Goal: Task Accomplishment & Management: Manage account settings

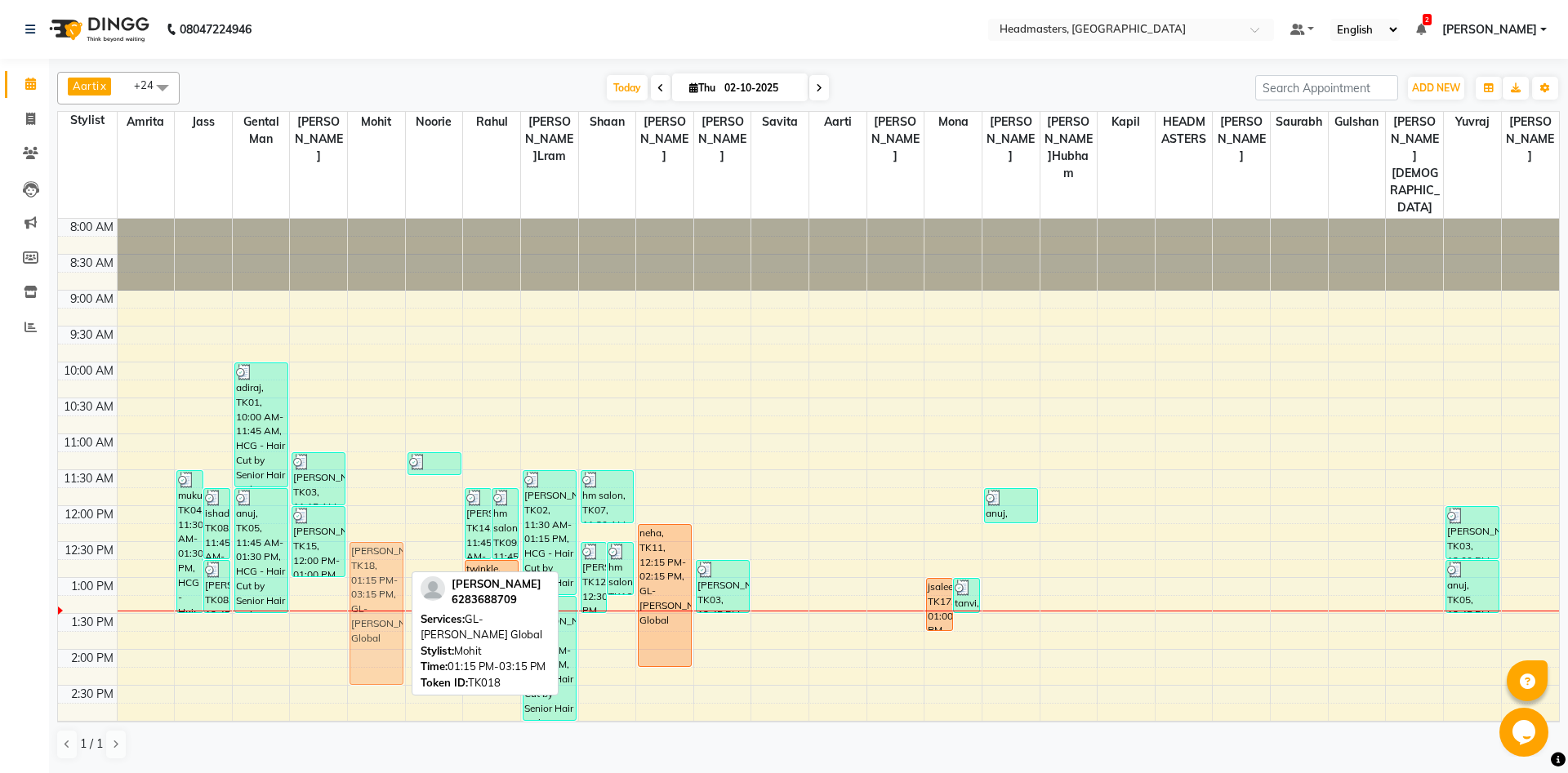
drag, startPoint x: 382, startPoint y: 596, endPoint x: 382, endPoint y: 544, distance: 52.0
click at [382, 544] on div "komal, TK18, 01:15 PM-03:15 PM, GL-igora - Igora Global komal, TK18, 01:15 PM-0…" at bounding box center [376, 721] width 57 height 1005
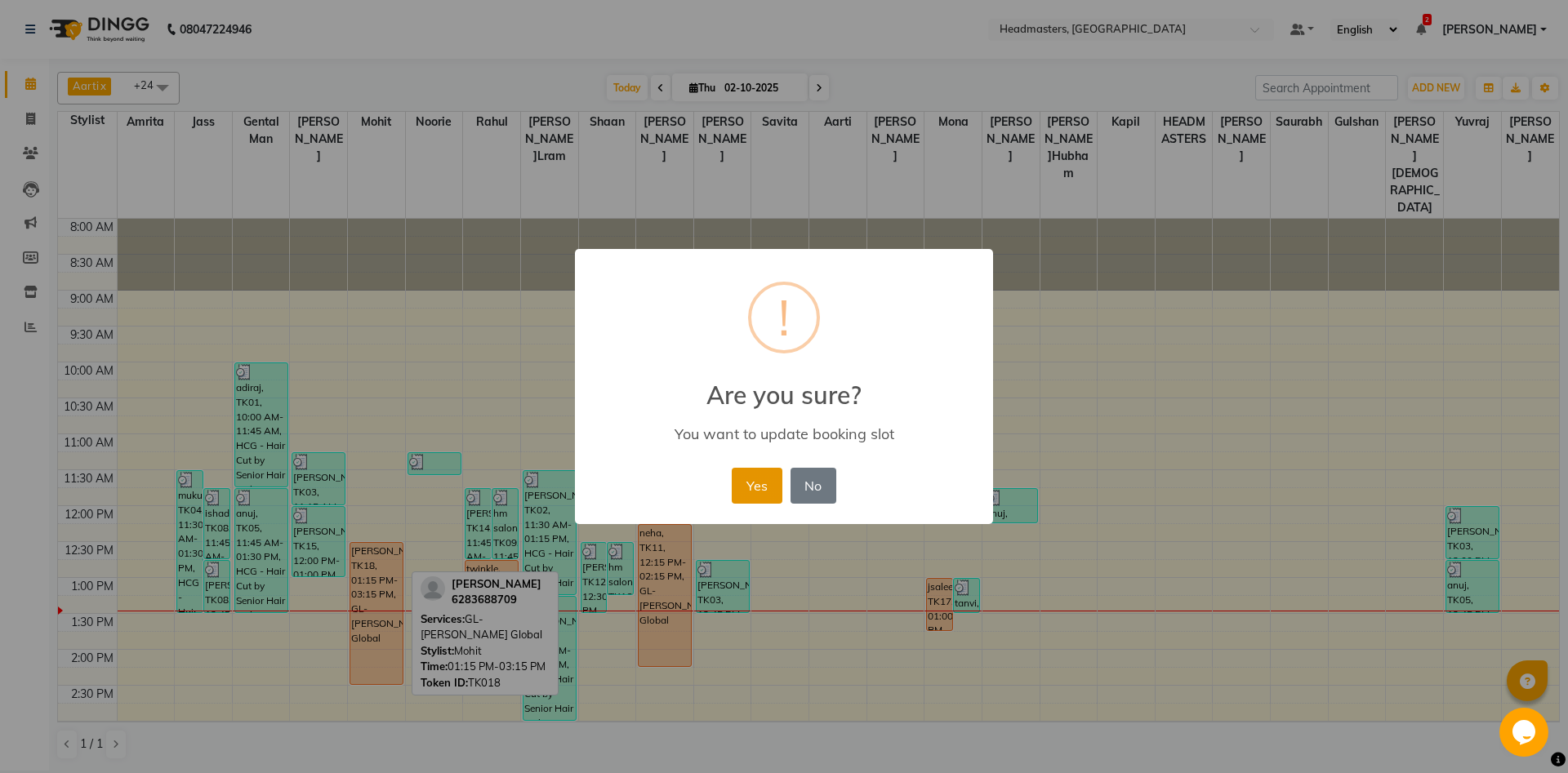
click at [762, 474] on button "Yes" at bounding box center [756, 486] width 49 height 36
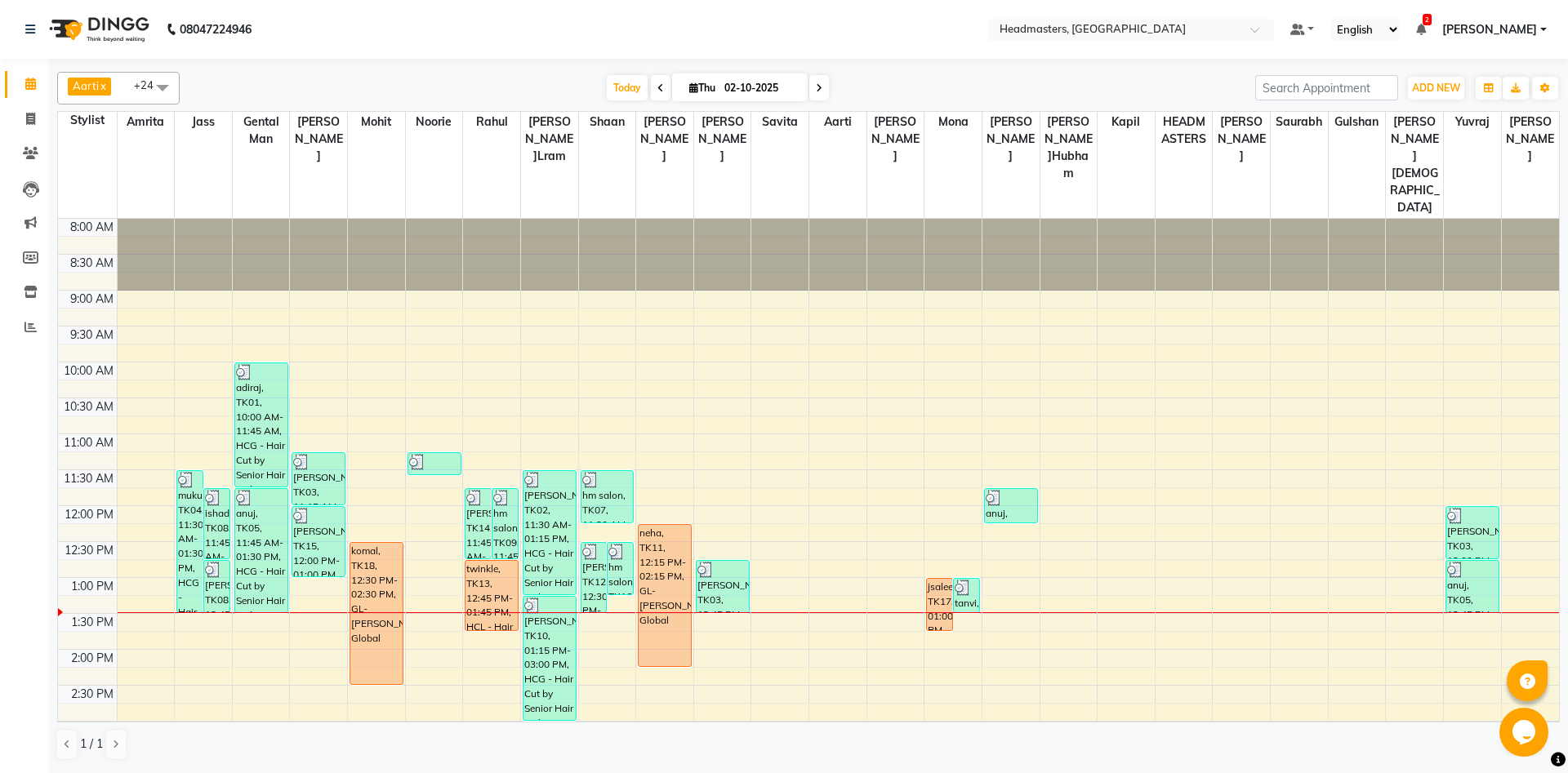
click at [543, 679] on div "8:00 AM 8:30 AM 9:00 AM 9:30 AM 10:00 AM 10:30 AM 11:00 AM 11:30 AM 12:00 PM 12…" at bounding box center [808, 721] width 1501 height 1005
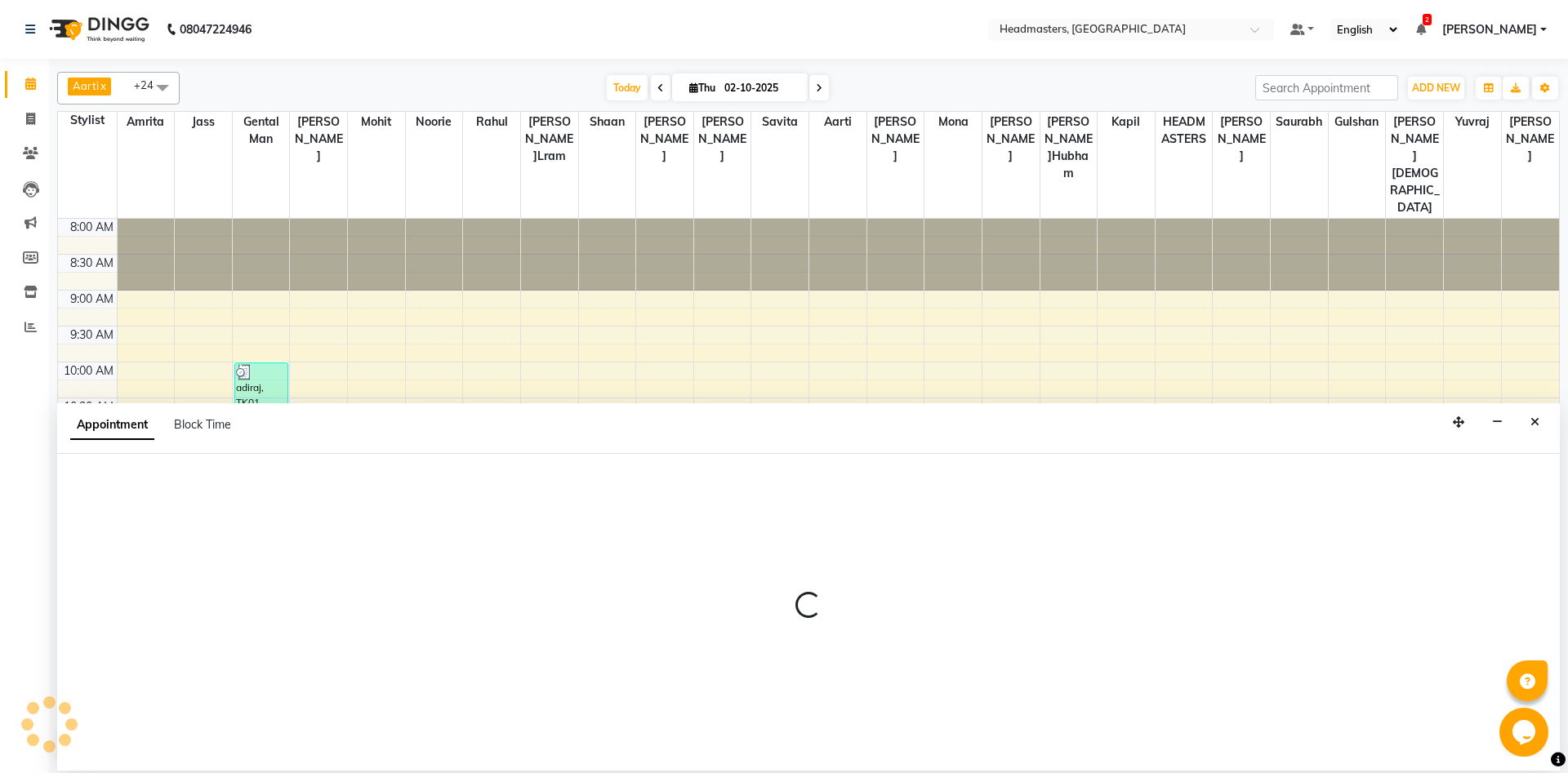
select select "60726"
select select "tentative"
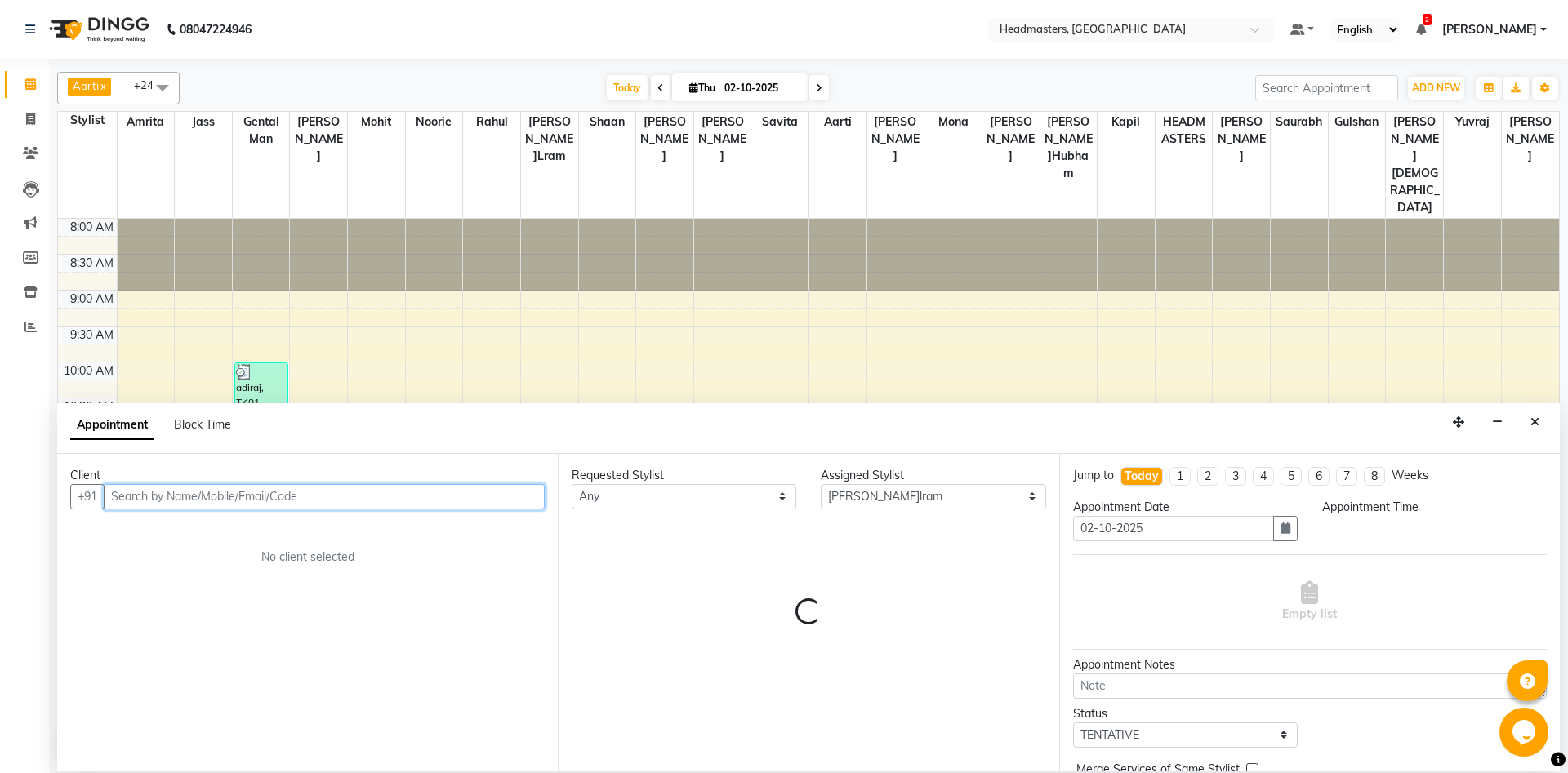
select select "900"
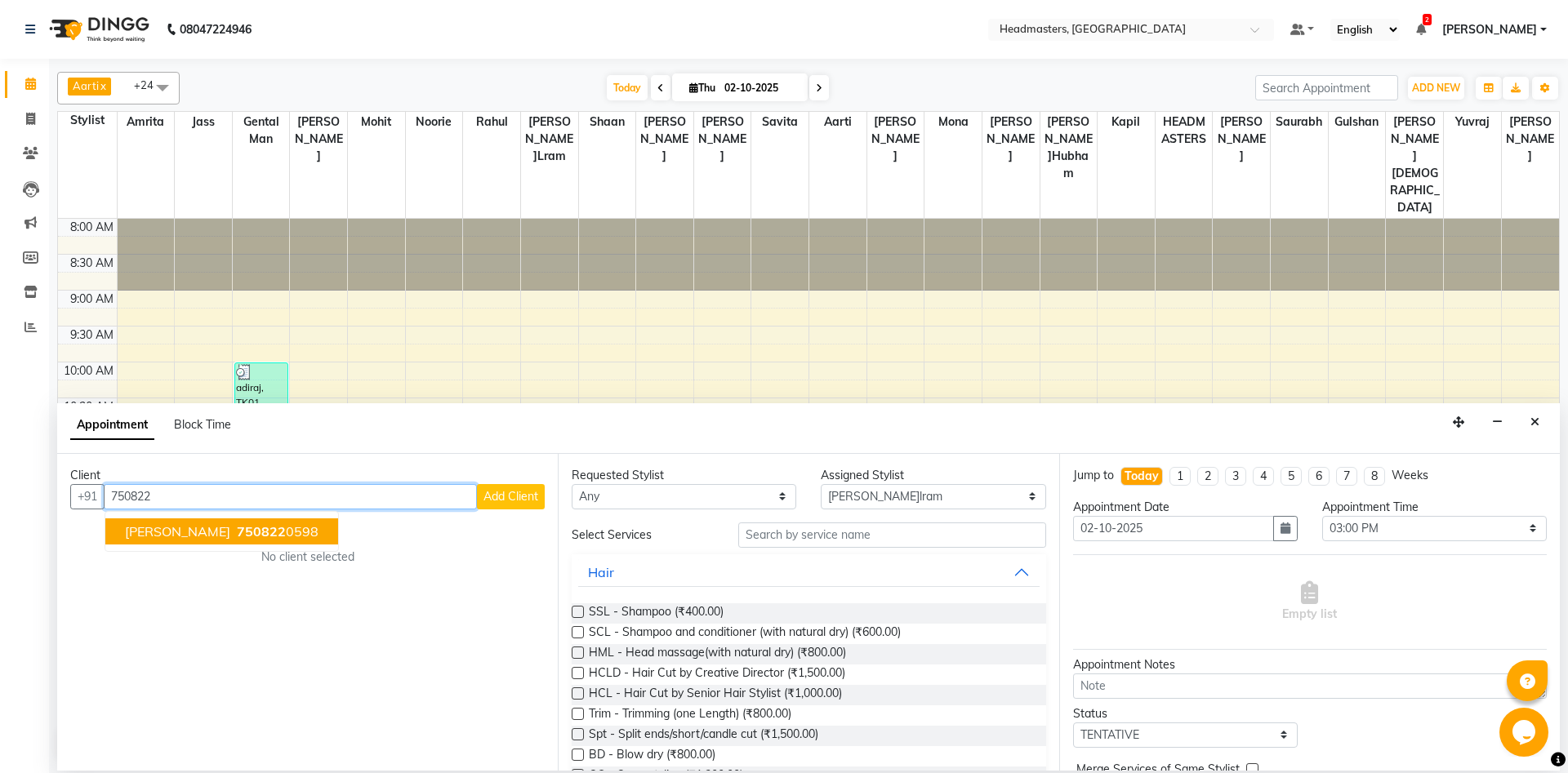
click at [236, 535] on span "750822" at bounding box center [261, 531] width 49 height 16
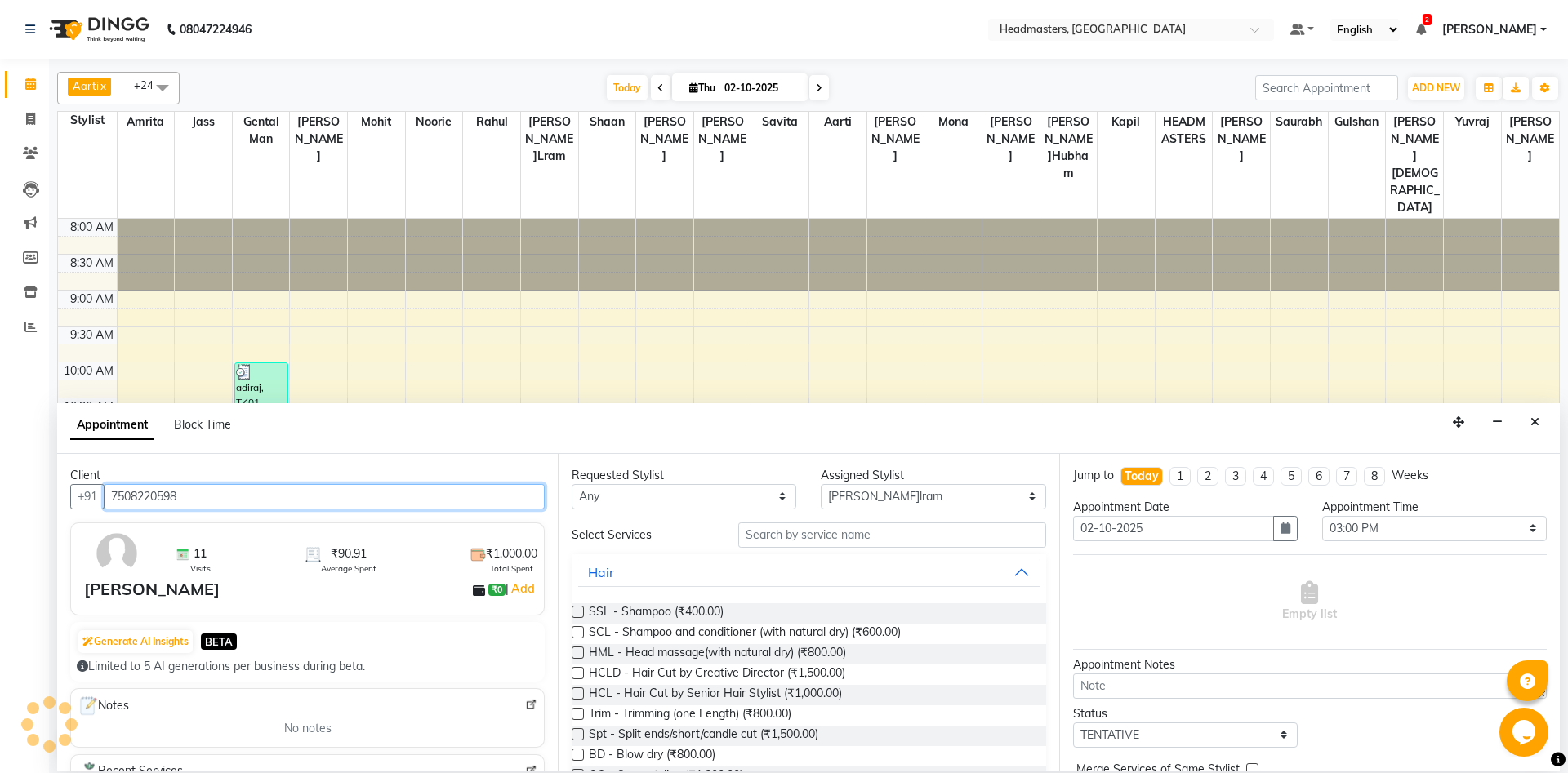
type input "7508220598"
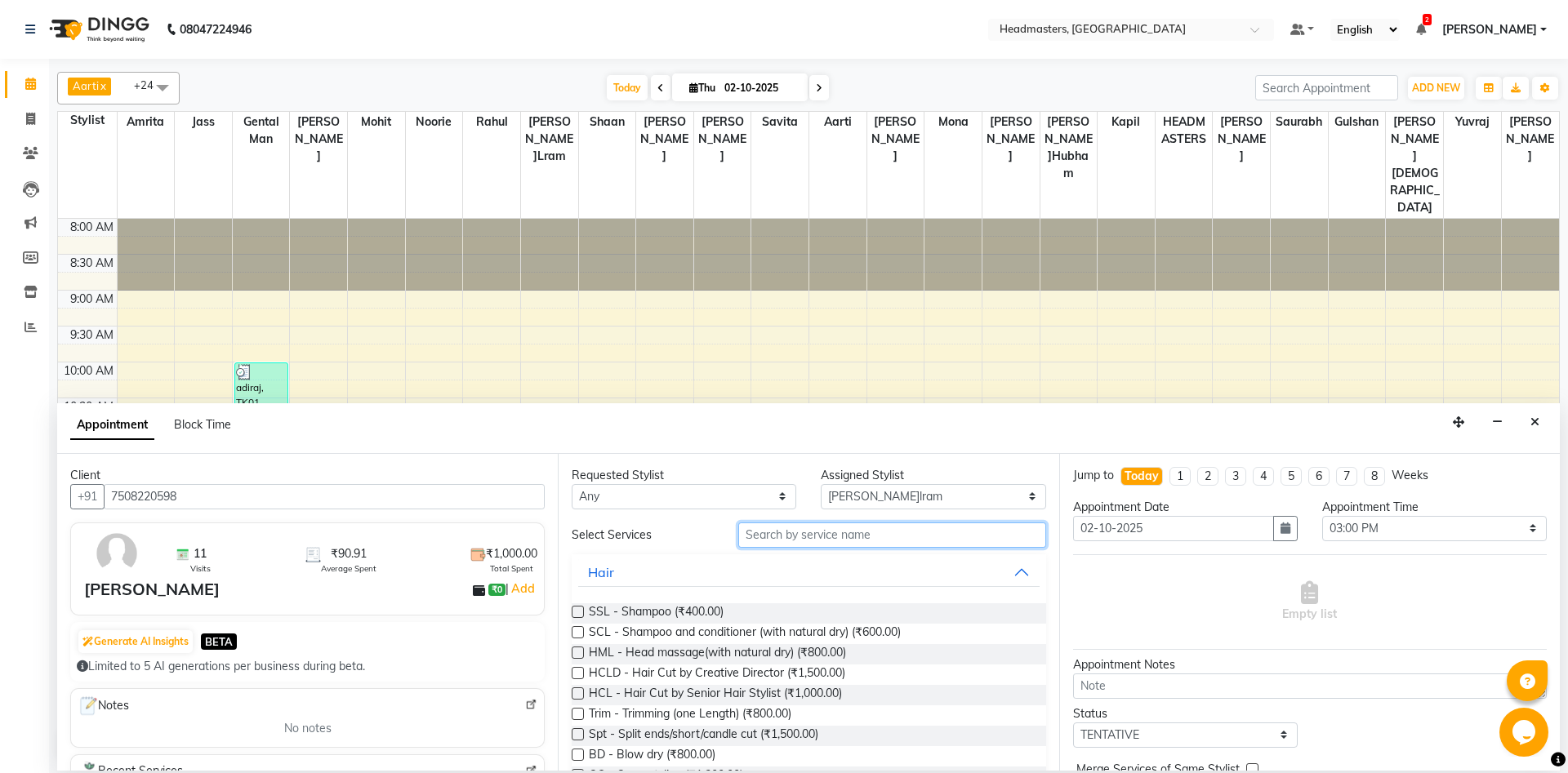
click at [811, 543] on input "text" at bounding box center [892, 535] width 308 height 26
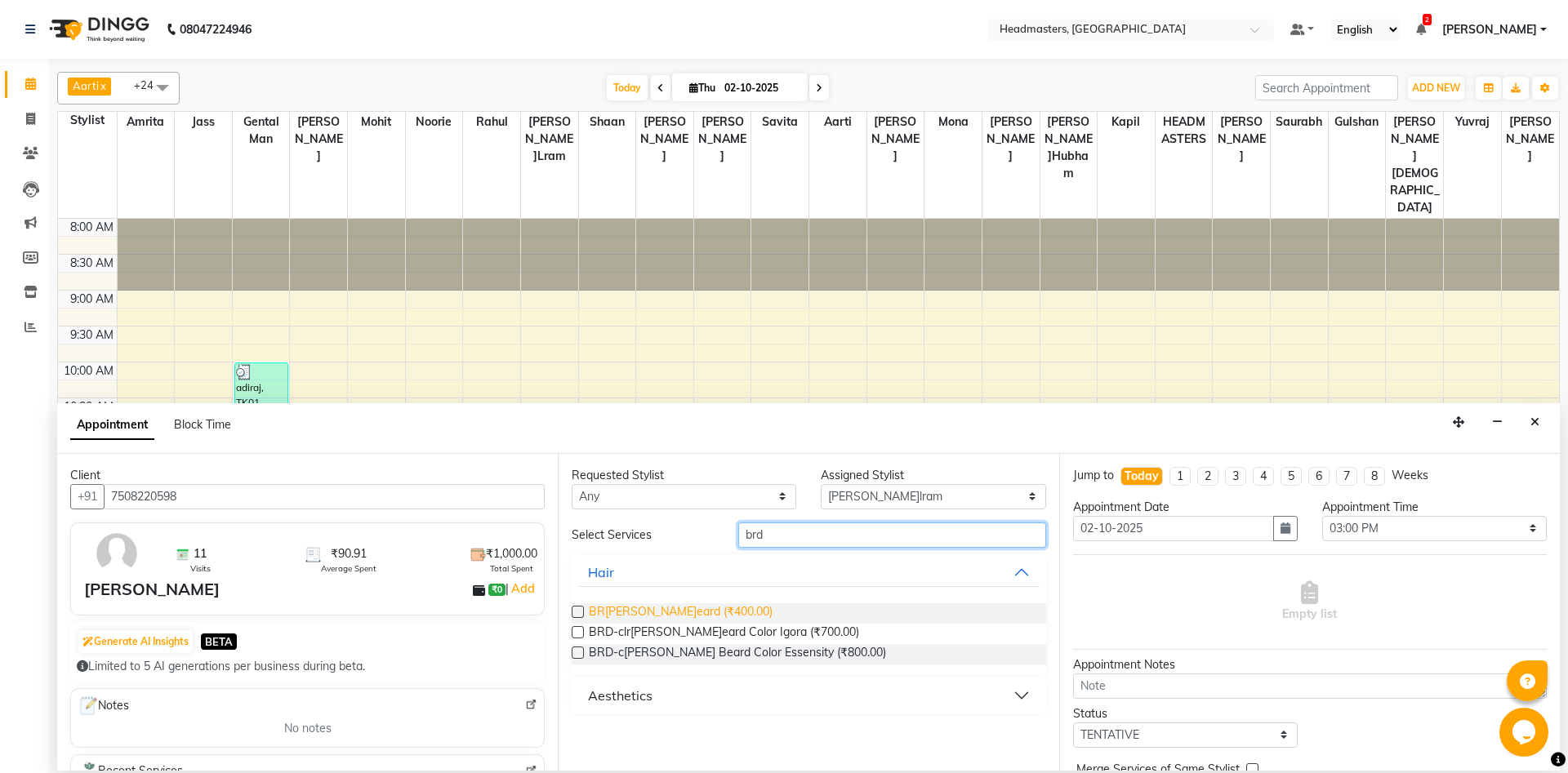
type input "brd"
click at [700, 611] on span "BRD - Beard (₹400.00)" at bounding box center [680, 613] width 183 height 20
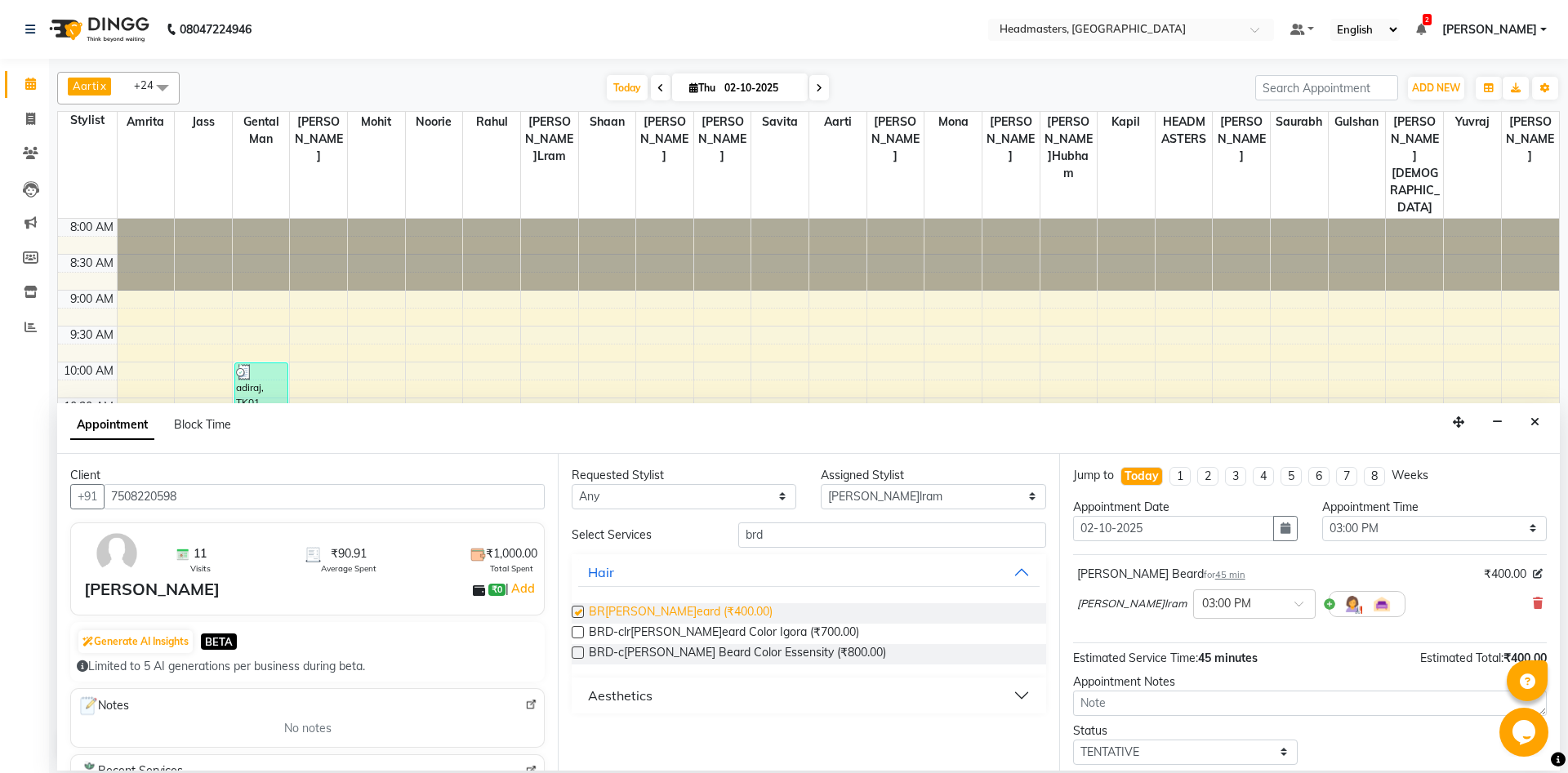
checkbox input "false"
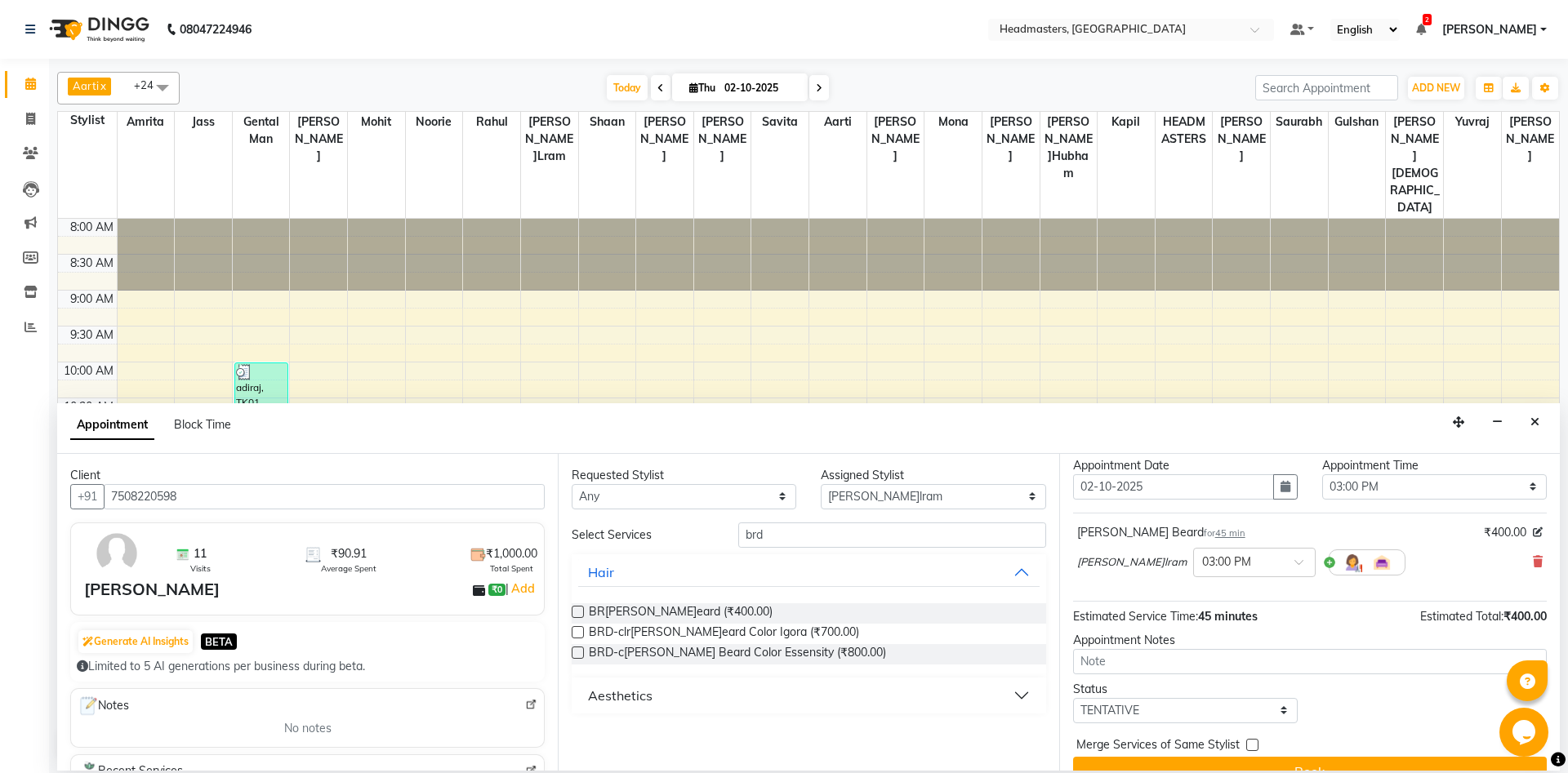
scroll to position [70, 0]
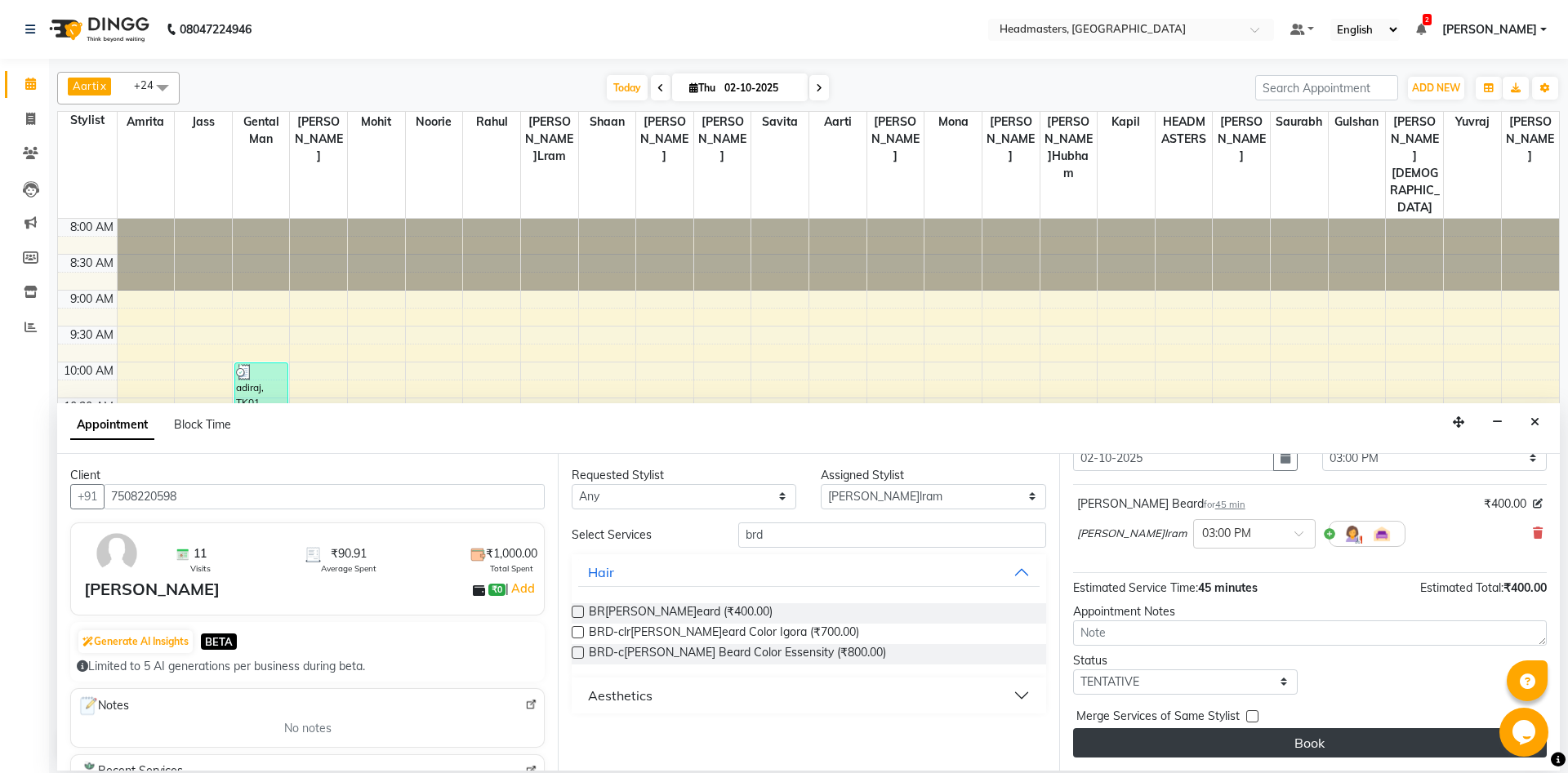
click at [1265, 738] on button "Book" at bounding box center [1310, 743] width 474 height 29
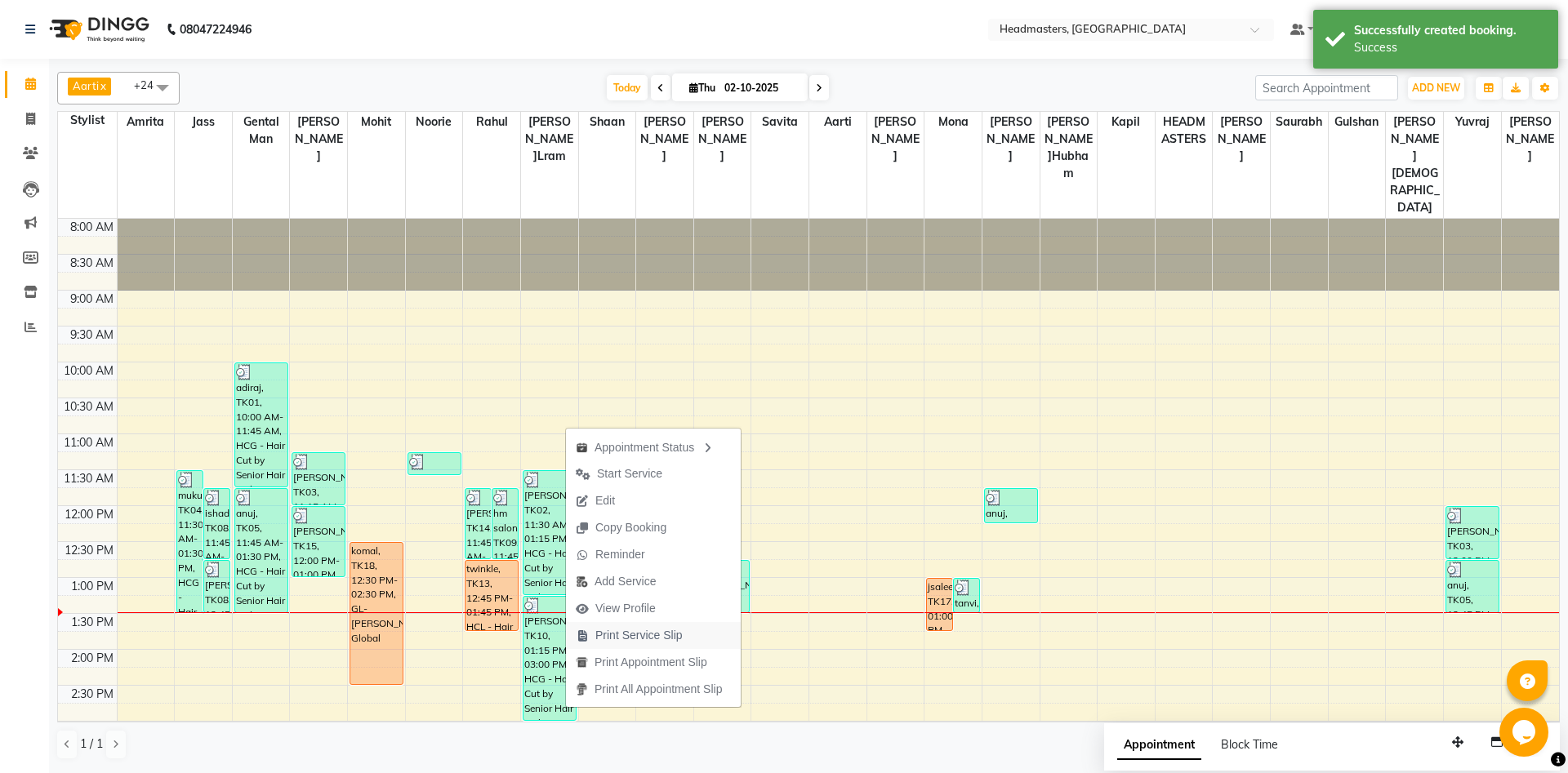
click at [625, 632] on span "Print Service Slip" at bounding box center [639, 635] width 87 height 17
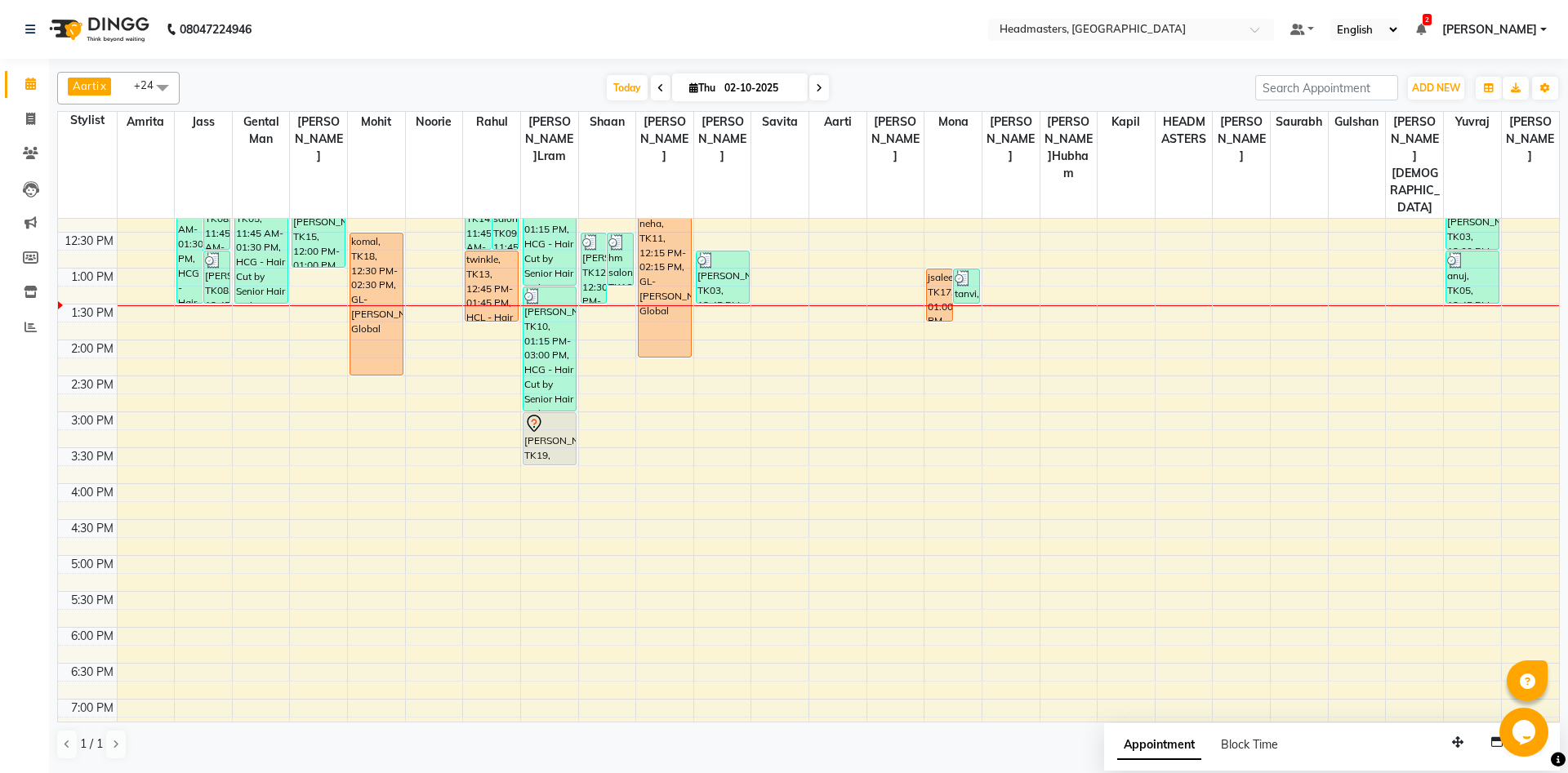
scroll to position [352, 0]
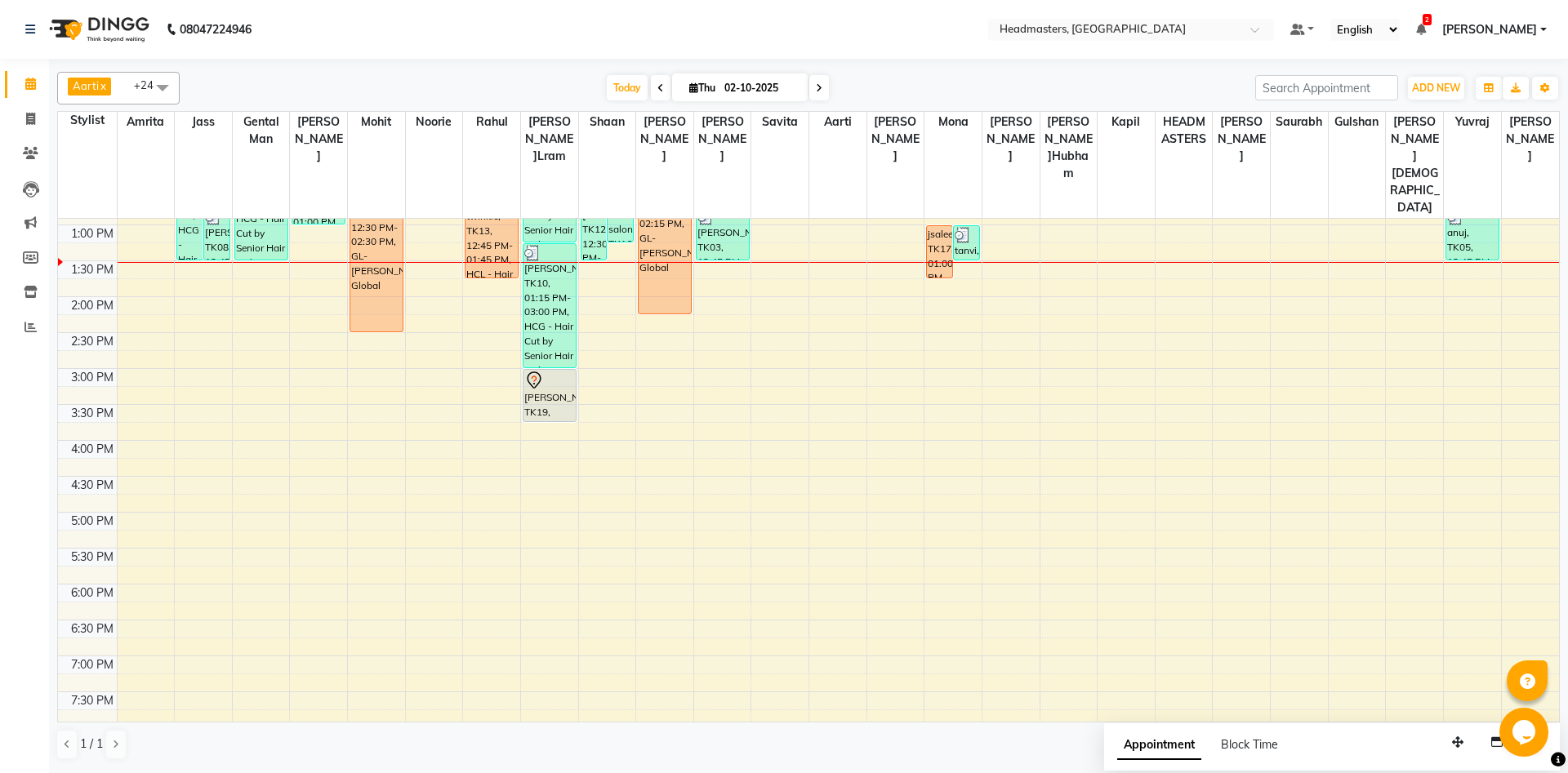
click at [481, 265] on div "8:00 AM 8:30 AM 9:00 AM 9:30 AM 10:00 AM 10:30 AM 11:00 AM 11:30 AM 12:00 PM 12…" at bounding box center [808, 368] width 1501 height 1005
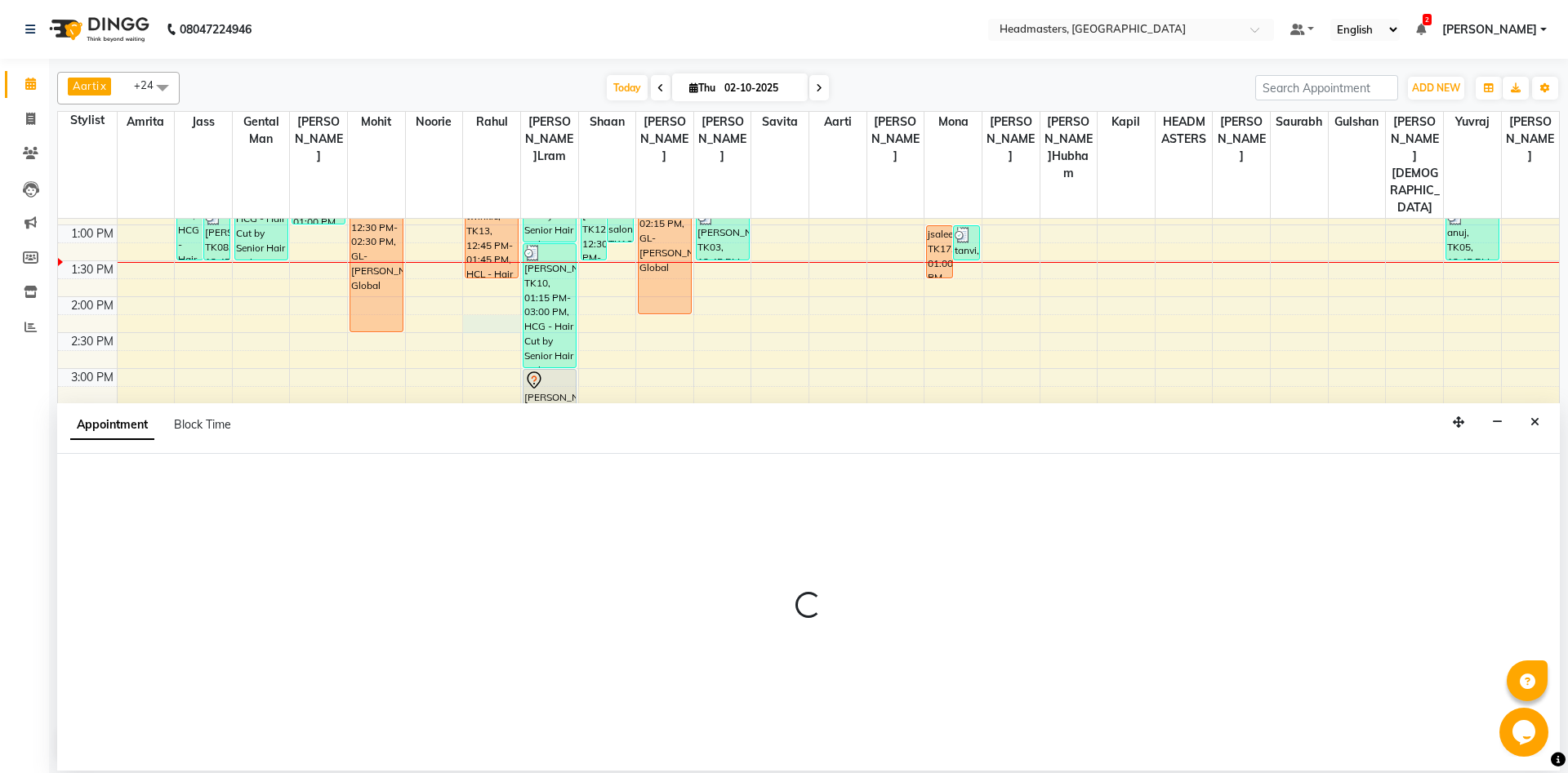
select select "60725"
select select "tentative"
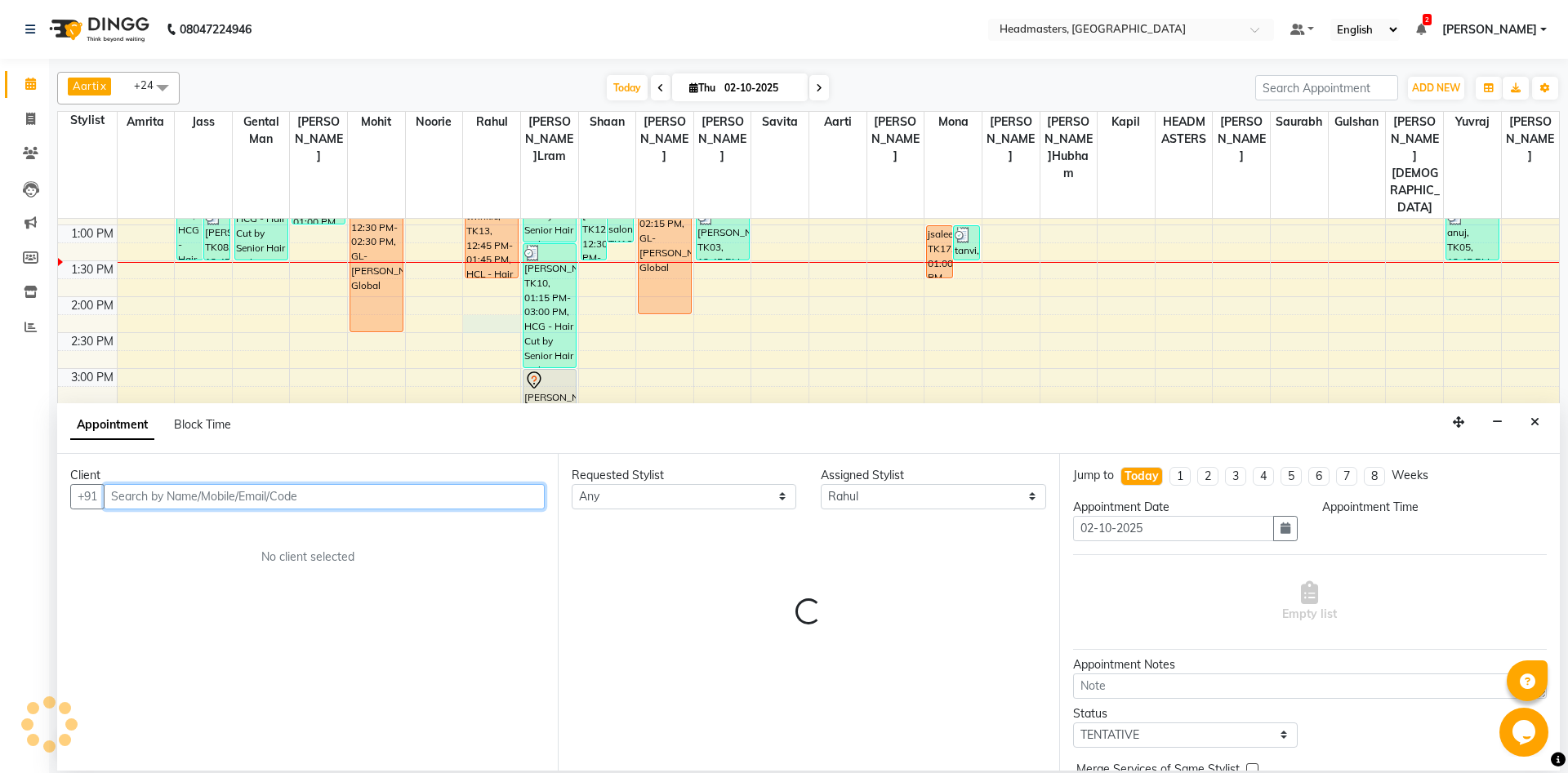
select select "855"
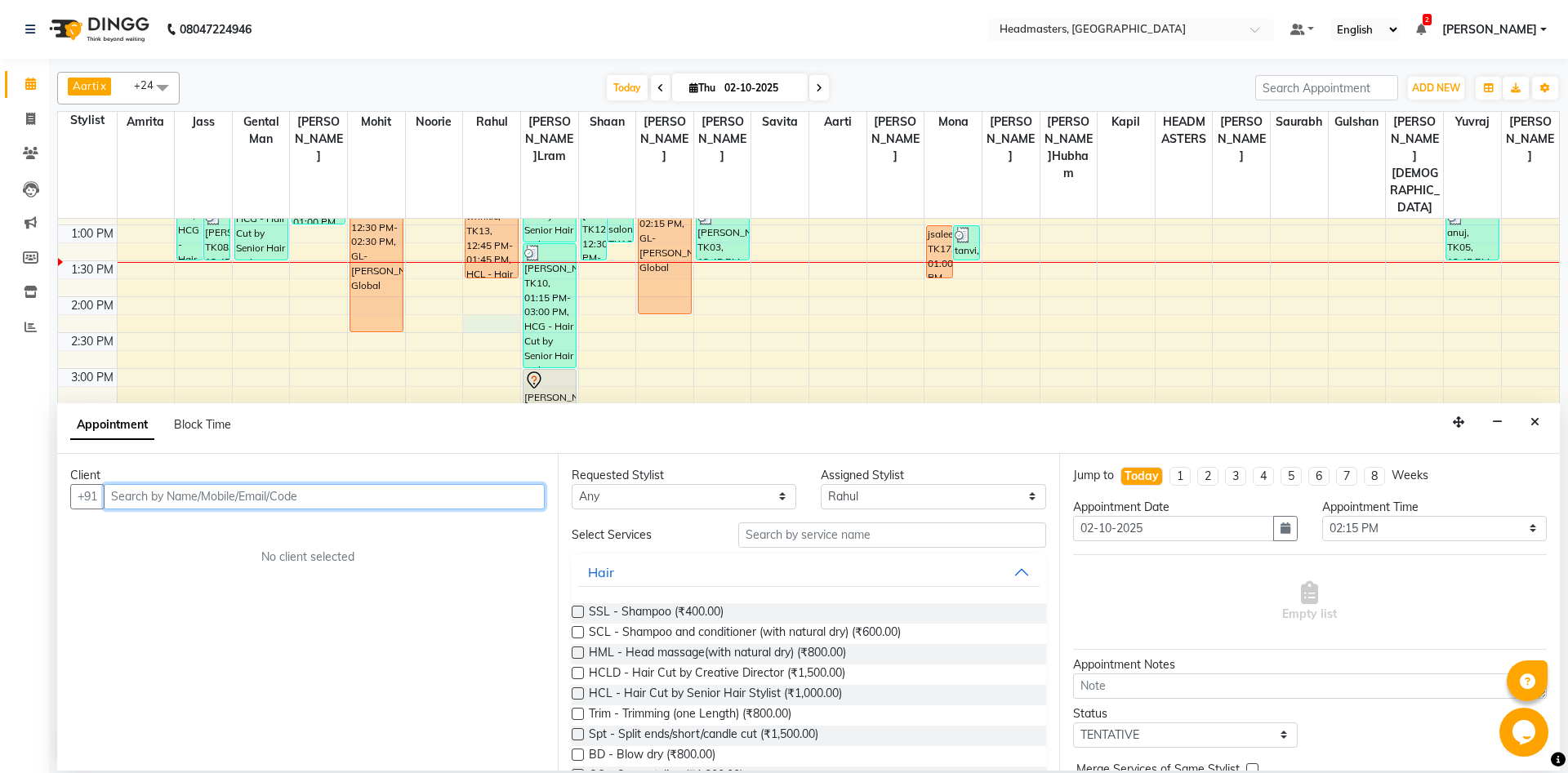
click at [247, 494] on input "text" at bounding box center [324, 497] width 441 height 26
click at [267, 521] on button "twinkle 7589864 127" at bounding box center [192, 532] width 174 height 27
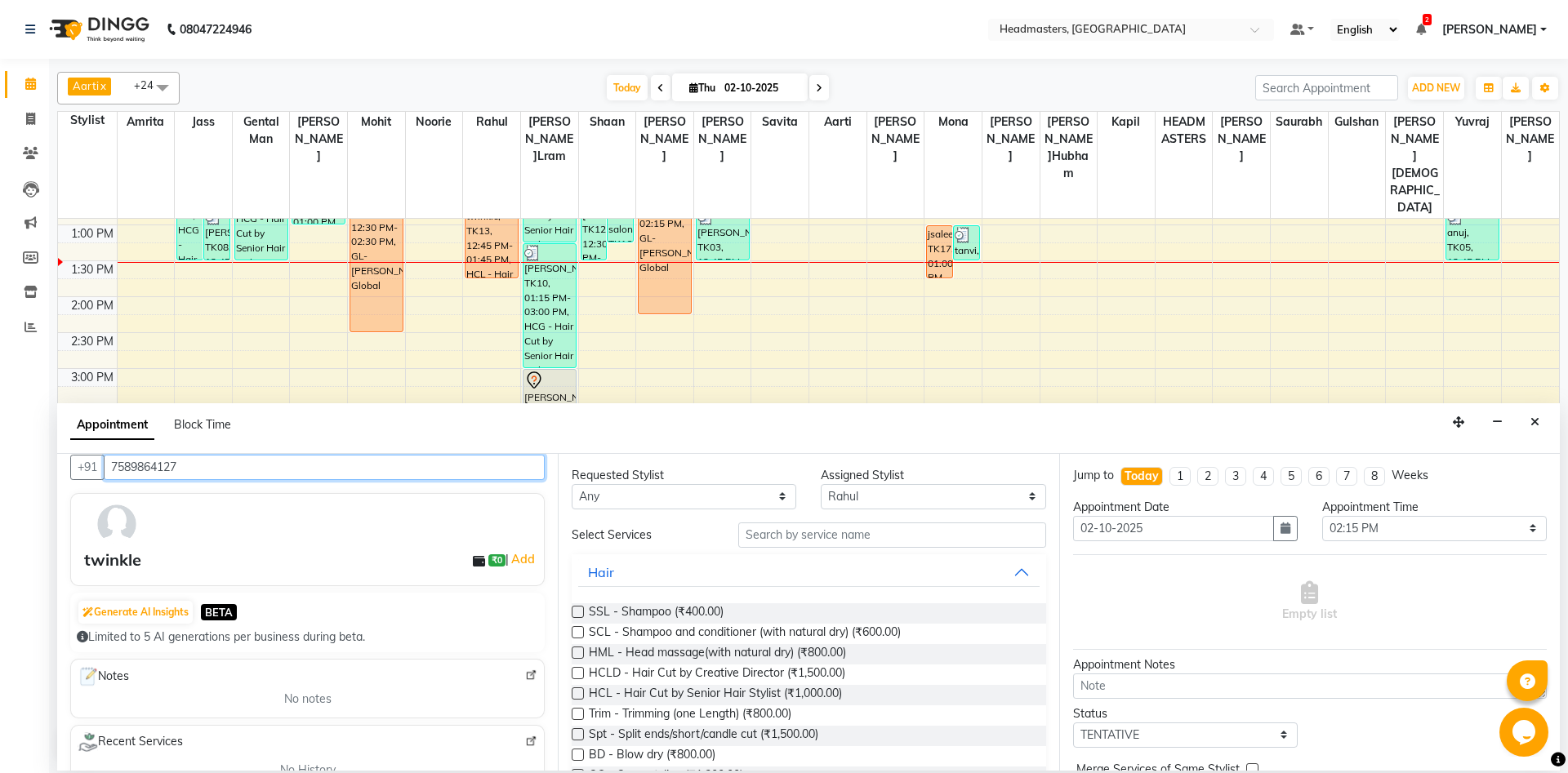
scroll to position [0, 0]
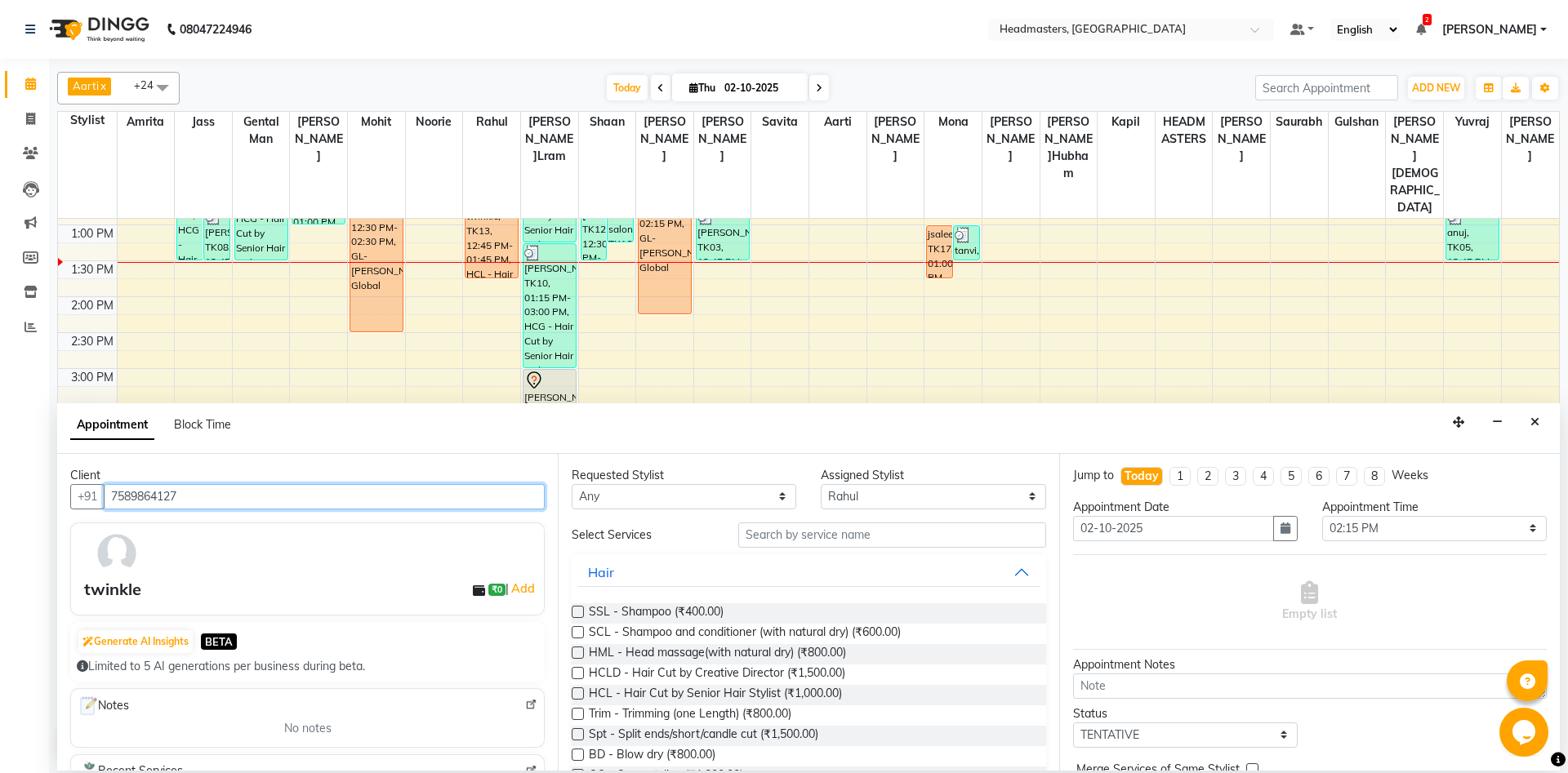
type input "7589864127"
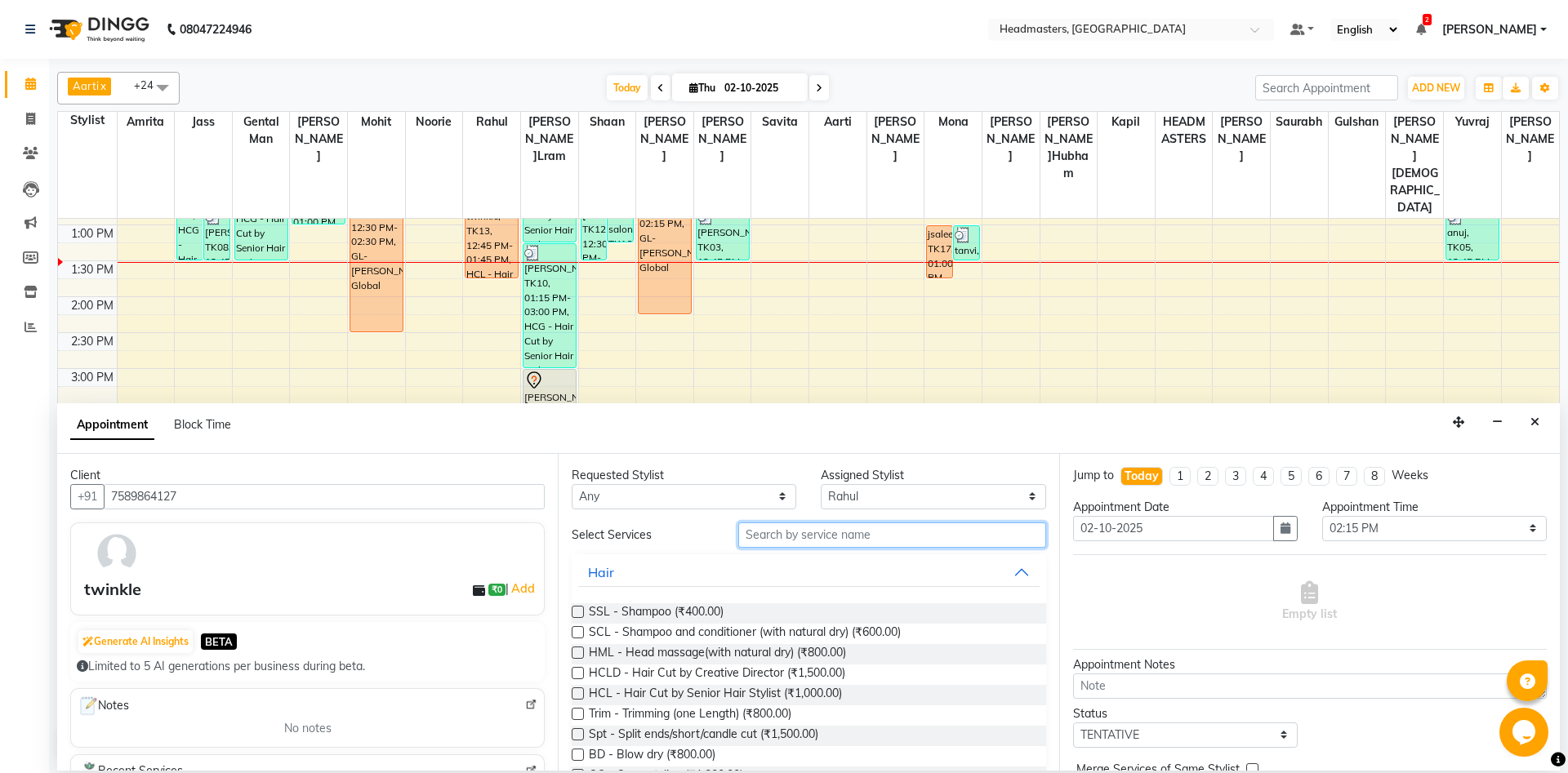
click at [754, 537] on input "text" at bounding box center [892, 535] width 308 height 26
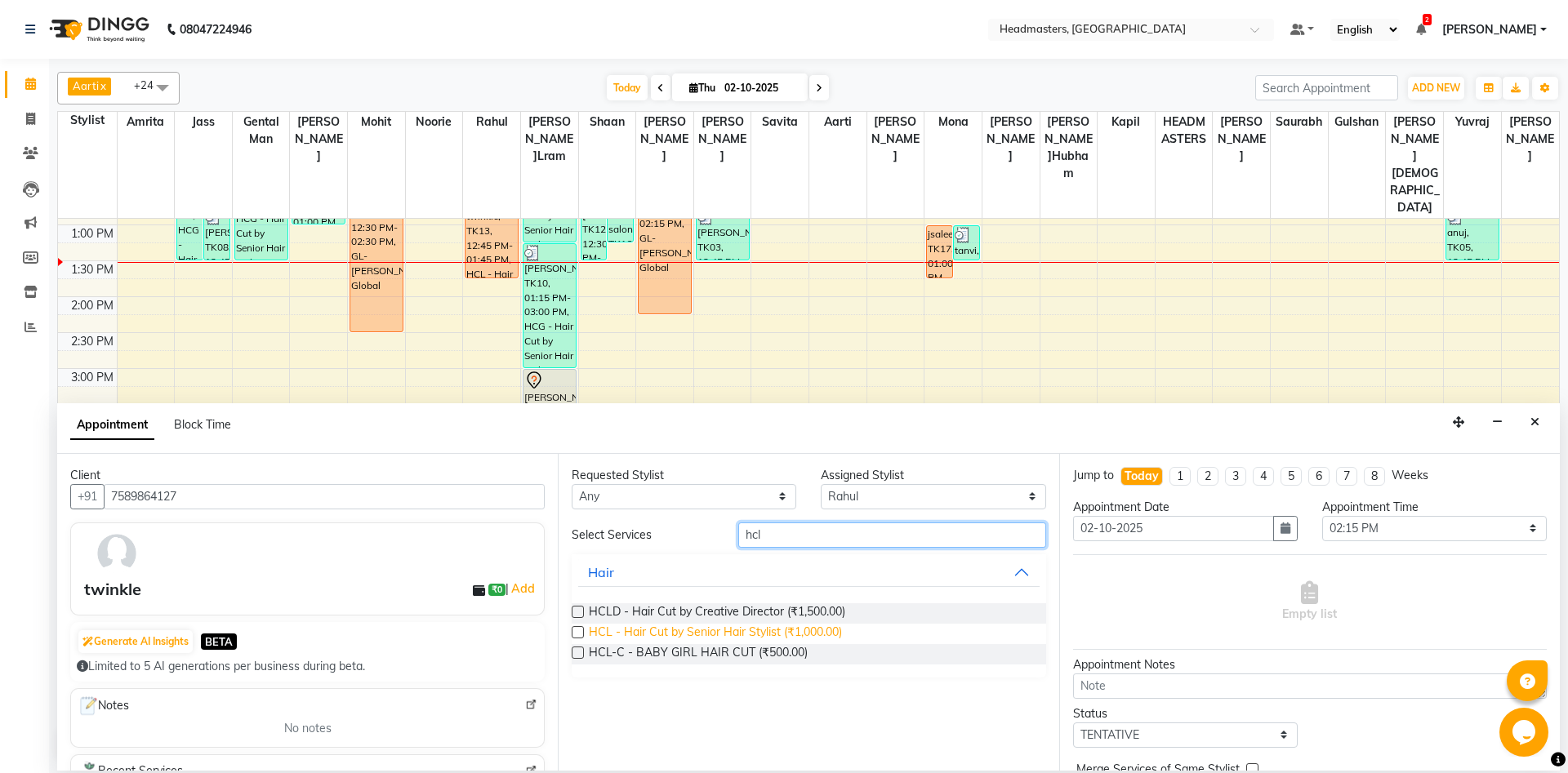
type input "hcl"
click at [757, 631] on span "HCL - Hair Cut by Senior Hair Stylist (₹1,000.00)" at bounding box center [715, 633] width 254 height 20
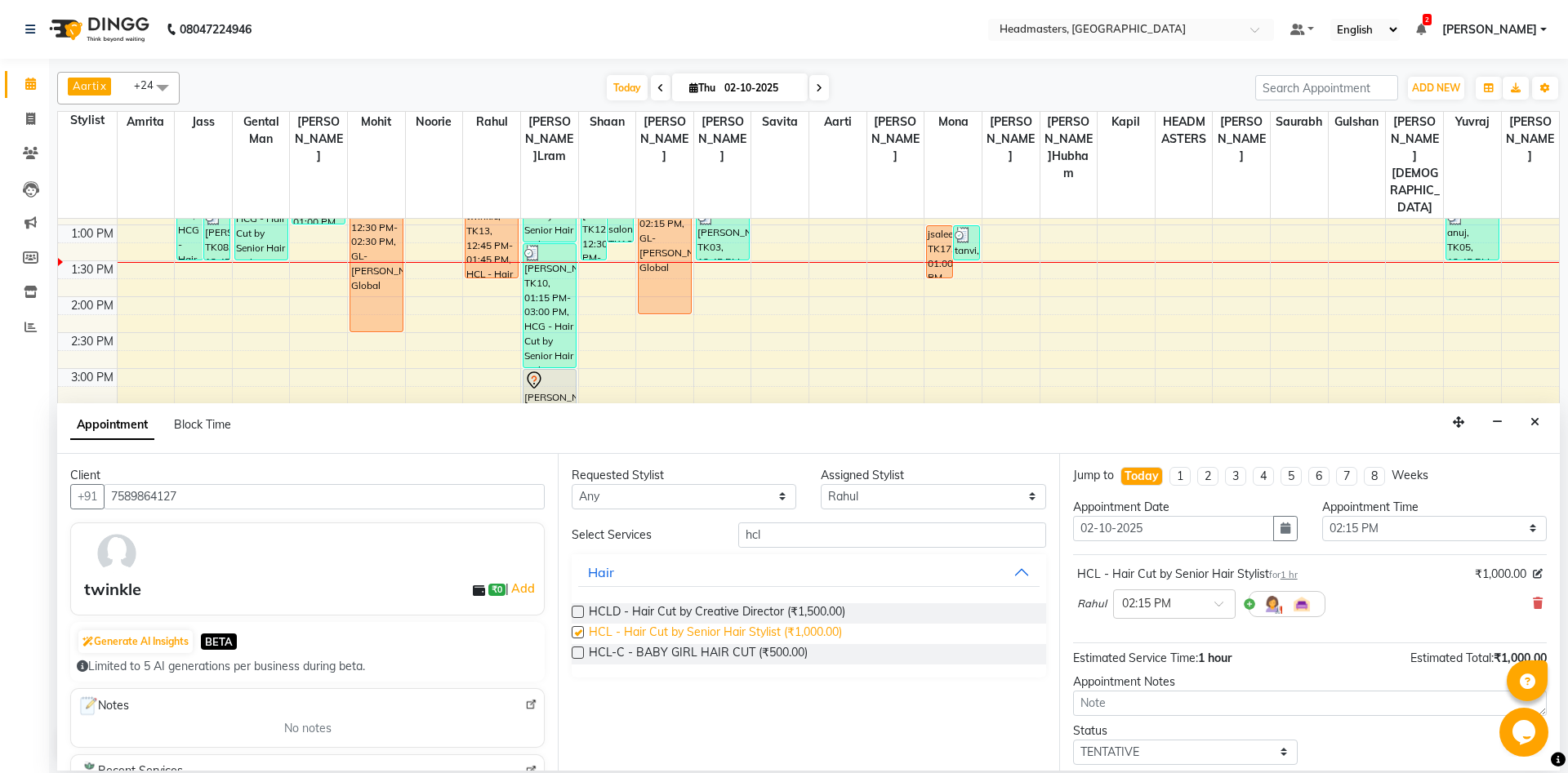
checkbox input "false"
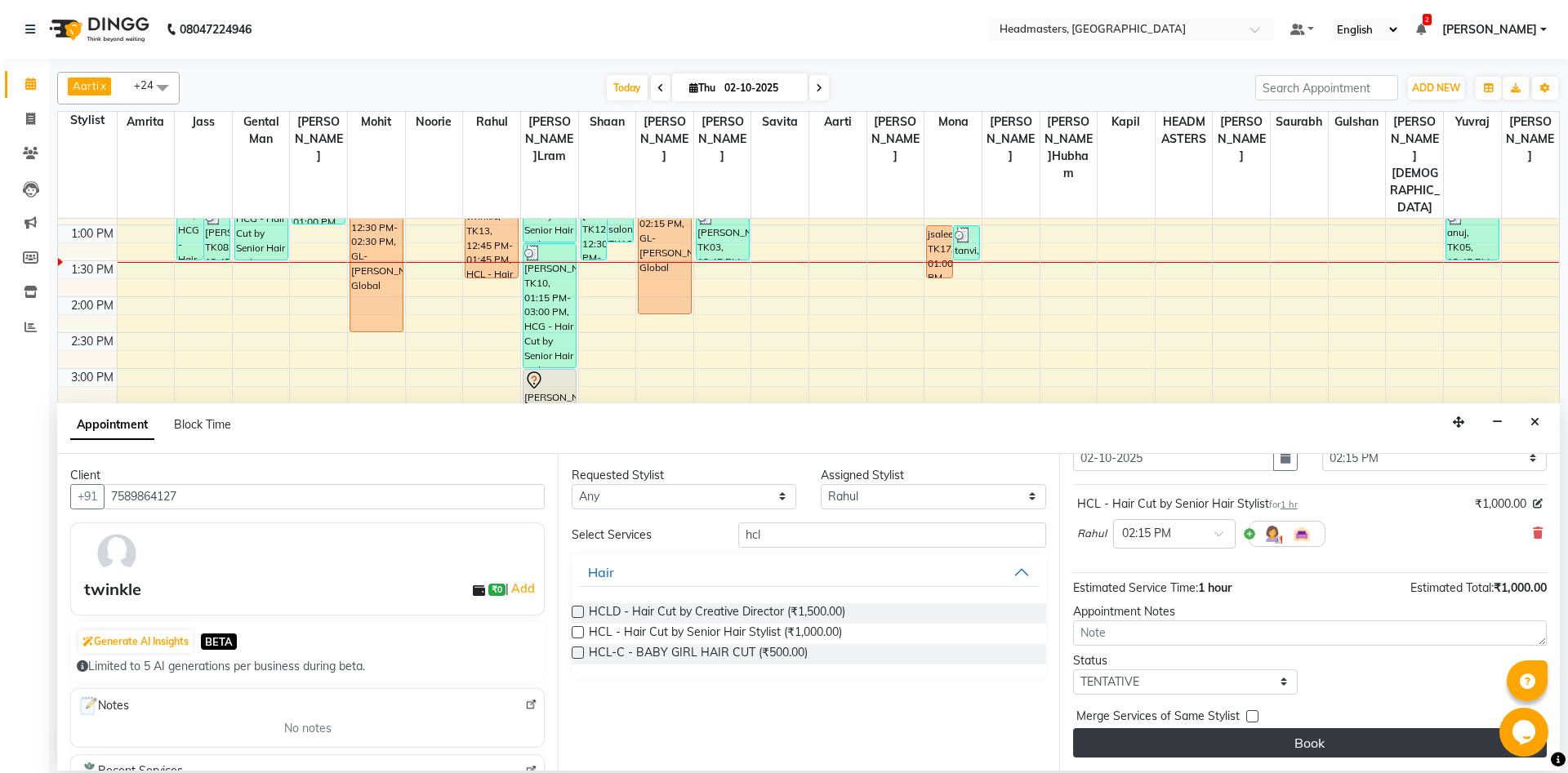
click at [1235, 731] on button "Book" at bounding box center [1310, 743] width 474 height 29
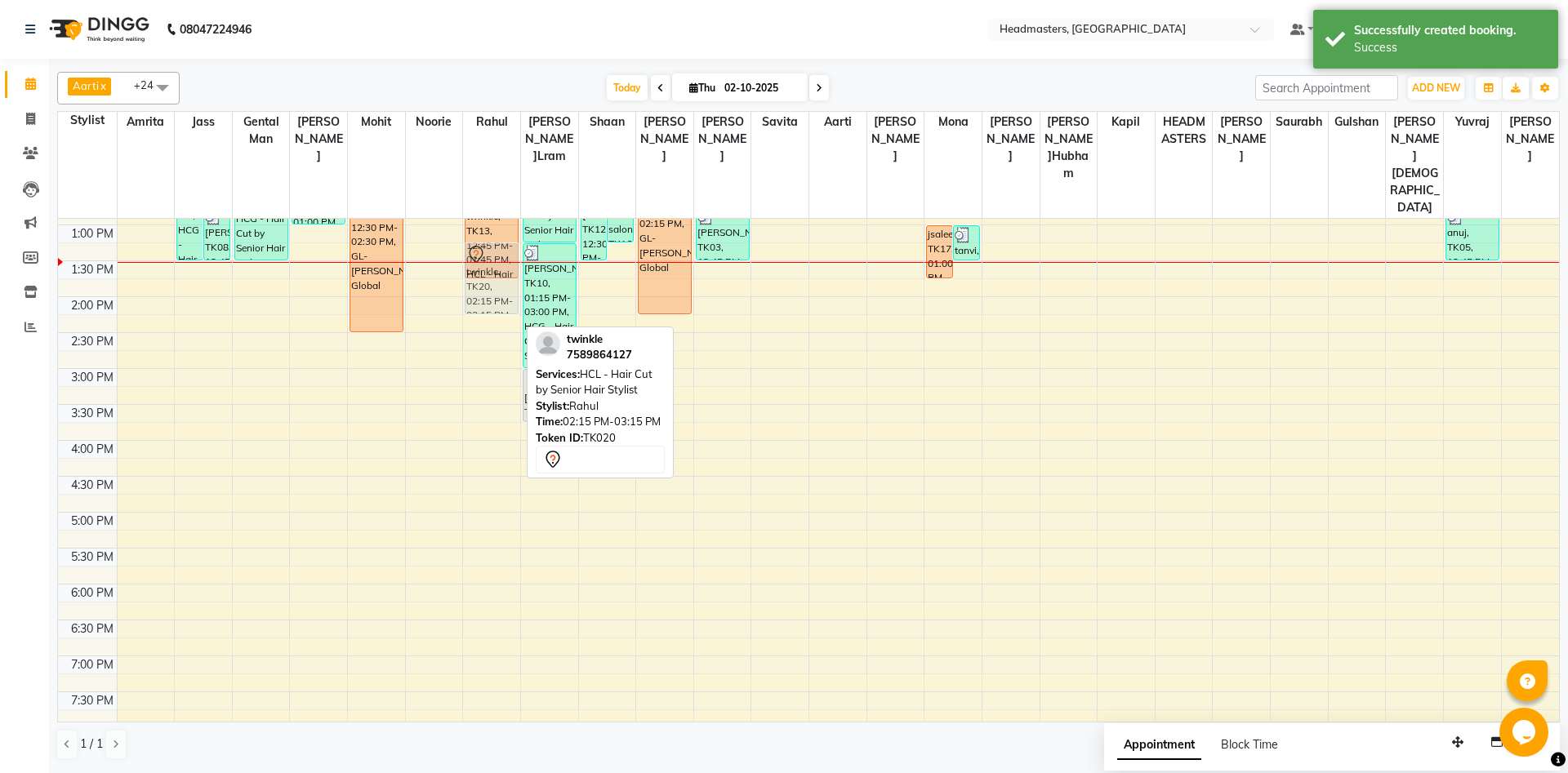
drag, startPoint x: 506, startPoint y: 300, endPoint x: 510, endPoint y: 217, distance: 83.1
click at [510, 217] on div "Bhagesh, TK14, 11:45 AM-12:45 PM, HCG - Hair Cut by Senior Hair Stylist hm salo…" at bounding box center [492, 368] width 57 height 1005
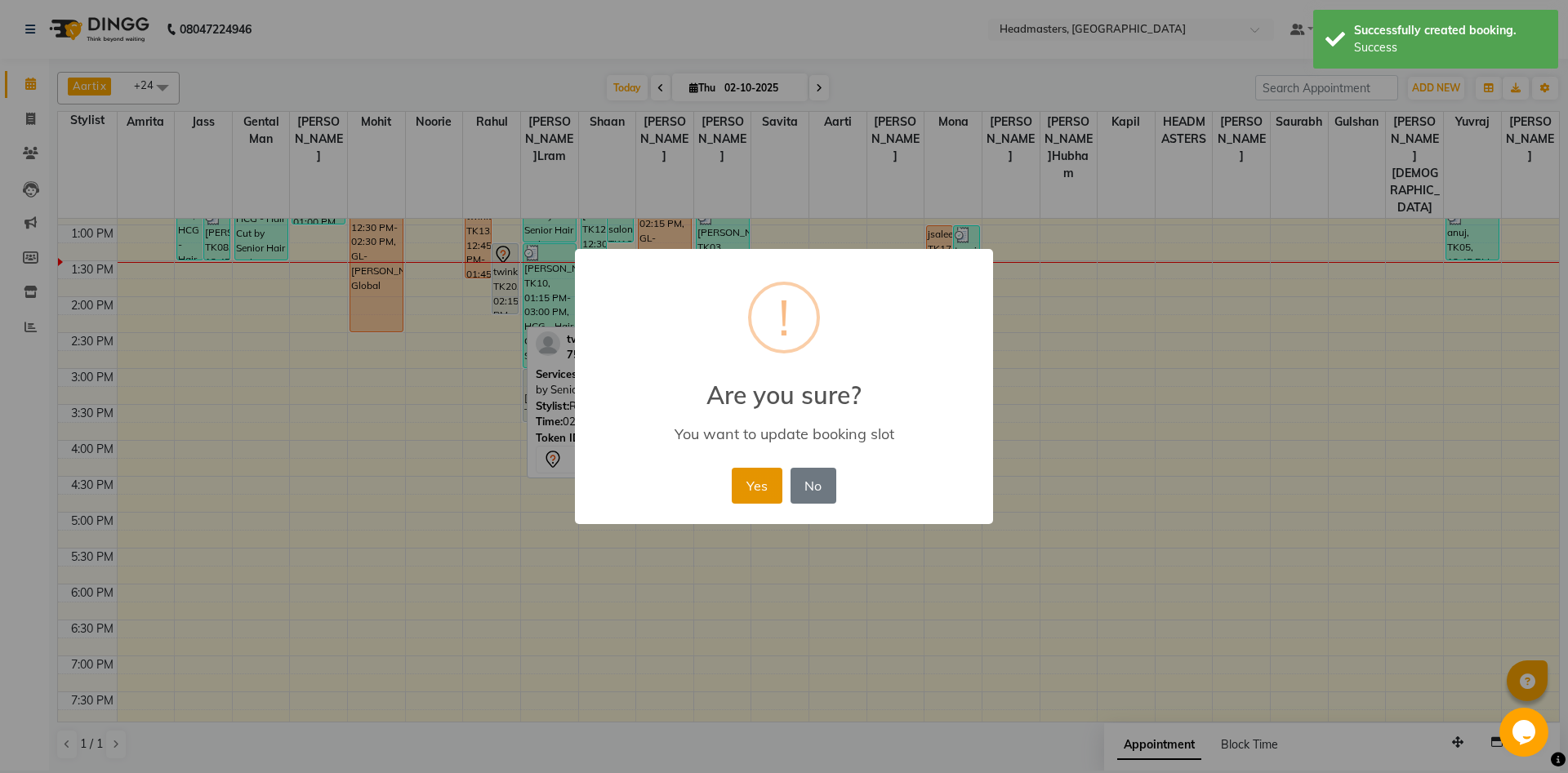
click at [759, 497] on button "Yes" at bounding box center [756, 486] width 49 height 36
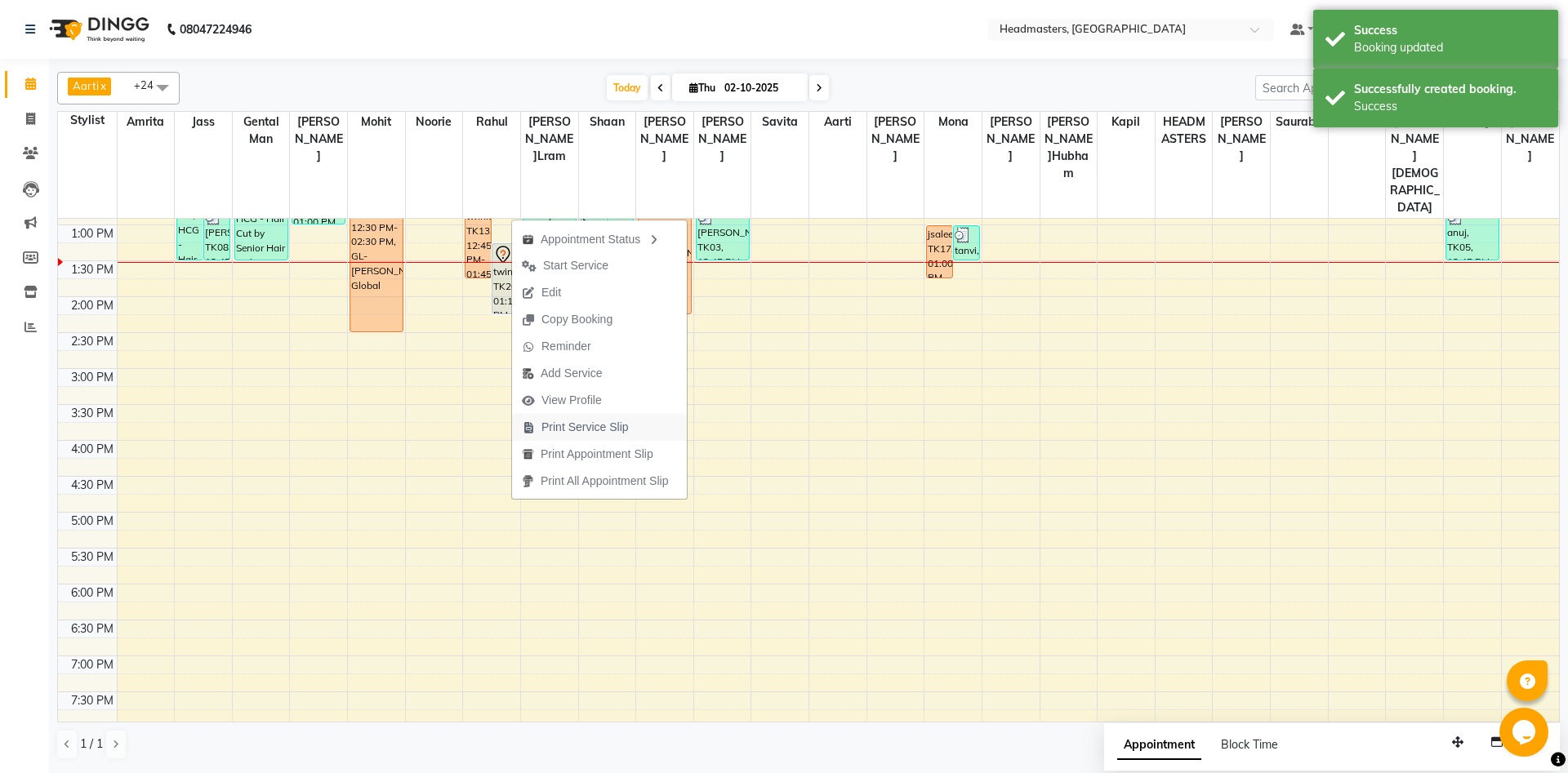
click at [593, 426] on span "Print Service Slip" at bounding box center [585, 427] width 87 height 17
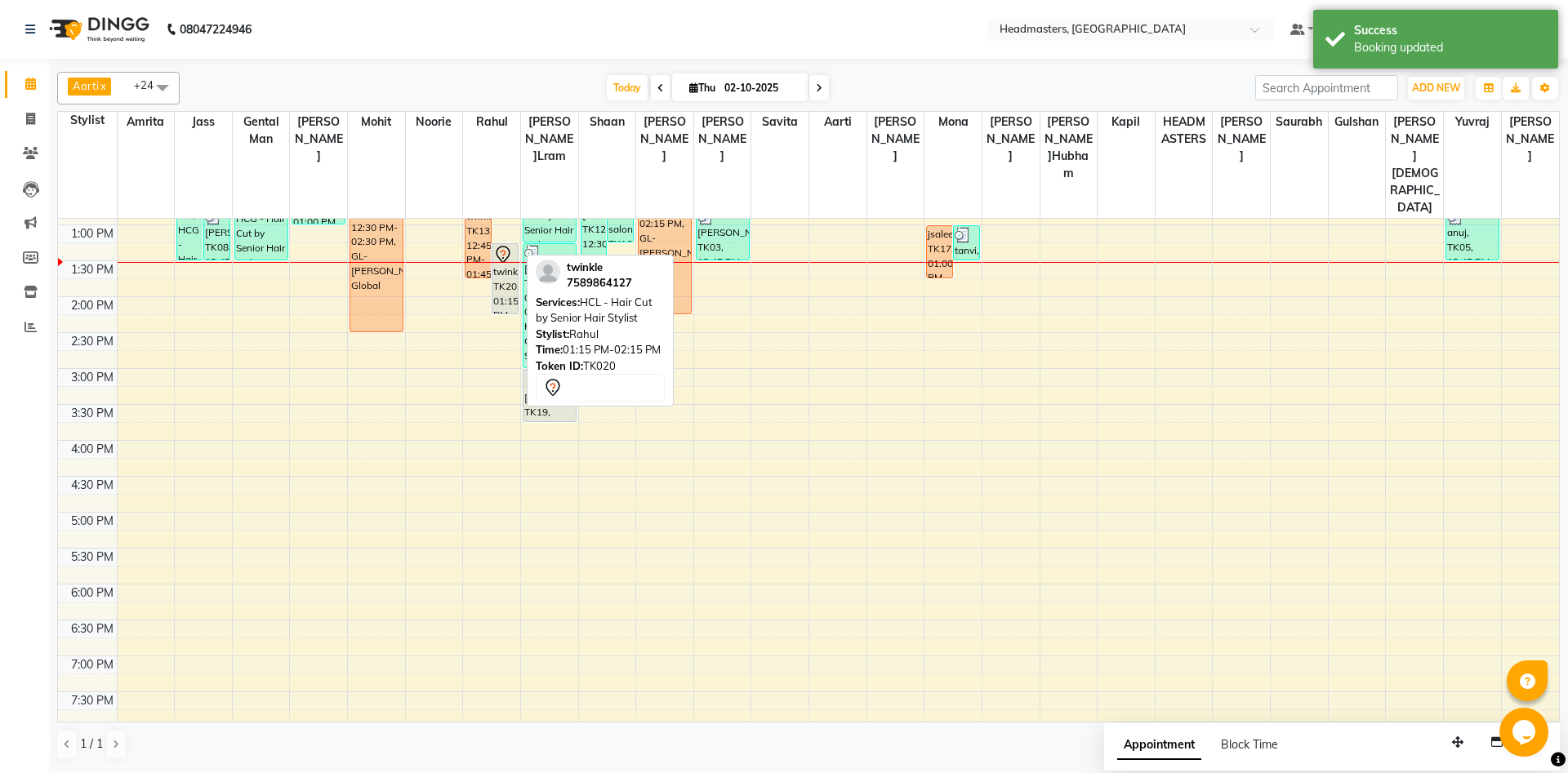
click at [510, 245] on icon at bounding box center [502, 255] width 20 height 20
click at [498, 244] on div "twinkle, TK20, 01:15 PM-02:15 PM, HCL - Hair Cut by Senior Hair Stylist" at bounding box center [504, 278] width 26 height 69
select select "7"
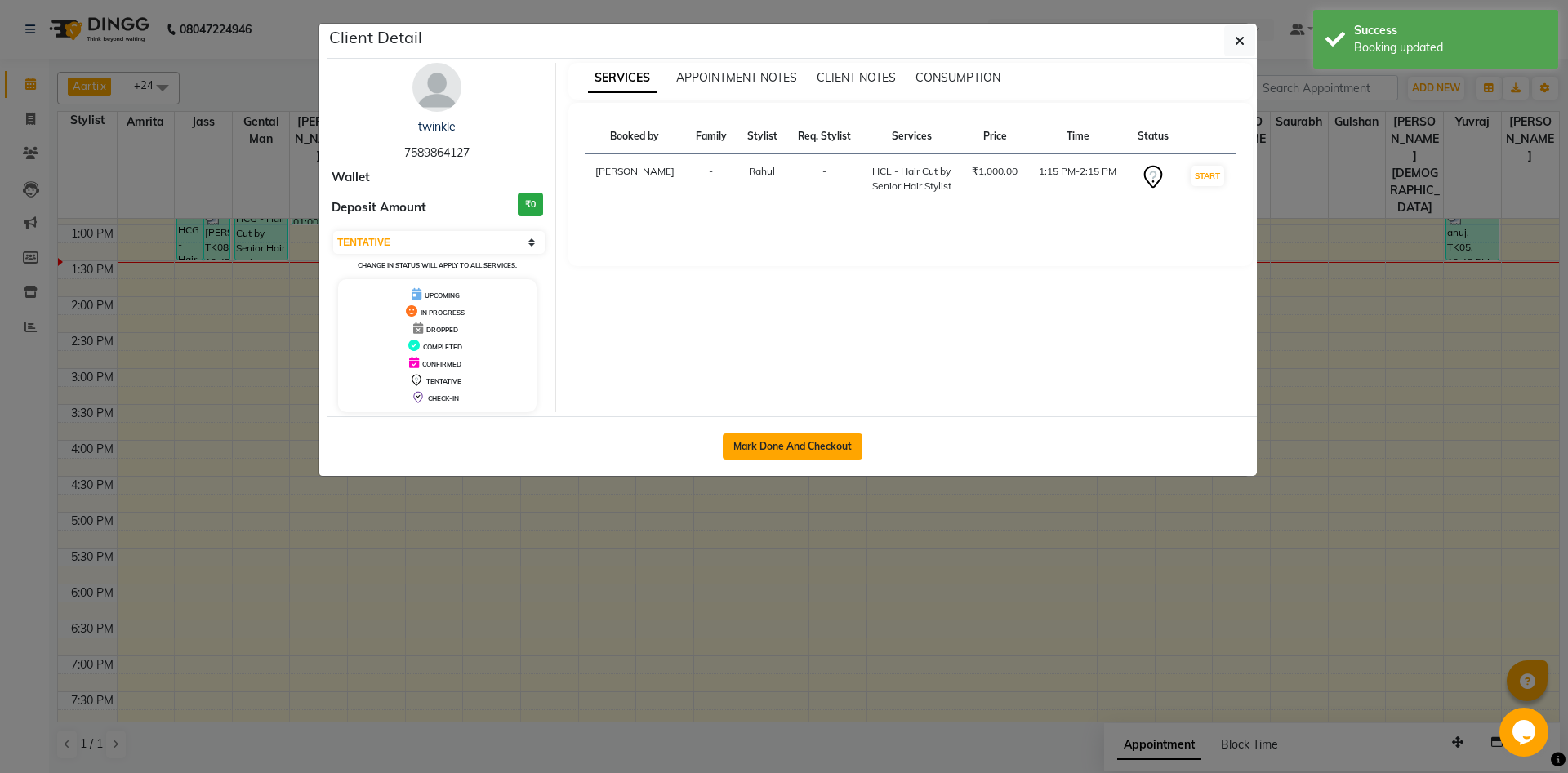
click at [787, 451] on button "Mark Done And Checkout" at bounding box center [792, 447] width 140 height 27
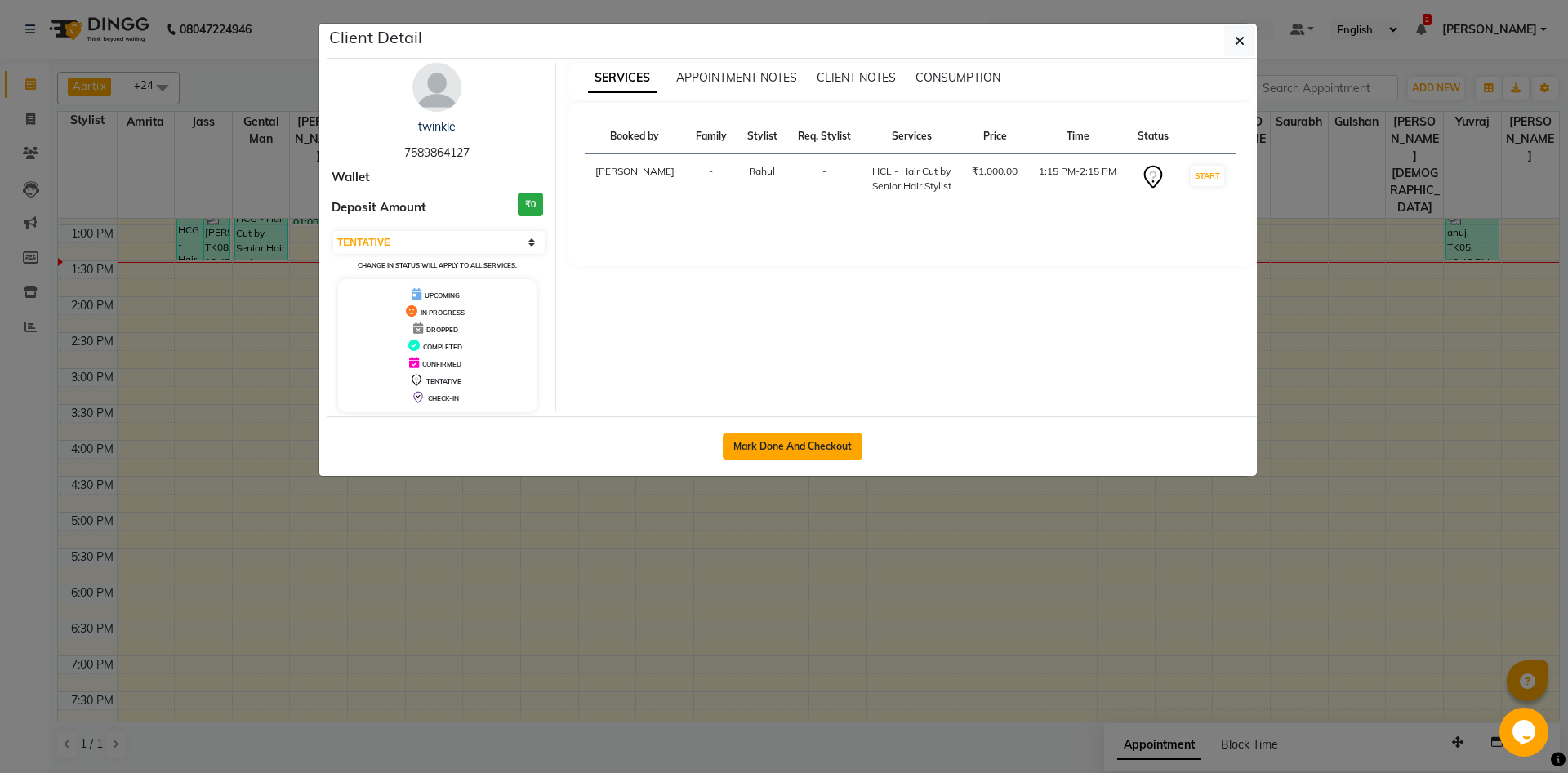
select select "service"
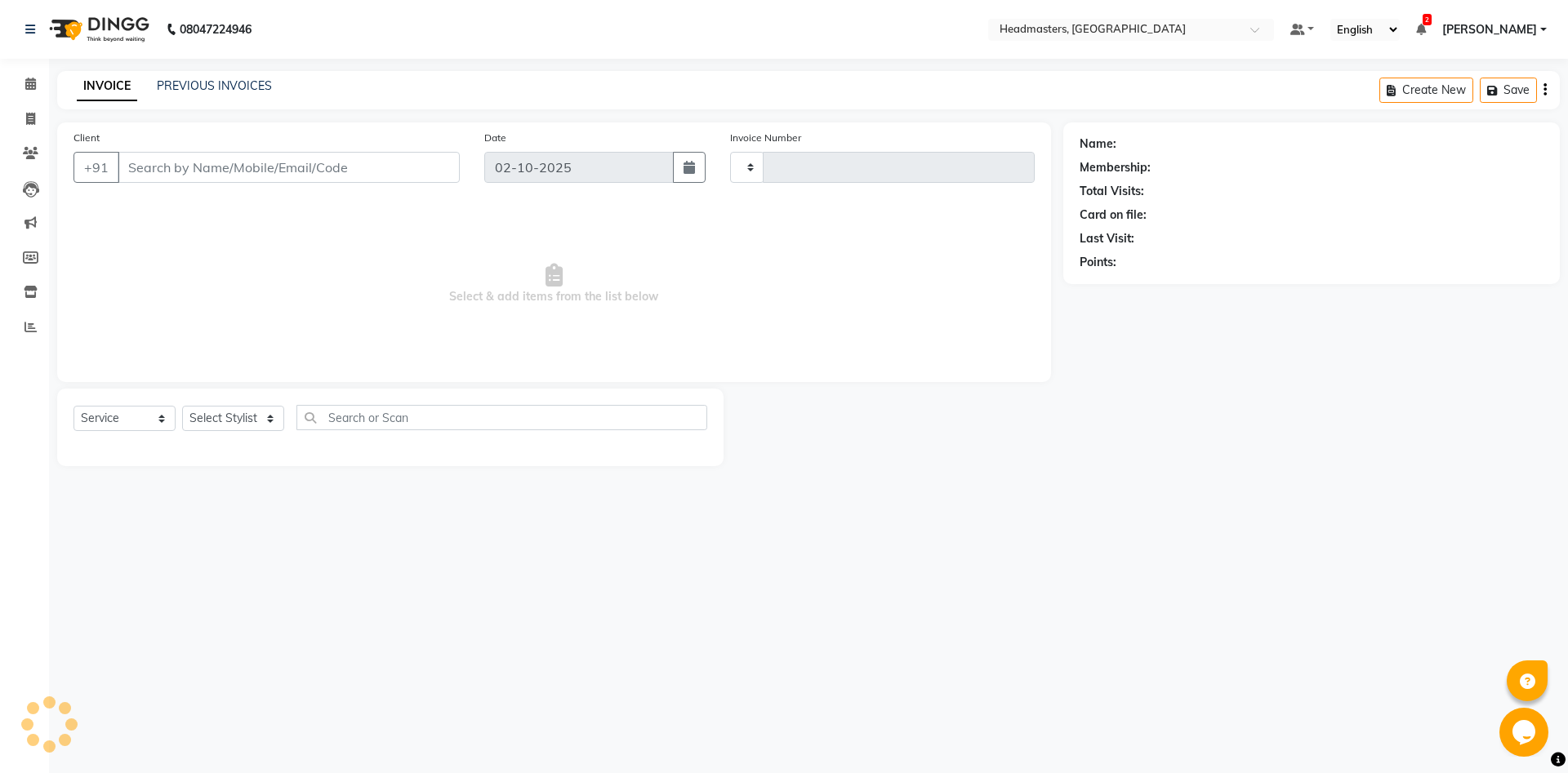
type input "6966"
select select "7130"
type input "7589864127"
select select "60725"
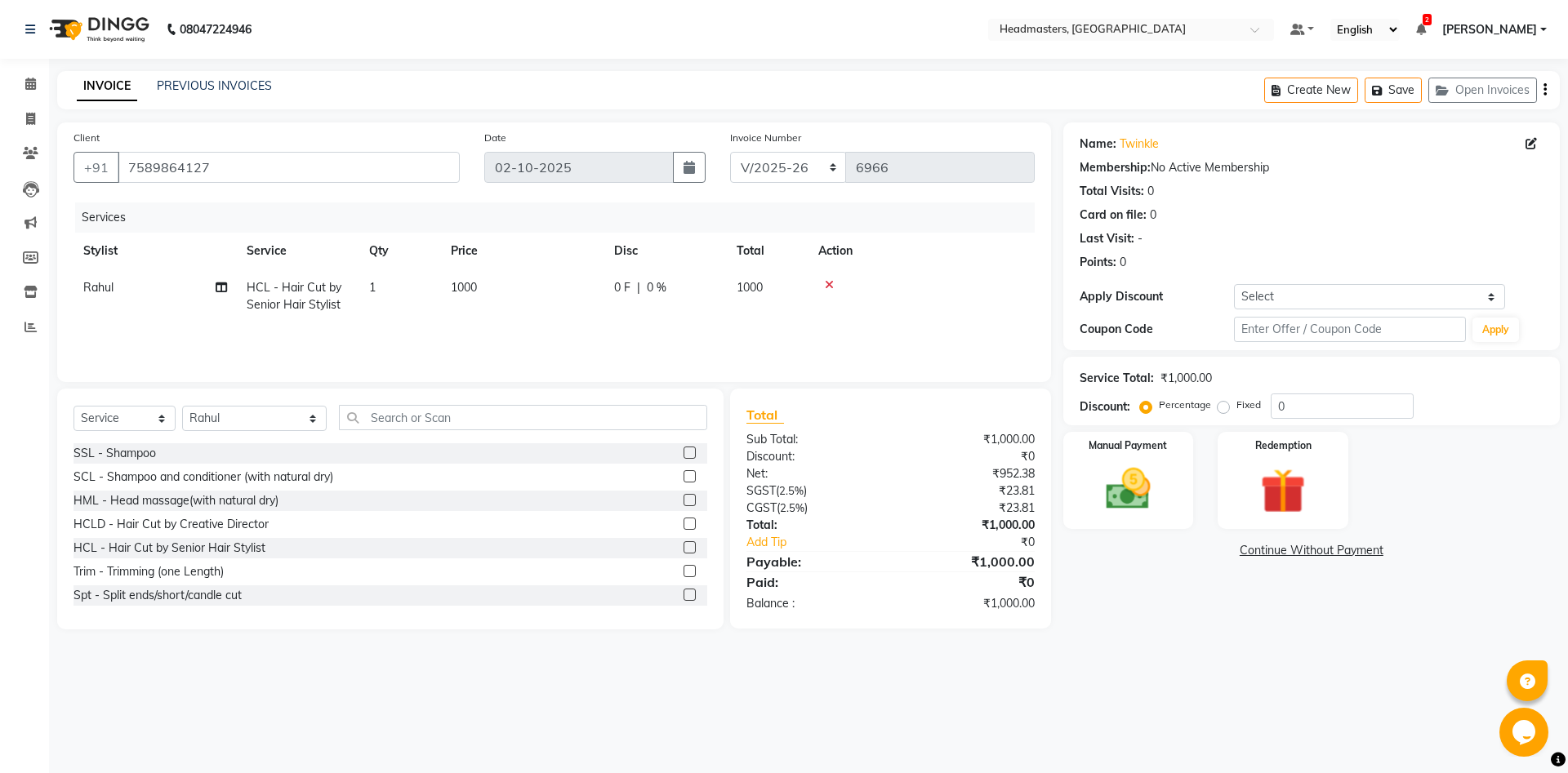
click at [621, 284] on span "0 F" at bounding box center [622, 288] width 16 height 17
select select "60725"
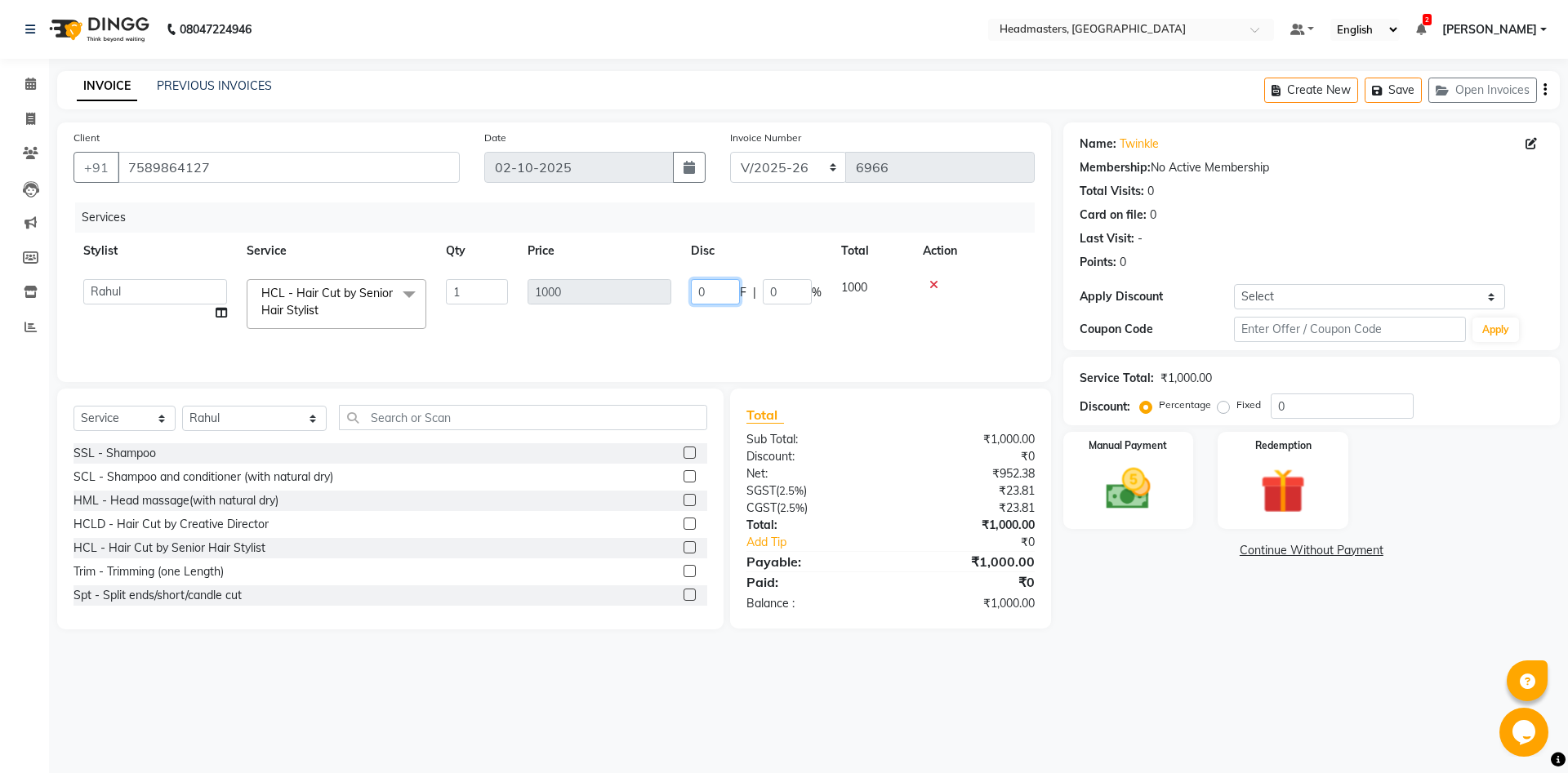
click at [708, 300] on input "0" at bounding box center [715, 292] width 49 height 26
type input "200"
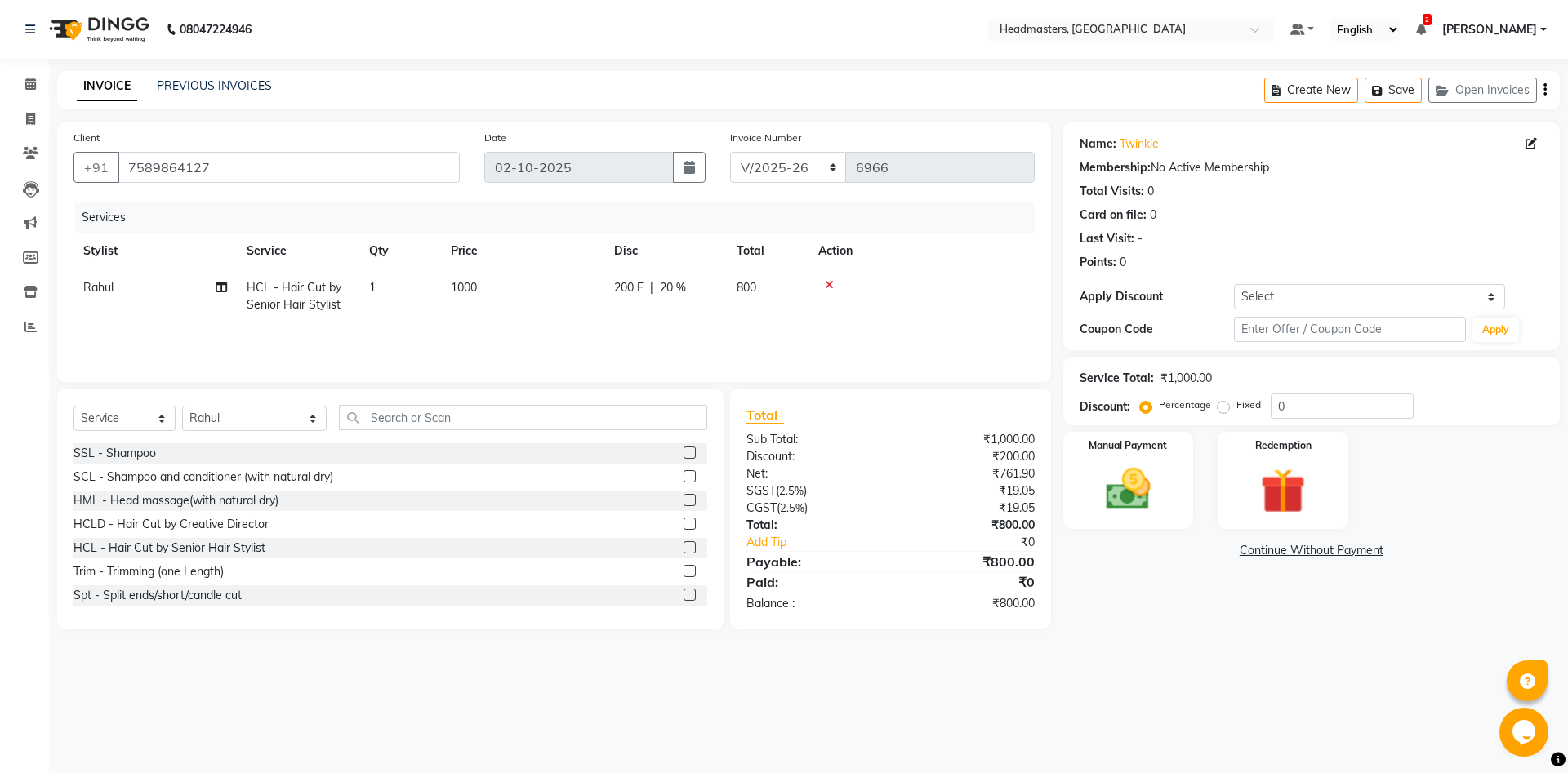
click at [142, 292] on td "Rahul" at bounding box center [155, 296] width 163 height 54
select select "60725"
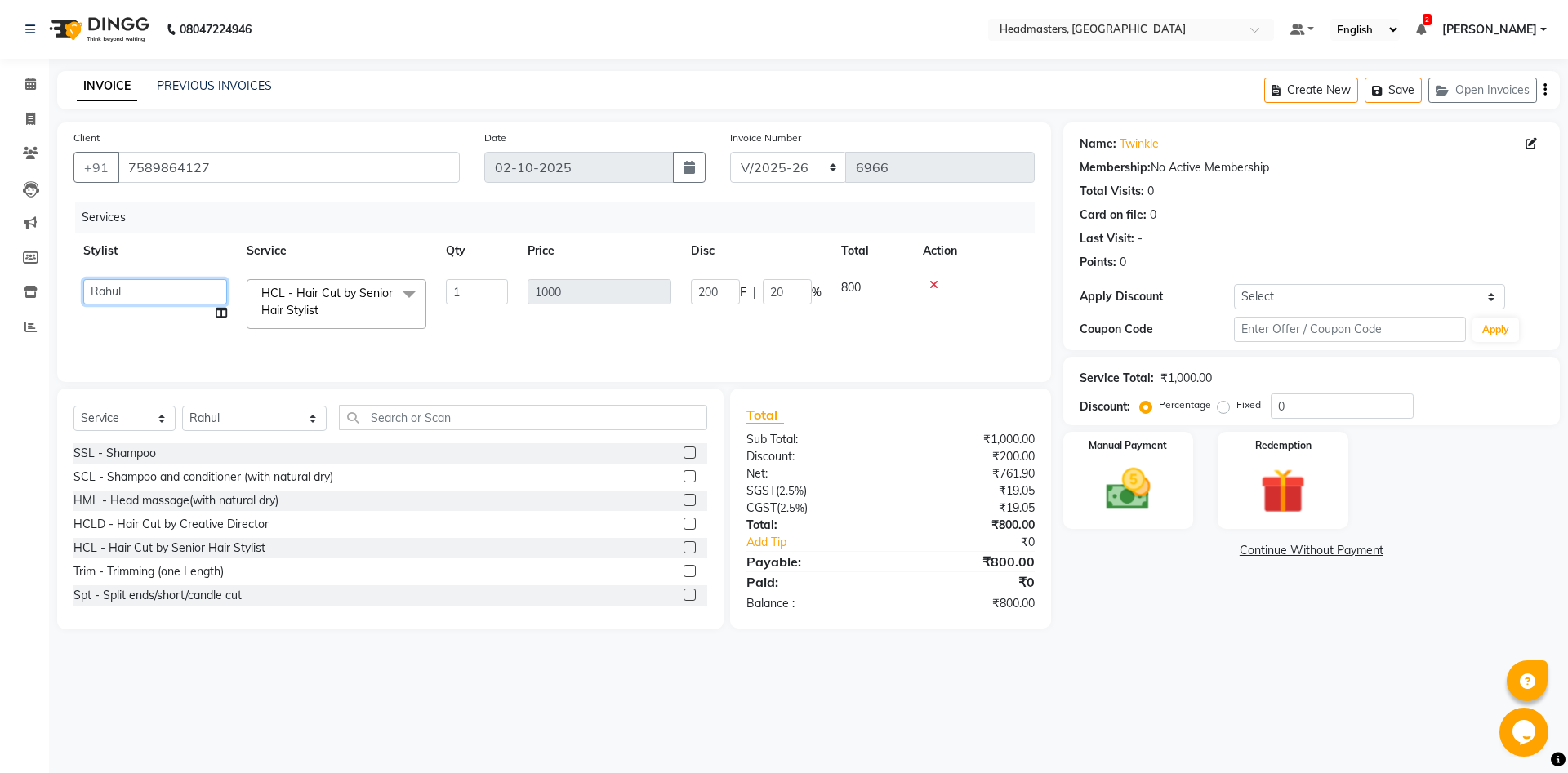
click at [84, 279] on select "Aarti Ali Amrita Amrita - Front Desk Balram Gental Man Gulshan HEADMASTERS Jass…" at bounding box center [155, 292] width 143 height 26
select select "64332"
click at [261, 685] on div "08047224946 Select Location × Headmasters, Jalandhar Default Panel My Panel Eng…" at bounding box center [784, 386] width 1568 height 773
click at [1137, 474] on img at bounding box center [1128, 489] width 76 height 54
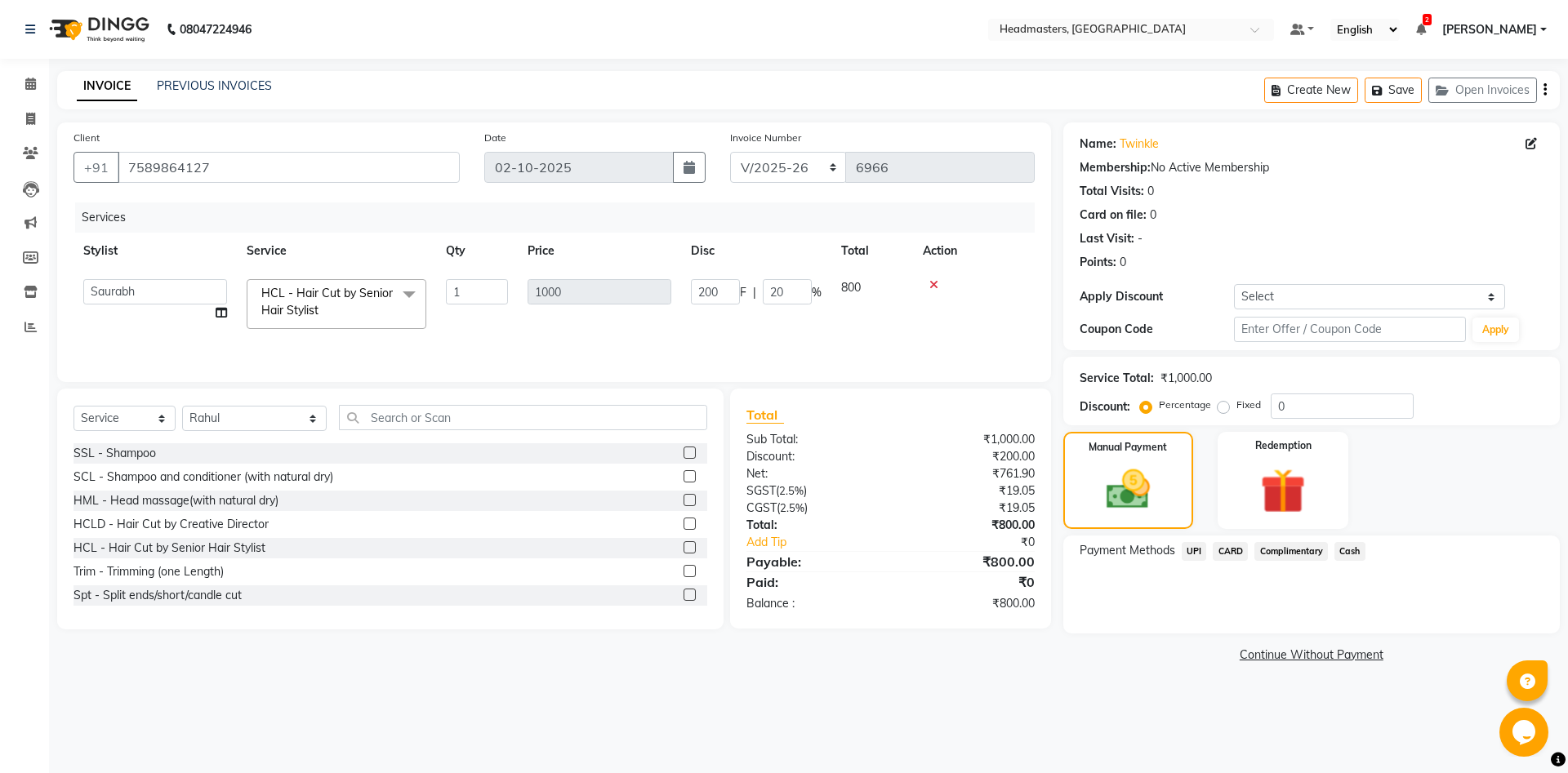
click at [1359, 552] on span "Cash" at bounding box center [1350, 552] width 31 height 19
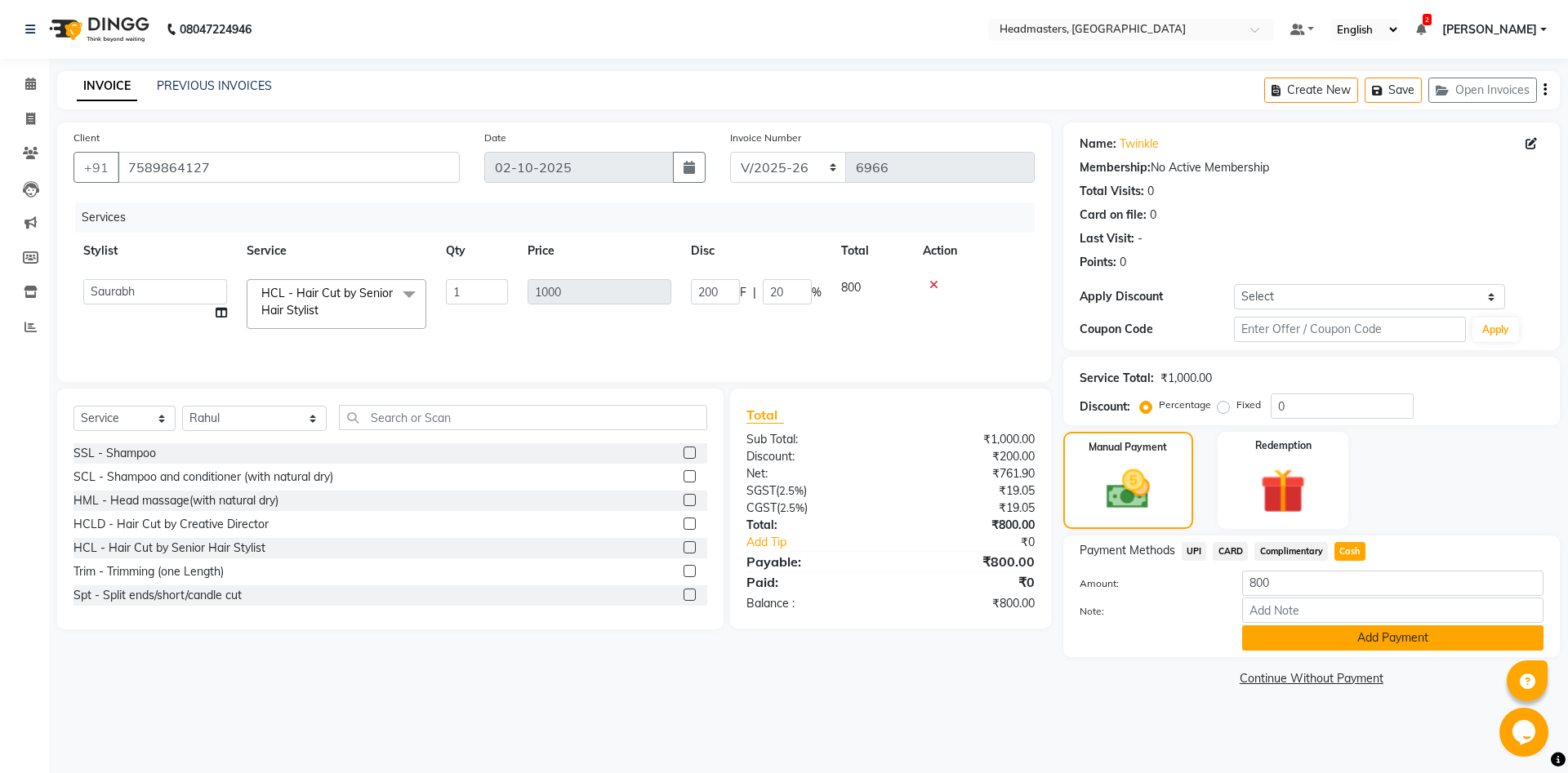
click at [1356, 630] on button "Add Payment" at bounding box center [1392, 638] width 301 height 26
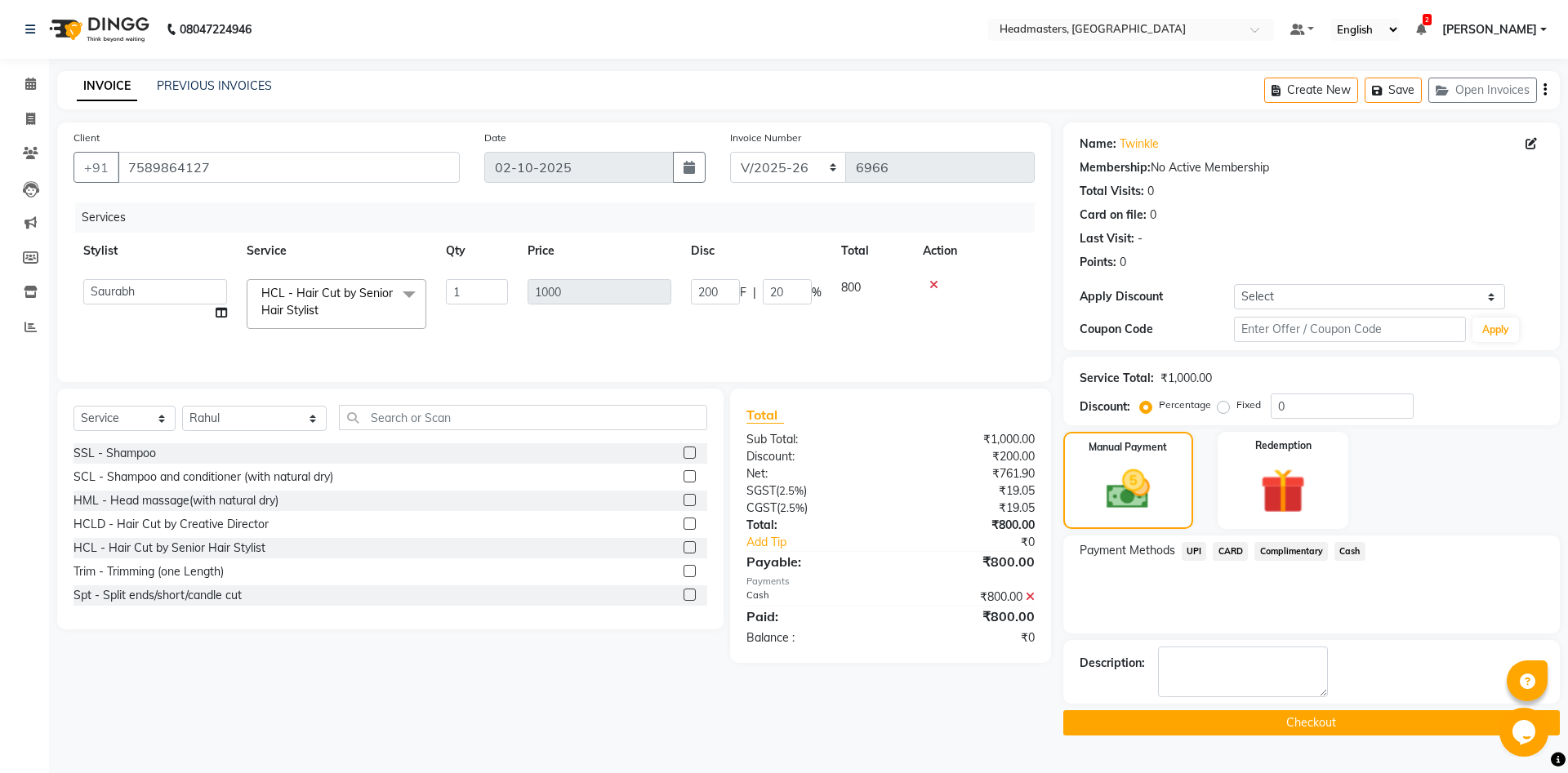
click at [1357, 730] on button "Checkout" at bounding box center [1311, 723] width 497 height 26
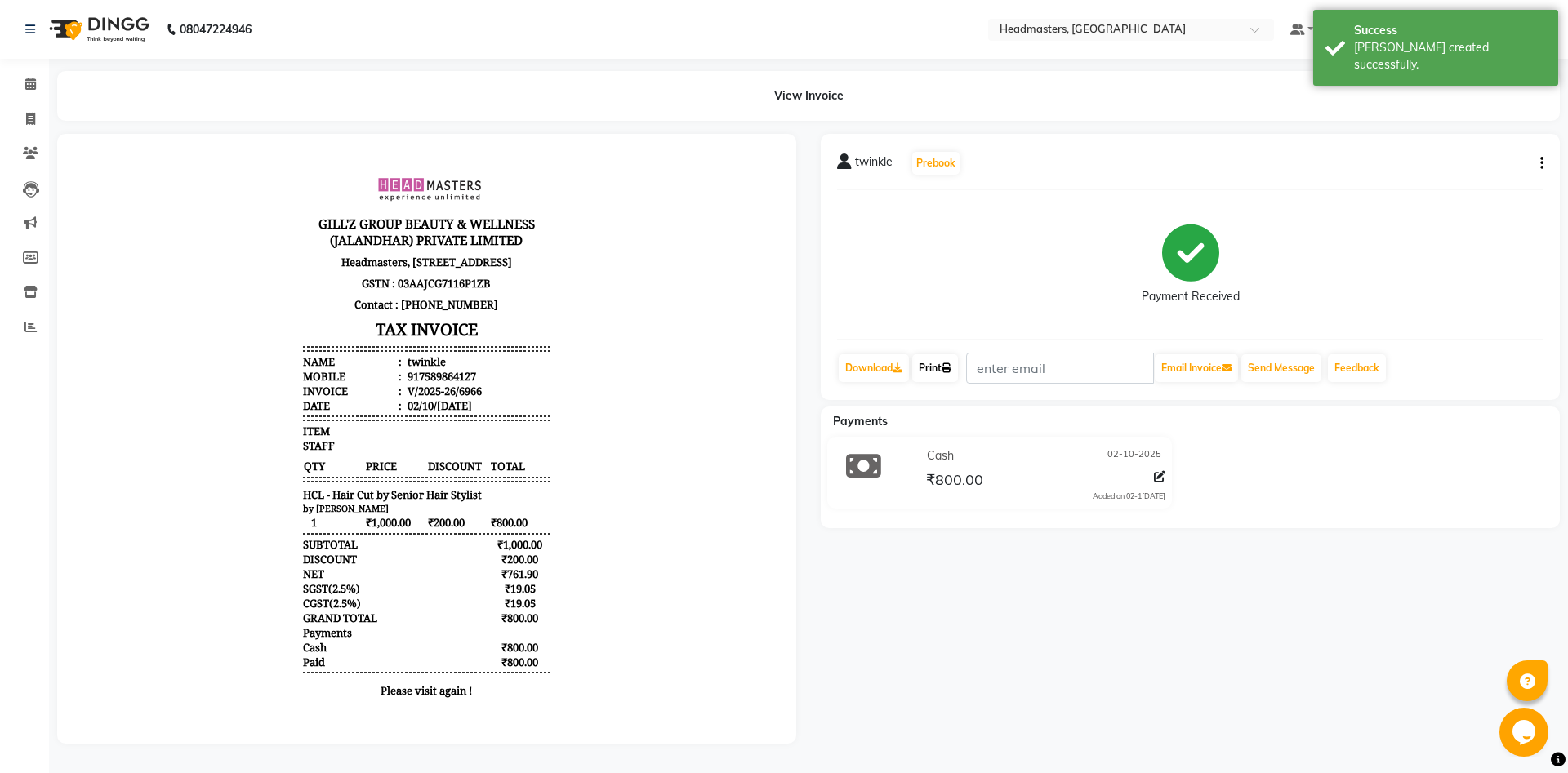
click at [952, 368] on icon at bounding box center [946, 368] width 9 height 9
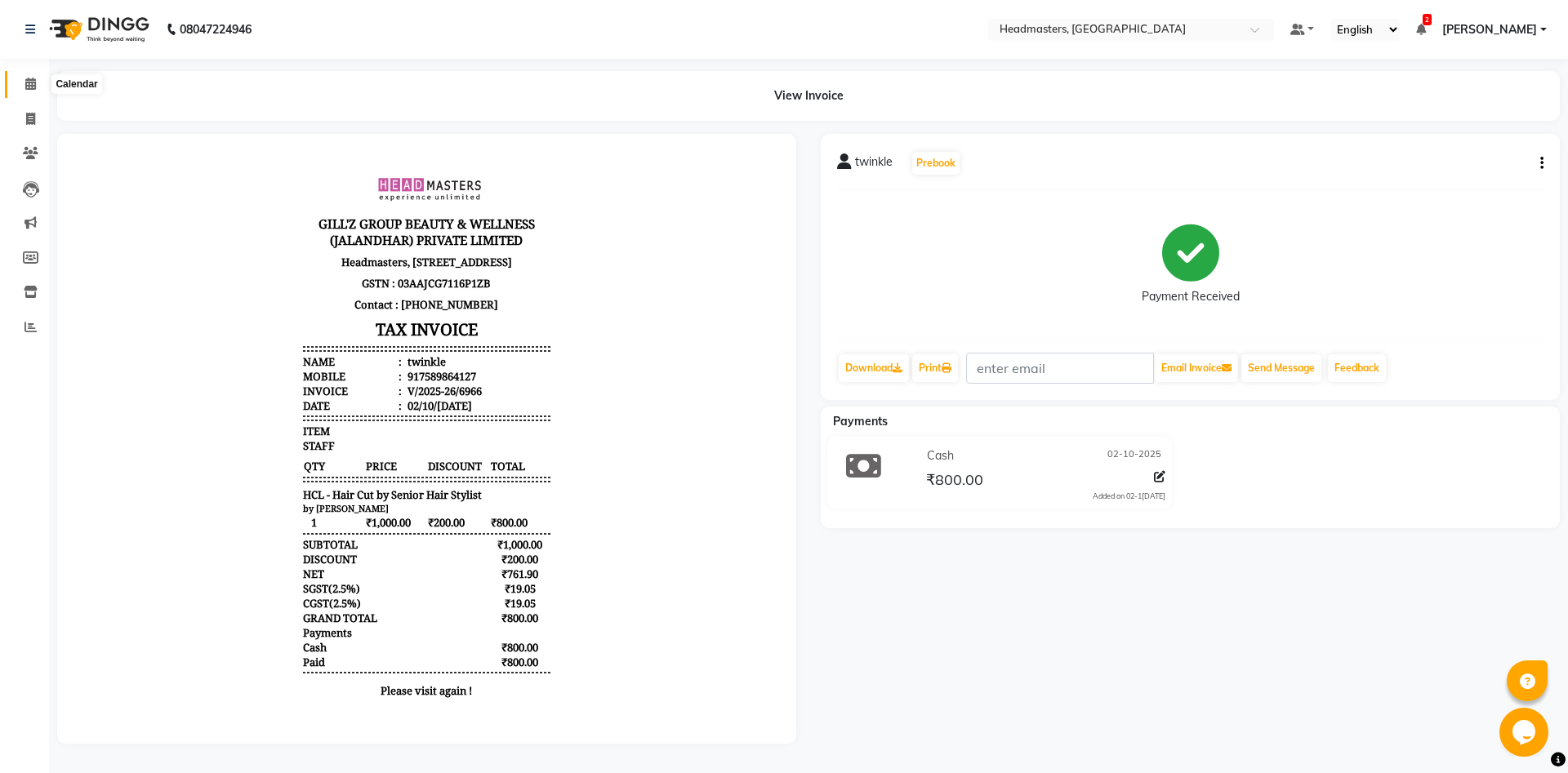
click at [34, 85] on icon at bounding box center [30, 84] width 10 height 12
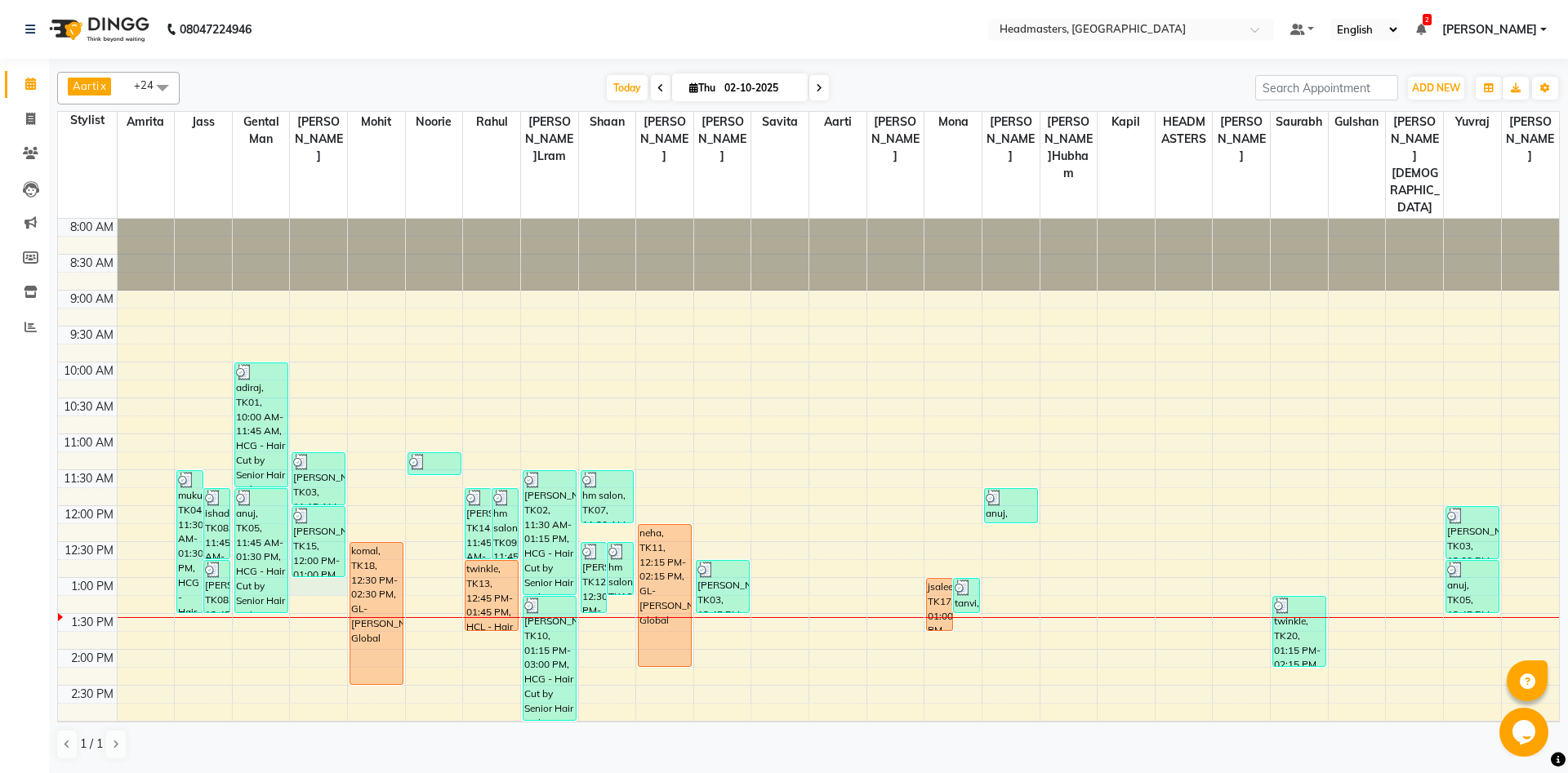
click at [323, 537] on div "8:00 AM 8:30 AM 9:00 AM 9:30 AM 10:00 AM 10:30 AM 11:00 AM 11:30 AM 12:00 PM 12…" at bounding box center [808, 721] width 1501 height 1005
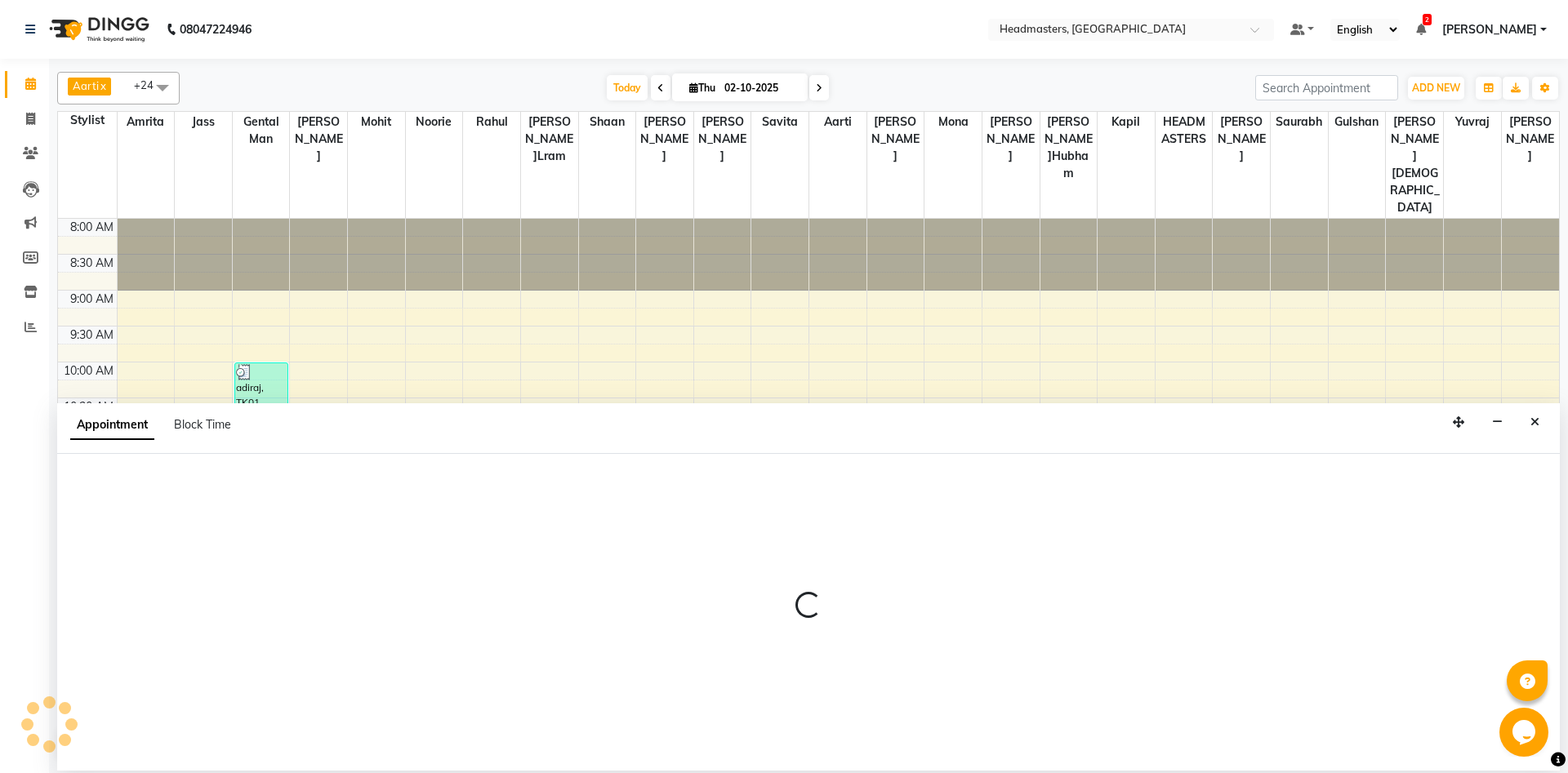
select select "60721"
select select "780"
select select "tentative"
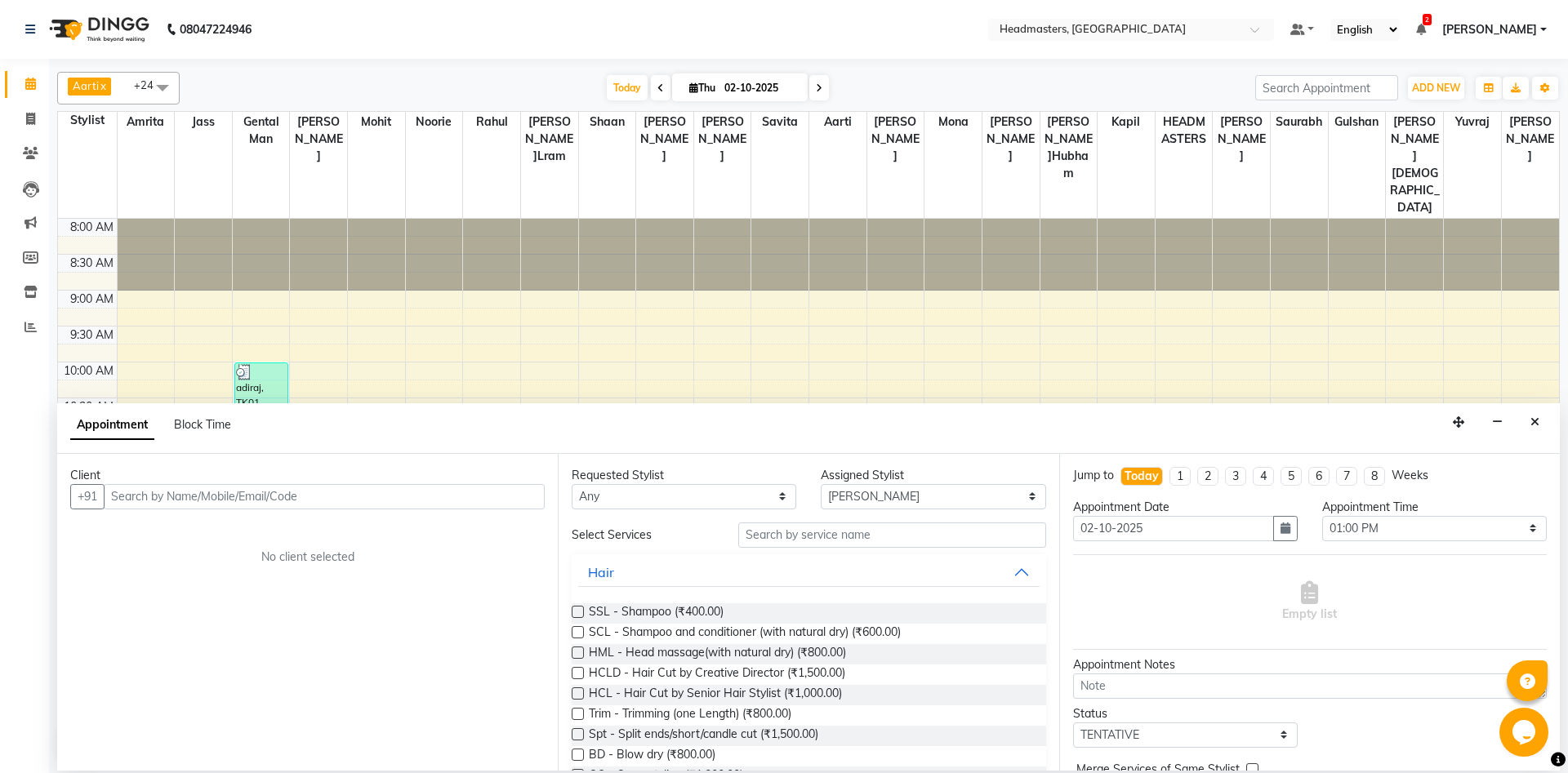
click at [198, 499] on input "text" at bounding box center [324, 497] width 441 height 26
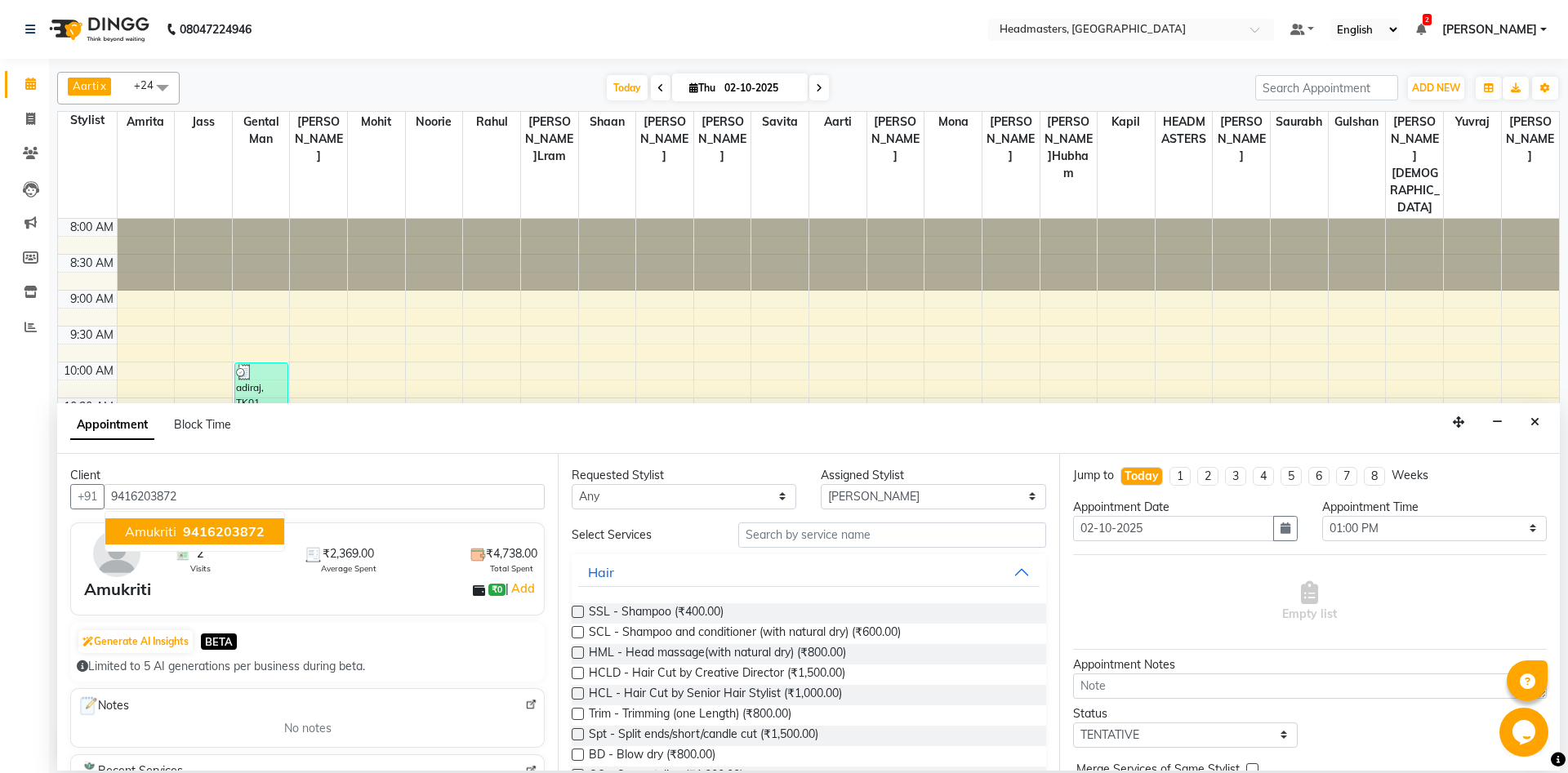
click at [153, 527] on span "Amukriti" at bounding box center [151, 531] width 51 height 16
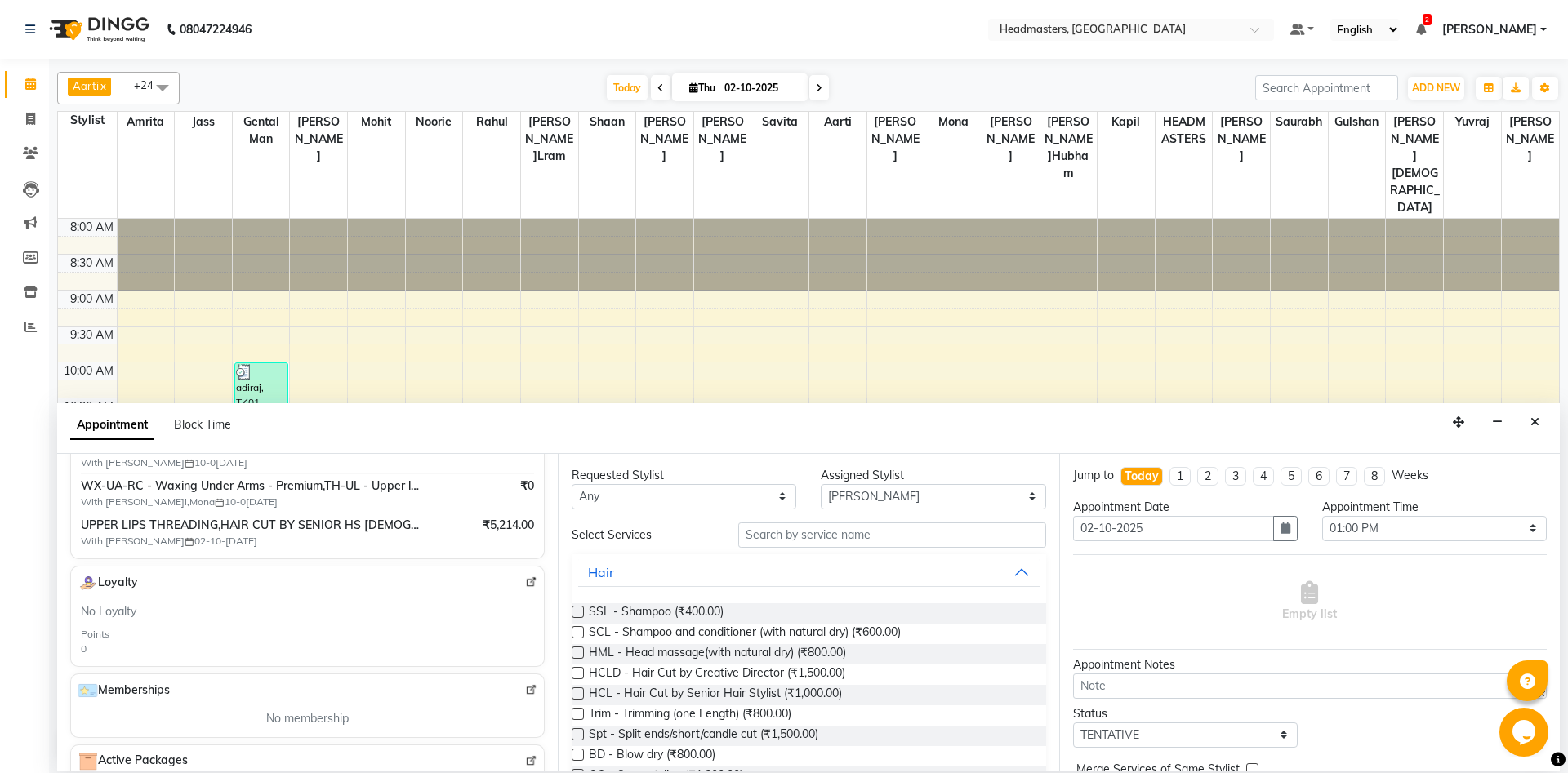
scroll to position [265, 0]
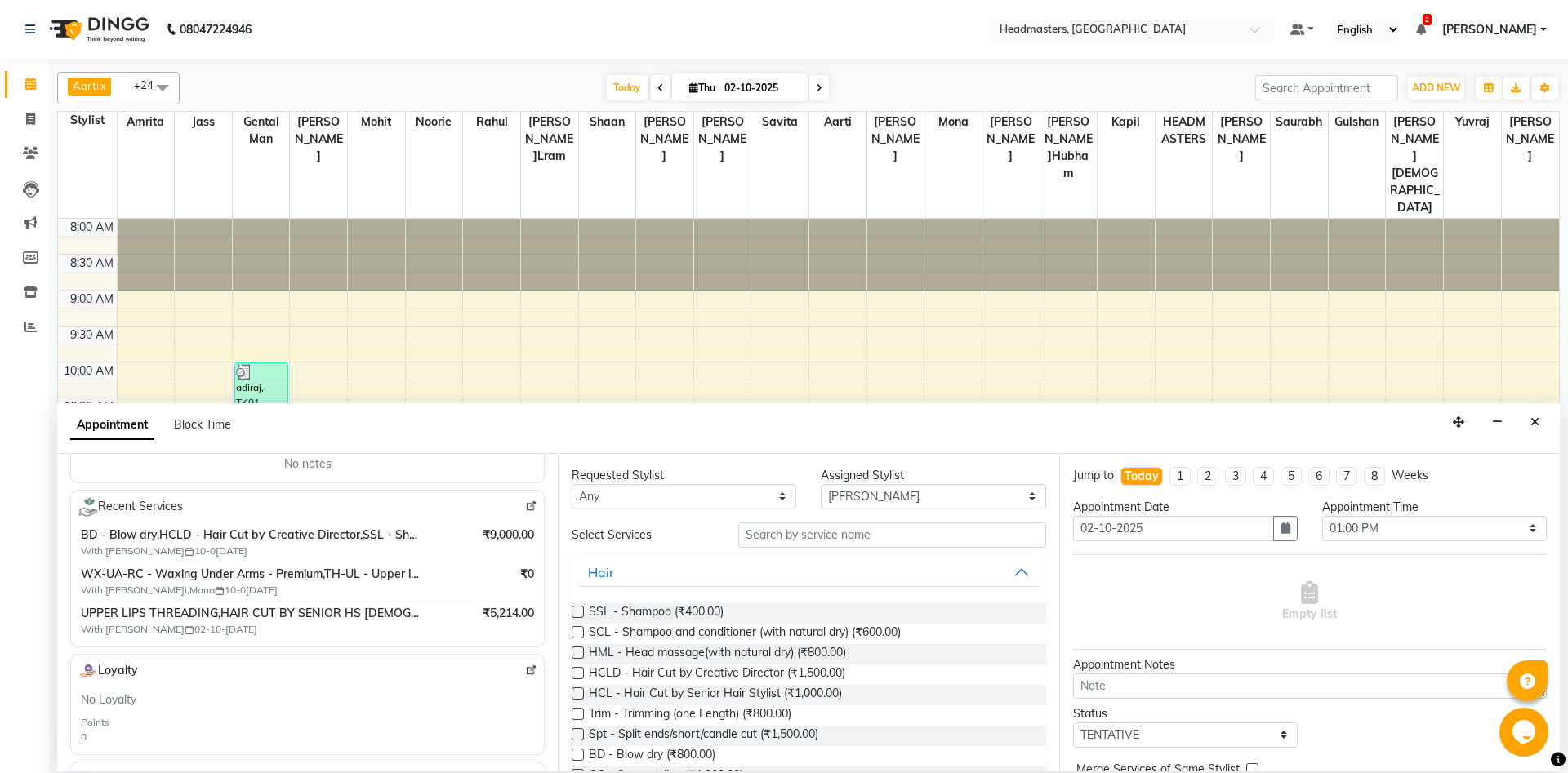
type input "9416203872"
click at [868, 536] on input "text" at bounding box center [892, 535] width 308 height 26
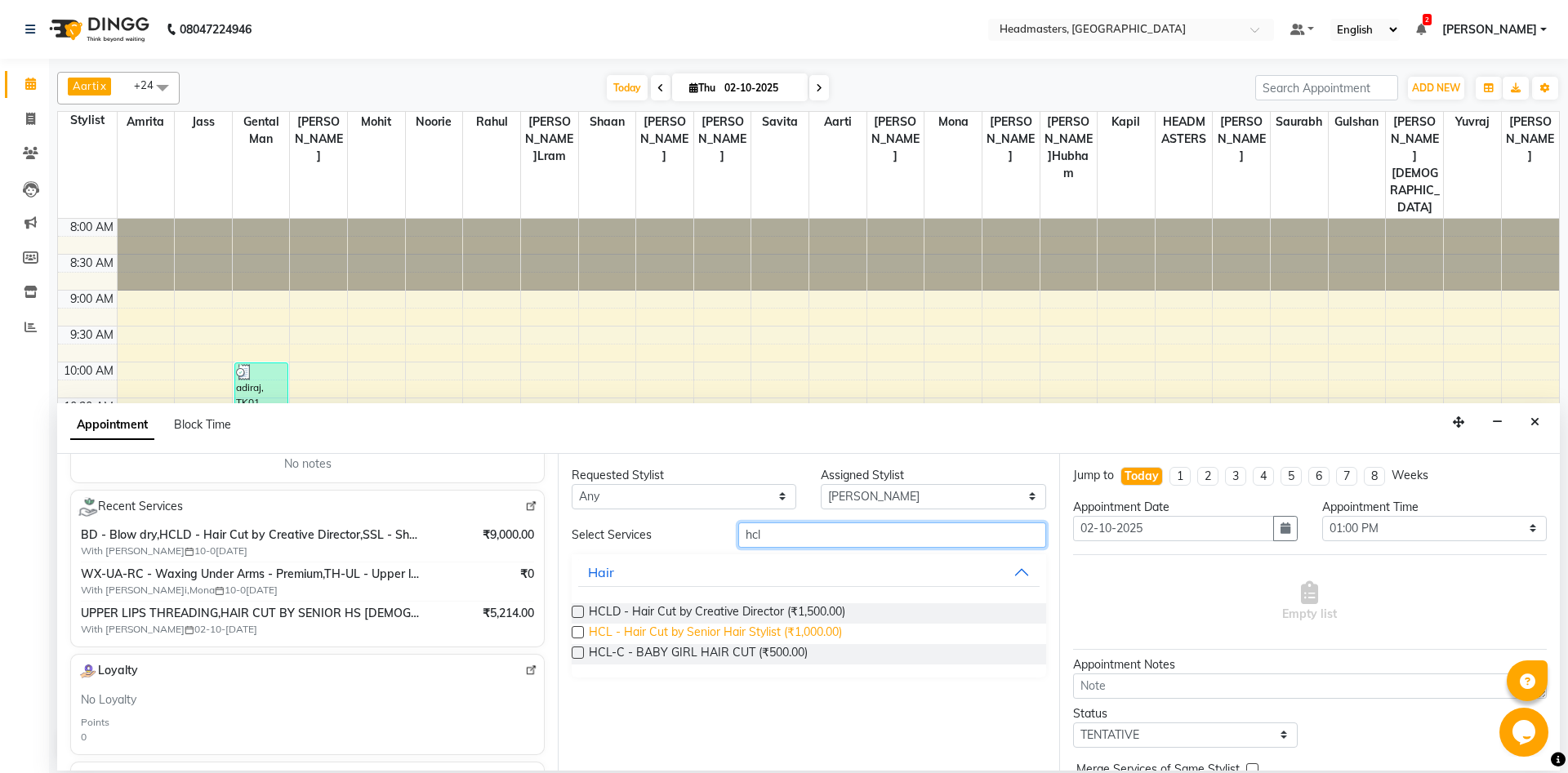
type input "hcl"
click at [836, 631] on span "HCL - Hair Cut by Senior Hair Stylist (₹1,000.00)" at bounding box center [715, 633] width 254 height 20
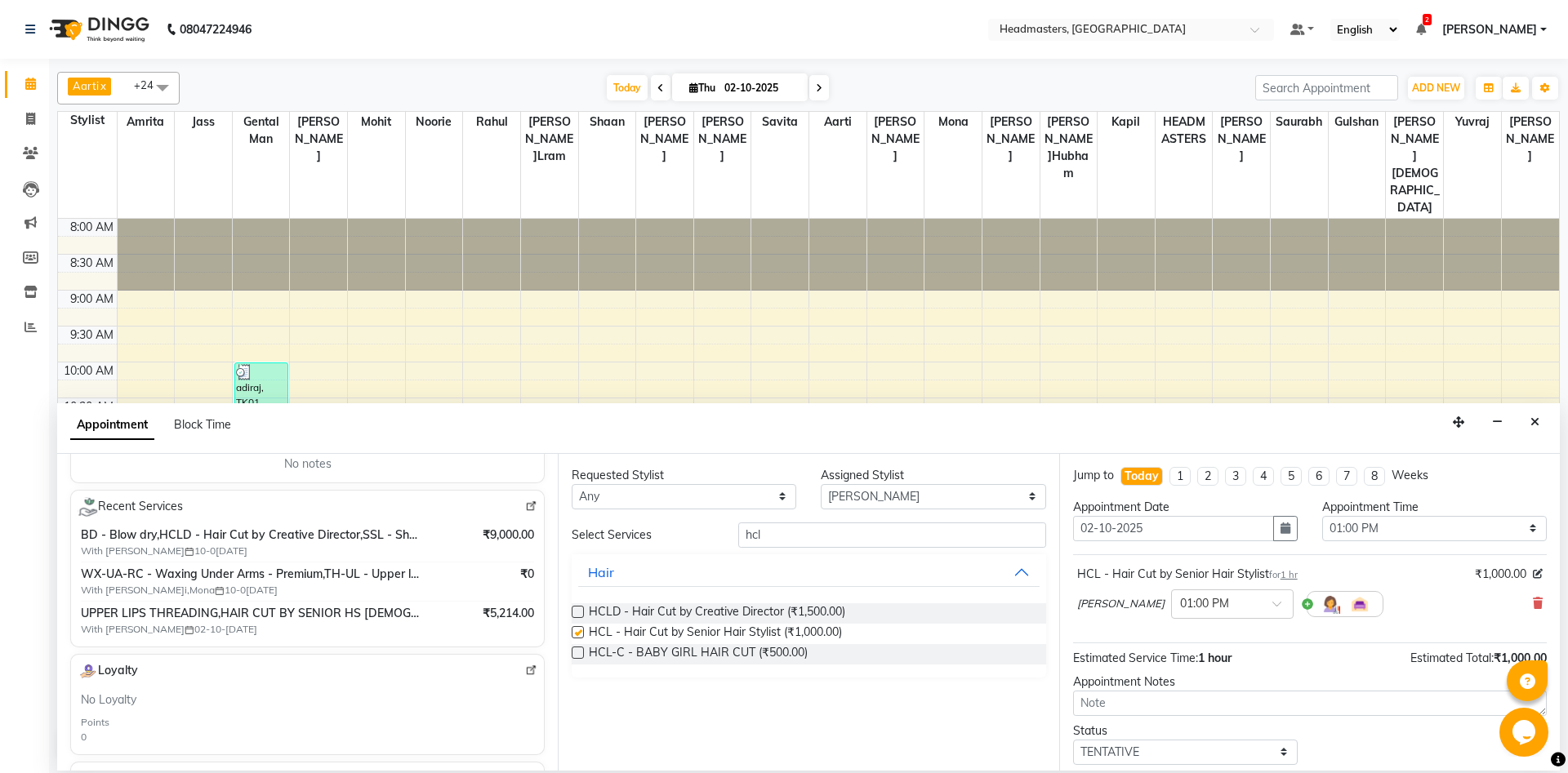
checkbox input "false"
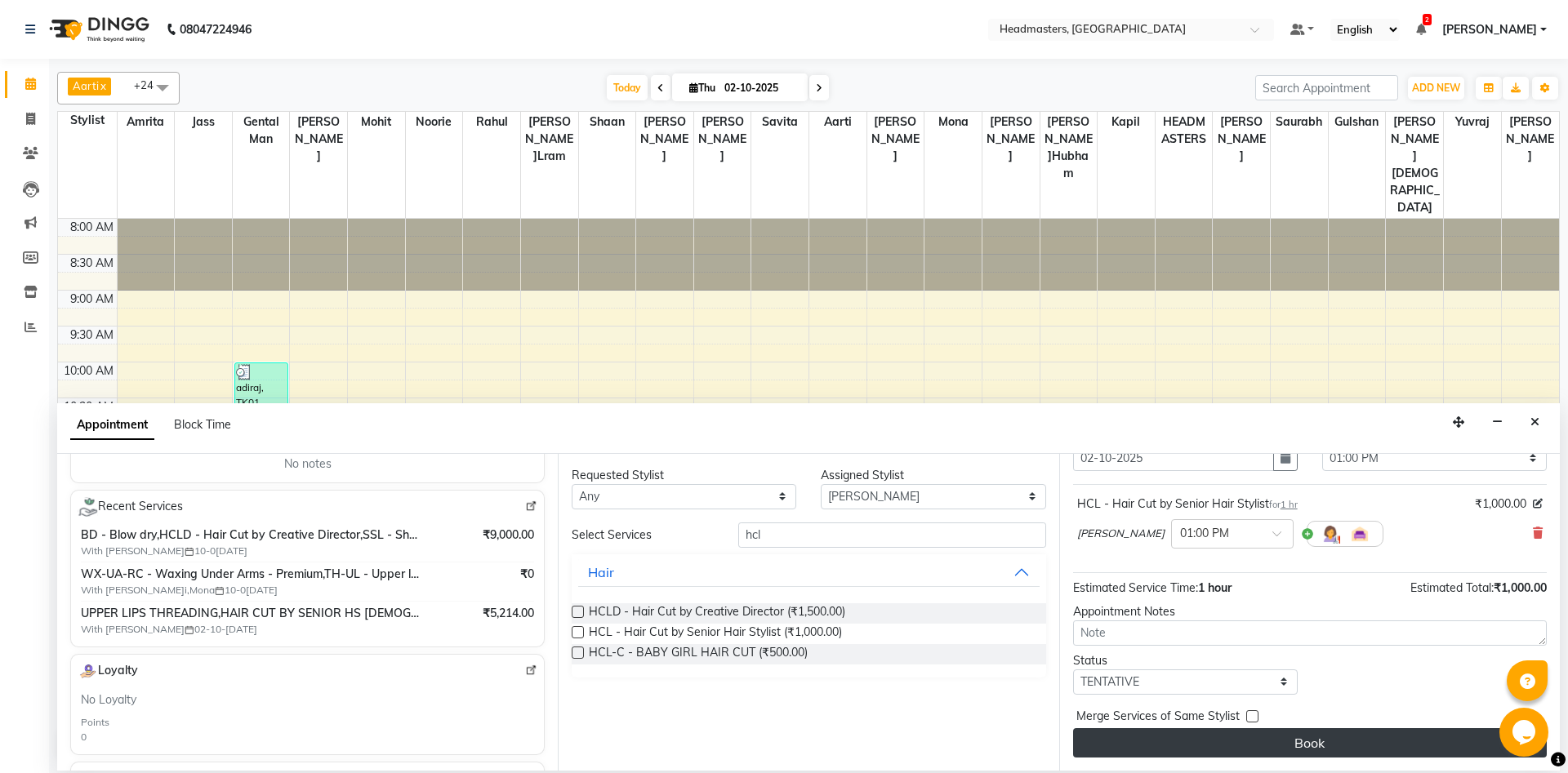
click at [1230, 748] on button "Book" at bounding box center [1310, 743] width 474 height 29
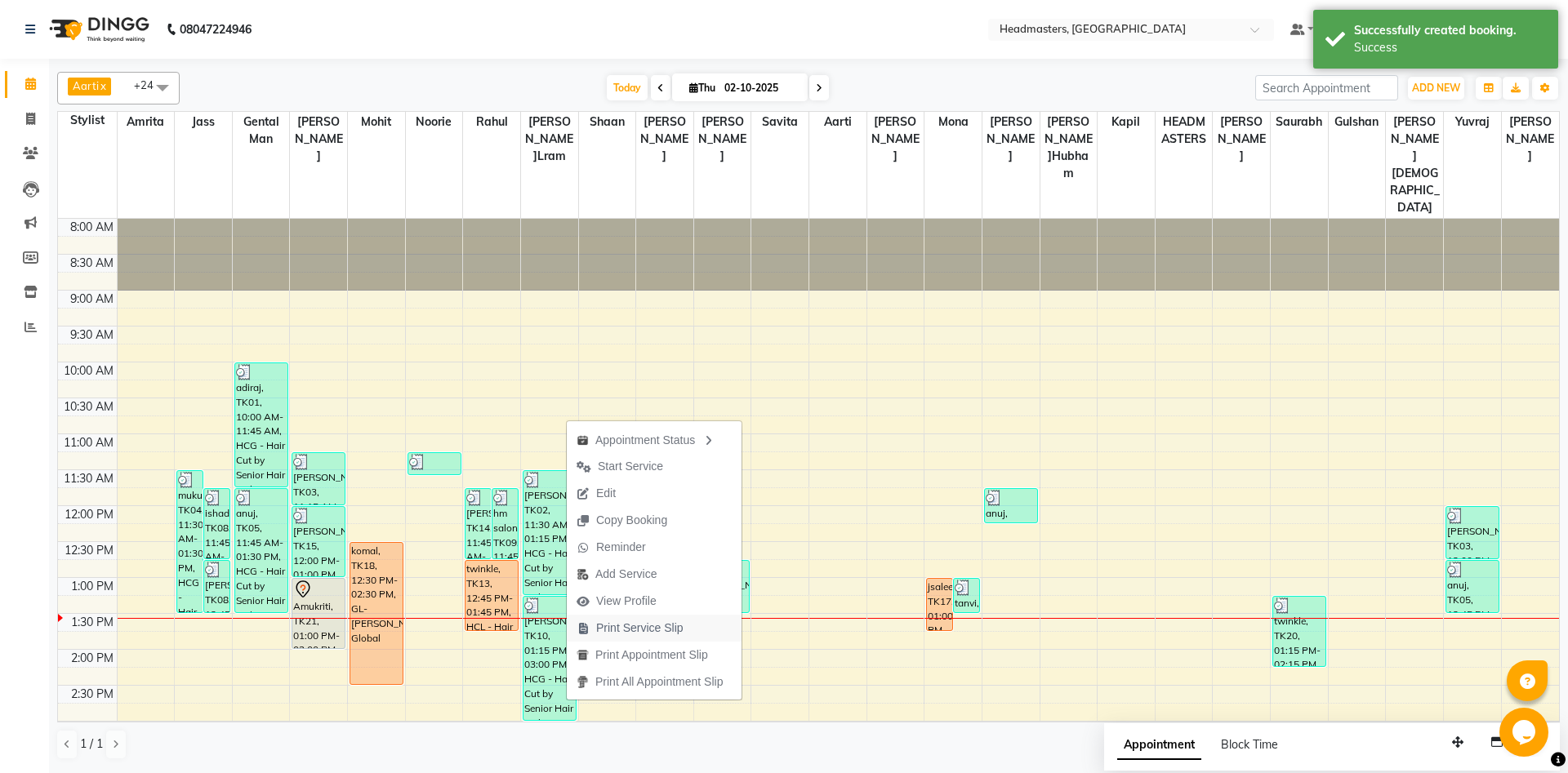
click at [593, 626] on span "Print Service Slip" at bounding box center [630, 628] width 126 height 27
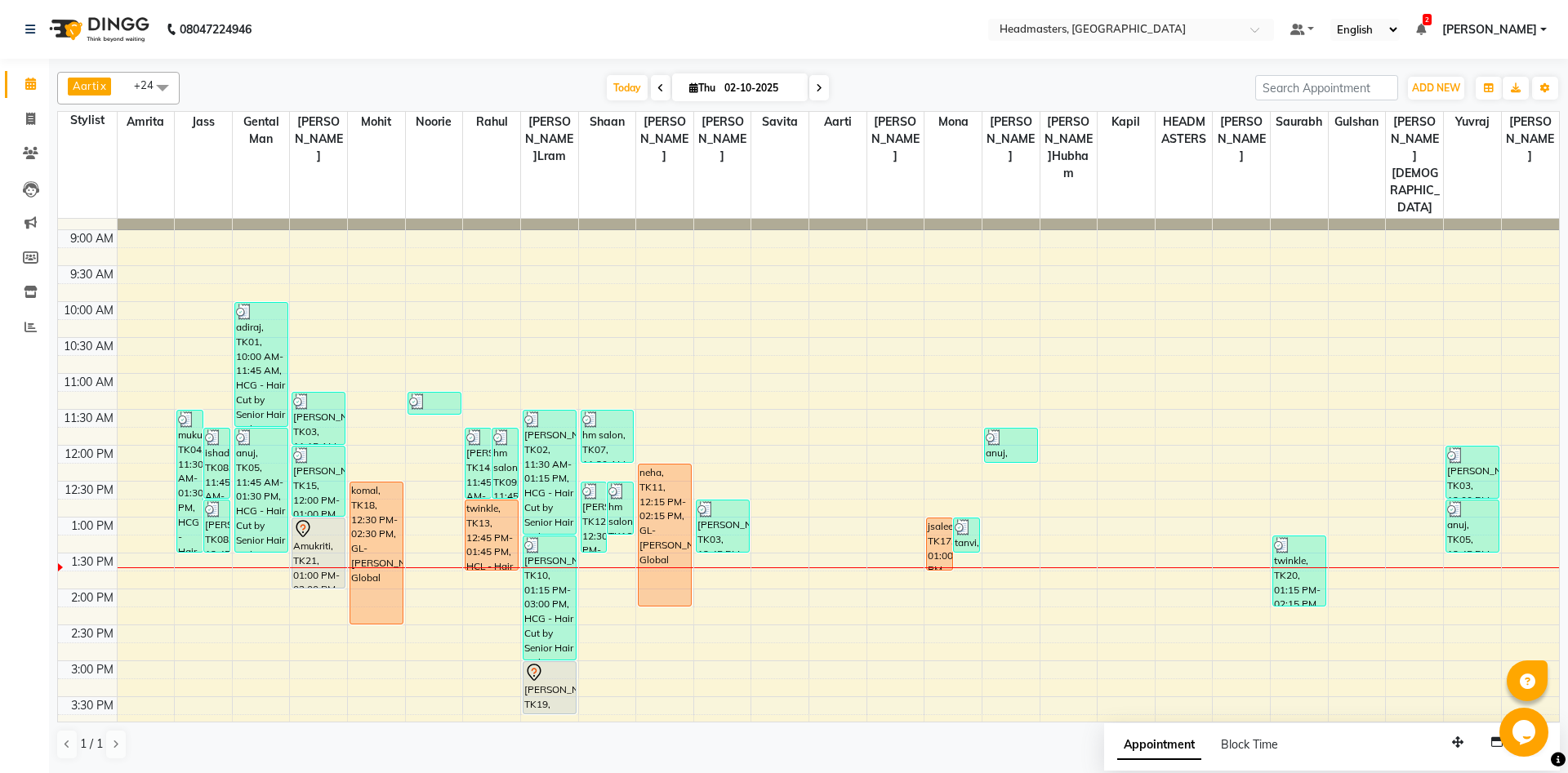
scroll to position [88, 0]
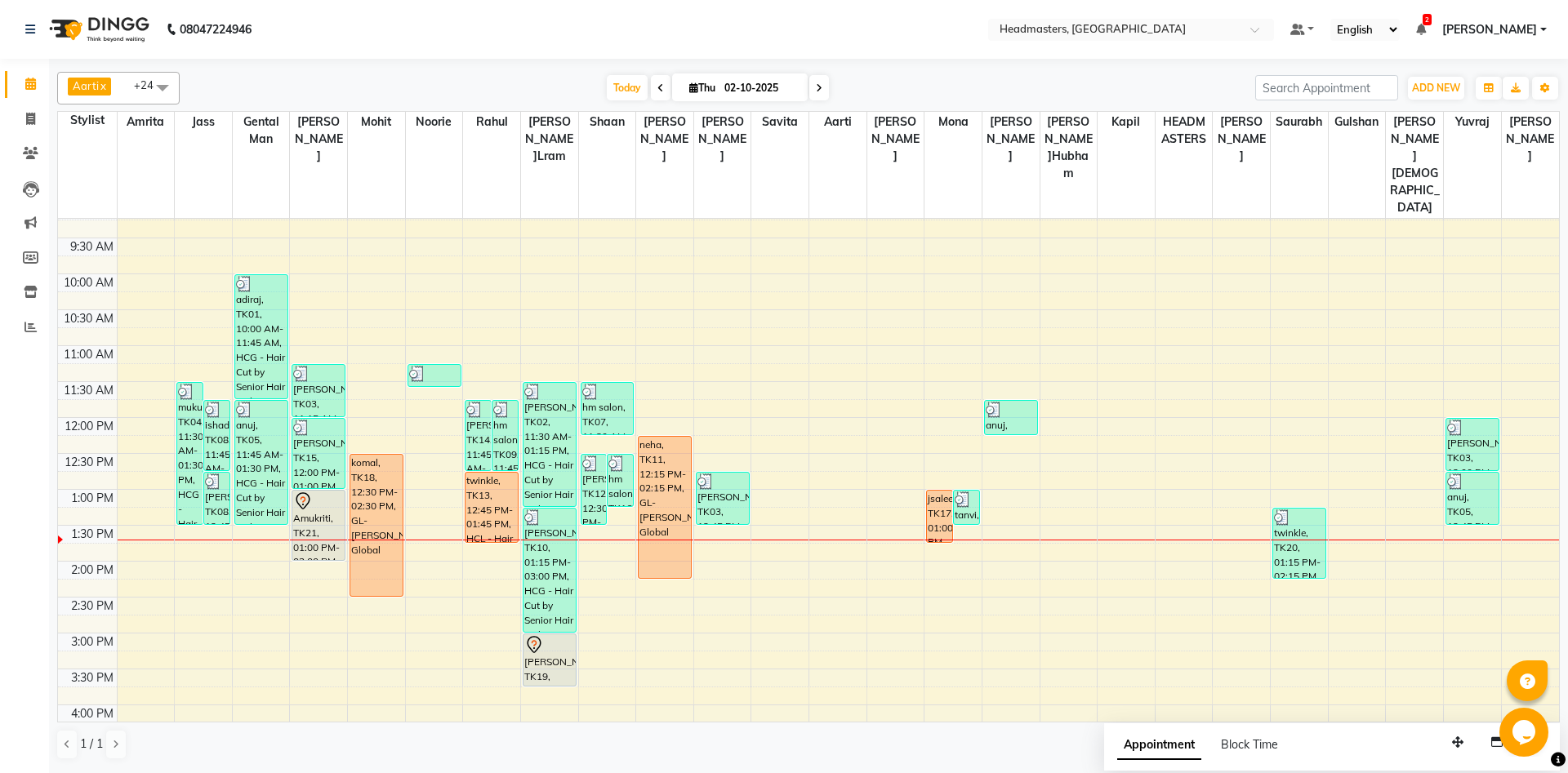
click at [436, 464] on div "8:00 AM 8:30 AM 9:00 AM 9:30 AM 10:00 AM 10:30 AM 11:00 AM 11:30 AM 12:00 PM 12…" at bounding box center [808, 633] width 1501 height 1005
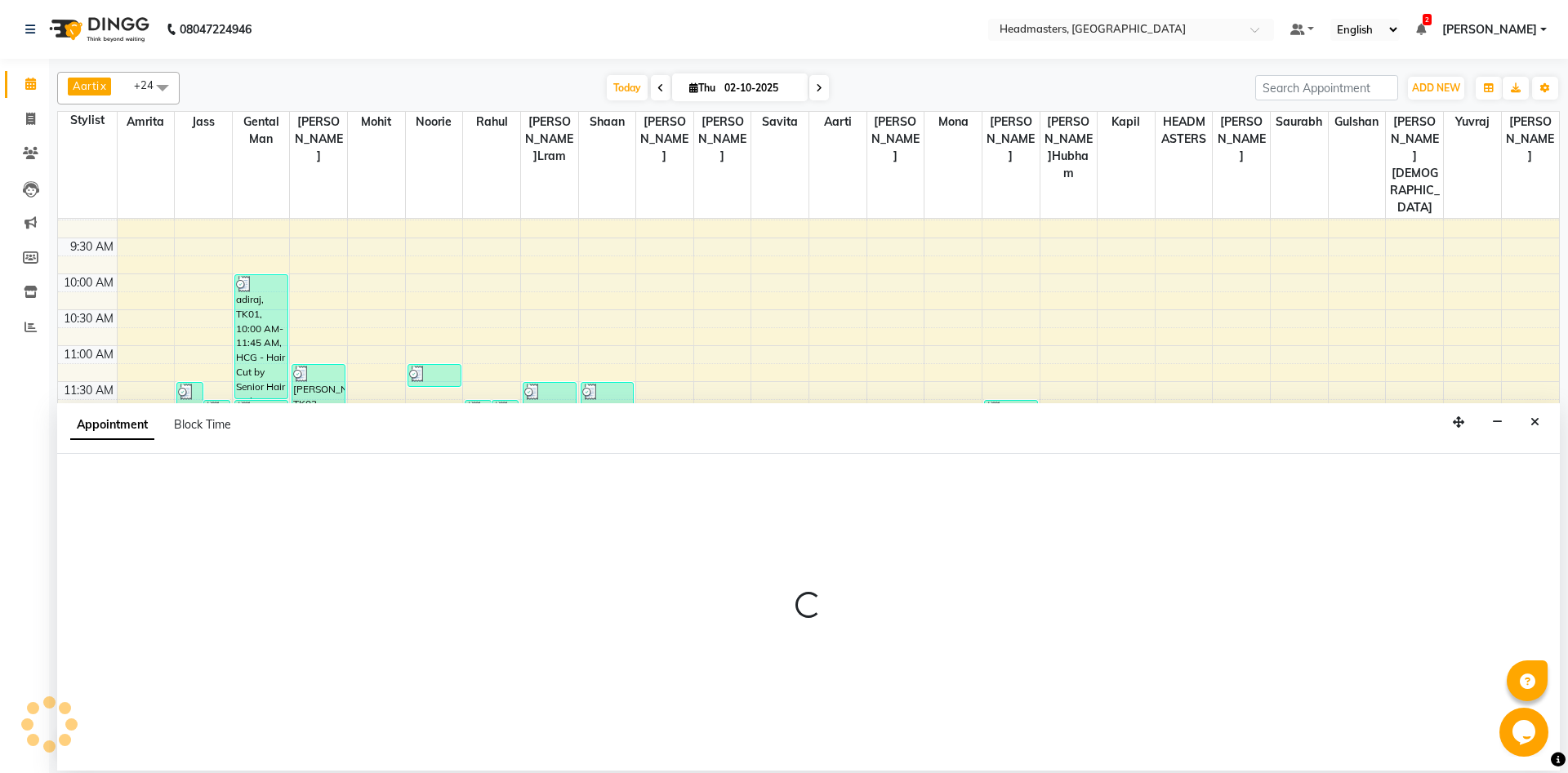
select select "60724"
select select "tentative"
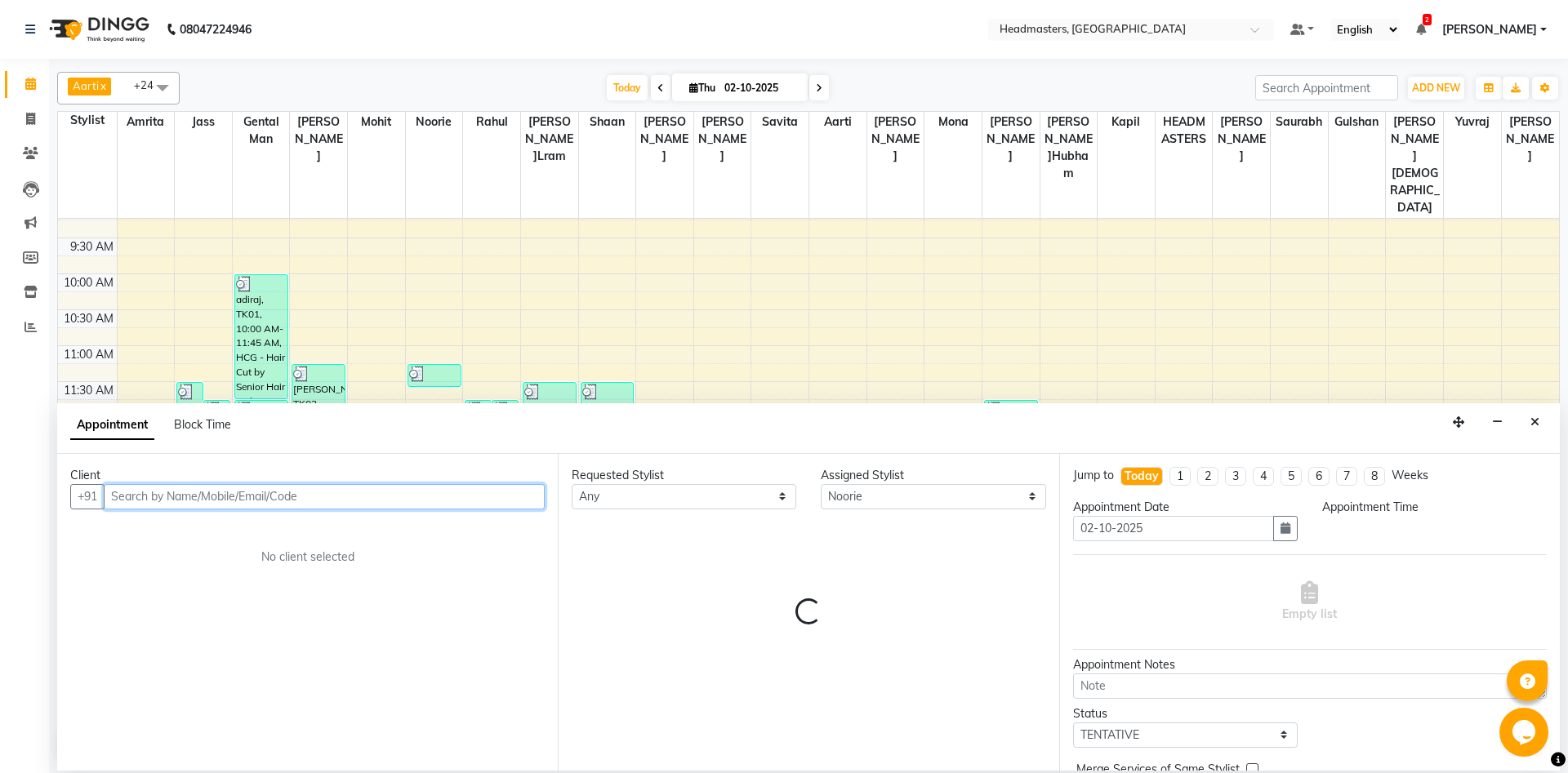
select select "795"
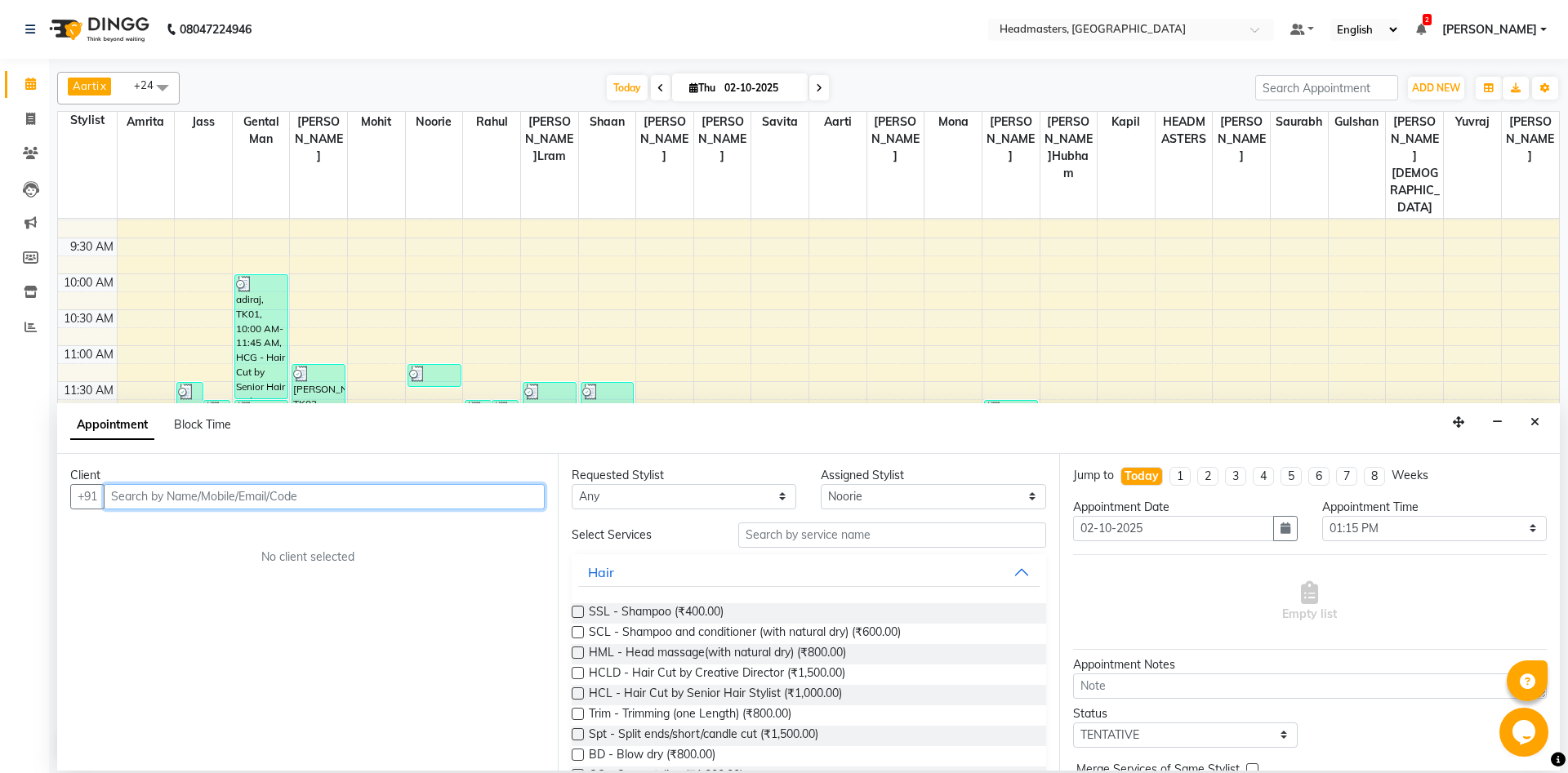
click at [251, 507] on input "text" at bounding box center [324, 497] width 441 height 26
type input "9888511211"
click at [523, 500] on span "Add Client" at bounding box center [511, 496] width 55 height 14
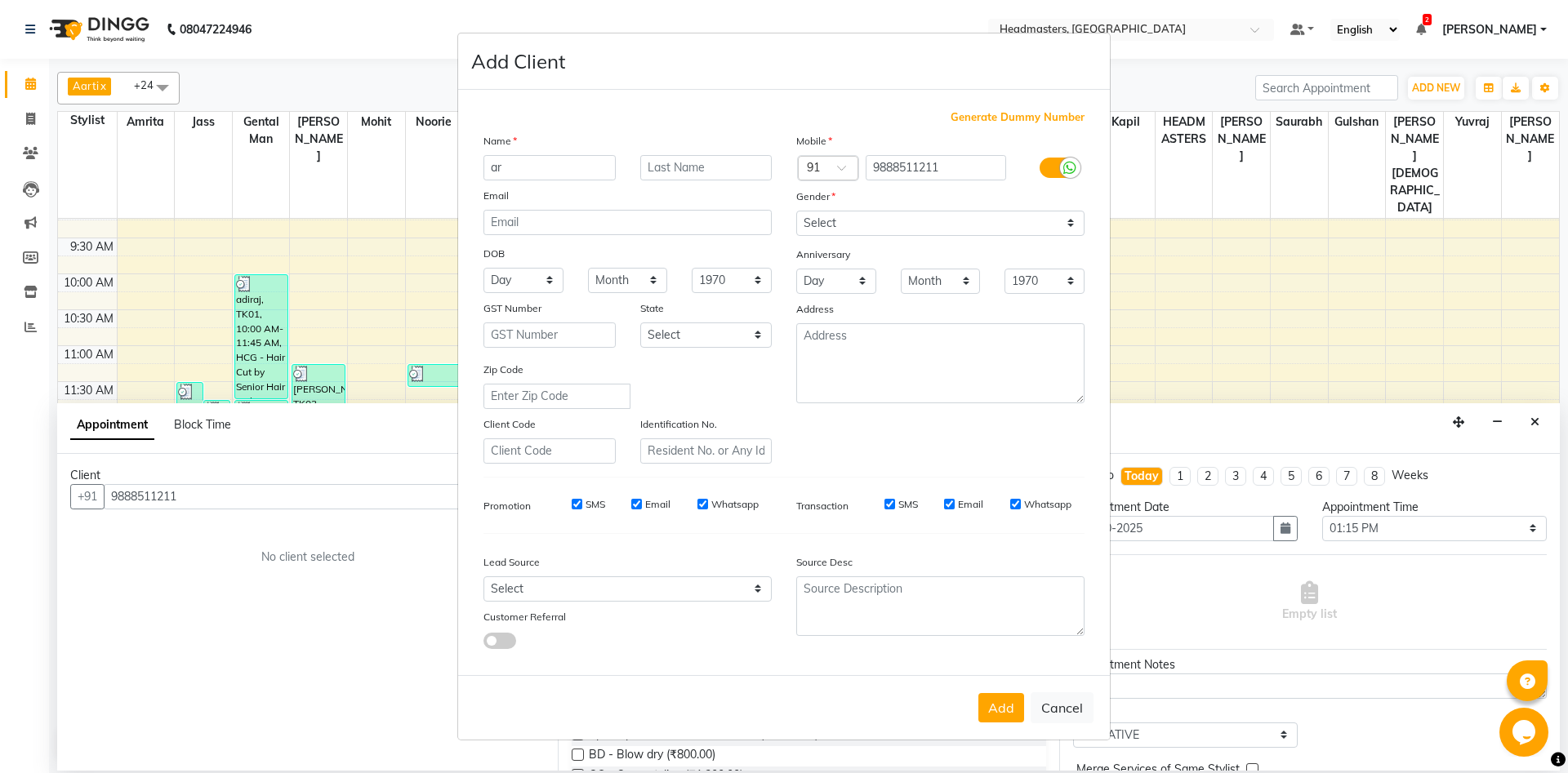
type input "a"
type input "[PERSON_NAME]"
click at [796, 211] on select "Select Male Female Other Prefer Not To Say" at bounding box center [940, 223] width 289 height 26
select select "female"
click option "Female" at bounding box center [0, 0] width 0 height 0
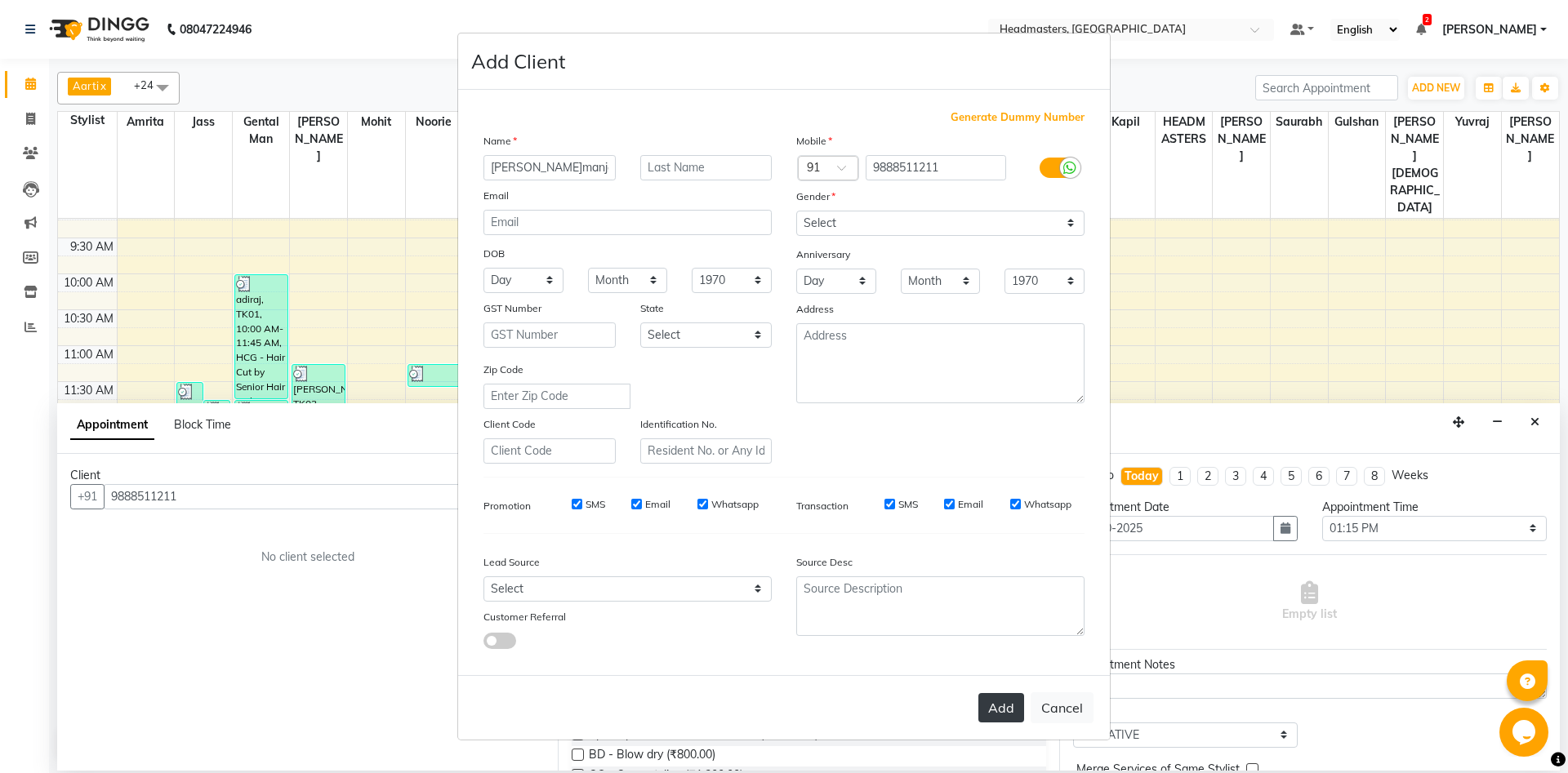
click at [1013, 703] on button "Add" at bounding box center [1001, 707] width 46 height 29
select select
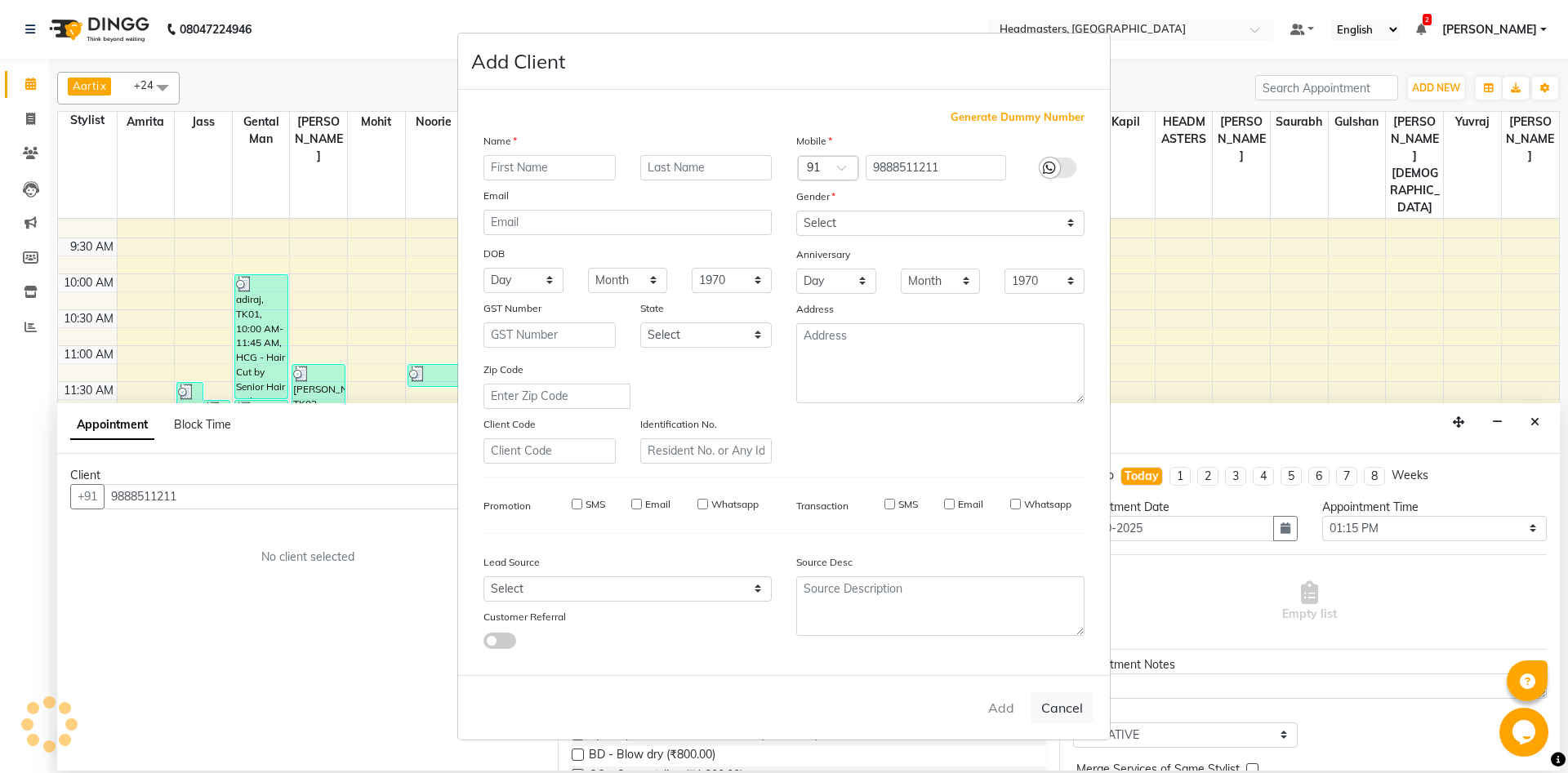
select select
checkbox input "false"
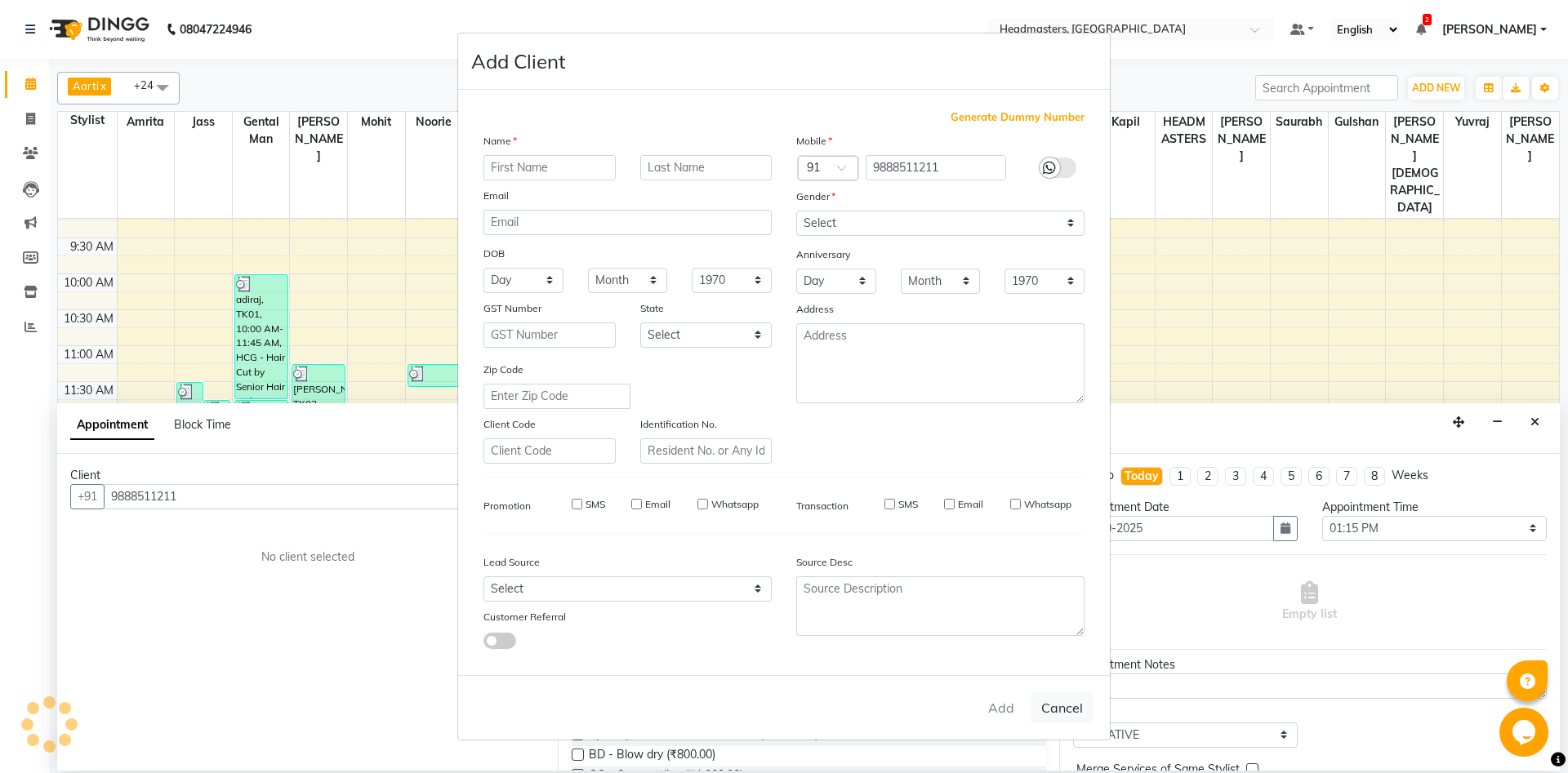
checkbox input "false"
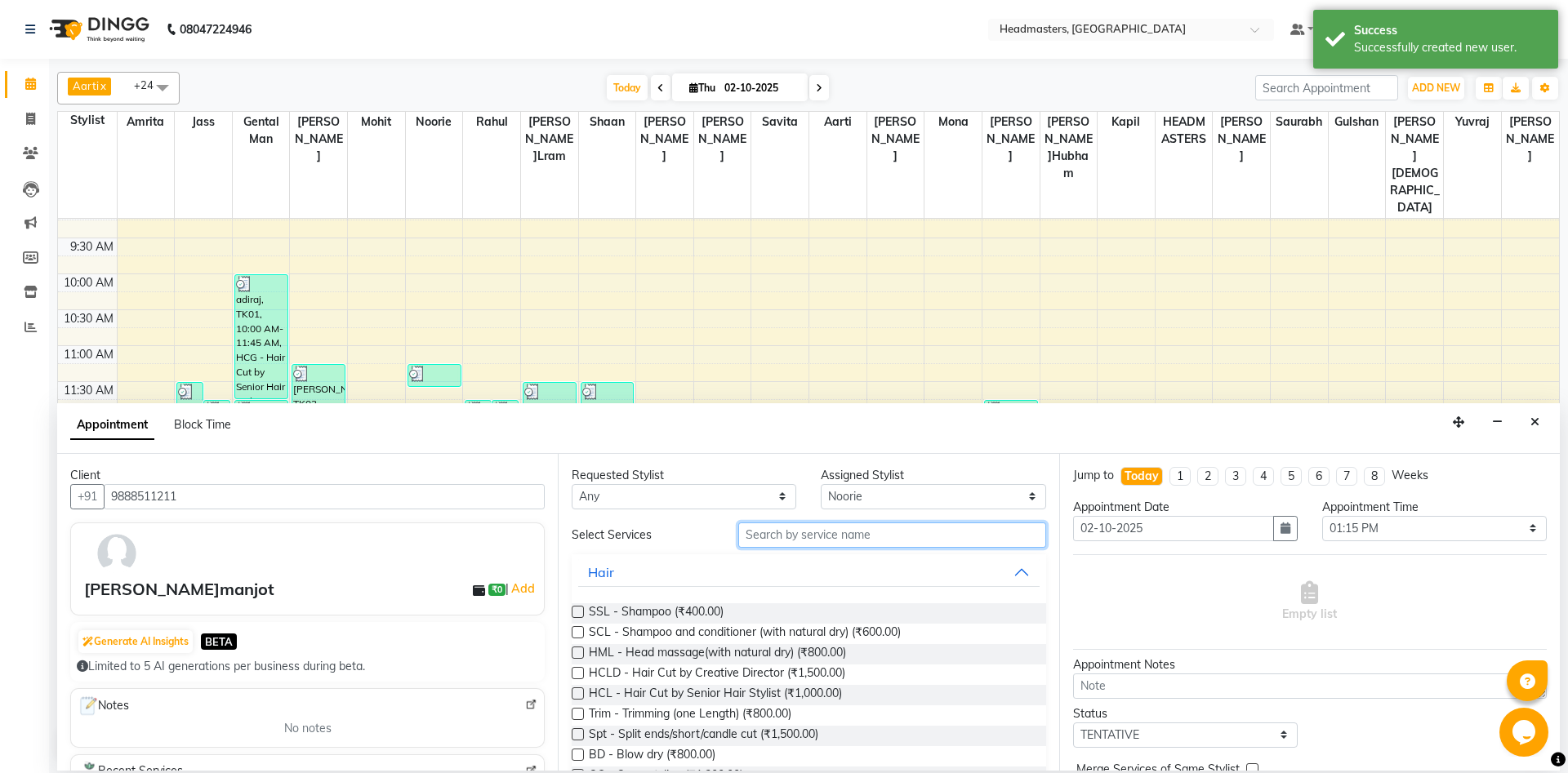
click at [904, 531] on input "text" at bounding box center [892, 535] width 308 height 26
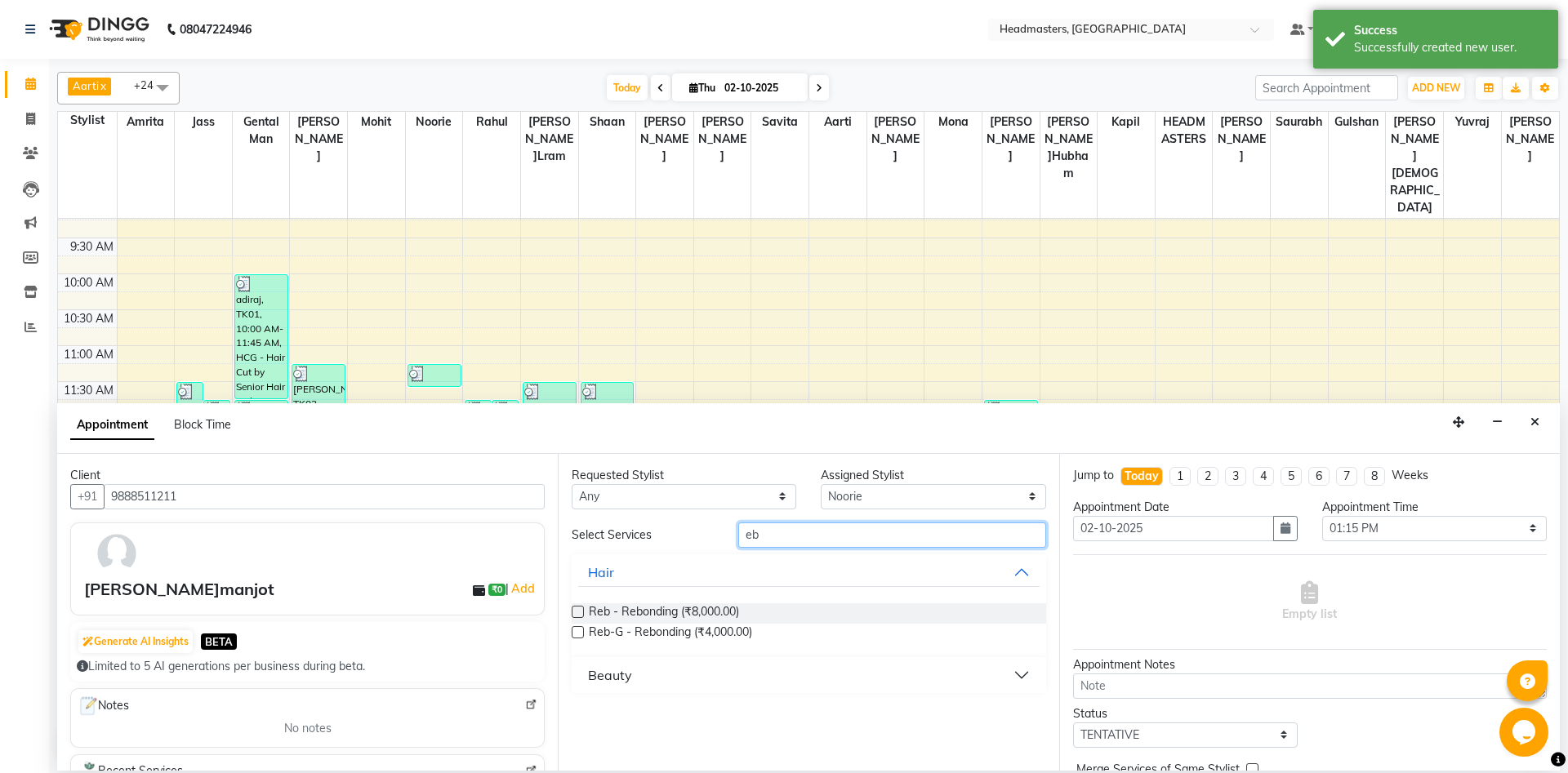
type input "eb"
click at [668, 668] on button "Beauty" at bounding box center [808, 675] width 461 height 29
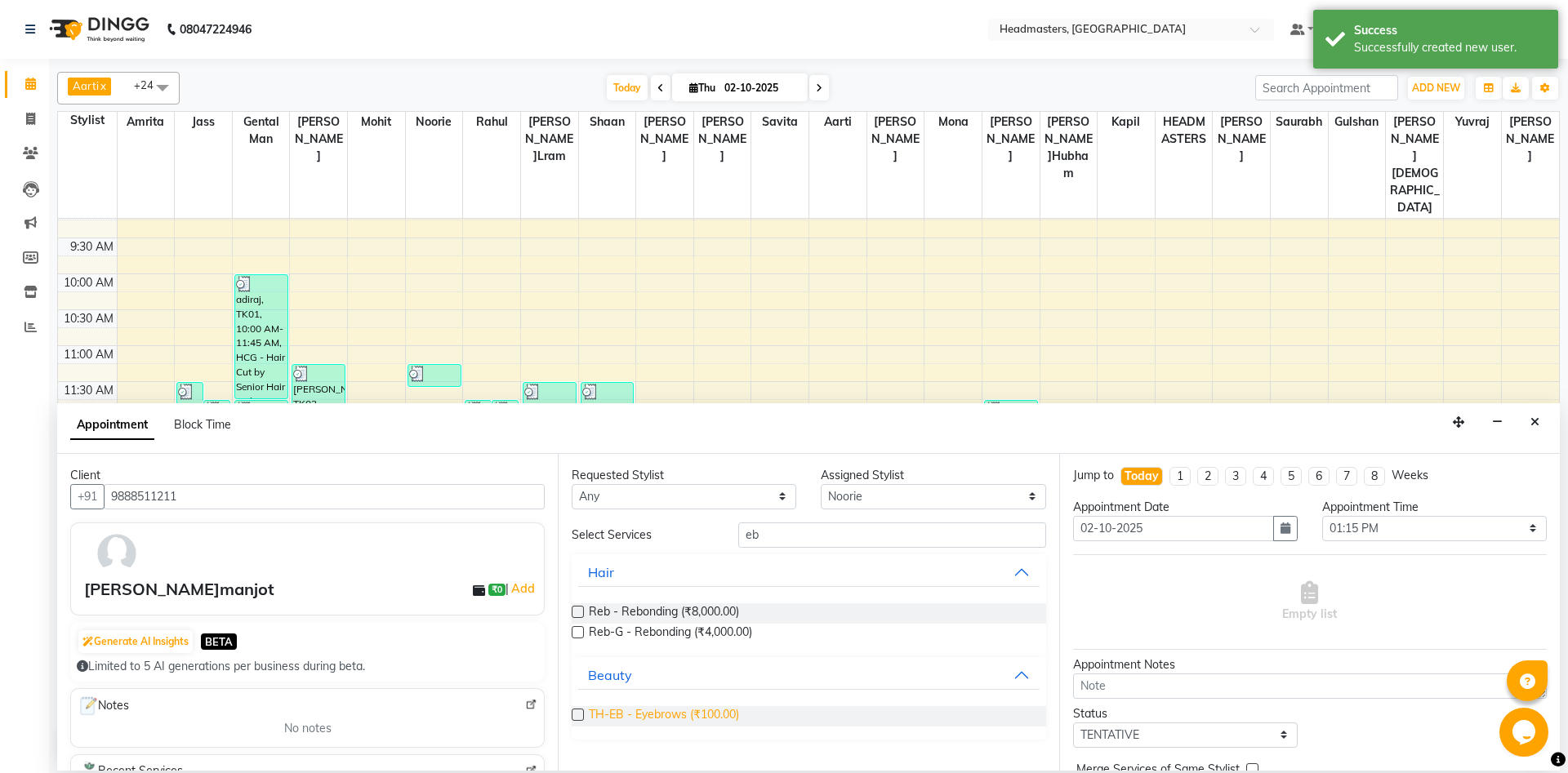
click at [636, 710] on span "TH-EB - Eyebrows (₹100.00)" at bounding box center [664, 716] width 150 height 20
checkbox input "false"
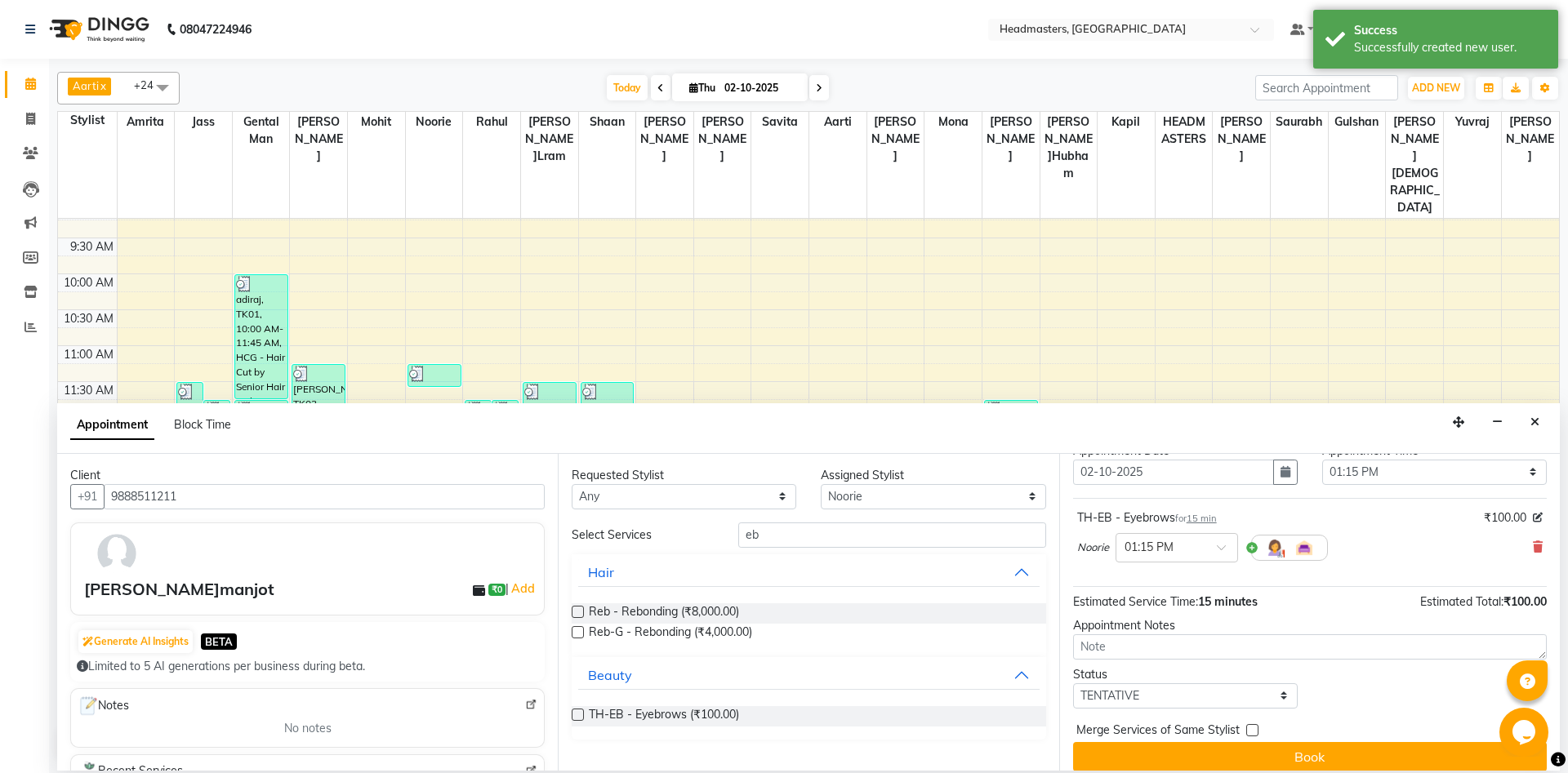
scroll to position [70, 0]
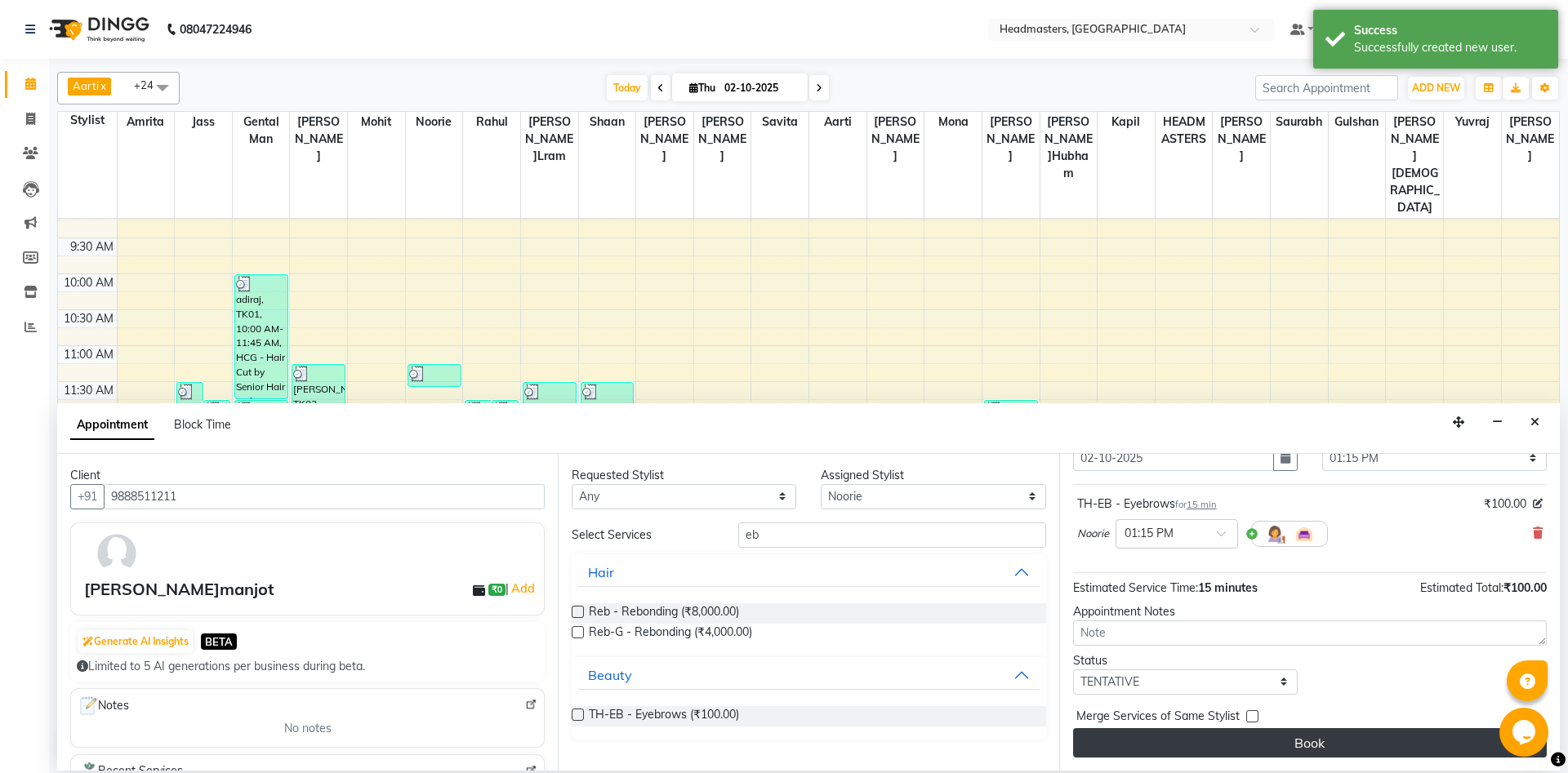
click at [1195, 739] on button "Book" at bounding box center [1310, 743] width 474 height 29
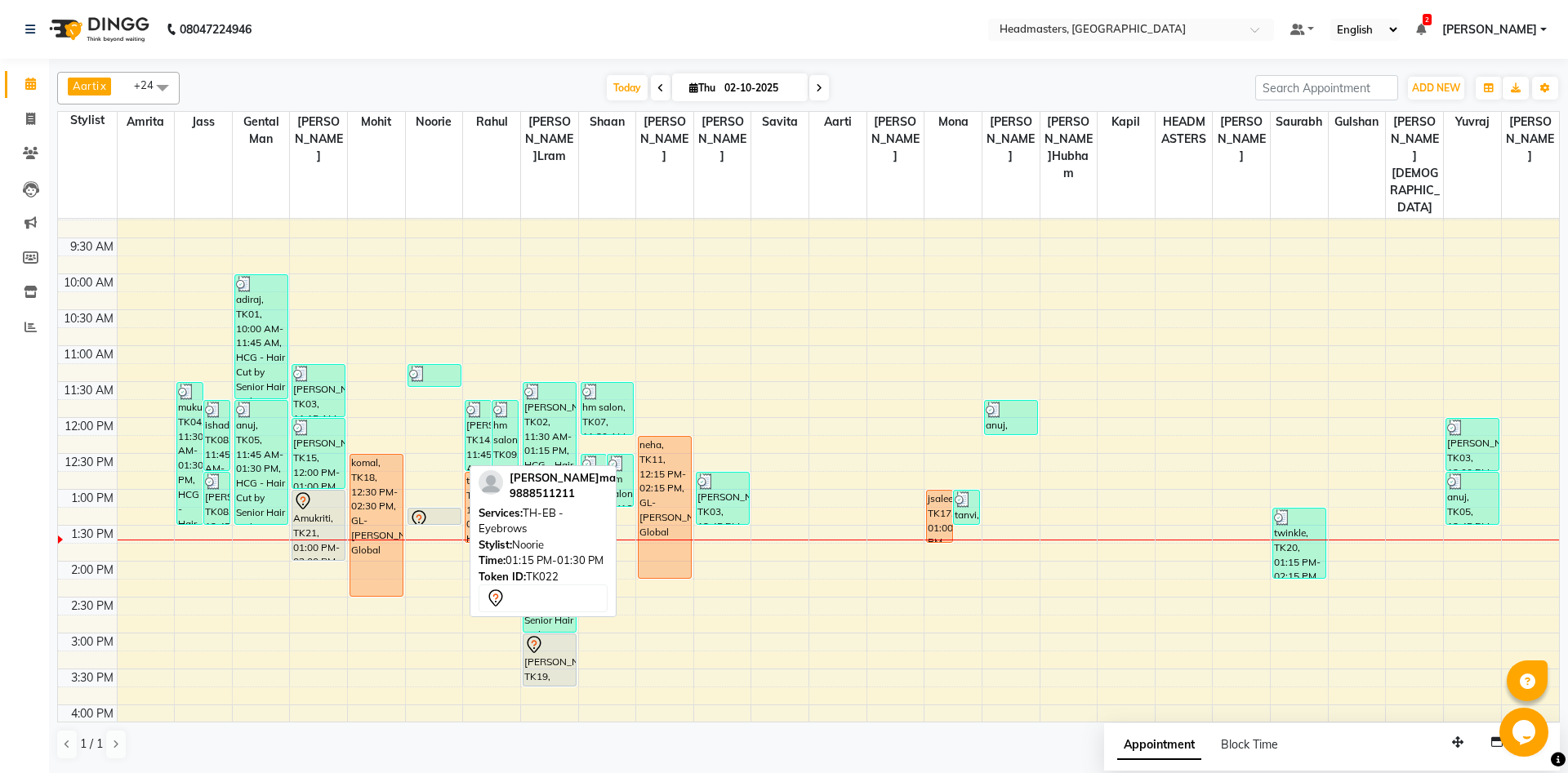
click at [425, 510] on icon at bounding box center [419, 519] width 20 height 20
select select "7"
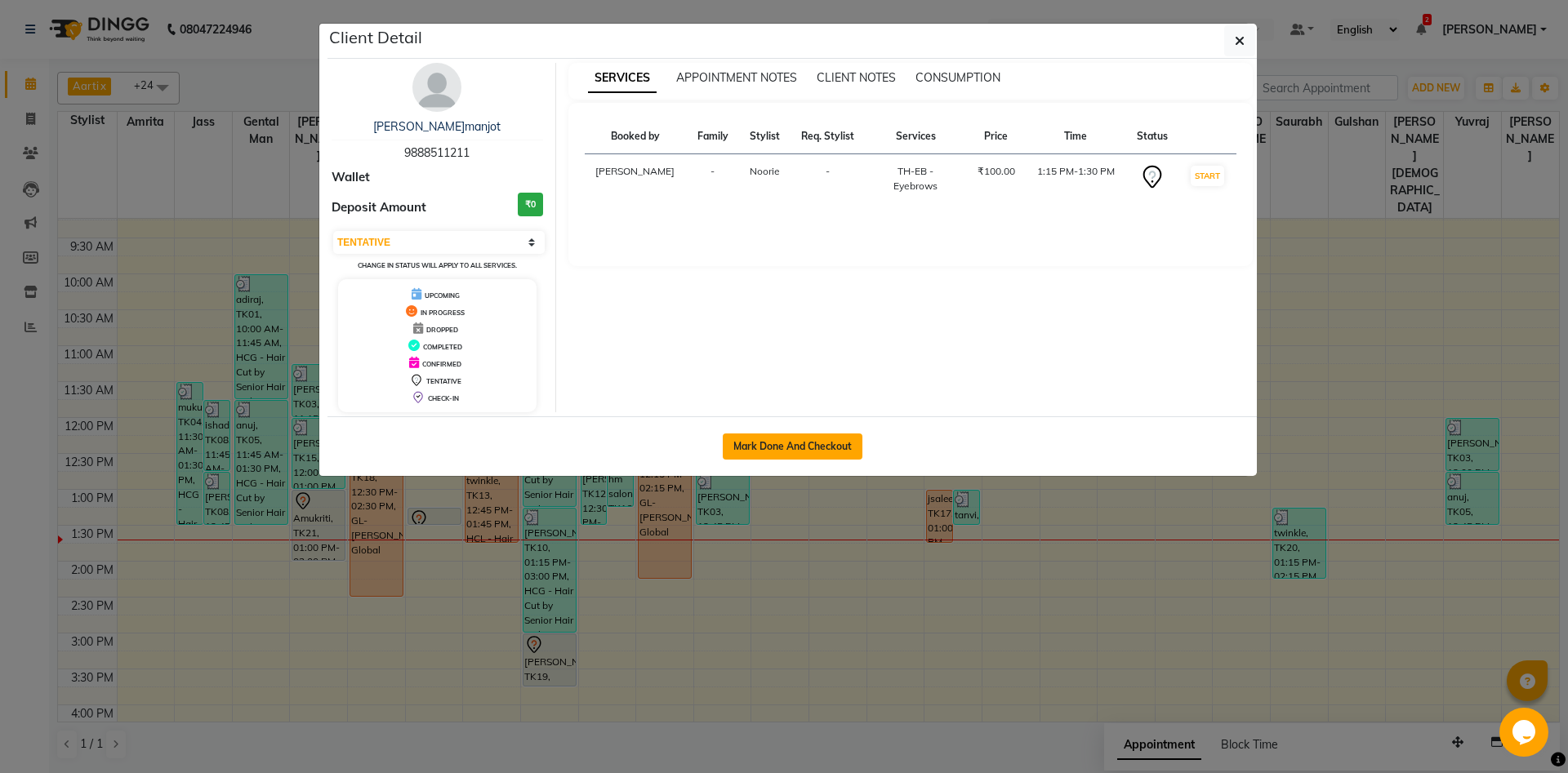
click at [731, 452] on button "Mark Done And Checkout" at bounding box center [792, 447] width 140 height 27
select select "service"
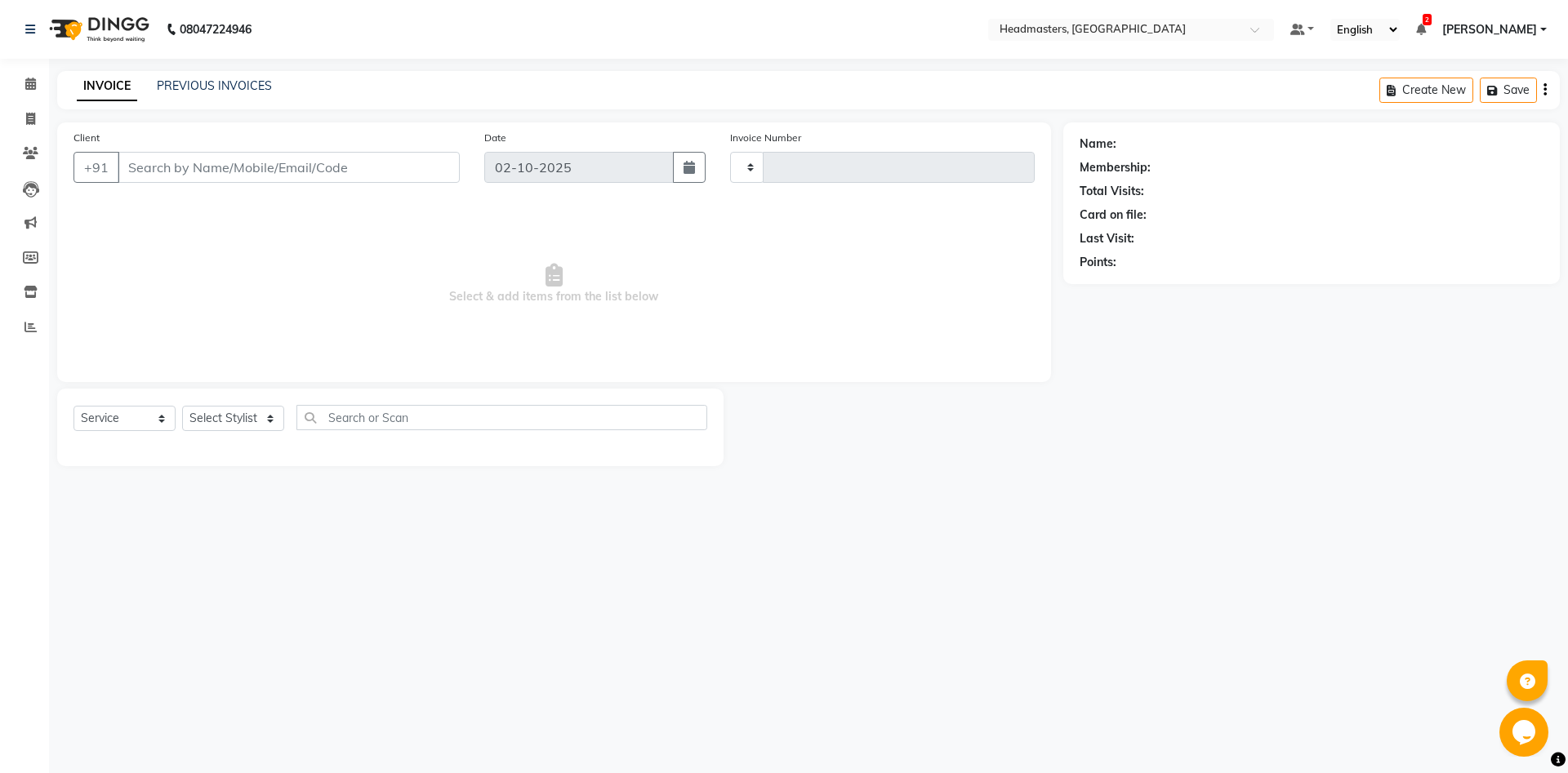
type input "6967"
select select "7130"
type input "9888511211"
select select "60724"
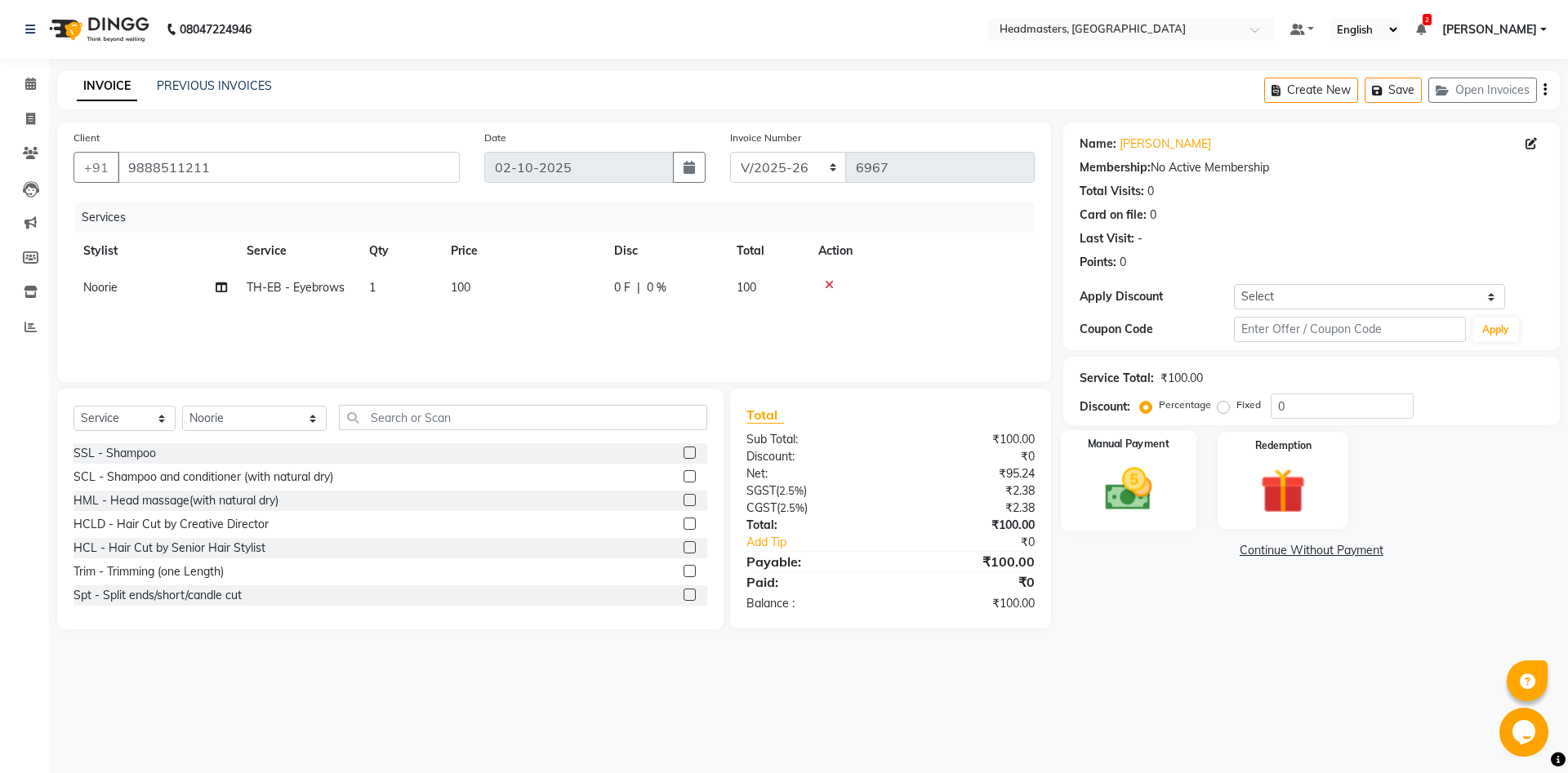
click at [1131, 504] on img at bounding box center [1128, 489] width 76 height 54
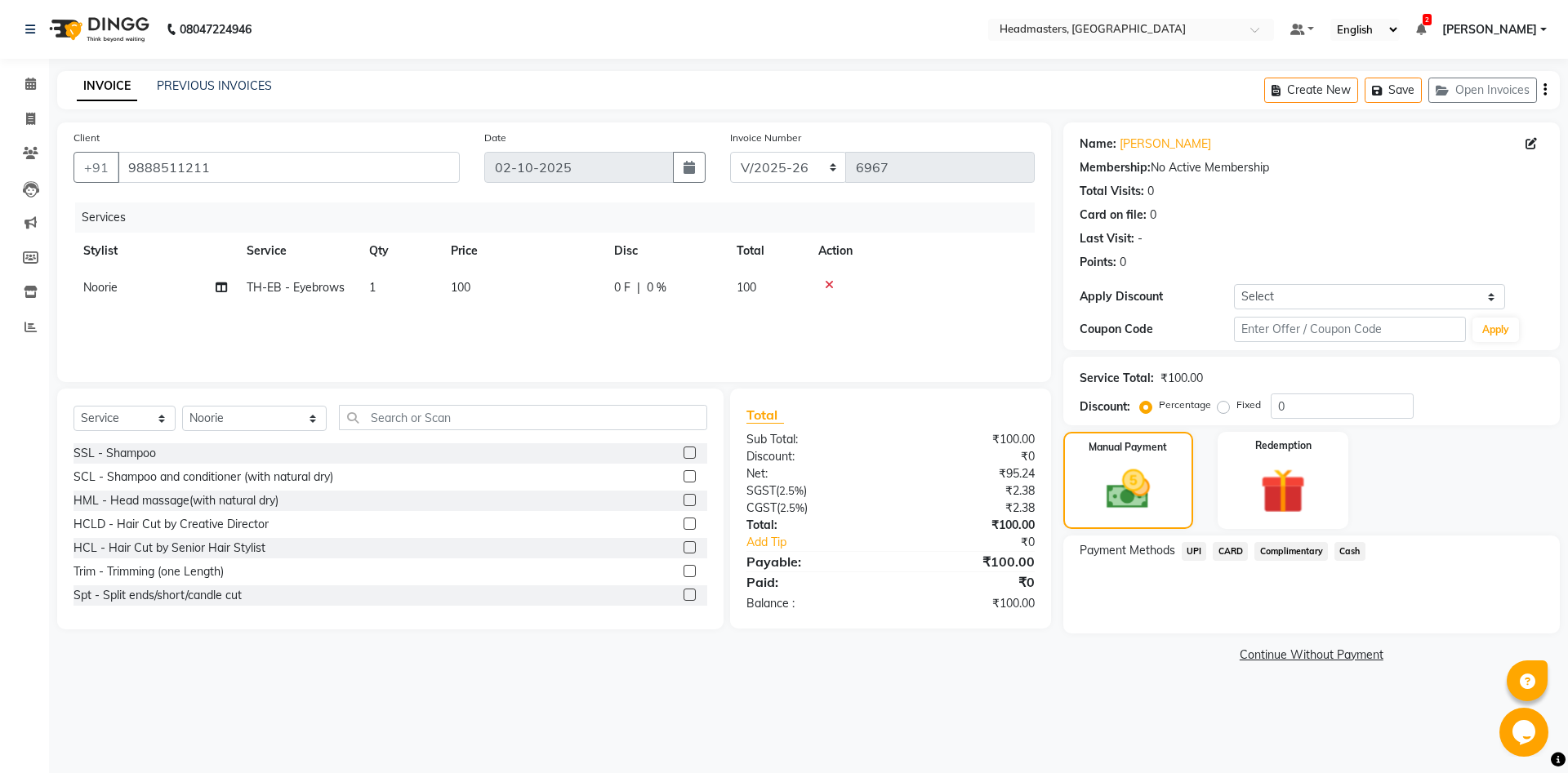
click at [1354, 551] on span "Cash" at bounding box center [1350, 552] width 31 height 19
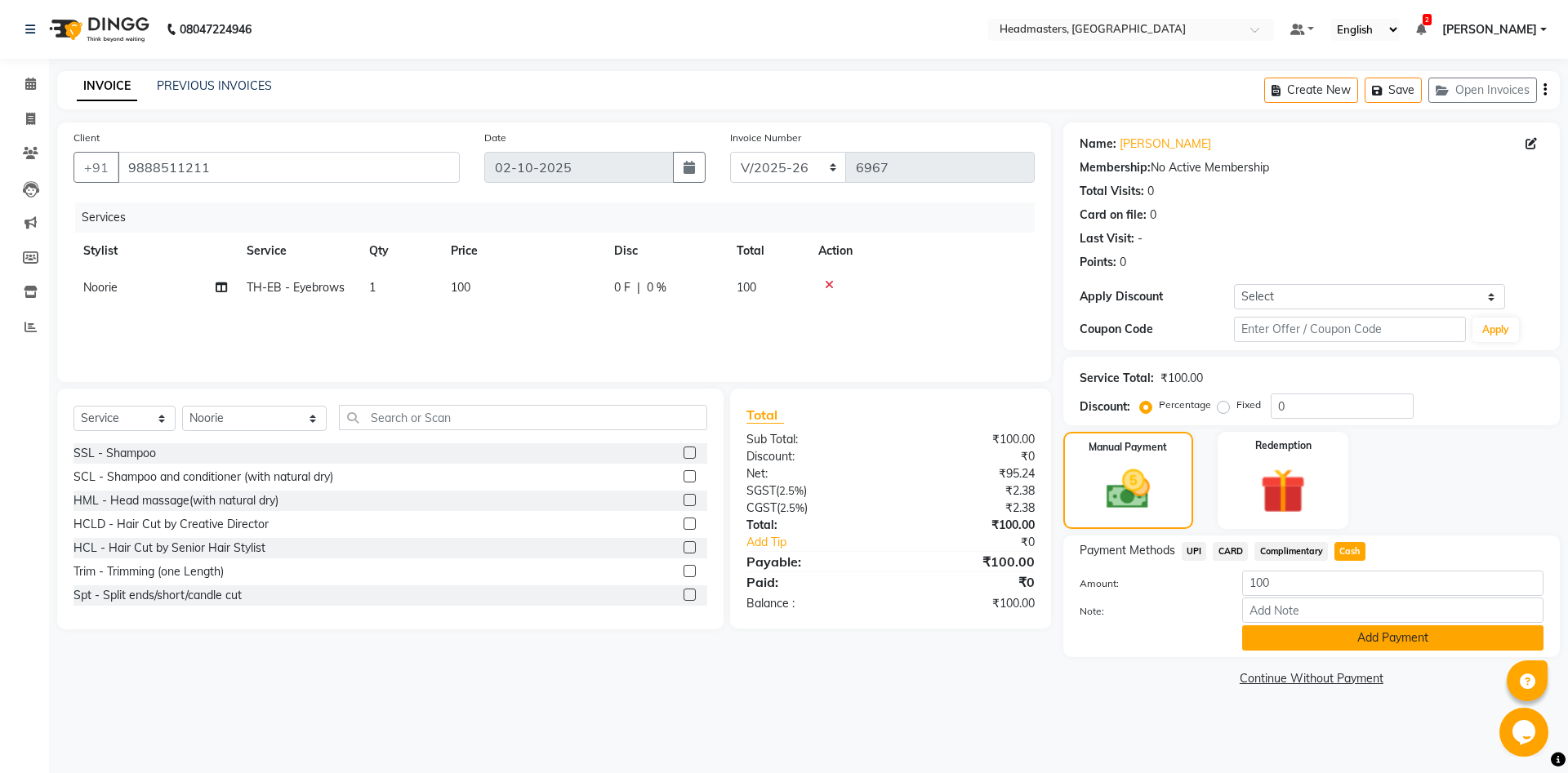
click at [1337, 633] on button "Add Payment" at bounding box center [1392, 638] width 301 height 26
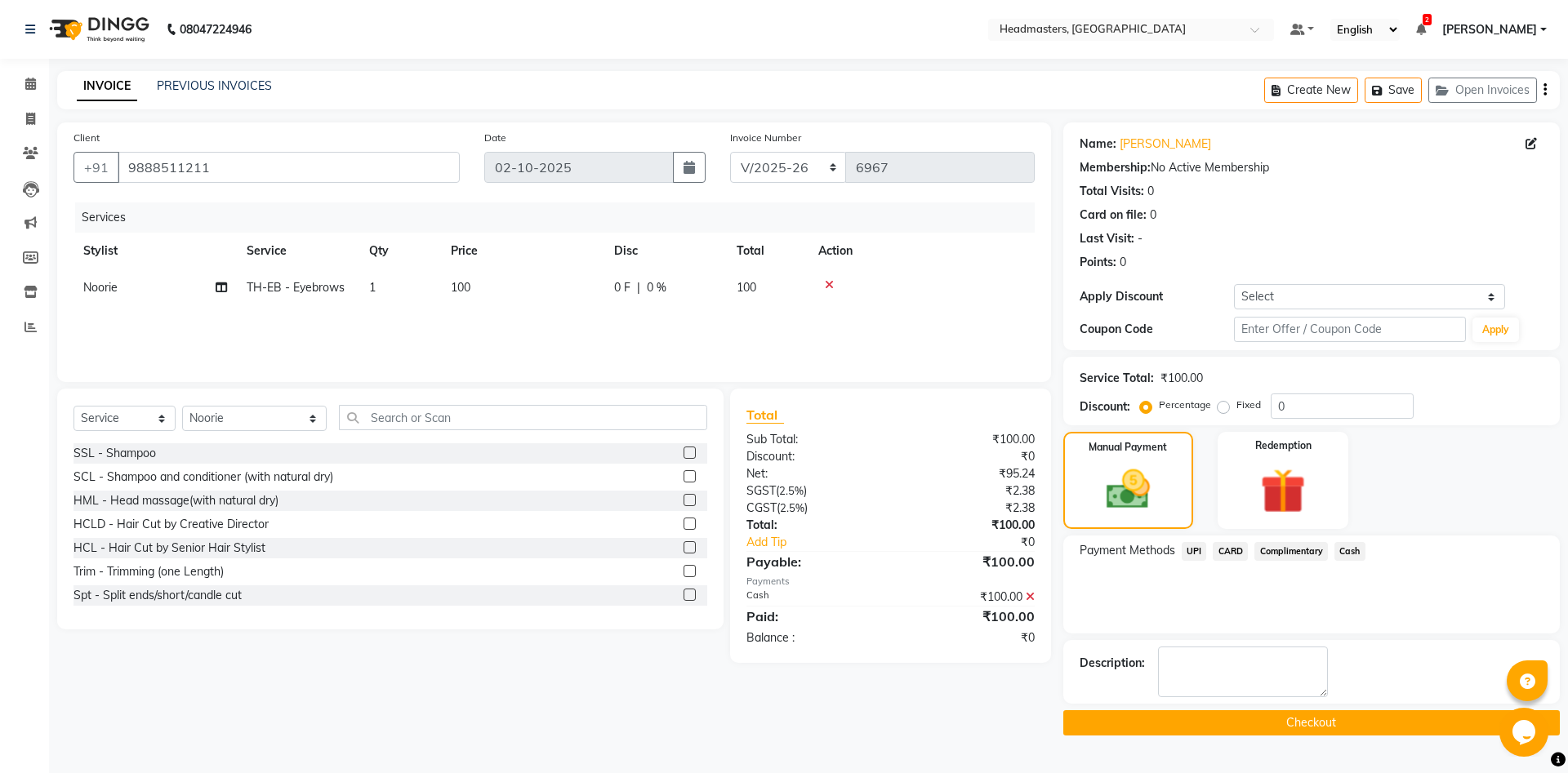
click at [1272, 723] on button "Checkout" at bounding box center [1311, 723] width 497 height 26
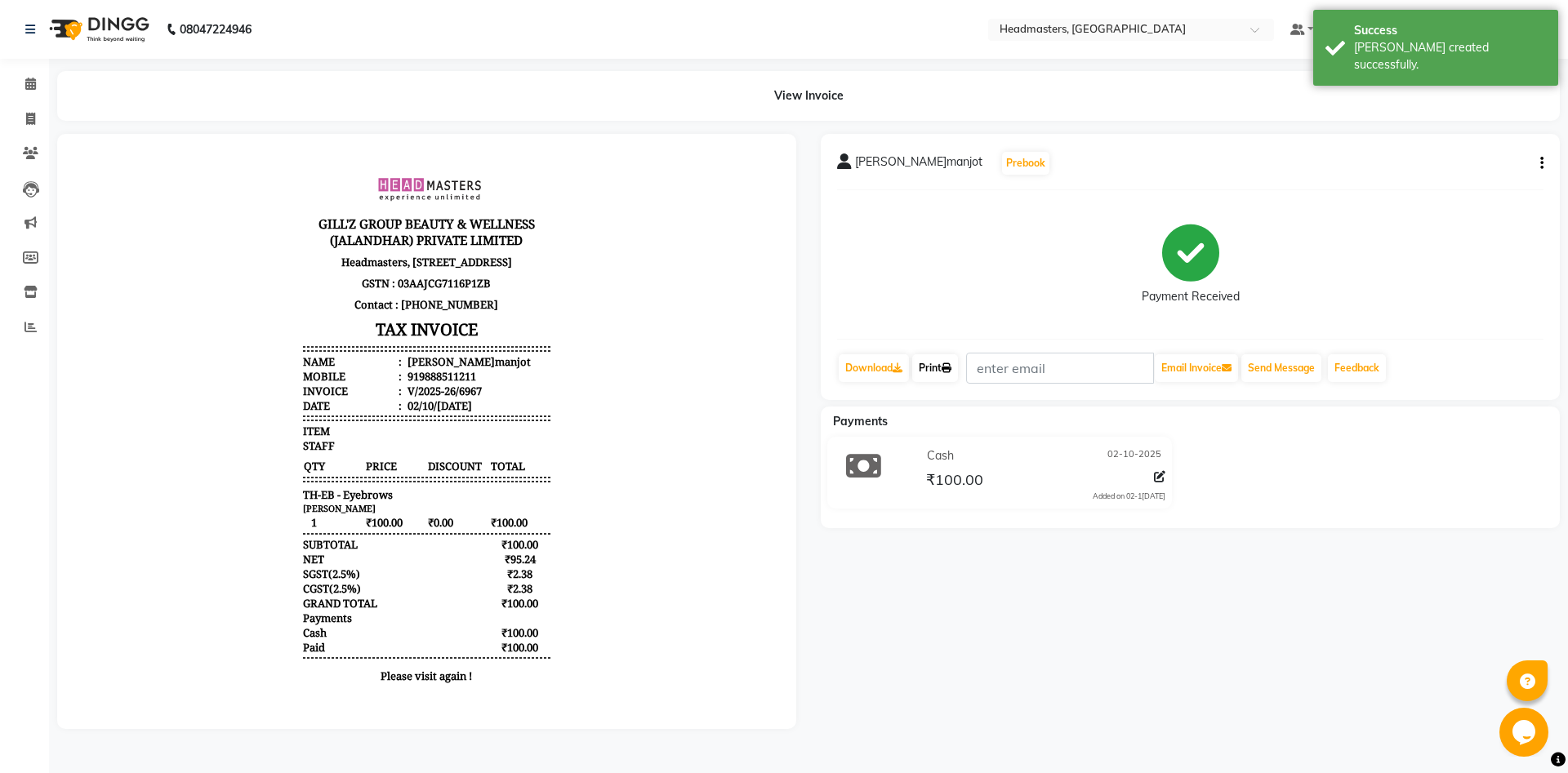
click at [945, 360] on link "Print" at bounding box center [935, 368] width 46 height 28
click at [949, 372] on icon at bounding box center [946, 368] width 9 height 9
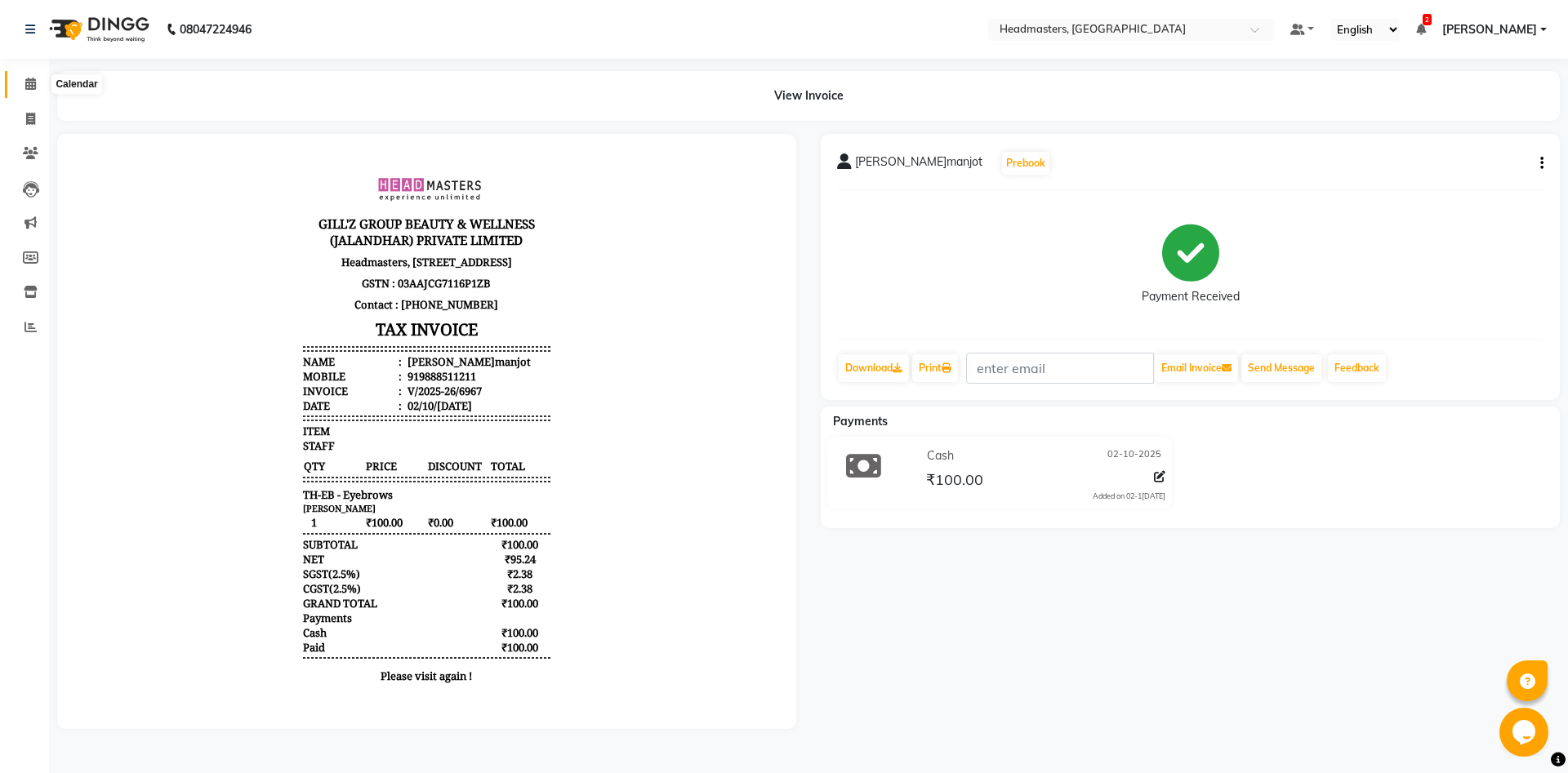
click at [21, 85] on span at bounding box center [30, 85] width 28 height 19
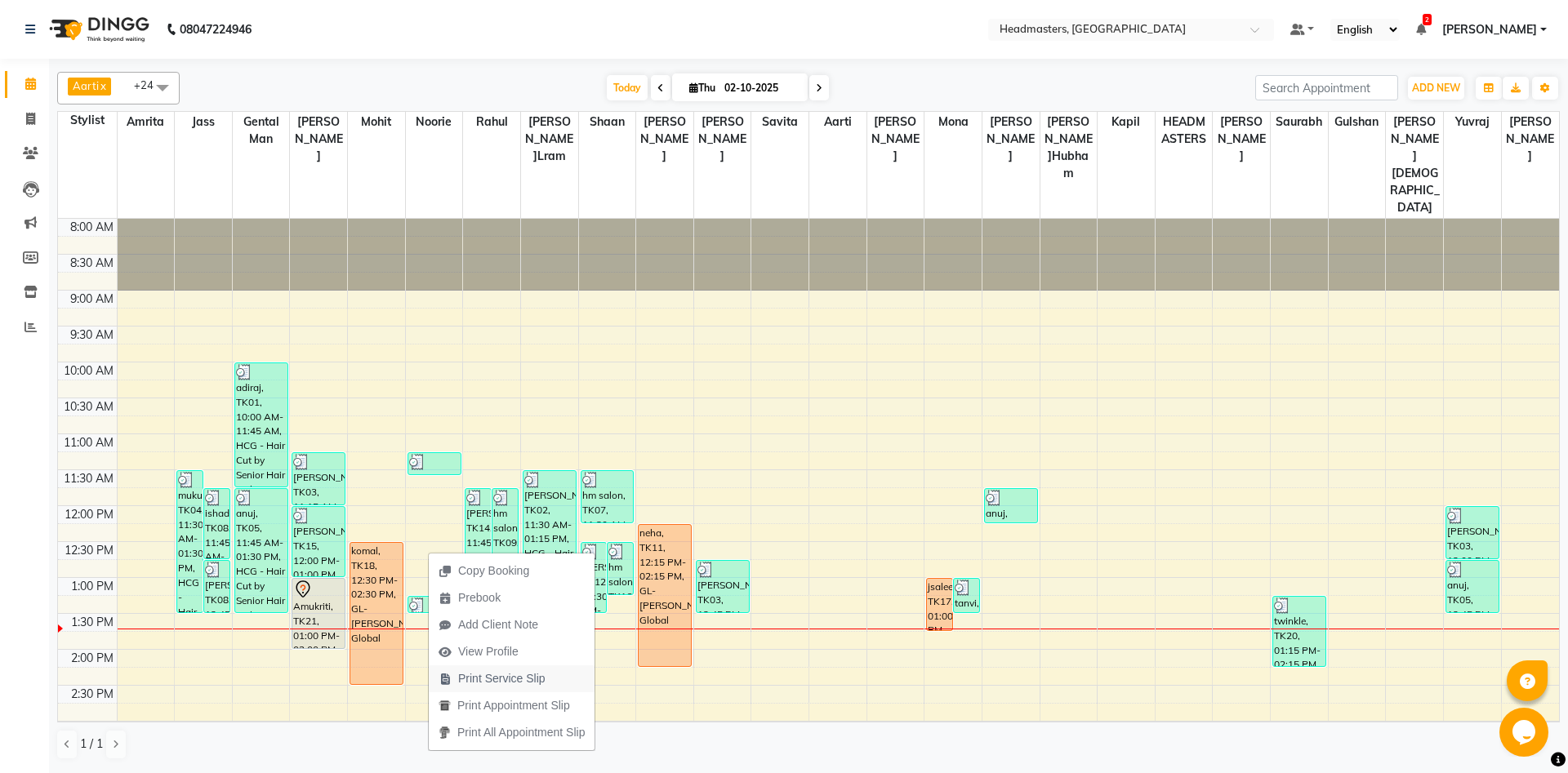
click at [485, 690] on span "Print Service Slip" at bounding box center [491, 679] width 126 height 27
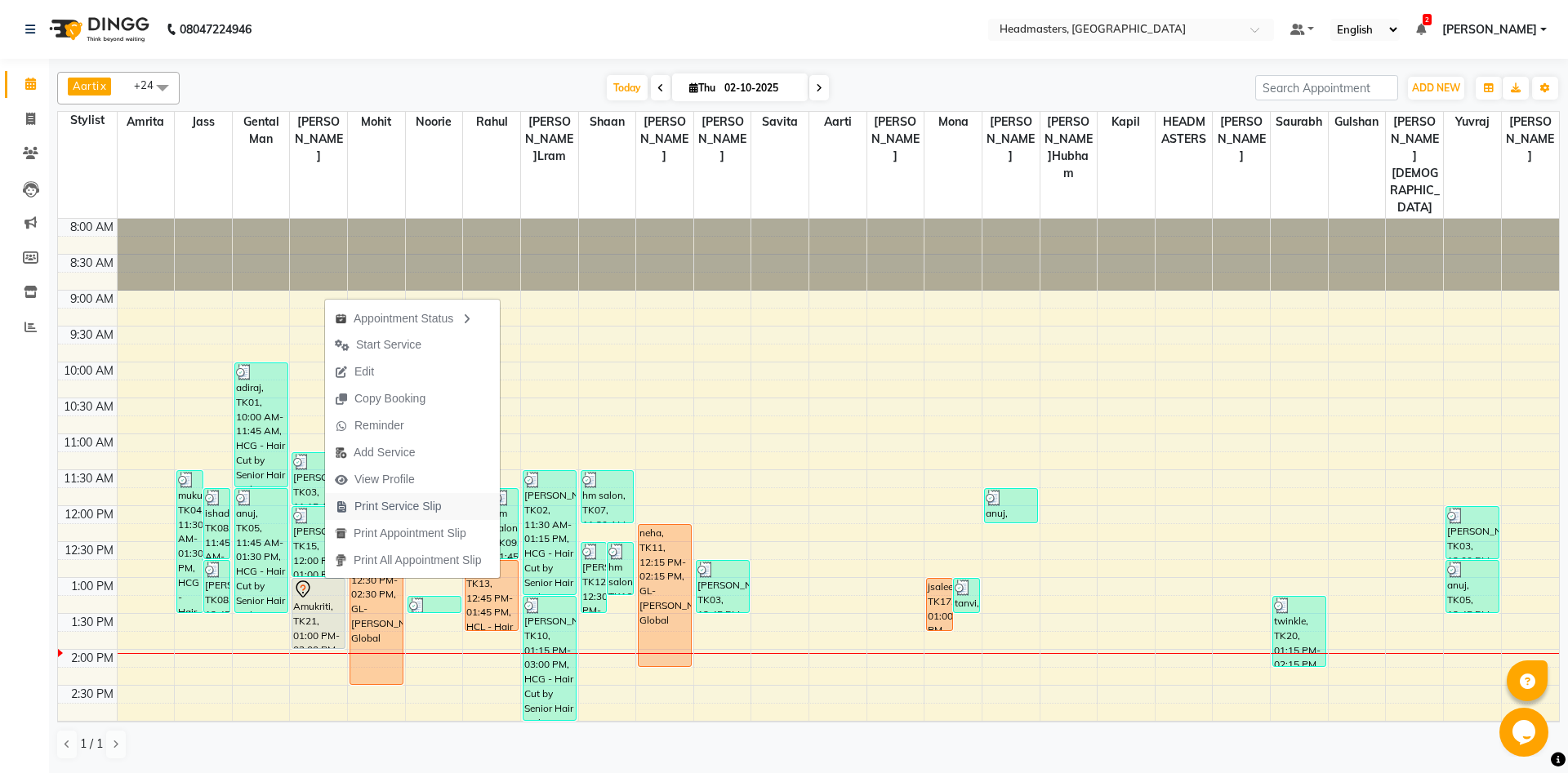
click at [403, 504] on span "Print Service Slip" at bounding box center [398, 506] width 87 height 17
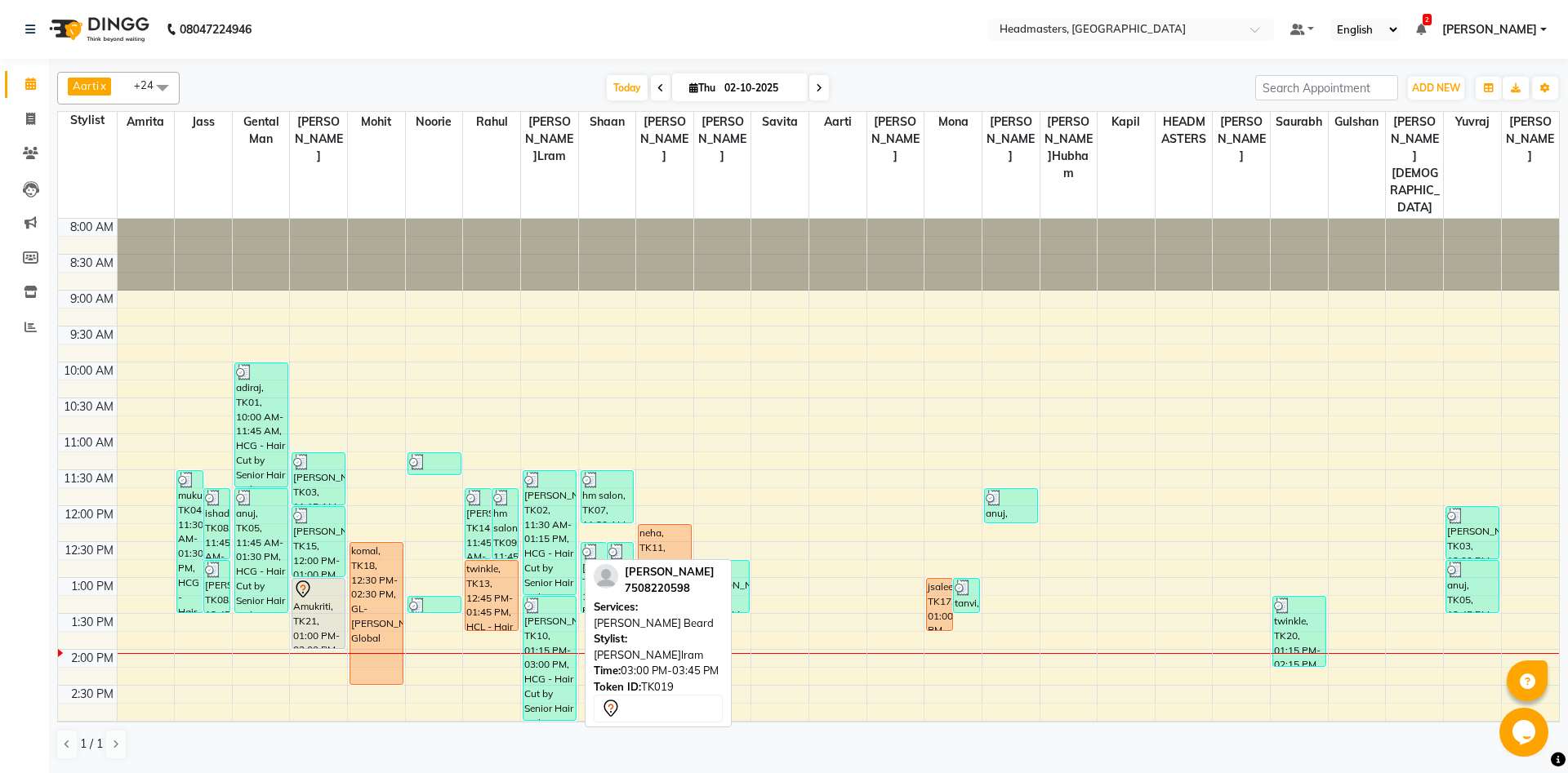
click at [551, 723] on div "[PERSON_NAME], TK19, 03:00 PM-03:45 PM, BRD - [PERSON_NAME]" at bounding box center [549, 748] width 52 height 51
select select "7"
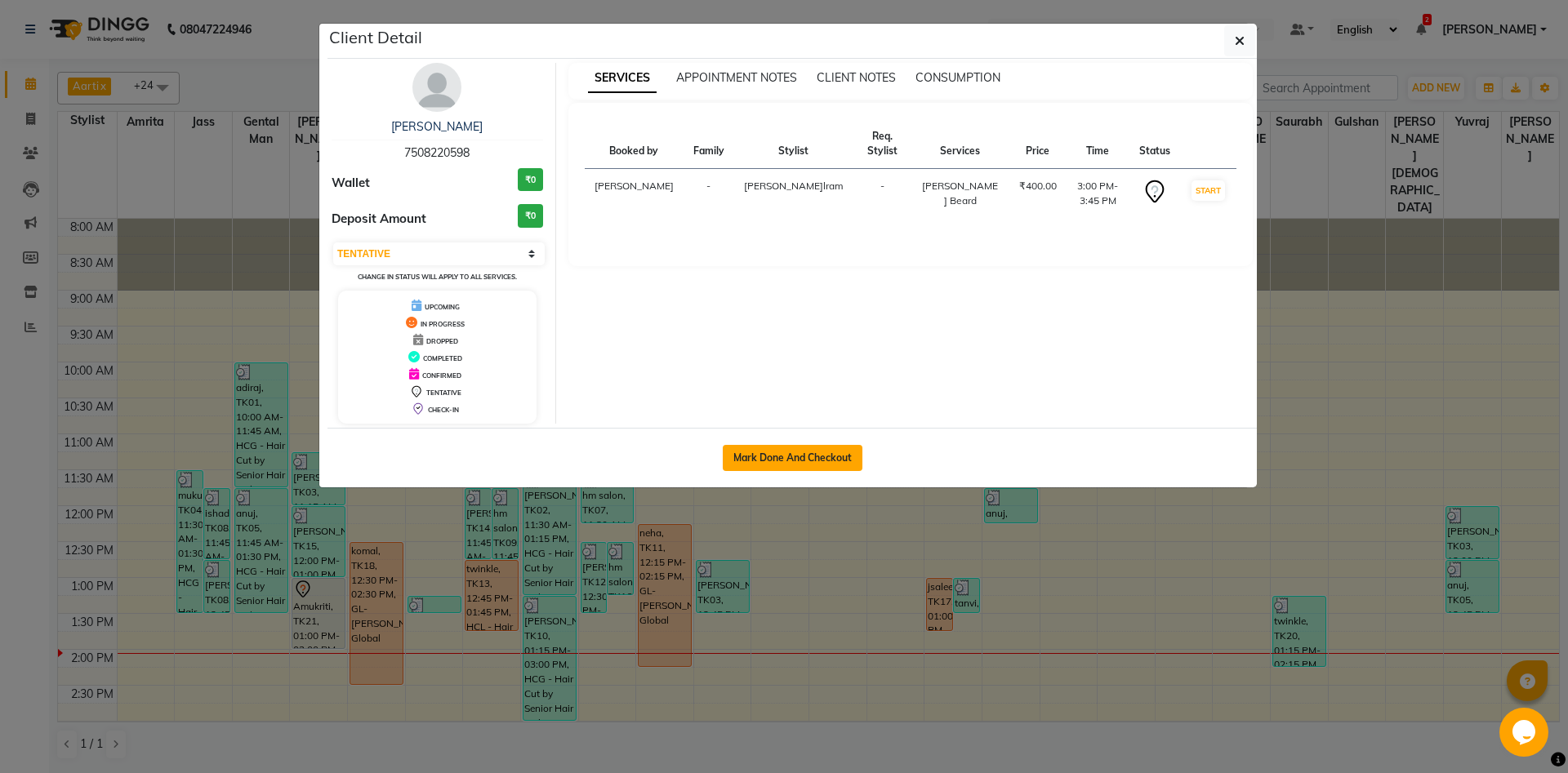
click at [758, 457] on button "Mark Done And Checkout" at bounding box center [792, 459] width 140 height 27
select select "service"
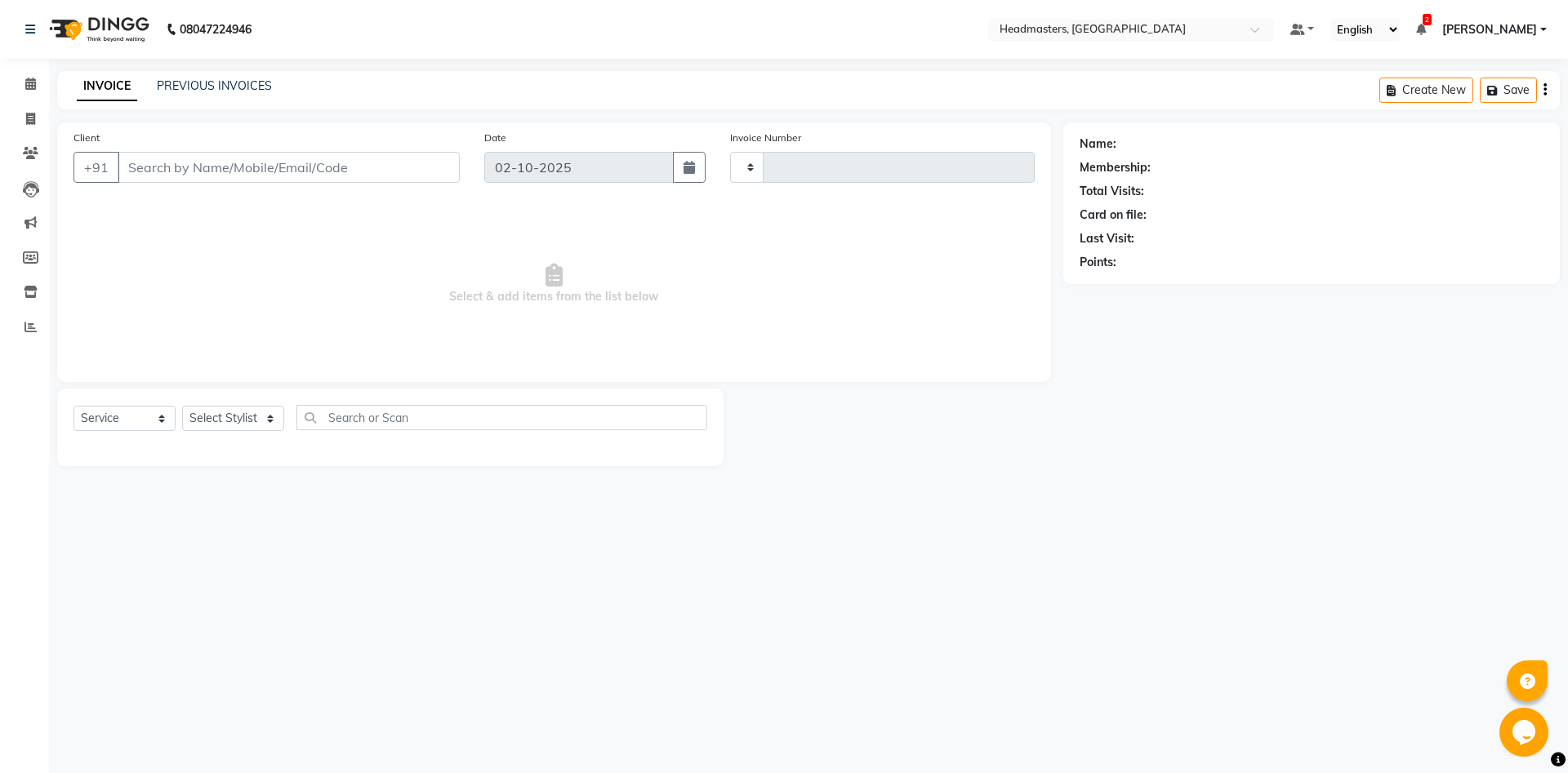
type input "6969"
select select "7130"
type input "7508220598"
select select "60726"
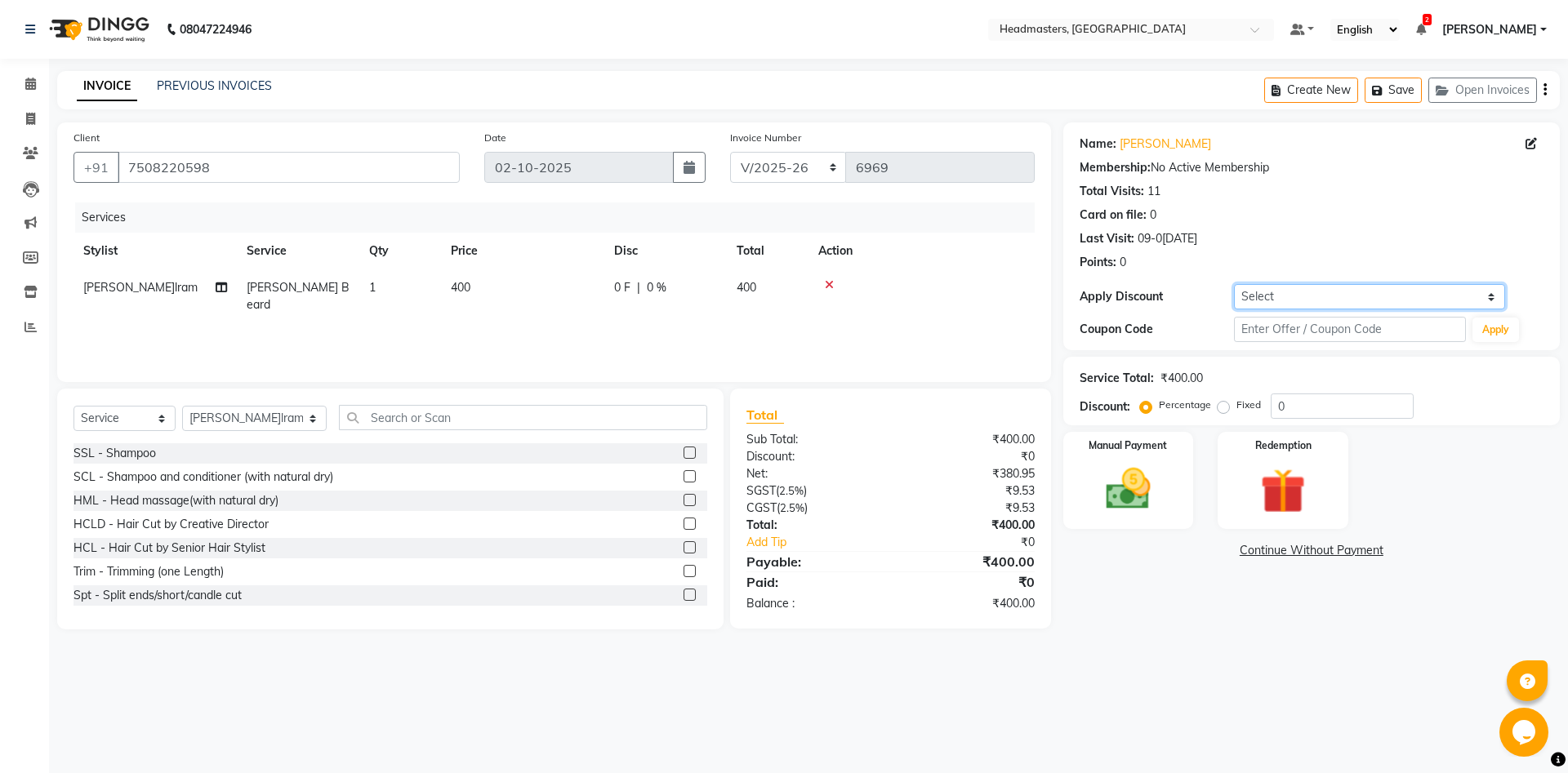
click at [1234, 284] on select "Select Coupon → Us Polo - Arvind Fashion Coupon → Ttl Holidays Services Coupon …" at bounding box center [1369, 296] width 271 height 26
select select "9: Object"
click option "Coupon → Staff Service" at bounding box center [0, 0] width 0 height 0
type input "100"
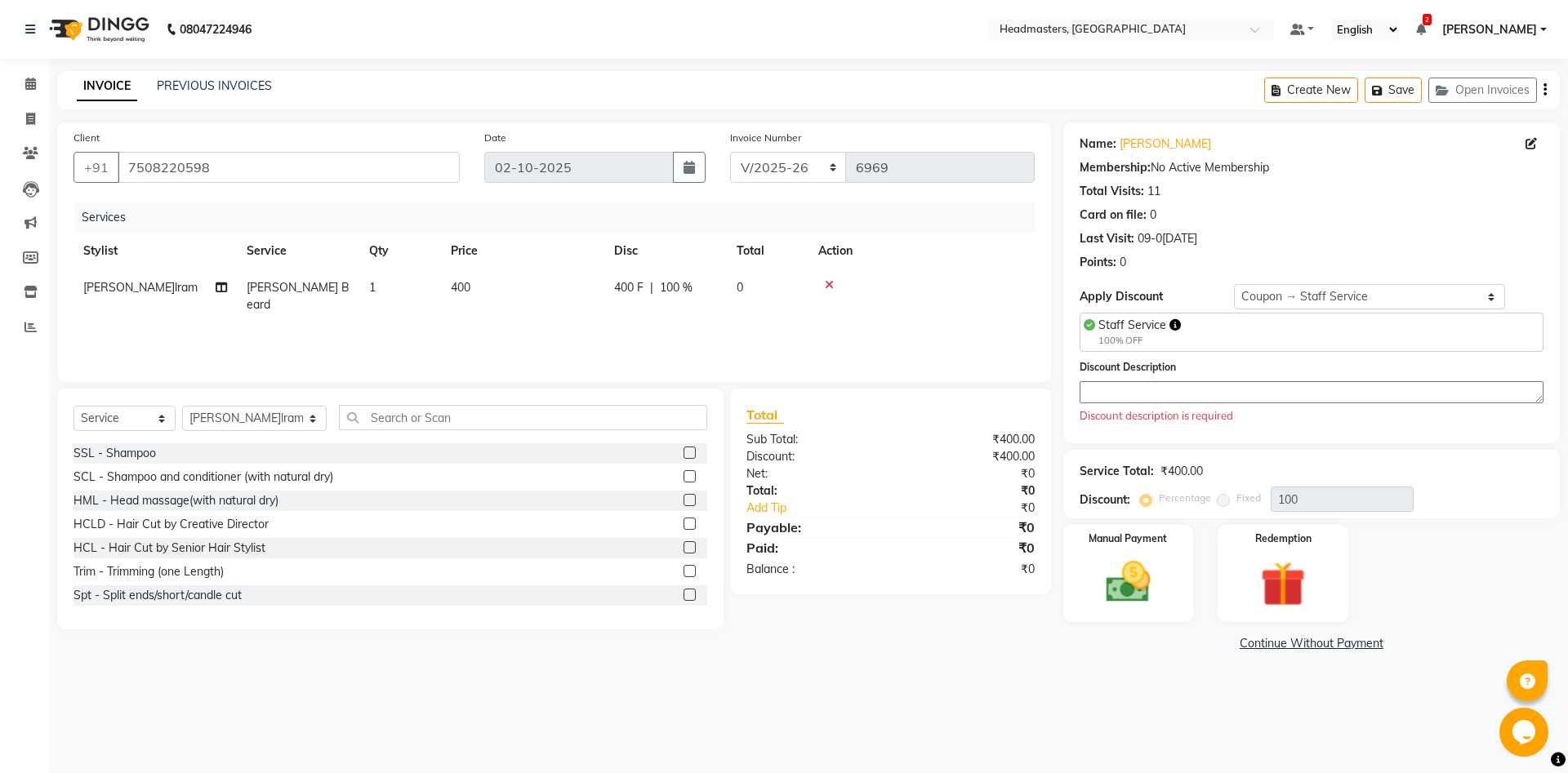
click at [1272, 391] on textarea at bounding box center [1312, 392] width 463 height 22
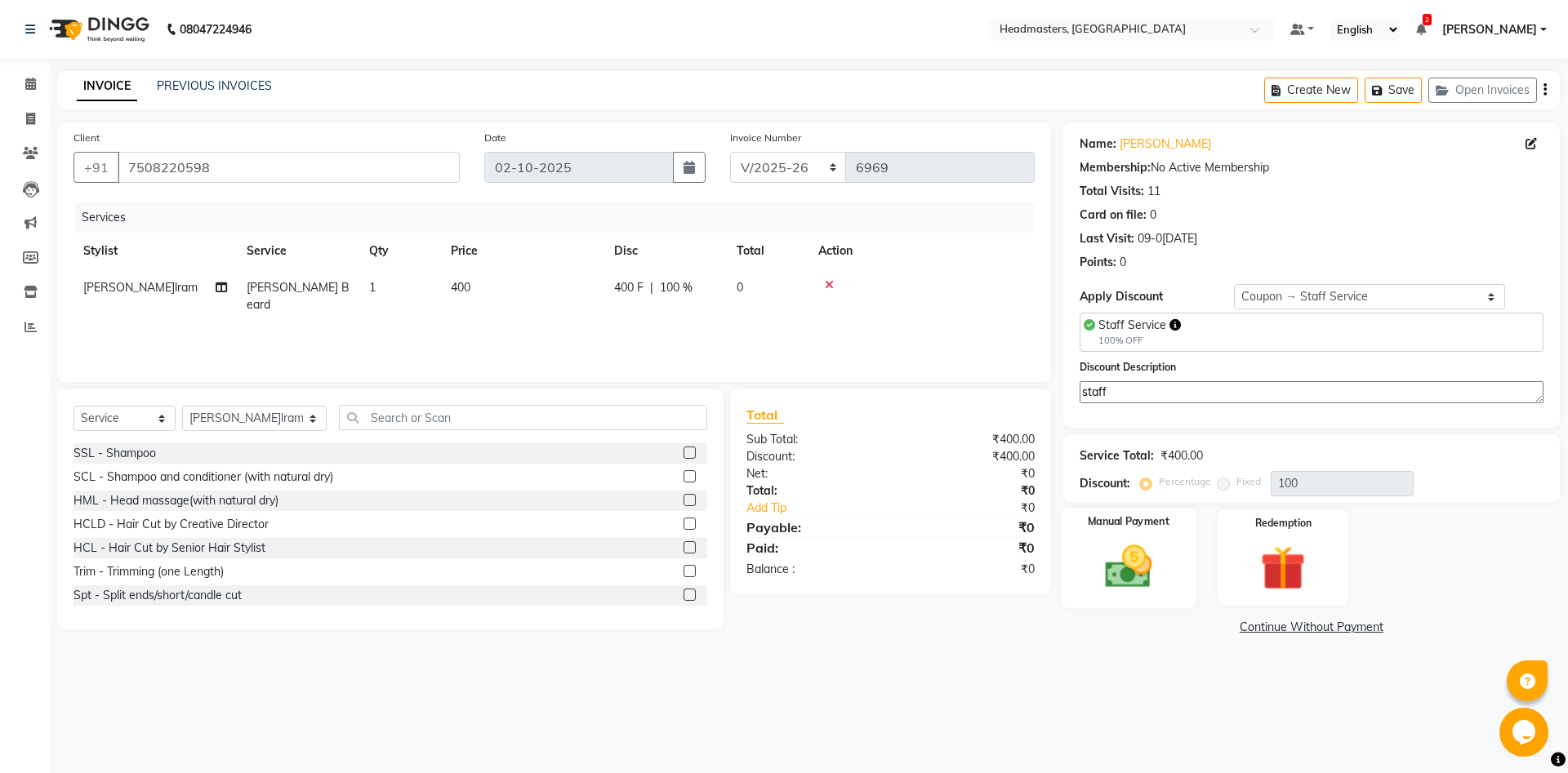
type textarea "staff"
click at [1165, 578] on img at bounding box center [1128, 566] width 76 height 54
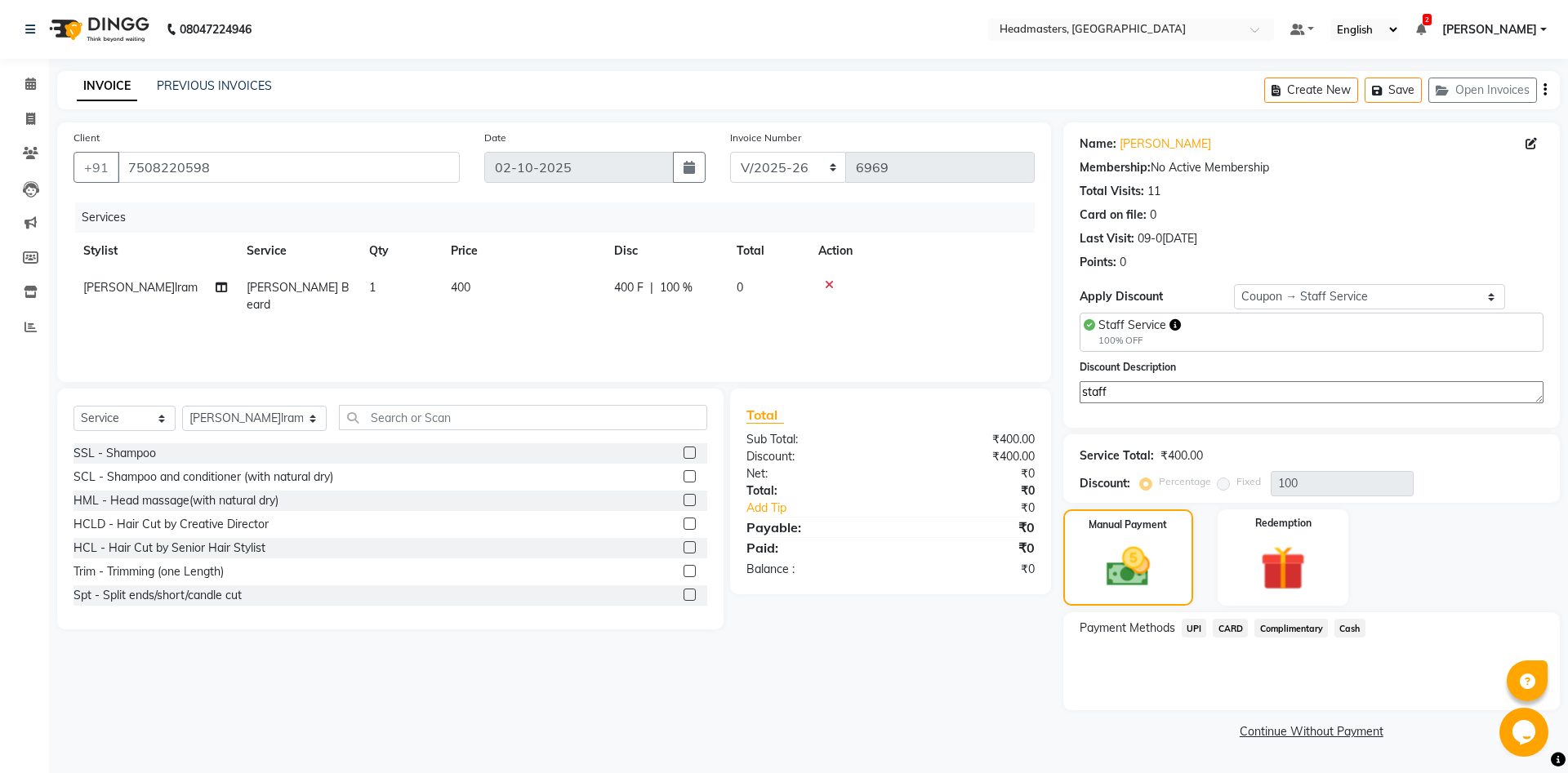
click at [1319, 626] on span "Complimentary" at bounding box center [1291, 629] width 73 height 19
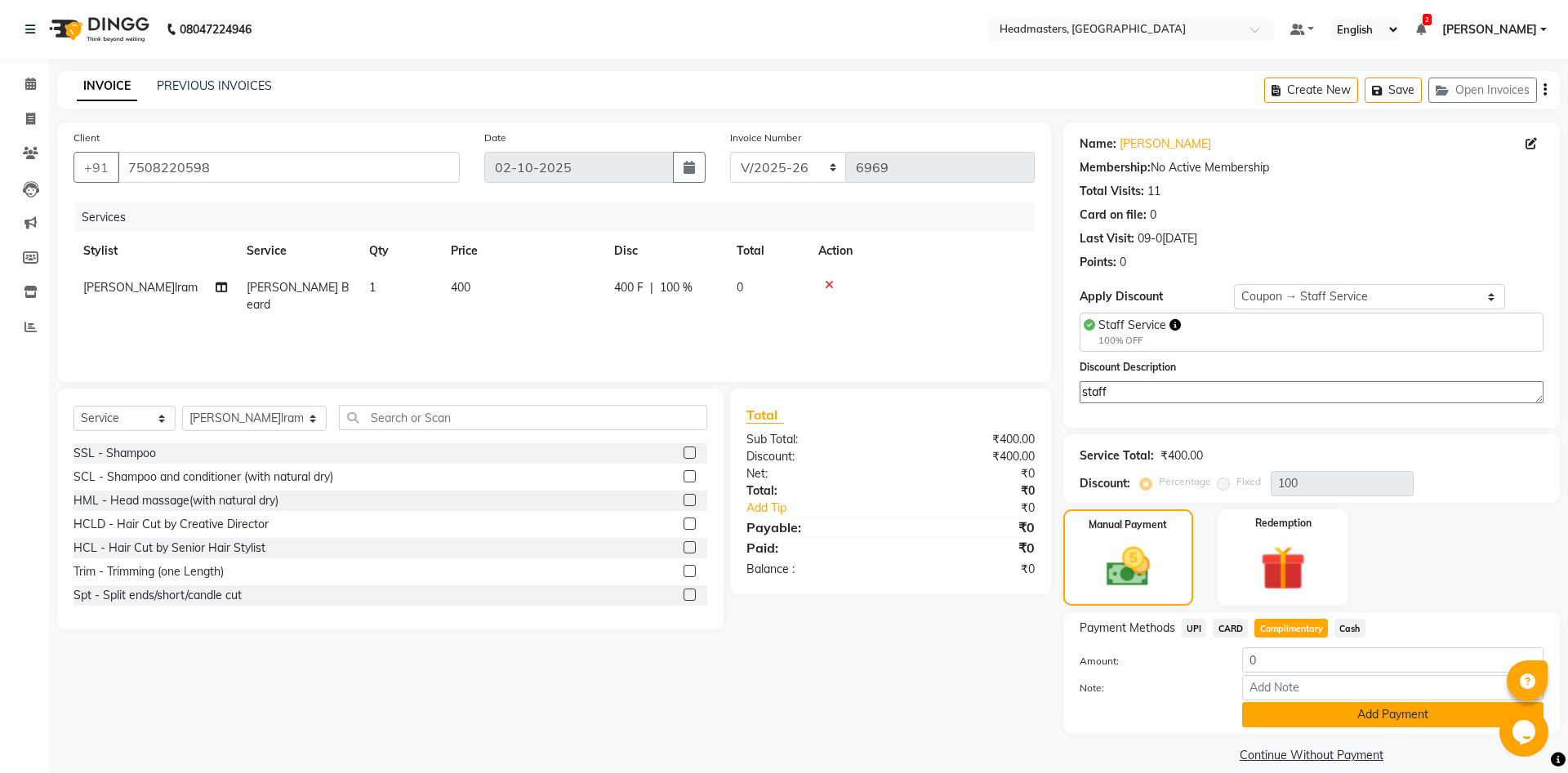
click at [1352, 707] on button "Add Payment" at bounding box center [1392, 714] width 301 height 26
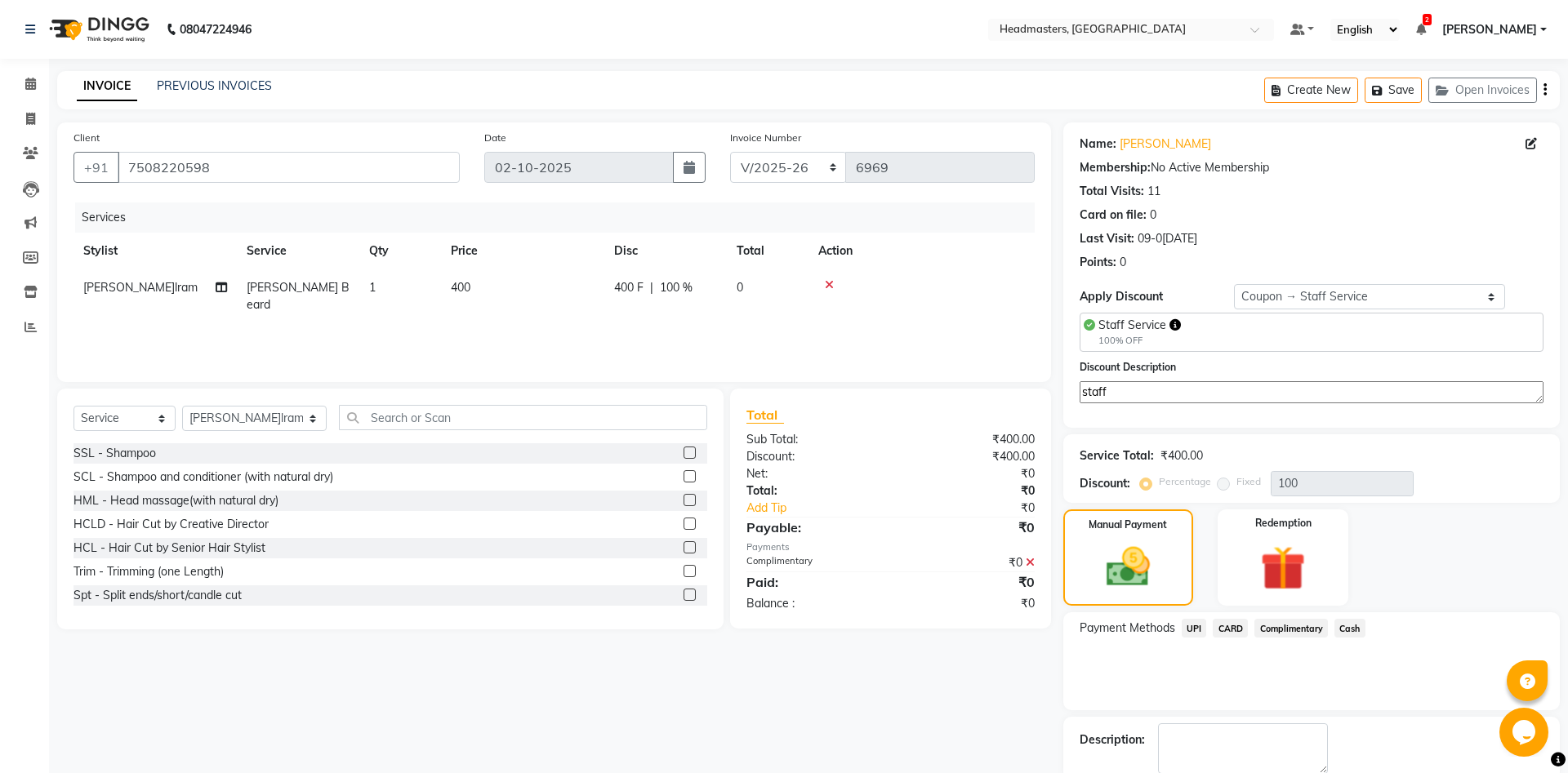
scroll to position [62, 0]
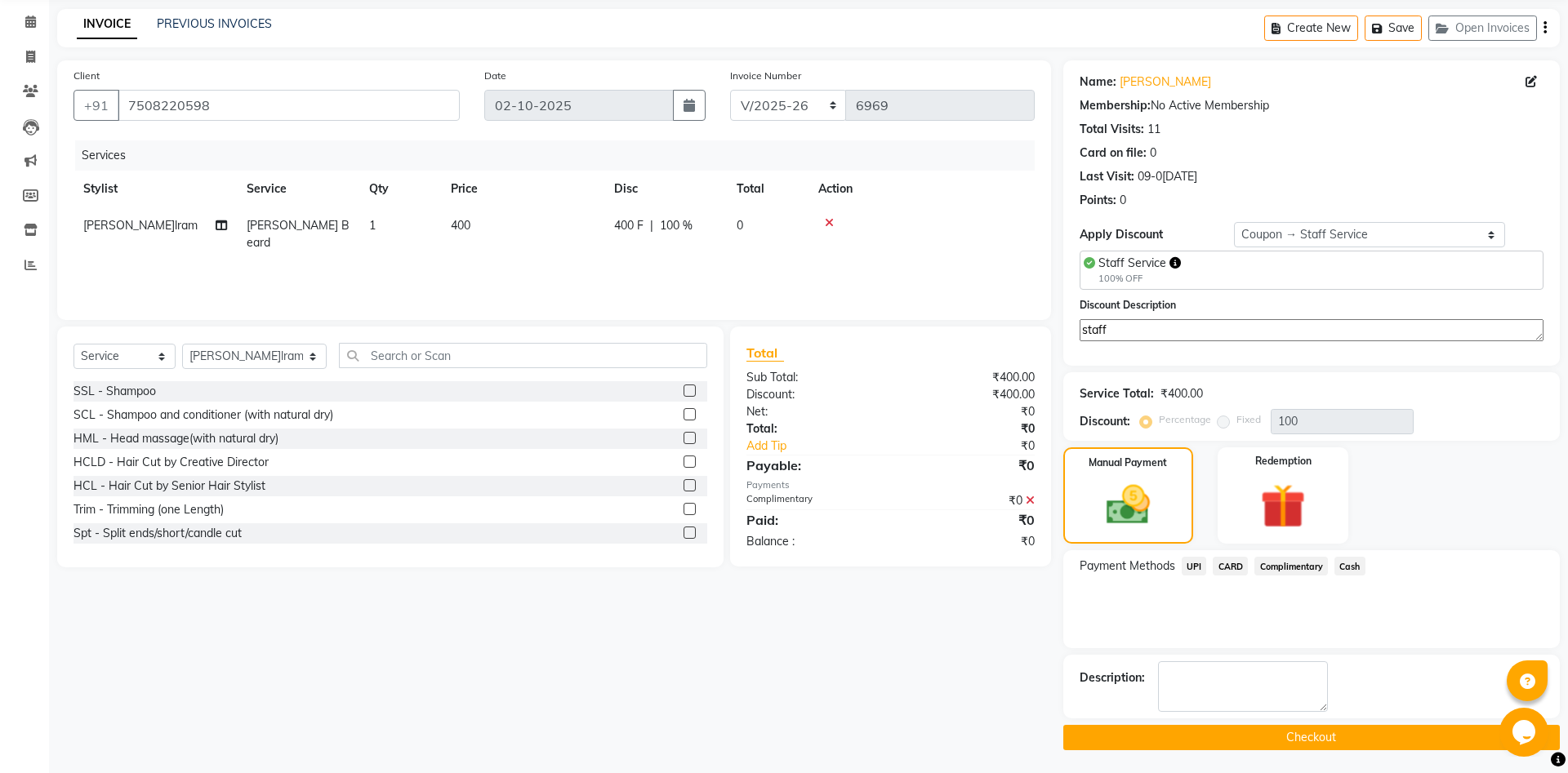
click at [1427, 729] on button "Checkout" at bounding box center [1311, 738] width 497 height 26
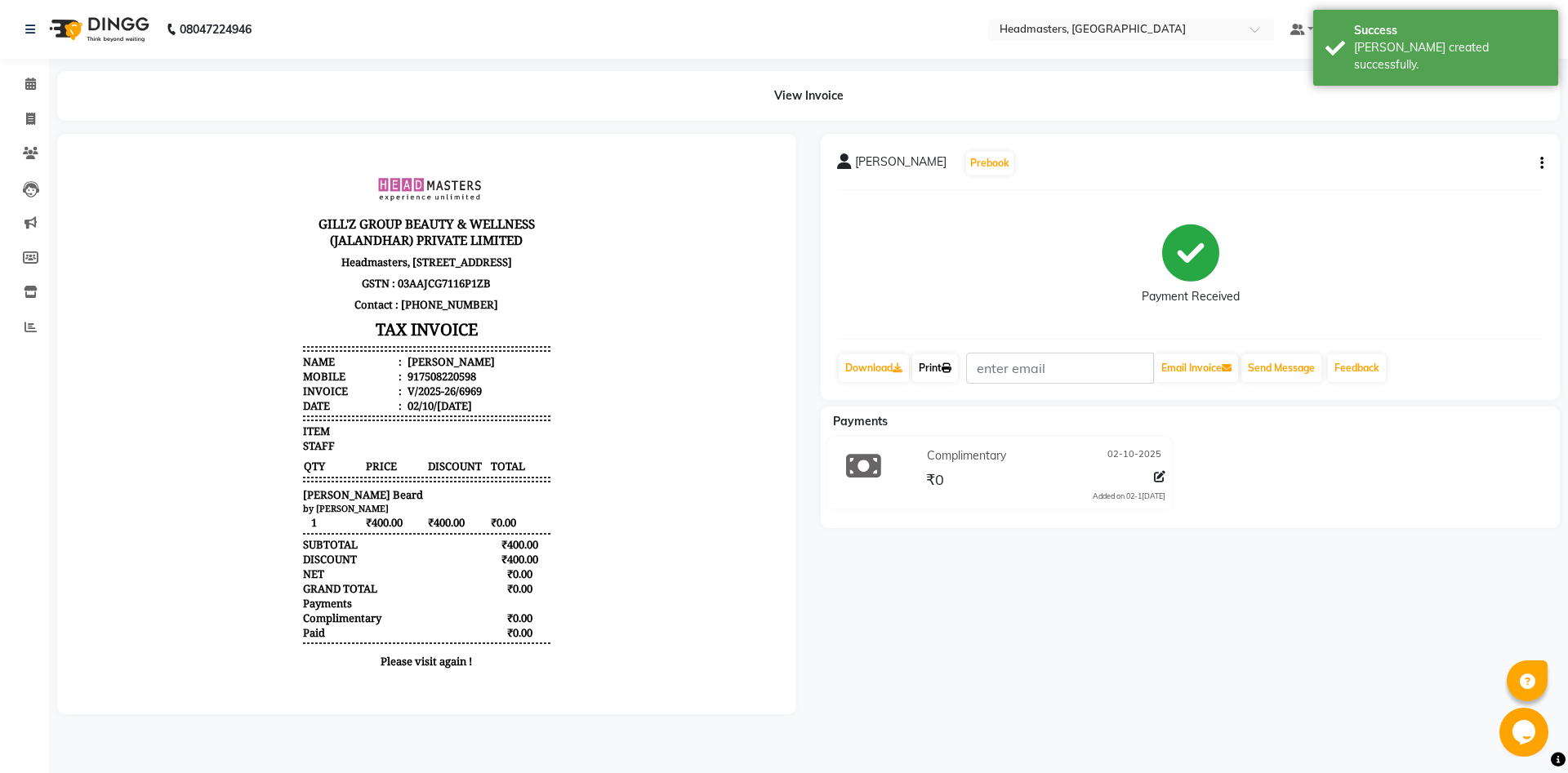
click at [935, 354] on link "Print" at bounding box center [935, 368] width 46 height 28
click at [39, 73] on link "Calendar" at bounding box center [24, 85] width 39 height 27
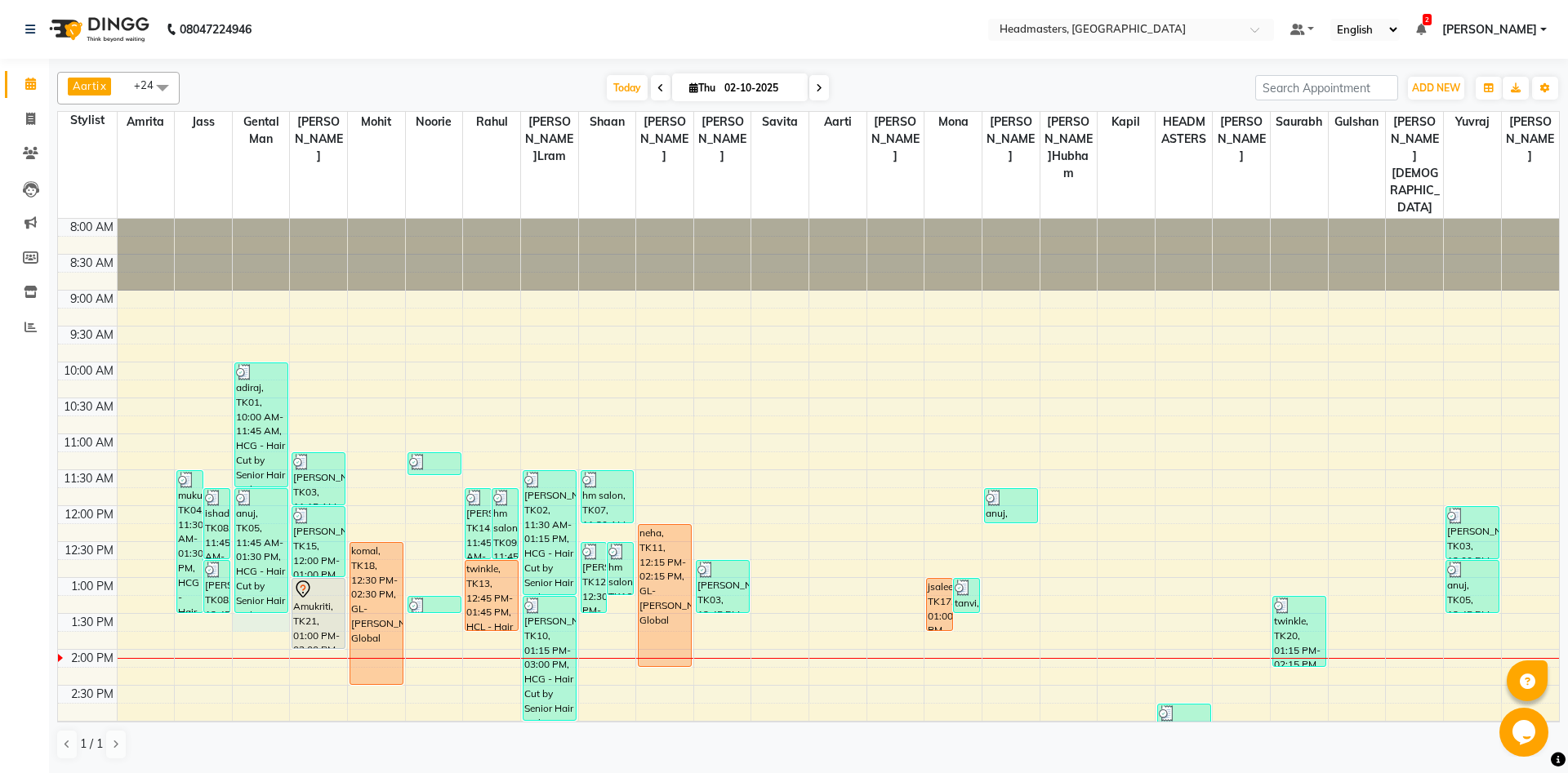
click at [254, 578] on div "8:00 AM 8:30 AM 9:00 AM 9:30 AM 10:00 AM 10:30 AM 11:00 AM 11:30 AM 12:00 PM 12…" at bounding box center [808, 721] width 1501 height 1005
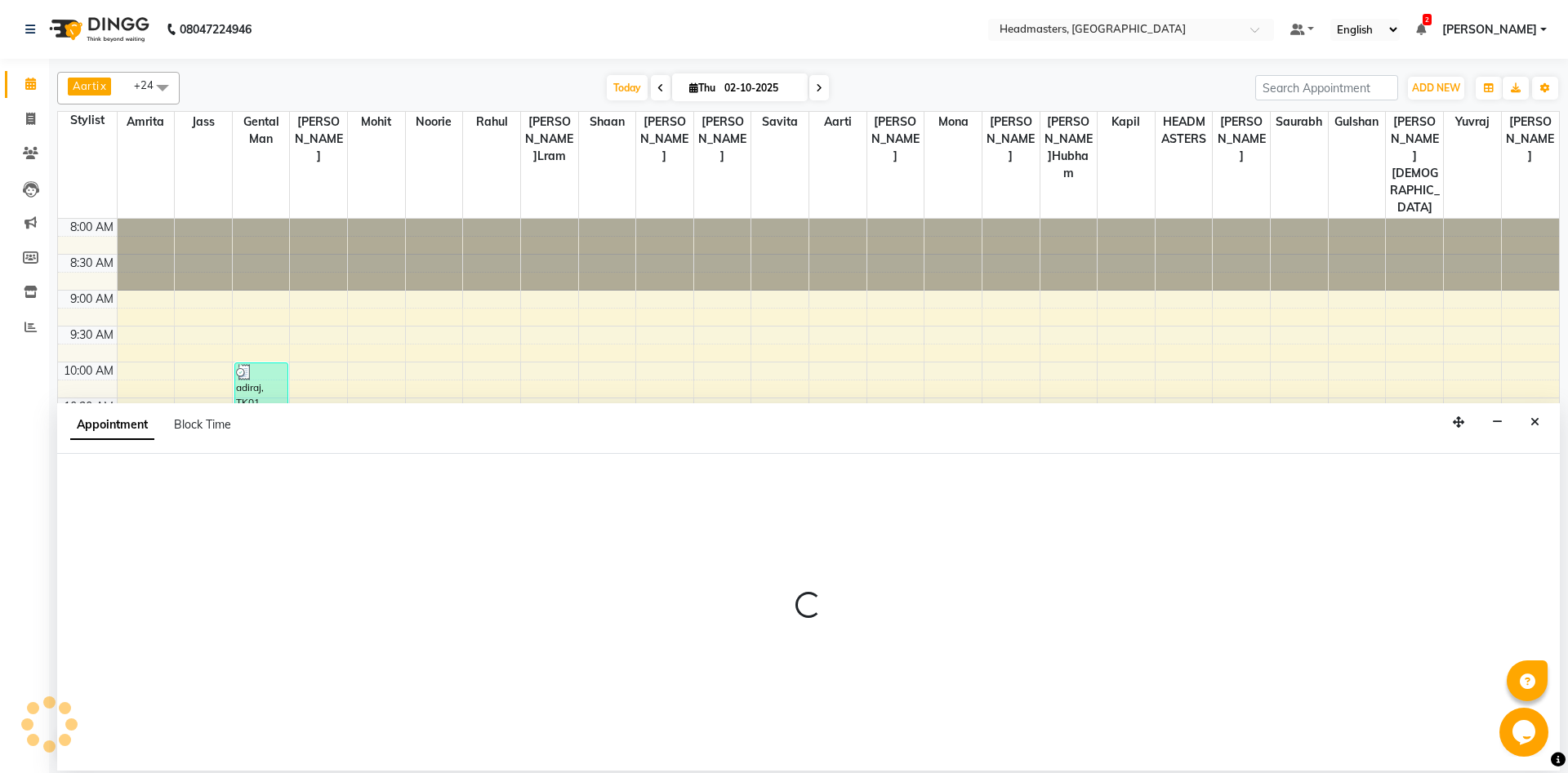
select select "60717"
select select "810"
select select "tentative"
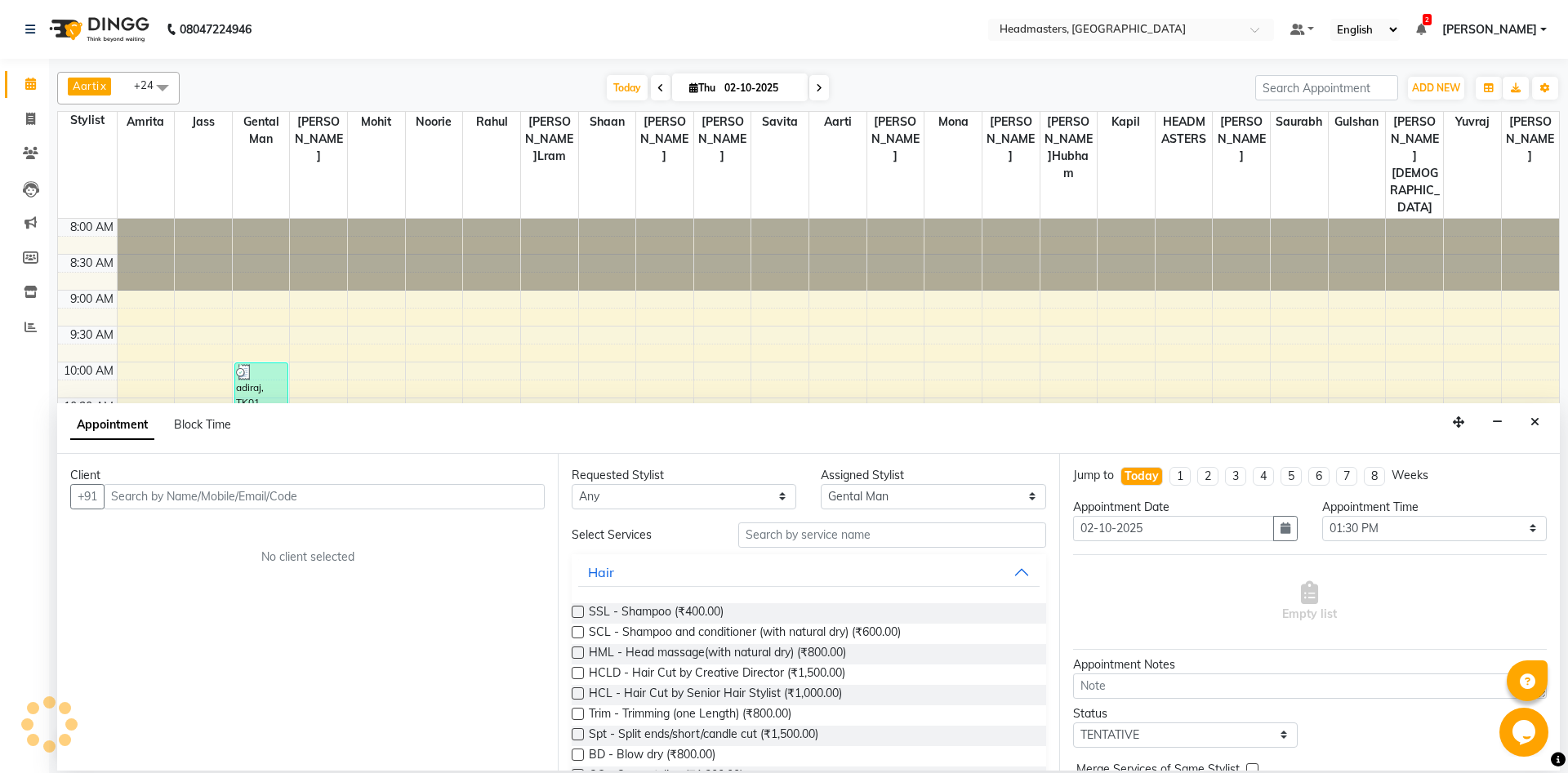
click at [267, 502] on input "text" at bounding box center [324, 497] width 441 height 26
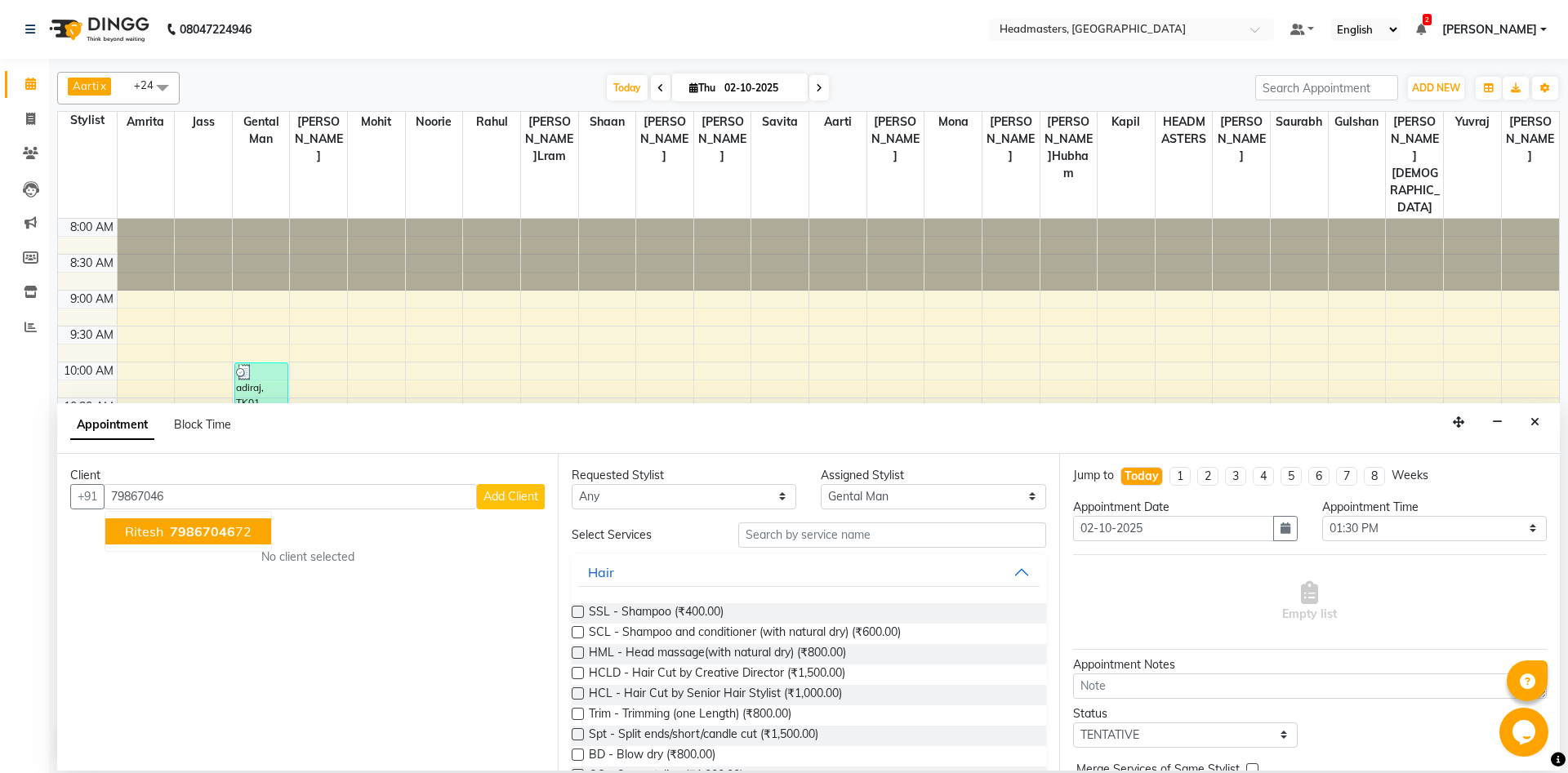
click at [224, 533] on span "79867046" at bounding box center [202, 531] width 66 height 16
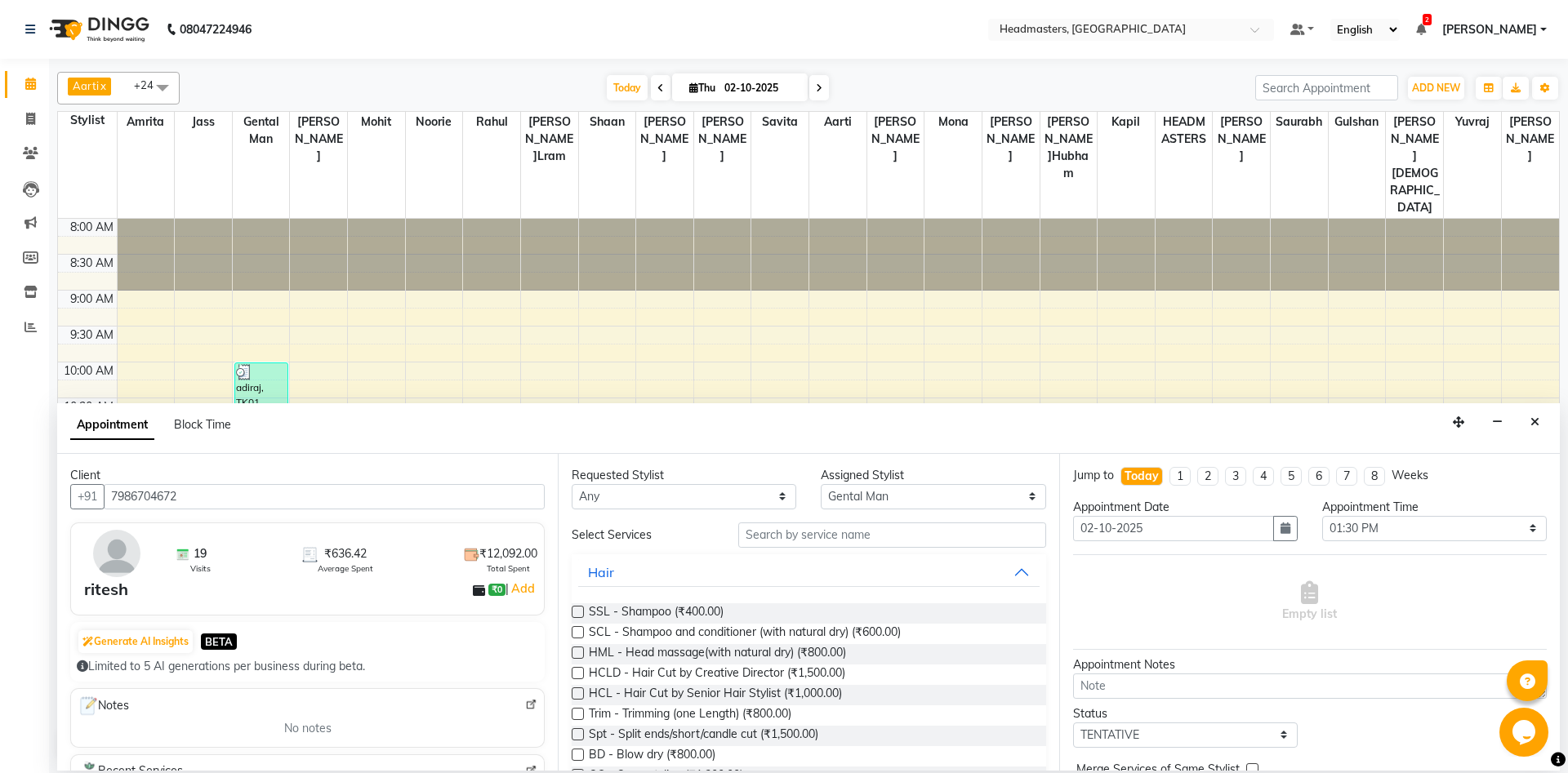
type input "7986704672"
click at [822, 539] on input "text" at bounding box center [892, 535] width 308 height 26
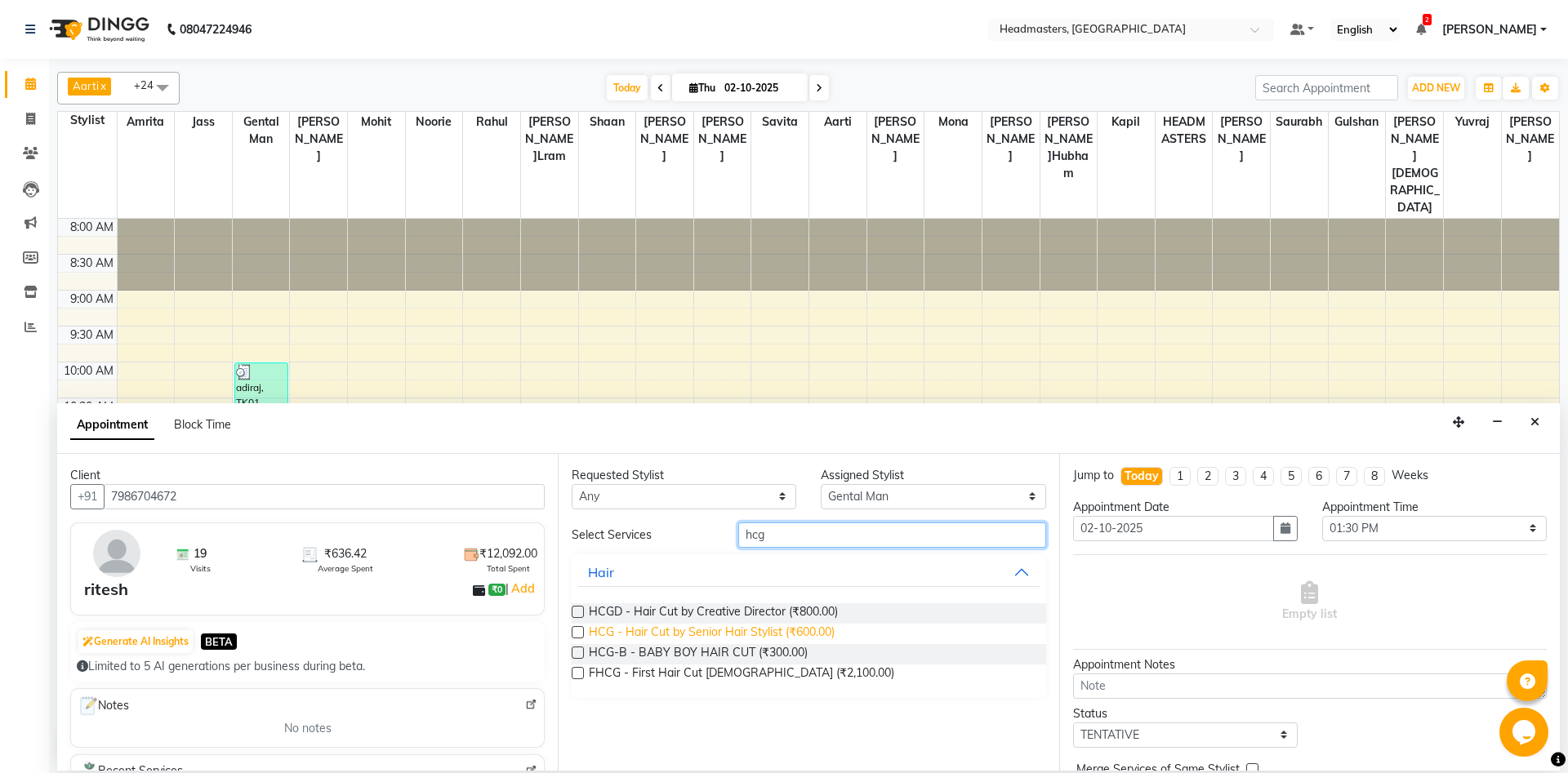
type input "hcg"
click at [830, 632] on span "HCG - Hair Cut by Senior Hair Stylist (₹600.00)" at bounding box center [711, 633] width 246 height 20
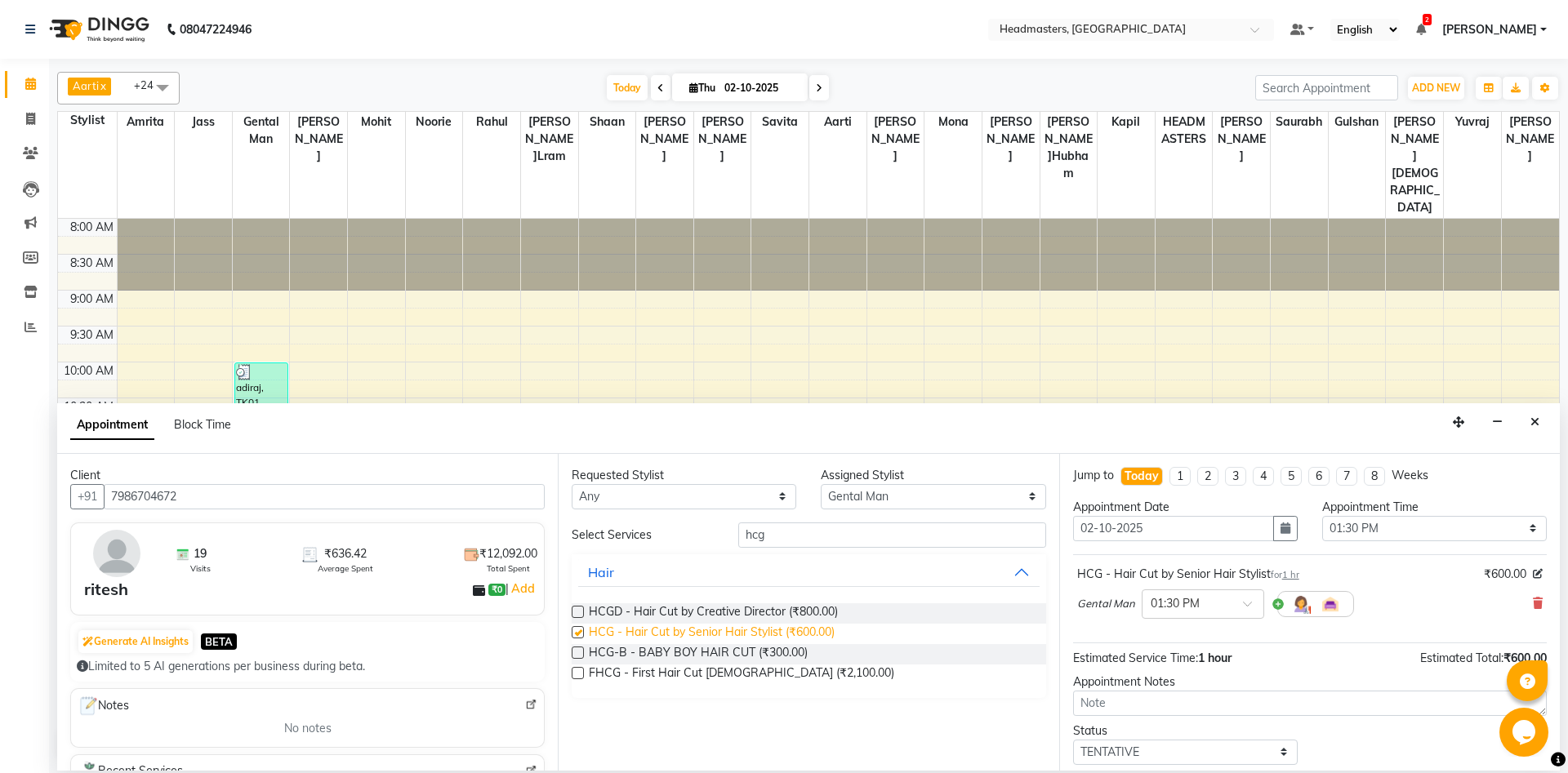
checkbox input "false"
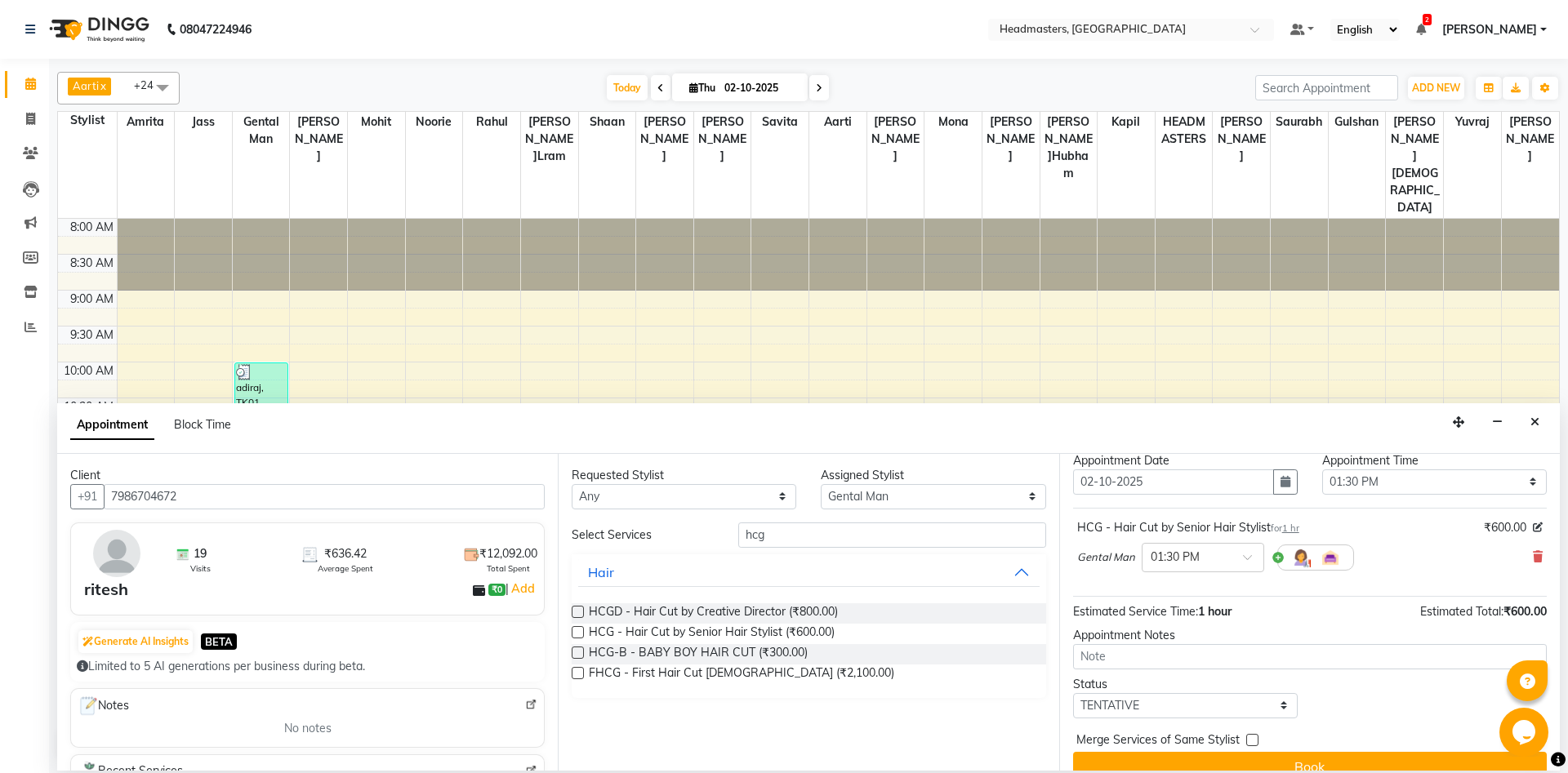
scroll to position [70, 0]
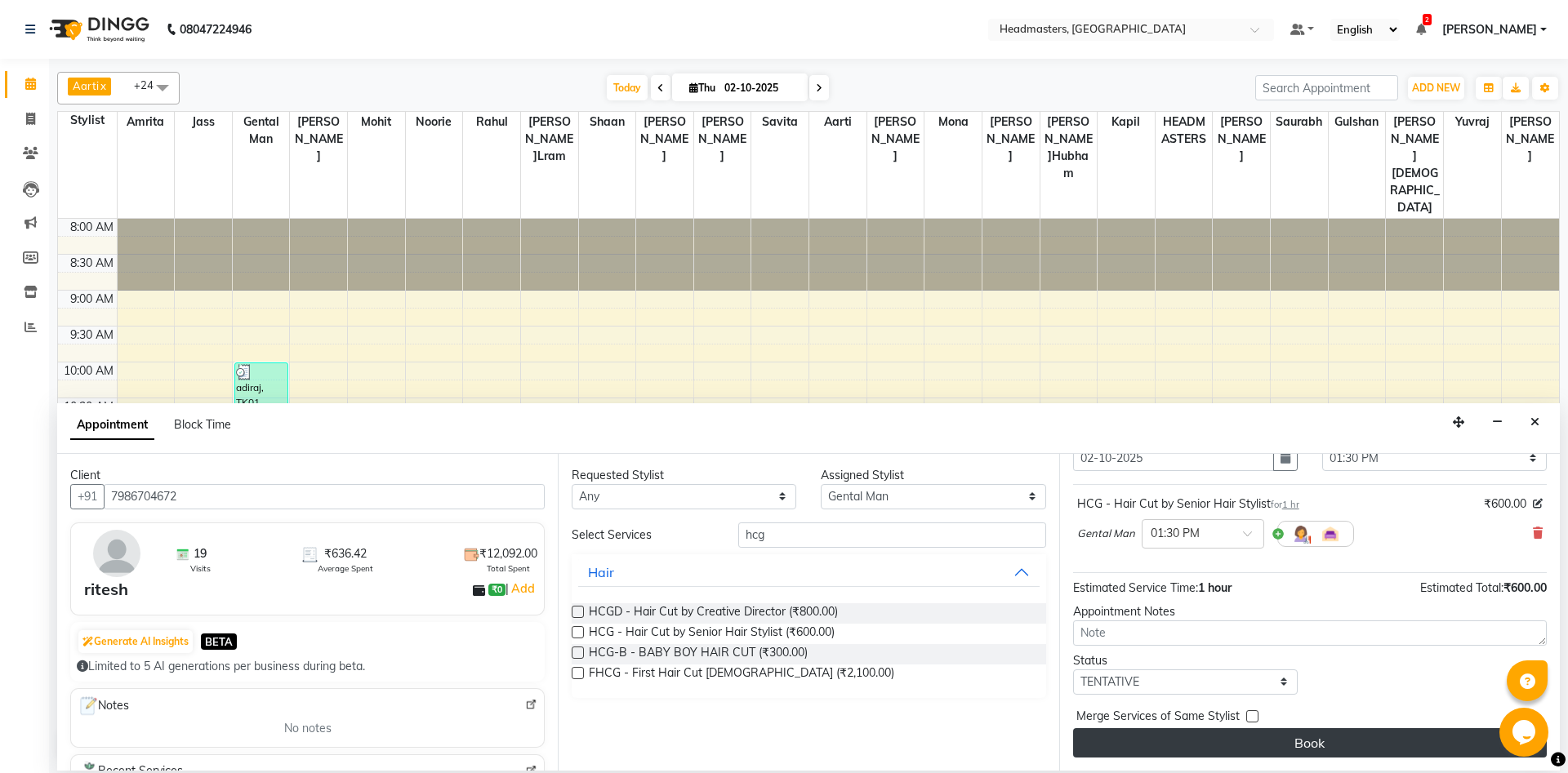
click at [1250, 744] on button "Book" at bounding box center [1310, 743] width 474 height 29
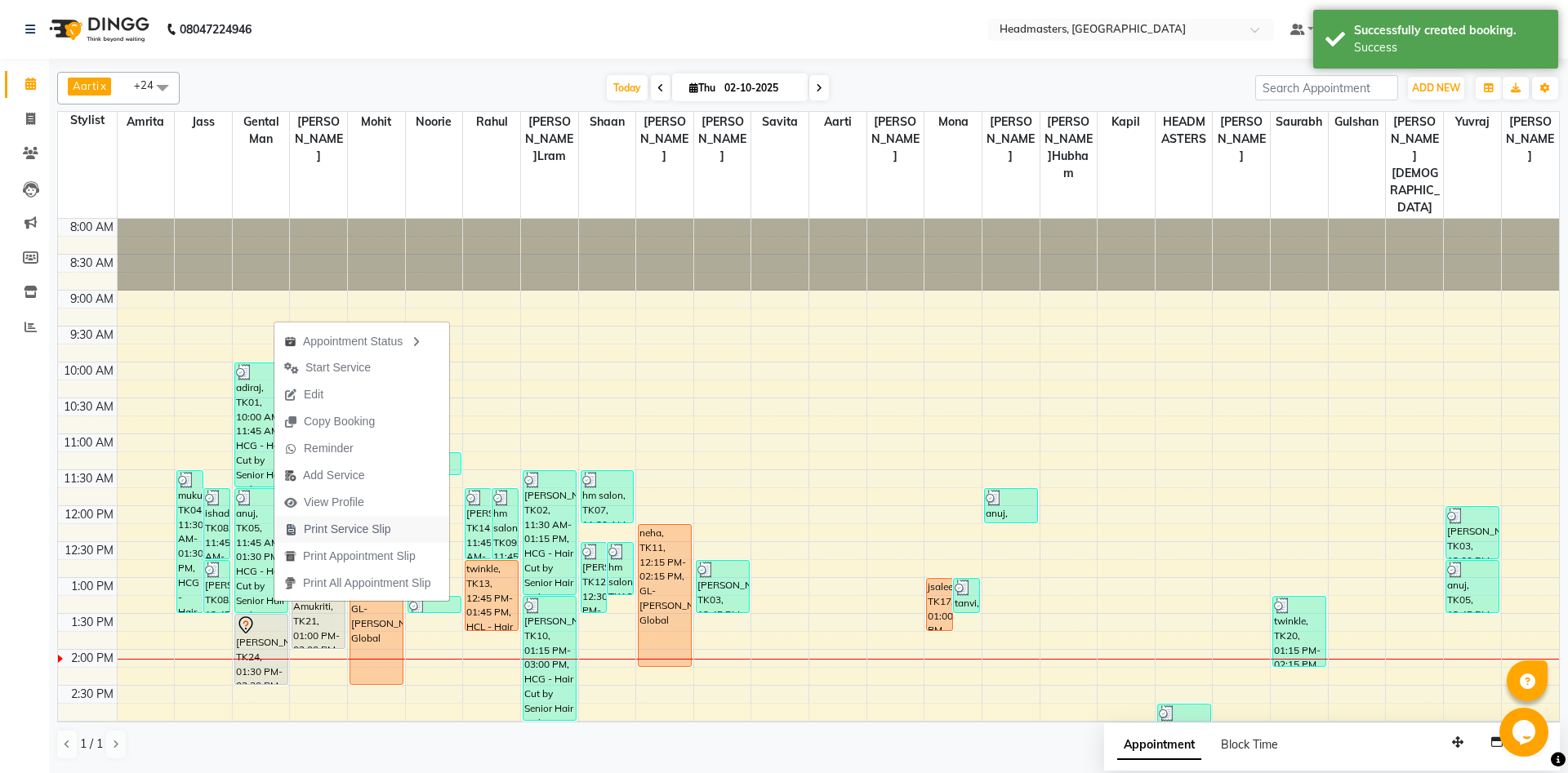
click at [325, 536] on span "Print Service Slip" at bounding box center [348, 530] width 87 height 17
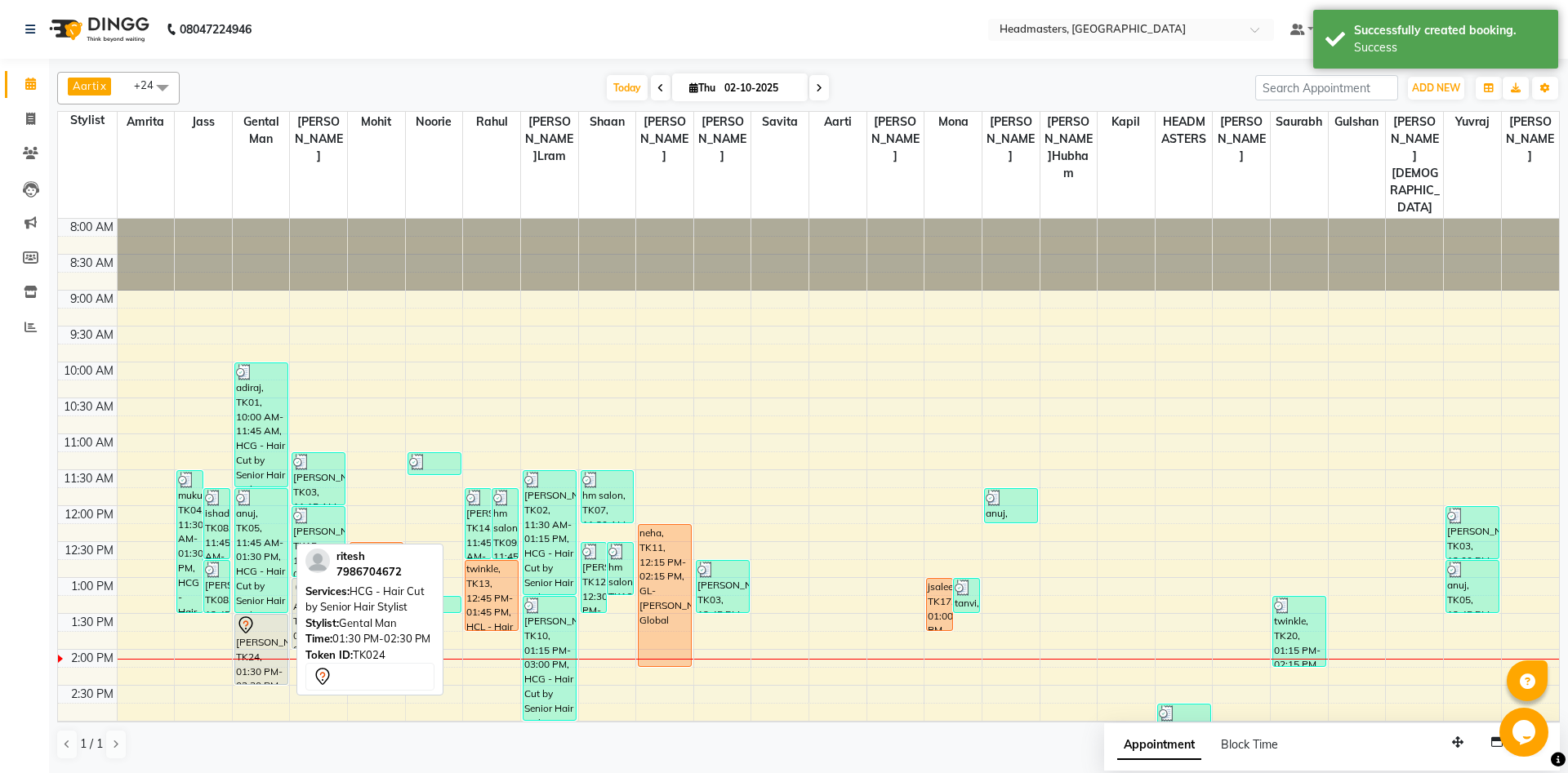
click at [268, 615] on div at bounding box center [260, 625] width 50 height 20
select select "7"
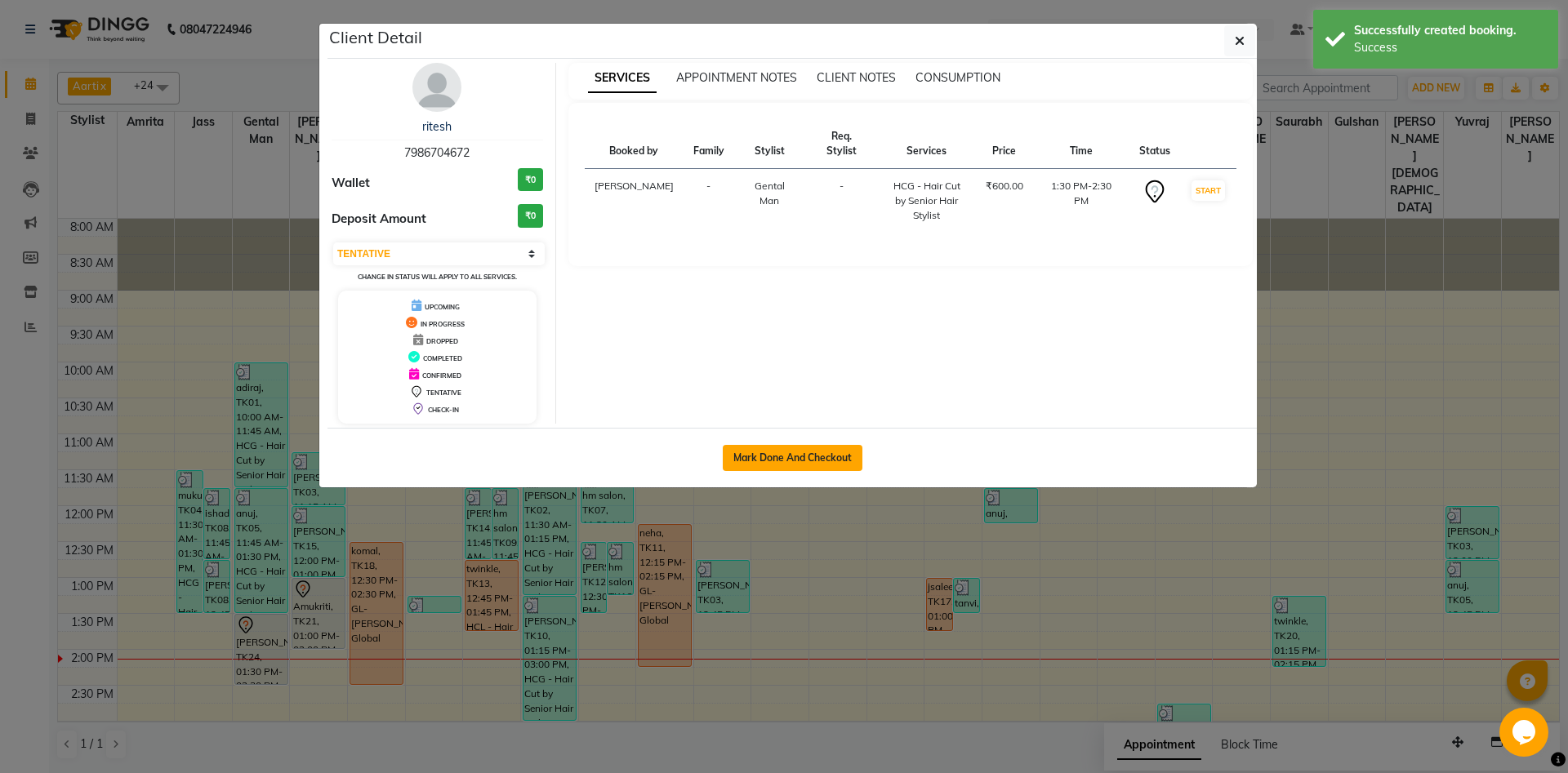
click at [728, 463] on button "Mark Done And Checkout" at bounding box center [792, 459] width 140 height 27
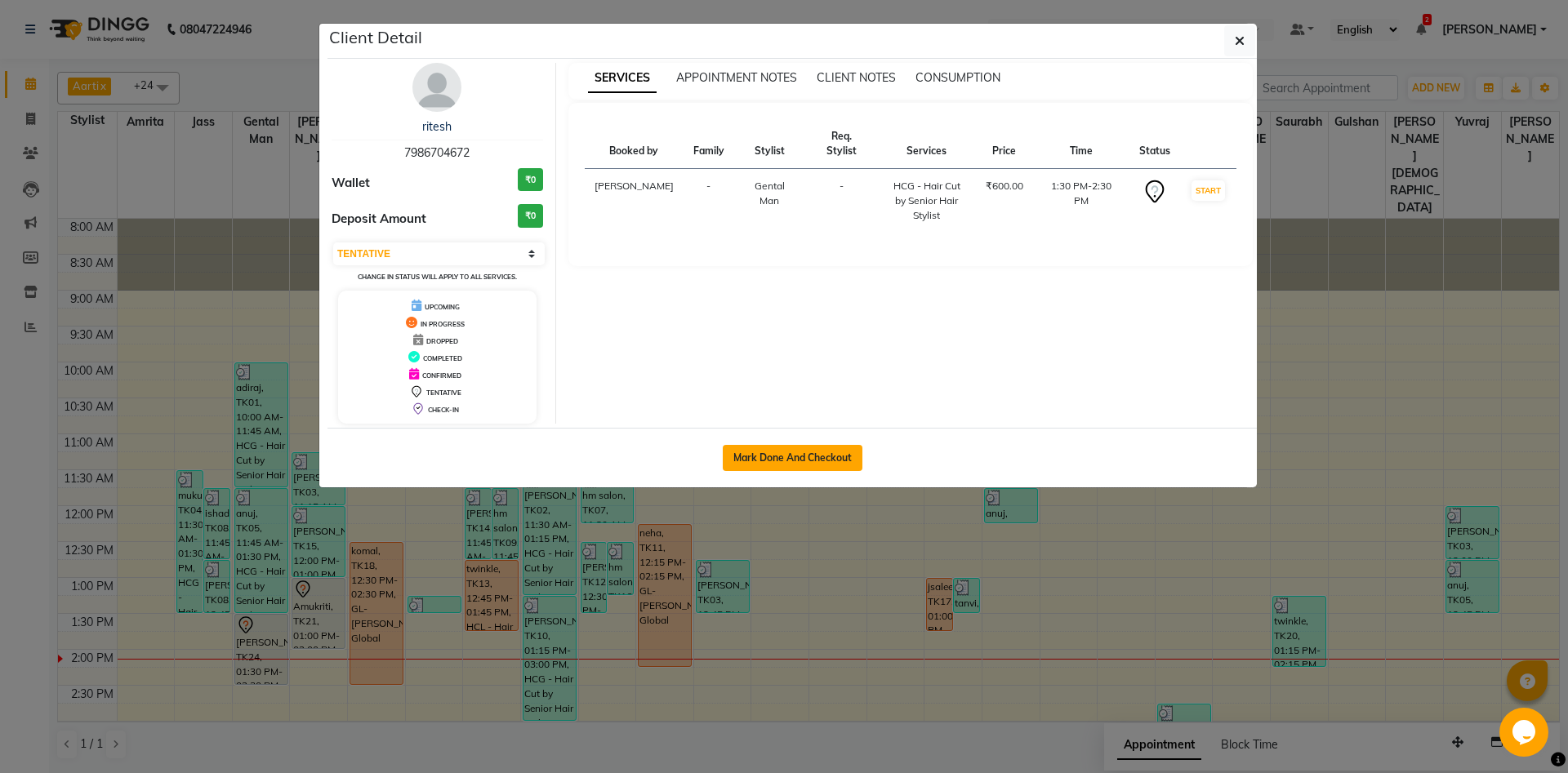
select select "7130"
select select "service"
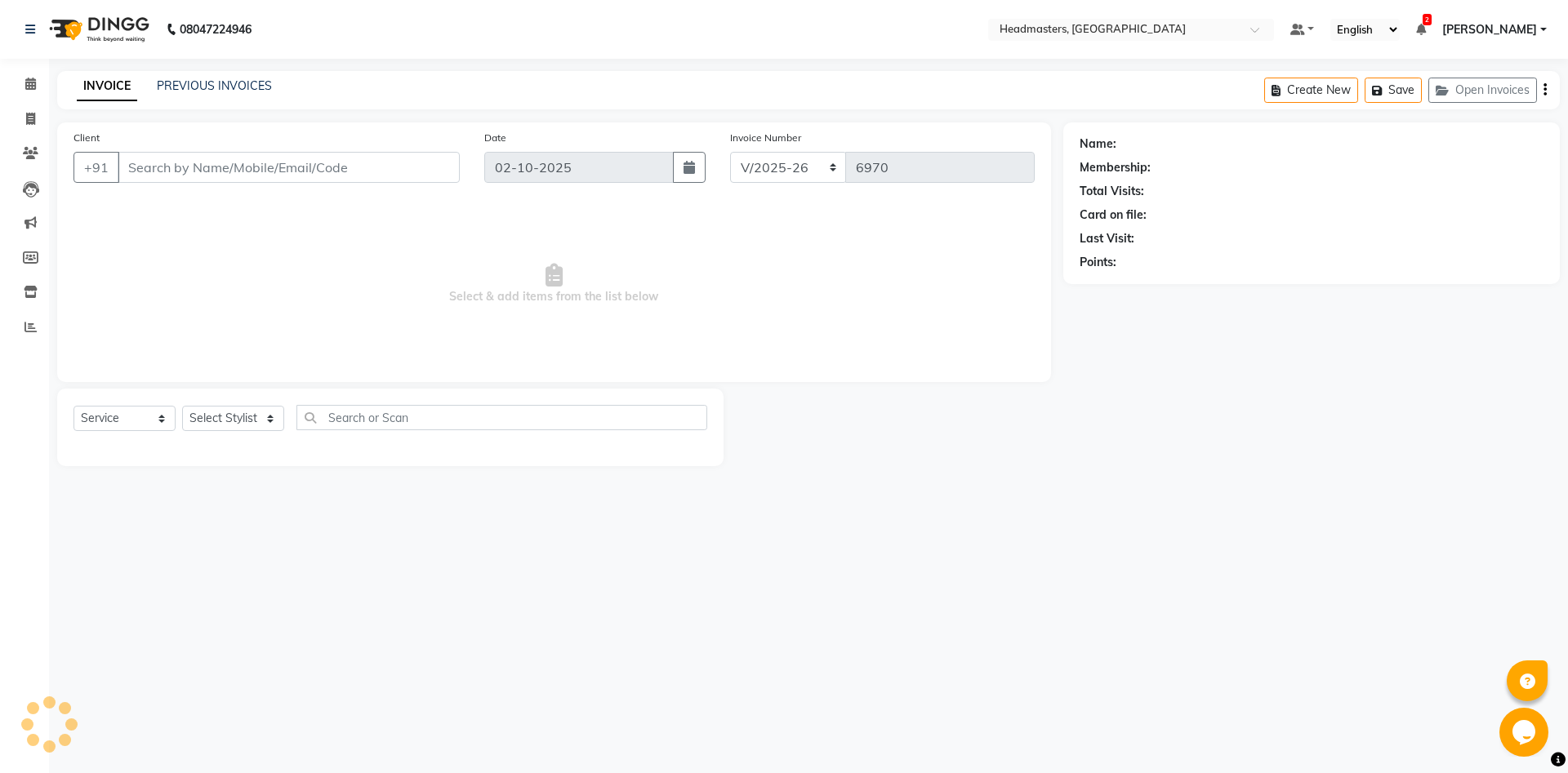
type input "7986704672"
select select "60717"
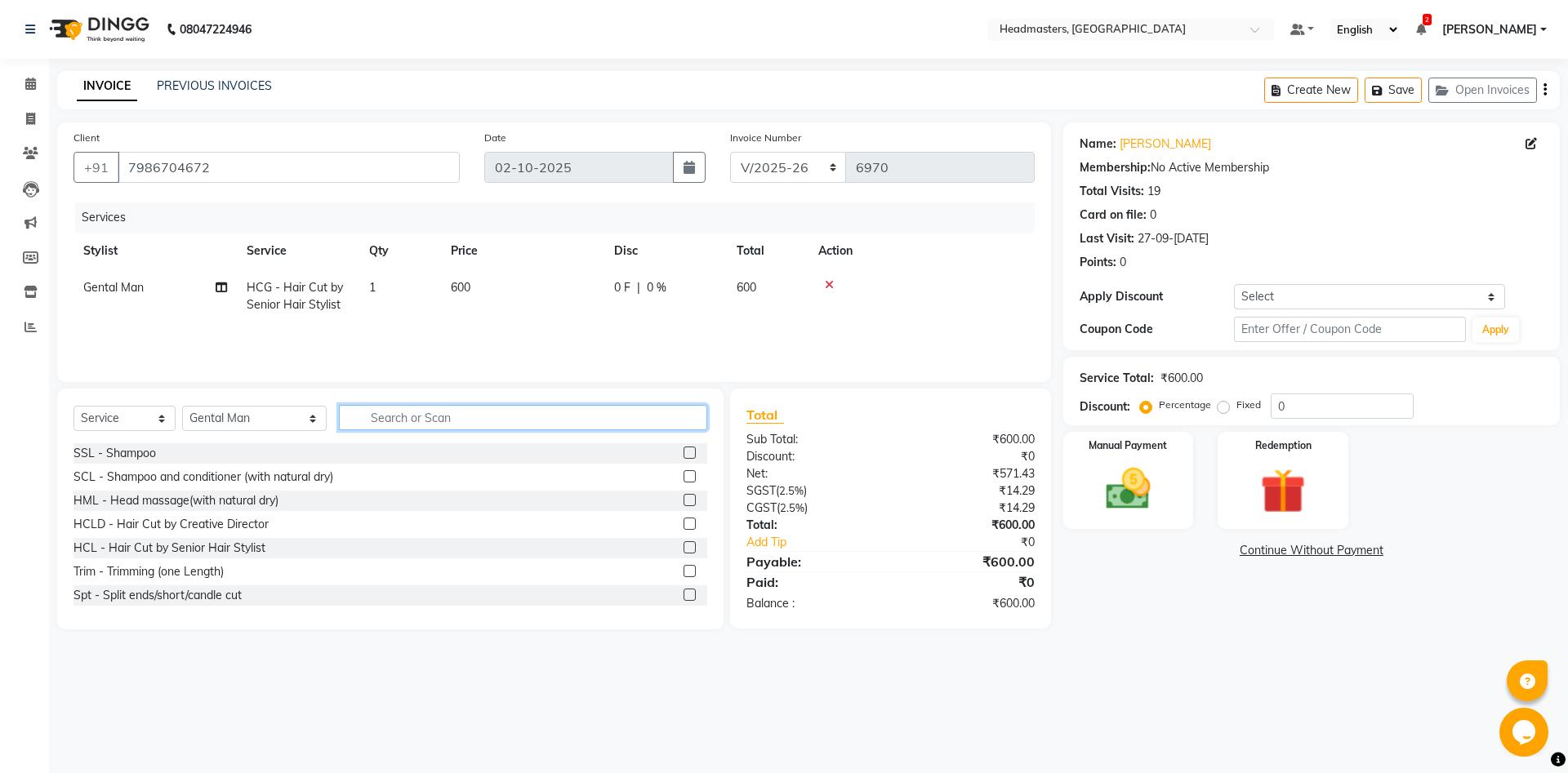
click at [356, 421] on input "text" at bounding box center [523, 417] width 368 height 26
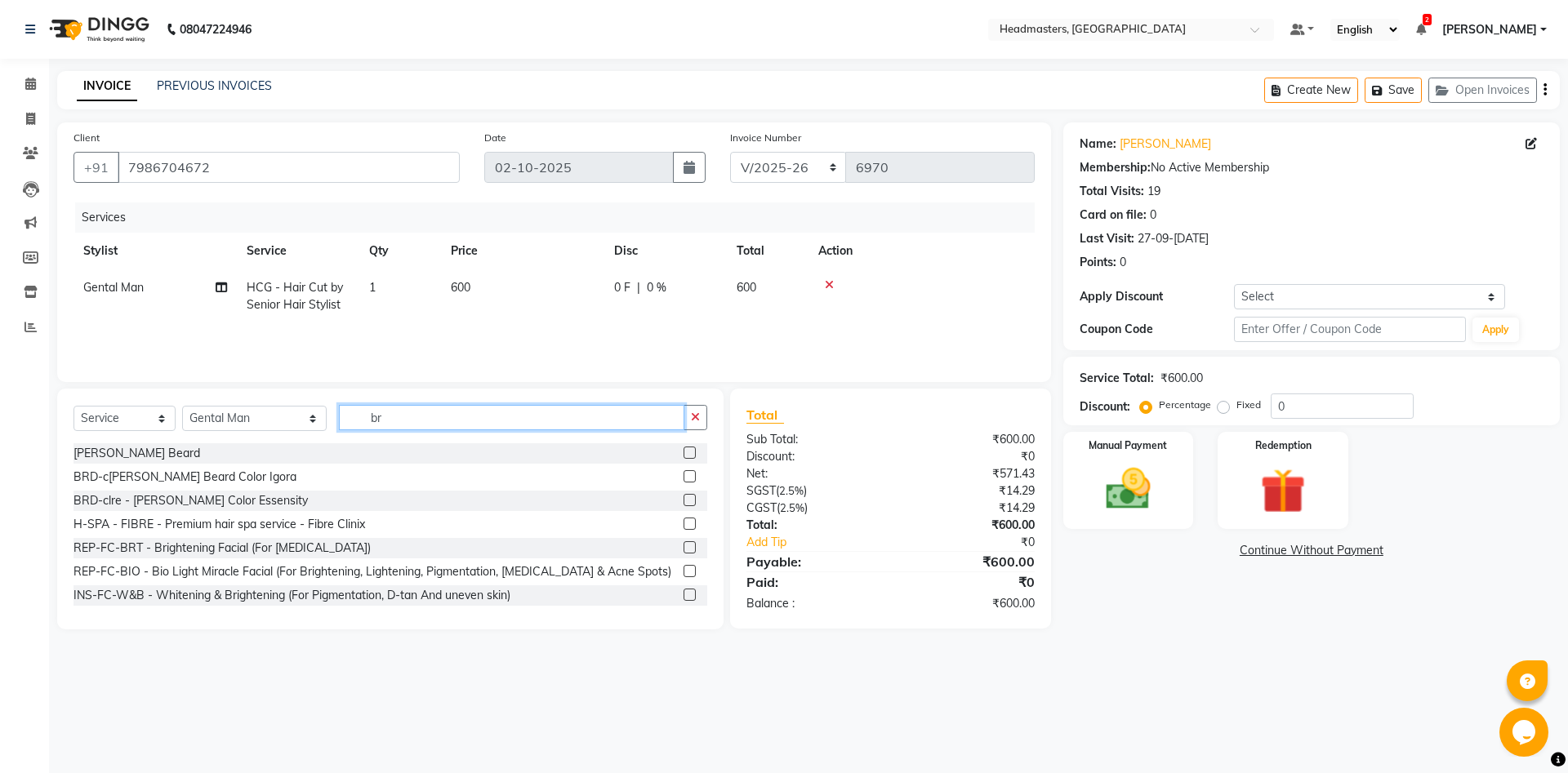
type input "br"
click at [324, 297] on td "HCG - Hair Cut by Senior Hair Stylist" at bounding box center [297, 296] width 123 height 54
select select "60717"
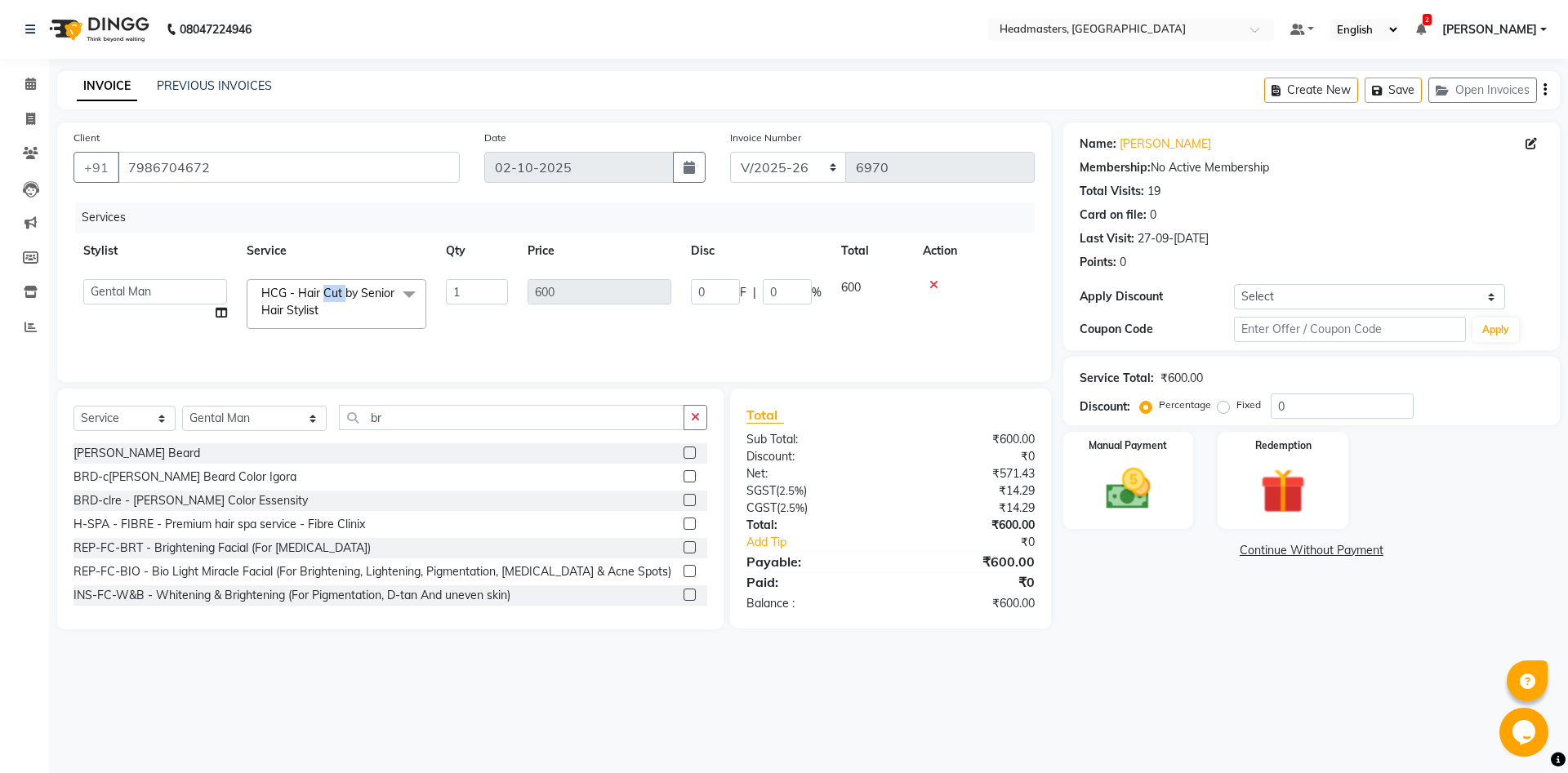
click at [324, 297] on span "HCG - Hair Cut by Senior Hair Stylist" at bounding box center [328, 302] width 133 height 32
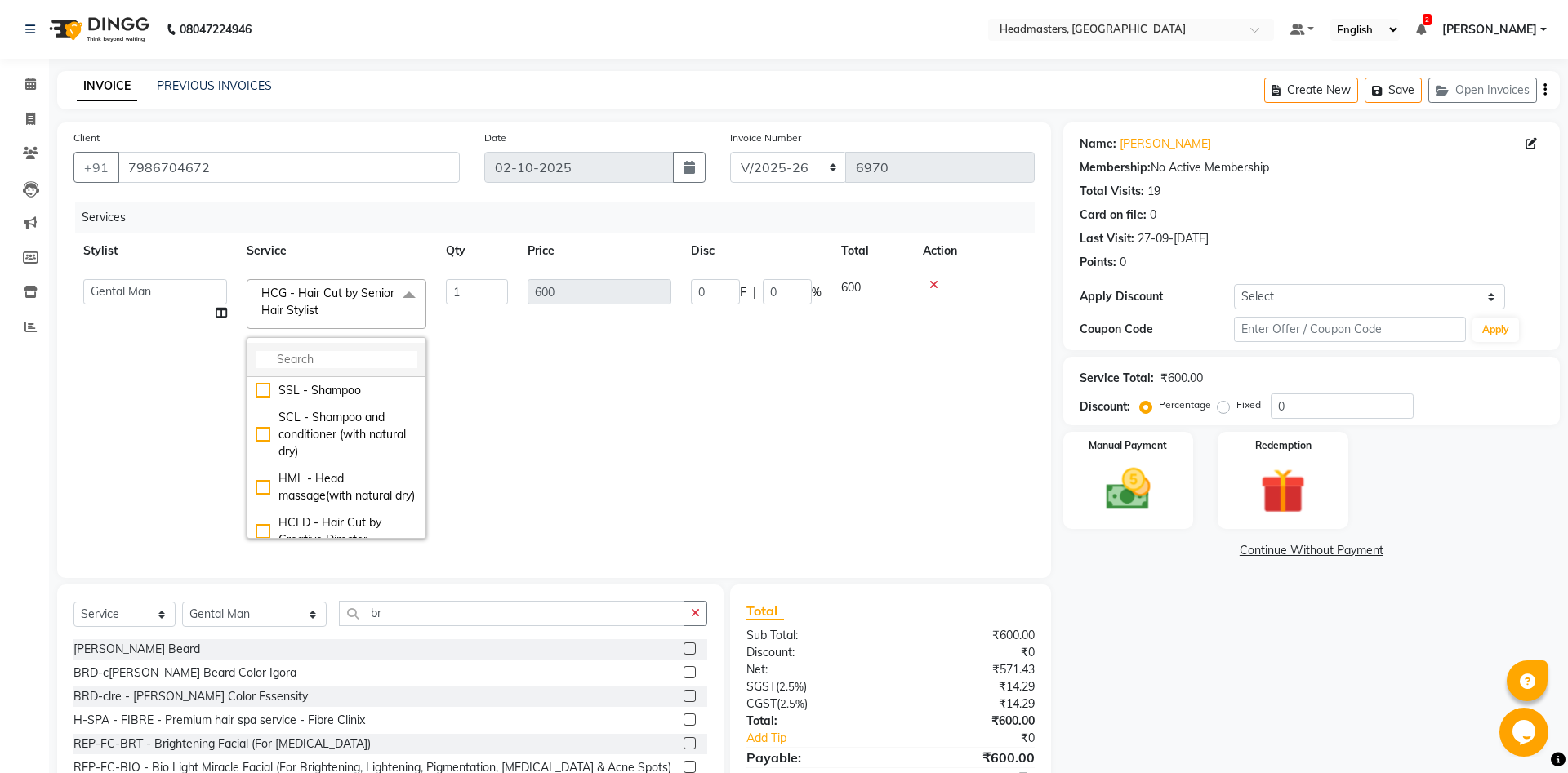
click at [331, 360] on input "multiselect-search" at bounding box center [336, 360] width 161 height 17
type input "br"
click at [317, 381] on li "BRD [PERSON_NAME]rd" at bounding box center [336, 390] width 178 height 27
checkbox input "true"
type input "400"
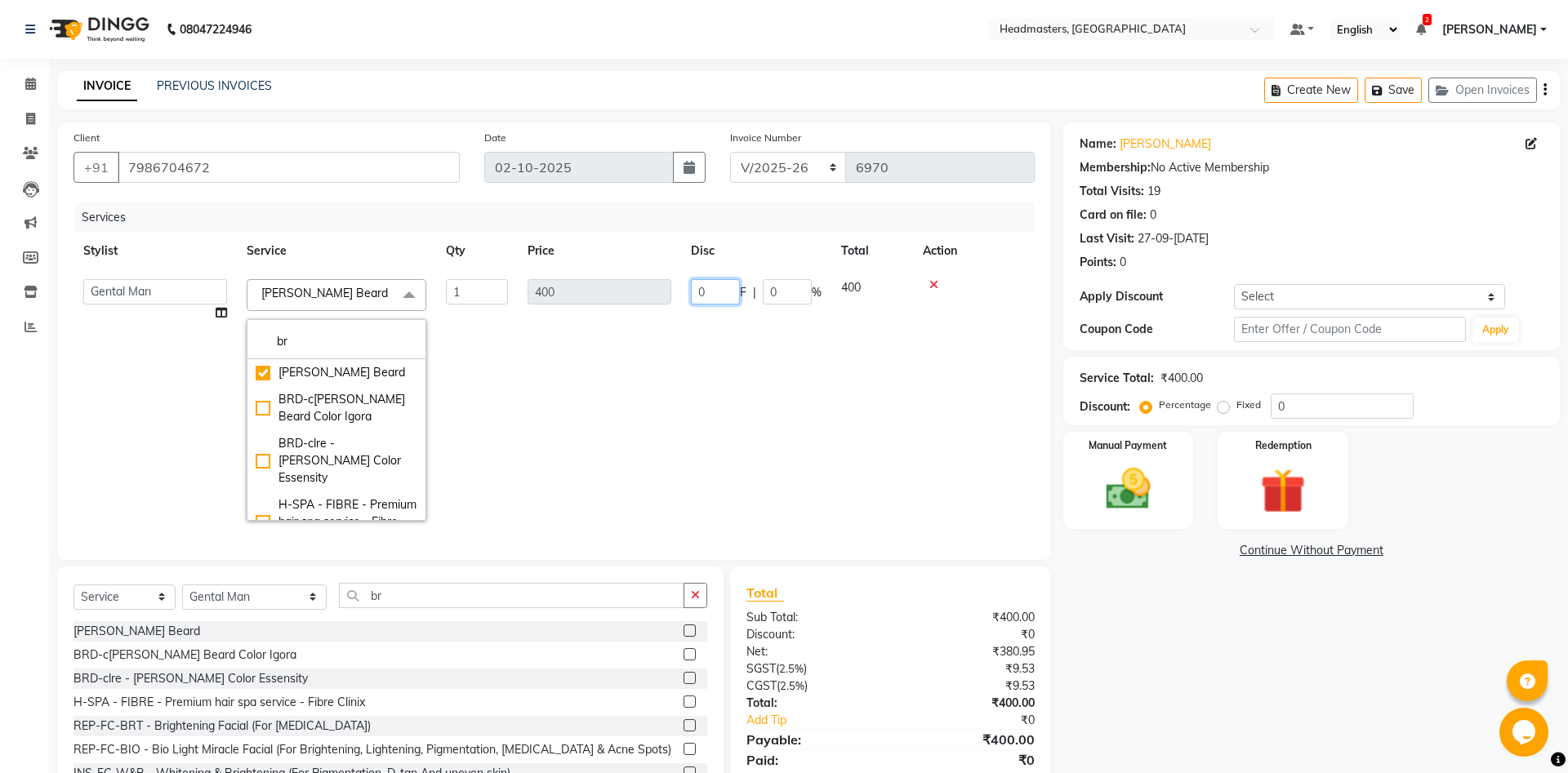
drag, startPoint x: 706, startPoint y: 289, endPoint x: 650, endPoint y: 294, distance: 56.2
click at [690, 294] on input "0" at bounding box center [715, 292] width 49 height 26
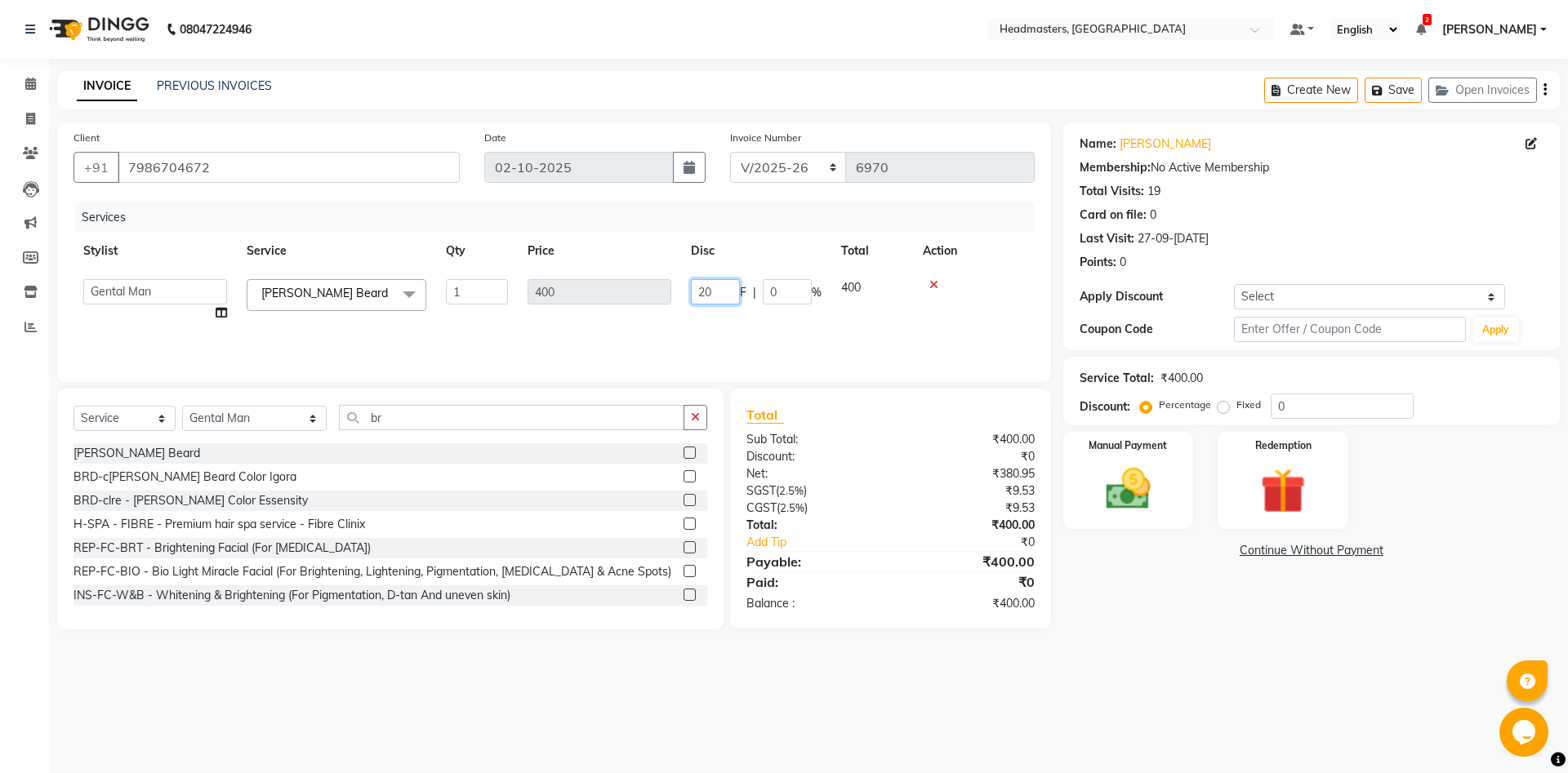
type input "200"
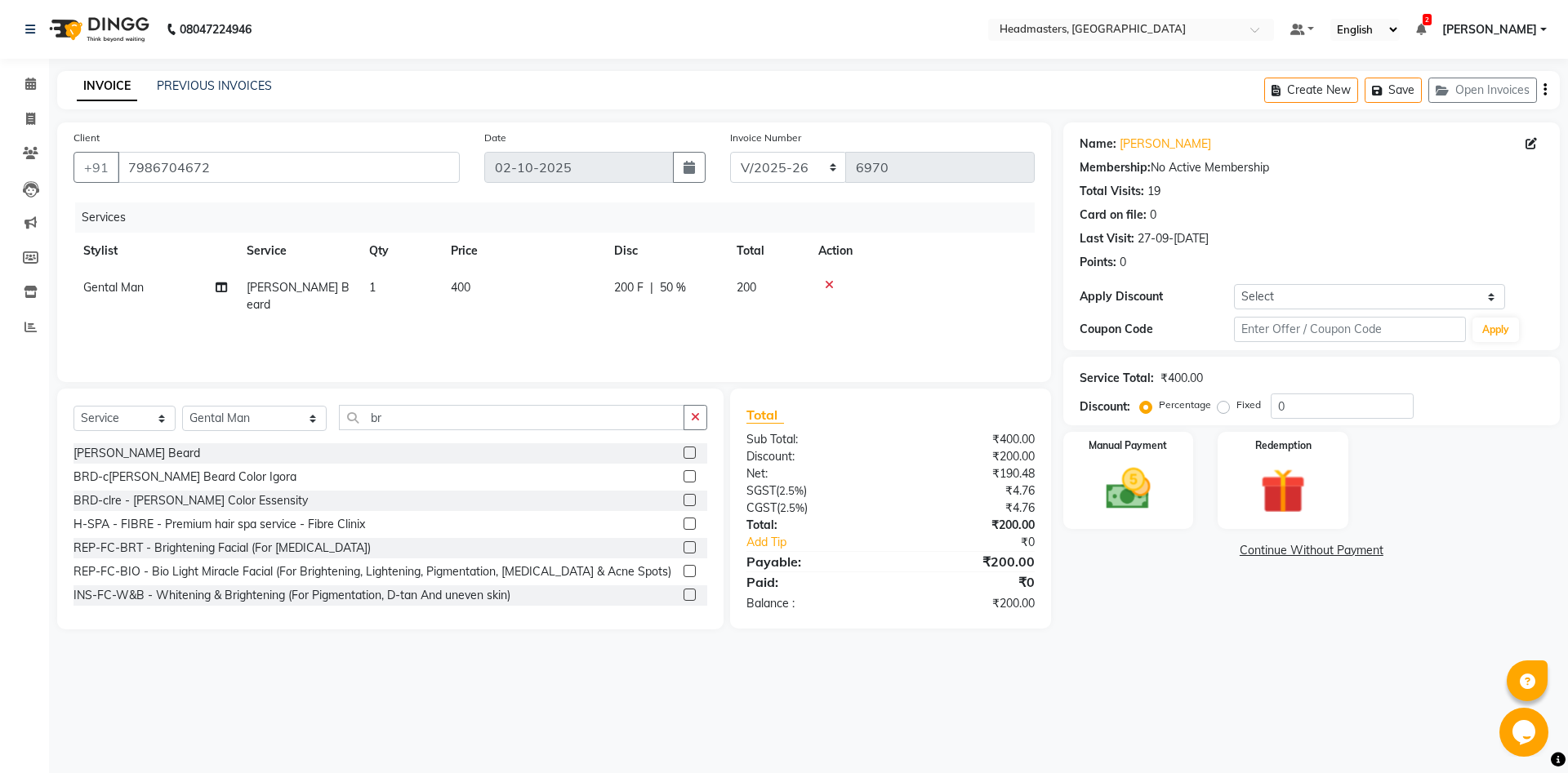
click at [802, 700] on div "08047224946 Select Location × Headmasters, Jalandhar Default Panel My Panel Eng…" at bounding box center [784, 386] width 1568 height 773
click at [1162, 471] on img at bounding box center [1128, 489] width 76 height 54
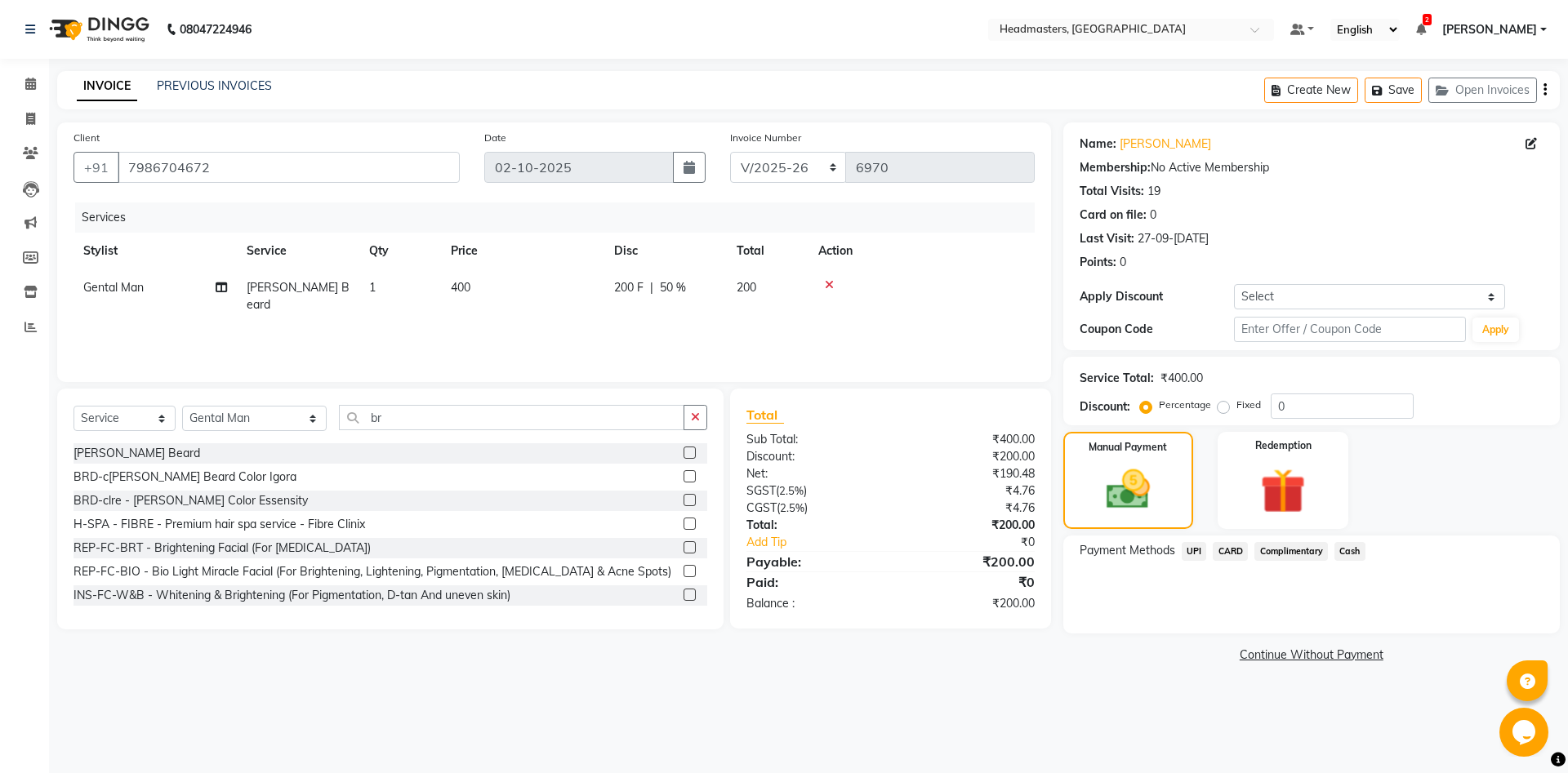
click at [1350, 551] on span "Cash" at bounding box center [1350, 552] width 31 height 19
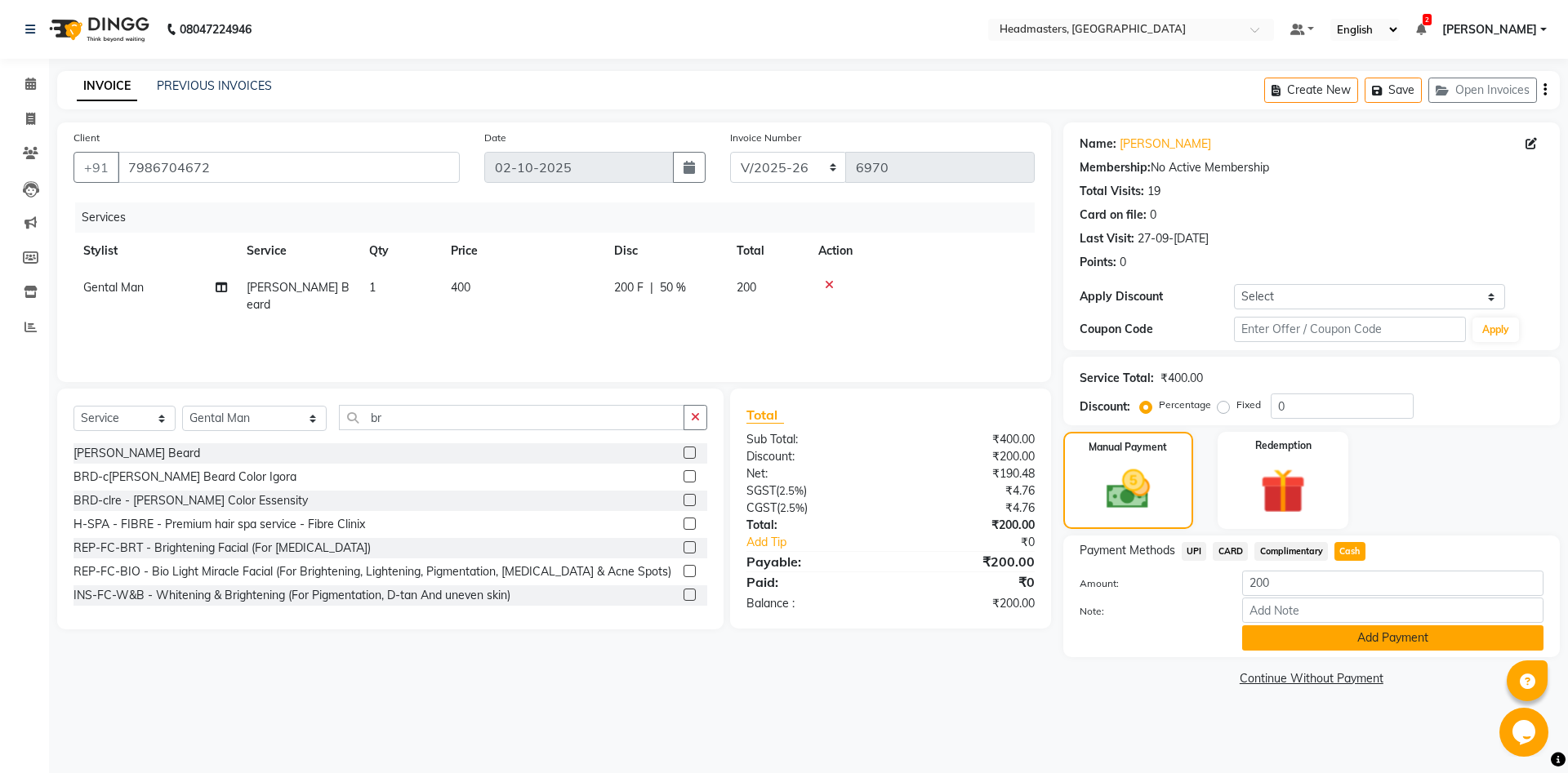
click at [1349, 640] on button "Add Payment" at bounding box center [1392, 638] width 301 height 26
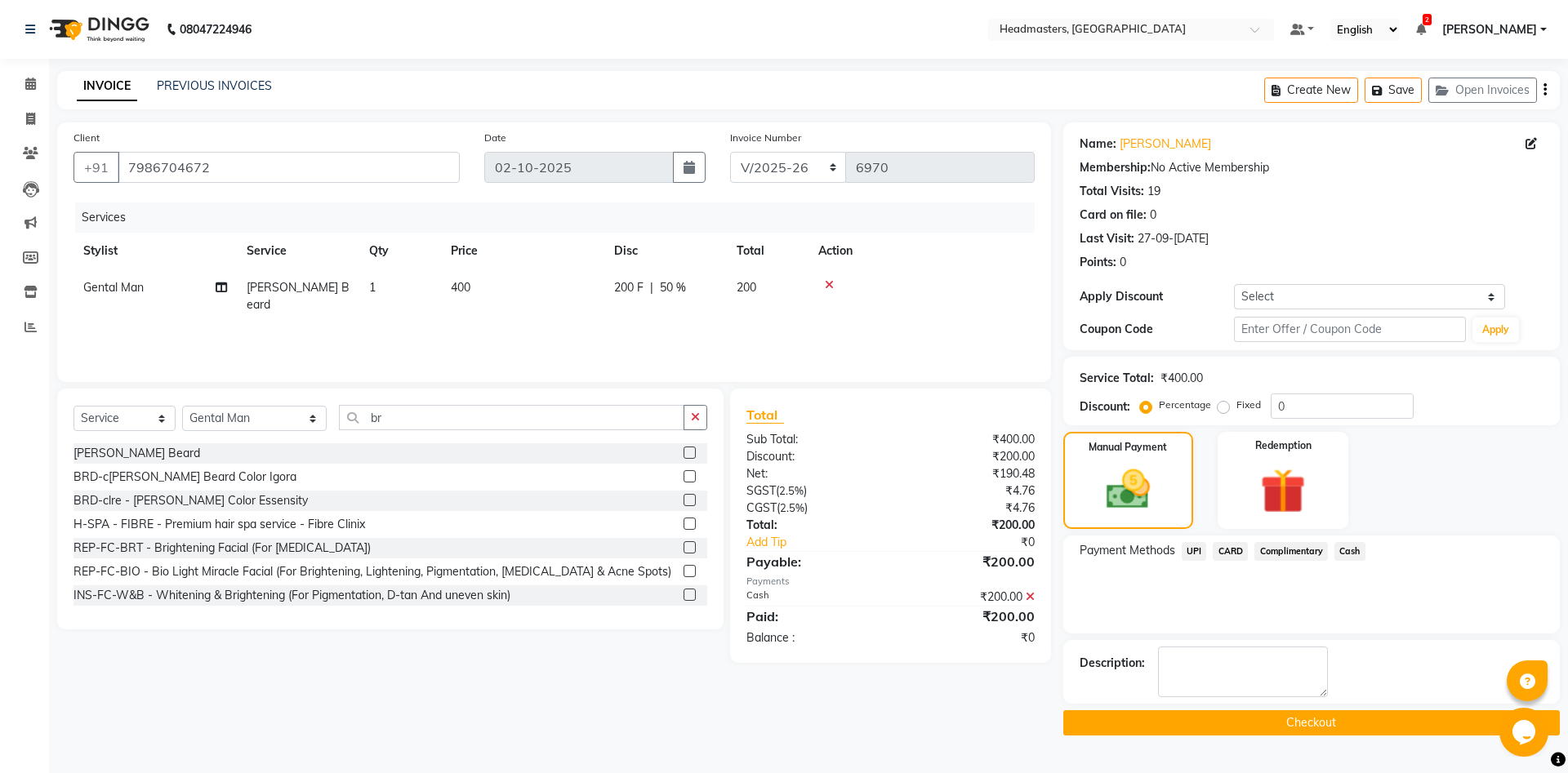
click at [1177, 731] on button "Checkout" at bounding box center [1311, 723] width 497 height 26
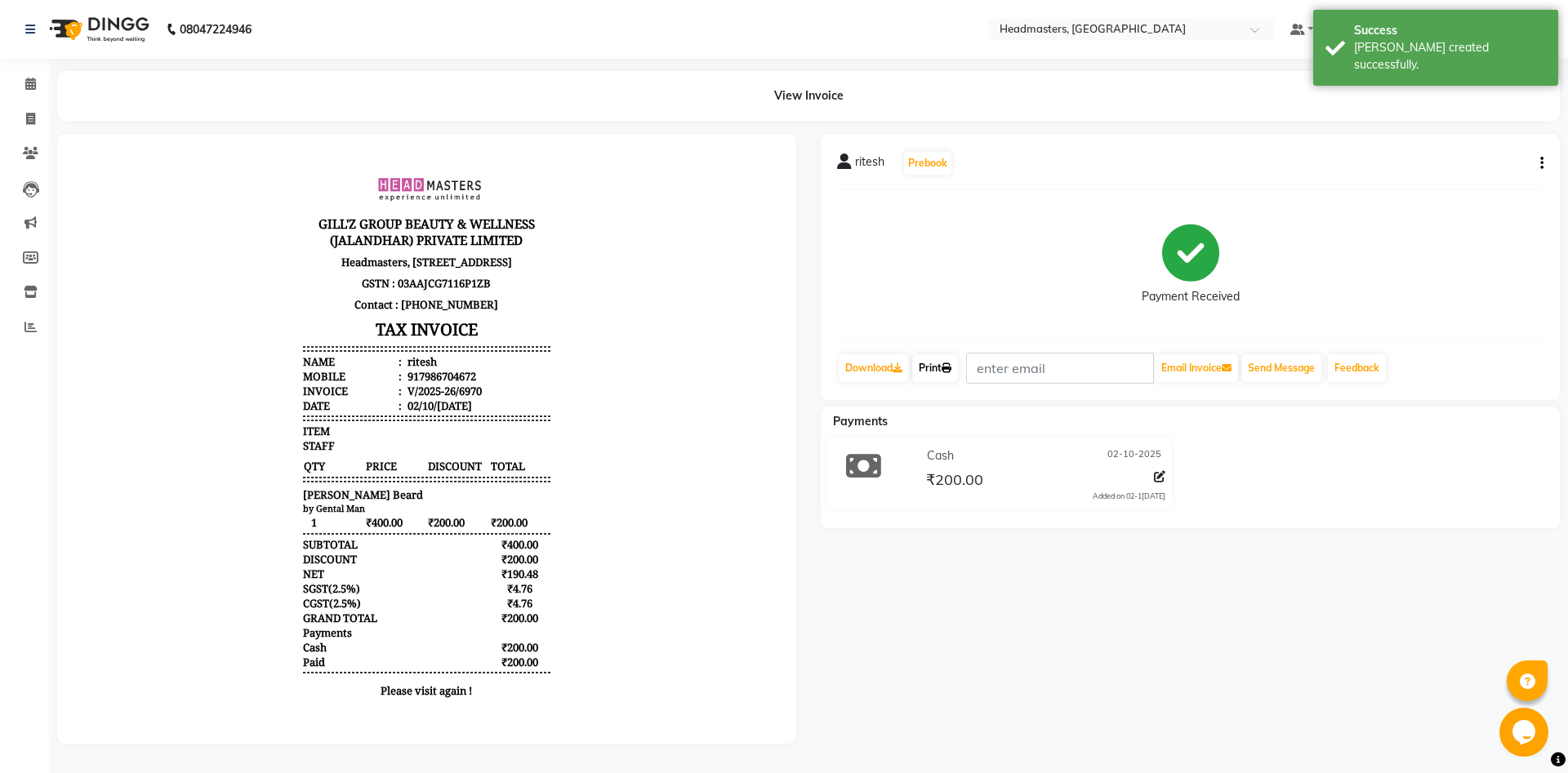
click at [950, 376] on link "Print" at bounding box center [935, 368] width 46 height 28
click at [941, 372] on link "Print" at bounding box center [935, 368] width 46 height 28
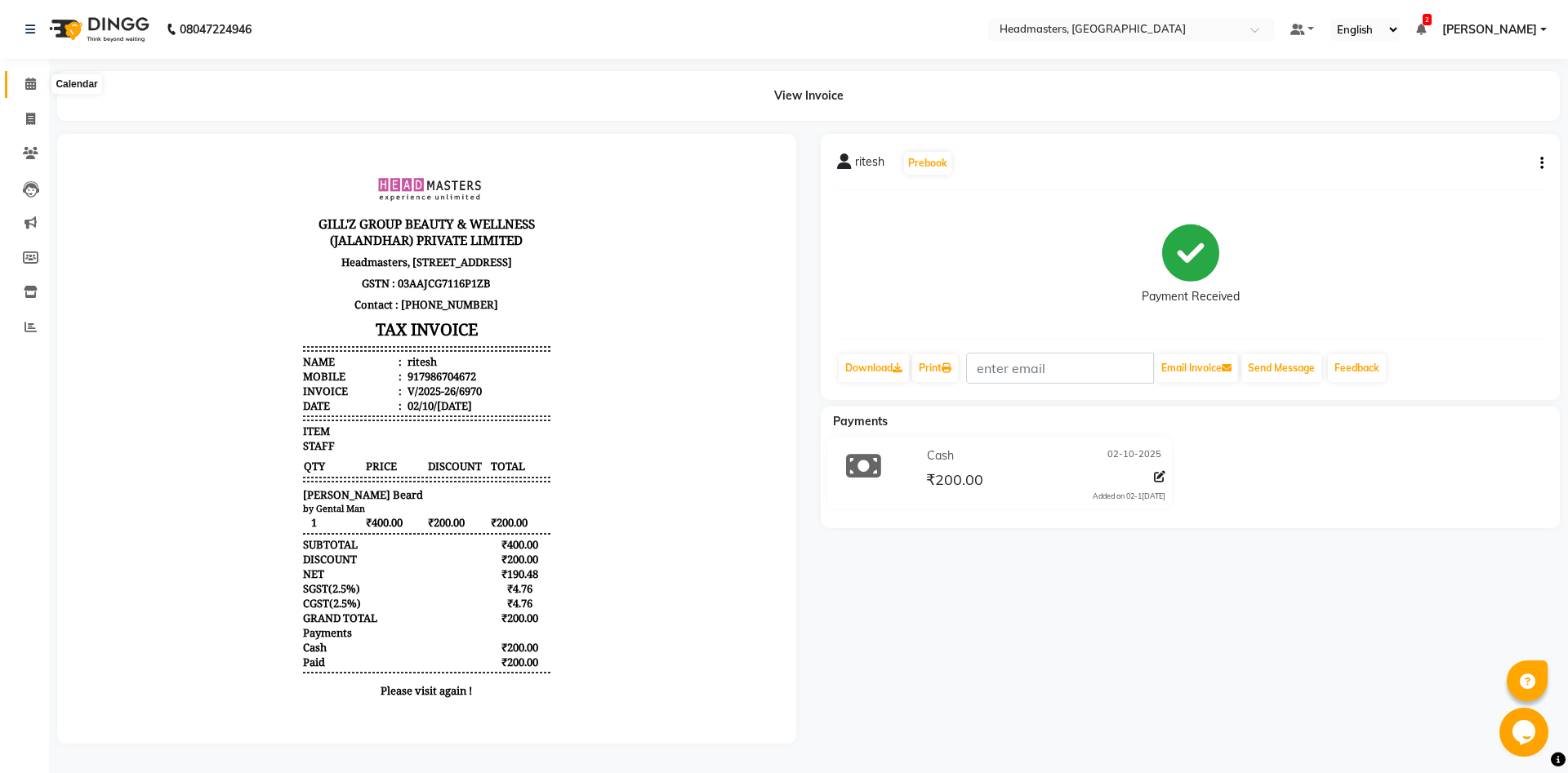
click at [33, 81] on icon at bounding box center [30, 84] width 10 height 12
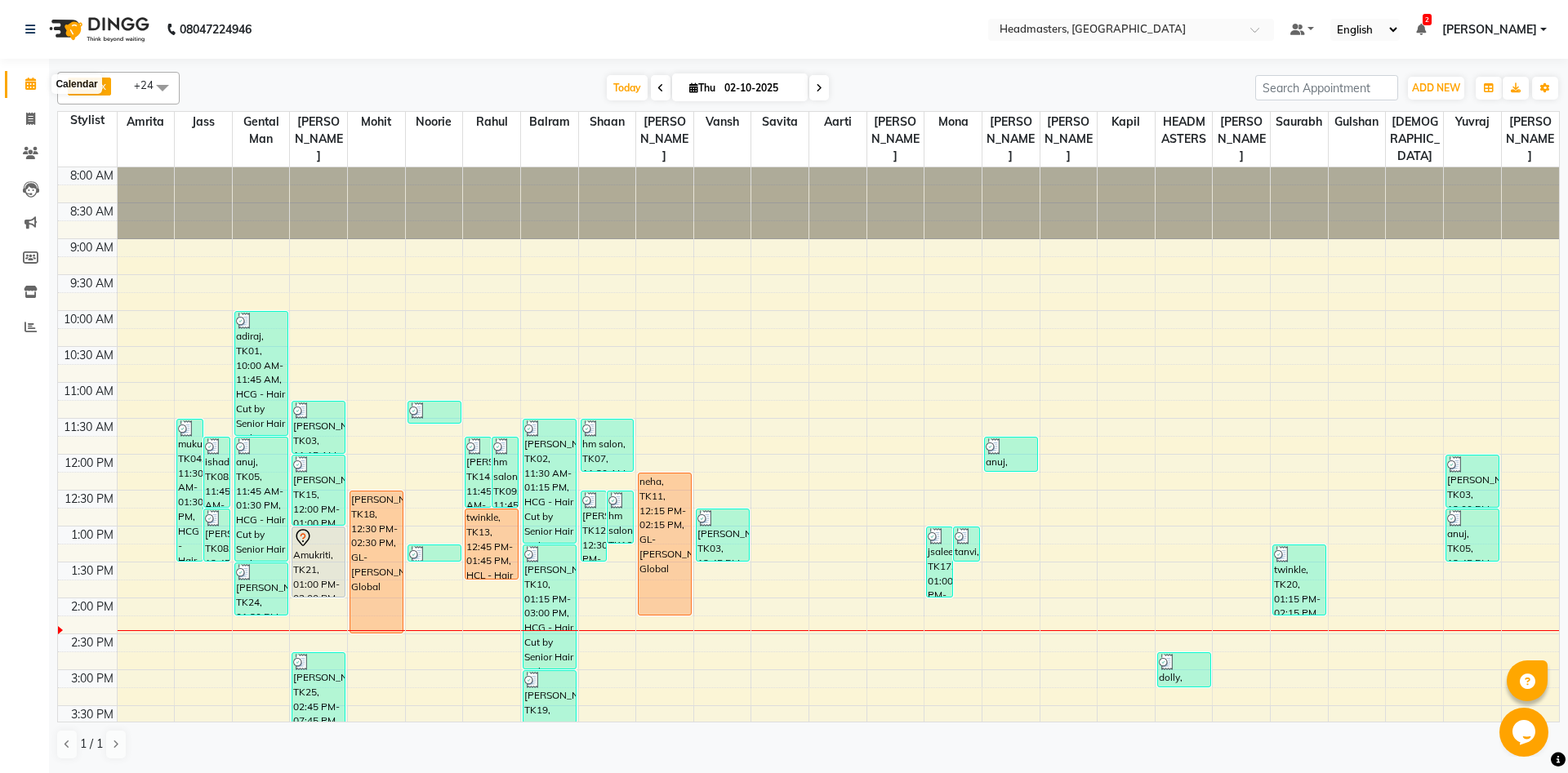
click at [30, 87] on icon at bounding box center [30, 84] width 10 height 12
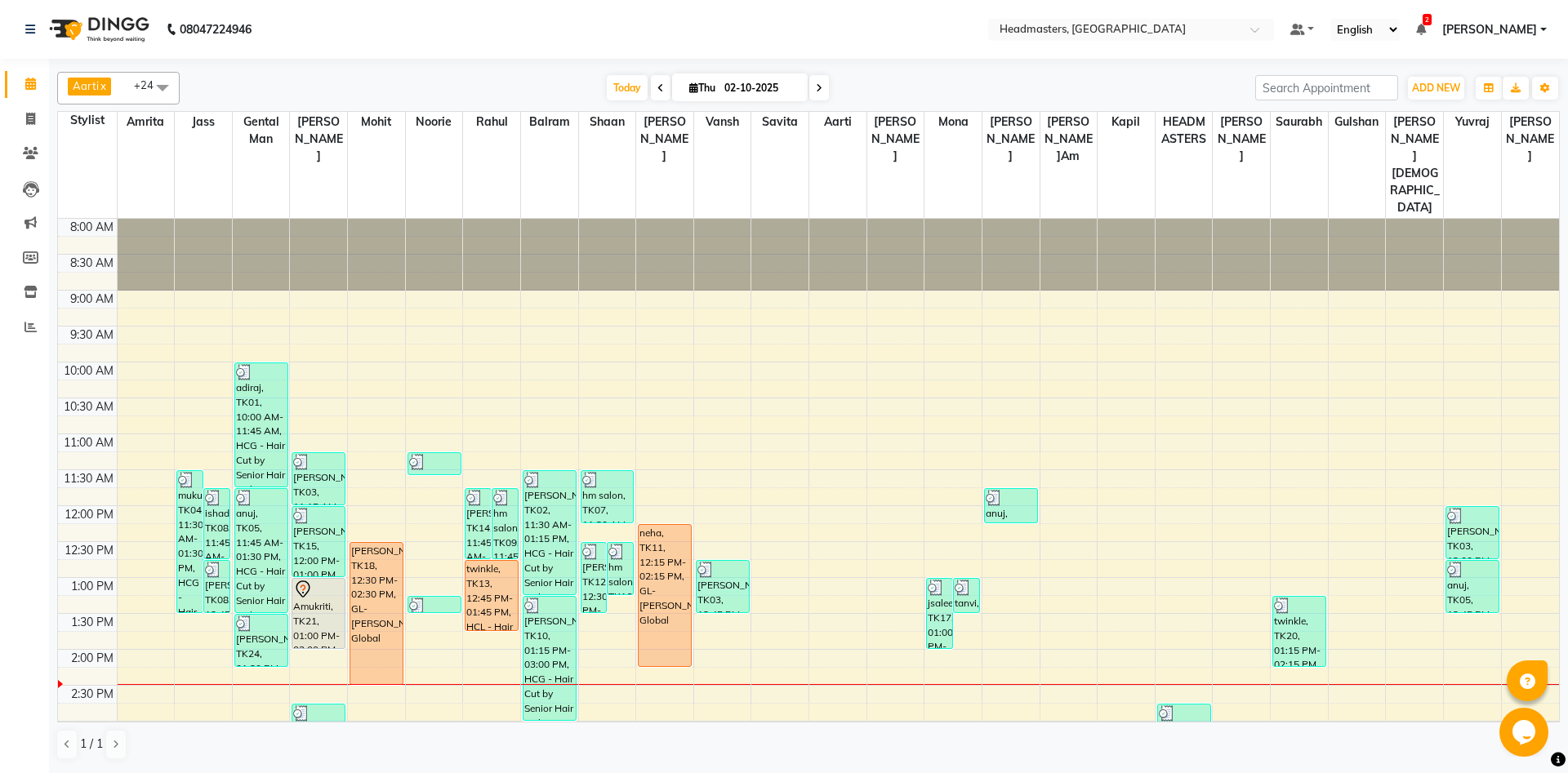
scroll to position [177, 0]
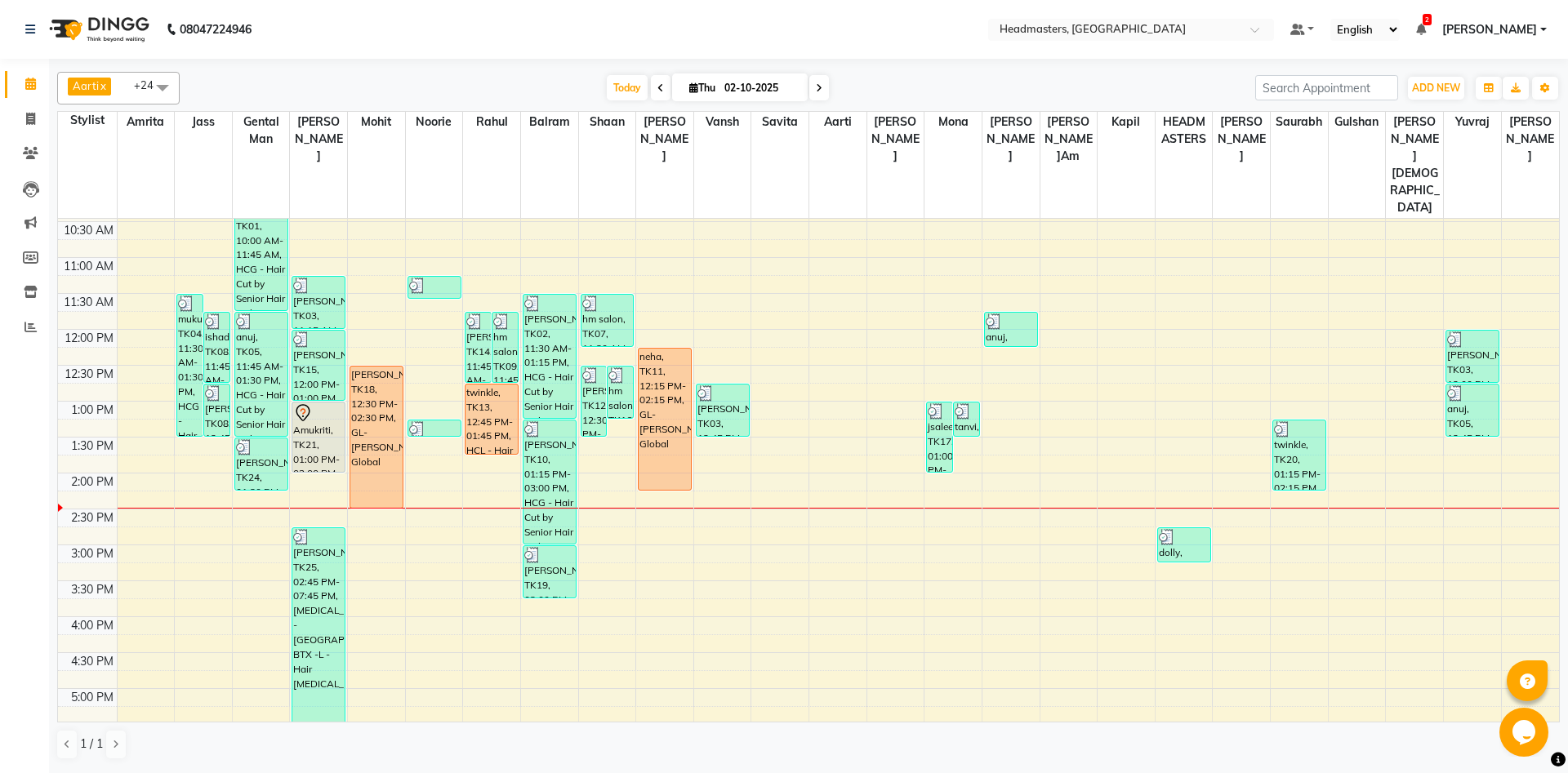
click at [198, 399] on div "8:00 AM 8:30 AM 9:00 AM 9:30 AM 10:00 AM 10:30 AM 11:00 AM 11:30 AM 12:00 PM 12…" at bounding box center [808, 545] width 1501 height 1005
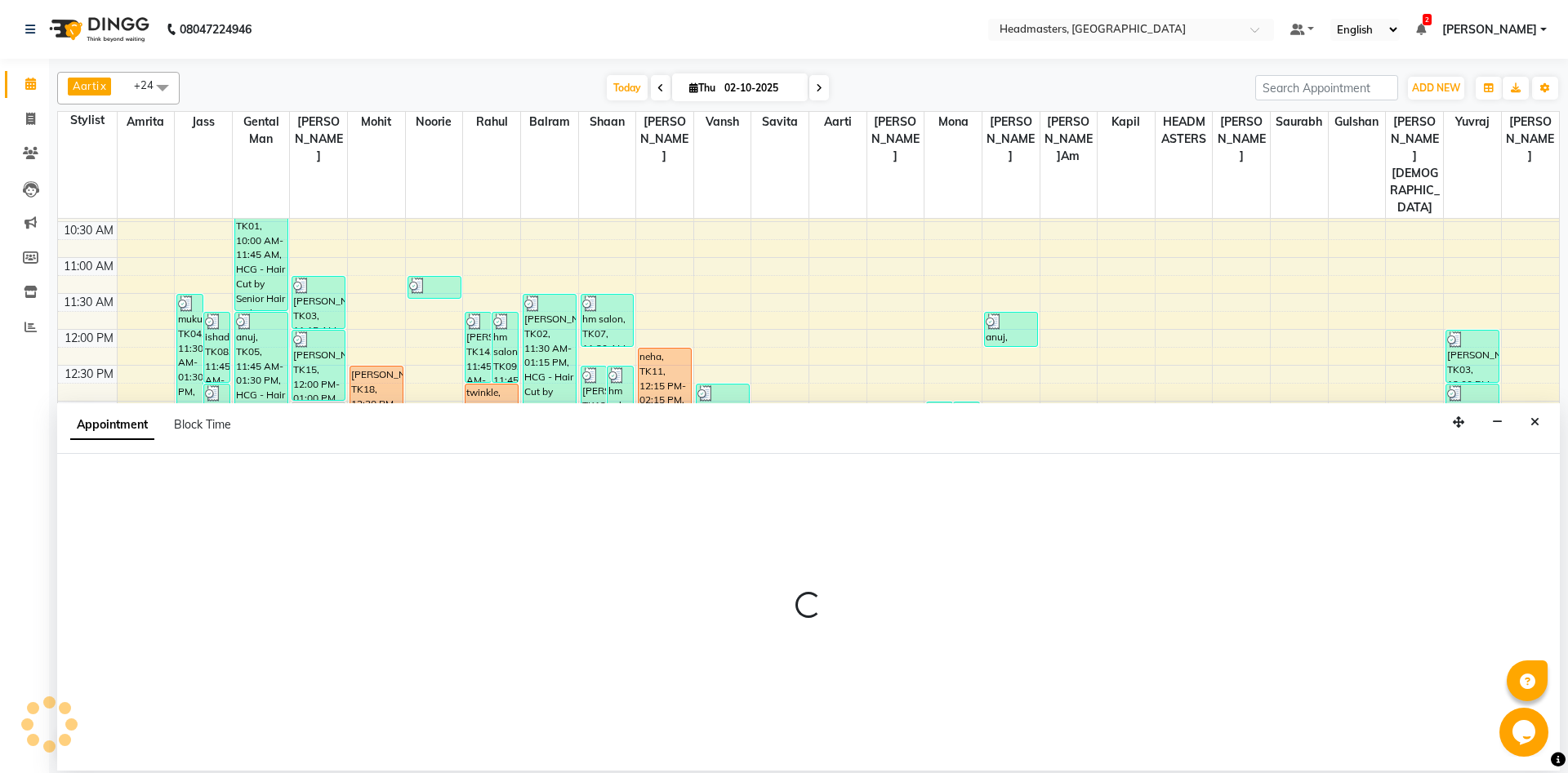
select select "60714"
select select "810"
select select "tentative"
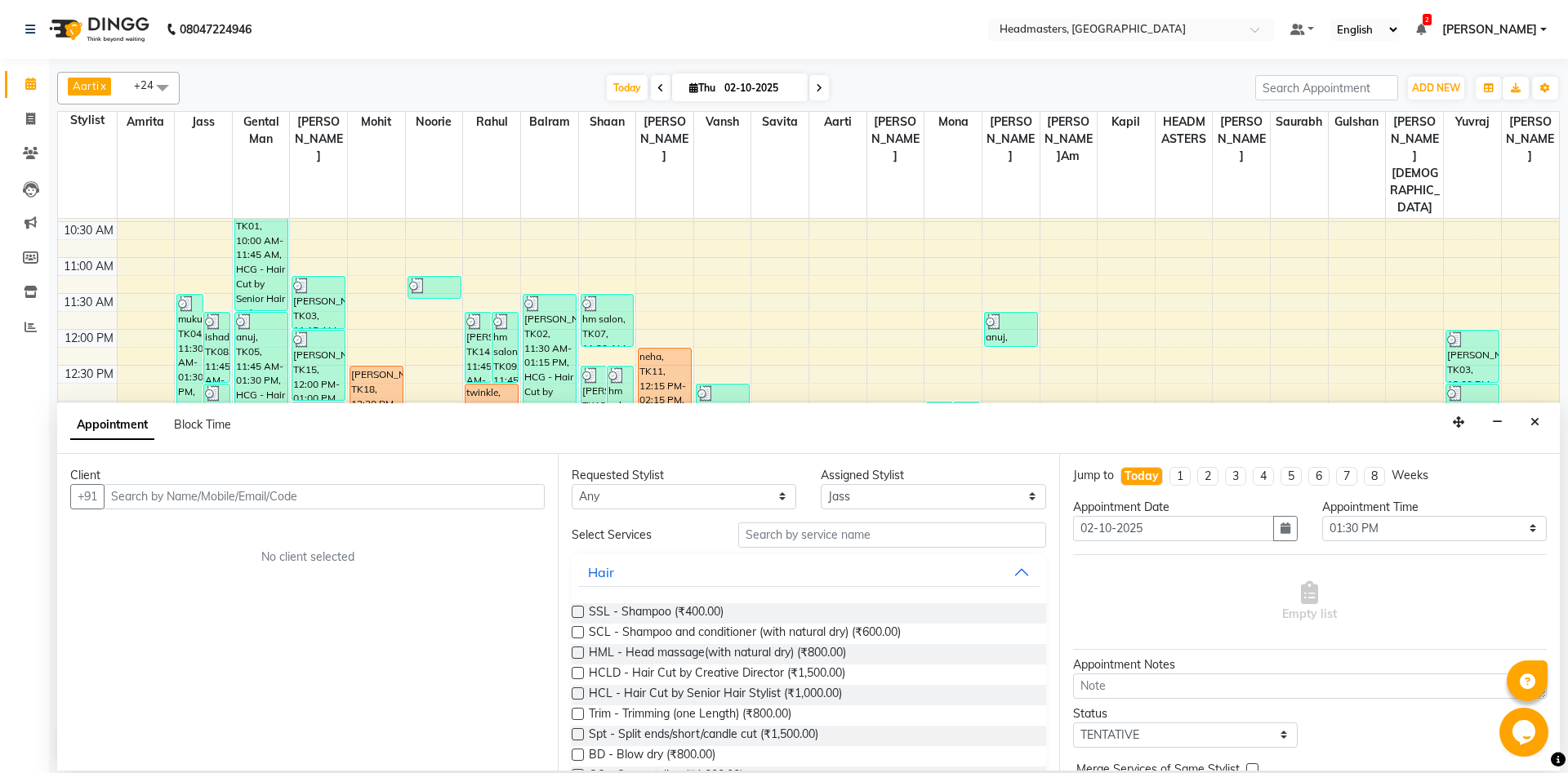
click at [180, 492] on input "text" at bounding box center [324, 497] width 441 height 26
click at [201, 519] on button "HASRAT 62831930 31" at bounding box center [196, 532] width 181 height 27
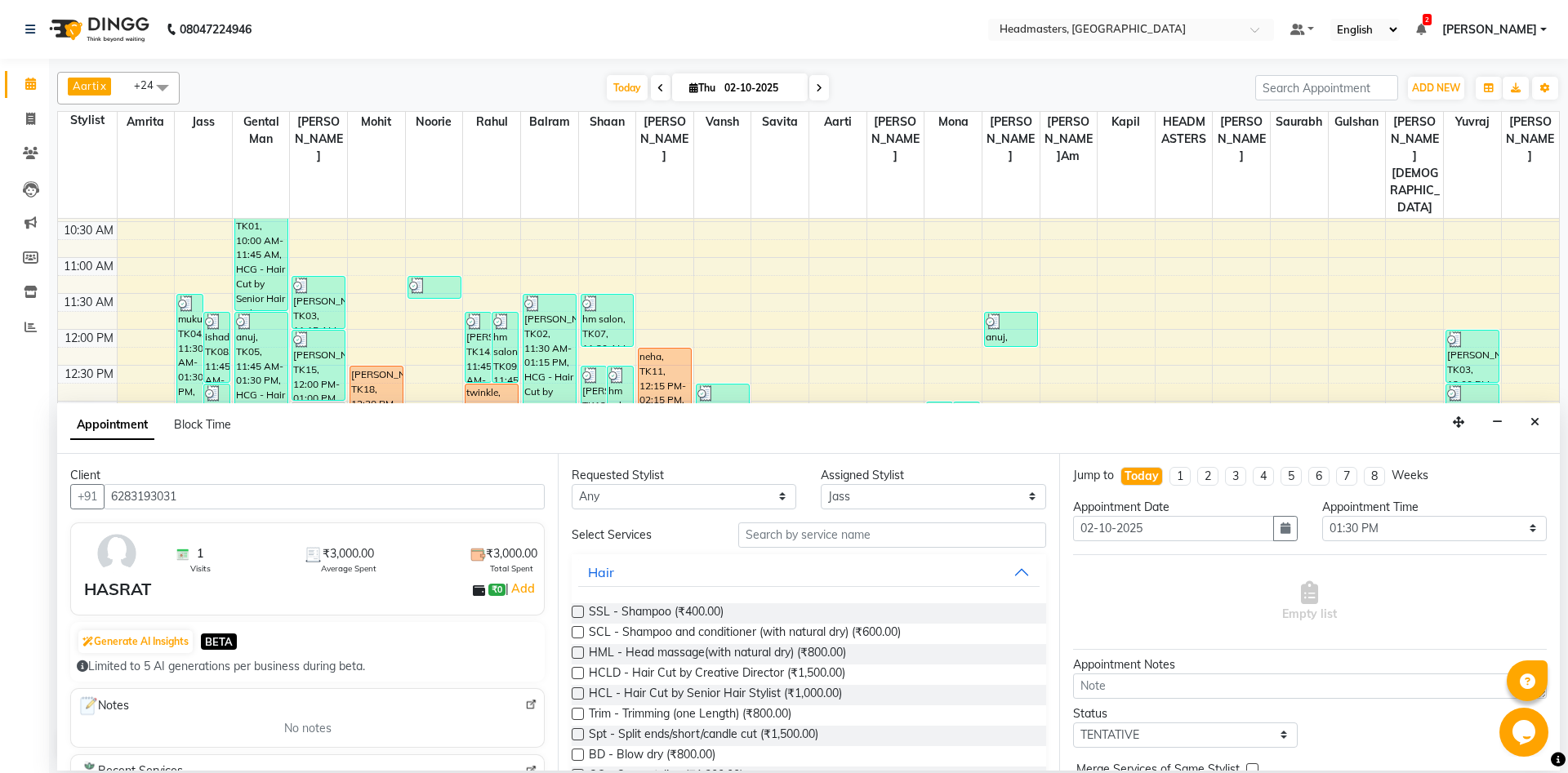
type input "6283193031"
click at [838, 539] on input "text" at bounding box center [892, 535] width 308 height 26
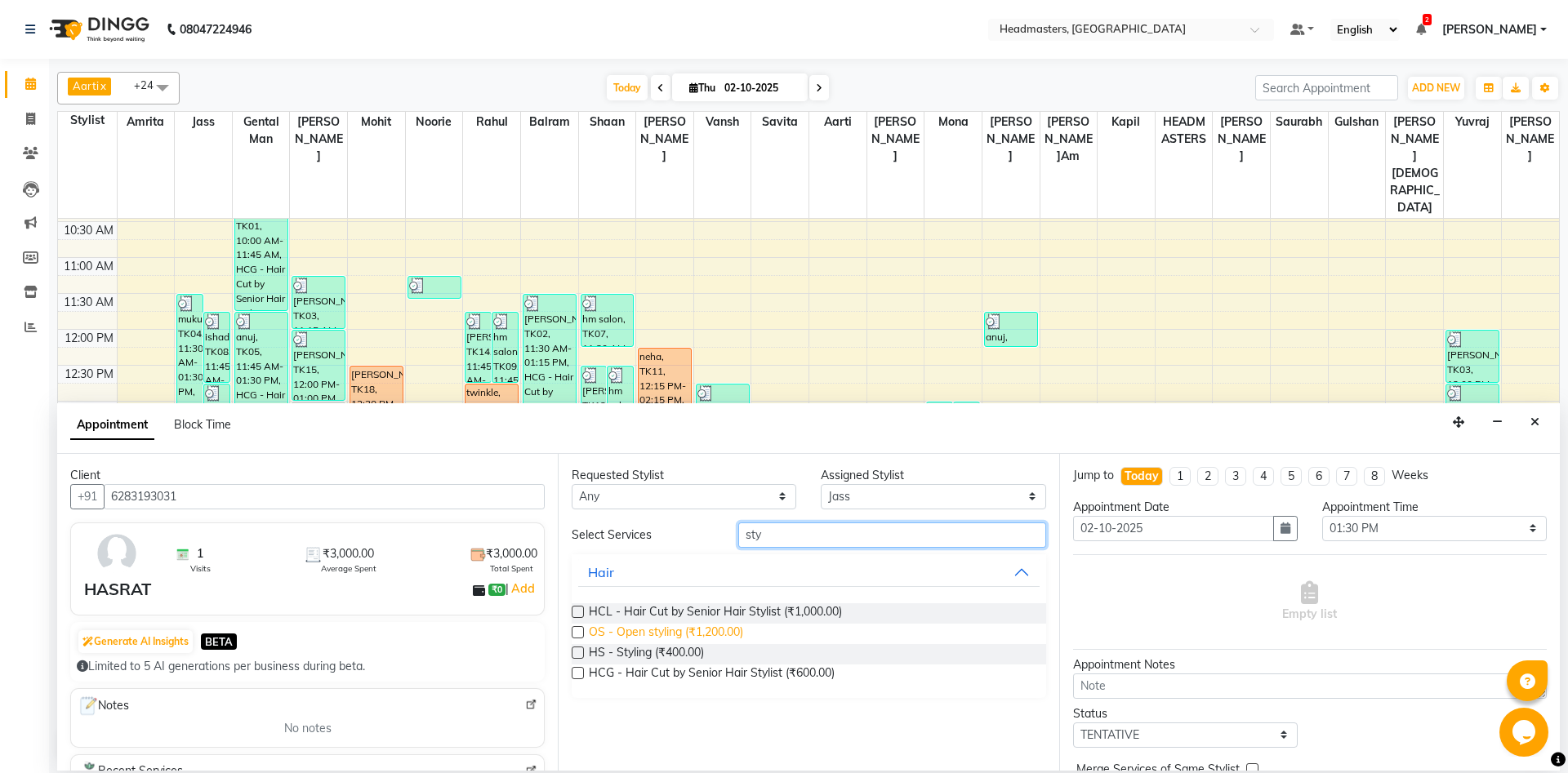
type input "sty"
click at [738, 632] on span "OS - Open styling (₹1,200.00)" at bounding box center [666, 633] width 155 height 20
checkbox input "false"
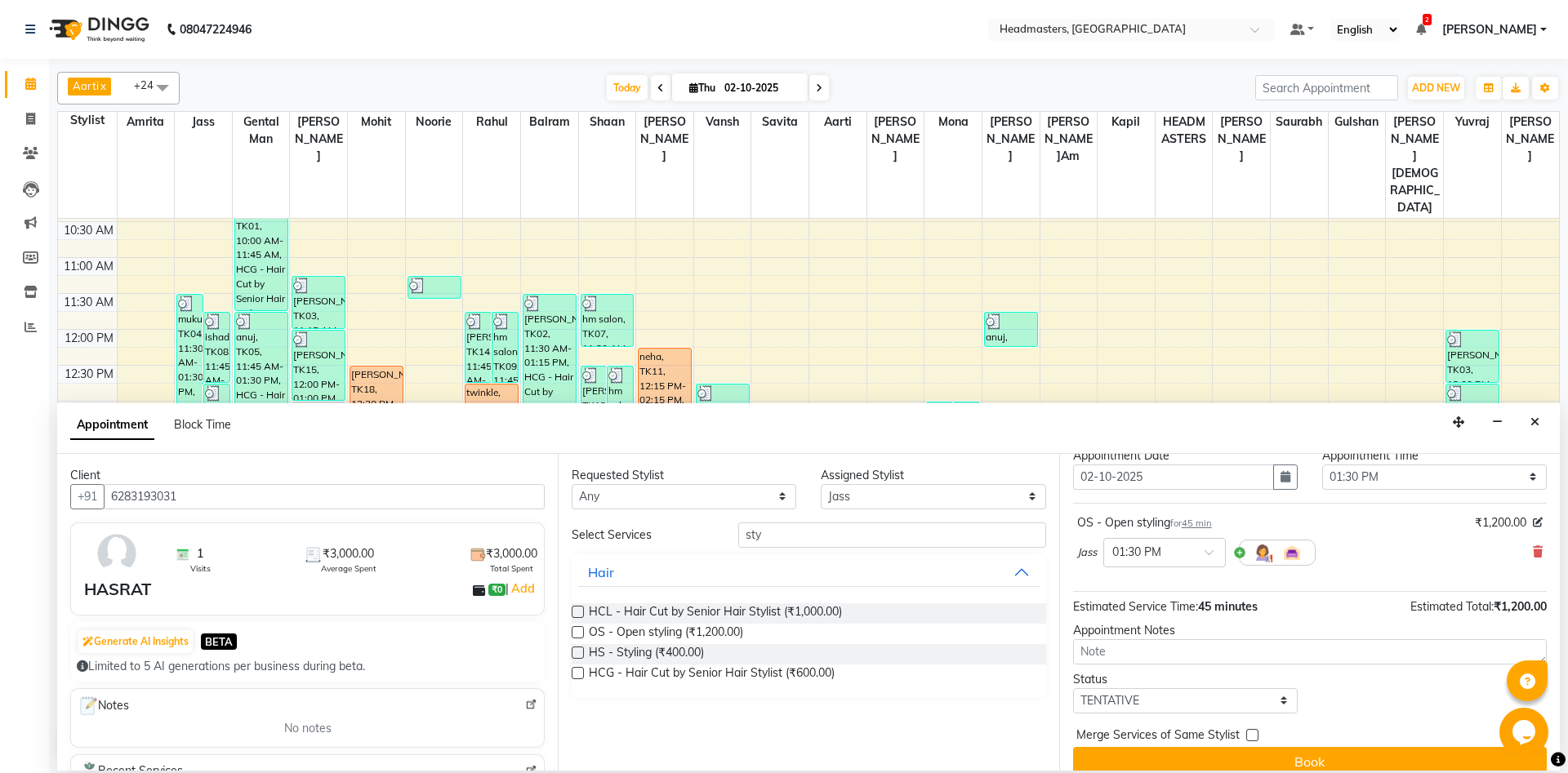
scroll to position [70, 0]
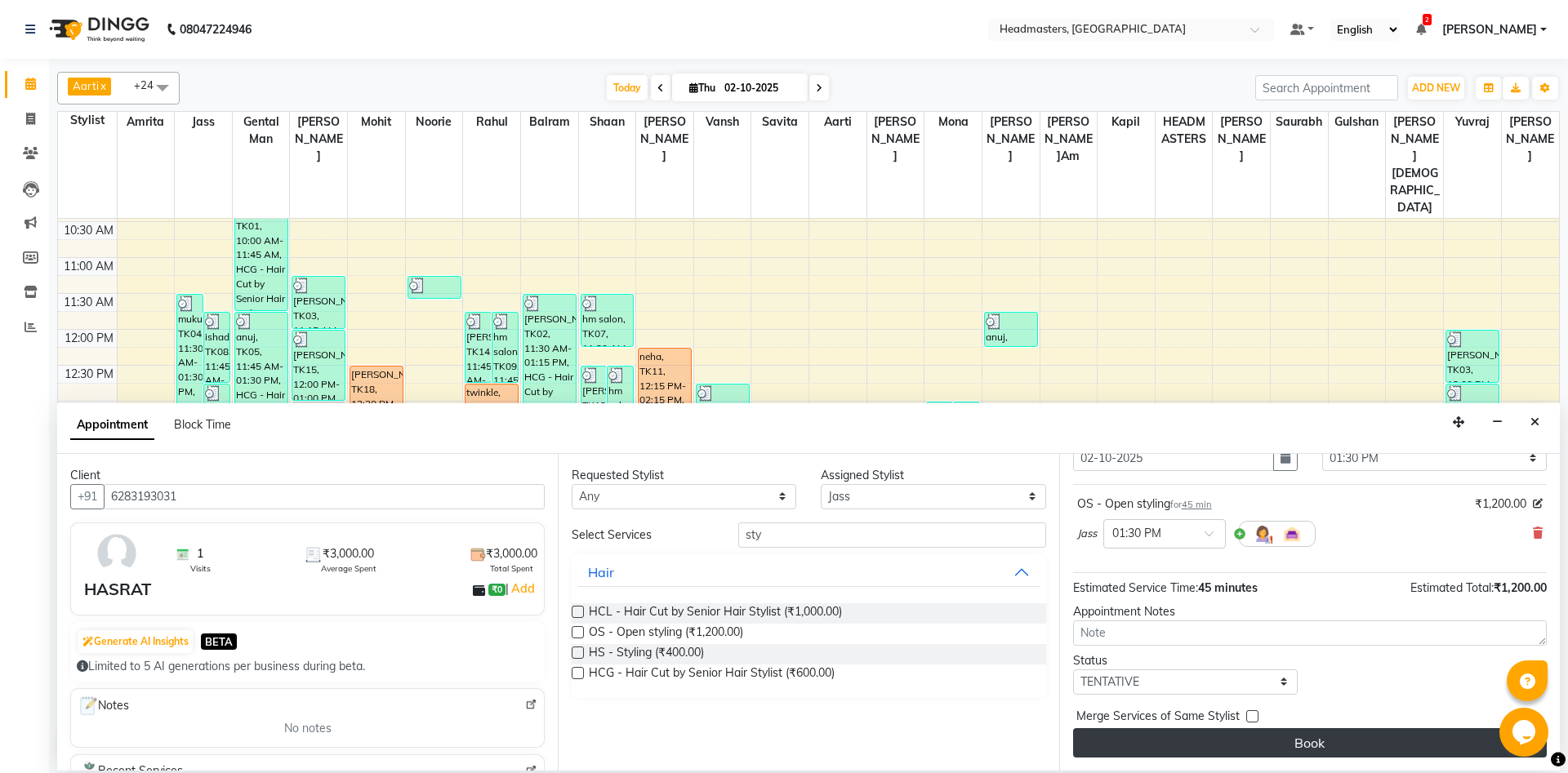
click at [1197, 748] on button "Book" at bounding box center [1310, 743] width 474 height 29
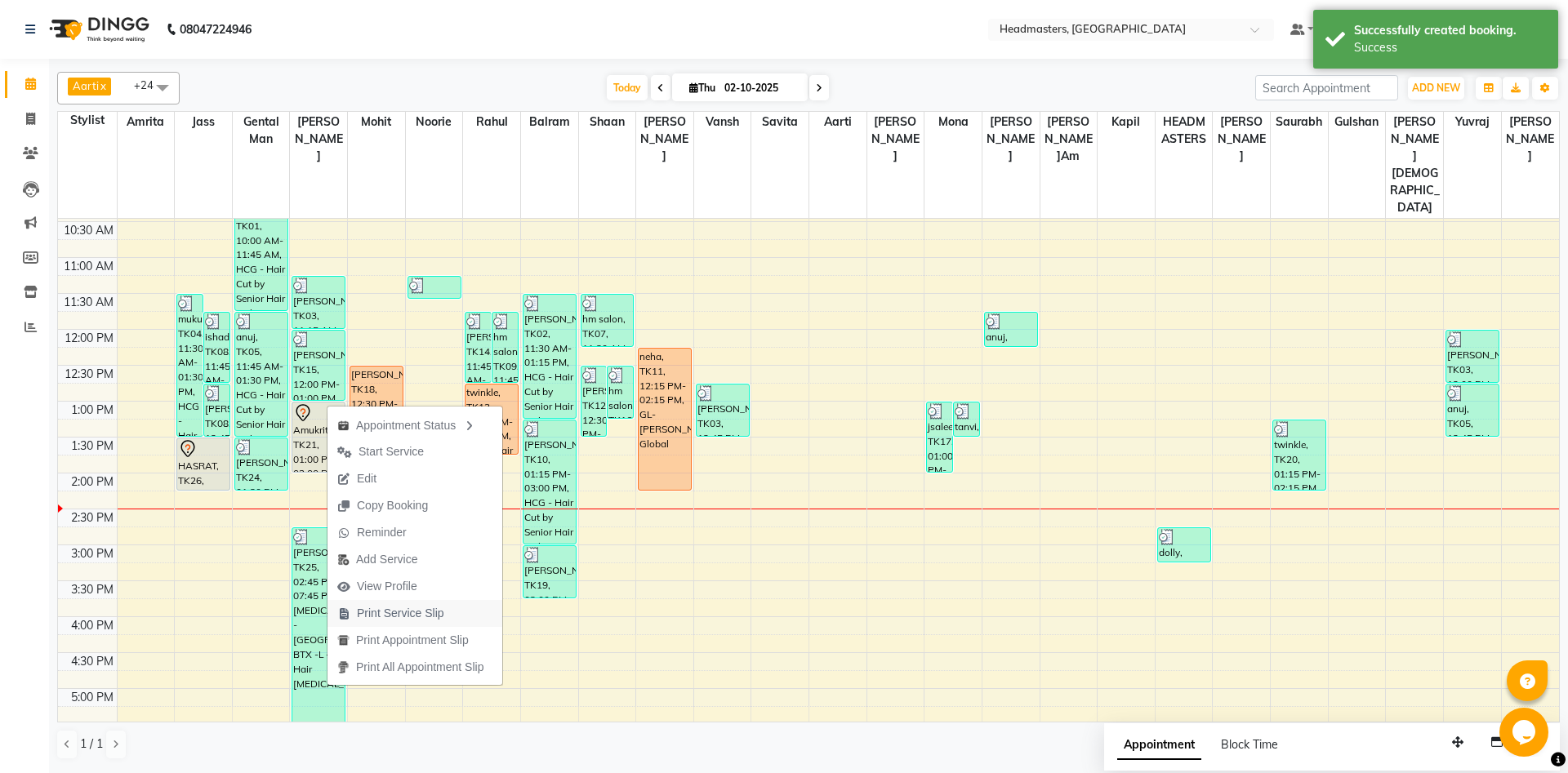
click at [410, 610] on span "Print Service Slip" at bounding box center [401, 613] width 87 height 17
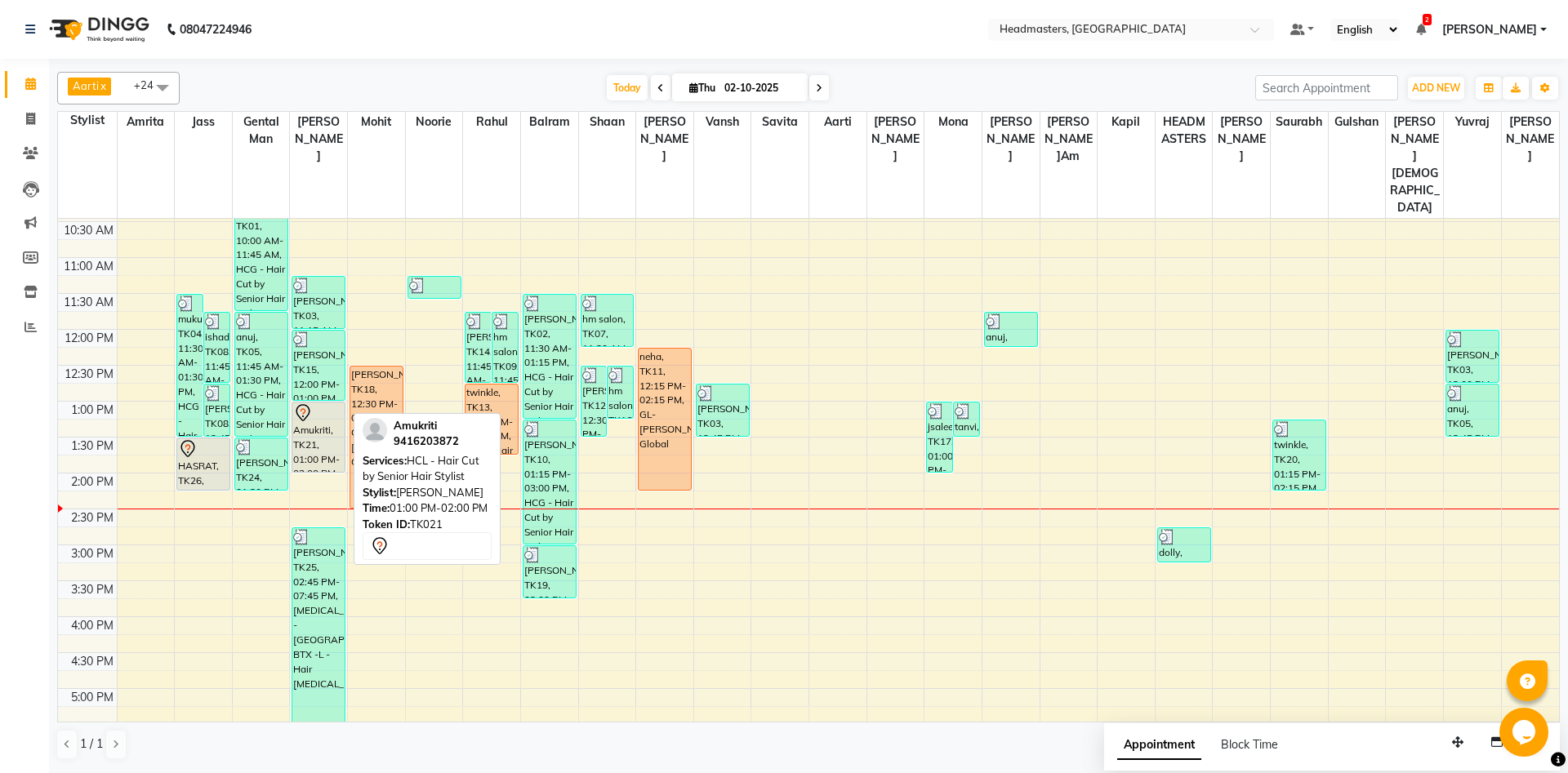
click at [308, 403] on div "Amukriti, TK21, 01:00 PM-02:00 PM, HCL - Hair Cut by Senior Hair Stylist" at bounding box center [318, 437] width 52 height 69
select select "7"
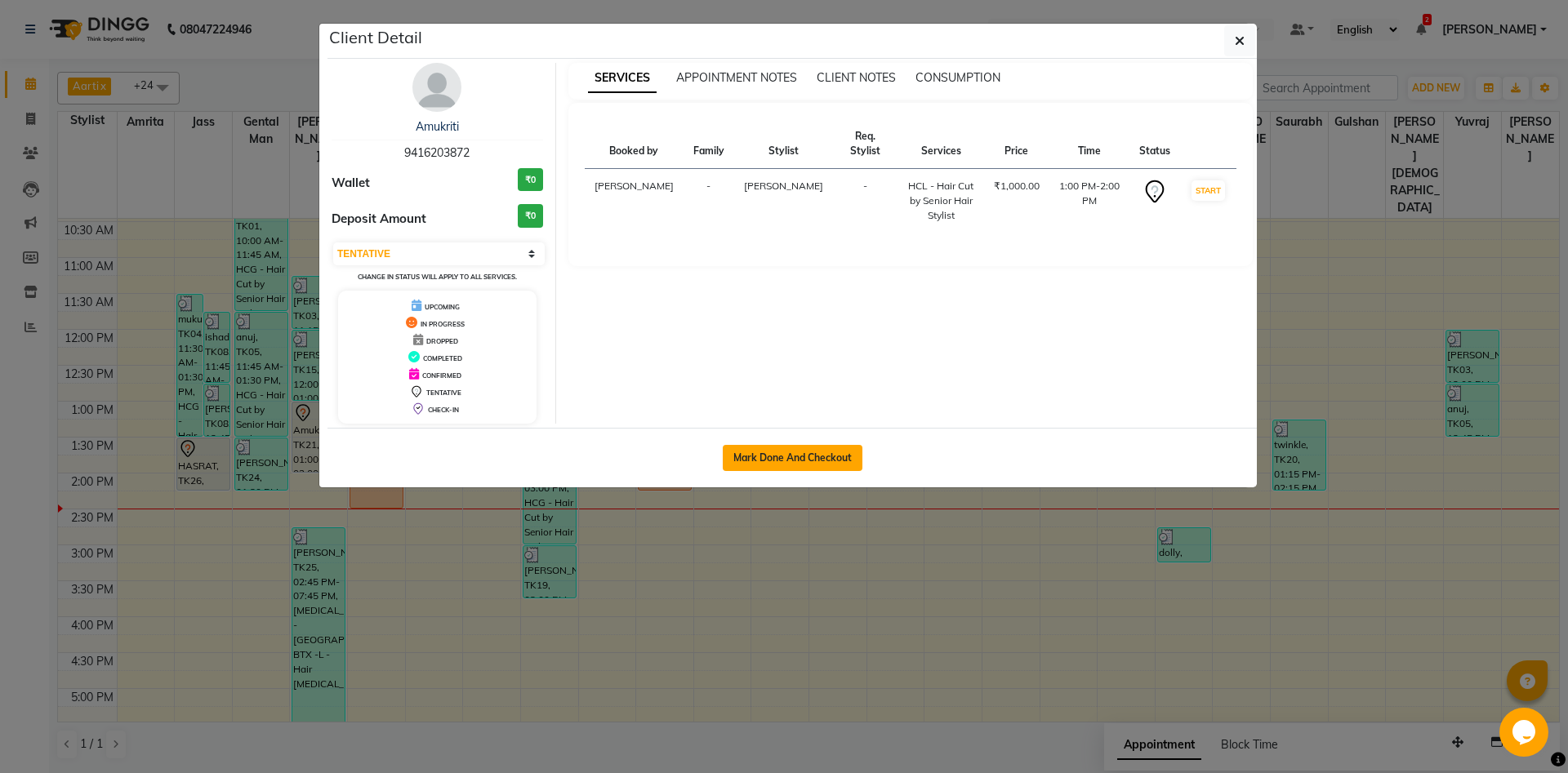
click at [787, 460] on button "Mark Done And Checkout" at bounding box center [792, 459] width 140 height 27
select select "service"
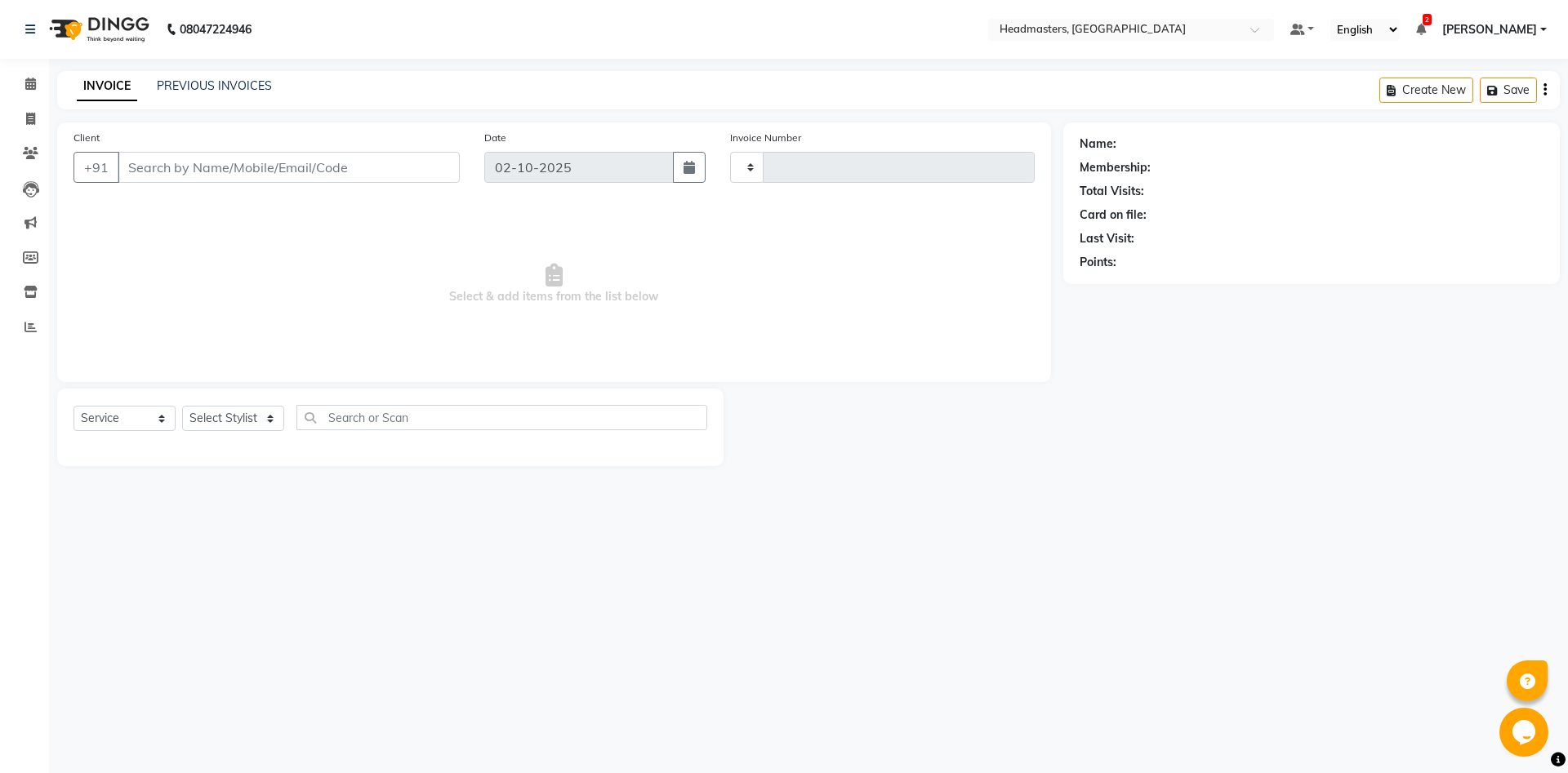
type input "6973"
select select "7130"
type input "9416203872"
select select "60721"
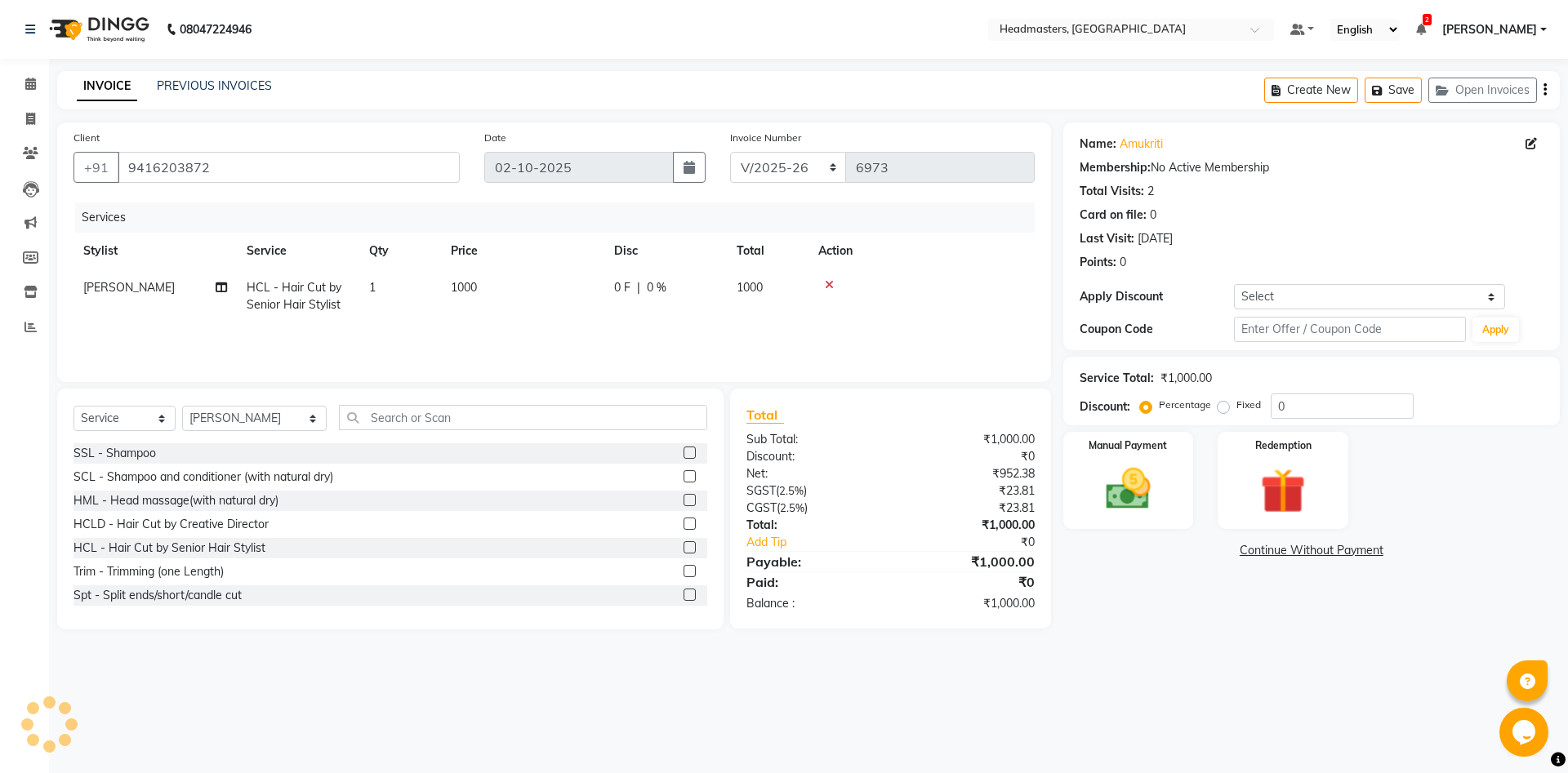
click at [321, 296] on td "HCL - Hair Cut by Senior Hair Stylist" at bounding box center [297, 296] width 123 height 54
select select "60721"
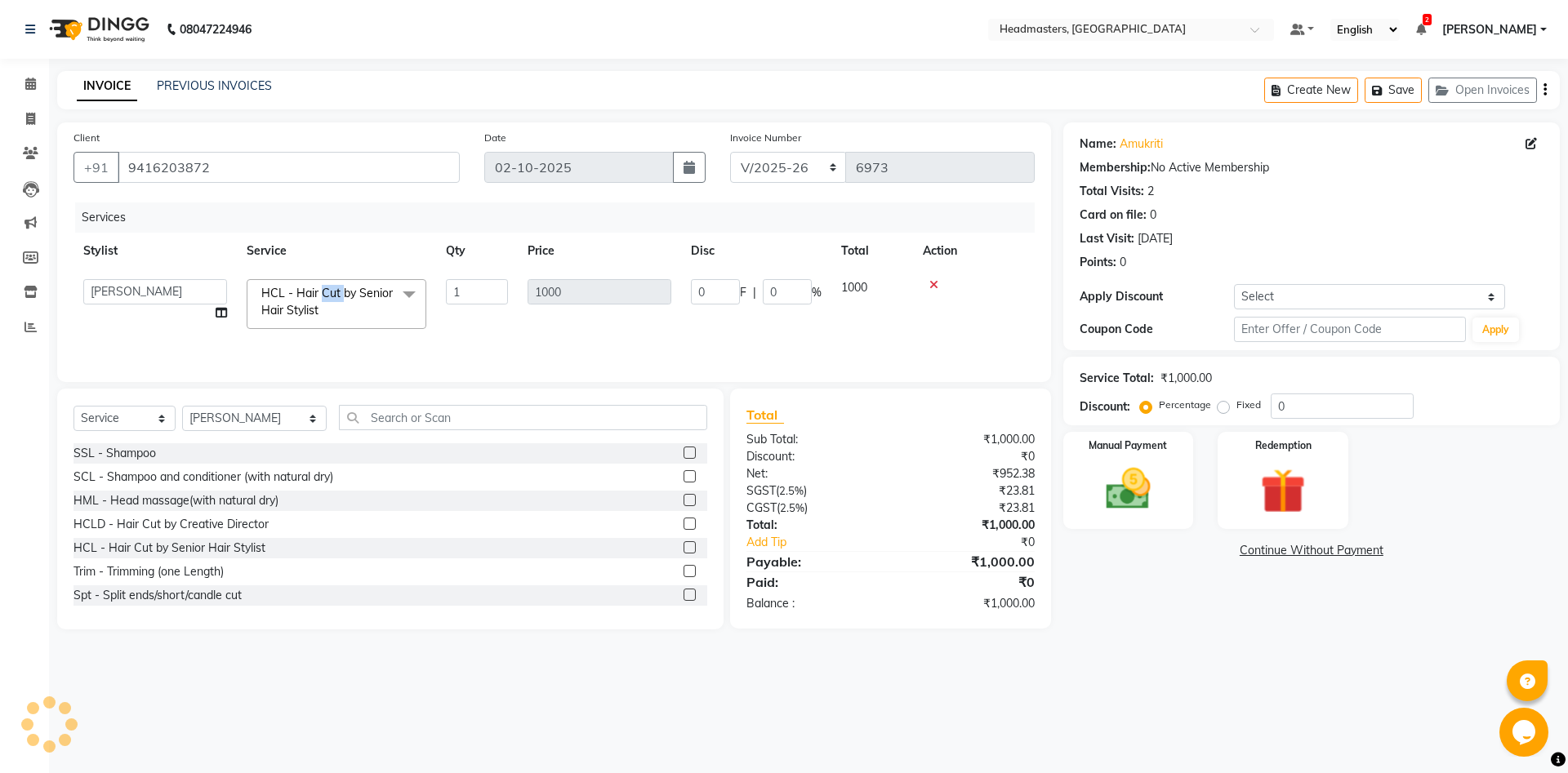
click at [321, 296] on span "HCL - Hair Cut by Senior Hair Stylist" at bounding box center [327, 302] width 131 height 32
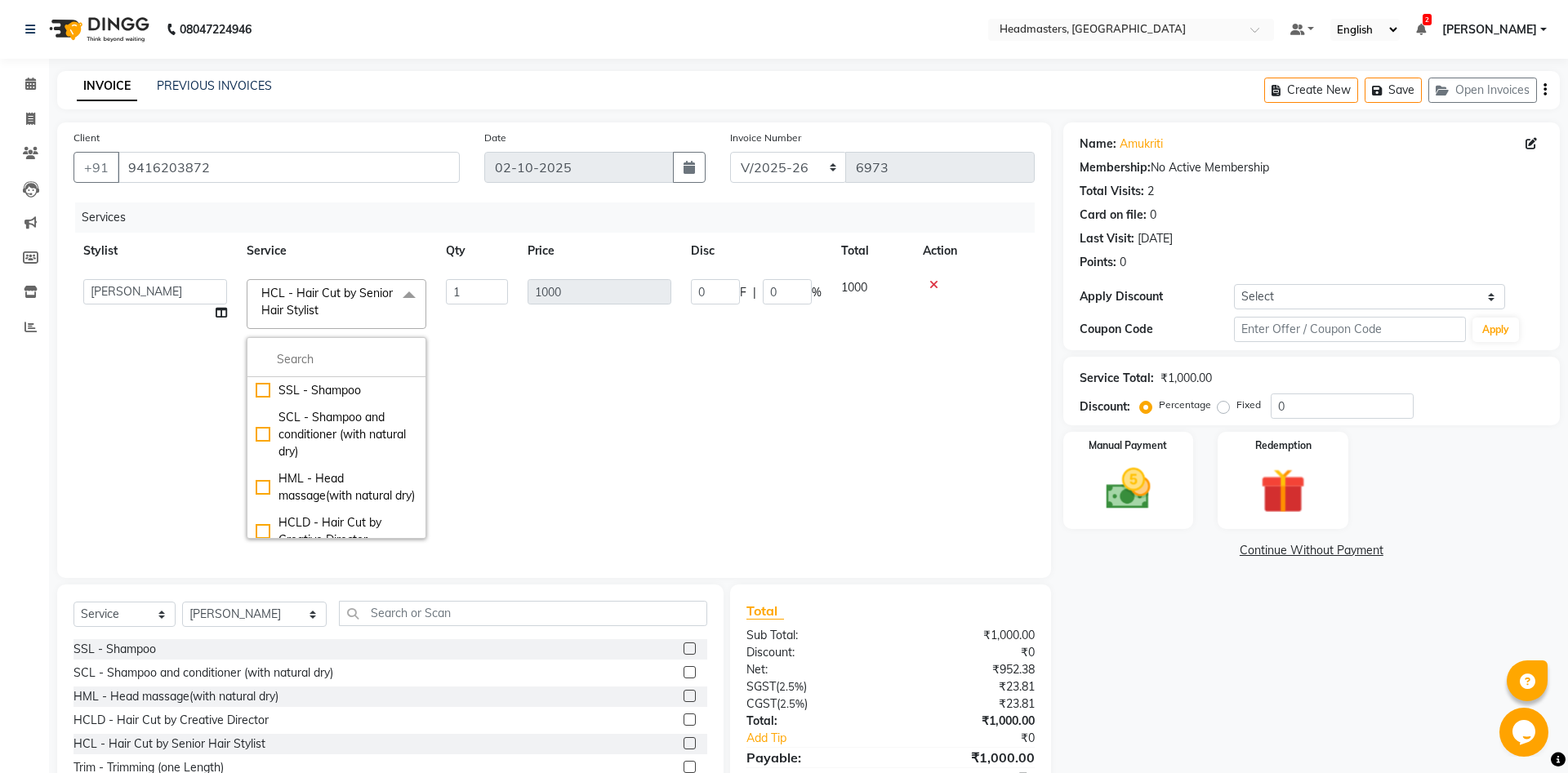
click at [585, 380] on td "1000" at bounding box center [599, 409] width 163 height 279
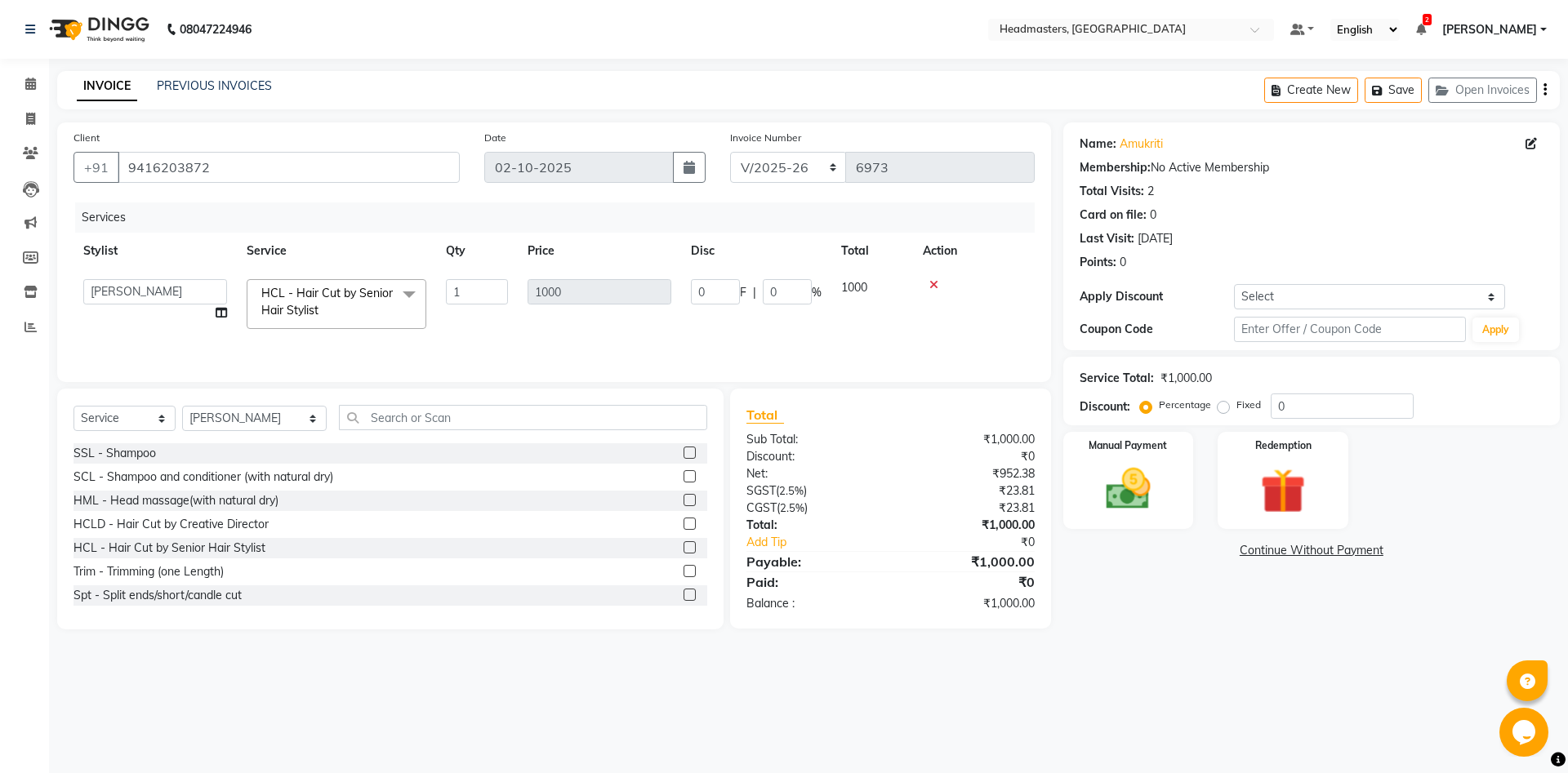
click at [402, 311] on span "HCL - Hair Cut by Senior Hair Stylist x" at bounding box center [331, 304] width 147 height 38
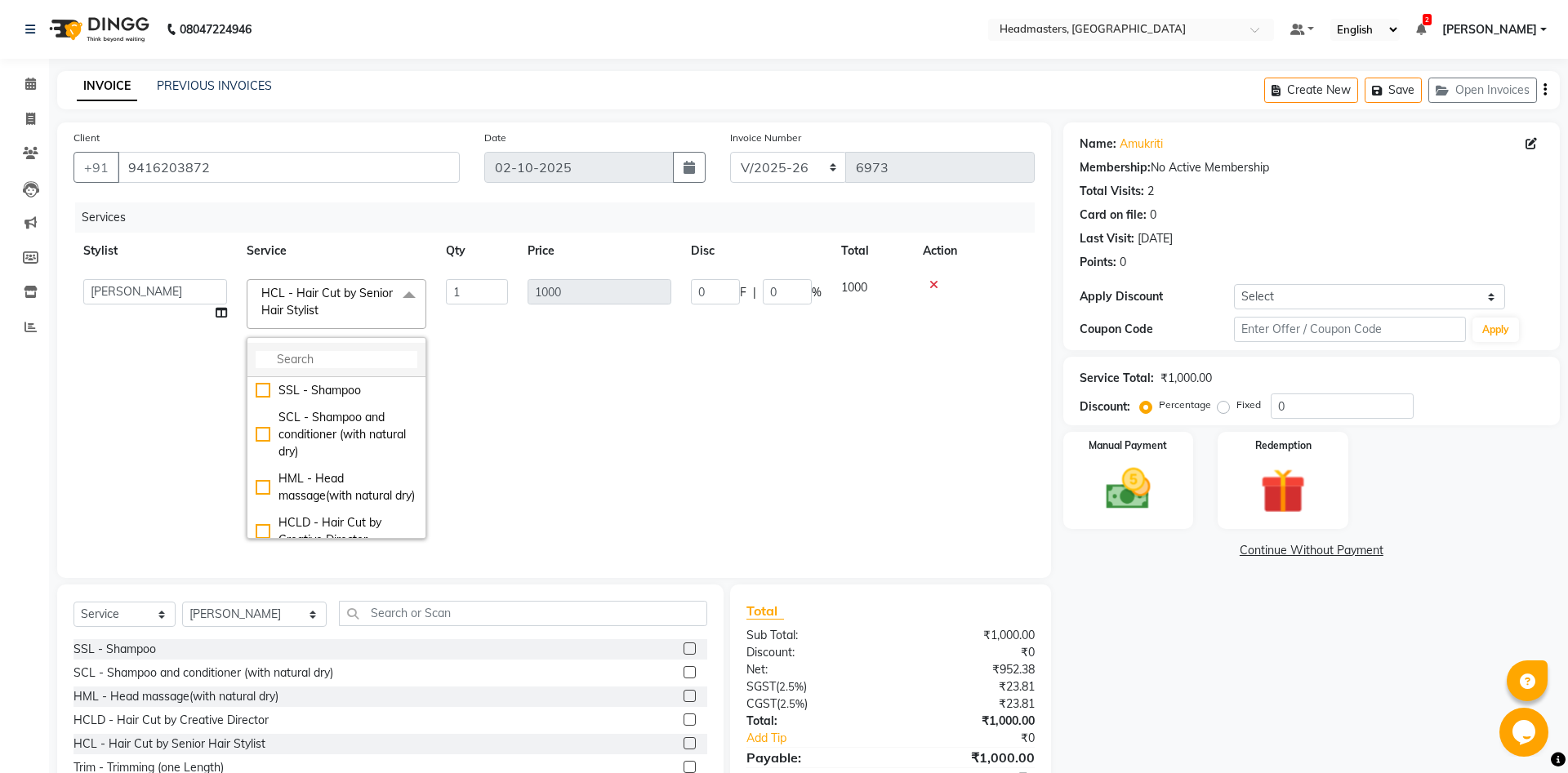
click at [365, 366] on input "multiselect-search" at bounding box center [336, 360] width 161 height 17
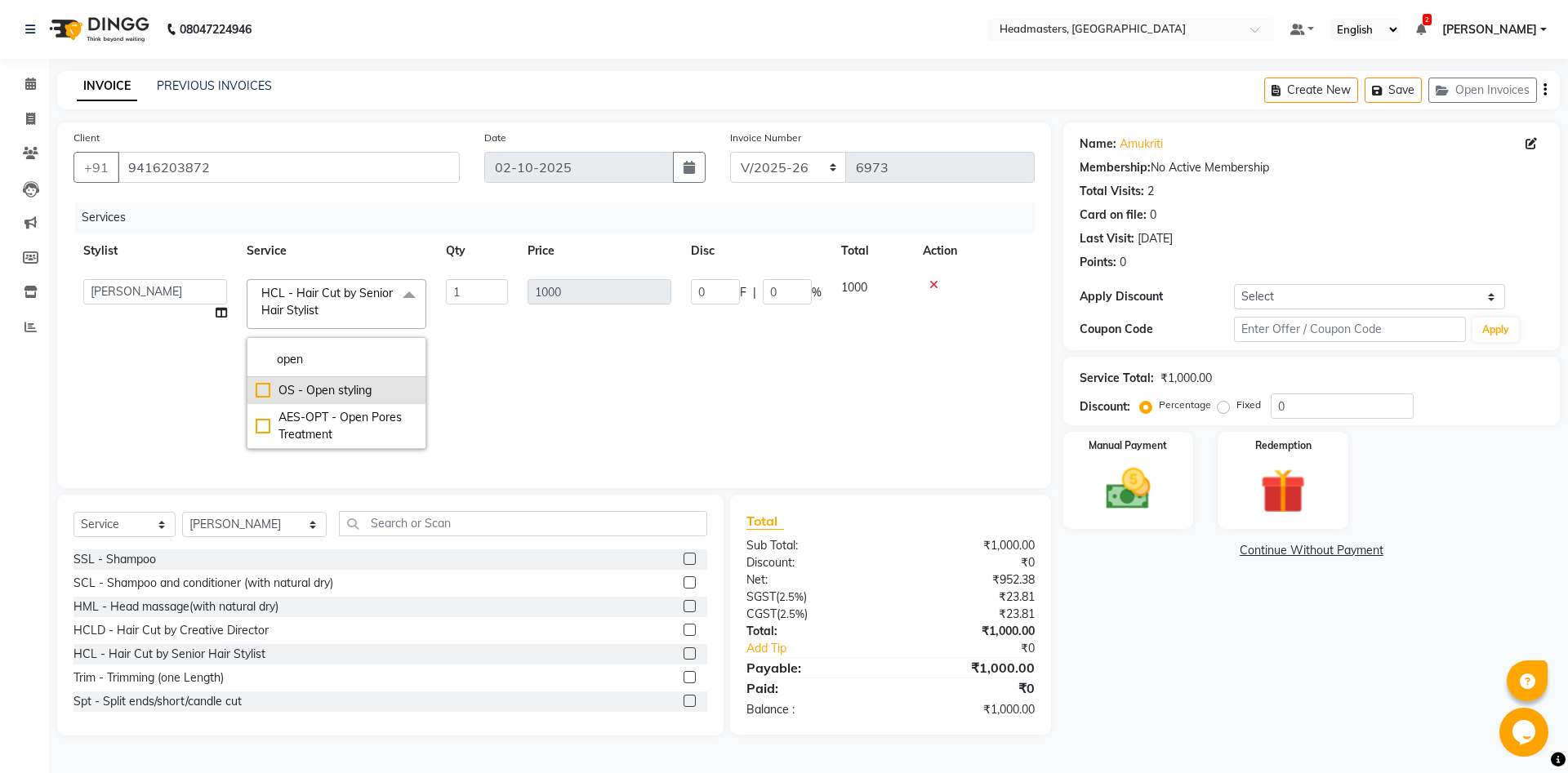
type input "open"
click at [303, 391] on div "OS - Open styling" at bounding box center [336, 390] width 161 height 17
checkbox input "true"
type input "1200"
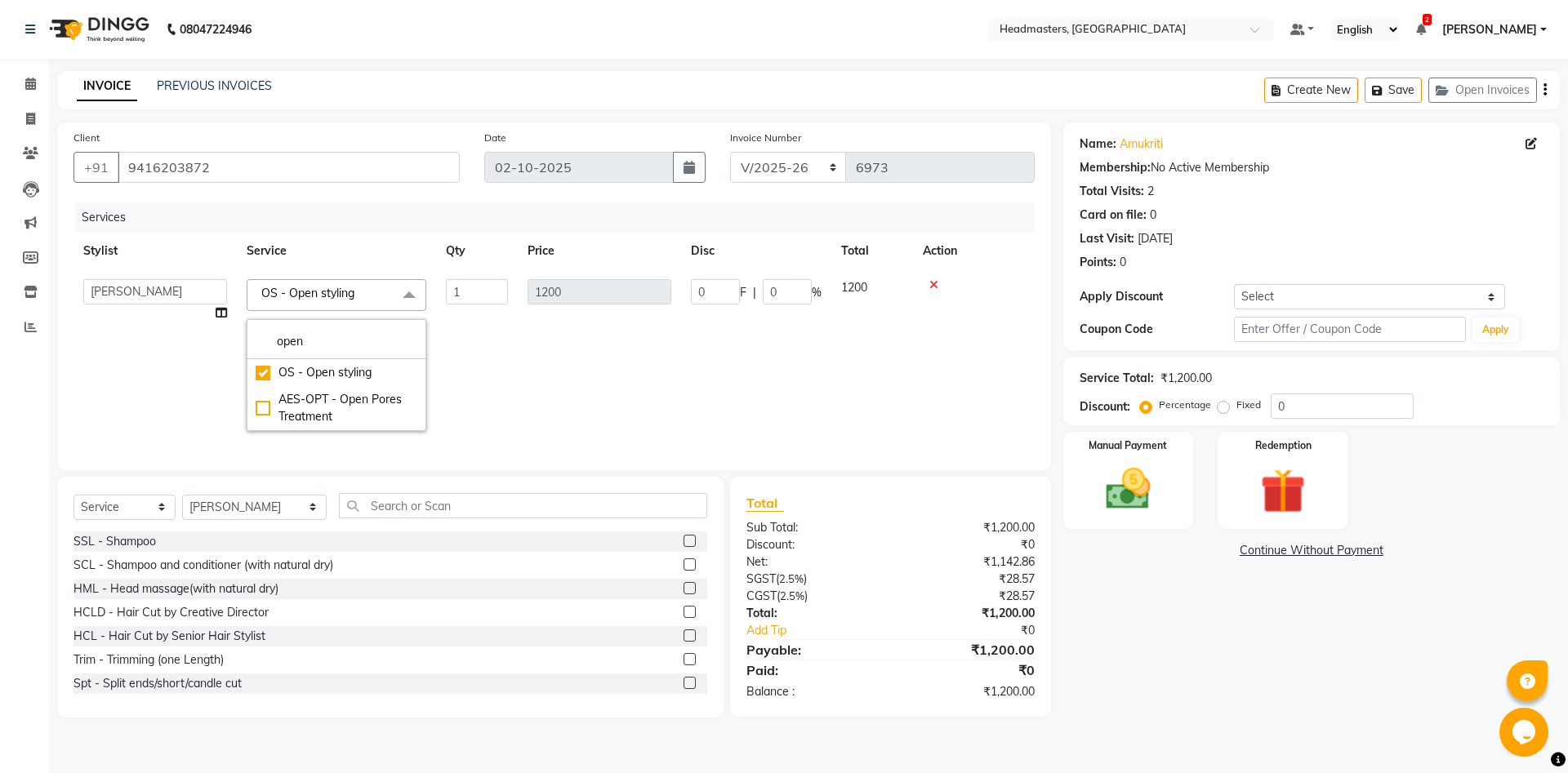
click at [640, 413] on td "1200" at bounding box center [599, 355] width 163 height 172
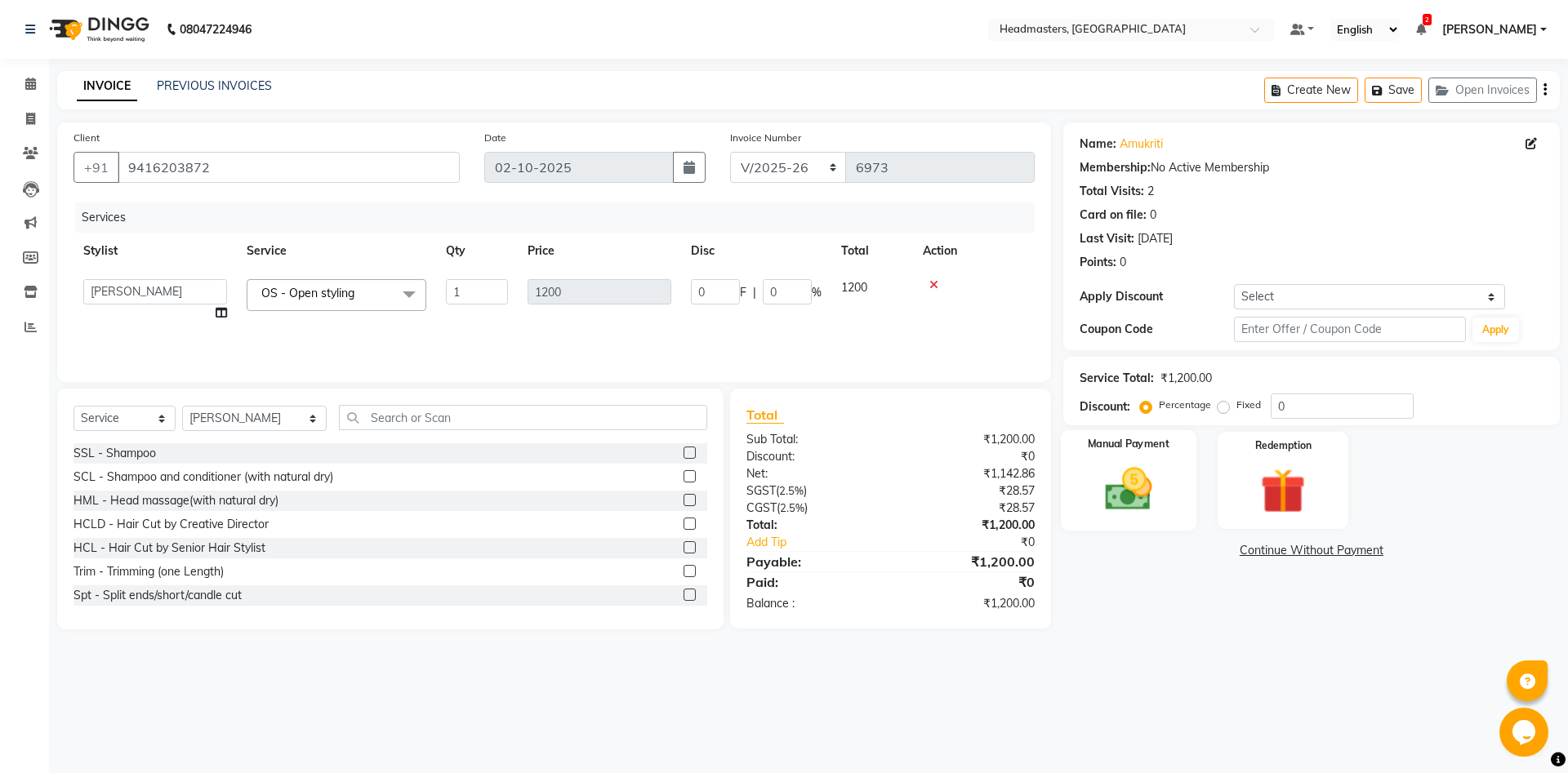
click at [1106, 478] on img at bounding box center [1128, 489] width 76 height 54
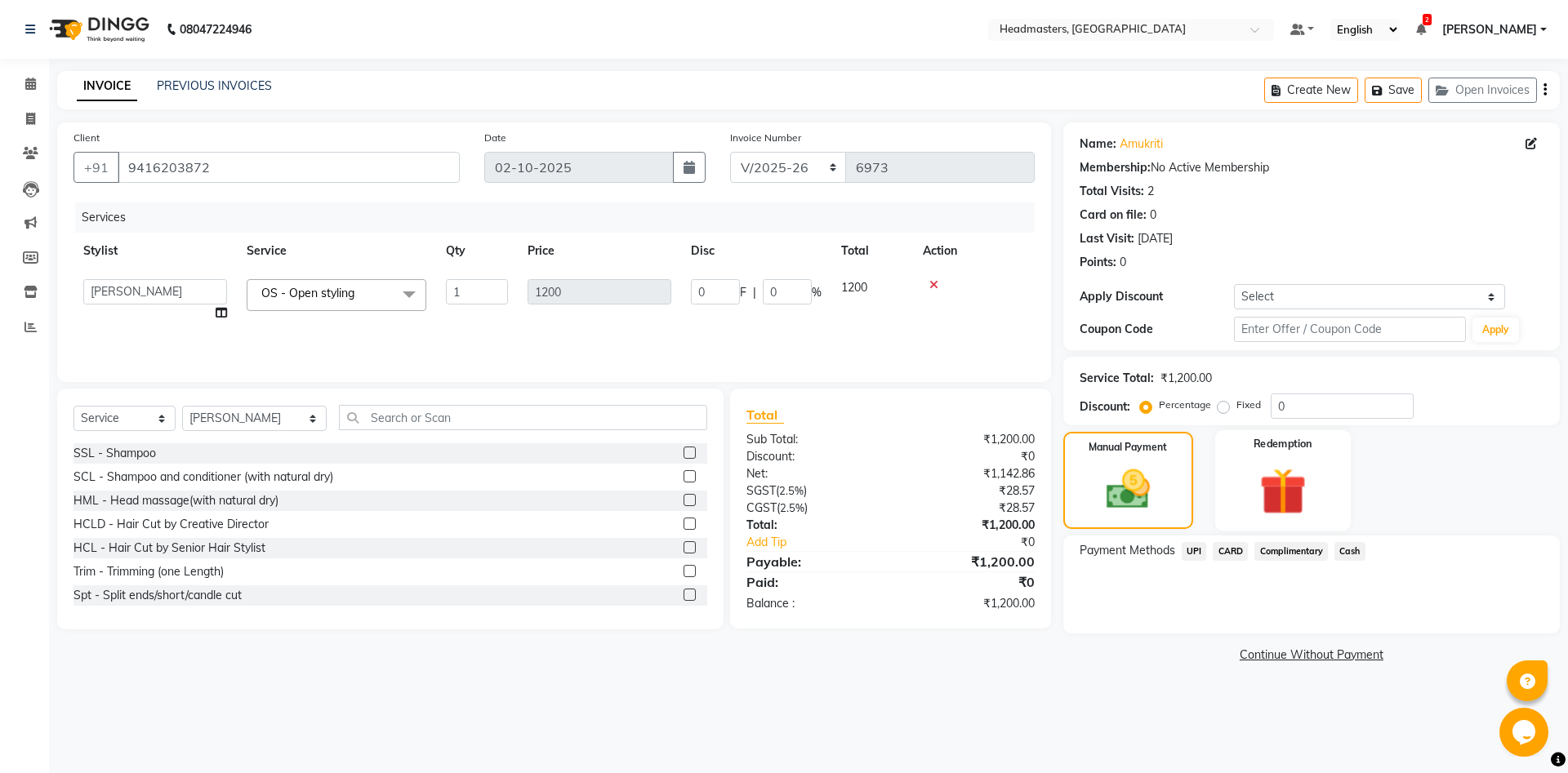
click at [1297, 500] on img at bounding box center [1282, 491] width 76 height 58
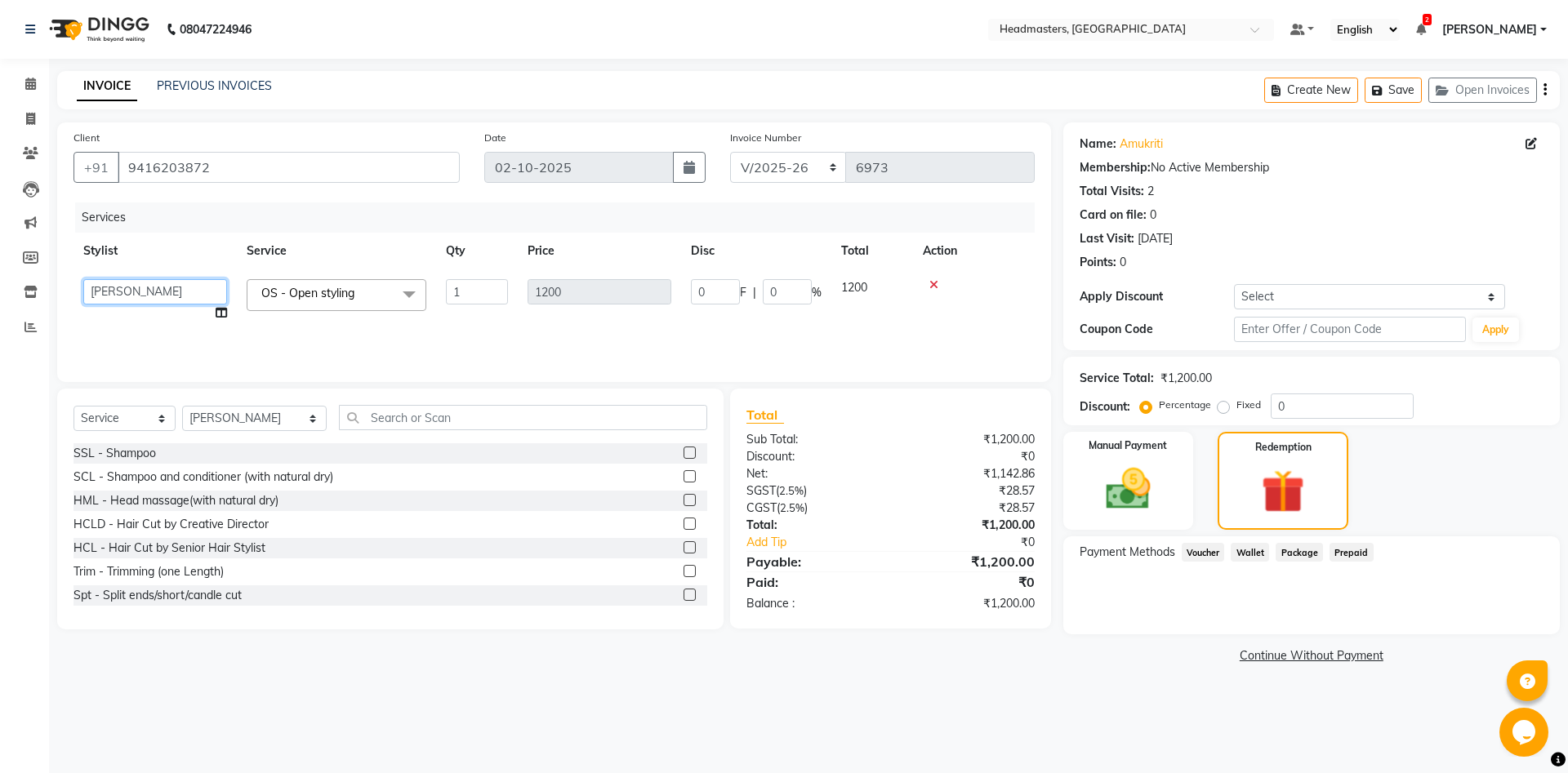
click at [84, 279] on select "Aarti Ali Amrita Amrita - Front Desk Balram Gental Man Gulshan HEADMASTERS Jass…" at bounding box center [155, 292] width 143 height 26
click at [287, 331] on div "Services Stylist Service Qty Price Disc Total Action Aarti Ali Amrita Amrita - …" at bounding box center [554, 284] width 961 height 163
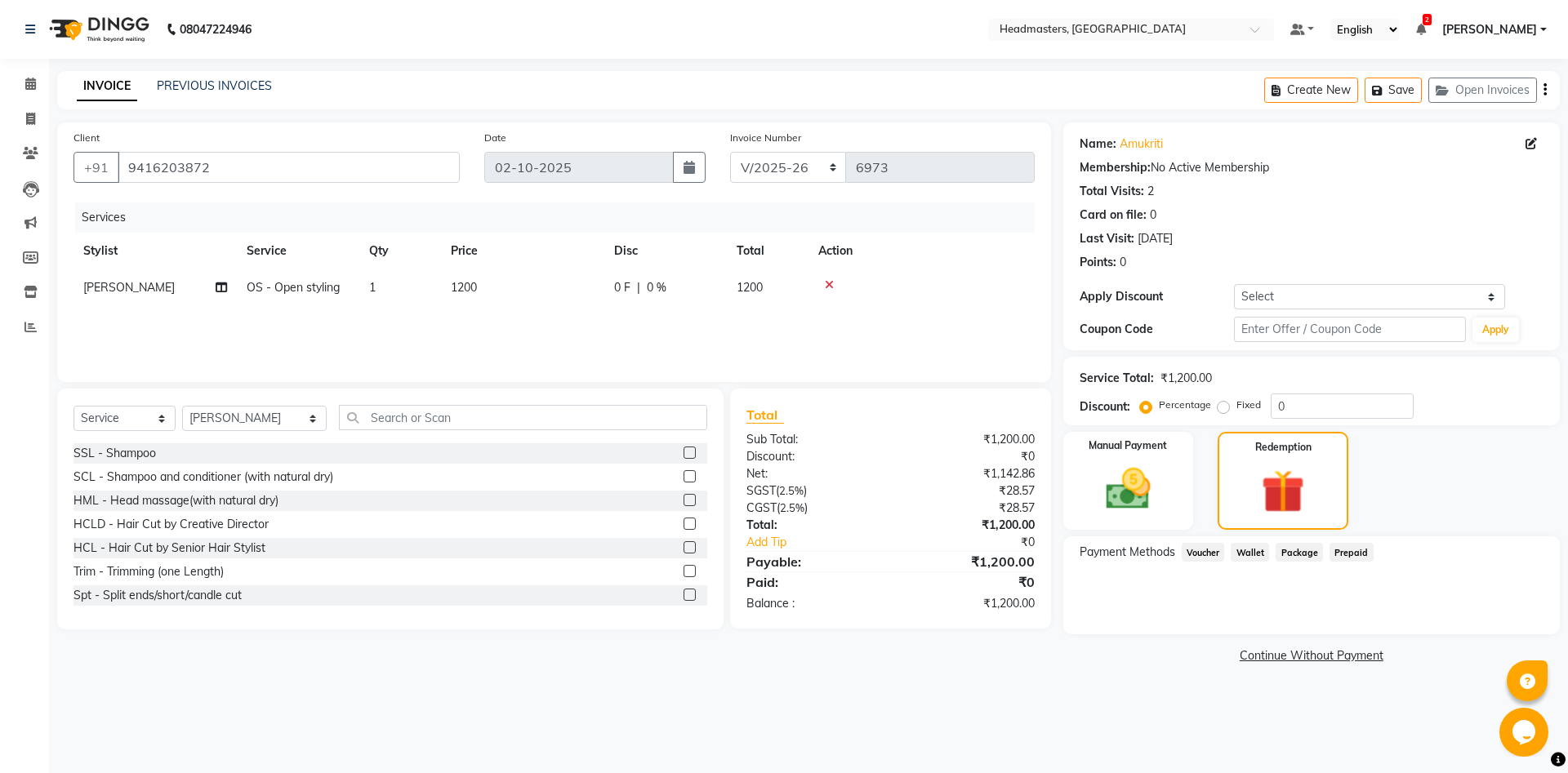
click at [137, 290] on td "Ali" at bounding box center [155, 288] width 163 height 37
select select "60721"
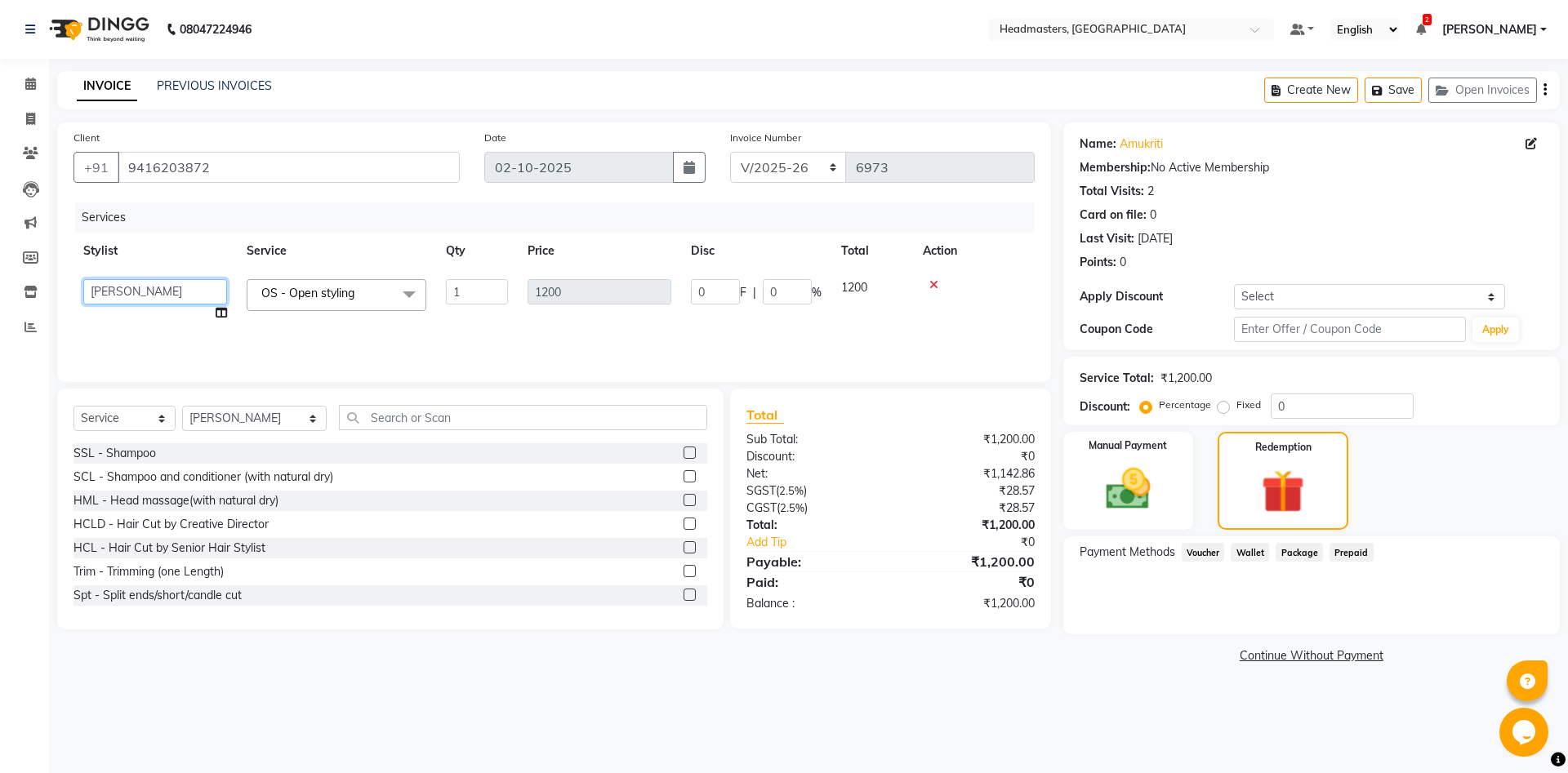
click at [84, 279] on select "Aarti Ali Amrita Amrita - Front Desk Balram Gental Man Gulshan HEADMASTERS Jass…" at bounding box center [155, 292] width 143 height 26
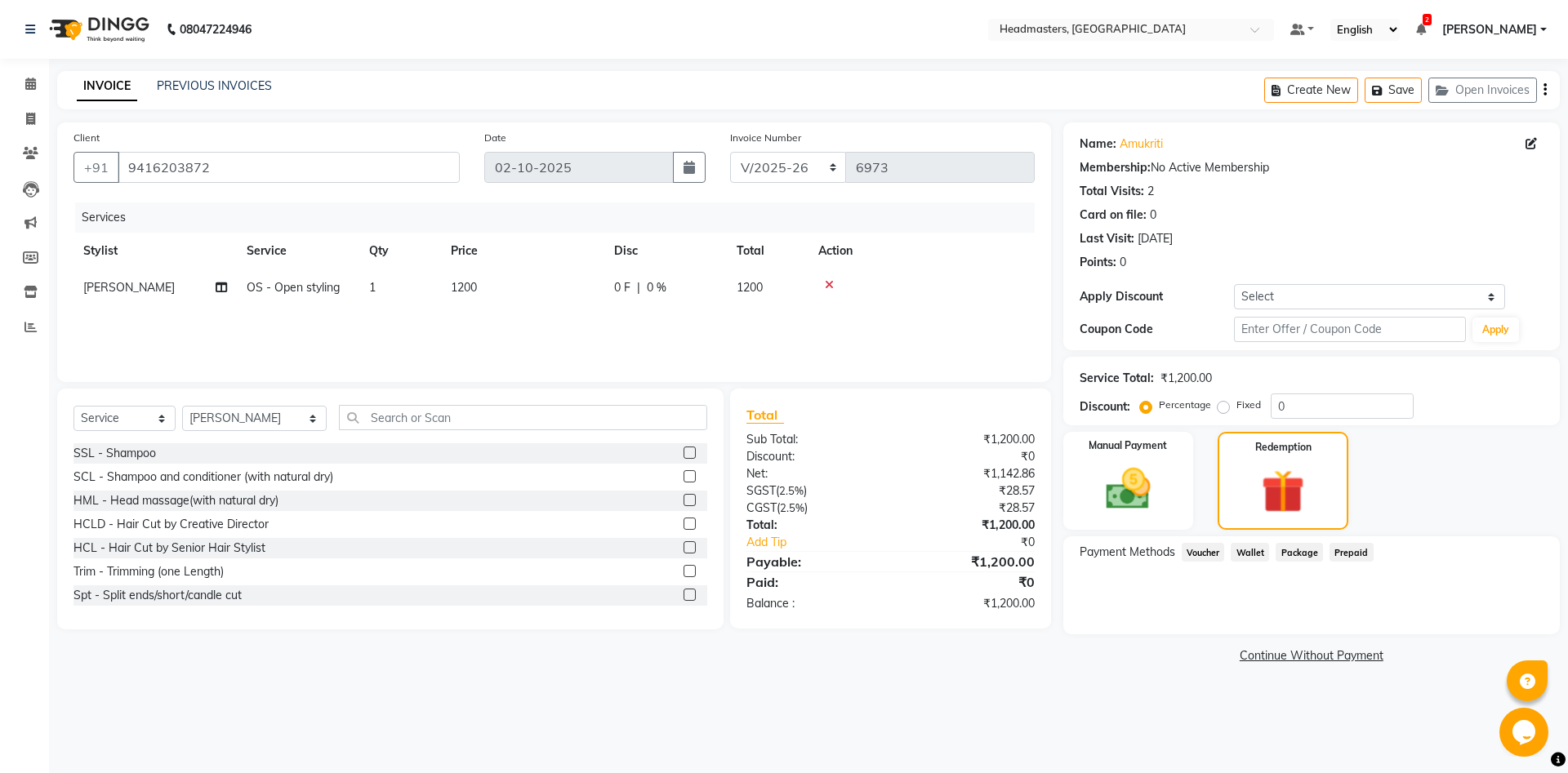
click at [348, 358] on div "Services Stylist Service Qty Price Disc Total Action Ali OS - Open styling 1 12…" at bounding box center [554, 284] width 961 height 163
click at [1337, 556] on span "Prepaid" at bounding box center [1351, 553] width 44 height 19
click at [1191, 554] on span "Voucher" at bounding box center [1203, 553] width 44 height 19
click at [1259, 559] on span "Wallet" at bounding box center [1250, 553] width 38 height 19
drag, startPoint x: 1290, startPoint y: 558, endPoint x: 1319, endPoint y: 556, distance: 29.1
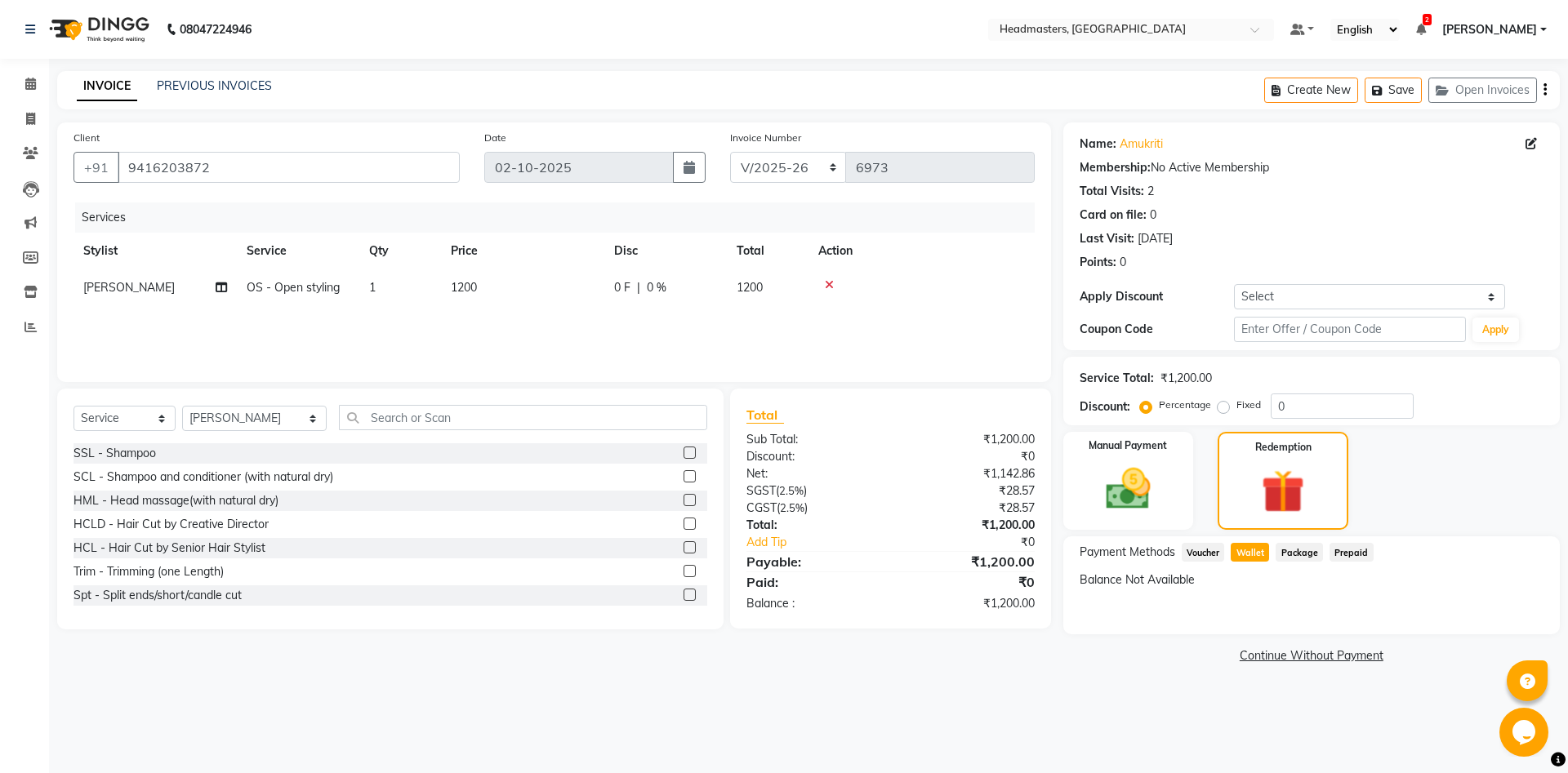
click at [1291, 557] on span "Package" at bounding box center [1299, 553] width 47 height 19
click at [1342, 556] on span "Prepaid" at bounding box center [1351, 553] width 44 height 19
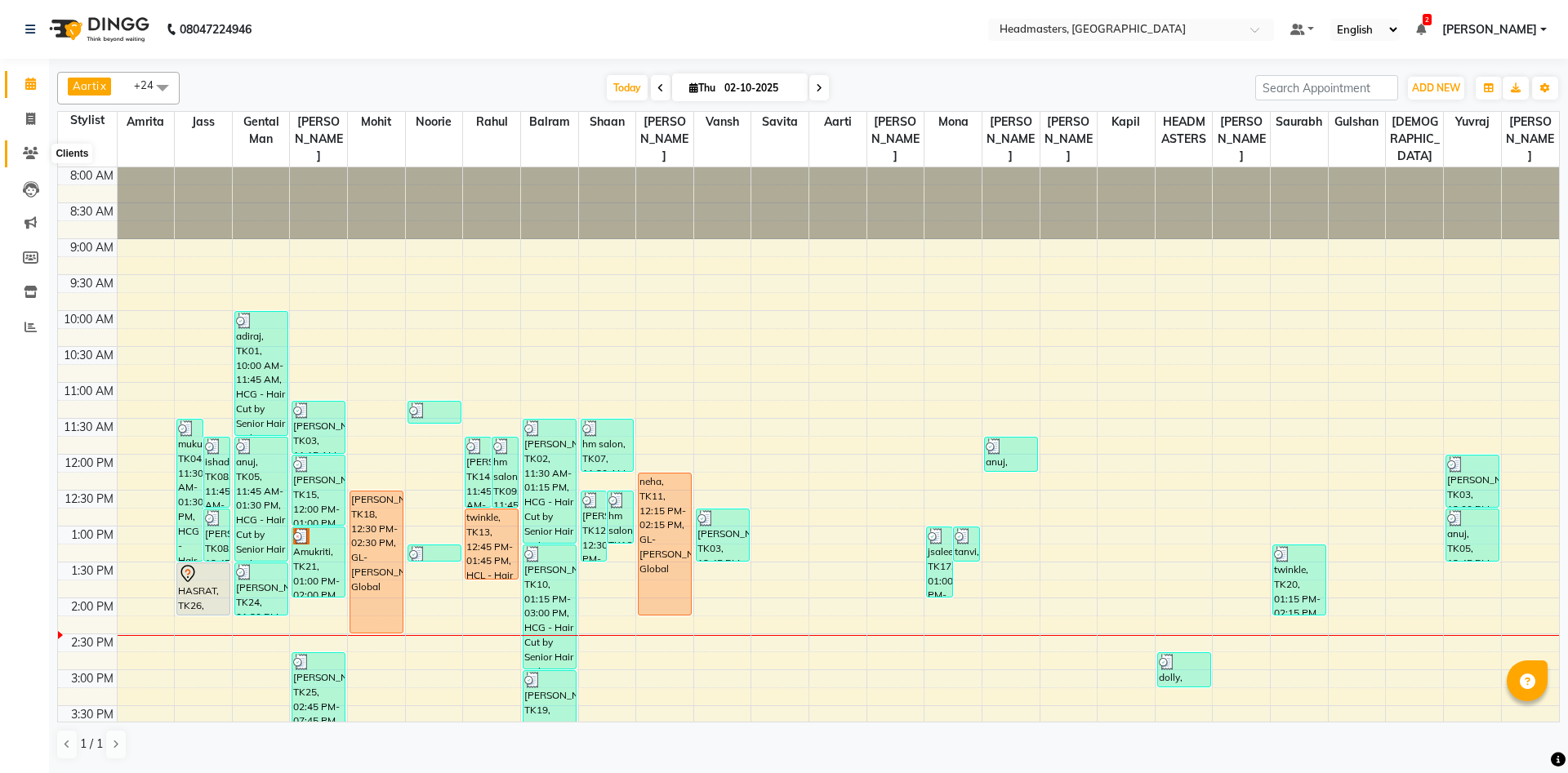
click at [34, 162] on span at bounding box center [30, 154] width 28 height 19
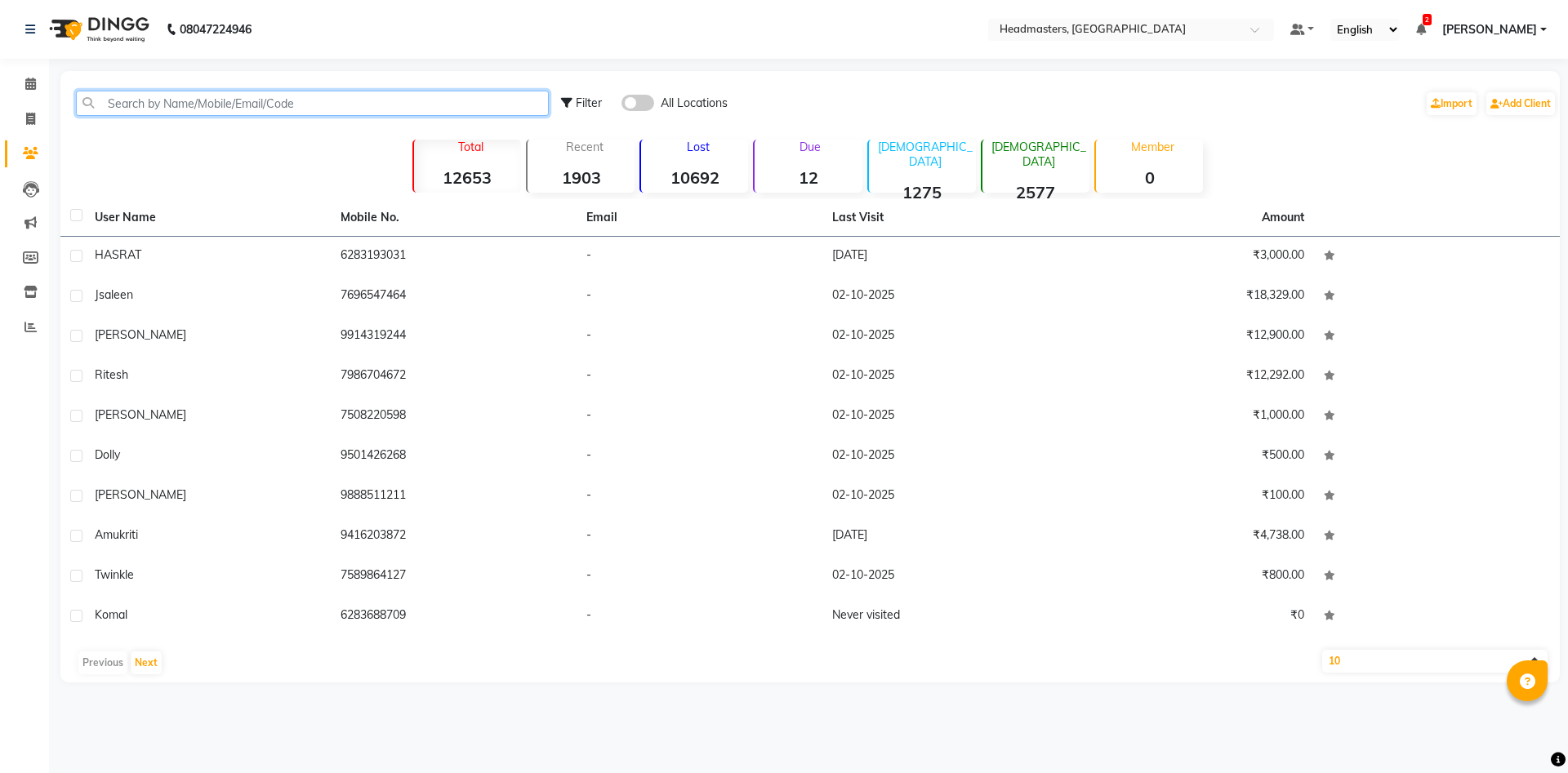
click at [222, 99] on input "text" at bounding box center [312, 103] width 473 height 26
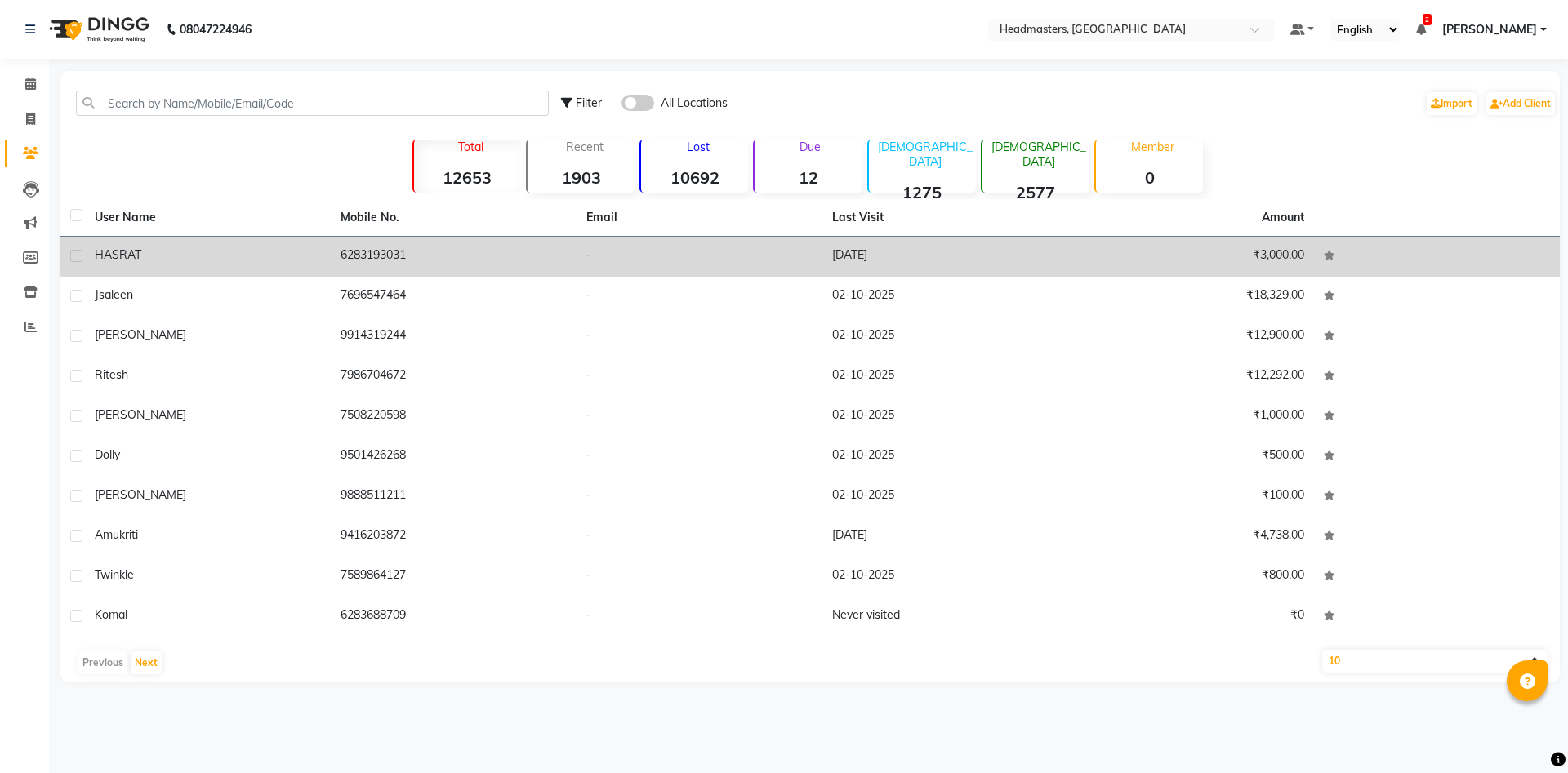
click at [225, 244] on td "HASRAT" at bounding box center [207, 256] width 246 height 40
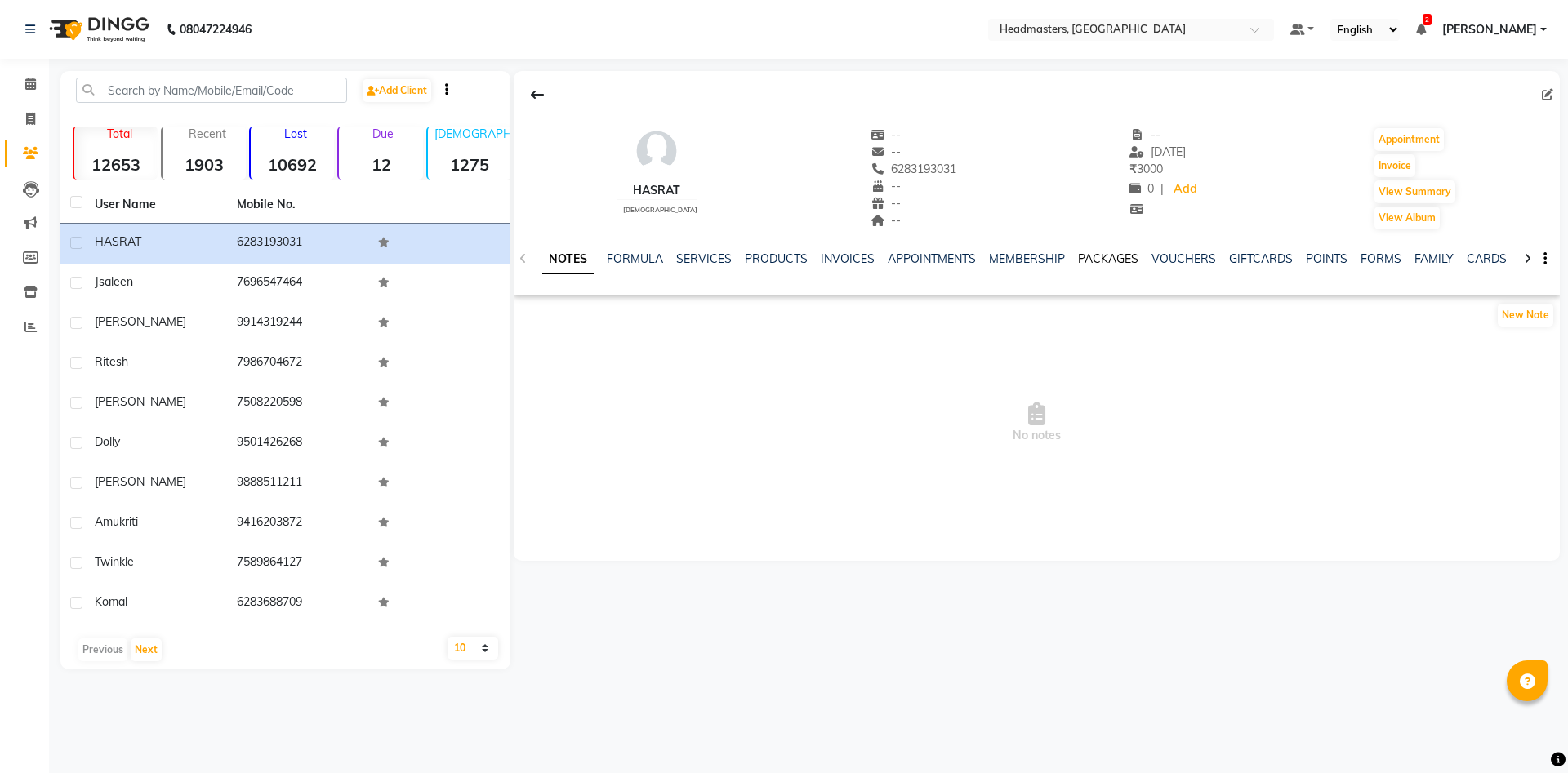
click at [1103, 258] on link "PACKAGES" at bounding box center [1108, 258] width 61 height 14
click at [909, 265] on link "MEMBERSHIP" at bounding box center [934, 258] width 76 height 14
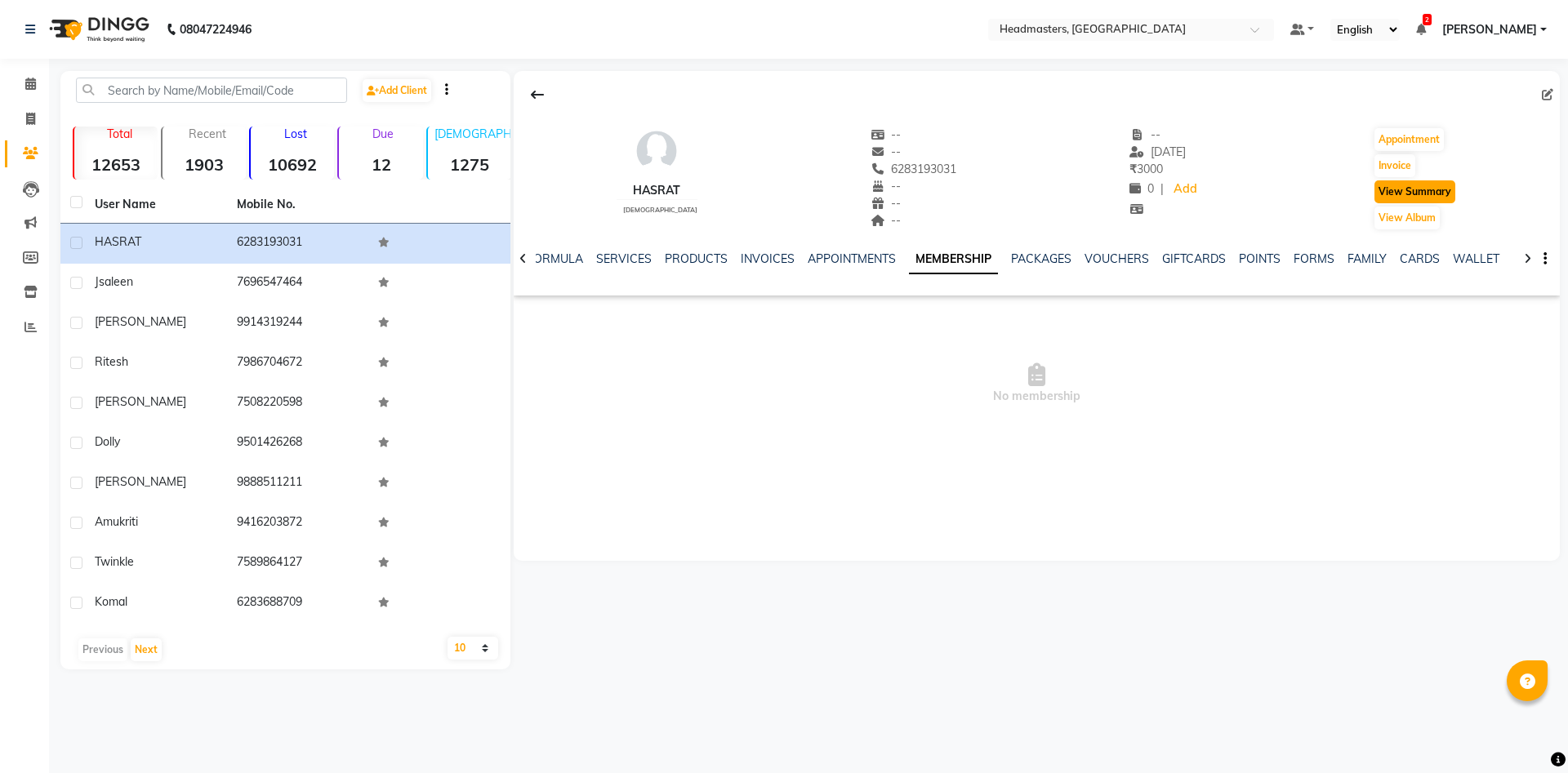
click at [1447, 195] on button "View Summary" at bounding box center [1414, 192] width 81 height 23
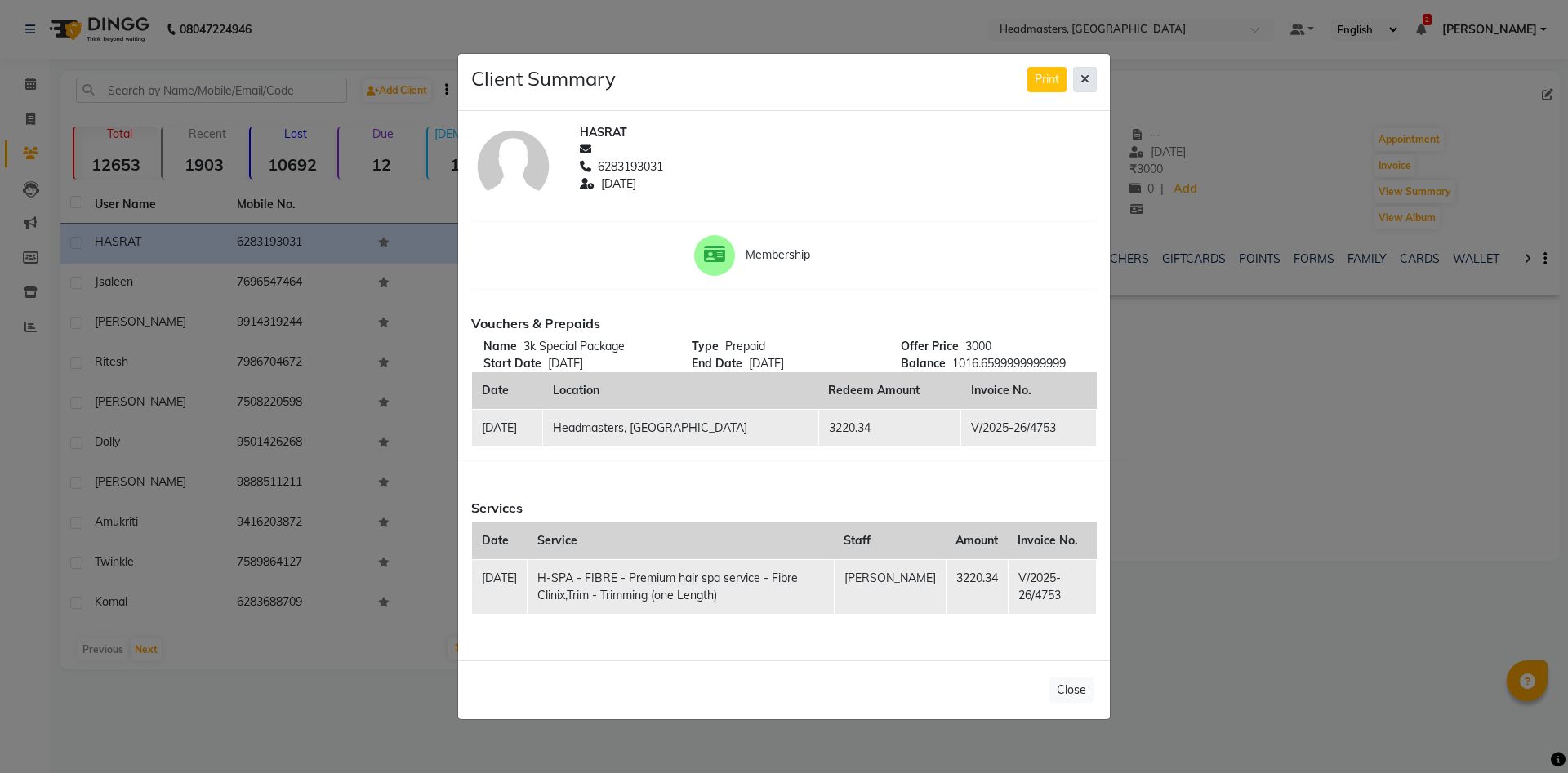
click at [1081, 82] on button at bounding box center [1085, 80] width 24 height 26
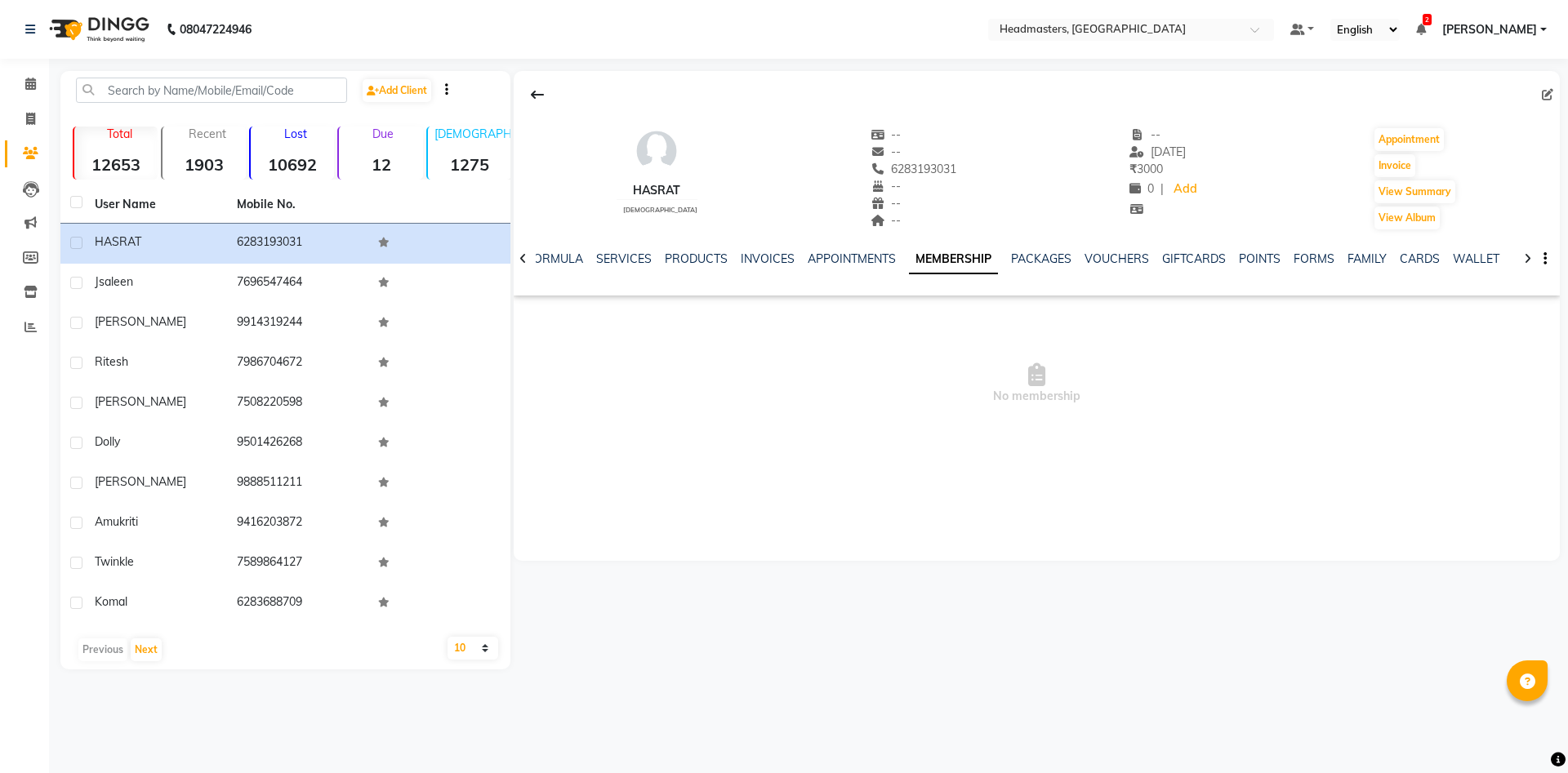
click at [31, 139] on li "Clients" at bounding box center [25, 154] width 49 height 35
click at [31, 79] on icon at bounding box center [30, 84] width 10 height 12
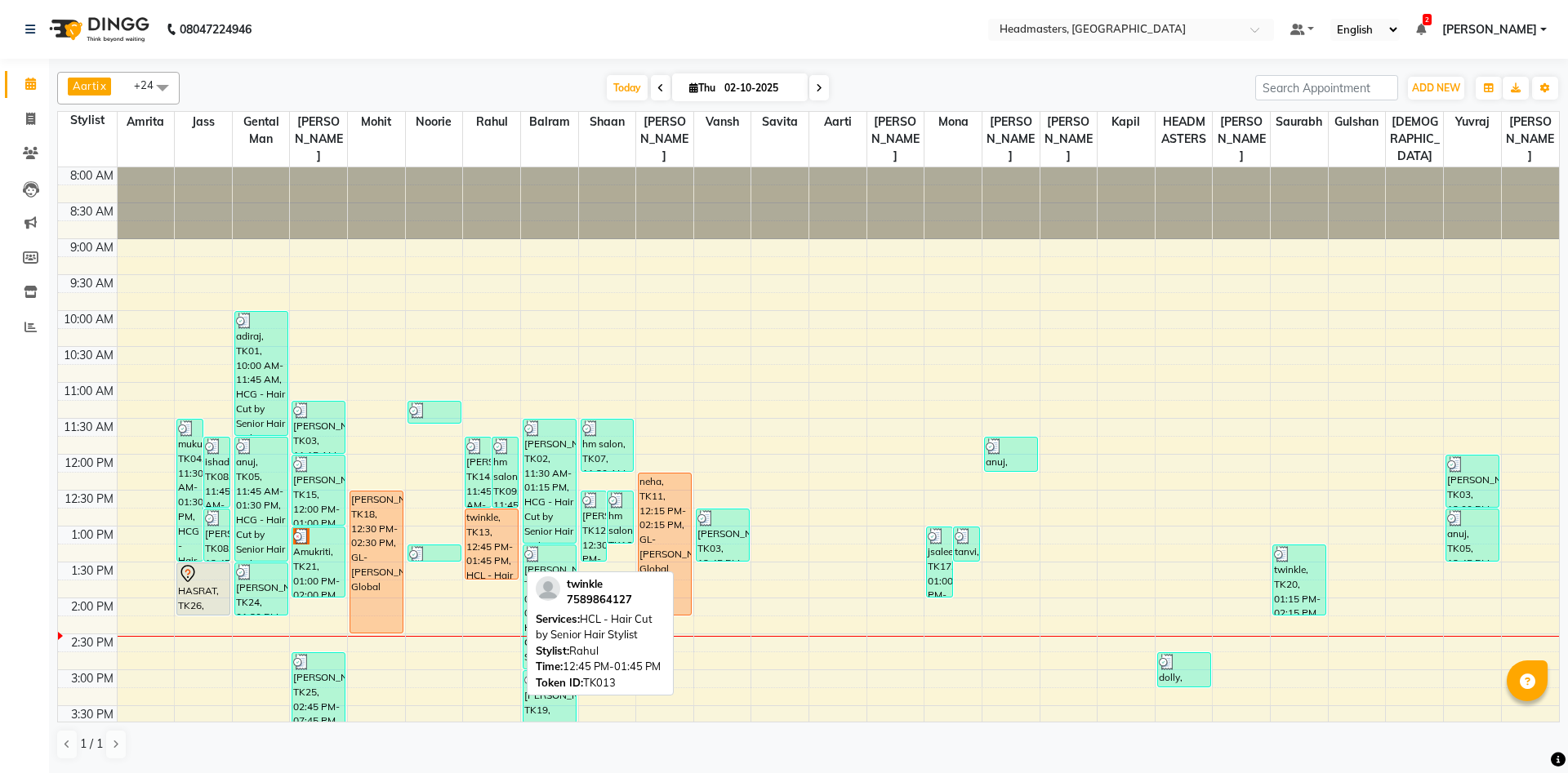
scroll to position [265, 0]
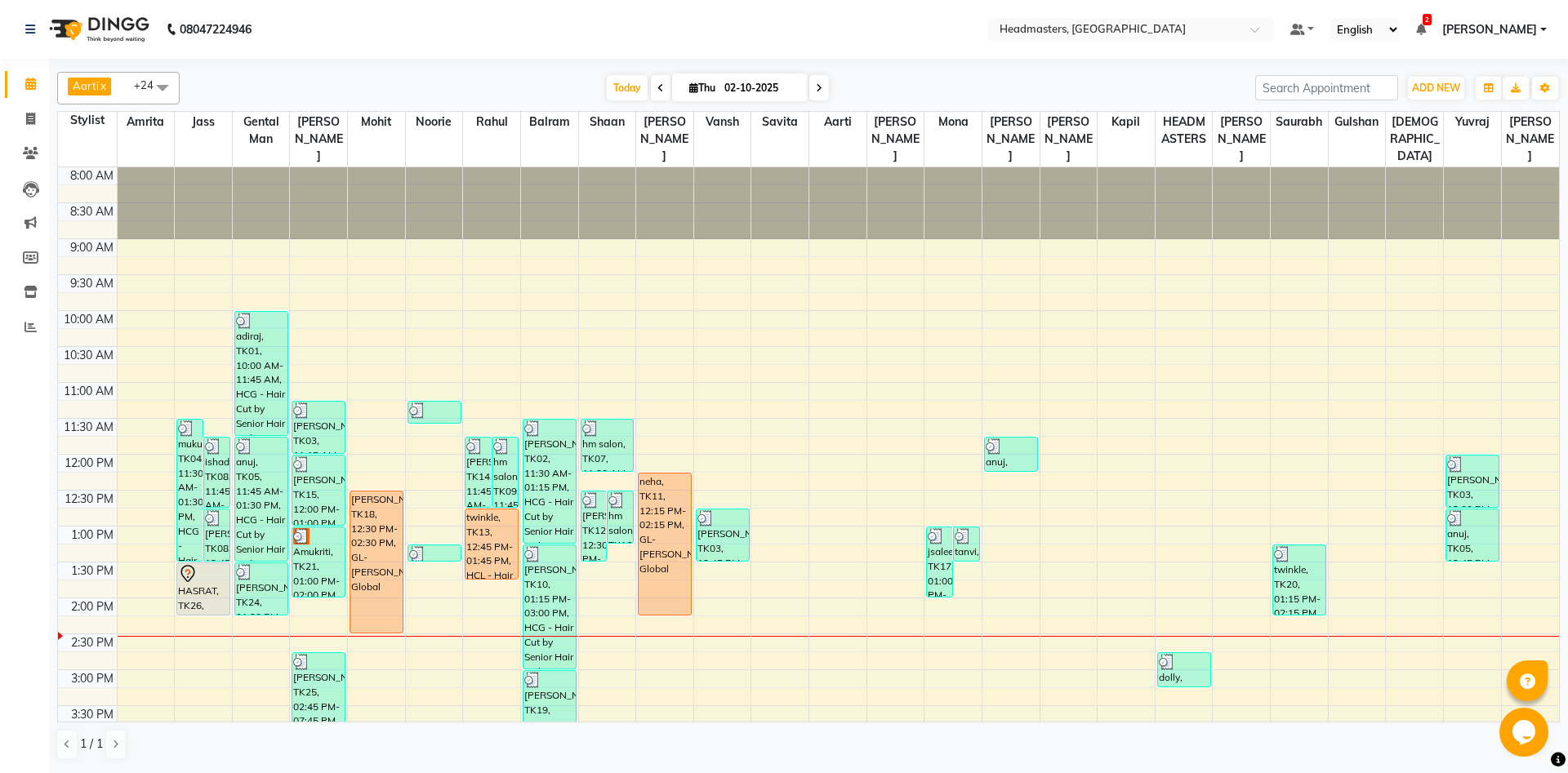
scroll to position [177, 0]
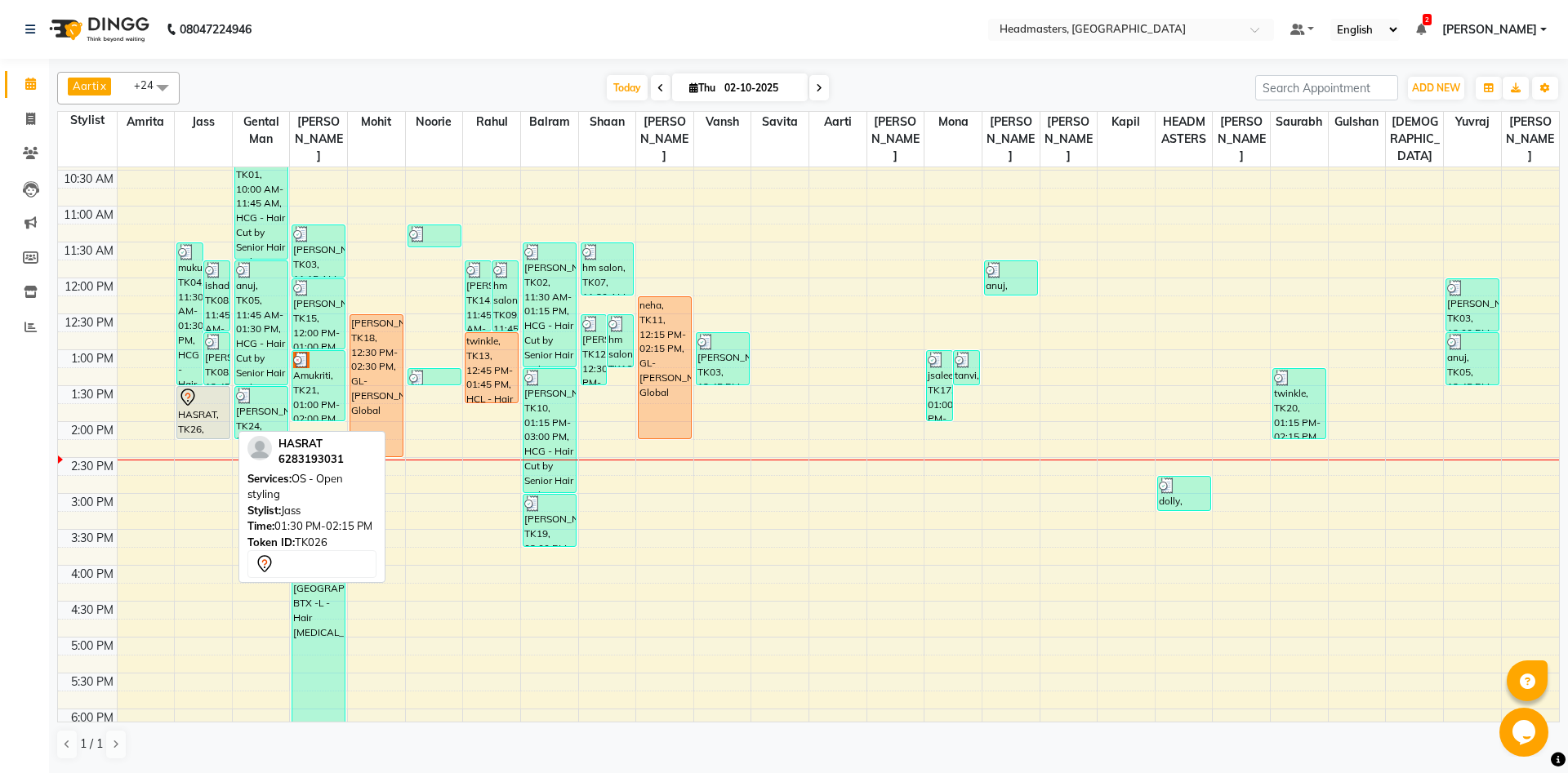
click at [198, 423] on div "HASRAT, TK26, 01:30 PM-02:15 PM, OS - Open styling" at bounding box center [203, 413] width 52 height 51
select select "7"
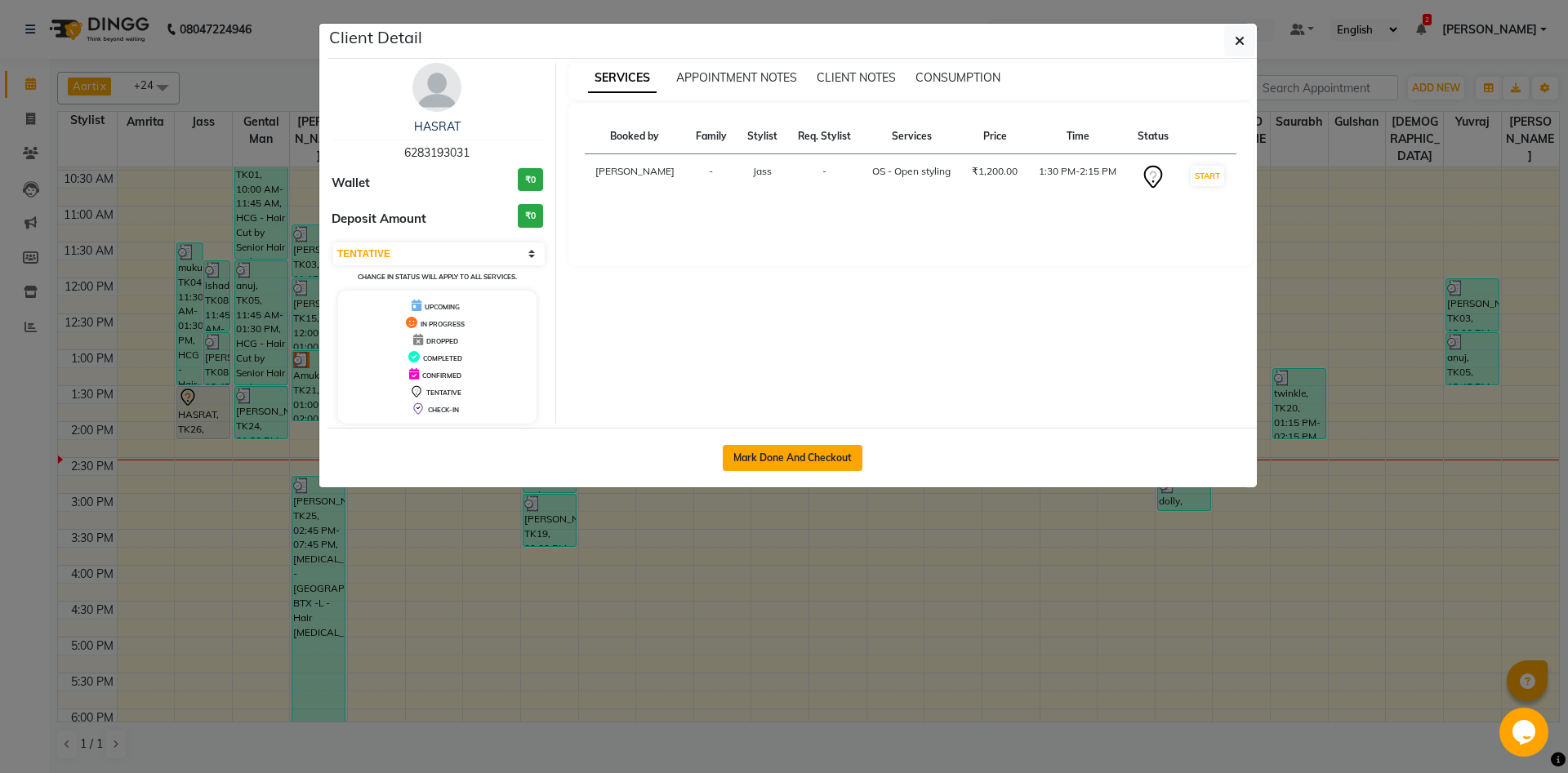
click at [765, 462] on button "Mark Done And Checkout" at bounding box center [792, 459] width 140 height 27
select select "7130"
select select "service"
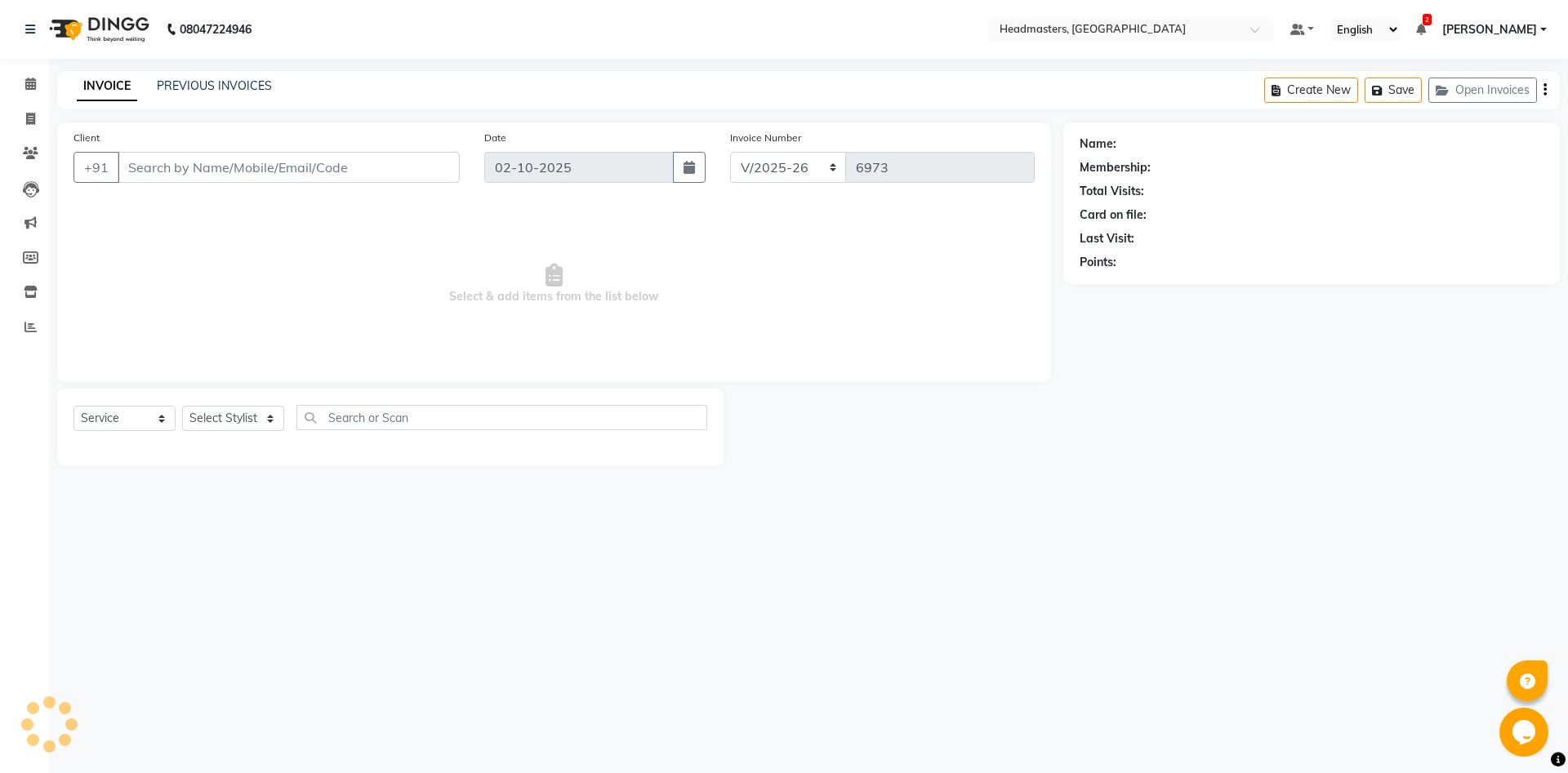
type input "6283193031"
select select "60714"
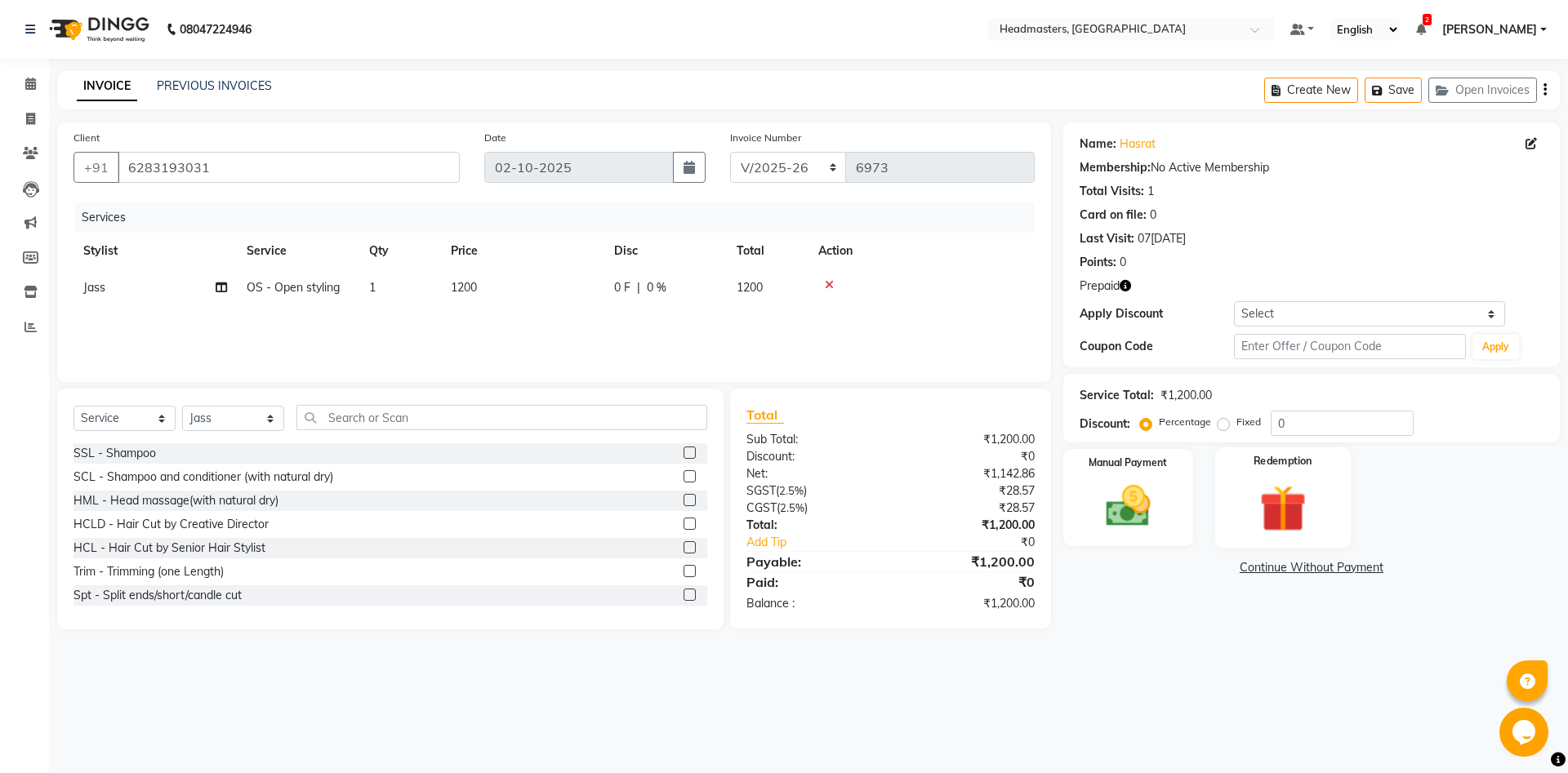
click at [1265, 481] on img at bounding box center [1282, 508] width 76 height 58
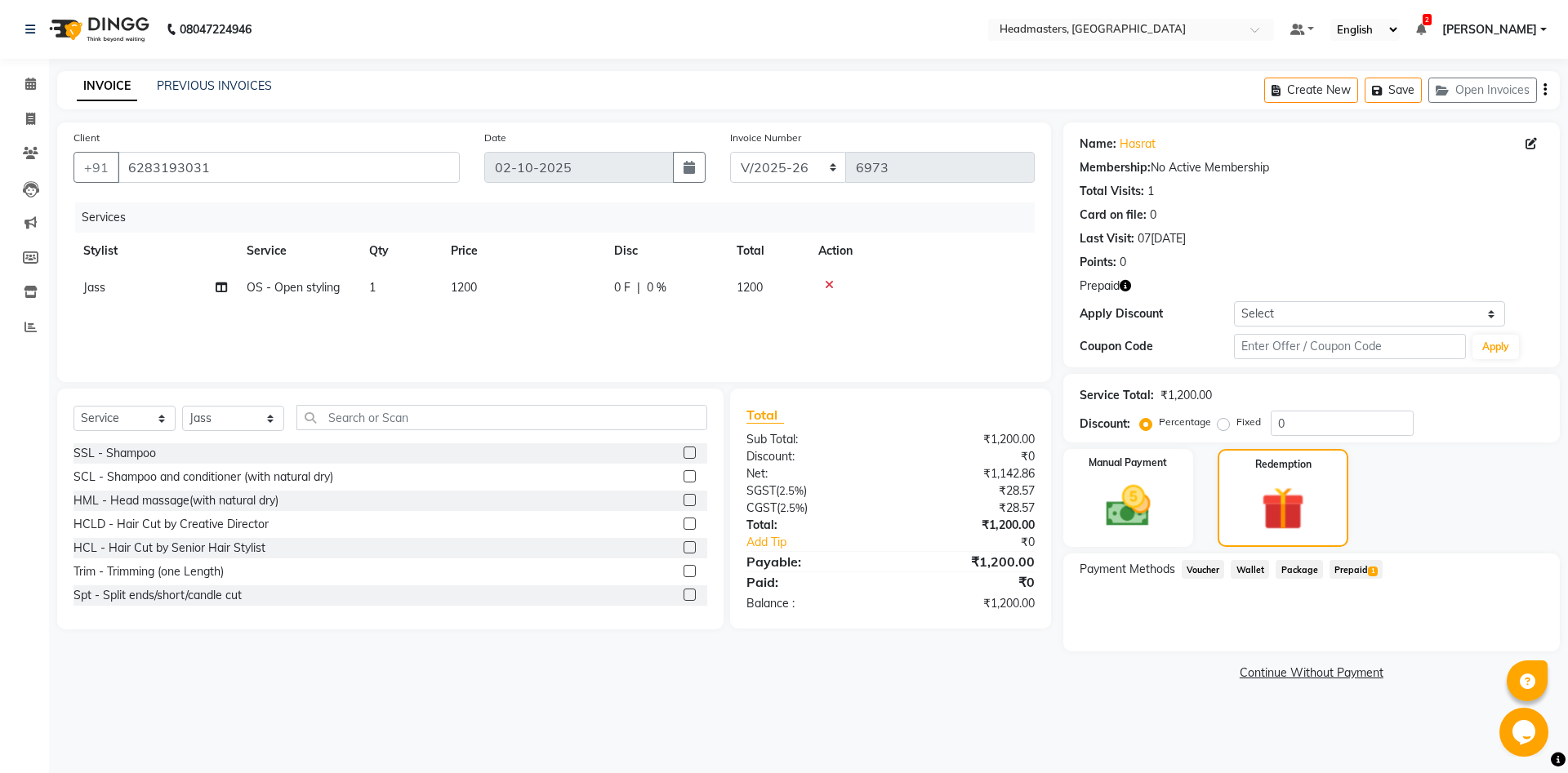
click at [1371, 573] on span "1" at bounding box center [1371, 572] width 9 height 9
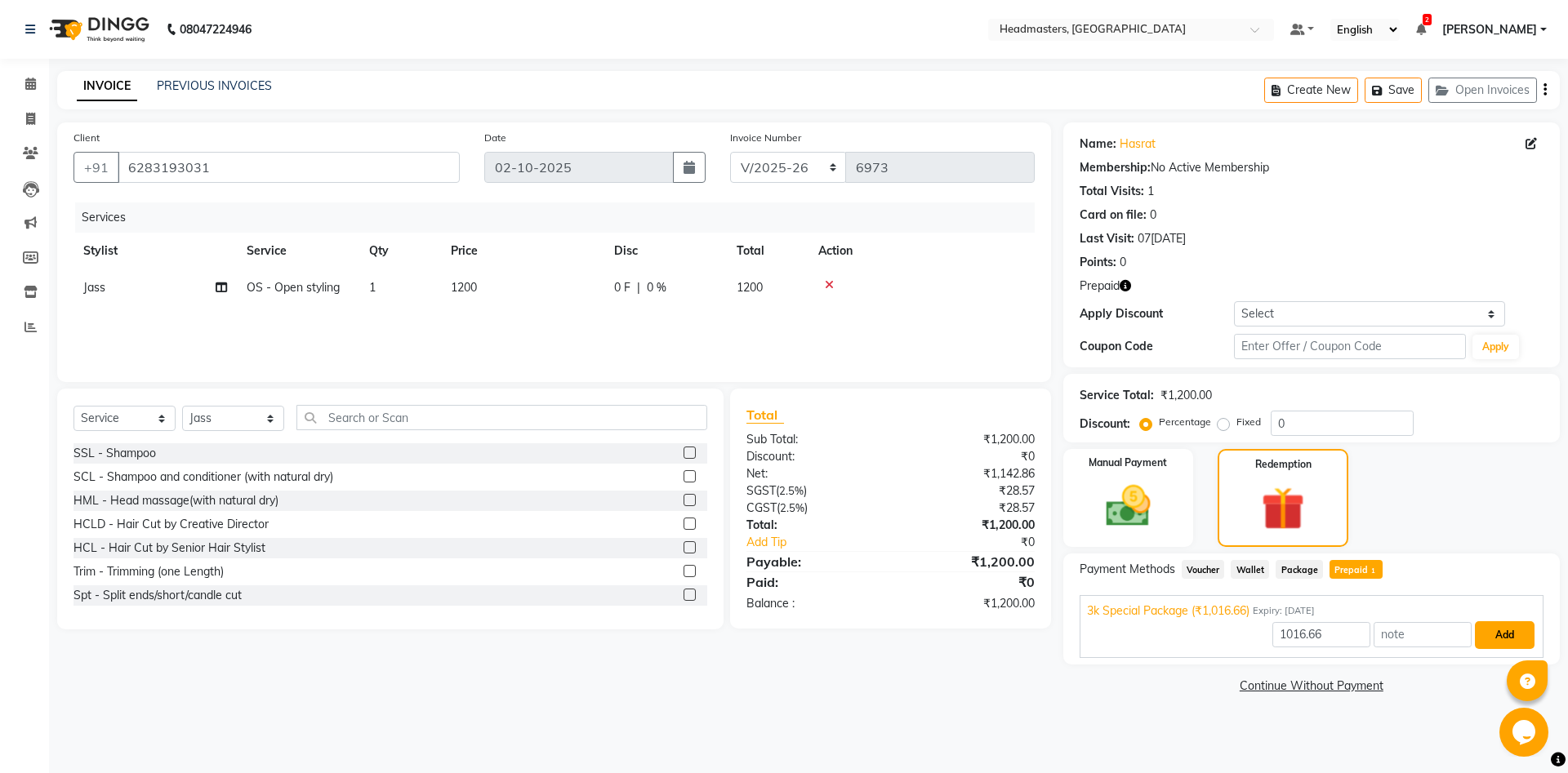
click at [1514, 641] on button "Add" at bounding box center [1504, 634] width 60 height 28
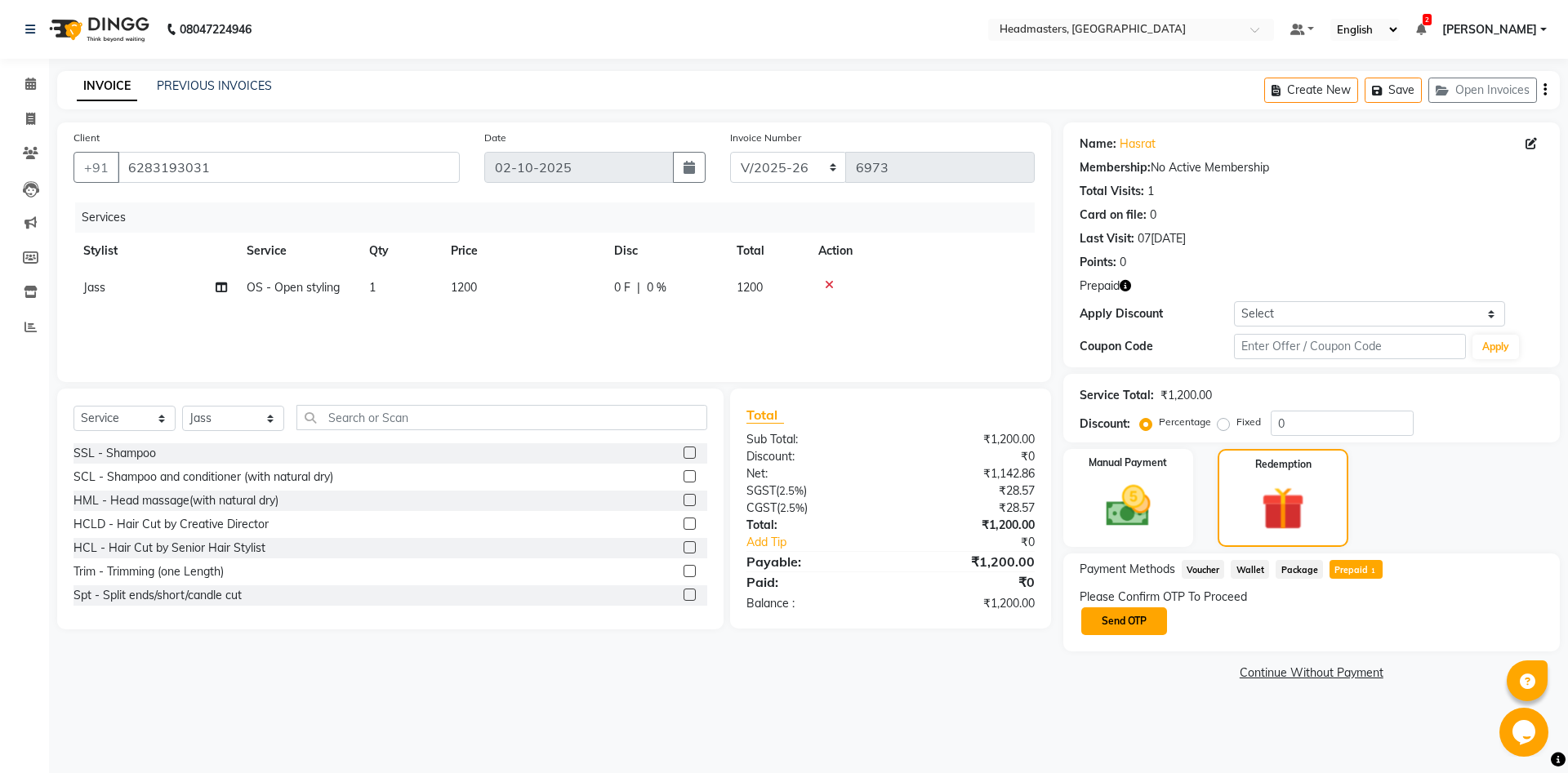
click at [1149, 620] on button "Send OTP" at bounding box center [1124, 621] width 85 height 28
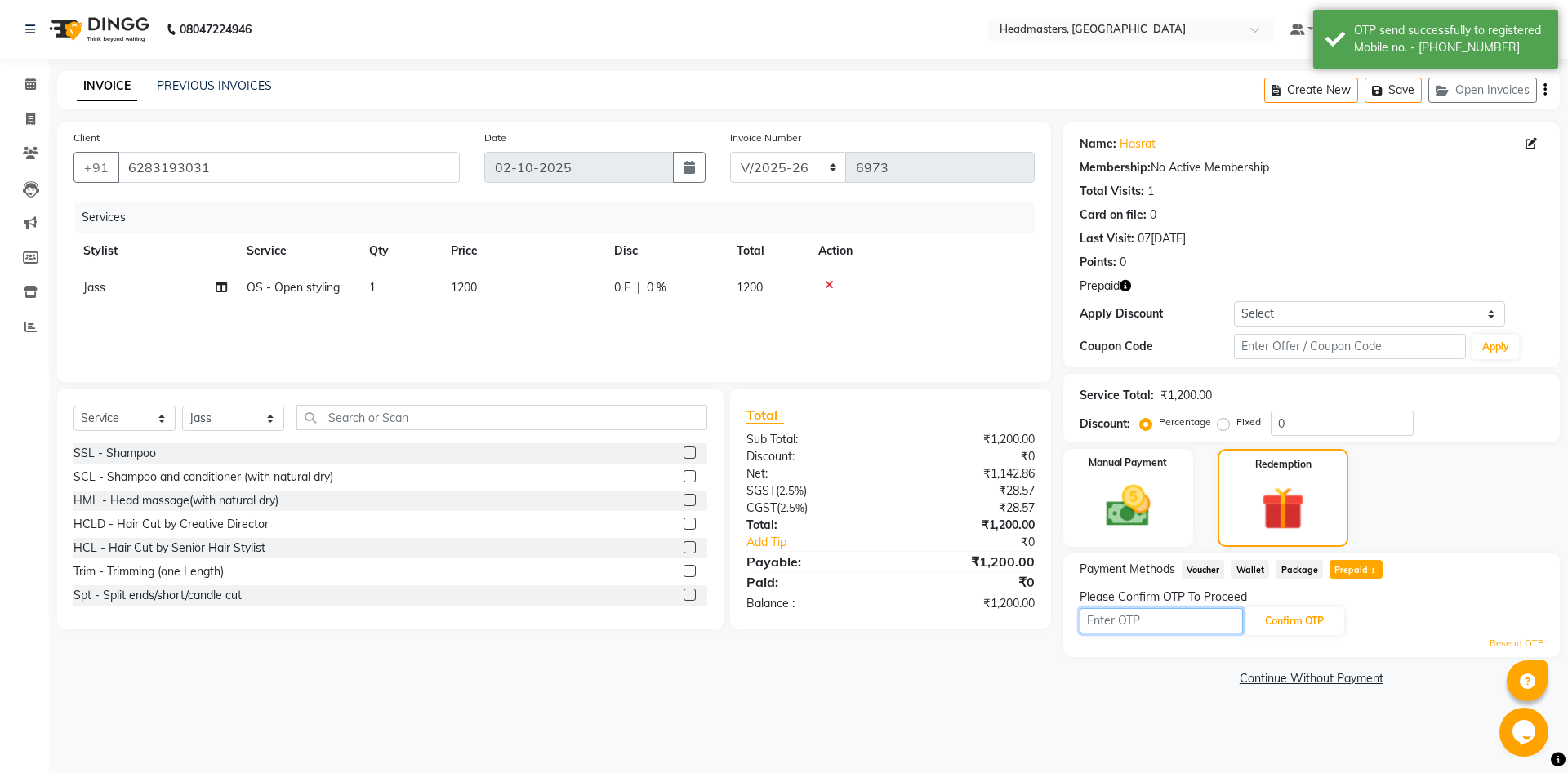
click at [1162, 618] on input "text" at bounding box center [1162, 621] width 163 height 26
type input "4512"
click at [1302, 615] on button "Confirm OTP" at bounding box center [1294, 621] width 100 height 28
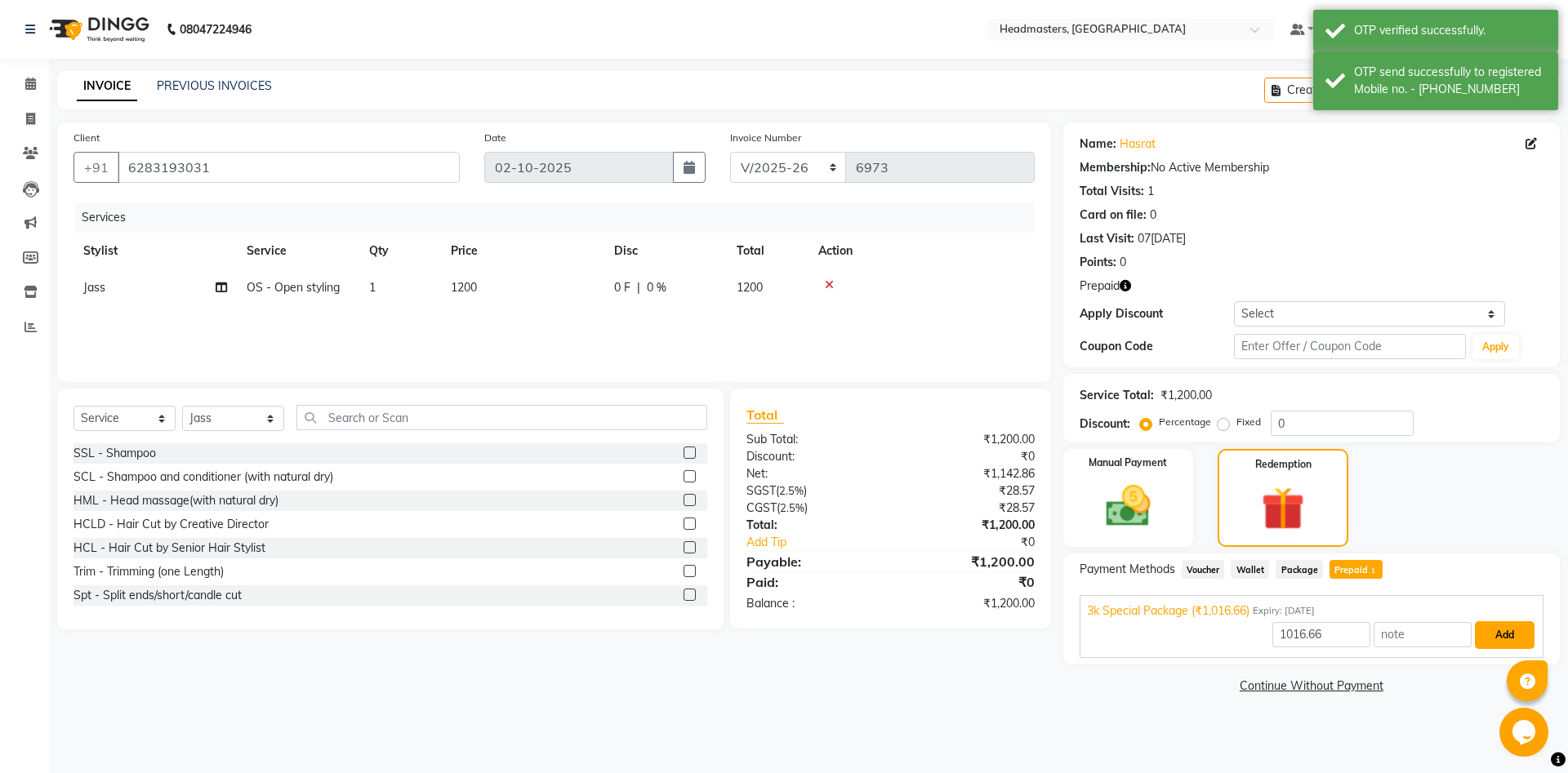
click at [1491, 632] on button "Add" at bounding box center [1504, 634] width 60 height 28
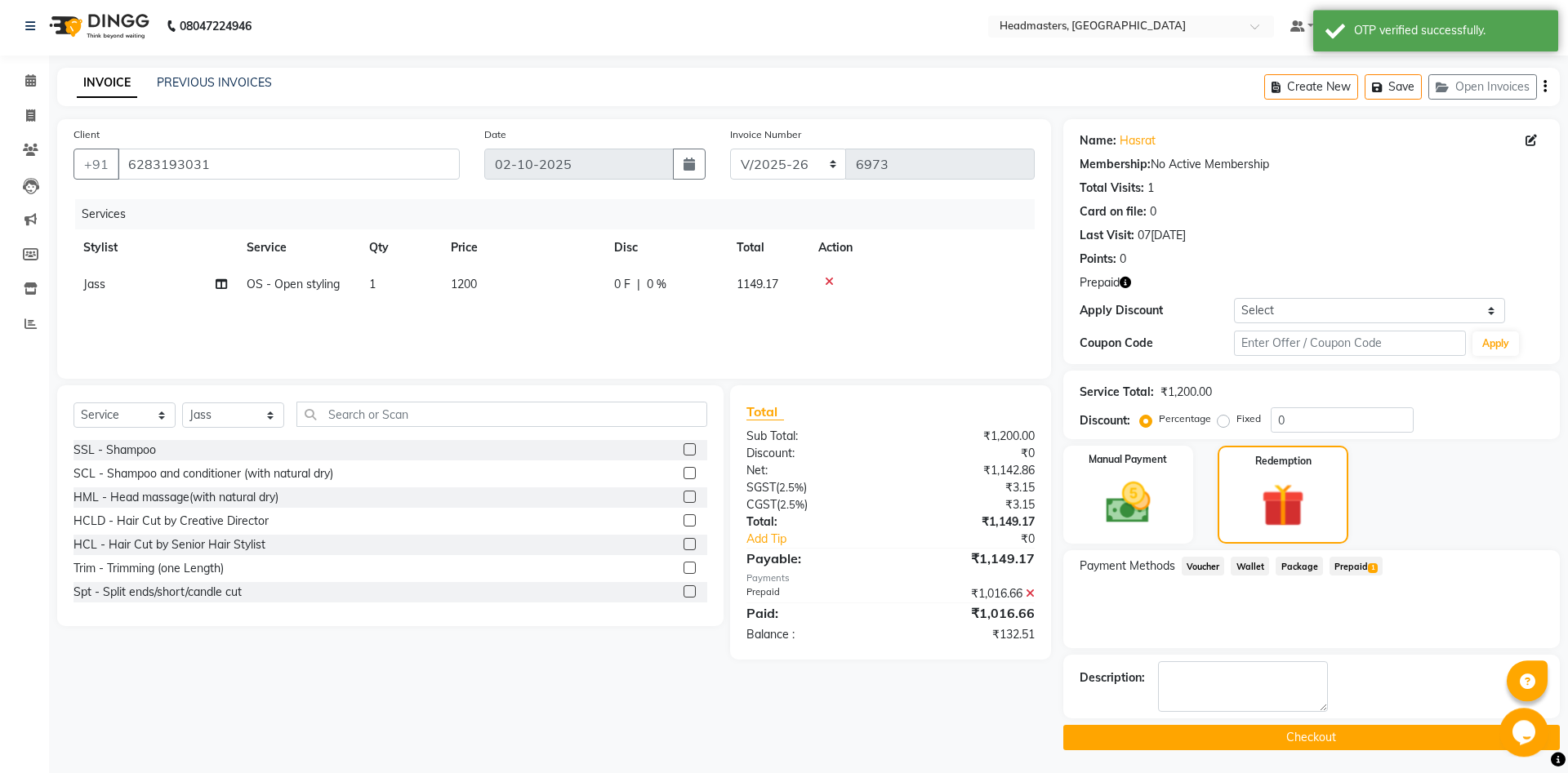
scroll to position [5, 0]
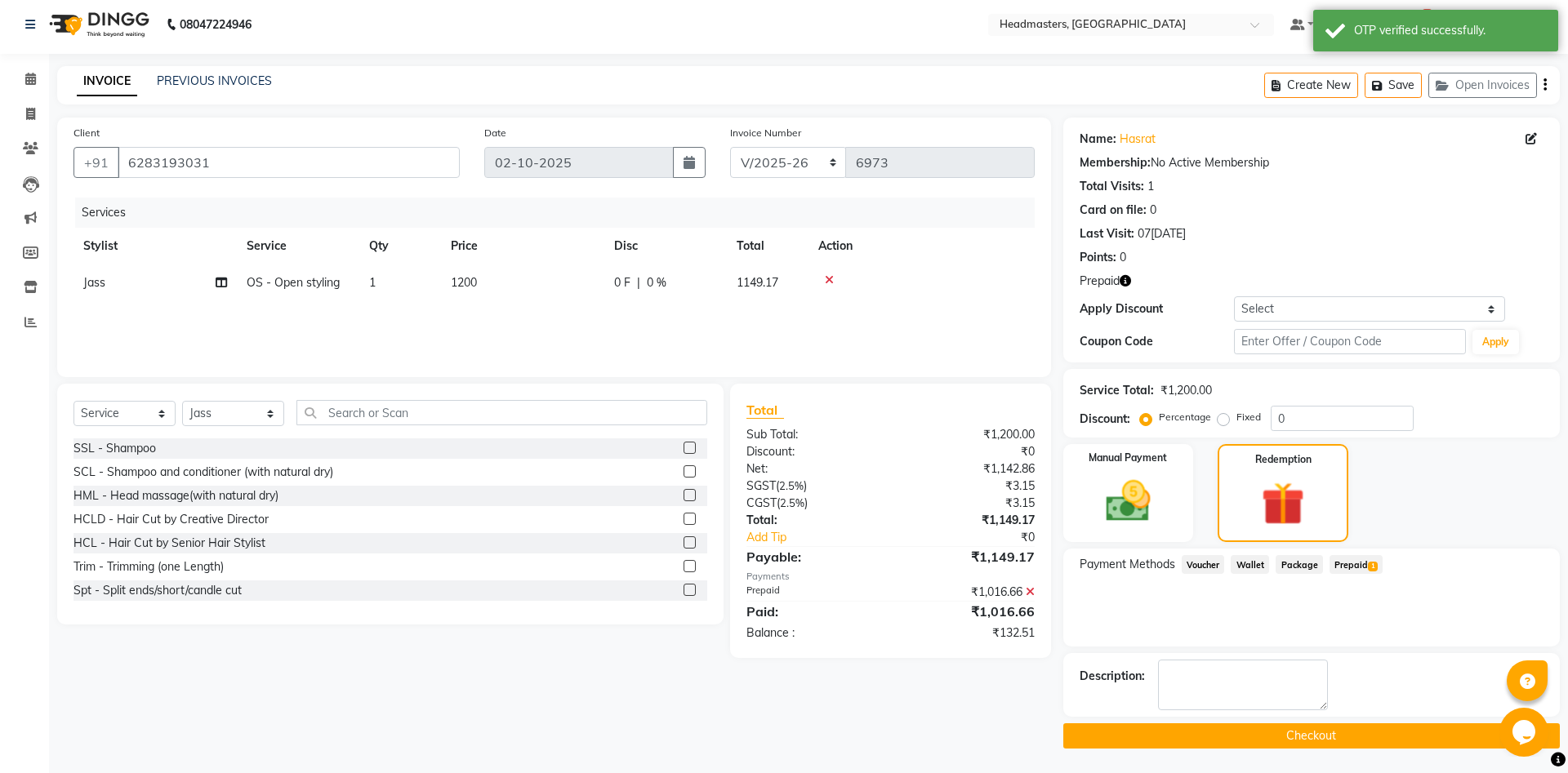
click at [1302, 737] on button "Checkout" at bounding box center [1311, 736] width 497 height 26
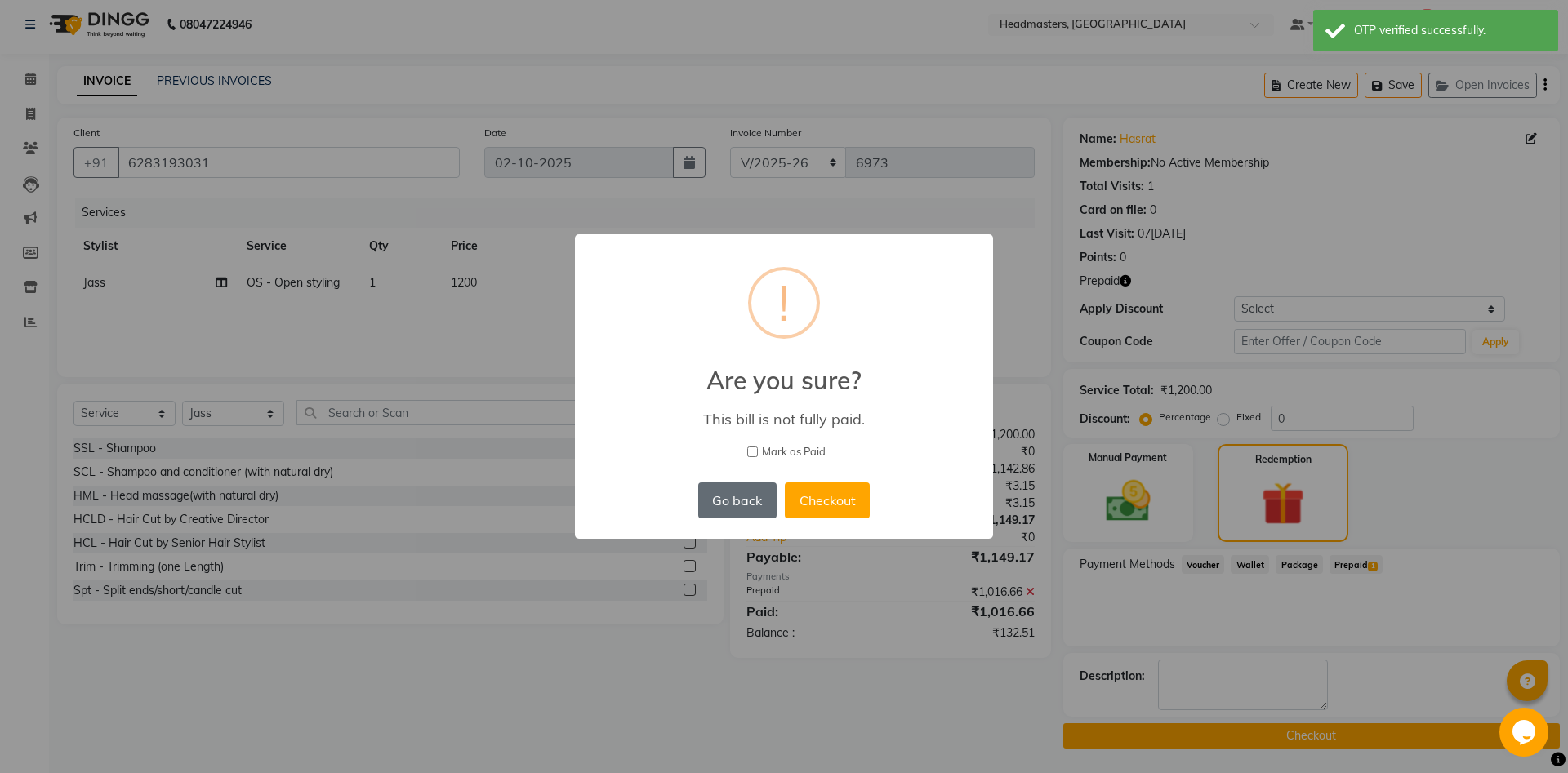
click at [760, 513] on button "Go back" at bounding box center [737, 500] width 79 height 36
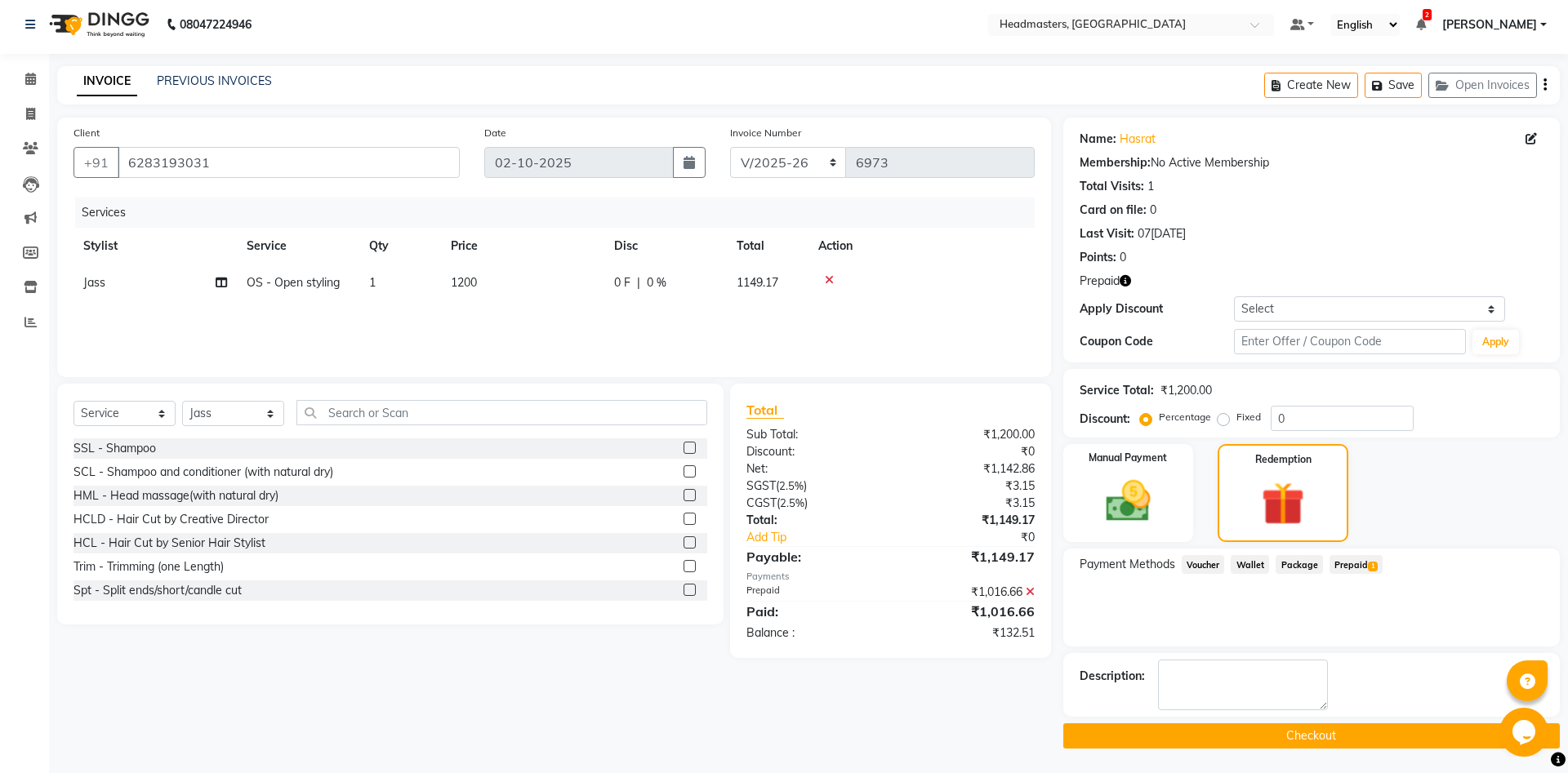
click at [282, 289] on span "OS - Open styling" at bounding box center [293, 282] width 93 height 14
select select "60714"
click at [290, 290] on span "OS - Open styling" at bounding box center [308, 288] width 93 height 14
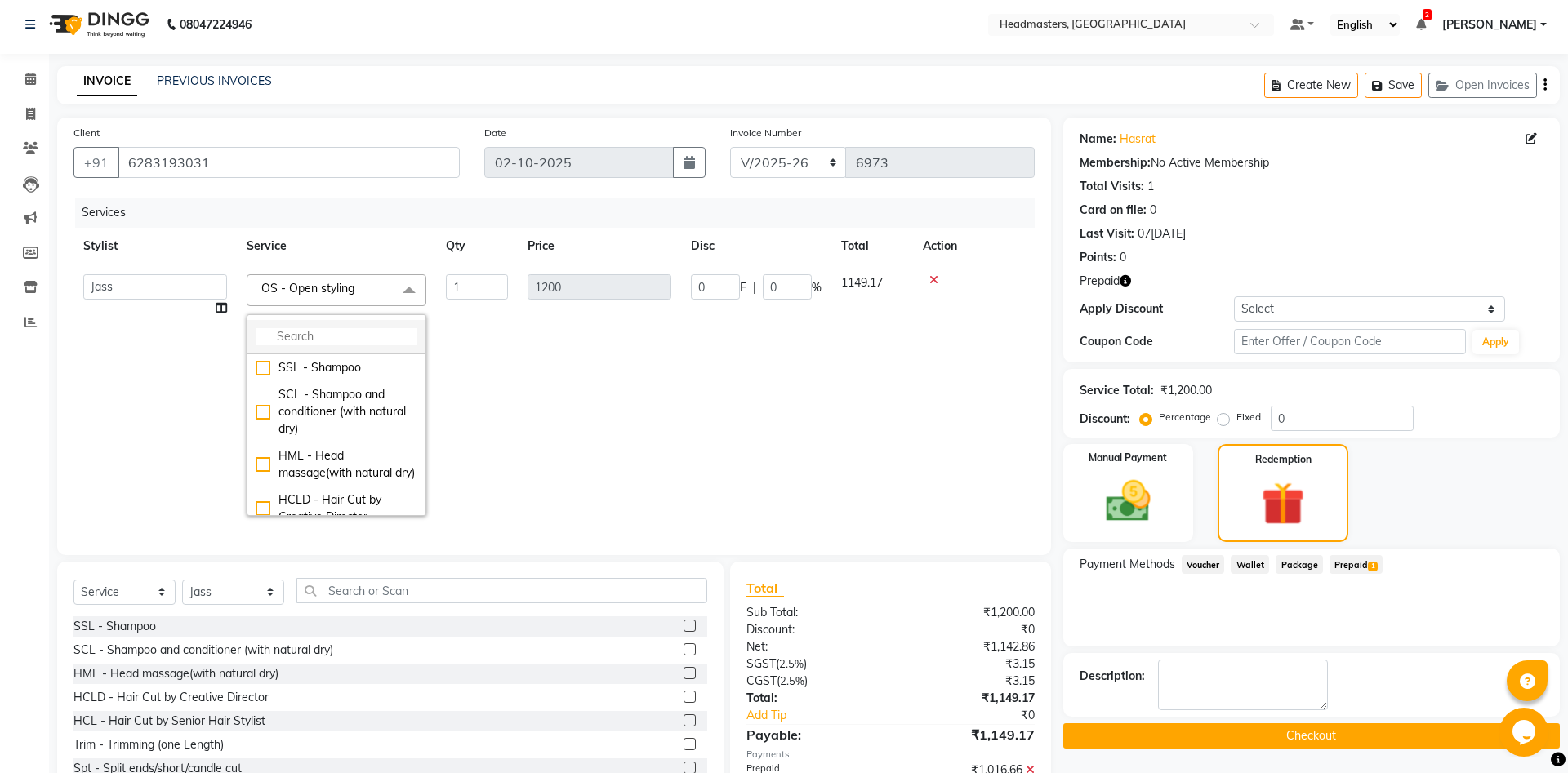
click at [352, 329] on li at bounding box center [336, 337] width 178 height 34
click at [352, 333] on input "multiselect-search" at bounding box center [336, 337] width 161 height 17
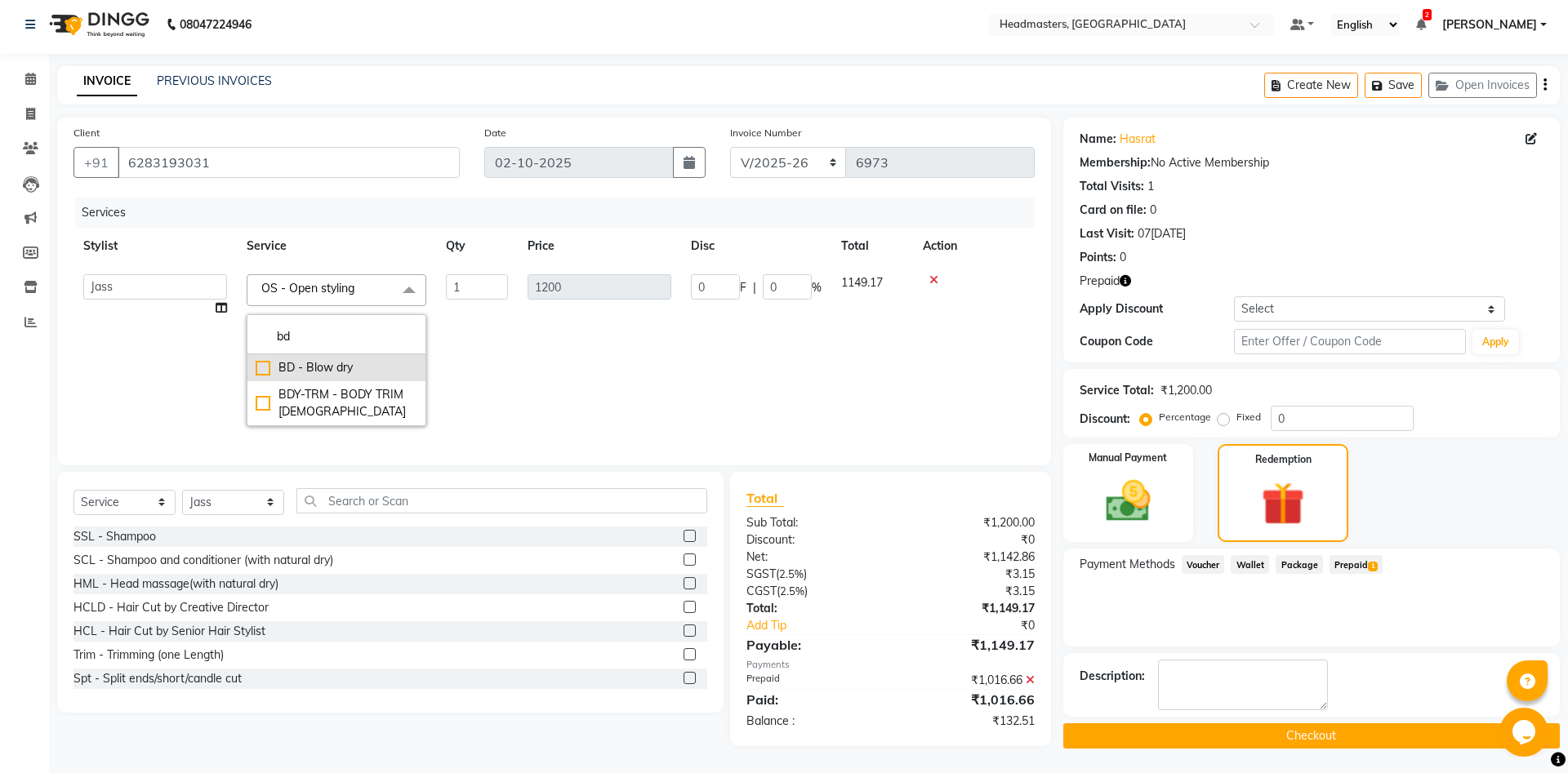
type input "bd"
click at [358, 376] on div "BD - Blow dry" at bounding box center [336, 368] width 161 height 17
checkbox input "true"
type input "800"
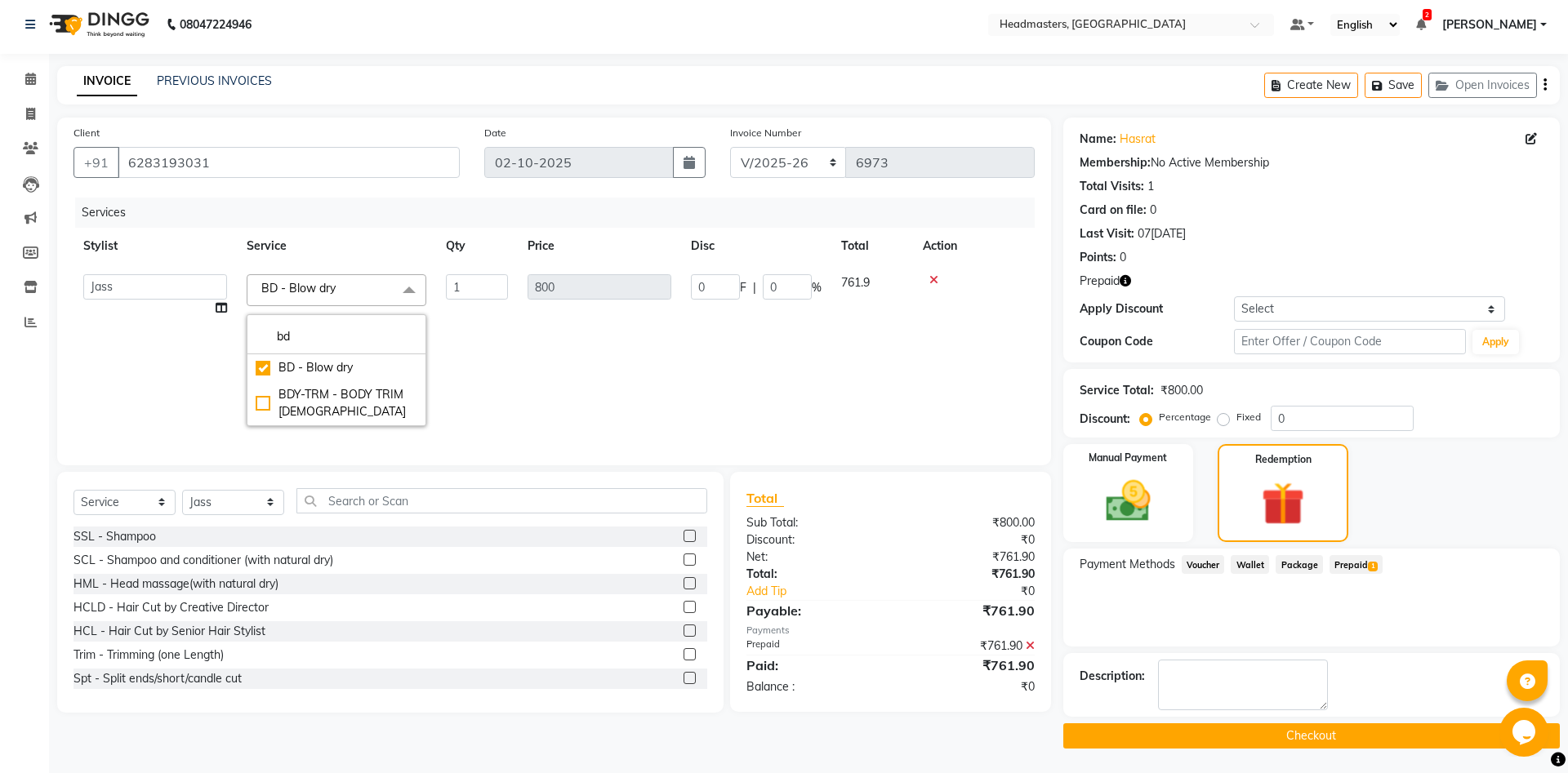
click at [533, 366] on td "800" at bounding box center [599, 350] width 163 height 172
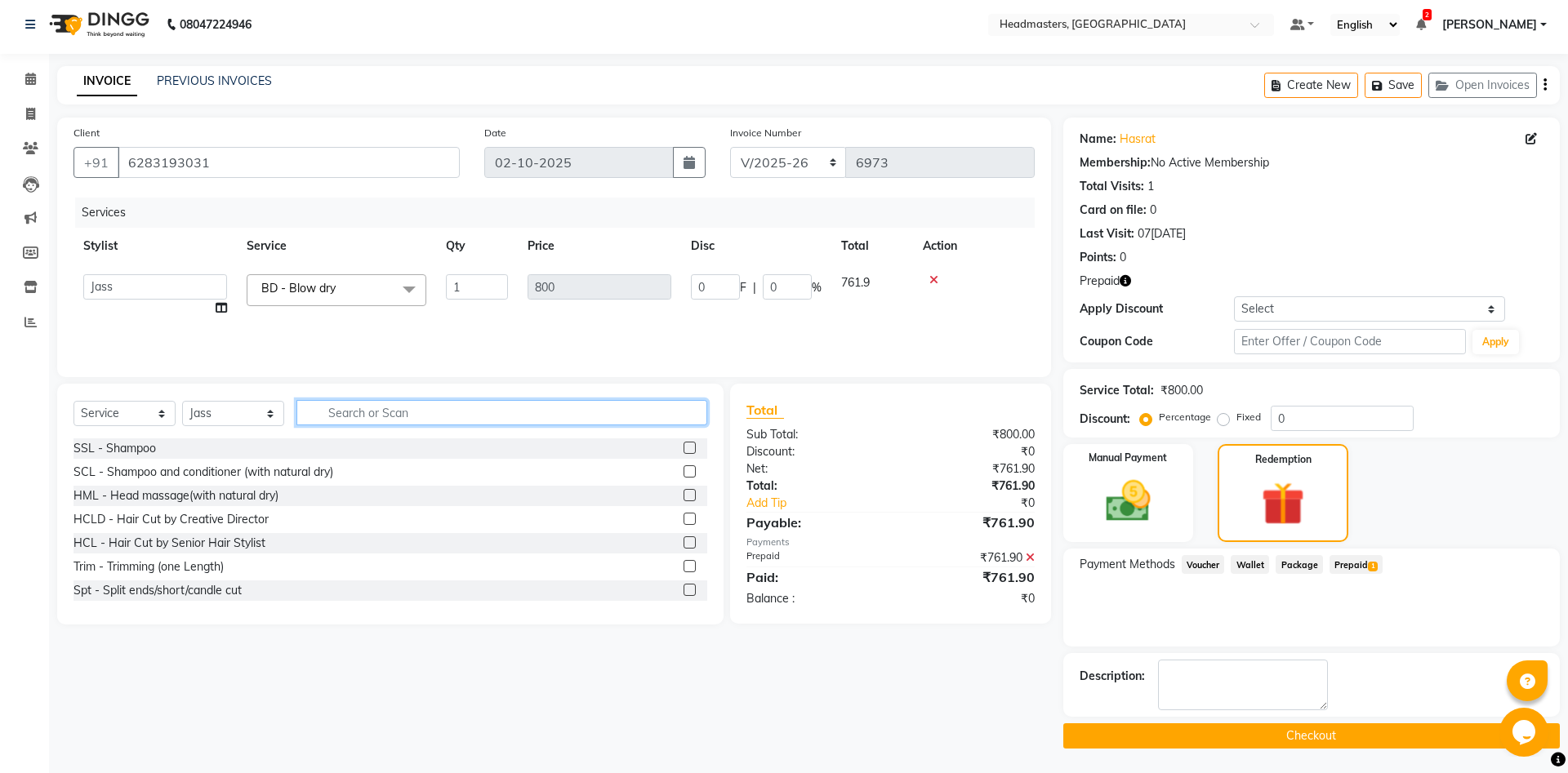
click at [441, 412] on input "text" at bounding box center [501, 412] width 410 height 26
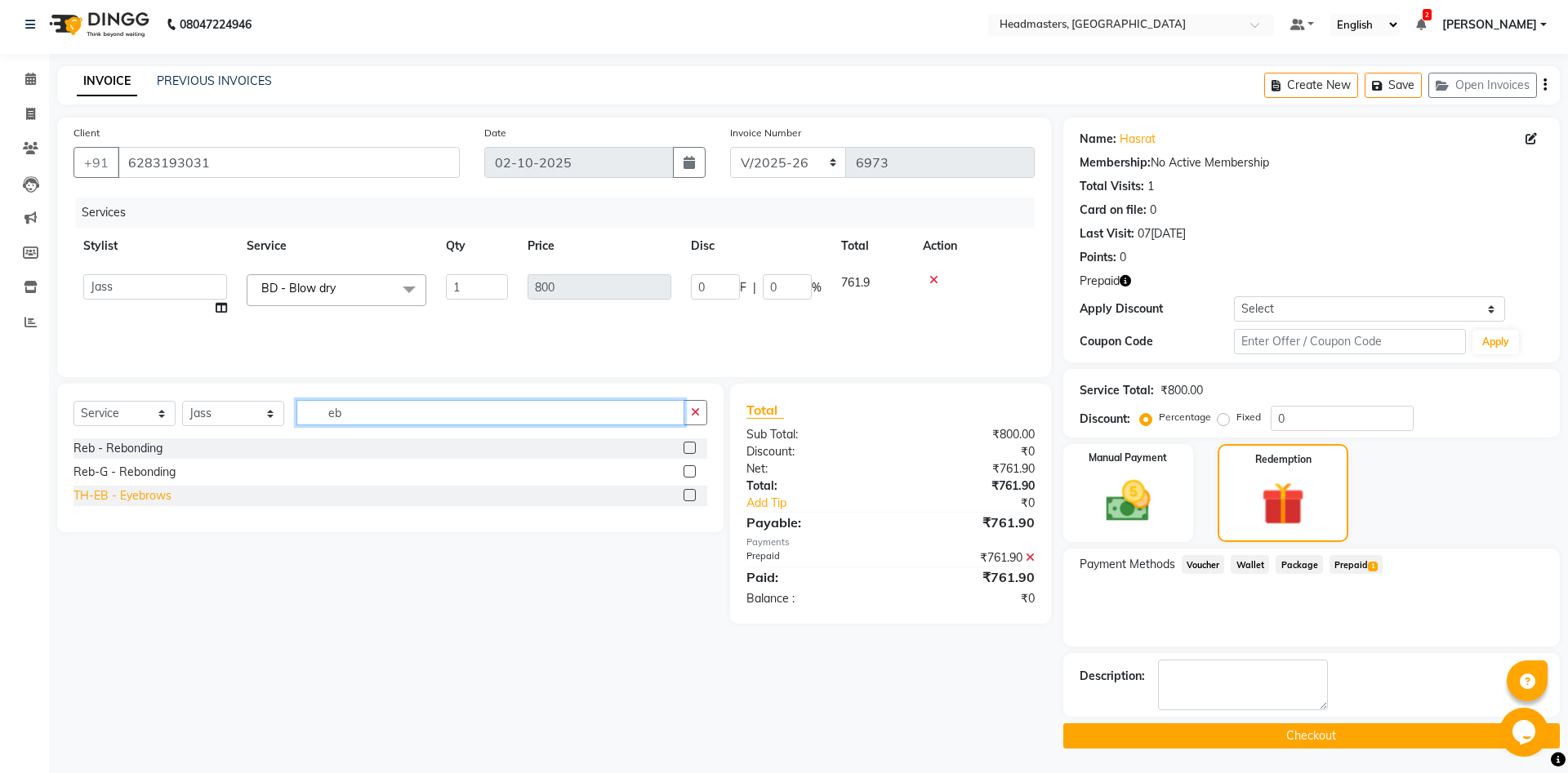
type input "eb"
click at [94, 502] on div "TH-EB - Eyebrows" at bounding box center [122, 496] width 98 height 17
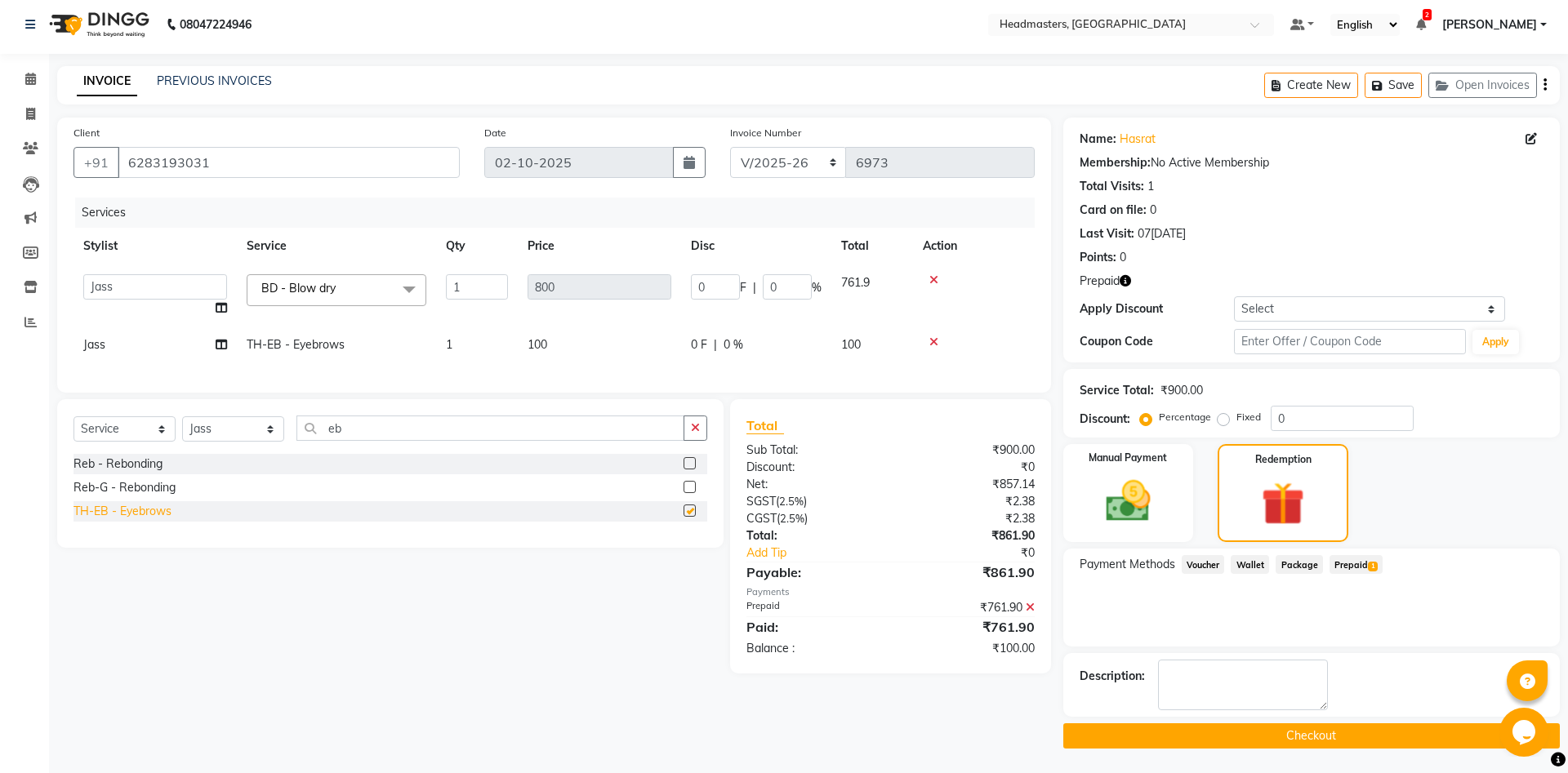
checkbox input "false"
click at [341, 342] on span "TH-EB - Eyebrows" at bounding box center [295, 344] width 98 height 14
select select "60714"
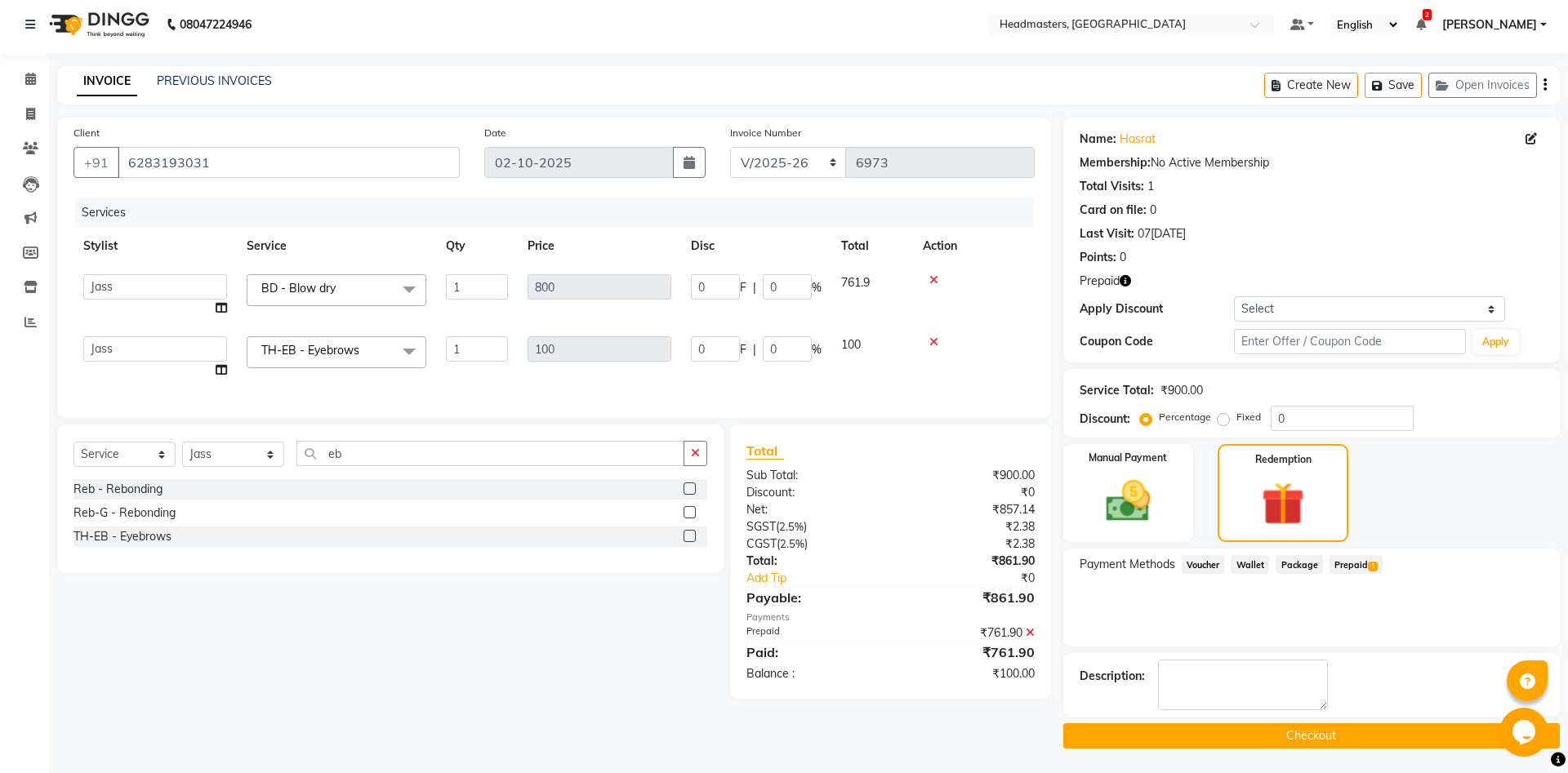
click at [340, 346] on span "TH-EB - Eyebrows" at bounding box center [310, 349] width 98 height 14
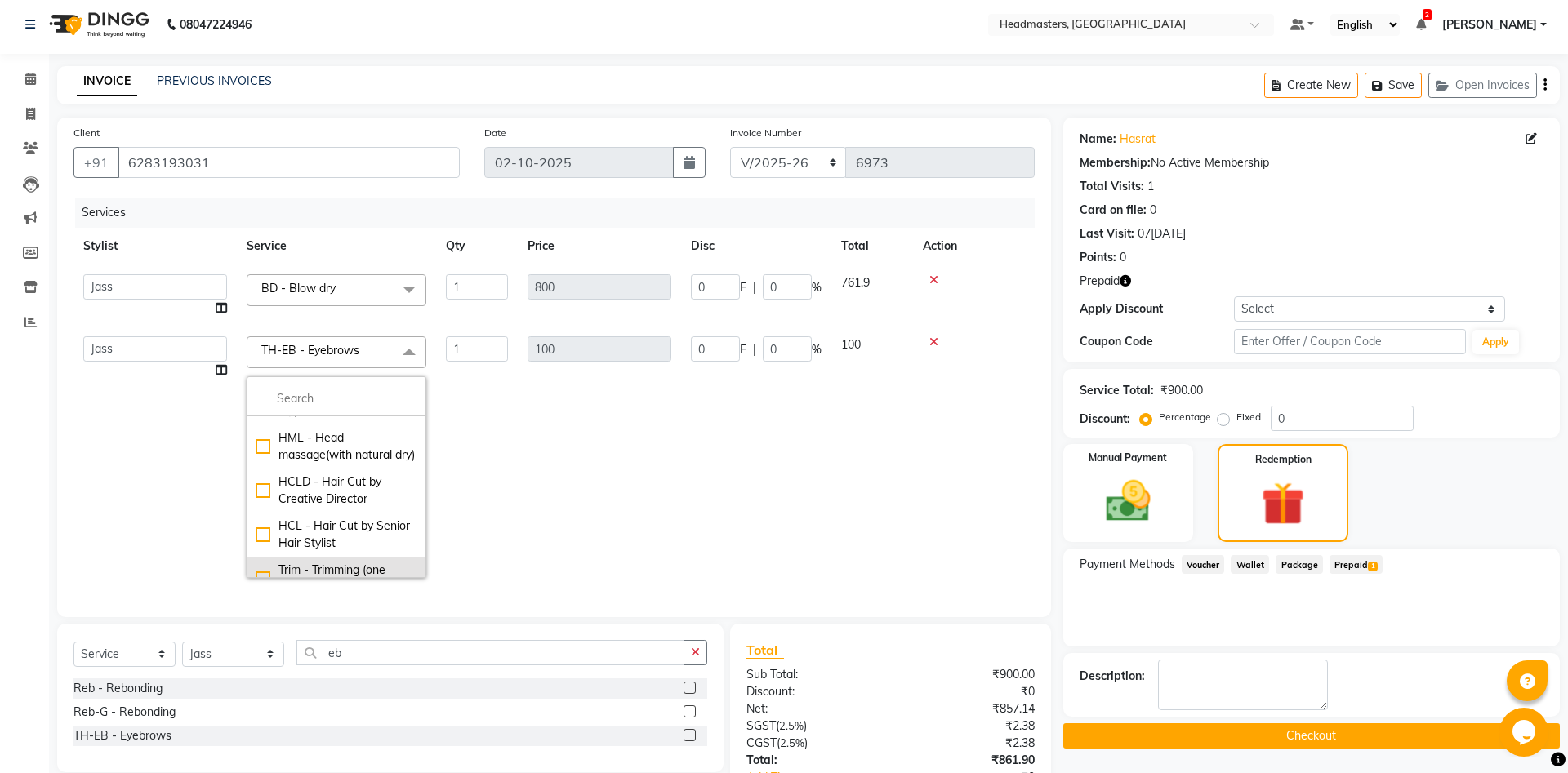
scroll to position [0, 0]
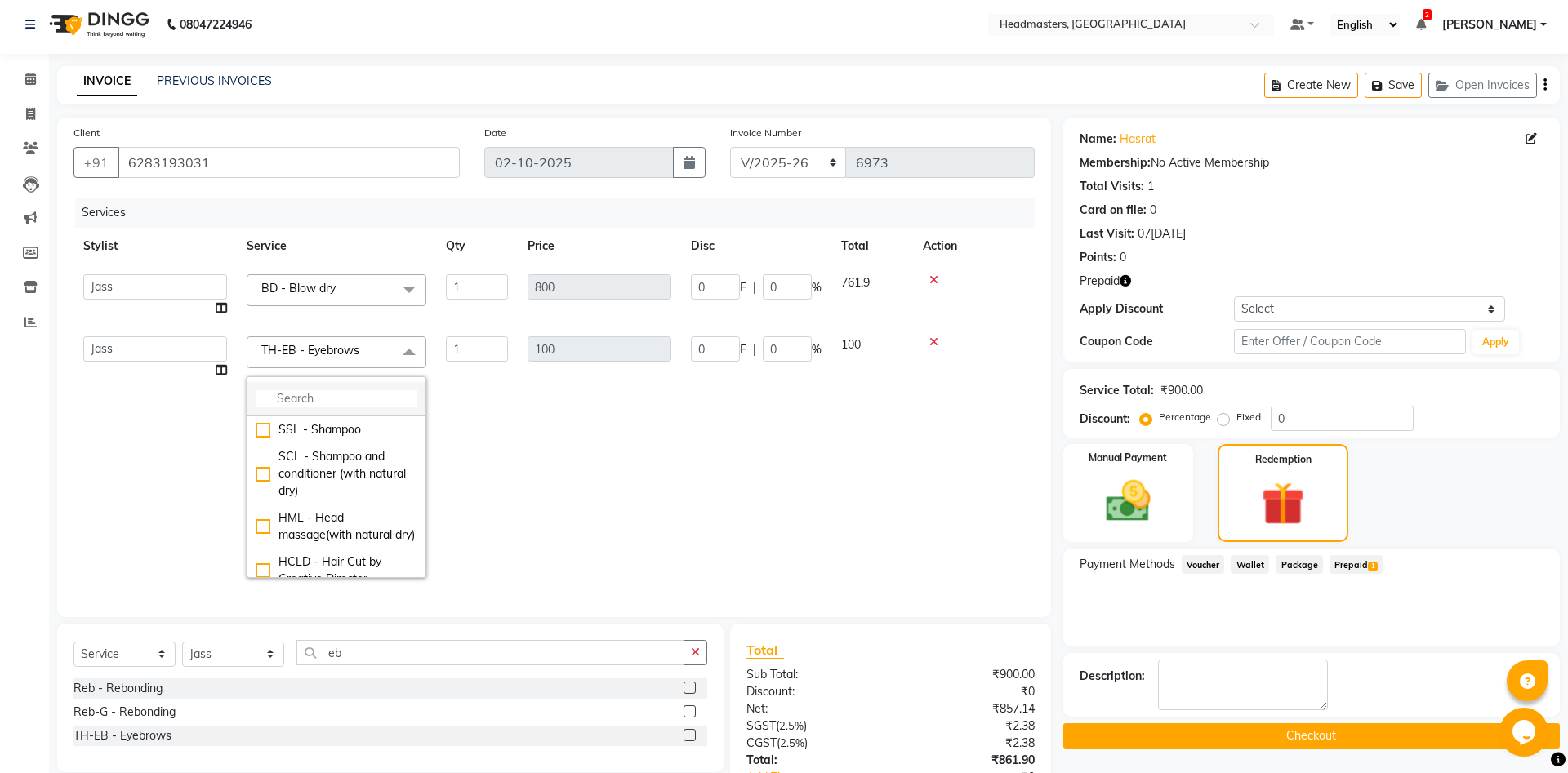
click at [367, 394] on input "multiselect-search" at bounding box center [336, 399] width 161 height 17
click at [389, 291] on span "BD - Blow dry x" at bounding box center [336, 291] width 179 height 32
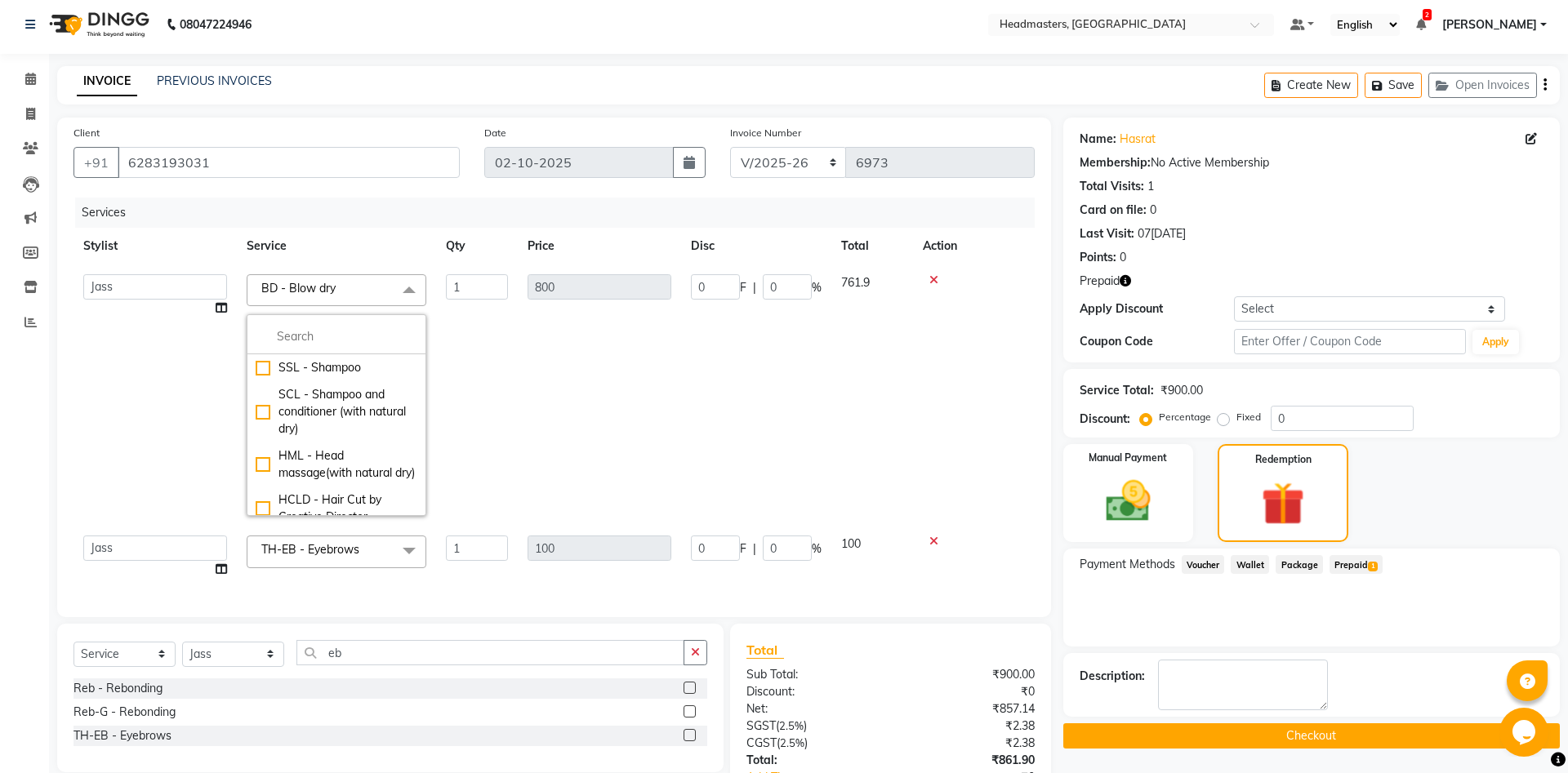
click at [388, 291] on span "BD - Blow dry x" at bounding box center [336, 291] width 179 height 32
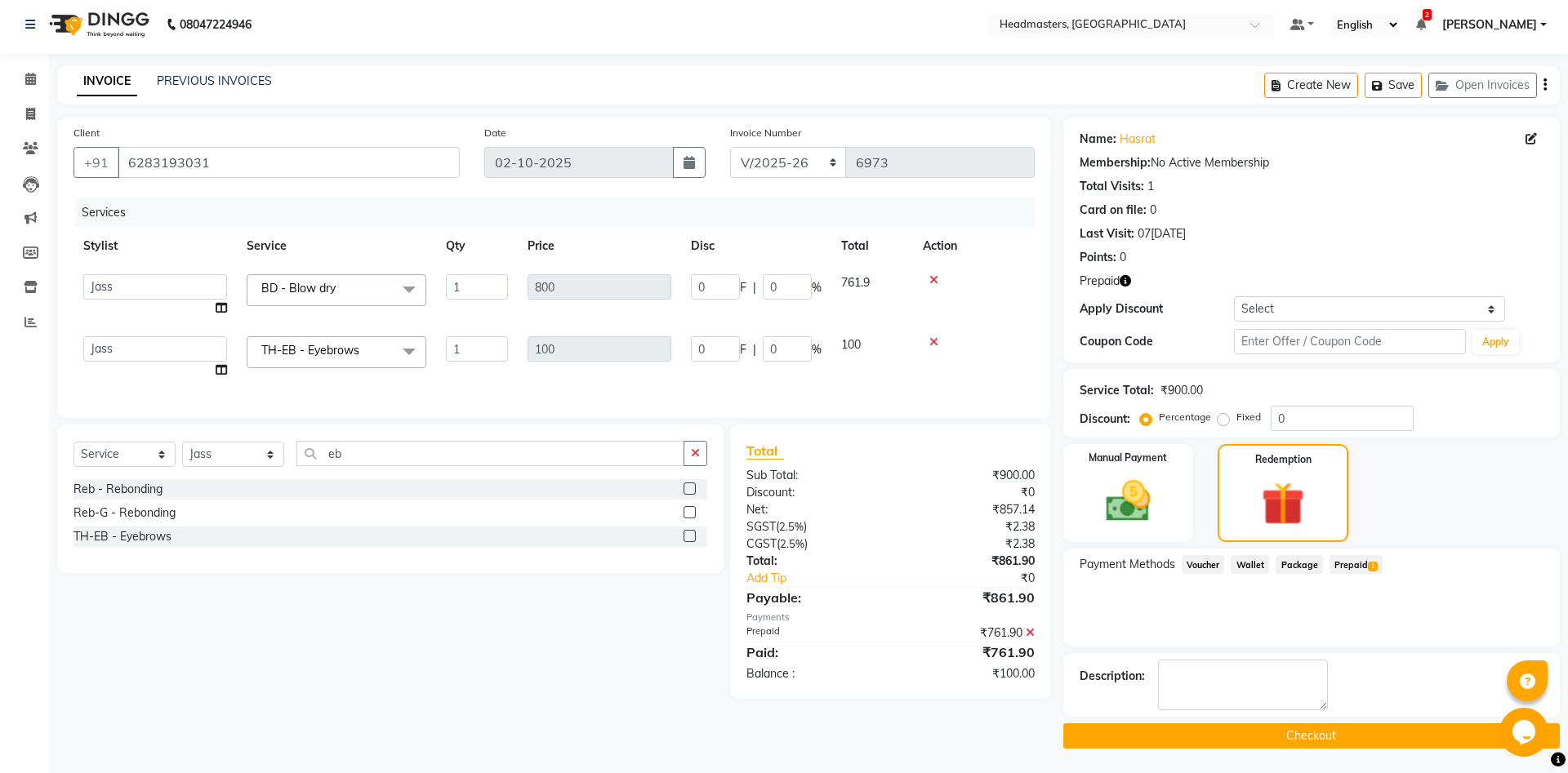
click at [930, 345] on icon at bounding box center [933, 342] width 9 height 11
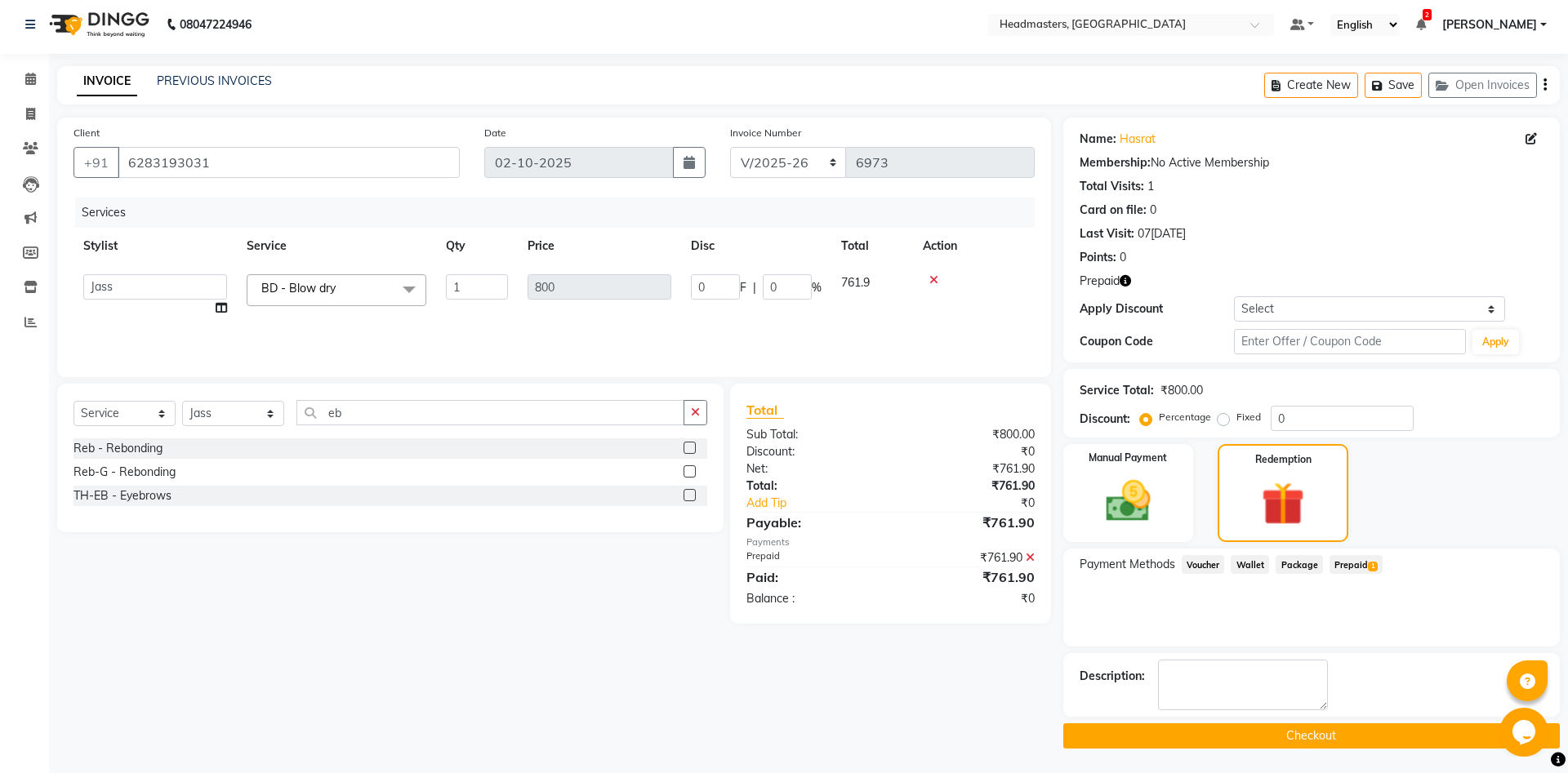
click at [331, 292] on span "BD - Blow dry" at bounding box center [298, 288] width 74 height 14
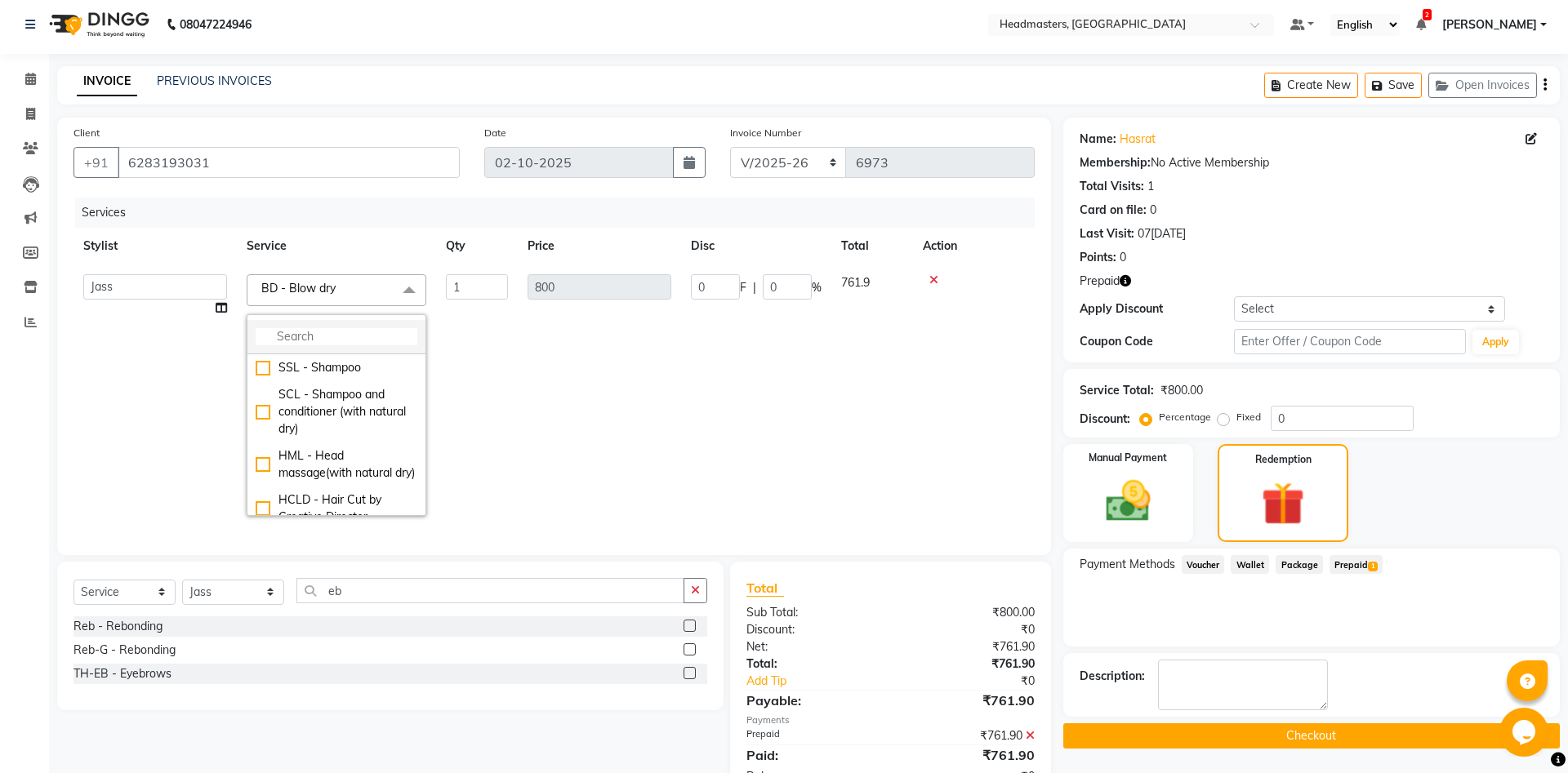
click at [320, 341] on input "multiselect-search" at bounding box center [336, 337] width 161 height 17
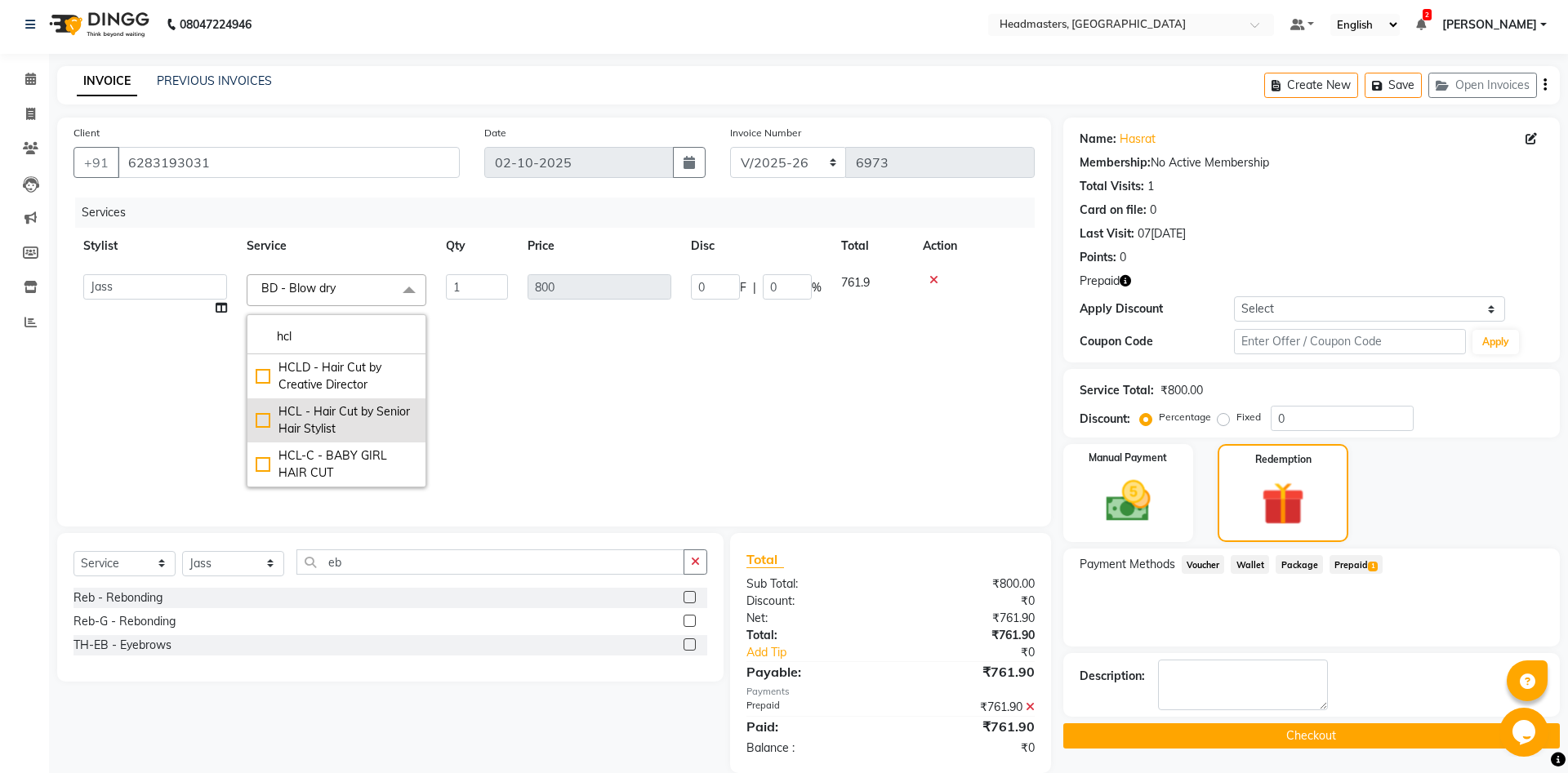
type input "hcl"
click at [373, 417] on div "HCL - Hair Cut by Senior Hair Stylist" at bounding box center [336, 421] width 161 height 34
type input "1000"
checkbox input "true"
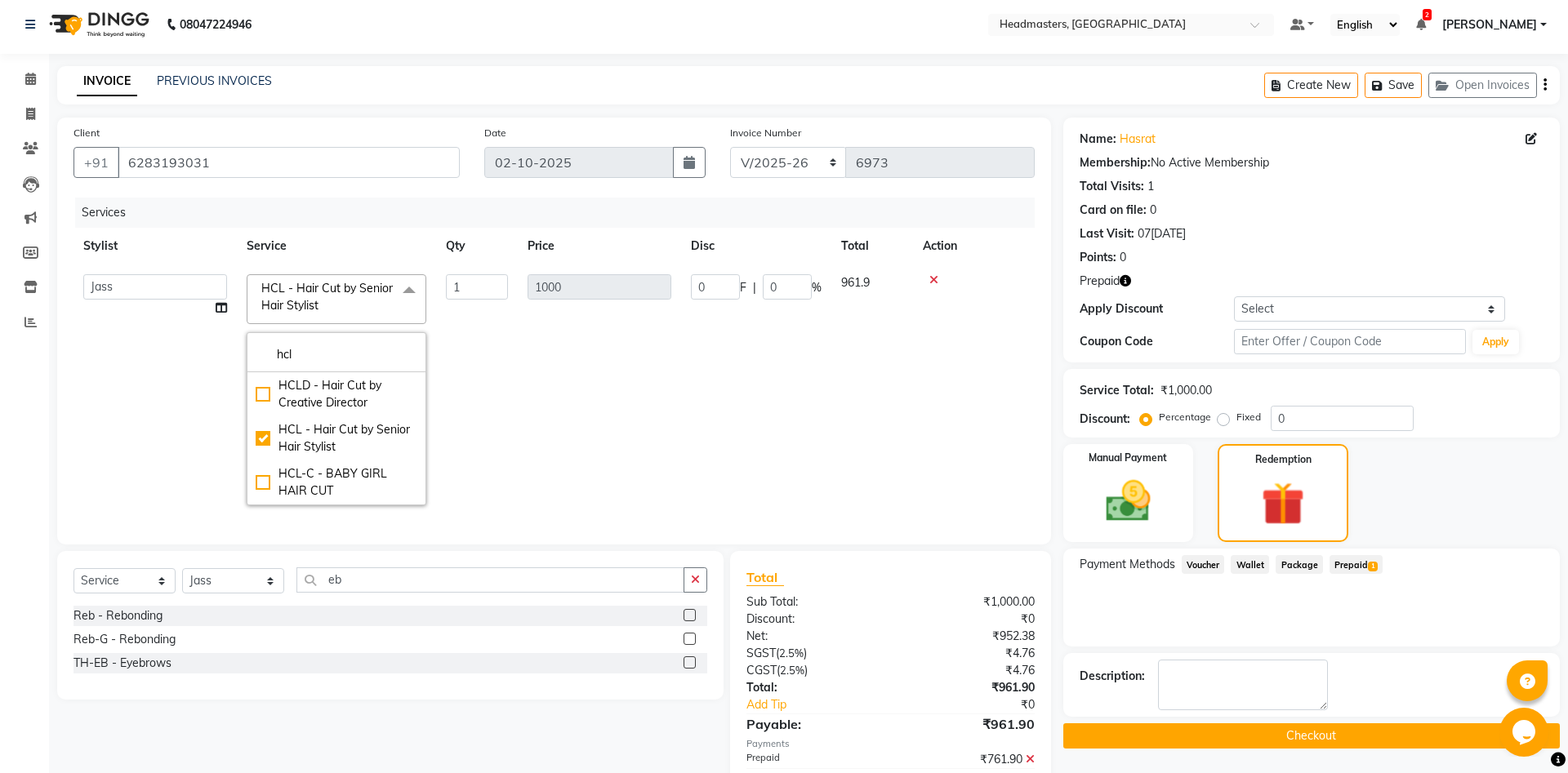
click at [486, 703] on div "Select Service Product Membership Package Voucher Prepaid Gift Card Select Styl…" at bounding box center [384, 688] width 679 height 274
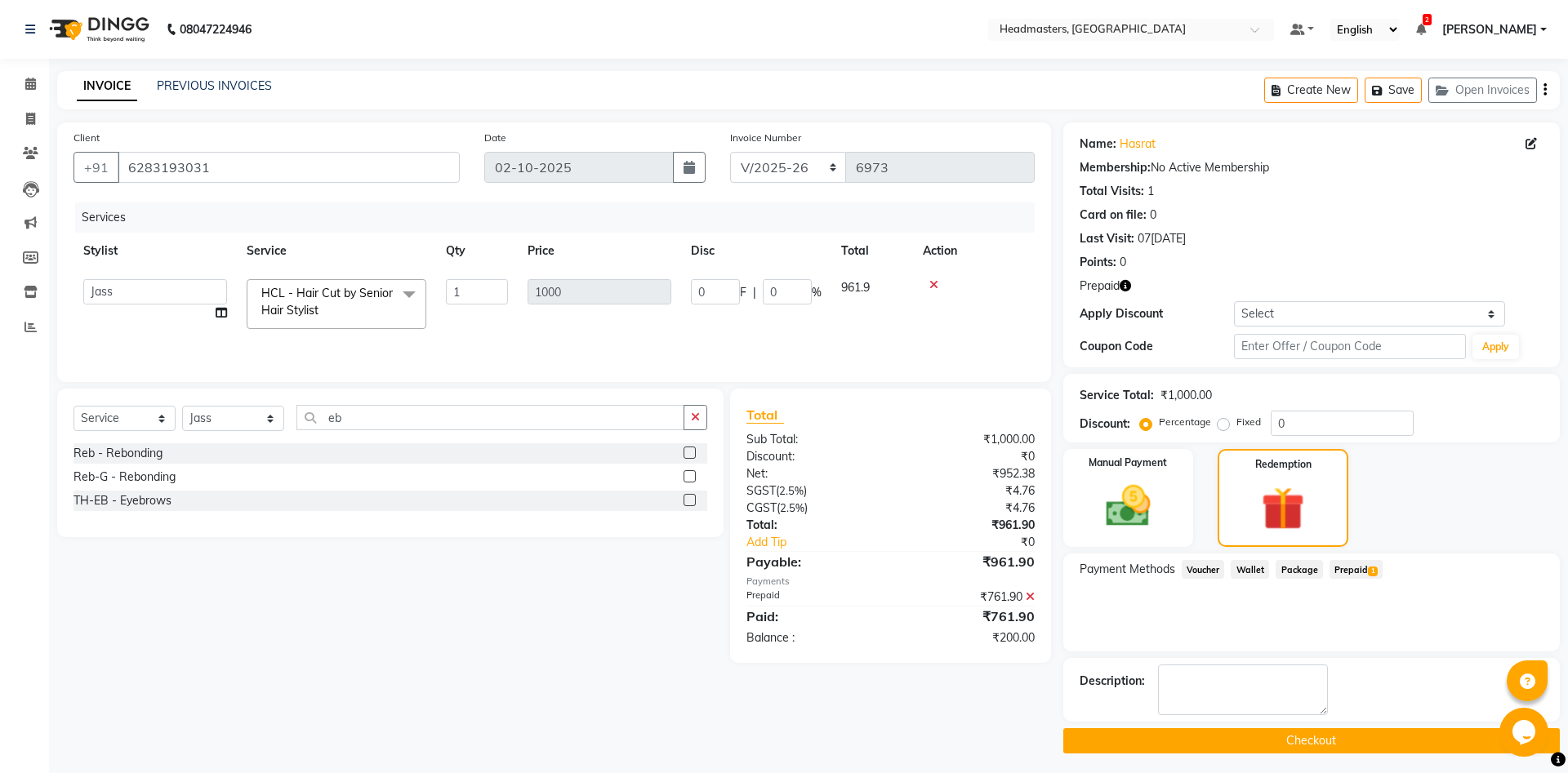
click at [1027, 597] on icon at bounding box center [1030, 597] width 9 height 11
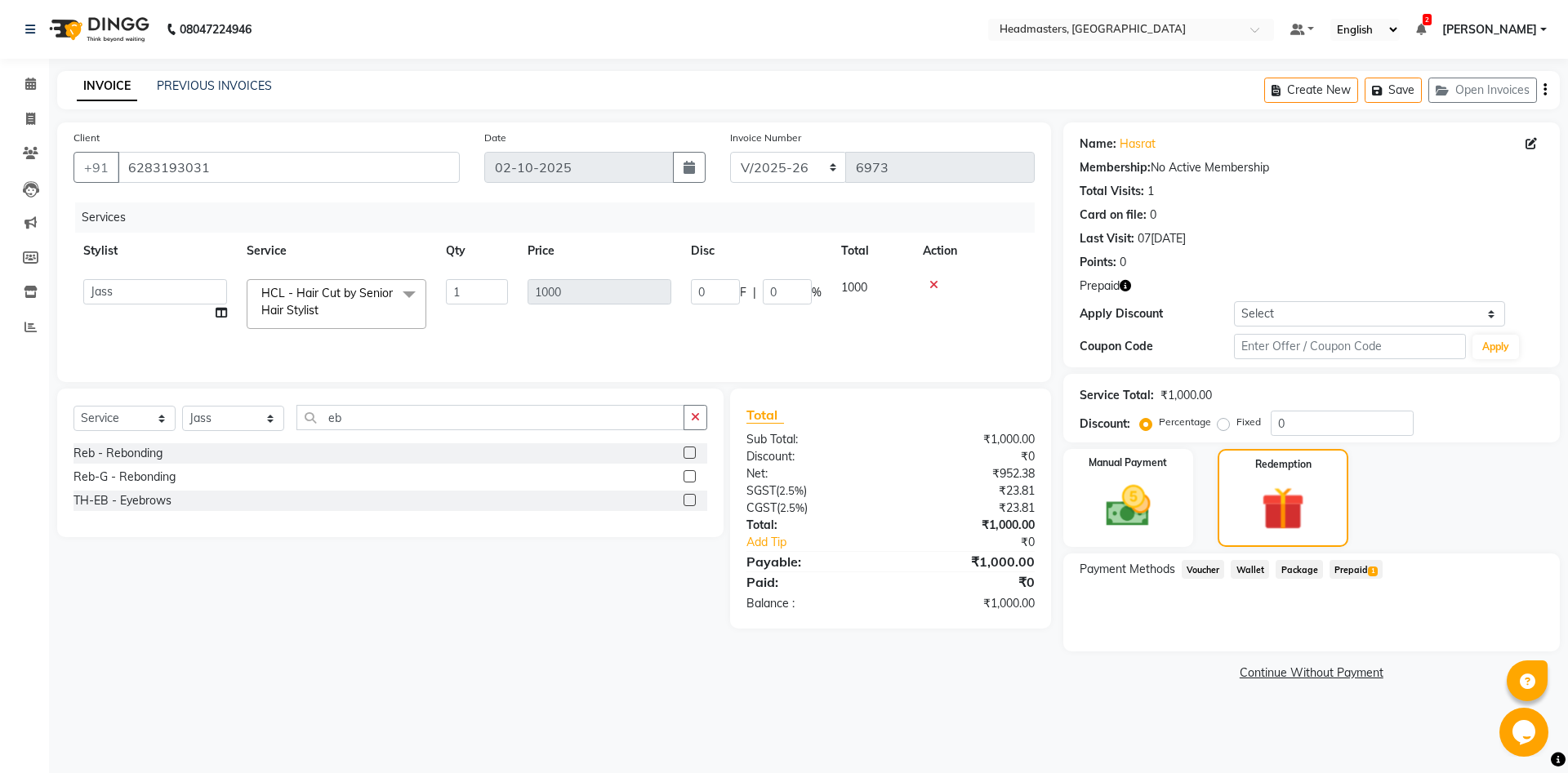
click at [1361, 571] on span "Prepaid 1" at bounding box center [1356, 570] width 53 height 19
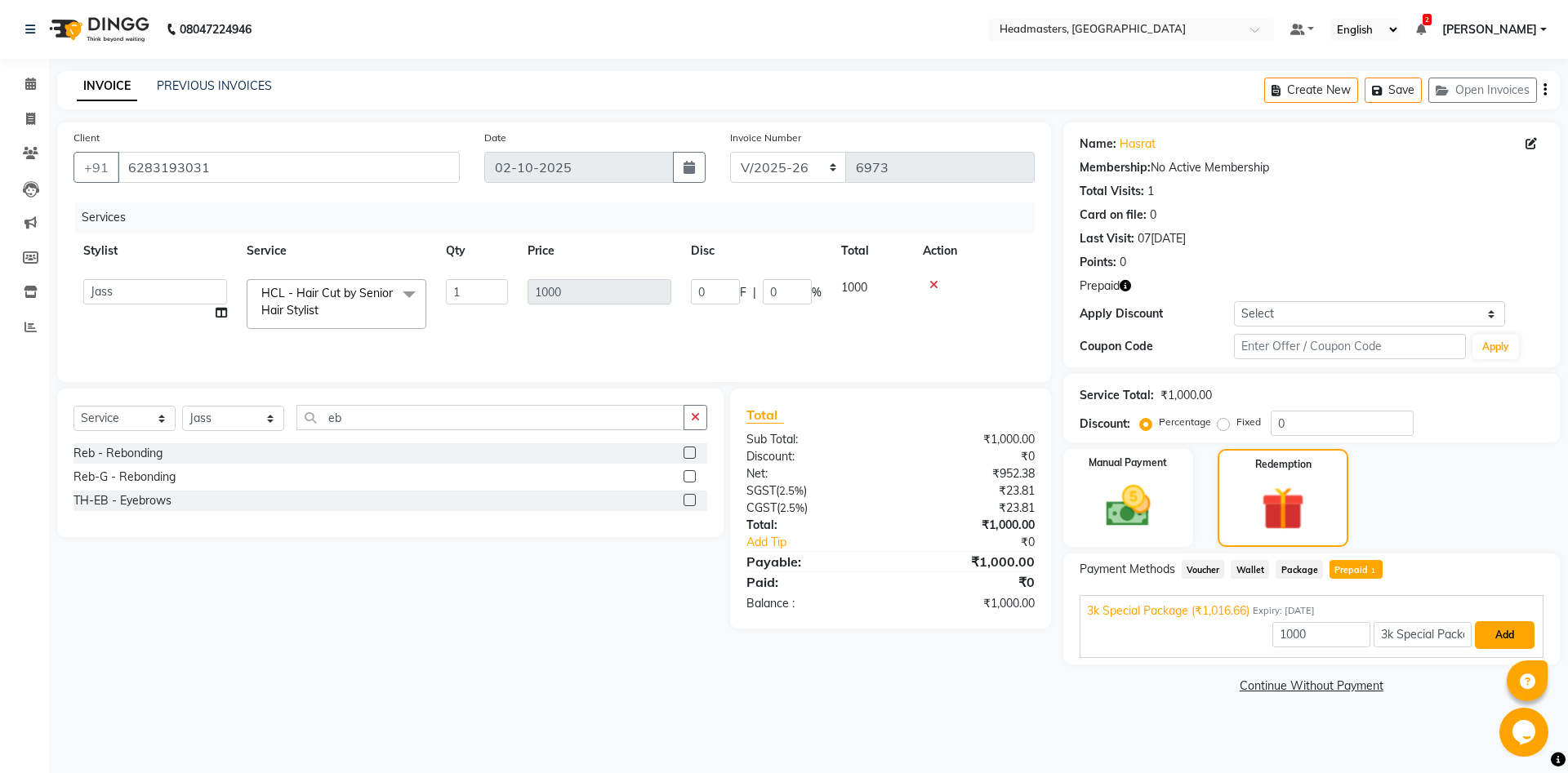
click at [1503, 644] on button "Add" at bounding box center [1504, 634] width 60 height 28
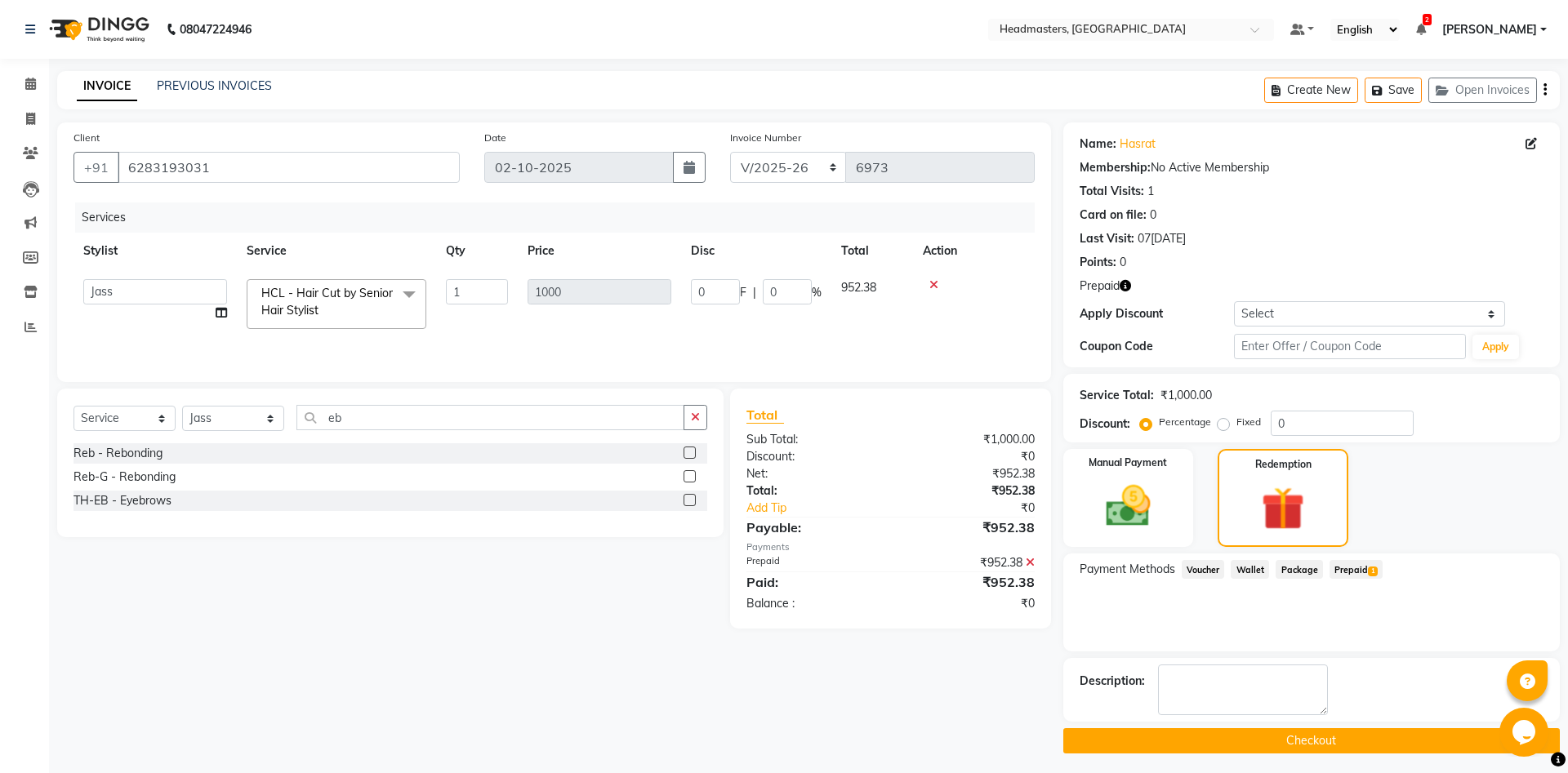
click at [1354, 572] on span "Prepaid 1" at bounding box center [1356, 570] width 53 height 19
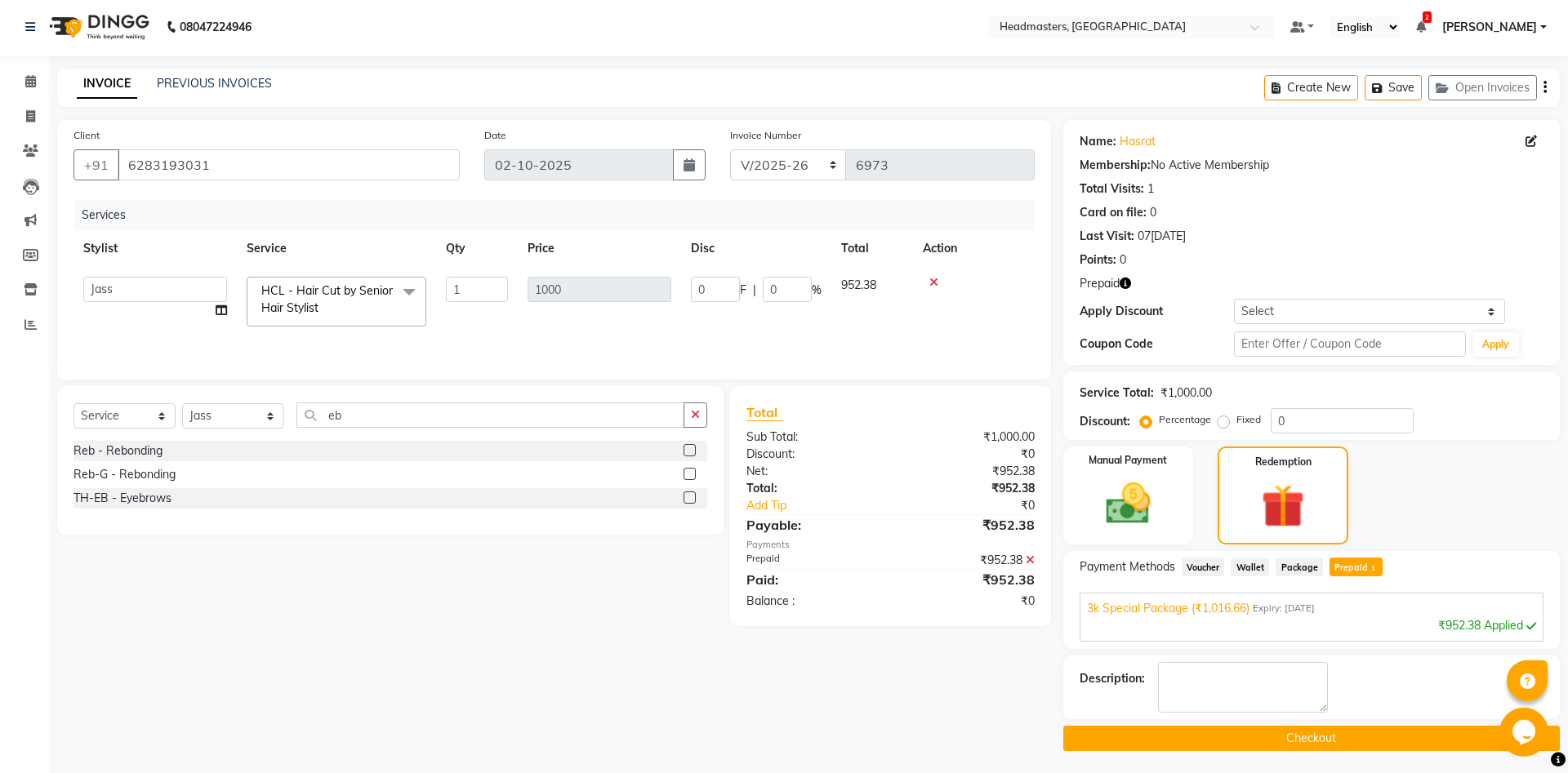
scroll to position [5, 0]
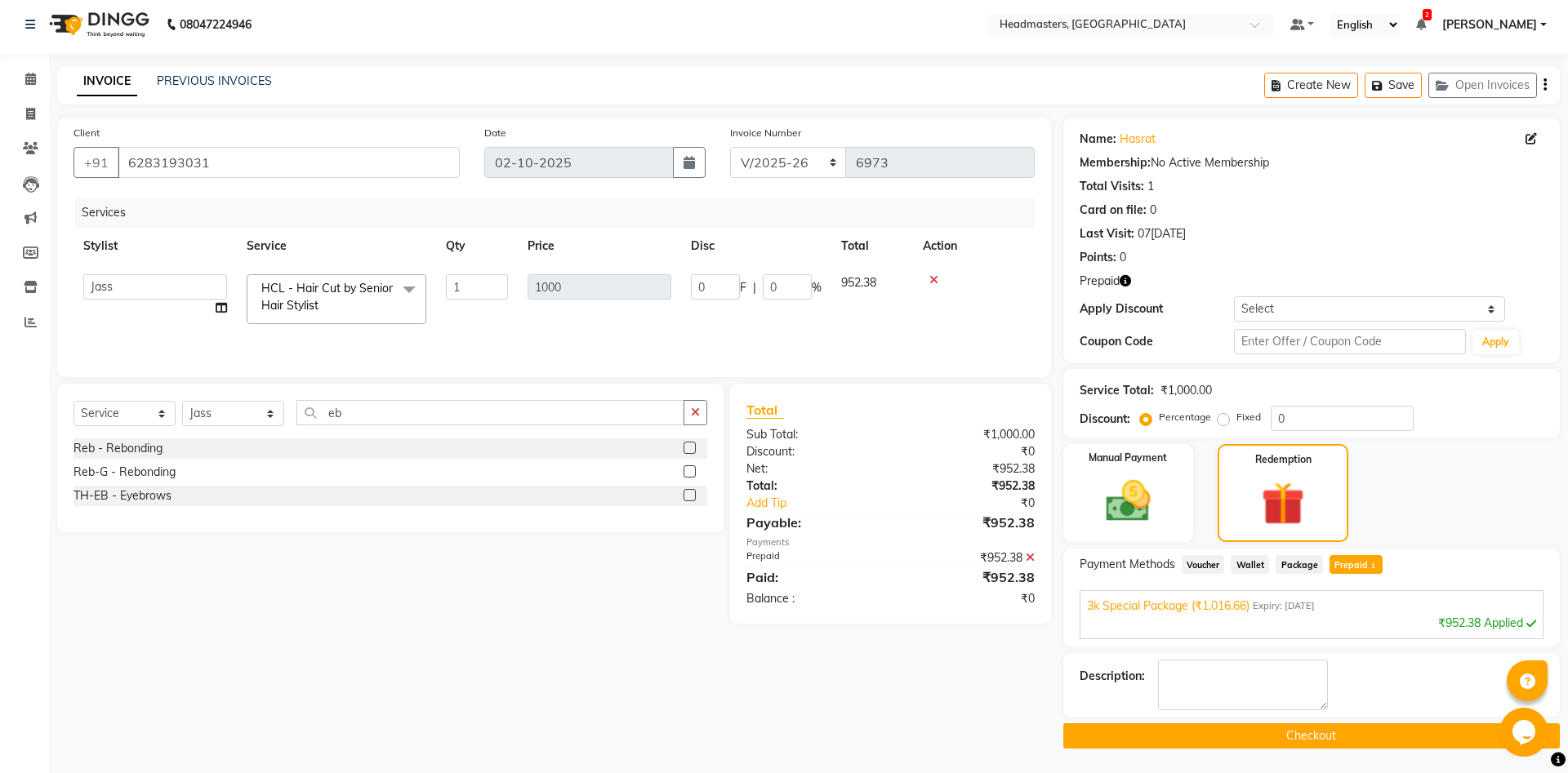
click at [1327, 732] on button "Checkout" at bounding box center [1311, 736] width 497 height 26
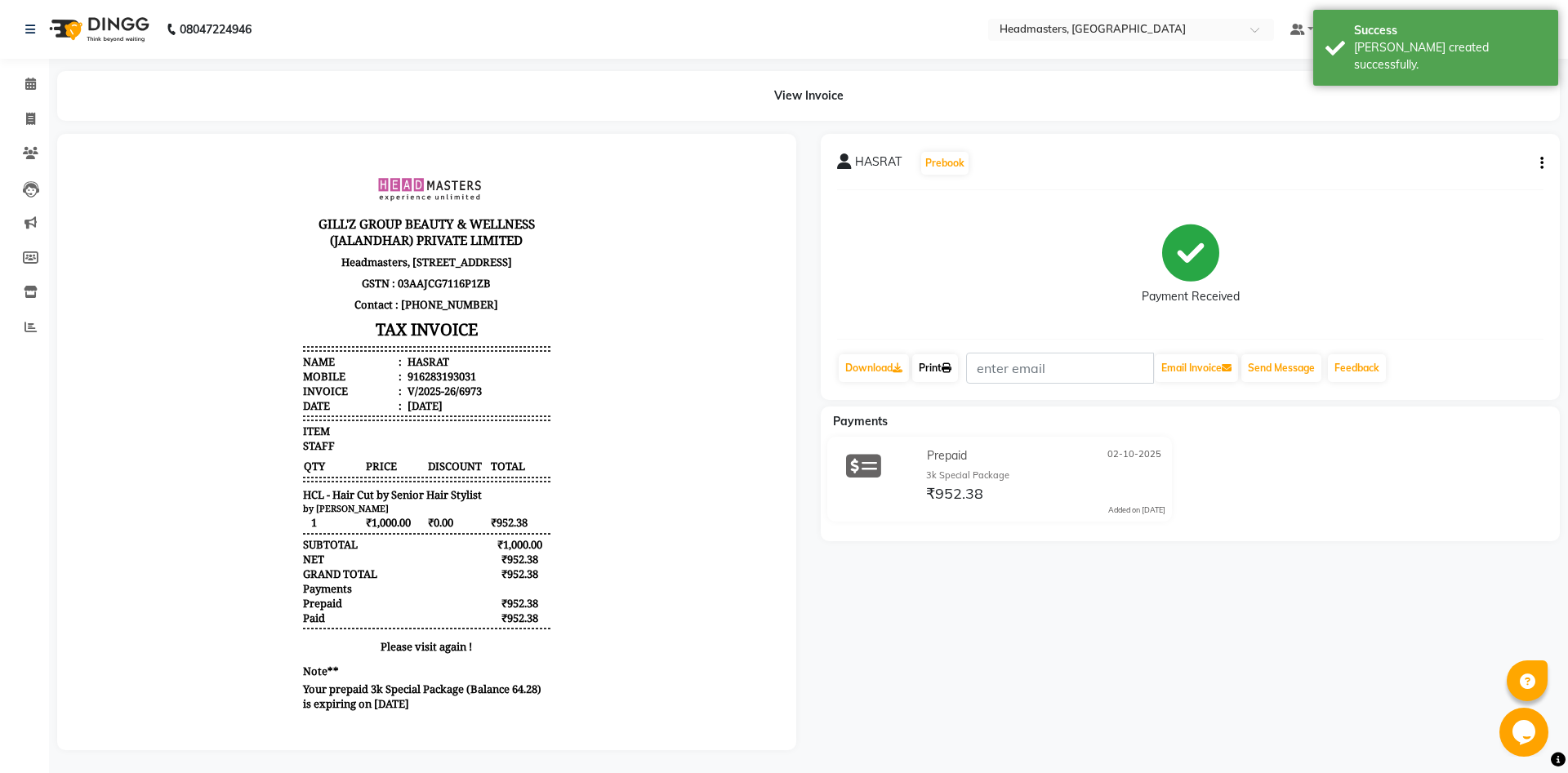
click at [938, 374] on link "Print" at bounding box center [935, 368] width 46 height 28
click at [927, 368] on link "Print" at bounding box center [935, 368] width 46 height 28
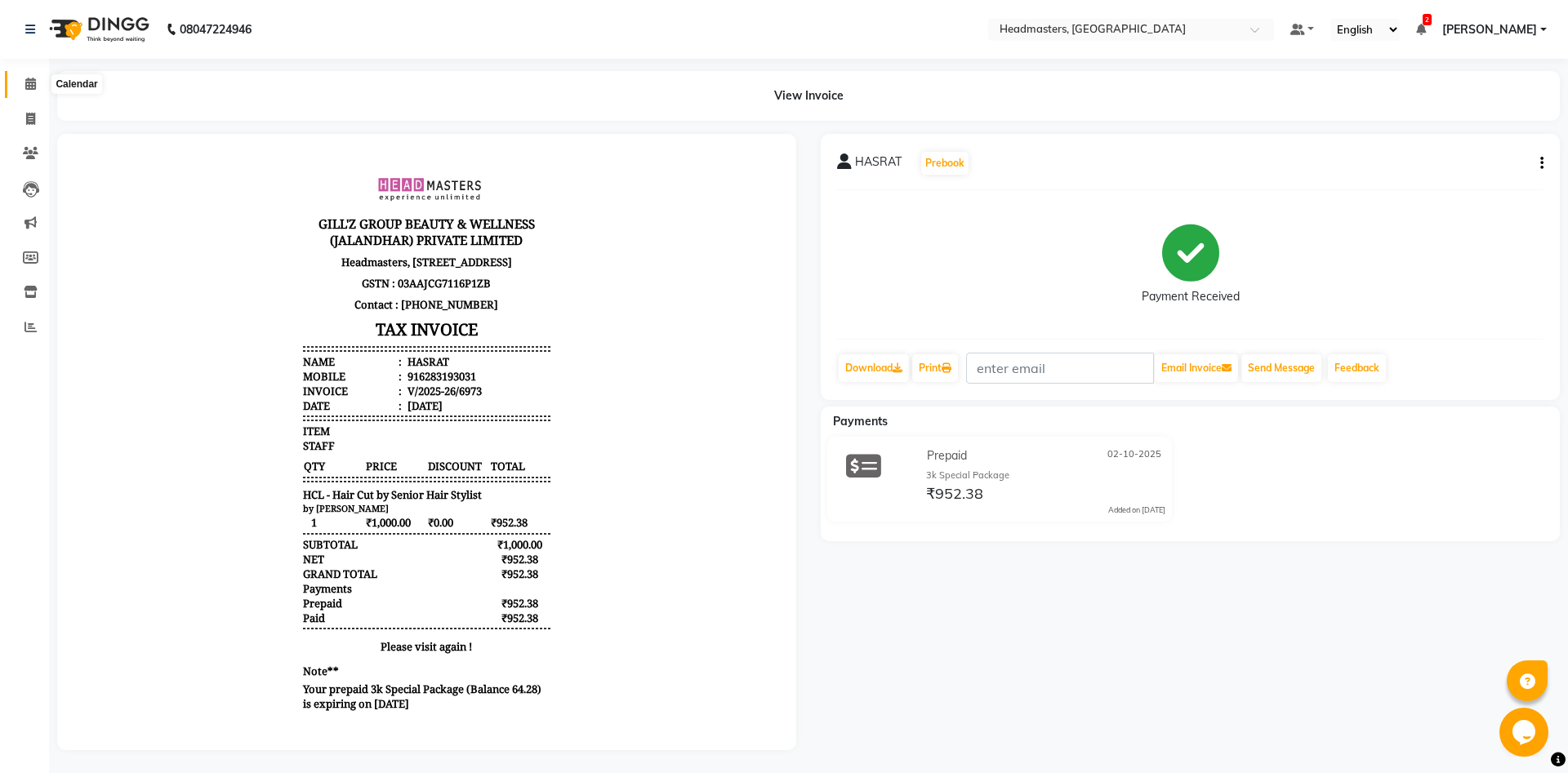
click at [20, 85] on span at bounding box center [30, 85] width 28 height 19
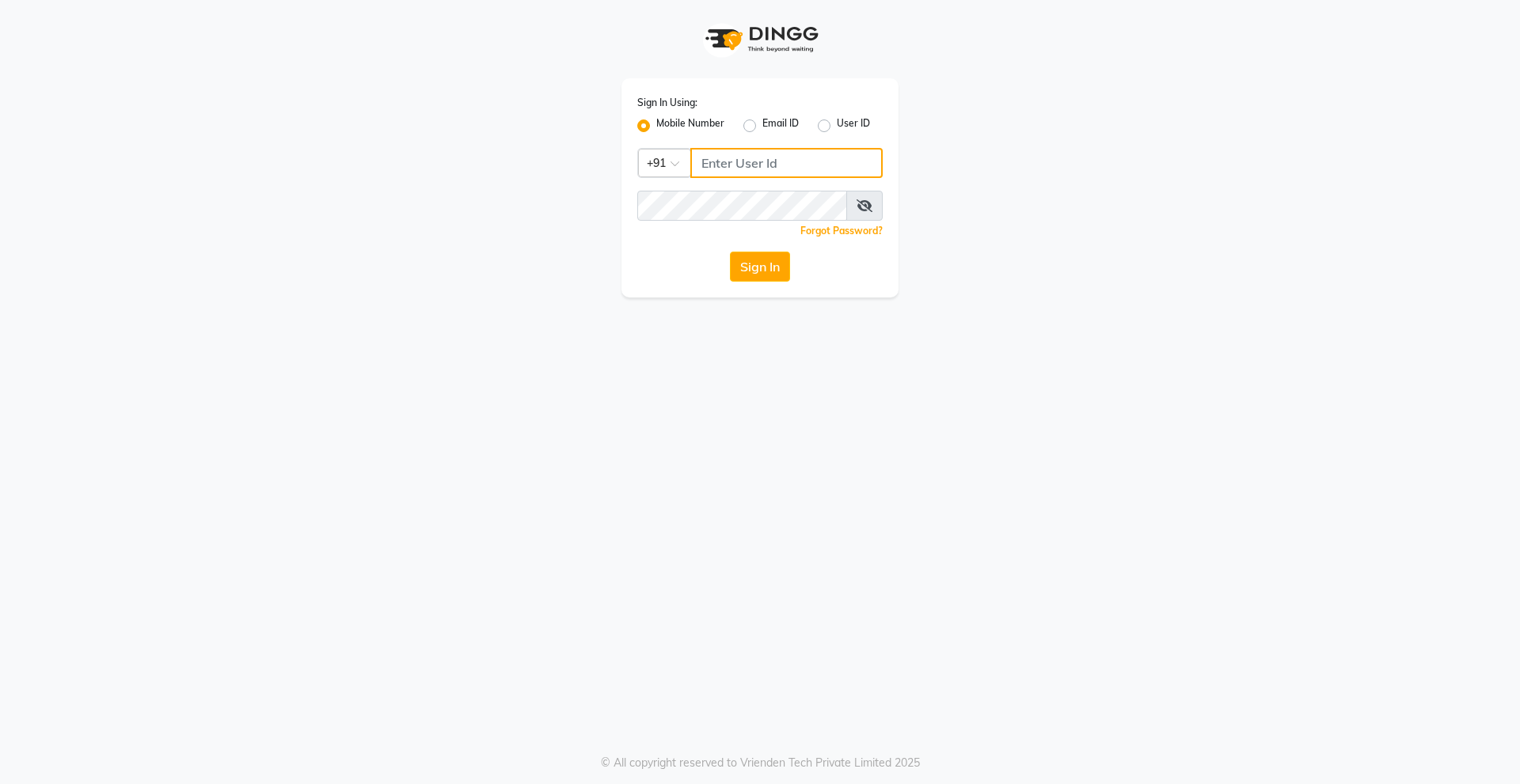
click at [809, 162] on input "Username" at bounding box center [786, 163] width 192 height 30
type input "8054028842"
click at [710, 221] on div "Sign In Using: Mobile Number Email ID User ID Country Code × [PHONE_NUMBER] Rem…" at bounding box center [760, 188] width 277 height 219
click at [772, 265] on button "Sign In" at bounding box center [760, 266] width 60 height 30
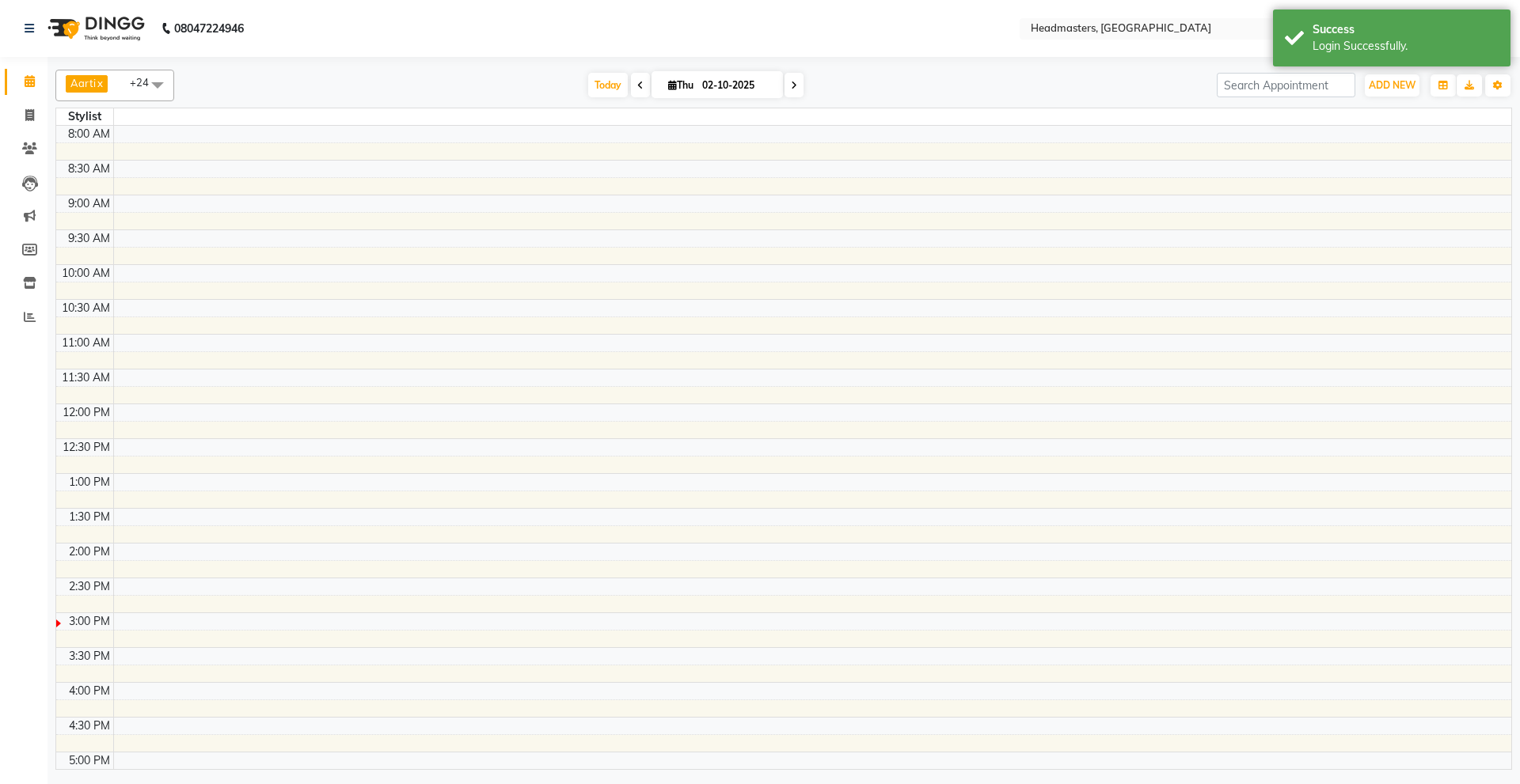
select select "en"
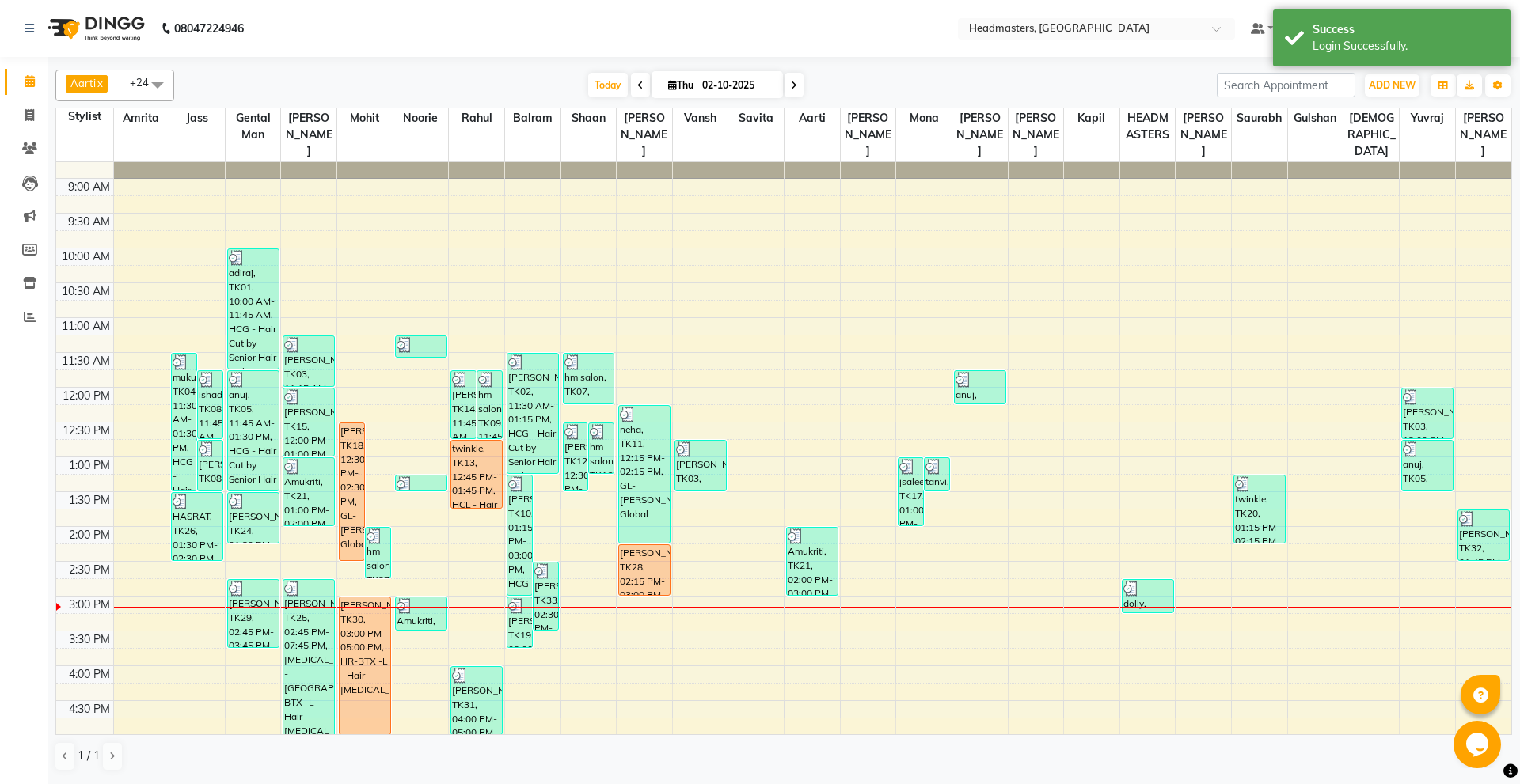
scroll to position [86, 0]
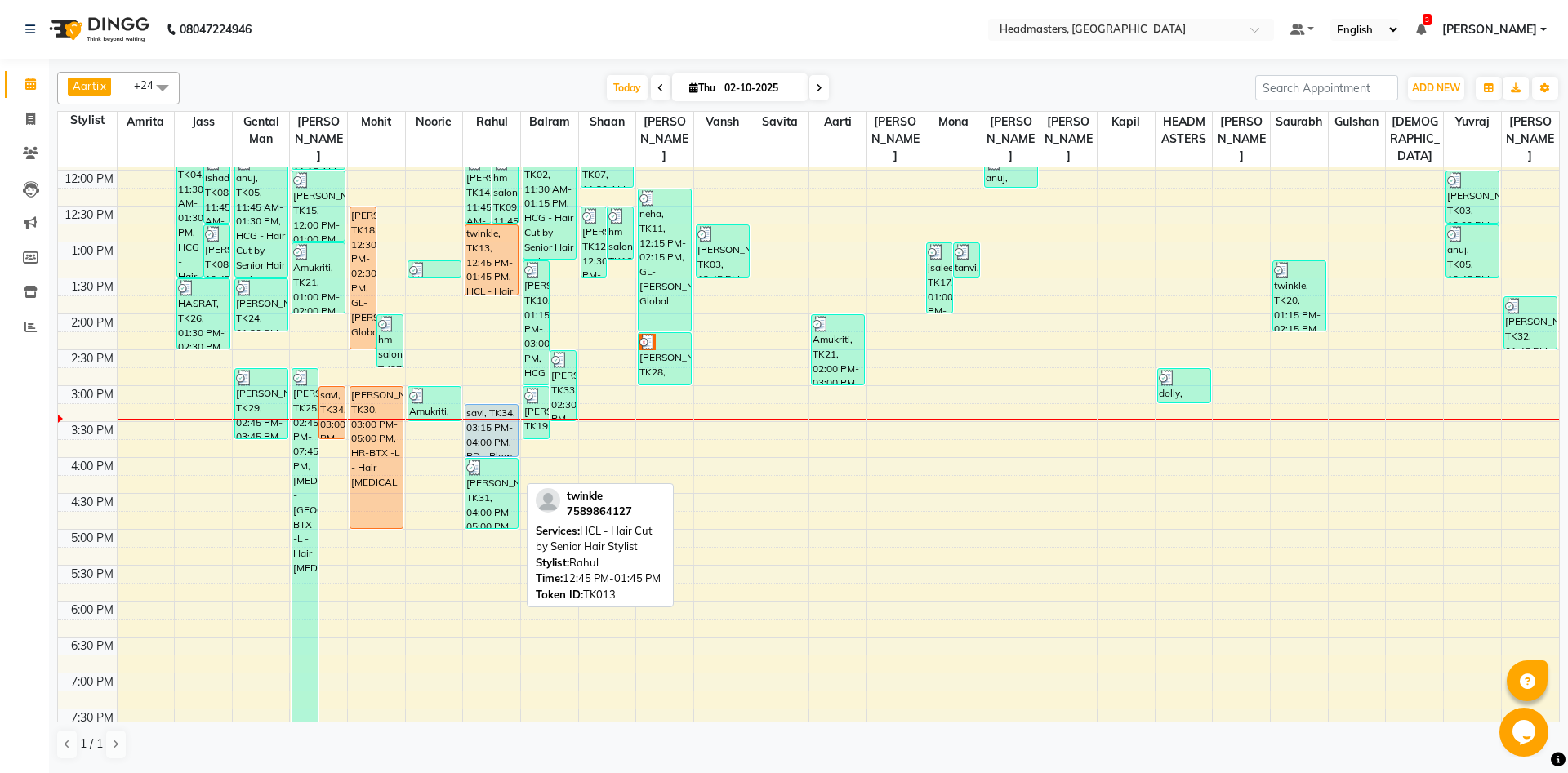
scroll to position [352, 0]
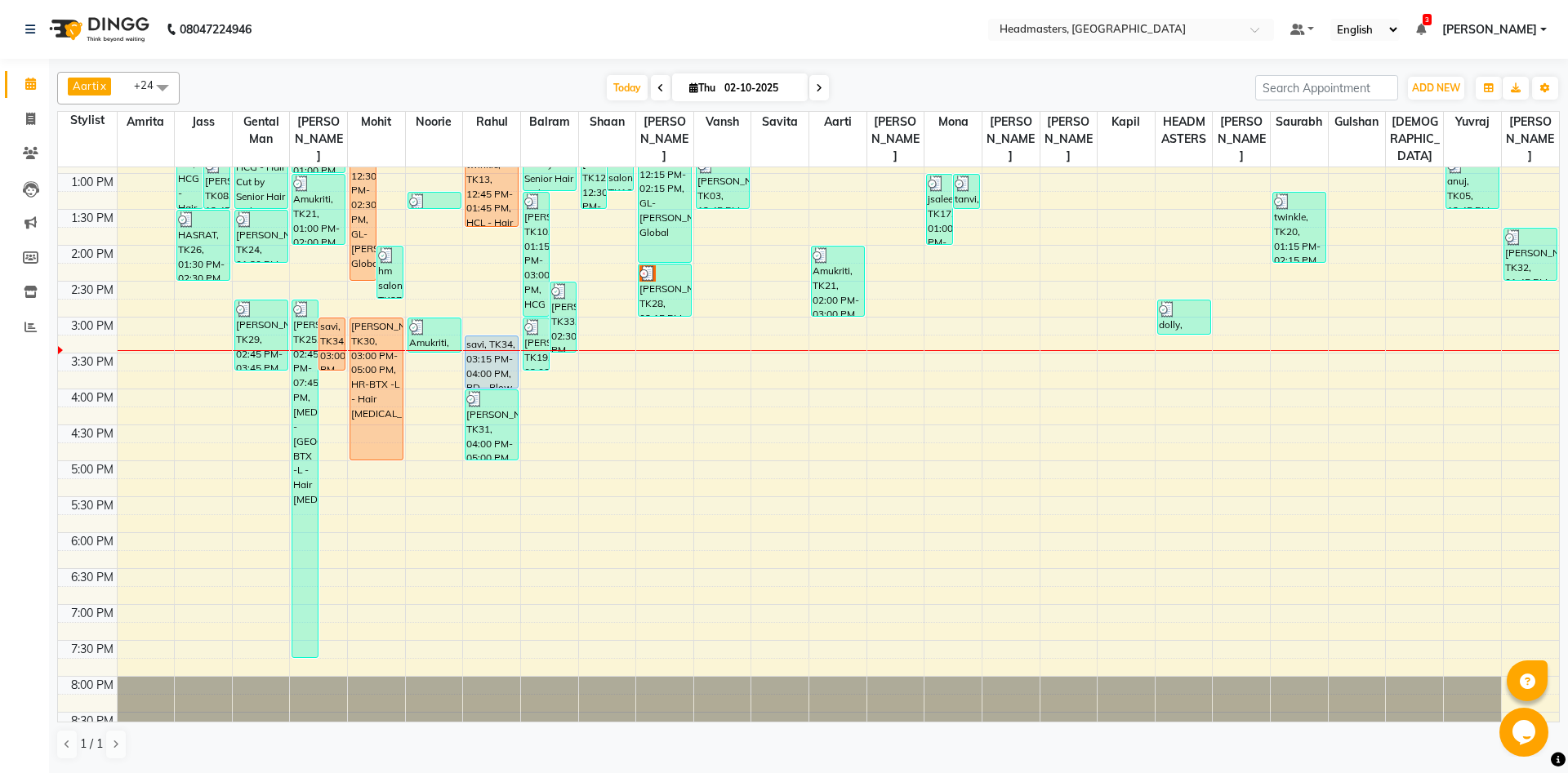
click at [488, 256] on div "8:00 AM 8:30 AM 9:00 AM 9:30 AM 10:00 AM 10:30 AM 11:00 AM 11:30 AM 12:00 PM 12…" at bounding box center [808, 317] width 1501 height 1005
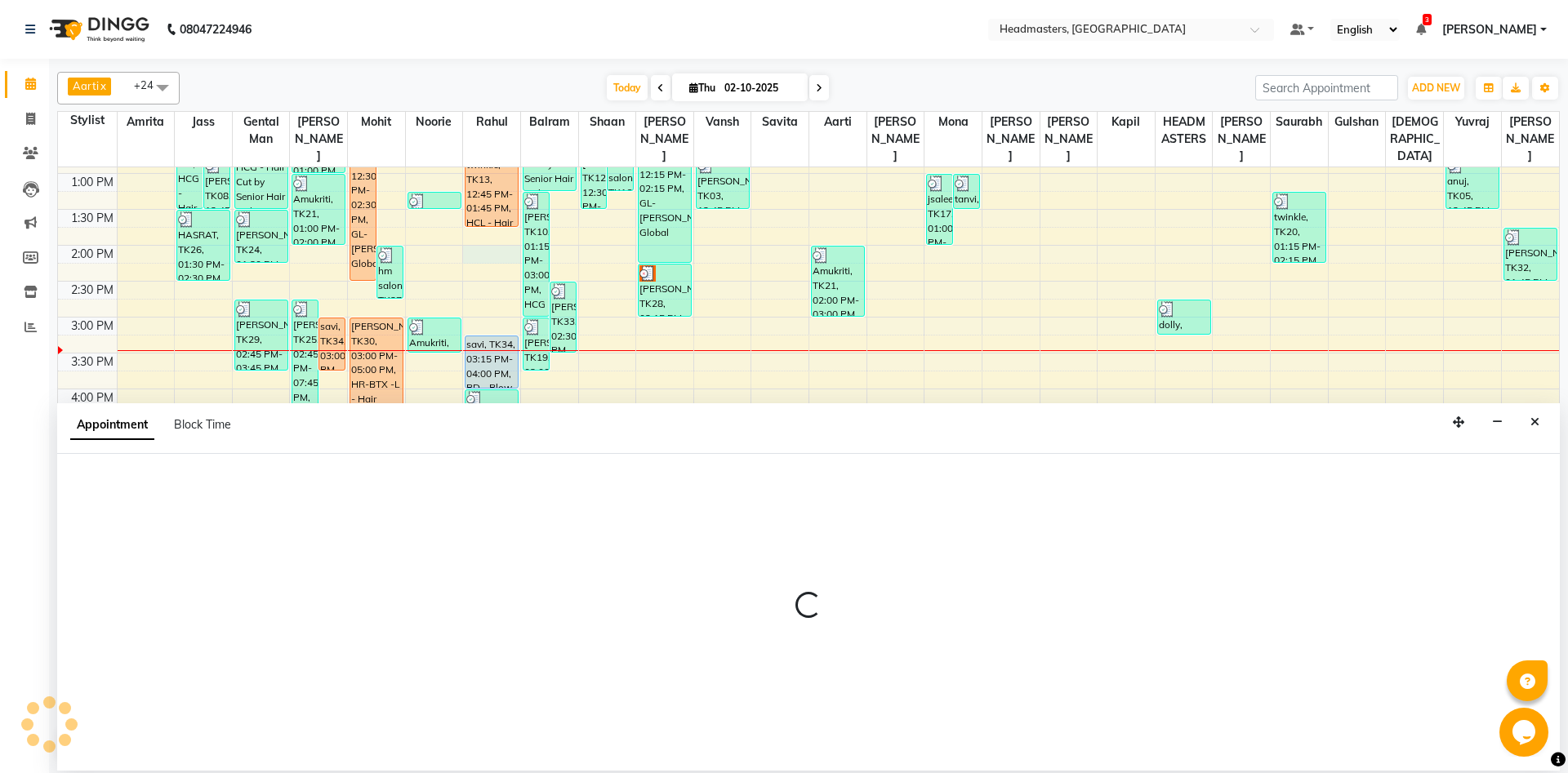
select select "60725"
select select "840"
select select "tentative"
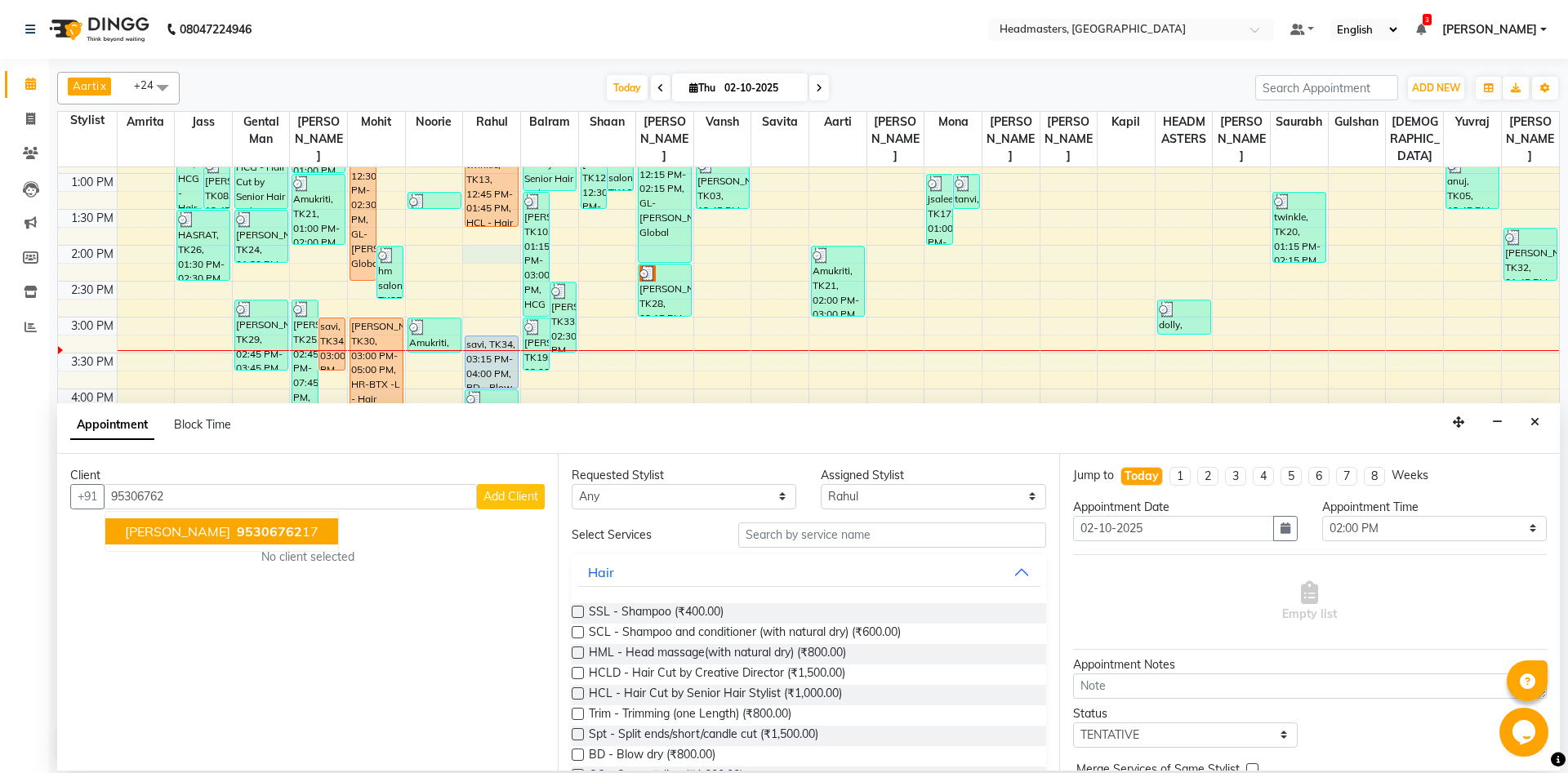
click at [197, 537] on span "[PERSON_NAME]" at bounding box center [178, 531] width 105 height 16
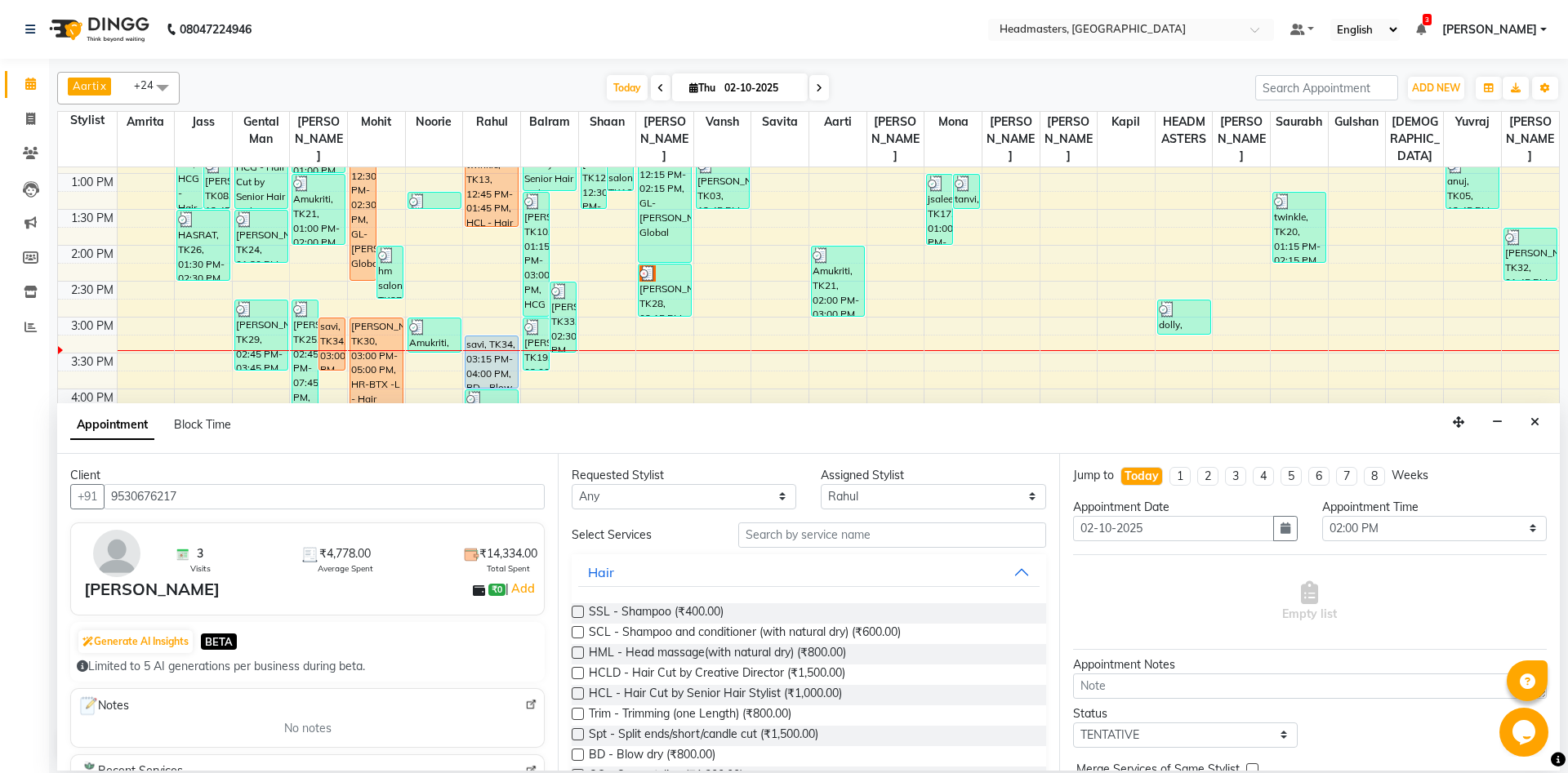
type input "9530676217"
click at [801, 540] on input "text" at bounding box center [892, 535] width 308 height 26
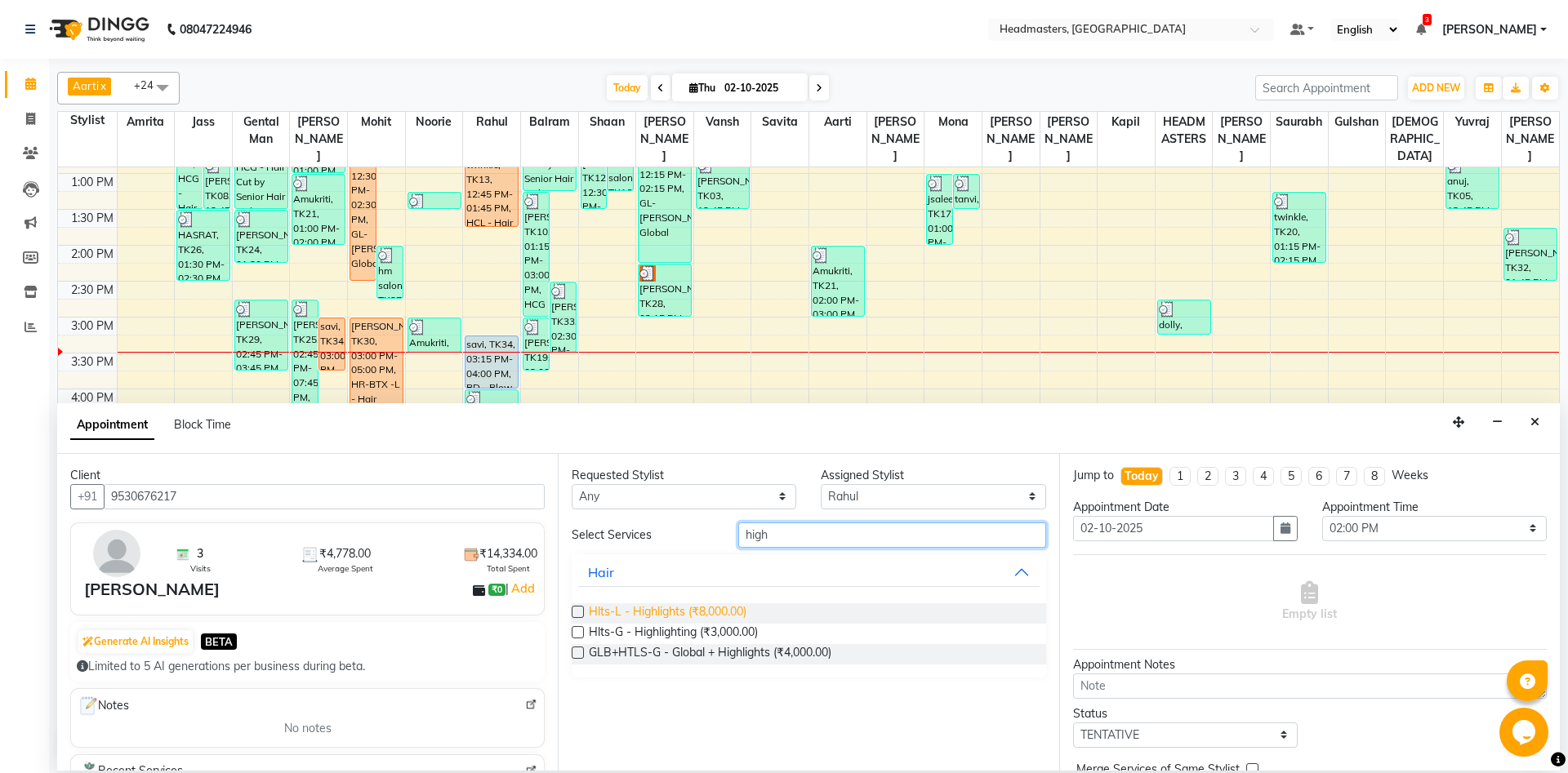
type input "high"
click at [713, 615] on span "Hlts-L - Highlights (₹8,000.00)" at bounding box center [668, 613] width 158 height 20
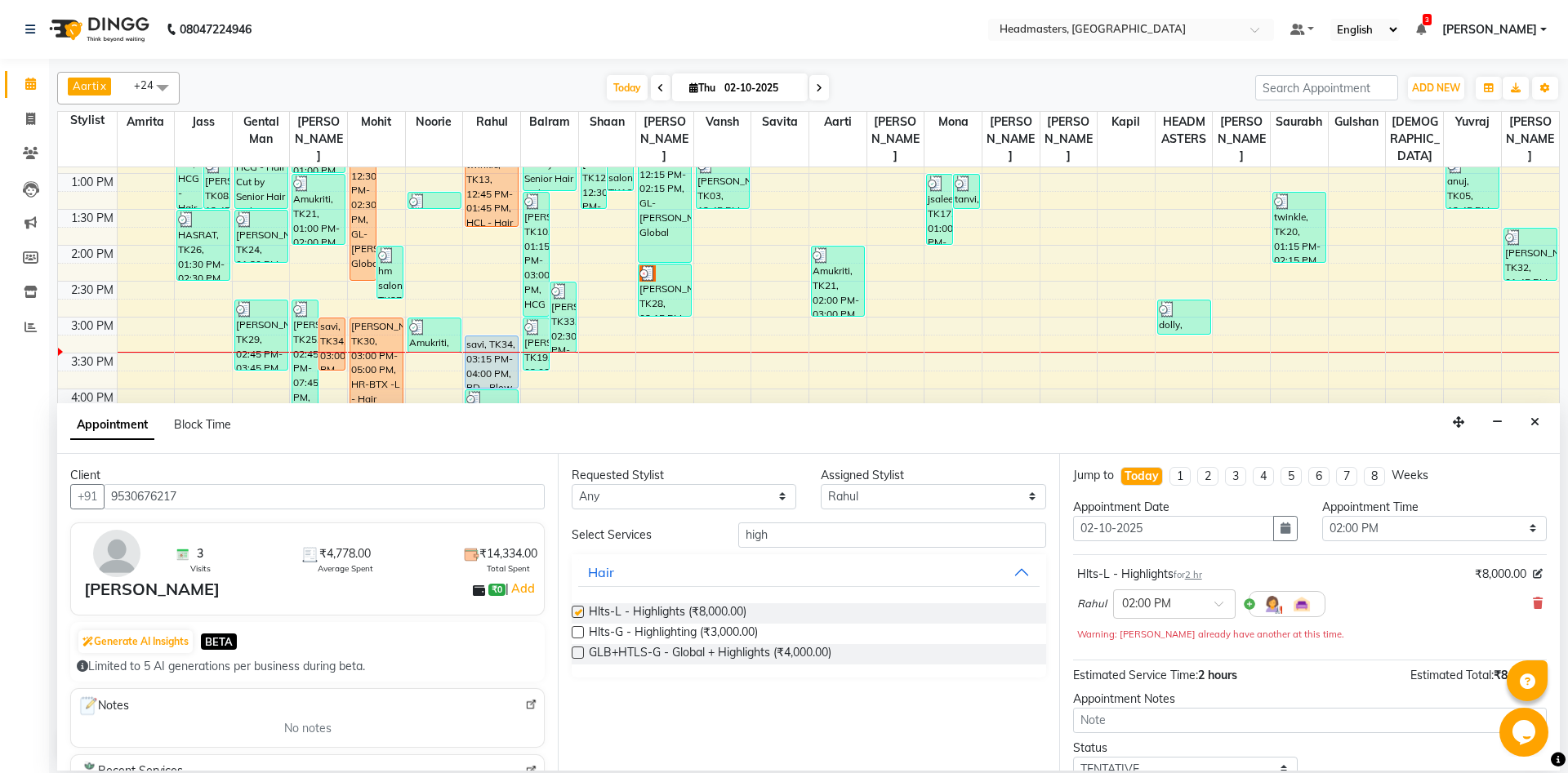
checkbox input "false"
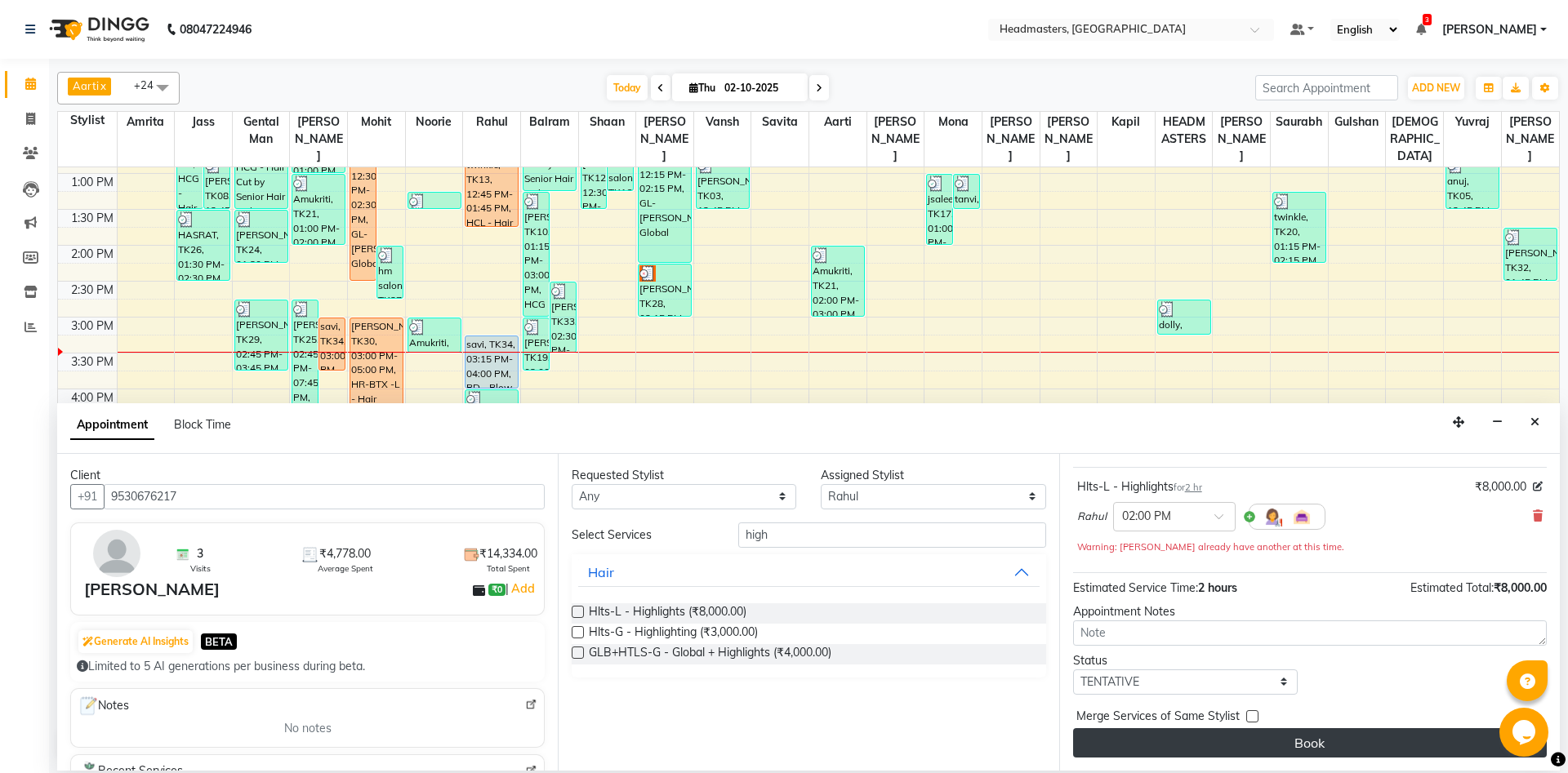
click at [1353, 735] on button "Book" at bounding box center [1310, 743] width 474 height 29
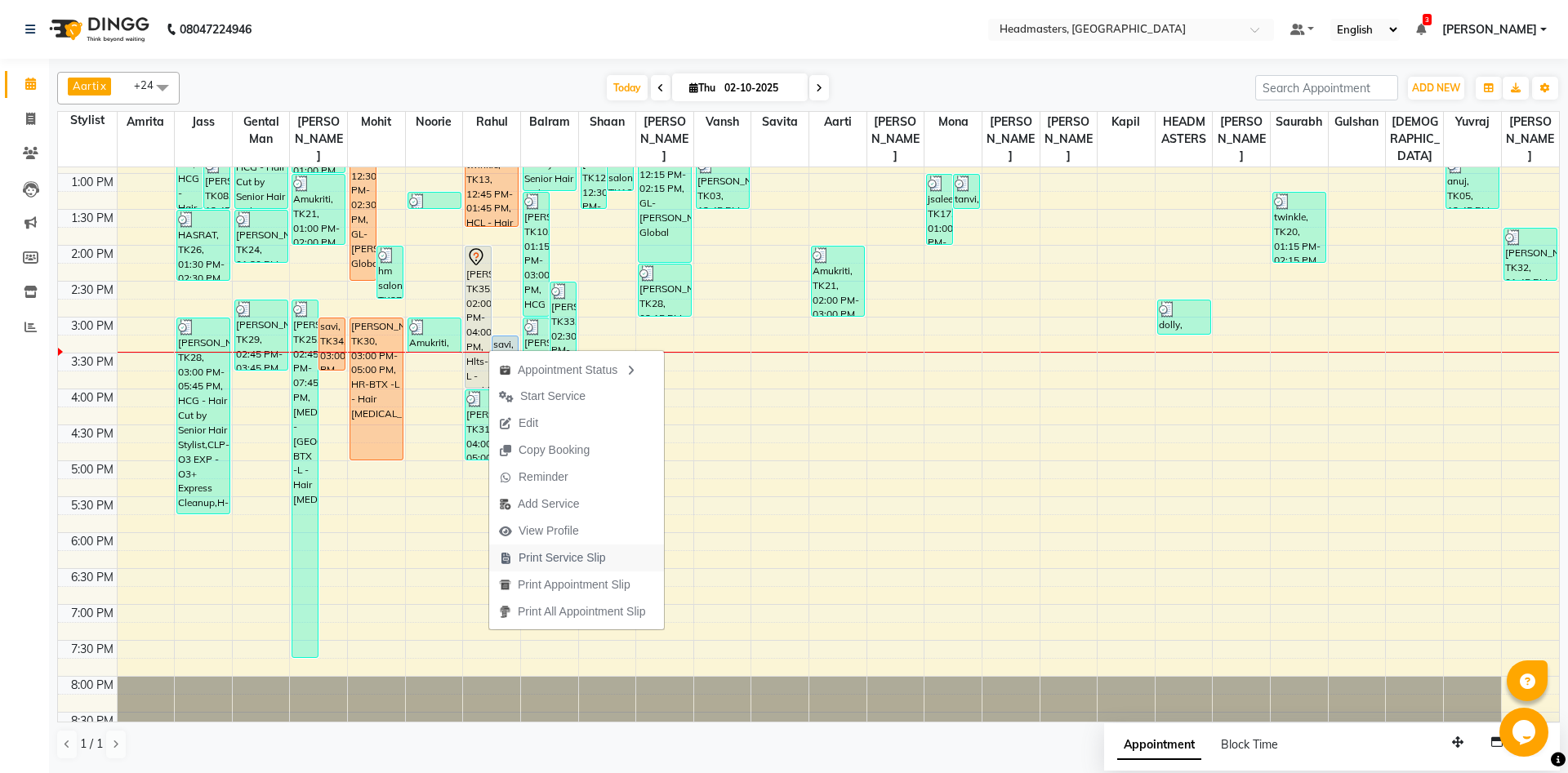
click at [574, 558] on span "Print Service Slip" at bounding box center [562, 558] width 87 height 17
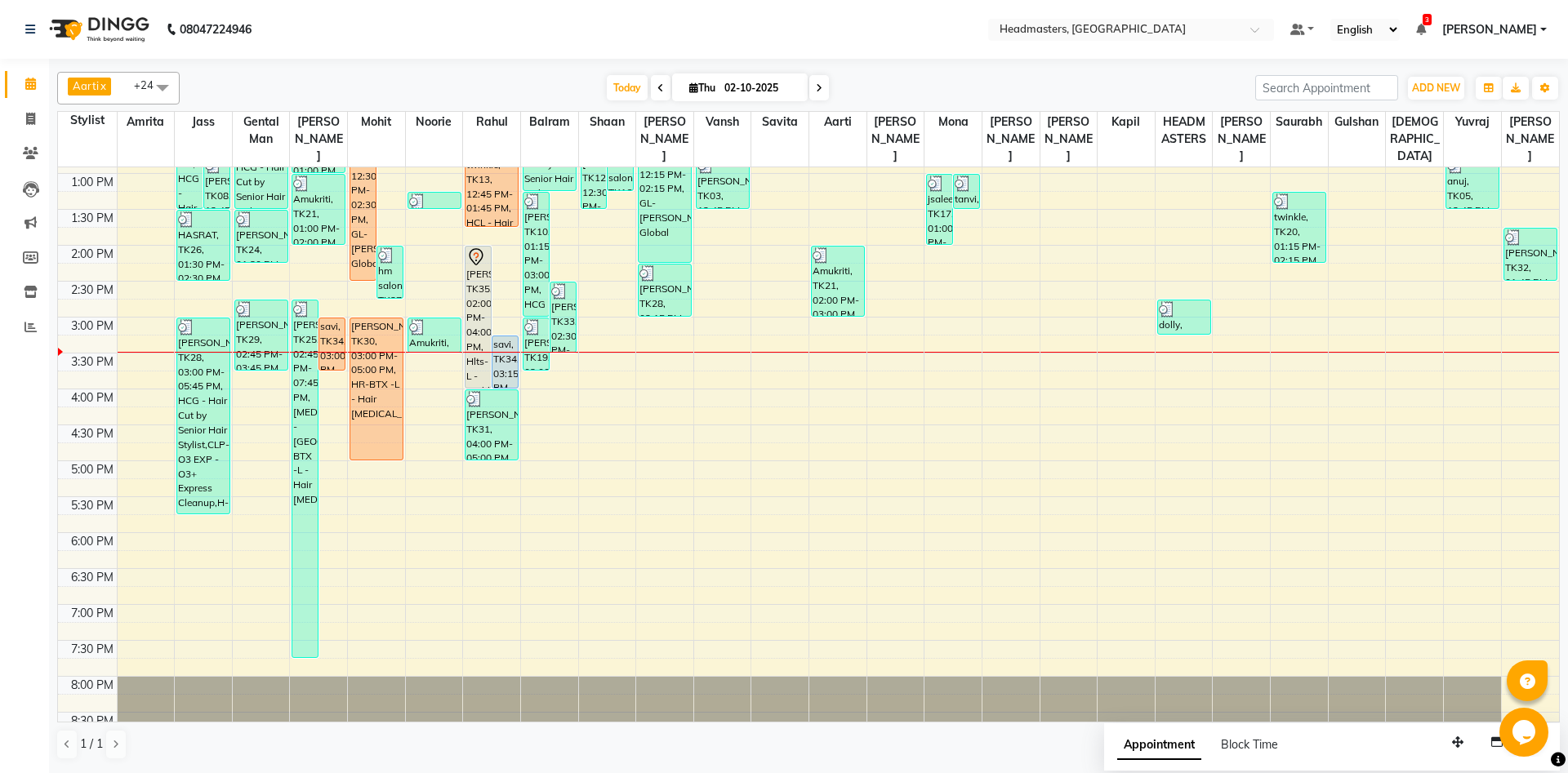
click at [481, 301] on div "[PERSON_NAME], TK35, 02:00 PM-04:00 PM, Hlts-L - Highlights" at bounding box center [478, 317] width 26 height 141
select select "7"
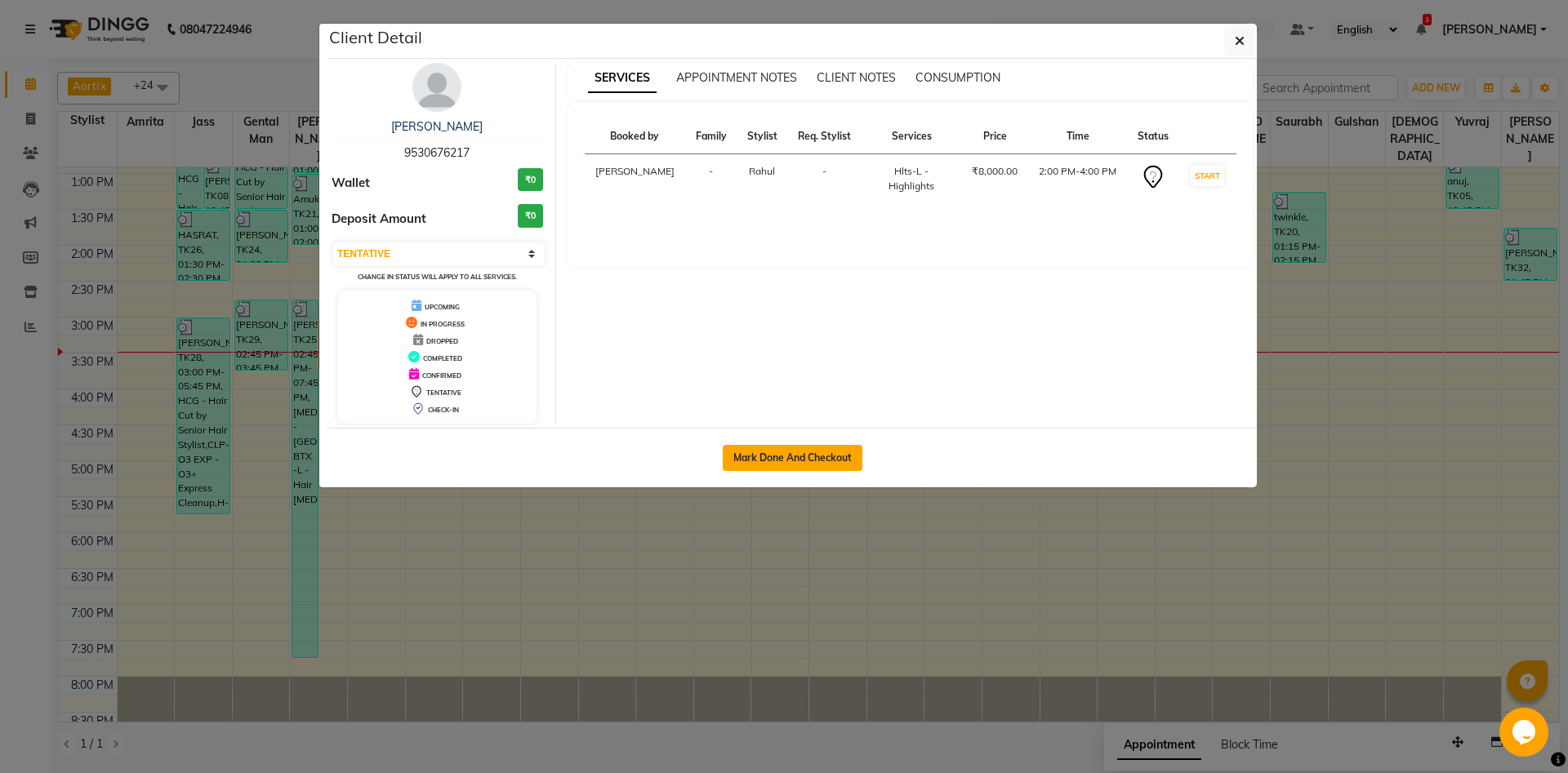
click at [766, 453] on button "Mark Done And Checkout" at bounding box center [792, 459] width 140 height 27
select select "service"
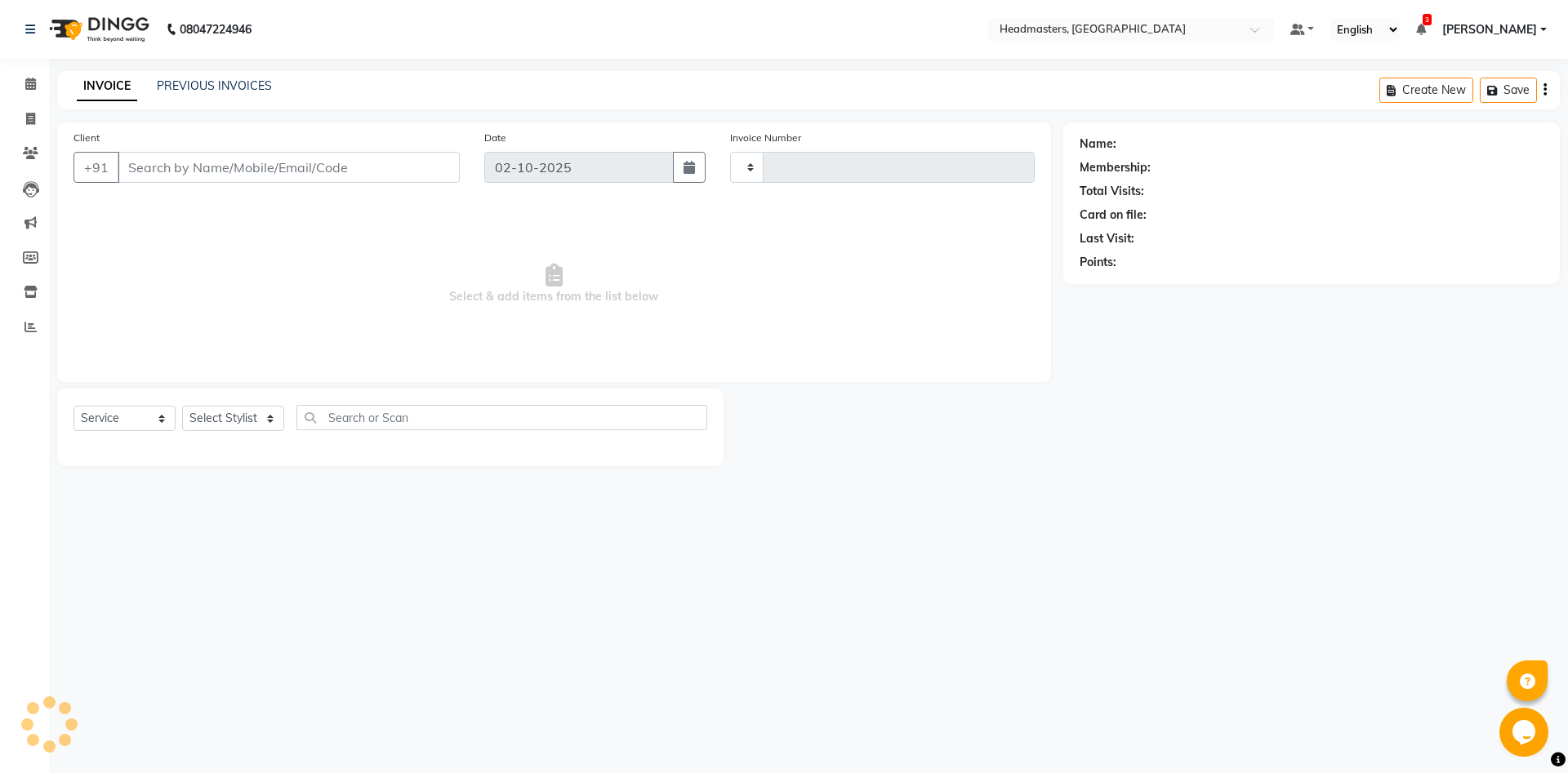
type input "6982"
select select "7130"
type input "9530676217"
select select "60725"
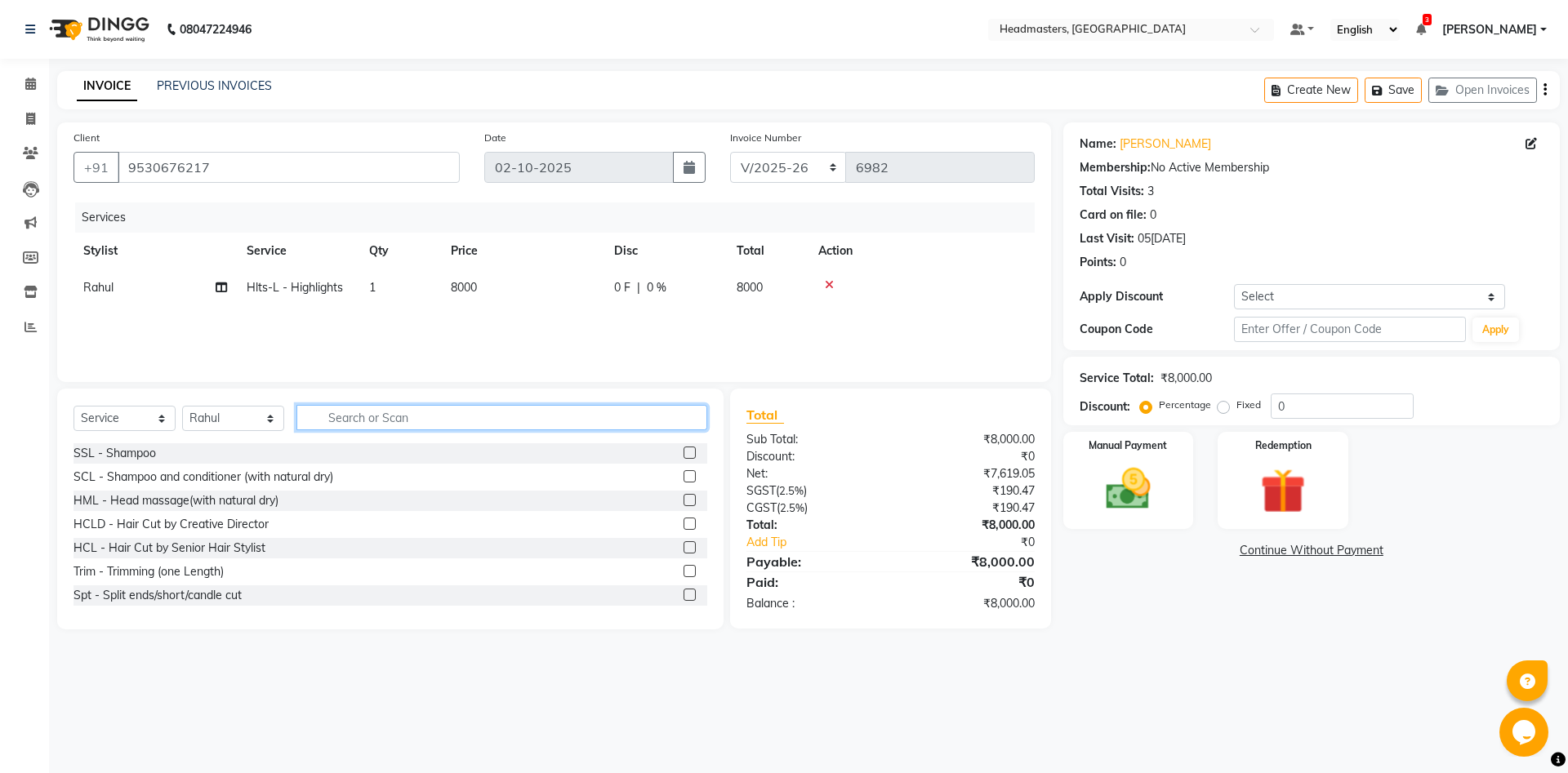
click at [551, 423] on input "text" at bounding box center [501, 417] width 410 height 26
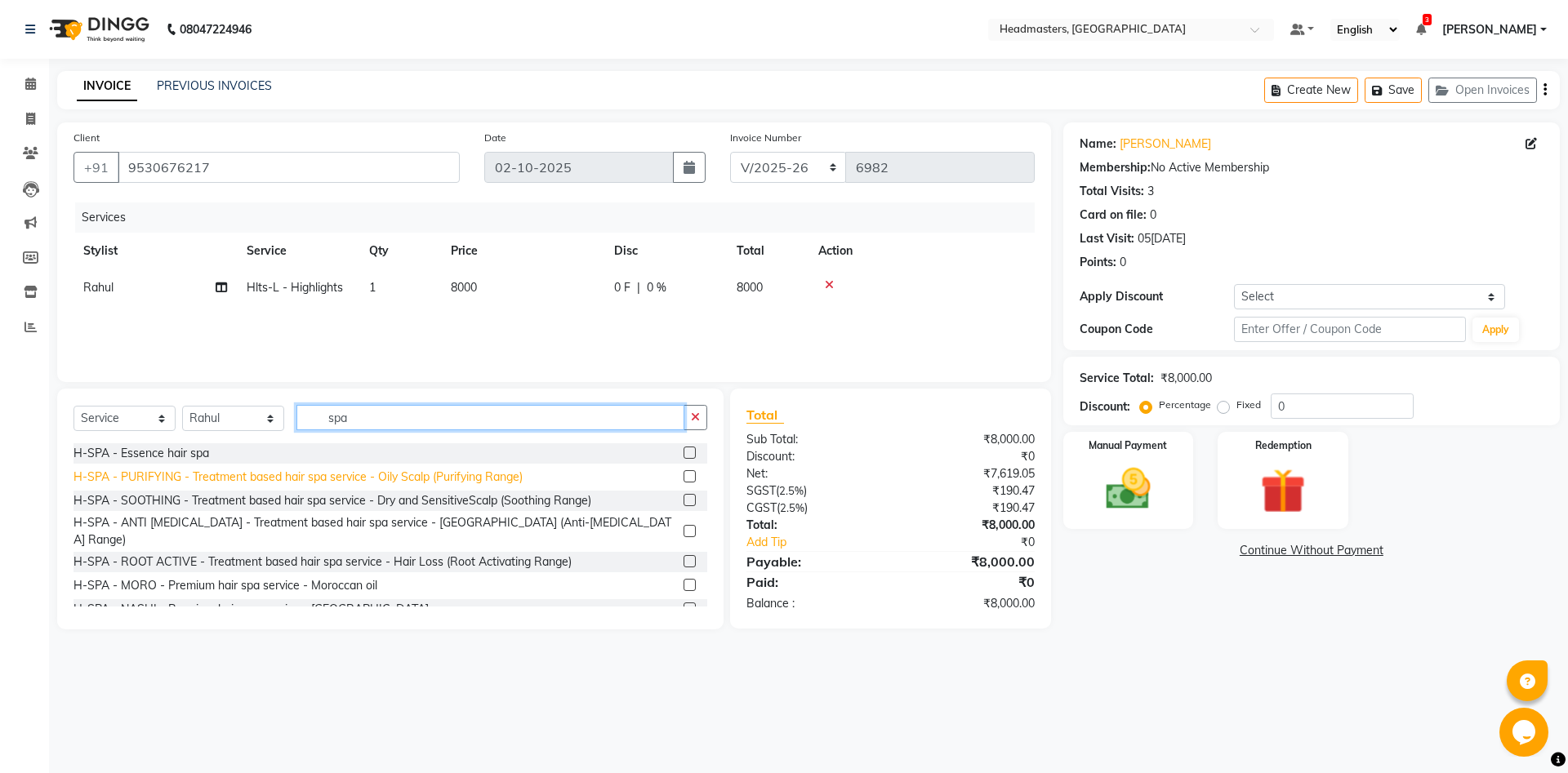
type input "spa"
click at [475, 475] on div "H-SPA - PURIFYING - Treatment based hair spa service - Oily Scalp (Purifying Ra…" at bounding box center [297, 478] width 449 height 17
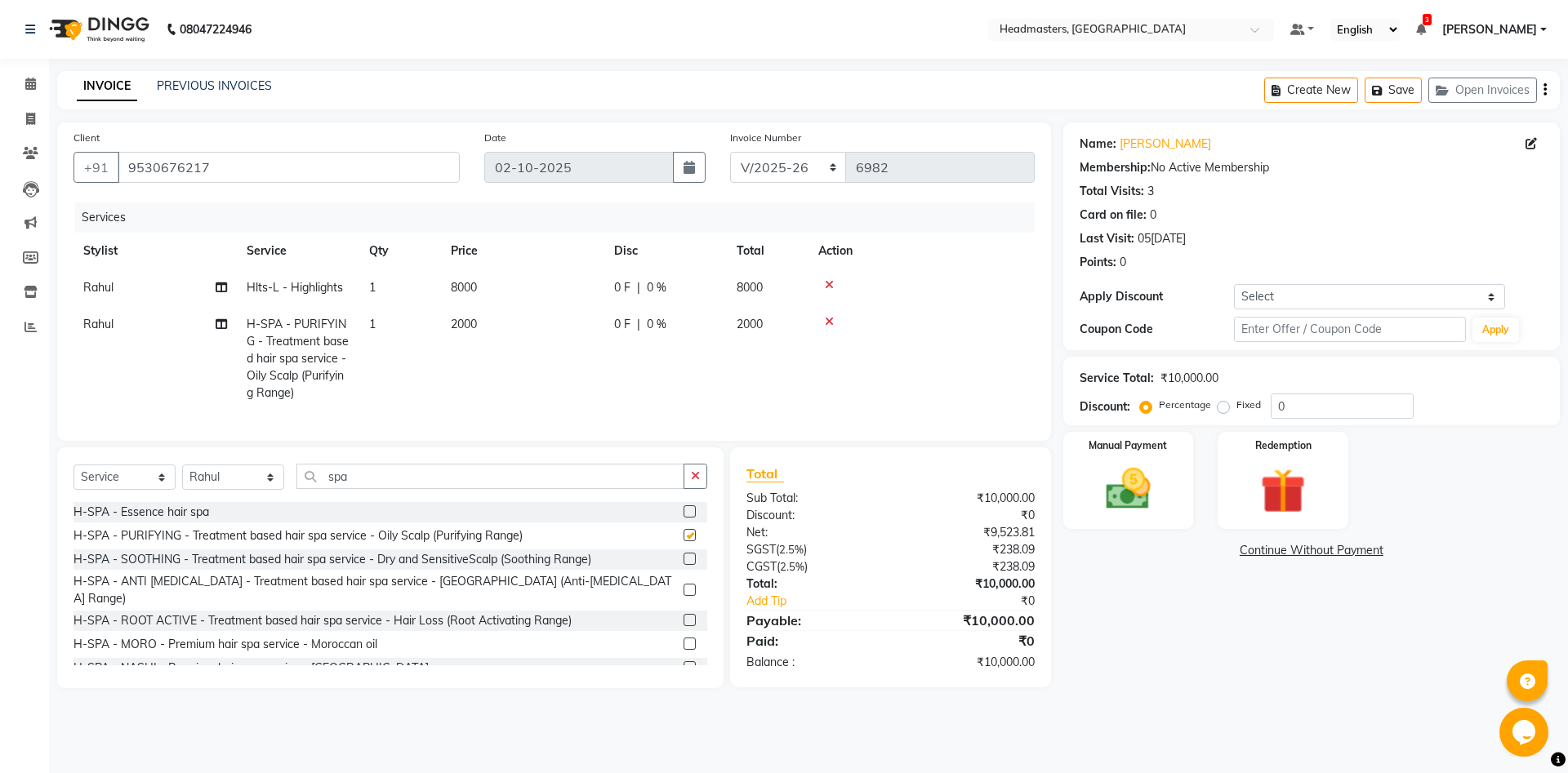
checkbox input "false"
click at [621, 285] on span "0 F" at bounding box center [622, 288] width 16 height 17
select select "60725"
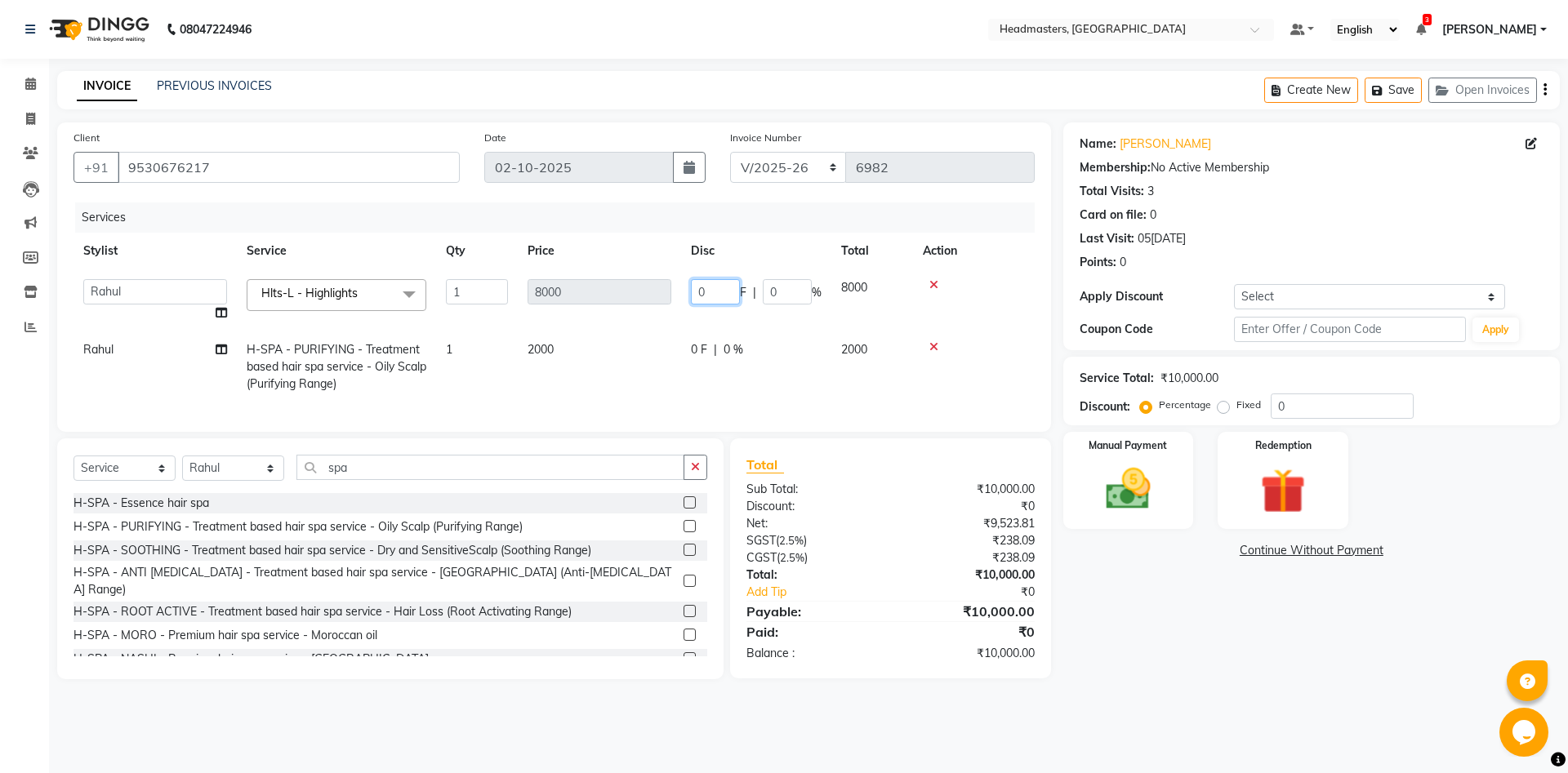
click at [711, 292] on input "0" at bounding box center [715, 292] width 49 height 26
type input "4000"
click at [1256, 661] on div "Name: Manmeet Kaur Membership: No Active Membership Total Visits: 3 Card on fil…" at bounding box center [1317, 401] width 509 height 556
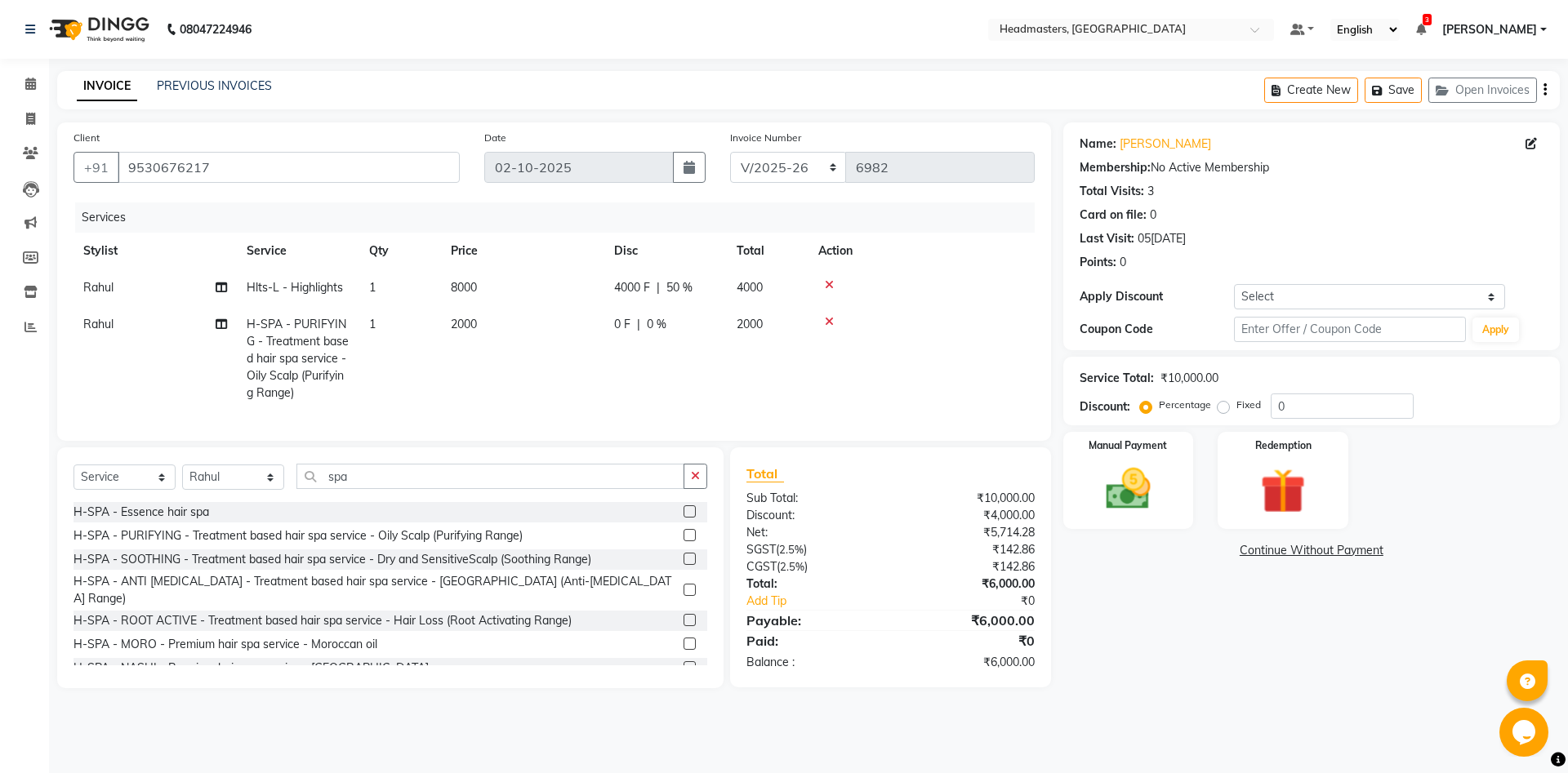
click at [640, 290] on span "4000 F" at bounding box center [633, 288] width 36 height 17
select select "60725"
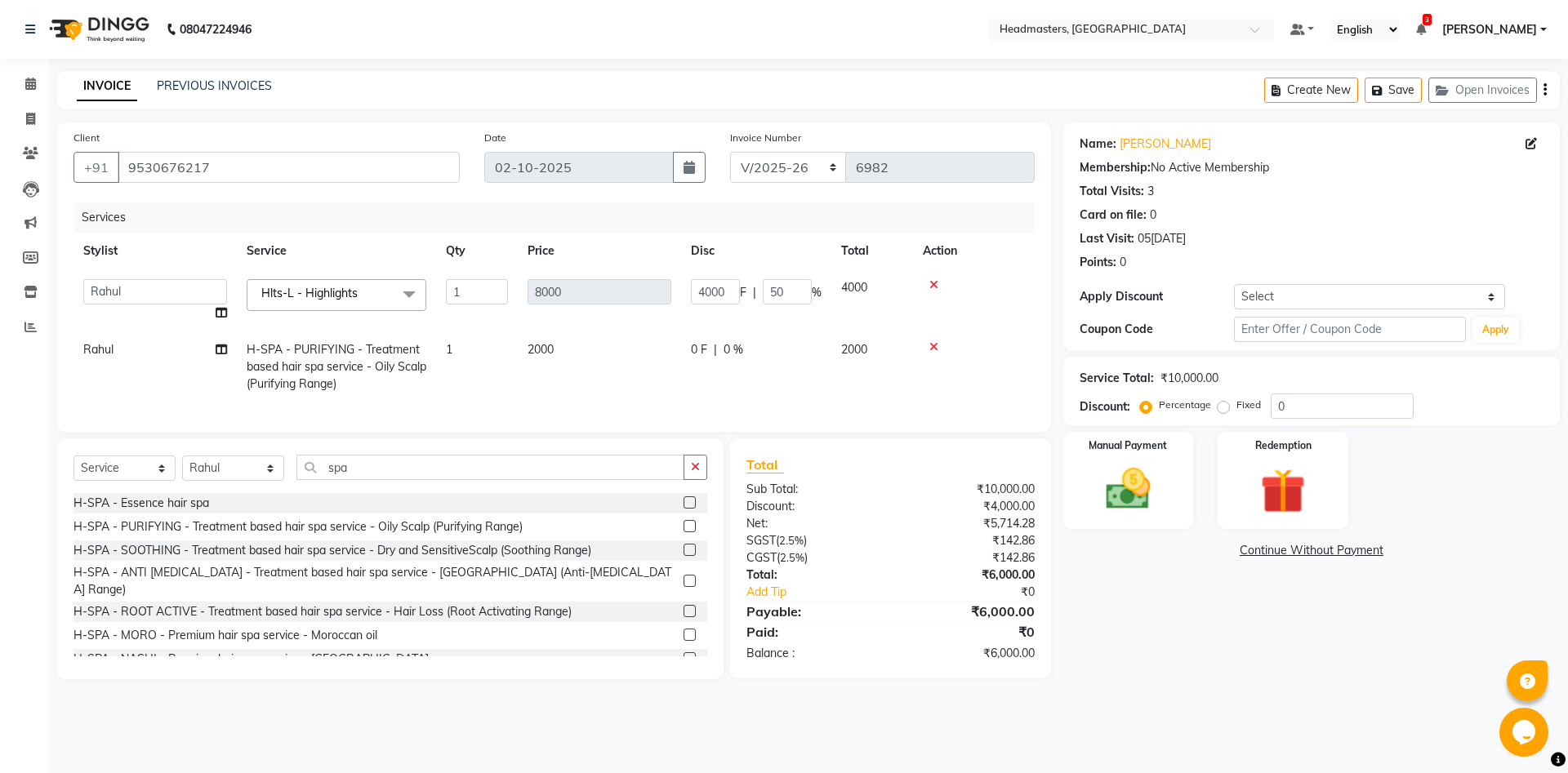
click at [376, 352] on span "H-SPA - PURIFYING - Treatment based hair spa service - Oily Scalp (Purifying Ra…" at bounding box center [336, 367] width 179 height 49
select select "60725"
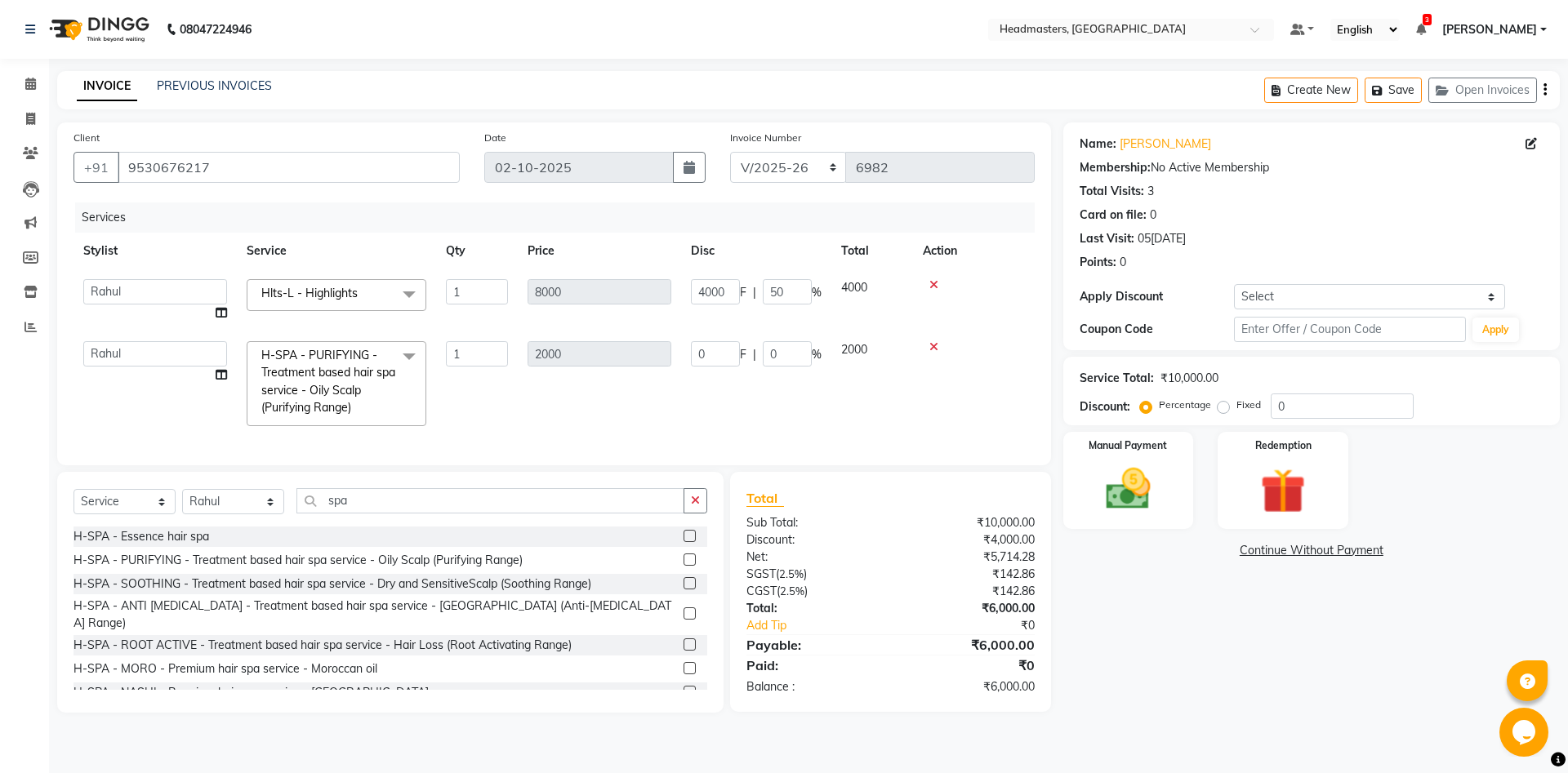
click at [362, 377] on span "H-SPA - PURIFYING - Treatment based hair spa service - Oily Scalp (Purifying Ra…" at bounding box center [328, 381] width 134 height 67
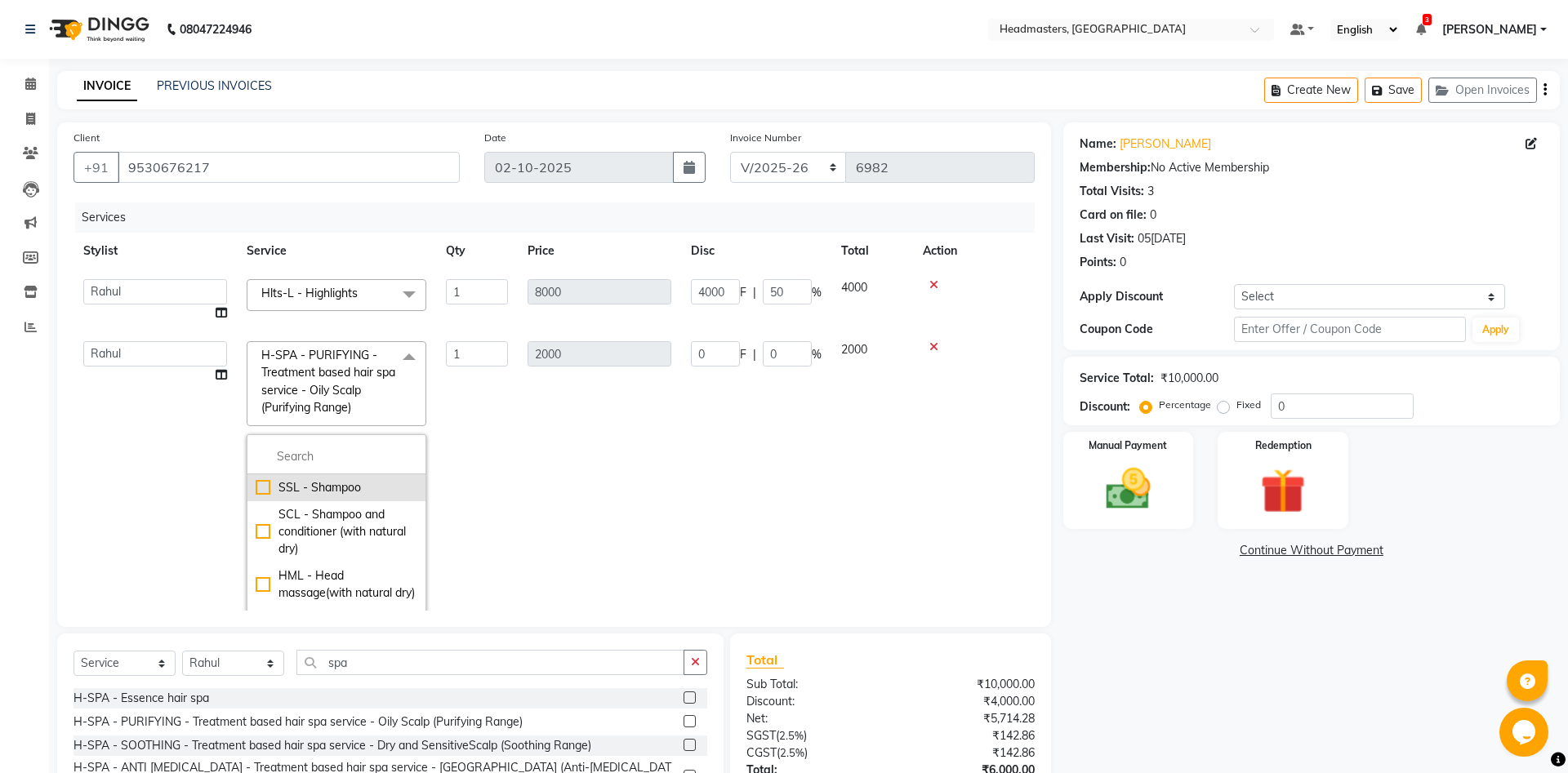
click at [341, 475] on li "SSL - Shampoo" at bounding box center [336, 488] width 178 height 27
checkbox input "true"
checkbox input "false"
type input "400"
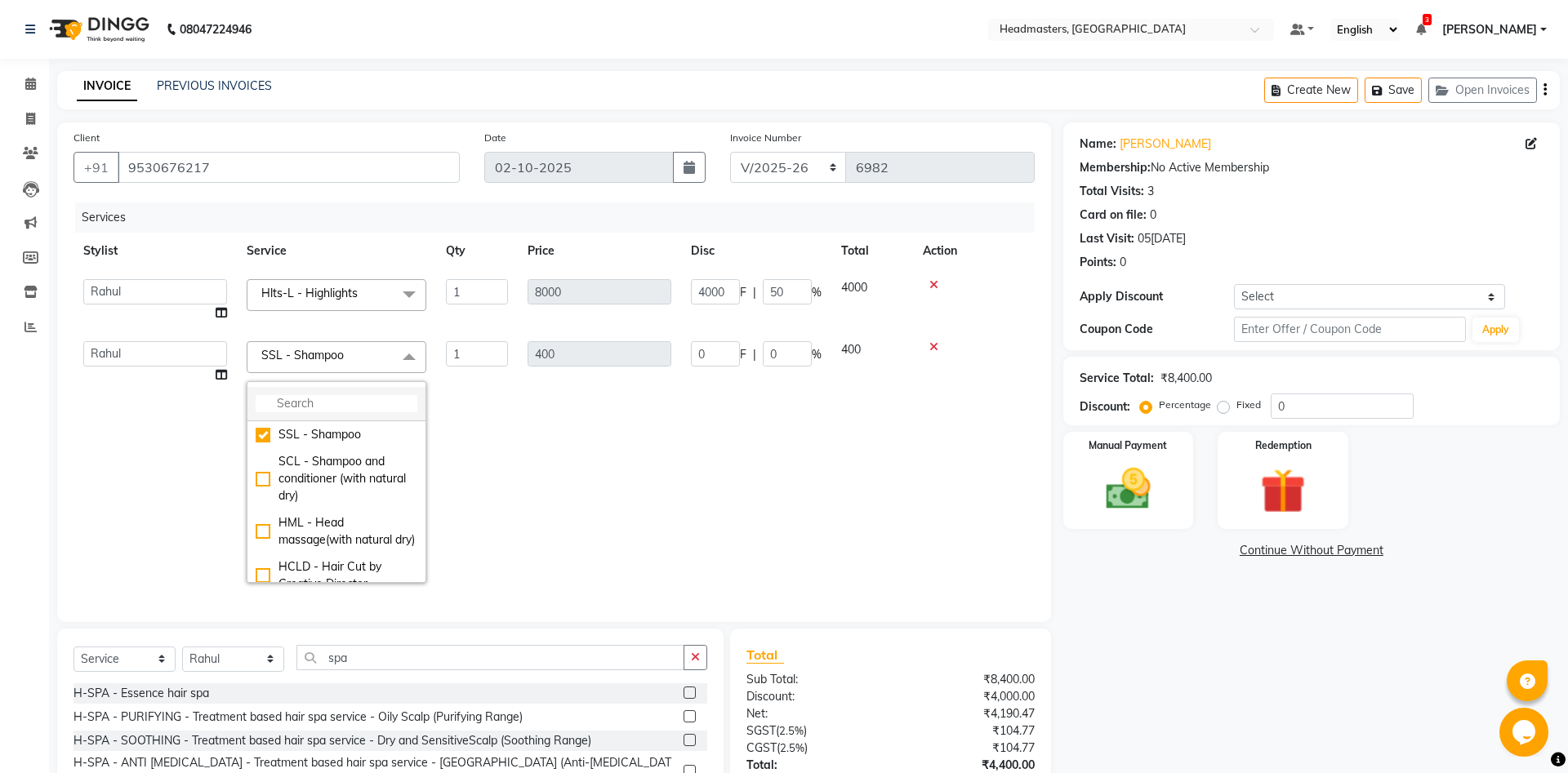
click at [347, 405] on input "multiselect-search" at bounding box center [336, 404] width 161 height 17
type input "spa"
click at [291, 440] on div "H-SPA - Essence hair spa" at bounding box center [336, 435] width 161 height 17
checkbox input "true"
type input "1400"
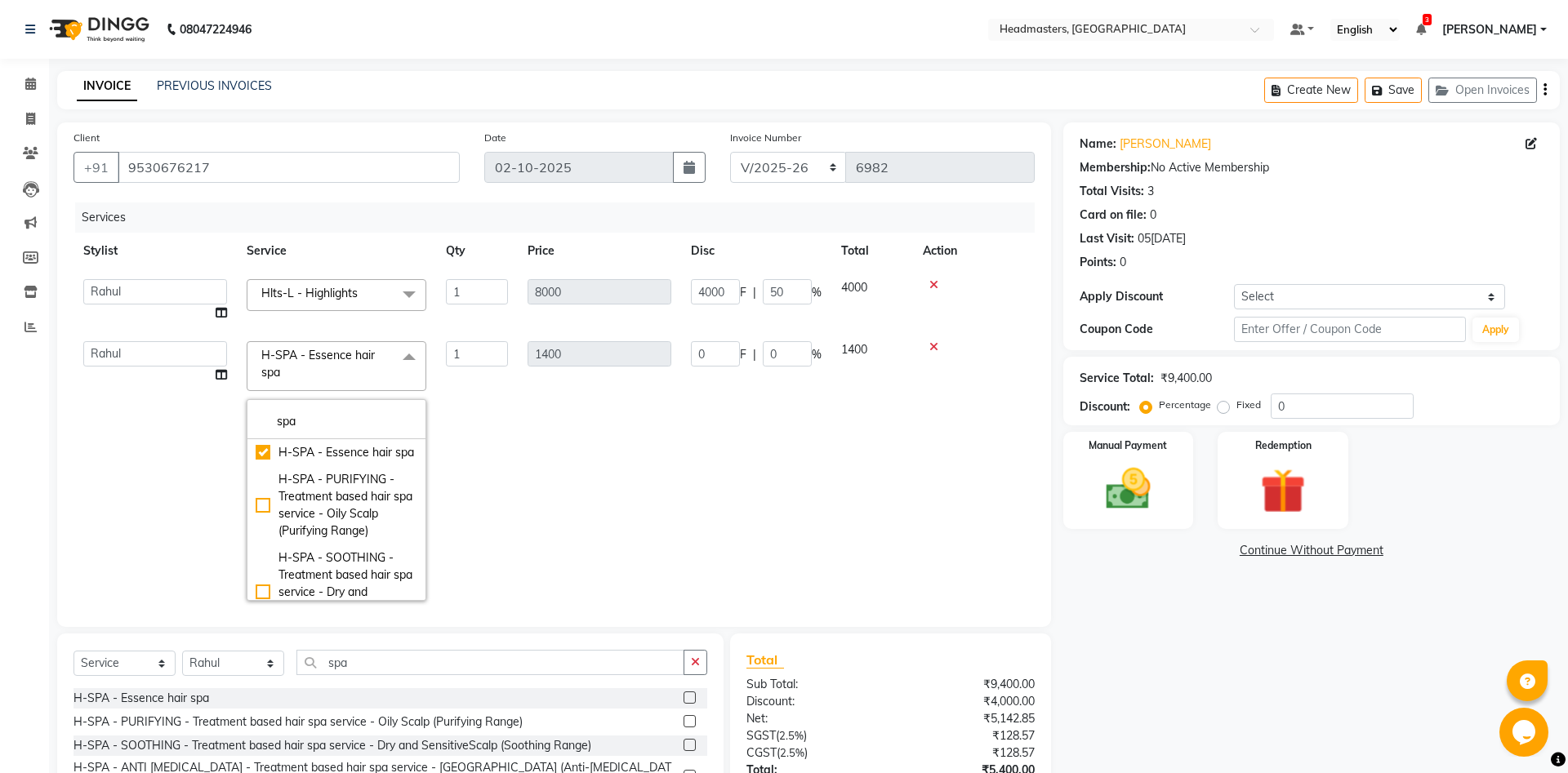
click at [672, 411] on td "1400" at bounding box center [599, 471] width 163 height 279
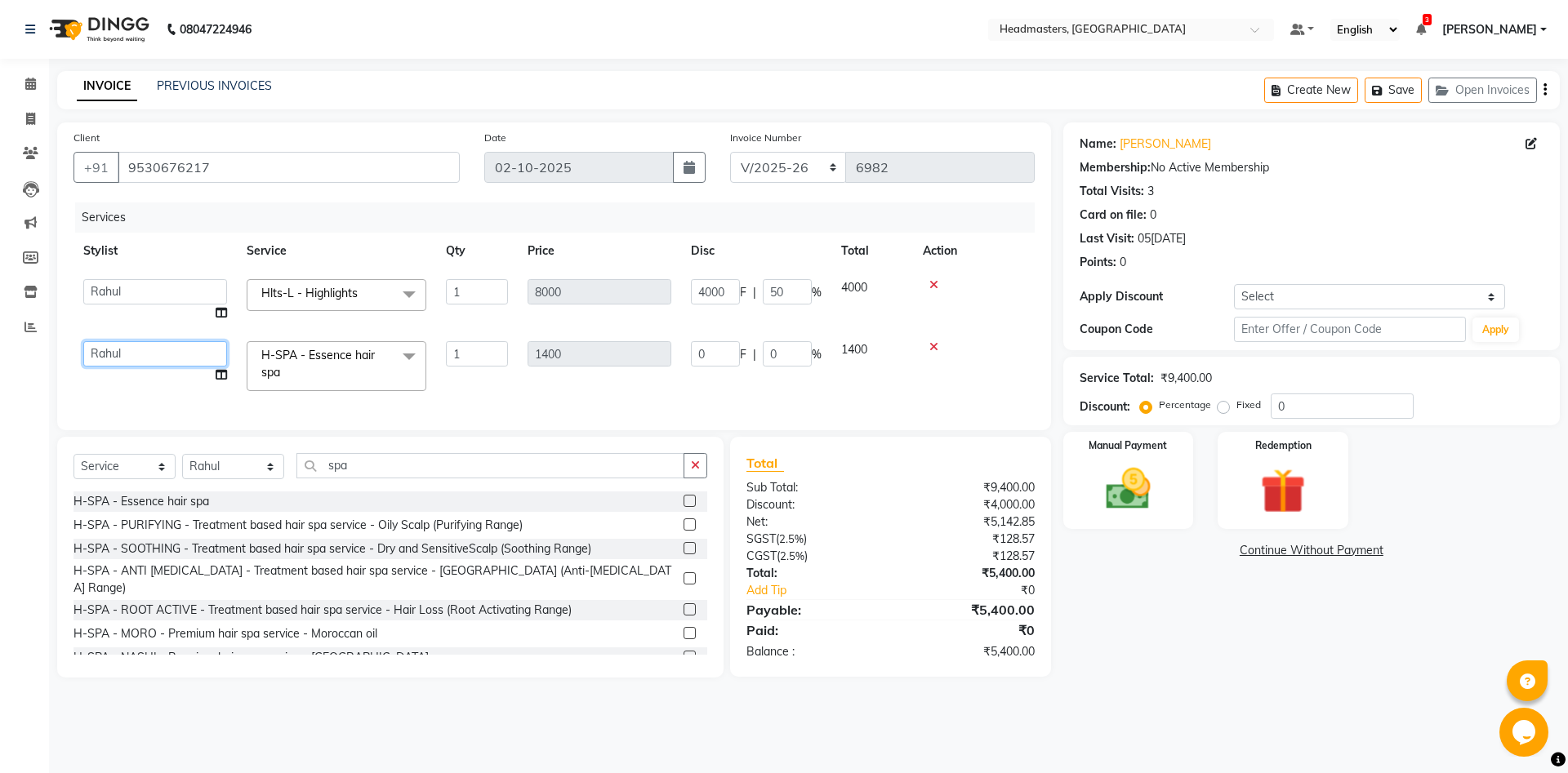
click at [84, 341] on select "Aarti Ali Amrita Amrita - Front Desk Balram Gental Man Gulshan HEADMASTERS Jass…" at bounding box center [155, 353] width 143 height 26
select select "64332"
click at [700, 296] on input "4000" at bounding box center [715, 292] width 49 height 26
drag, startPoint x: 710, startPoint y: 290, endPoint x: 672, endPoint y: 291, distance: 38.0
click at [690, 291] on input "4000" at bounding box center [715, 292] width 49 height 26
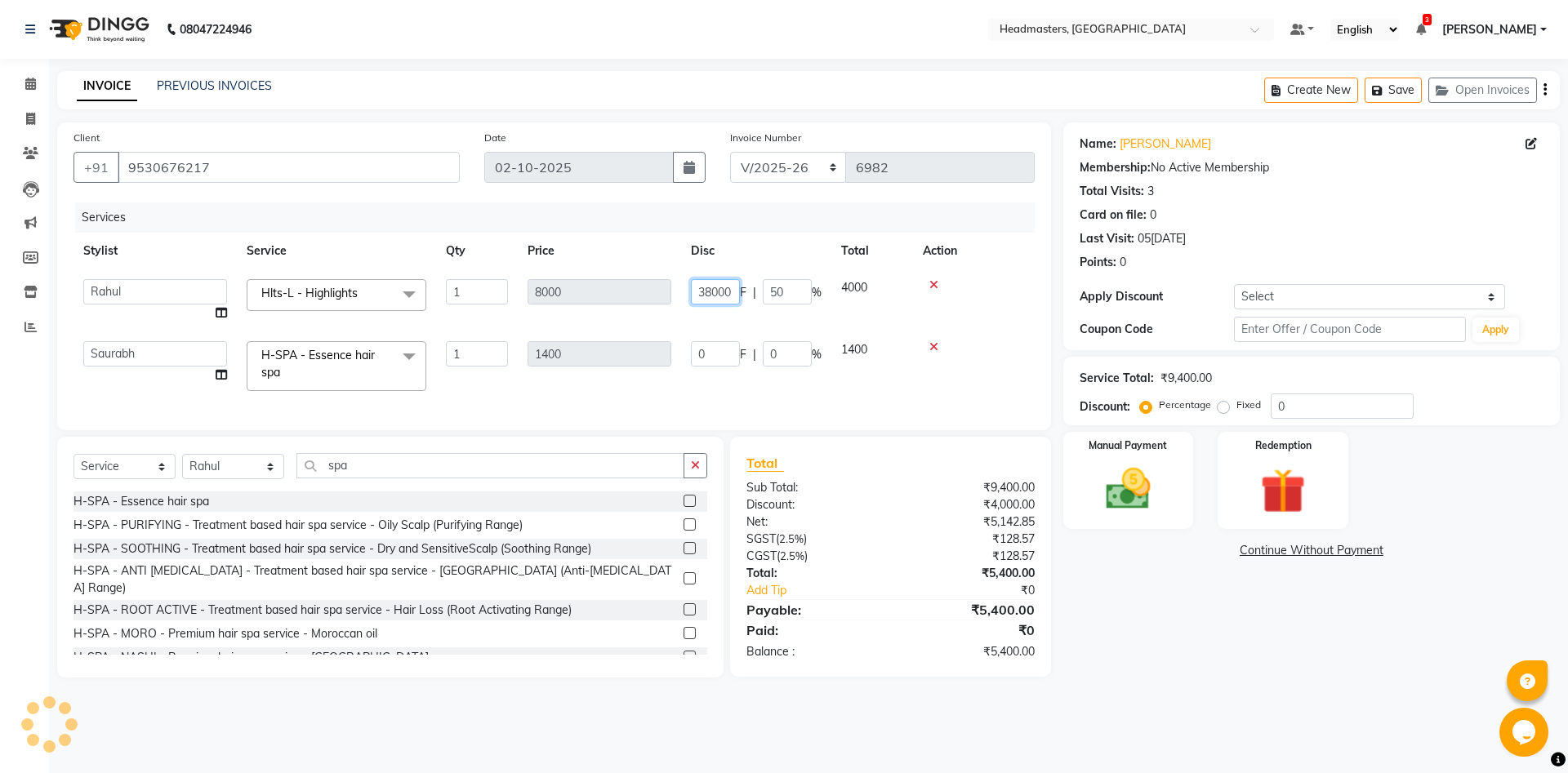
type input "380000"
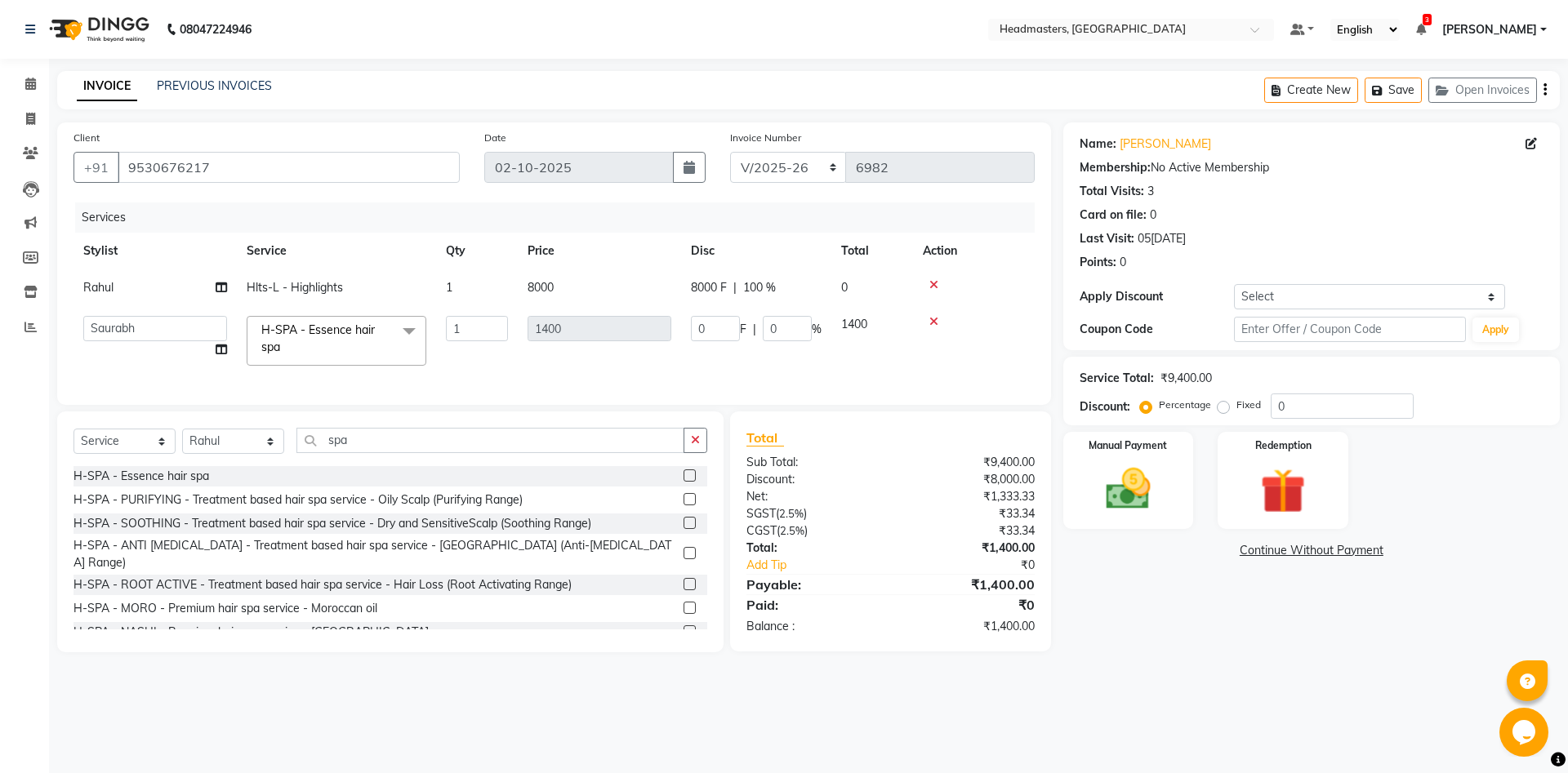
click at [1236, 638] on div "Name: Manmeet Kaur Membership: No Active Membership Total Visits: 3 Card on fil…" at bounding box center [1317, 387] width 509 height 530
click at [702, 279] on span "8000 F" at bounding box center [708, 288] width 36 height 17
select select "60725"
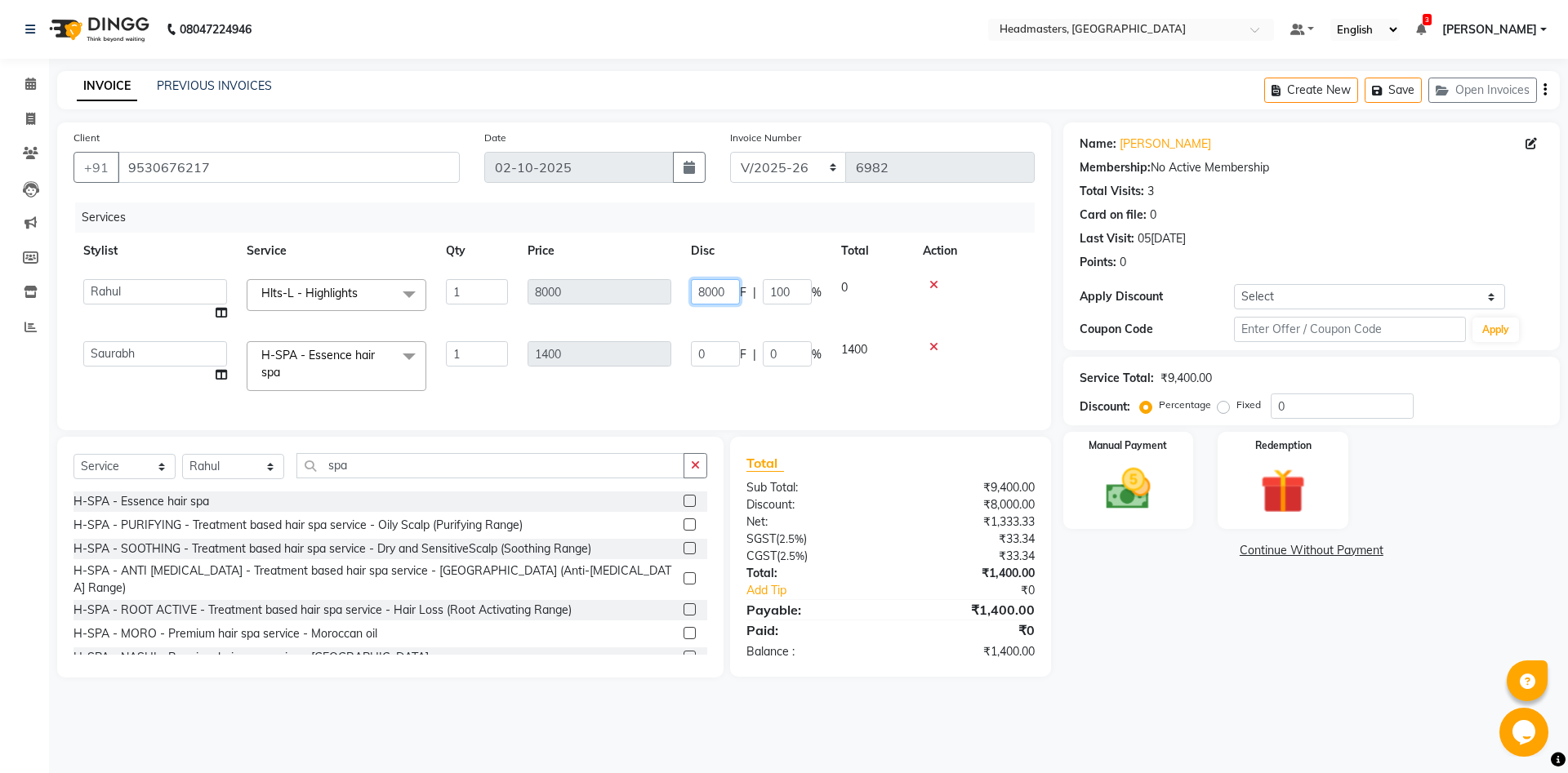
click at [711, 292] on input "8000" at bounding box center [715, 292] width 49 height 26
type input "3800"
click at [1217, 698] on div "08047224946 Select Location × Headmasters, Jalandhar Default Panel My Panel Eng…" at bounding box center [784, 386] width 1568 height 773
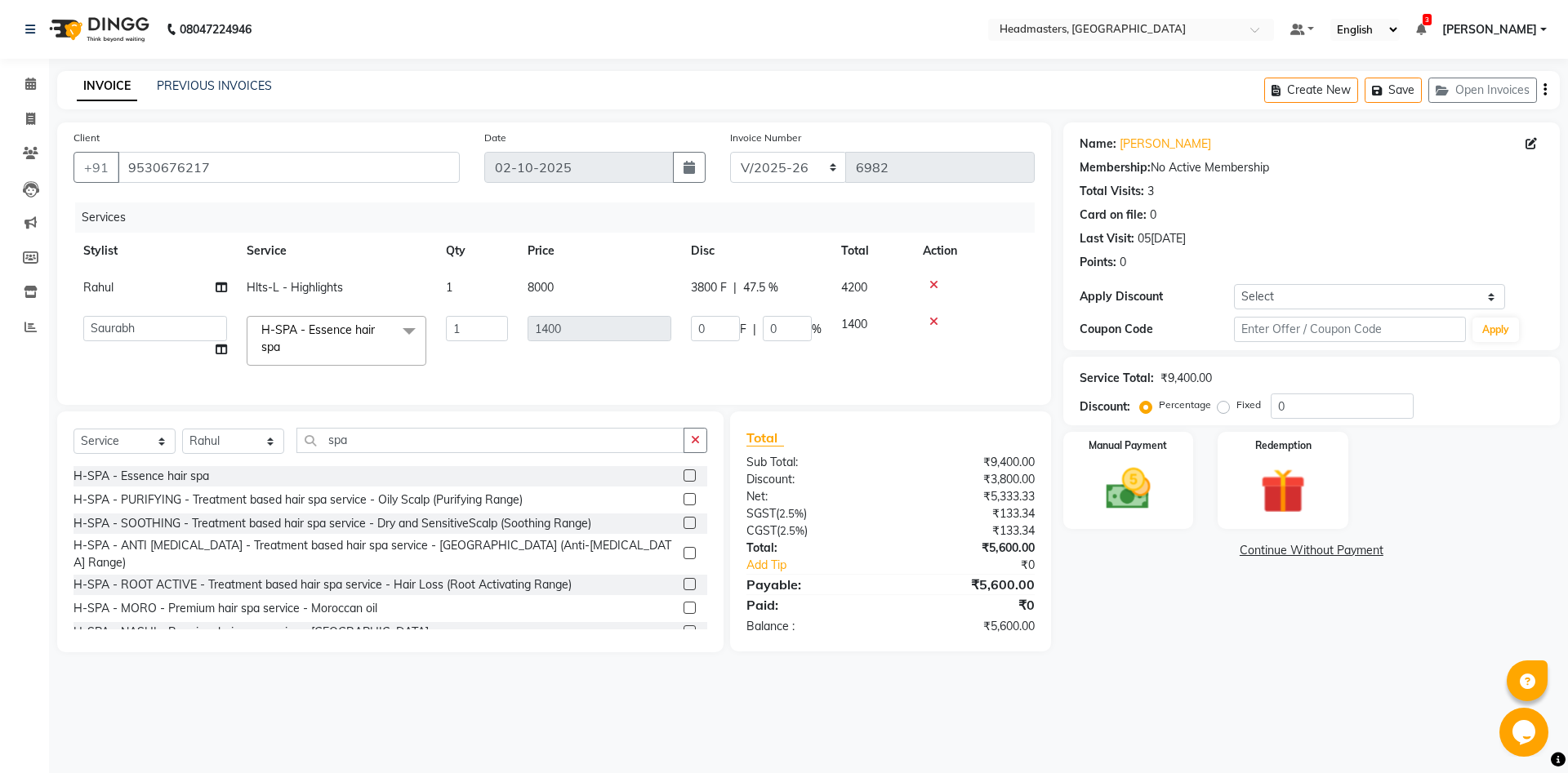
click at [720, 289] on span "3800 F" at bounding box center [708, 288] width 36 height 17
select select "60725"
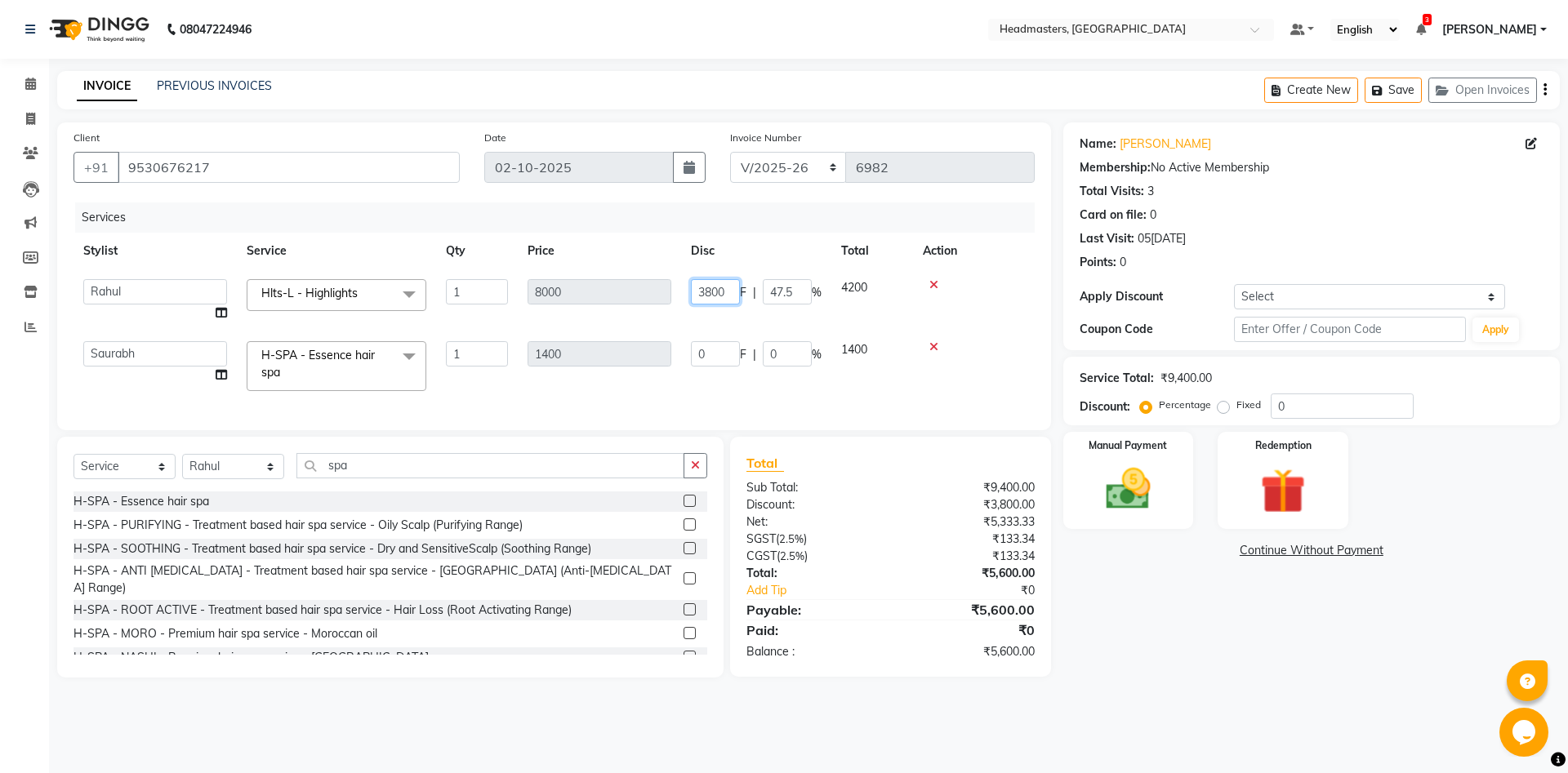
click at [716, 289] on input "3800" at bounding box center [715, 292] width 49 height 26
type input "2000"
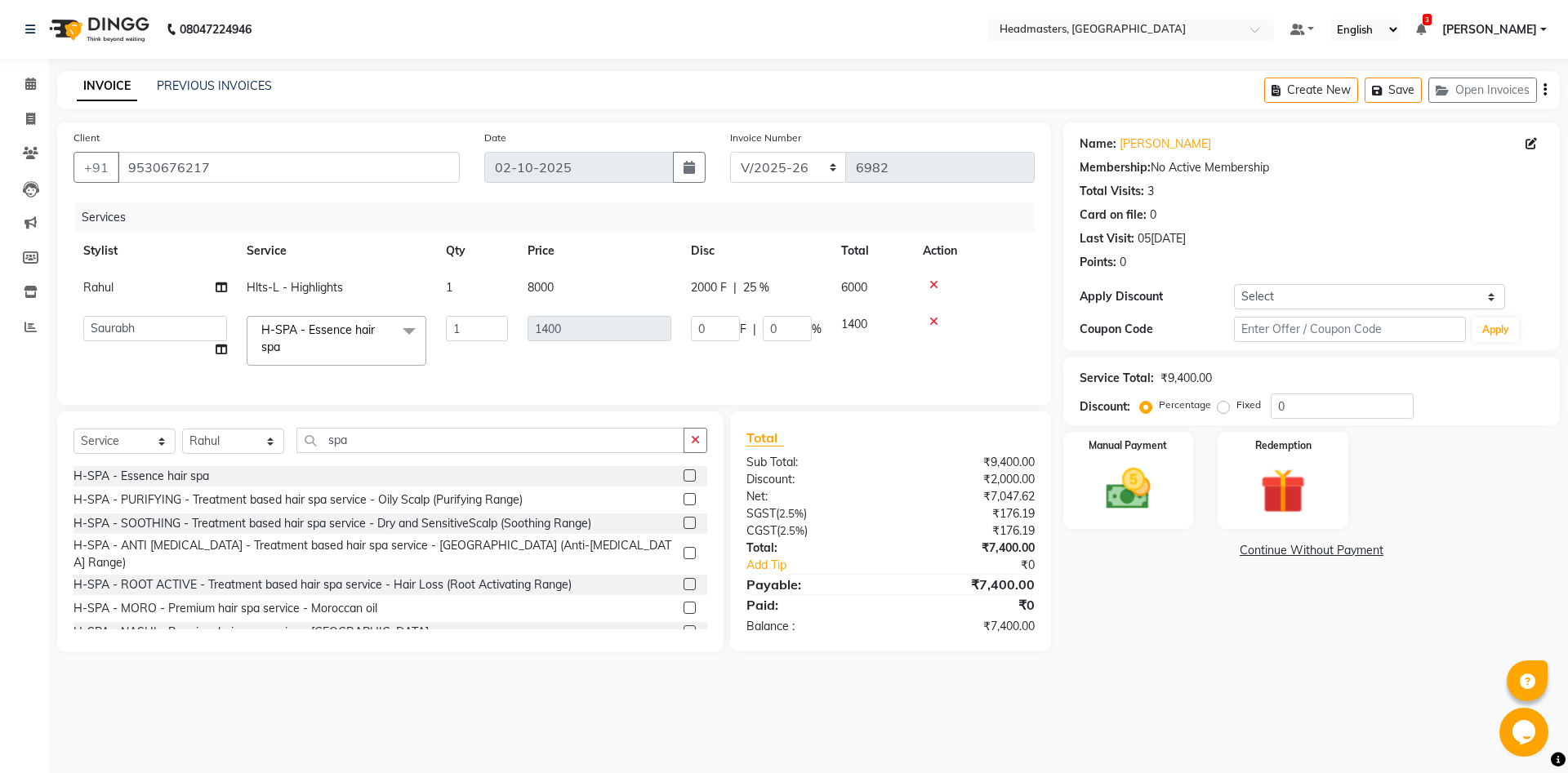
click at [1126, 609] on div "Name: Manmeet Kaur Membership: No Active Membership Total Visits: 3 Card on fil…" at bounding box center [1317, 387] width 509 height 530
click at [709, 285] on span "2000 F" at bounding box center [708, 288] width 36 height 17
select select "60725"
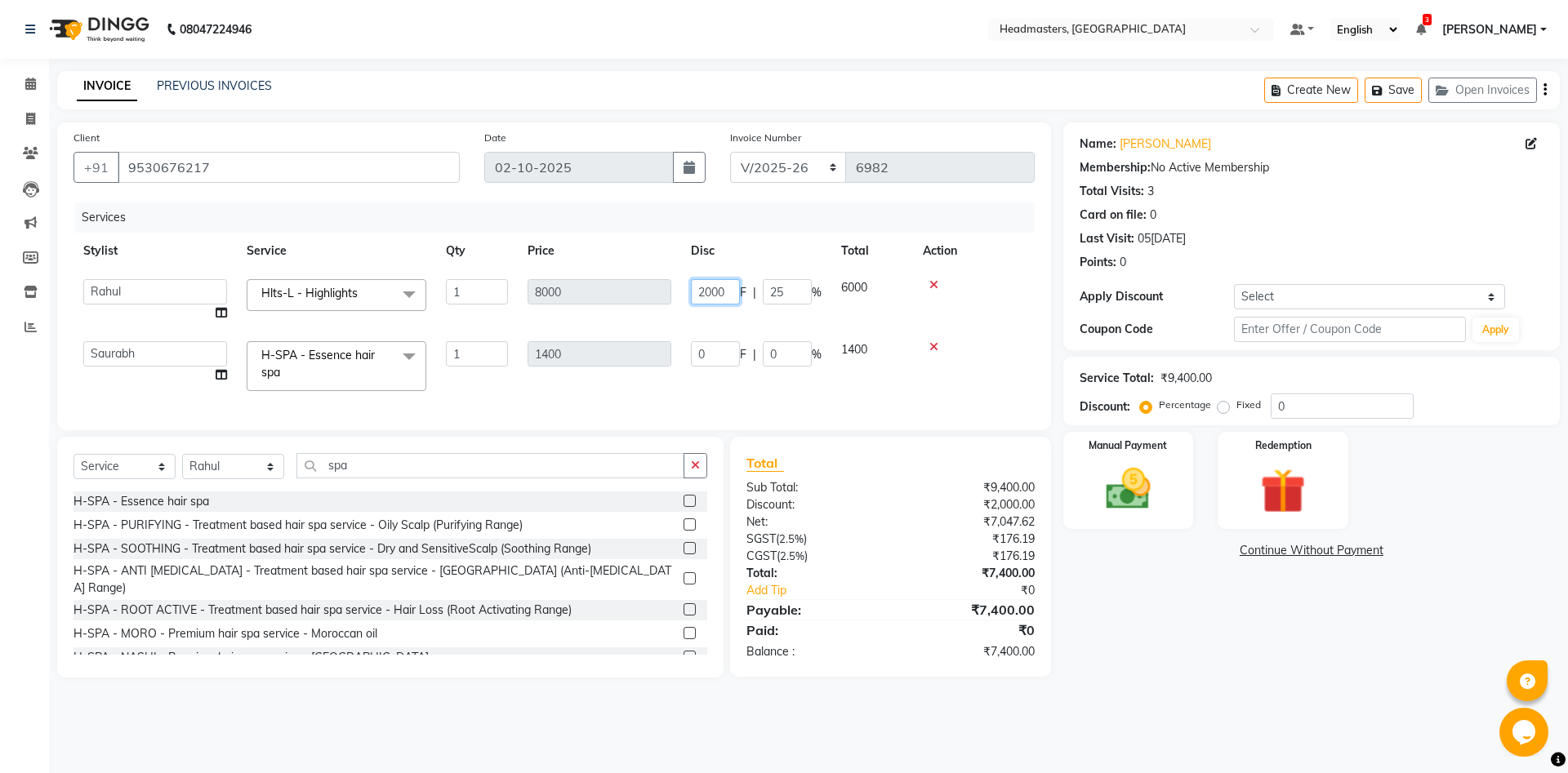
click at [717, 290] on input "2000" at bounding box center [715, 292] width 49 height 26
type input "2800"
click at [1176, 574] on div "Name: Manmeet Kaur Membership: No Active Membership Total Visits: 3 Card on fil…" at bounding box center [1317, 400] width 509 height 556
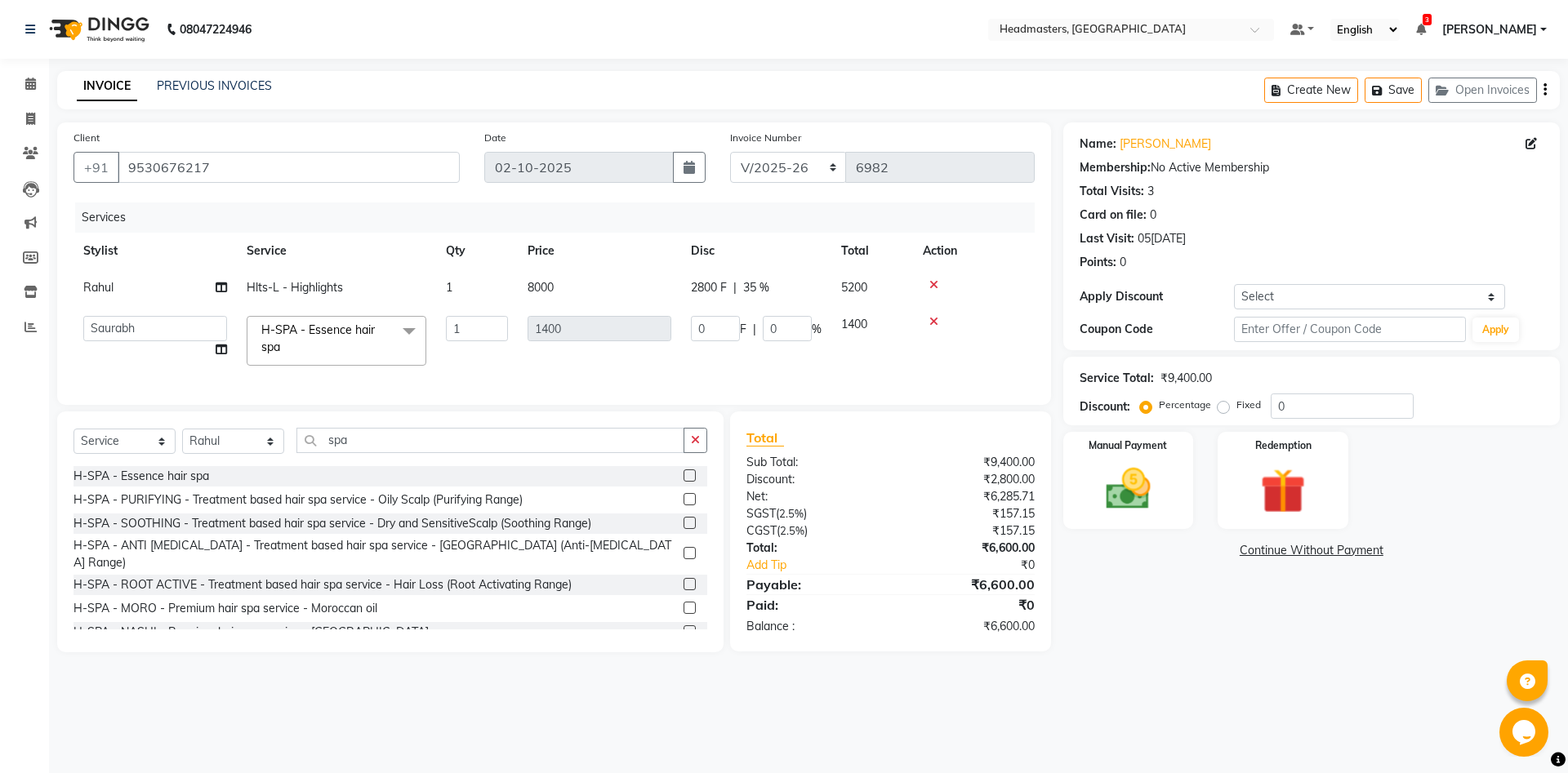
click at [707, 293] on span "2800 F" at bounding box center [708, 288] width 36 height 17
select select "60725"
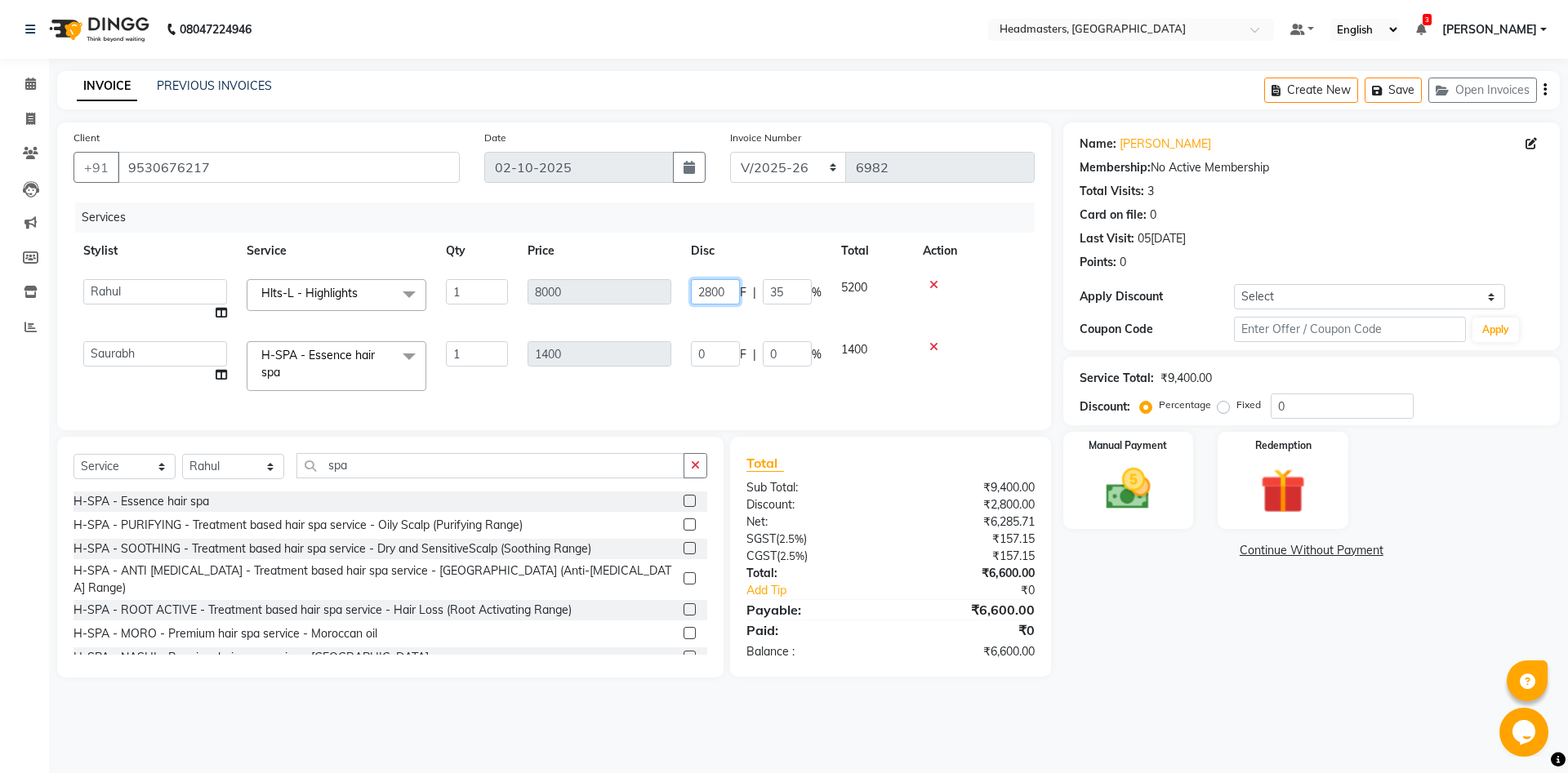
click at [713, 293] on input "2800" at bounding box center [715, 292] width 49 height 26
type input "2600"
click at [1334, 734] on div "08047224946 Select Location × Headmasters, Jalandhar Default Panel My Panel Eng…" at bounding box center [784, 386] width 1568 height 773
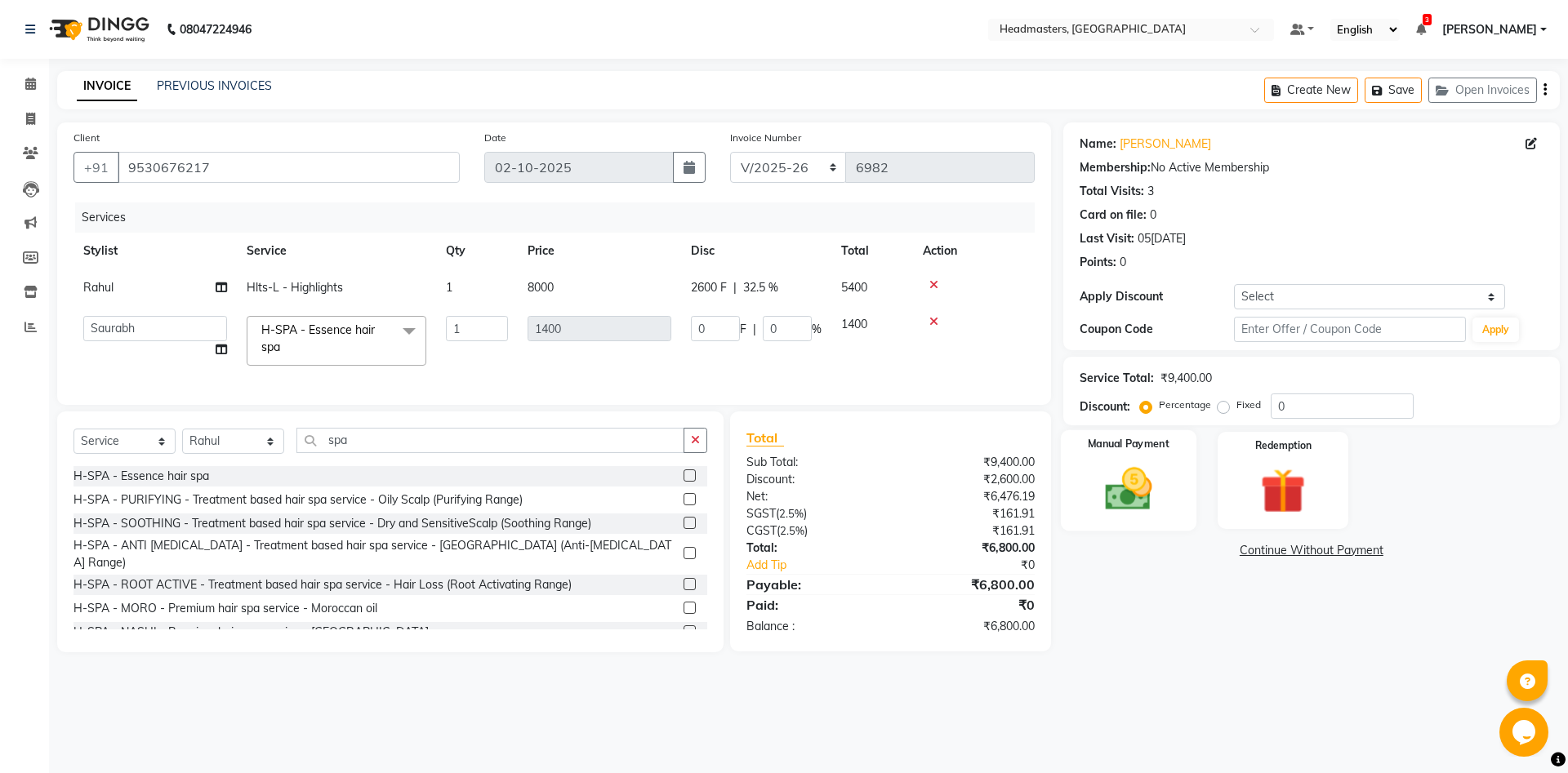
click at [1143, 500] on img at bounding box center [1128, 489] width 76 height 54
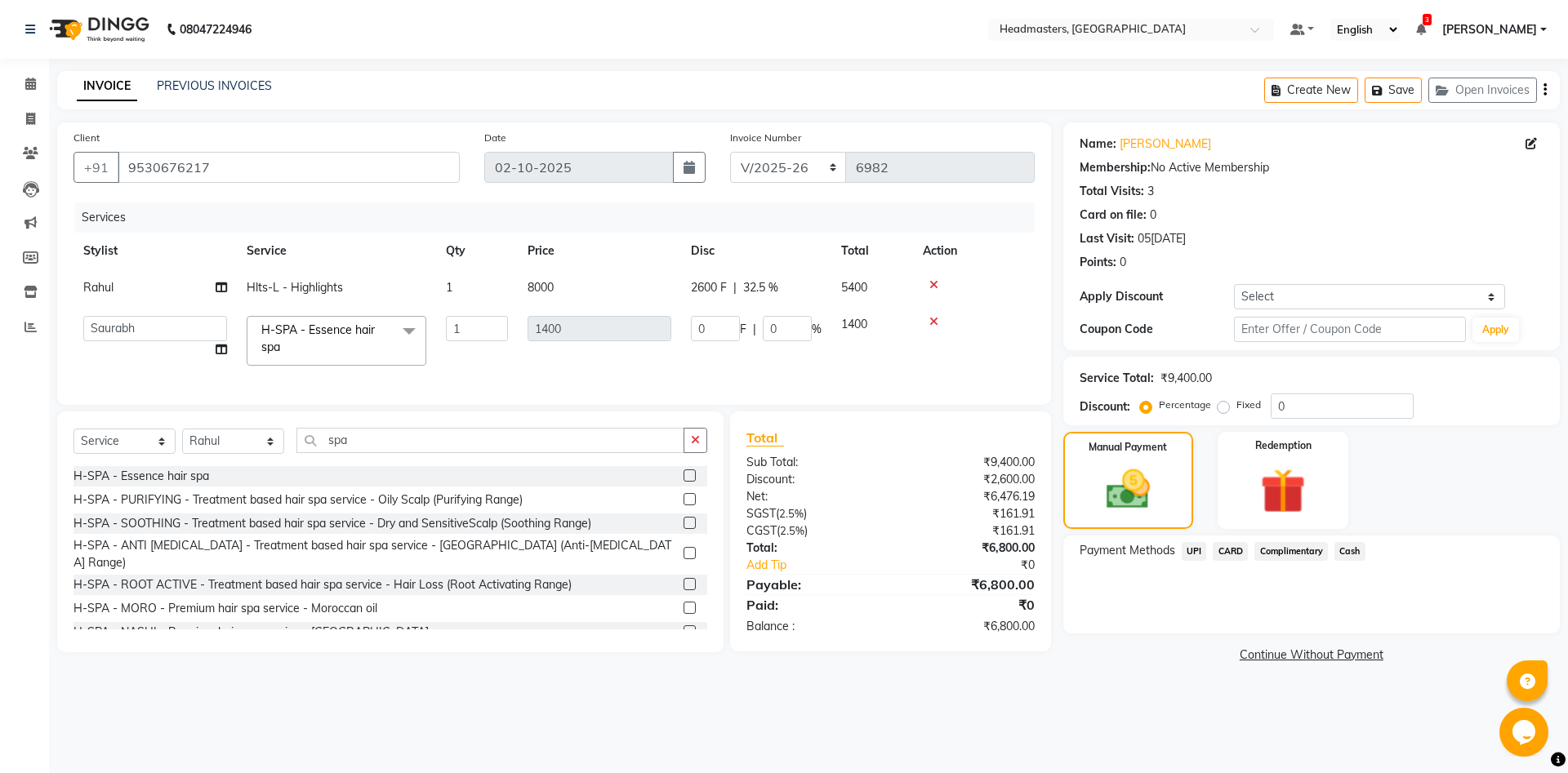
click at [1228, 550] on span "CARD" at bounding box center [1230, 552] width 35 height 19
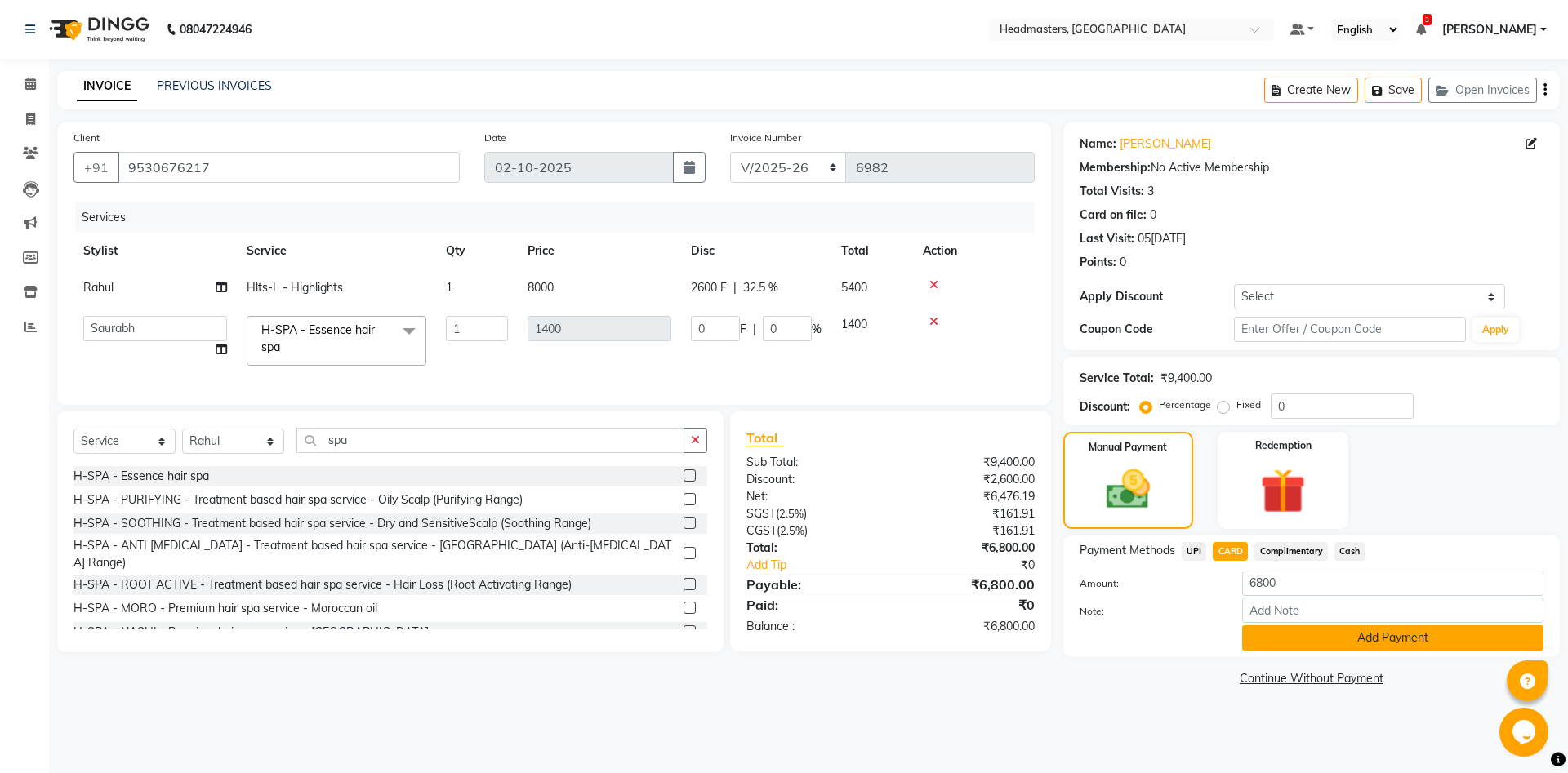
click at [1385, 636] on button "Add Payment" at bounding box center [1392, 638] width 301 height 26
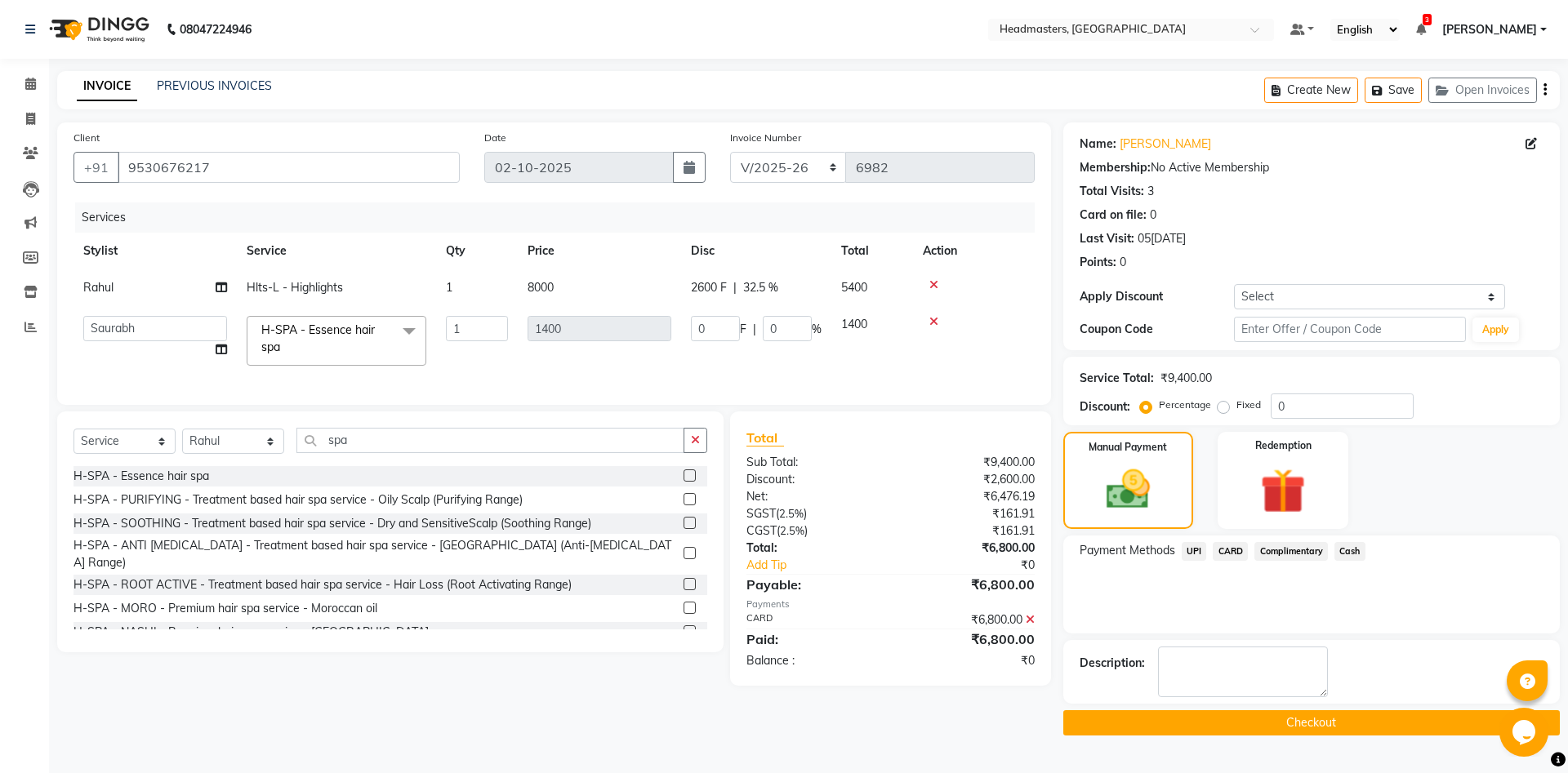
click at [1303, 723] on button "Checkout" at bounding box center [1311, 723] width 497 height 26
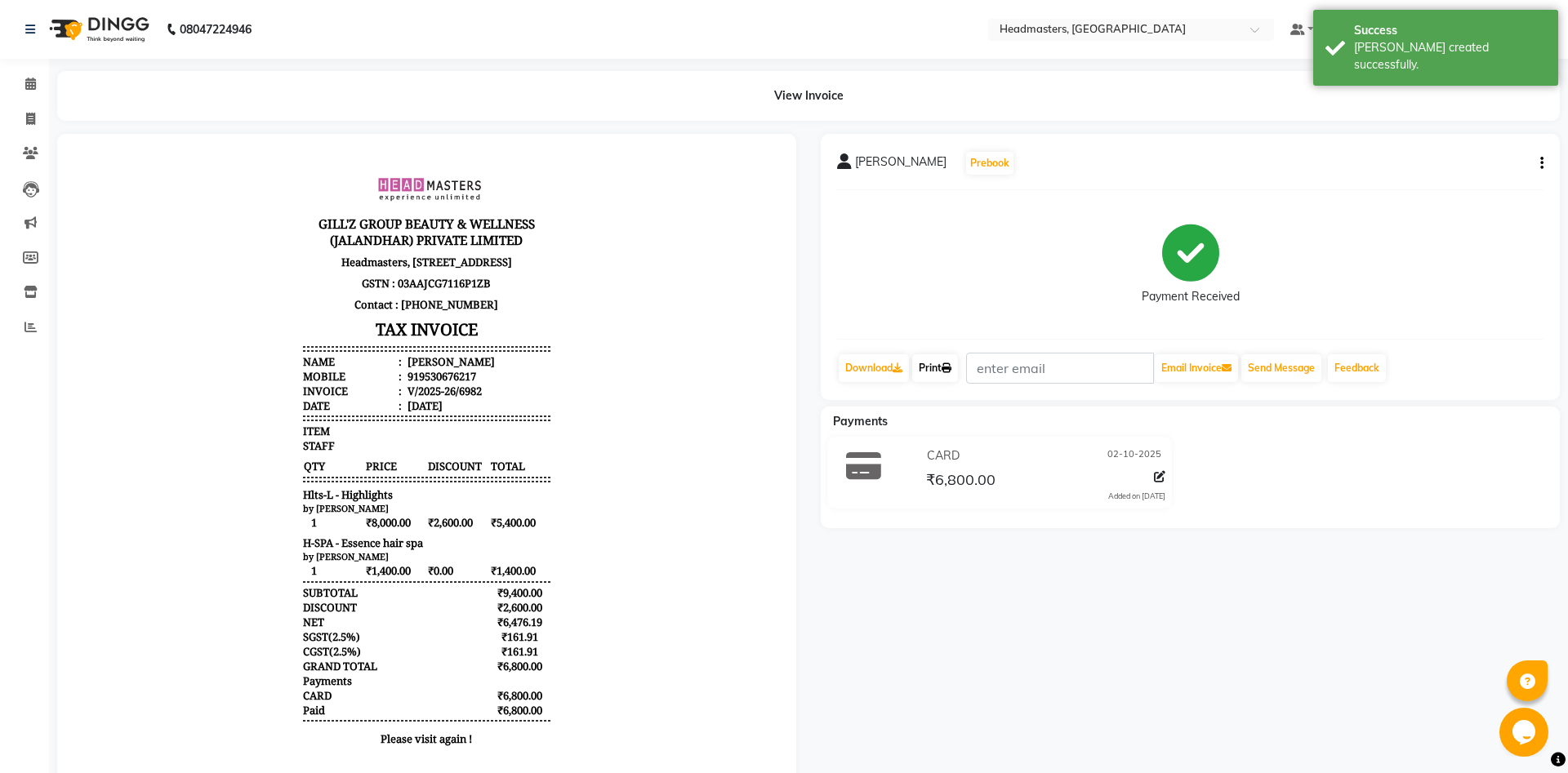
click at [937, 376] on link "Print" at bounding box center [935, 368] width 46 height 28
click at [927, 364] on link "Print" at bounding box center [935, 368] width 46 height 28
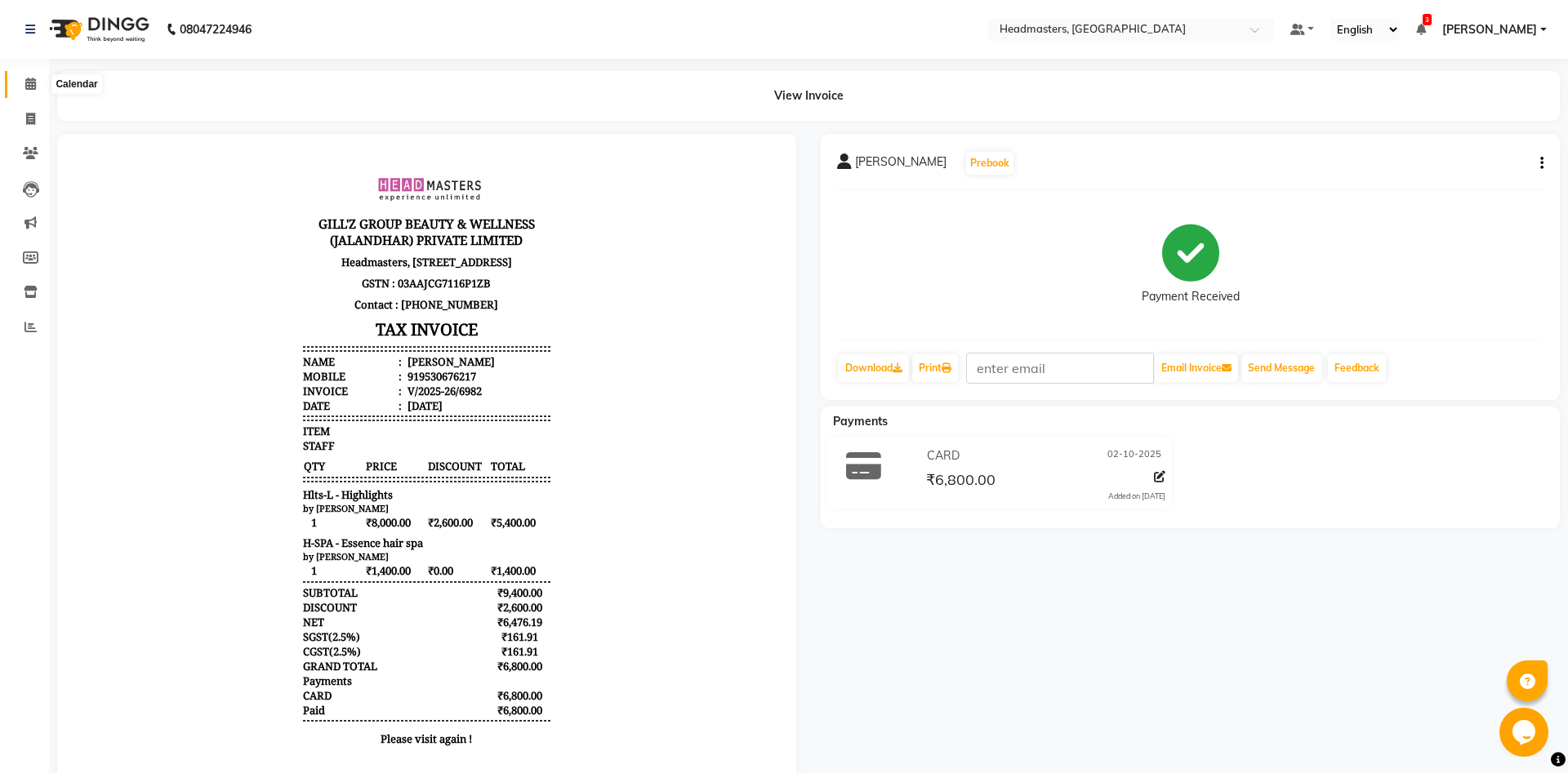
click at [18, 92] on span at bounding box center [30, 85] width 28 height 19
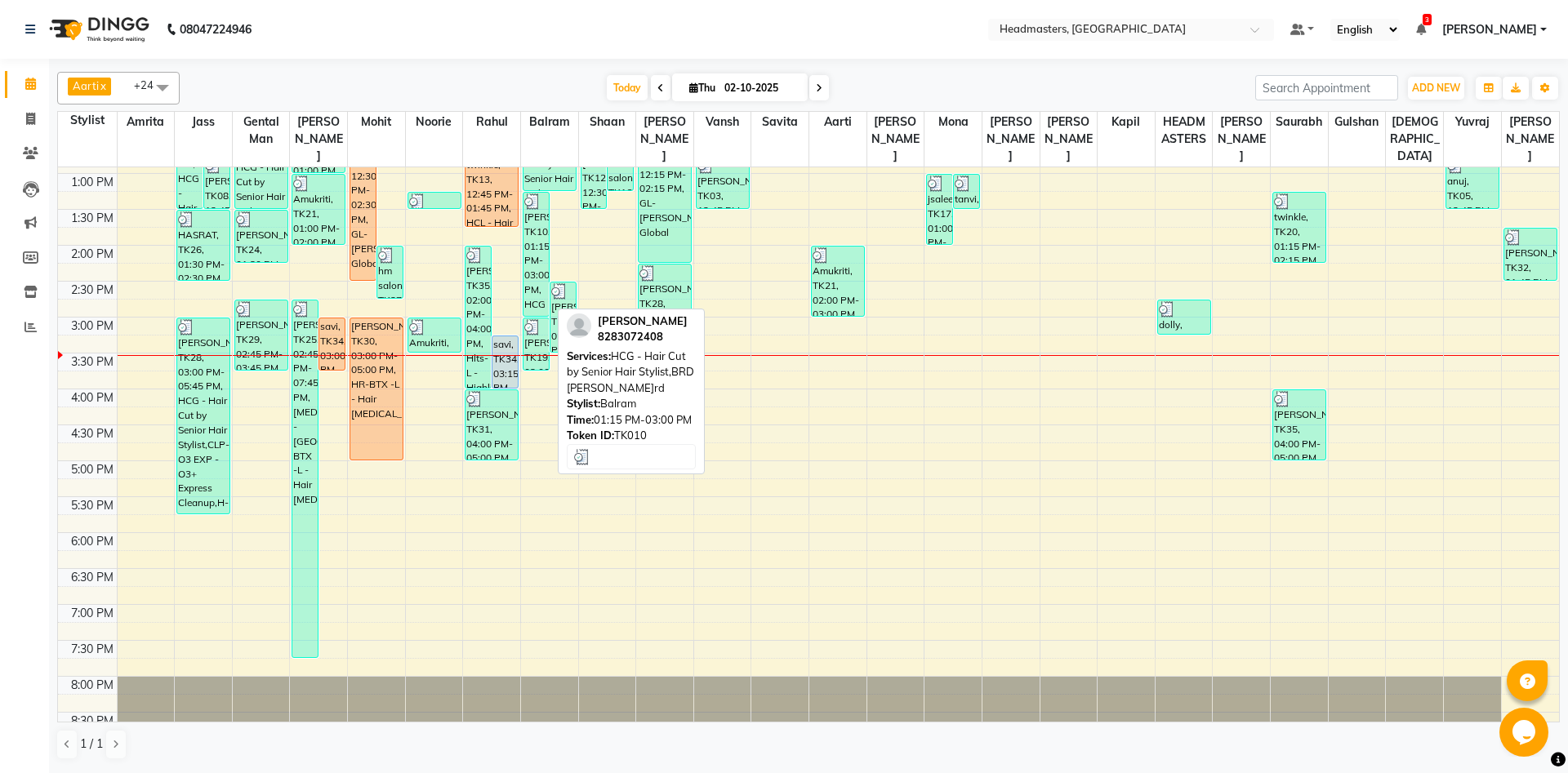
scroll to position [177, 0]
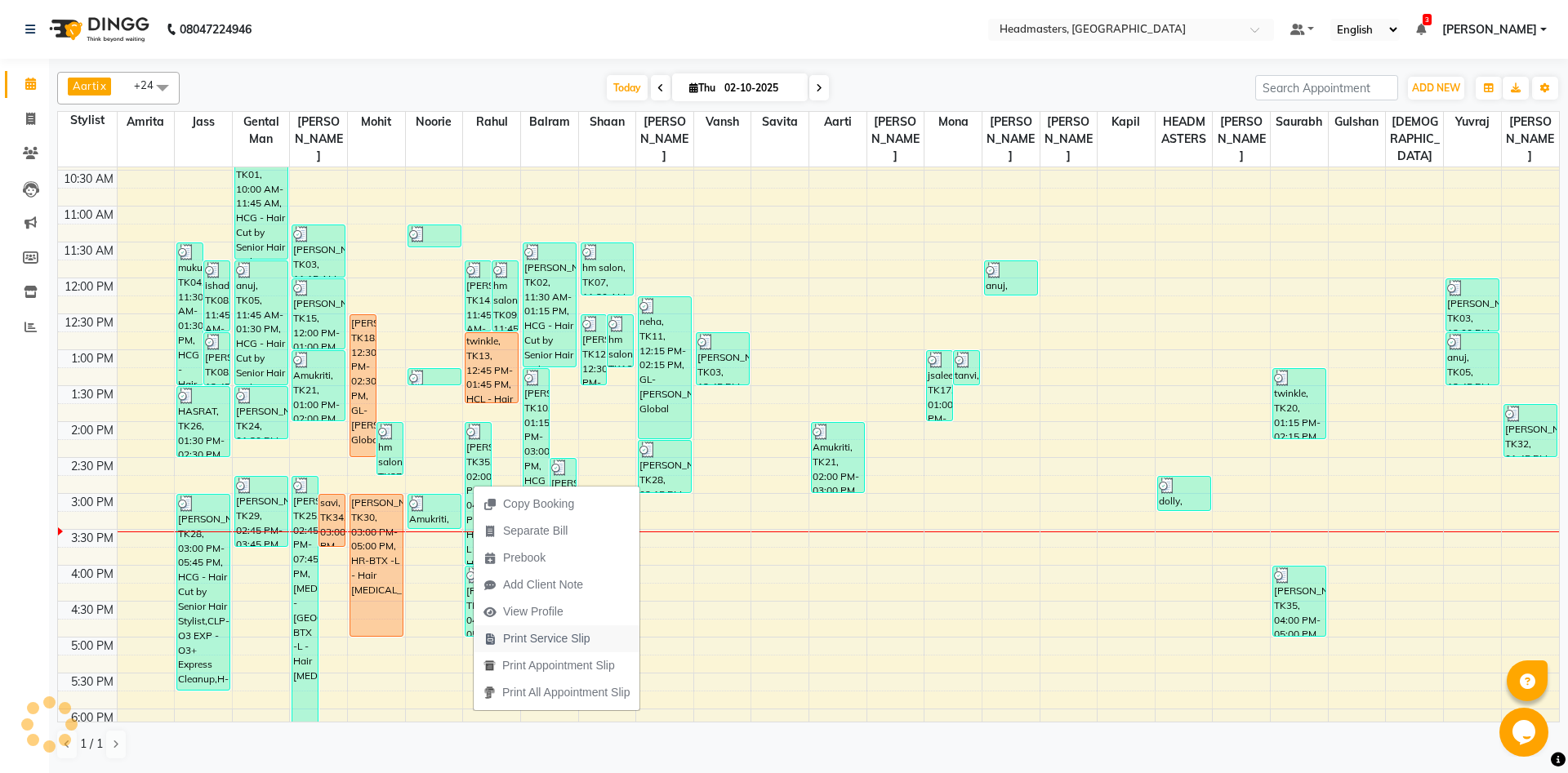
click at [553, 644] on span "Print Service Slip" at bounding box center [547, 639] width 87 height 17
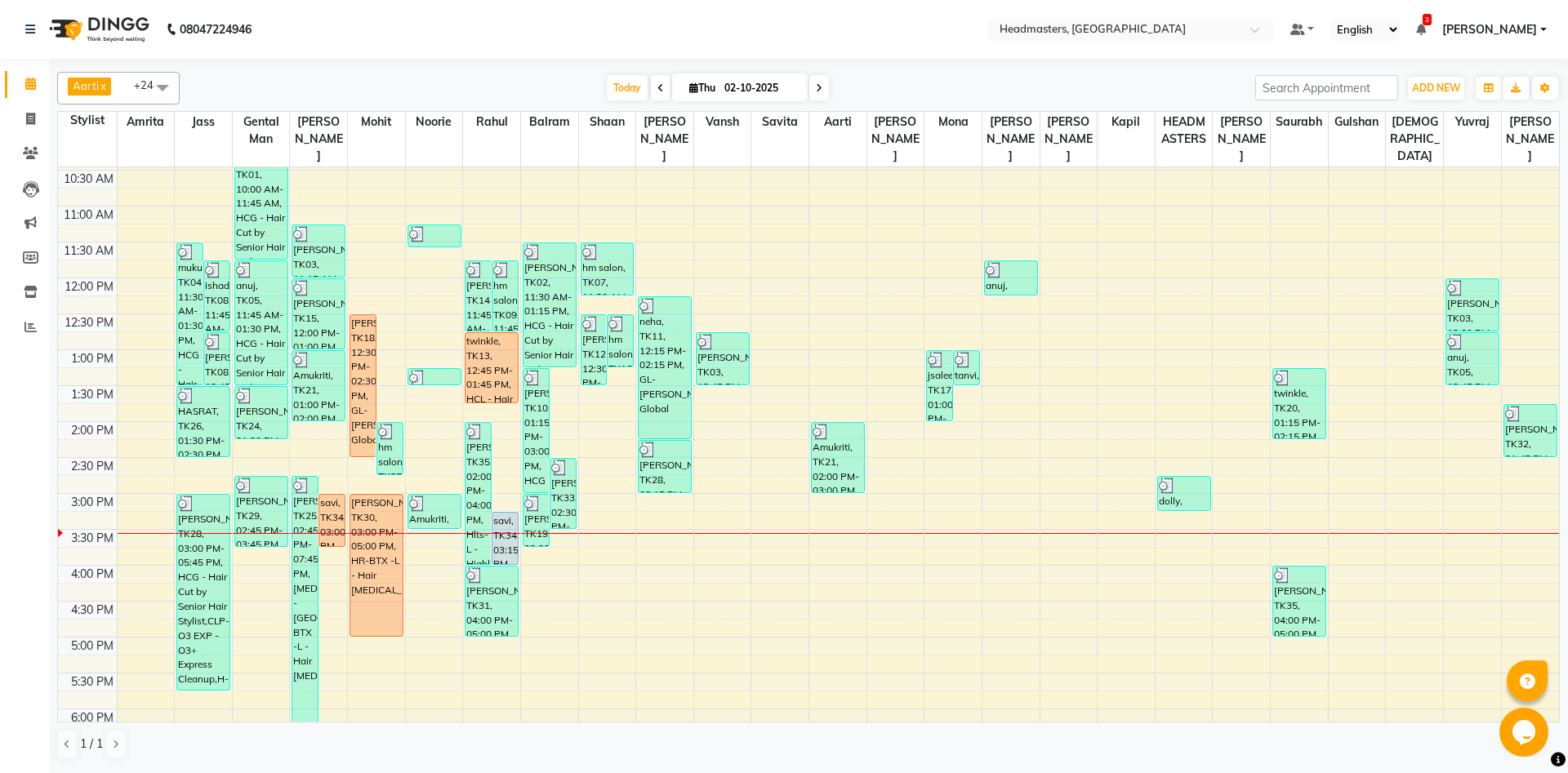
scroll to position [0, 0]
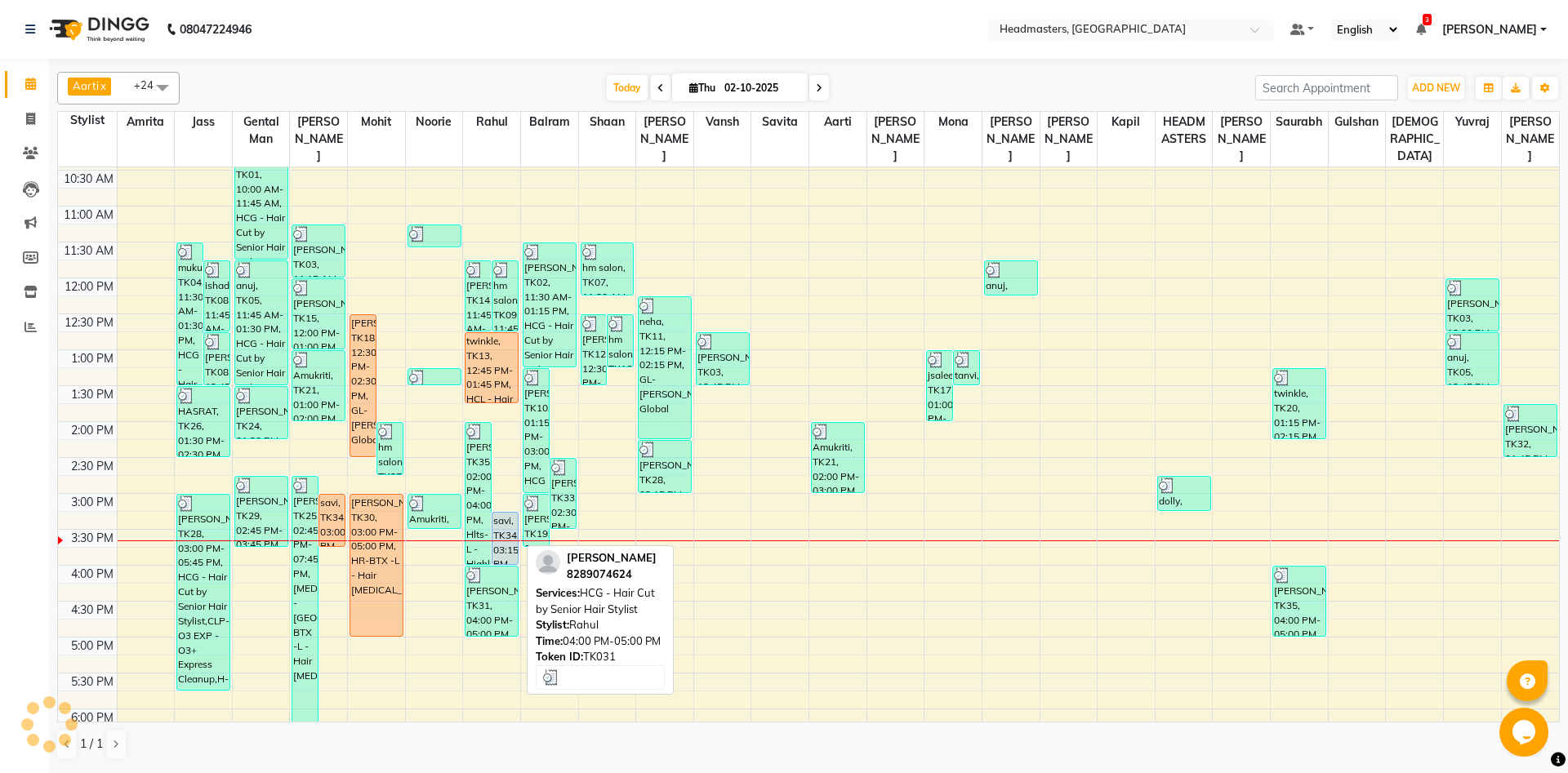
click at [516, 602] on div "[PERSON_NAME], TK31, 04:00 PM-05:00 PM, HCG - Hair Cut by Senior Hair Stylist" at bounding box center [491, 601] width 52 height 69
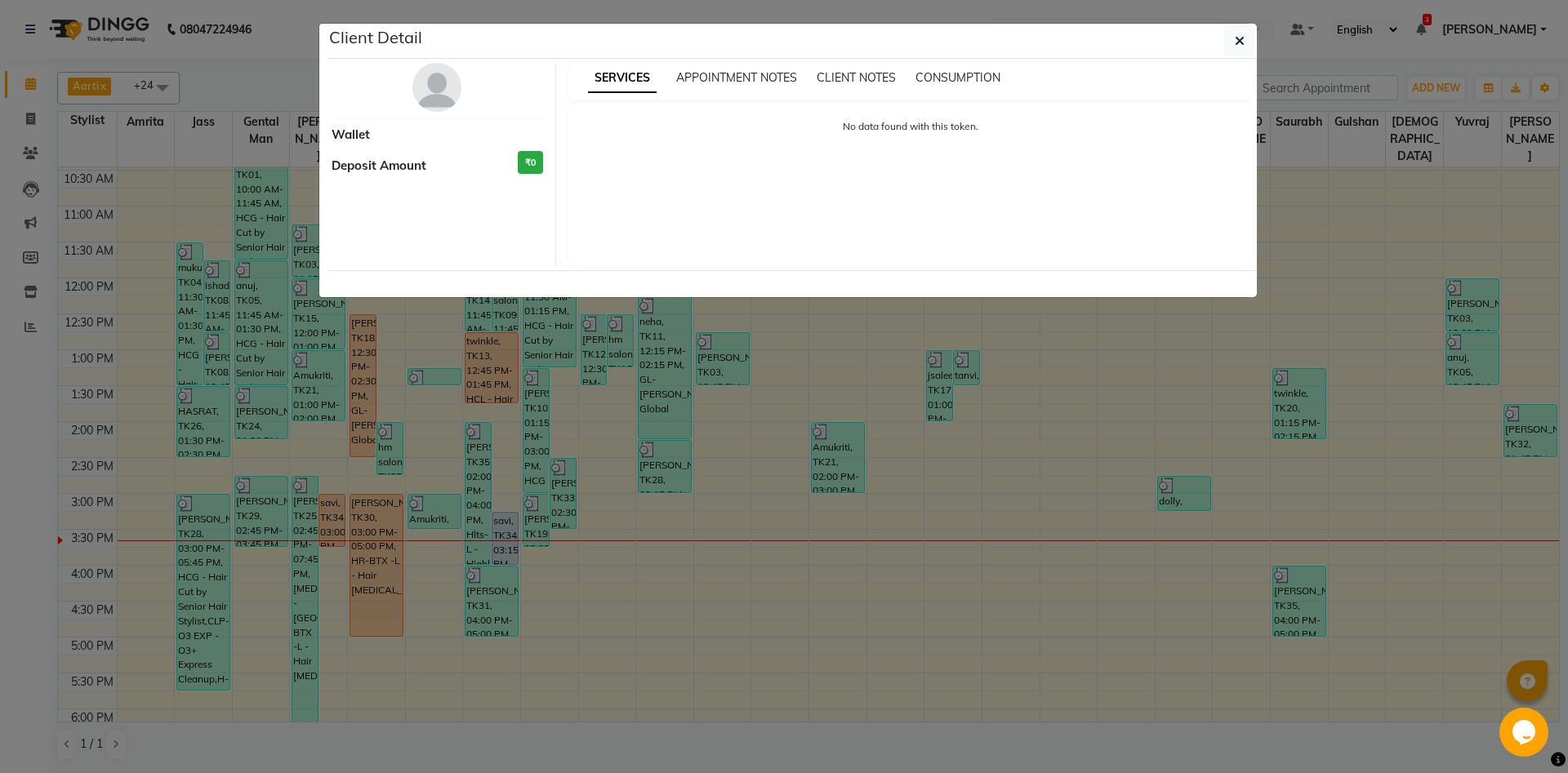
click at [515, 613] on ngb-modal-window "Client Detail Wallet Deposit Amount ₹0 SERVICES APPOINTMENT NOTES CLIENT NOTES …" at bounding box center [784, 386] width 1568 height 773
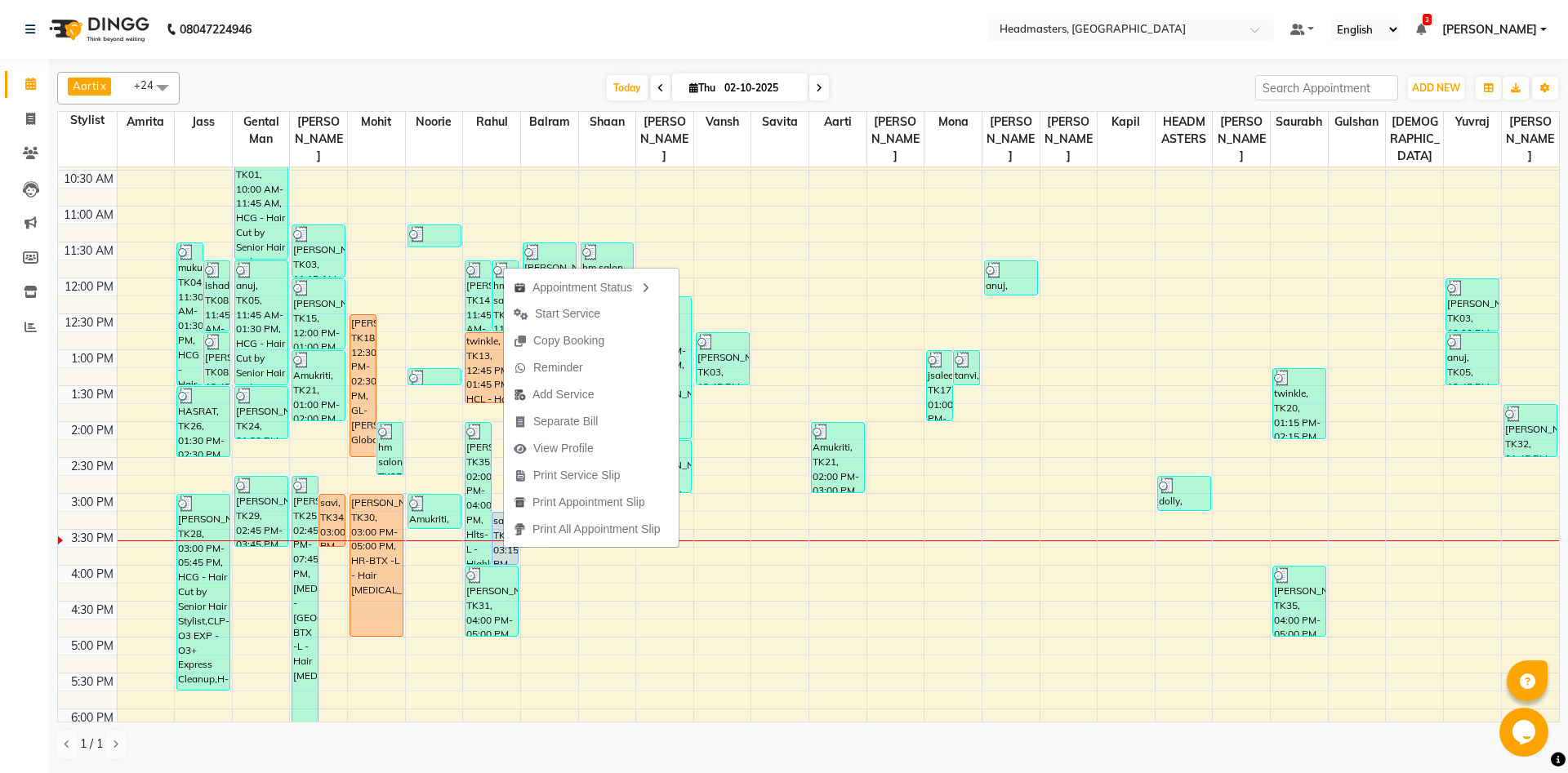
click at [633, 754] on div "1 / 1" at bounding box center [808, 745] width 1502 height 31
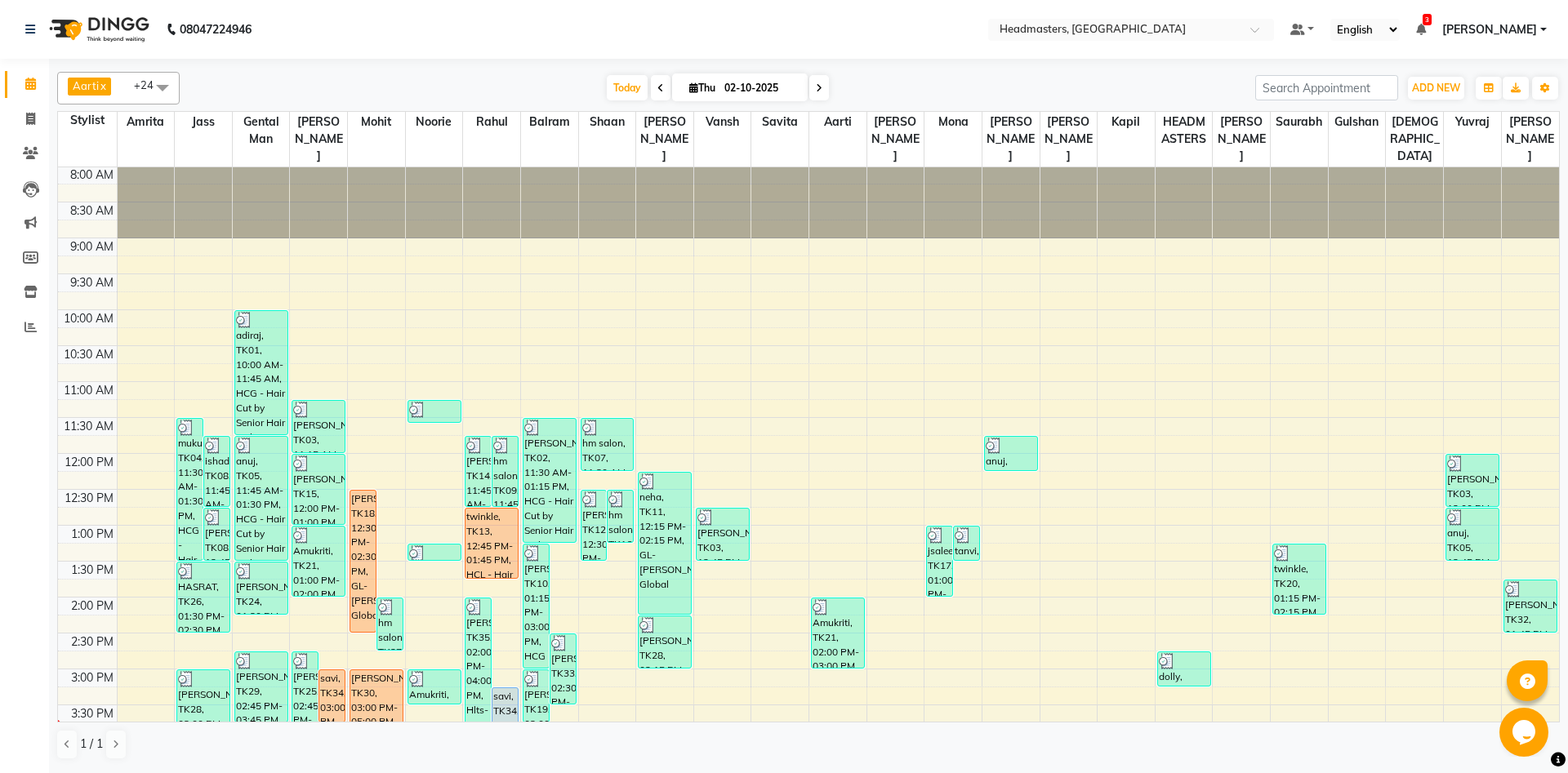
scroll to position [0, 0]
click at [1298, 86] on input "search" at bounding box center [1327, 87] width 142 height 26
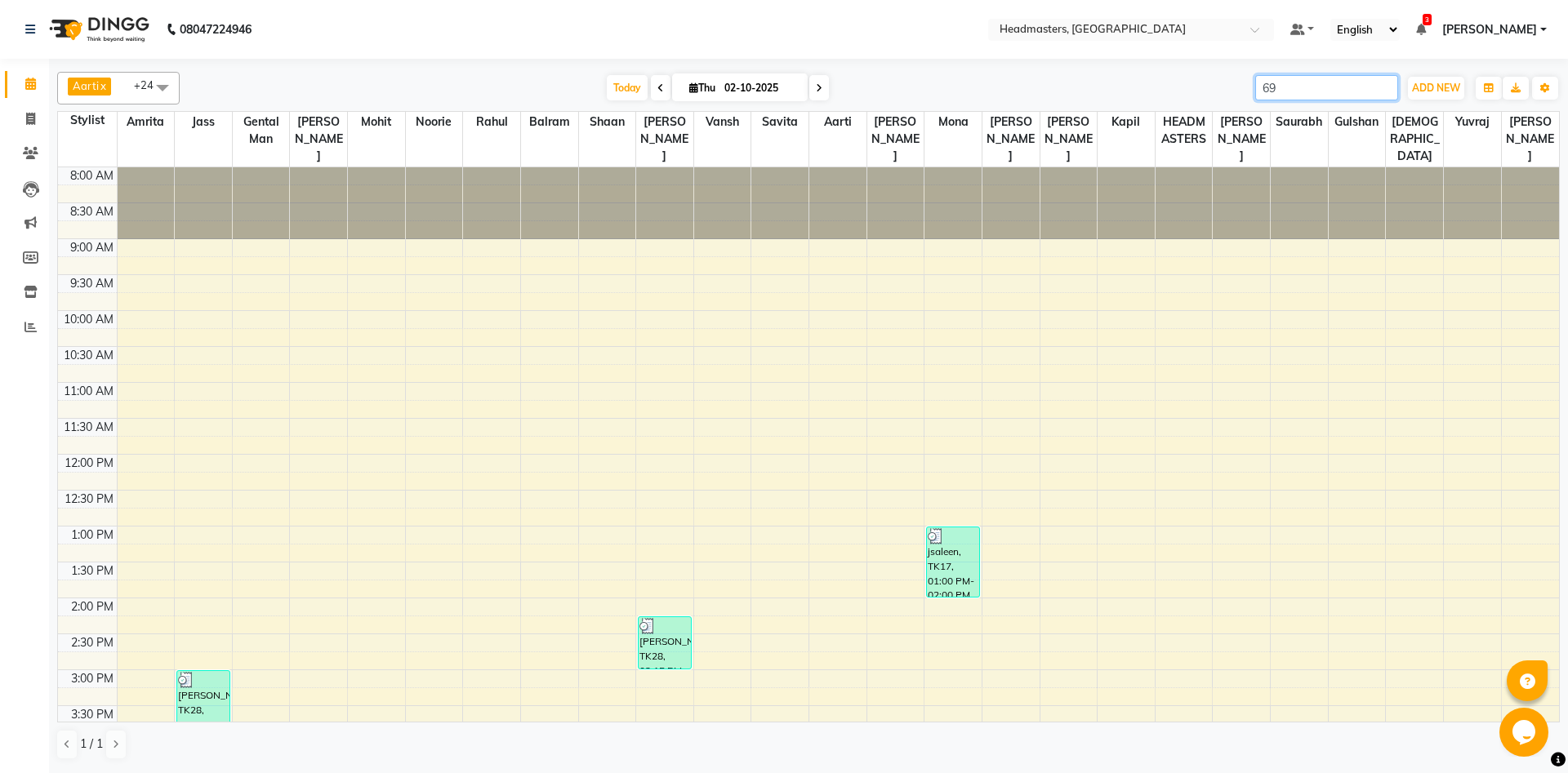
type input "6"
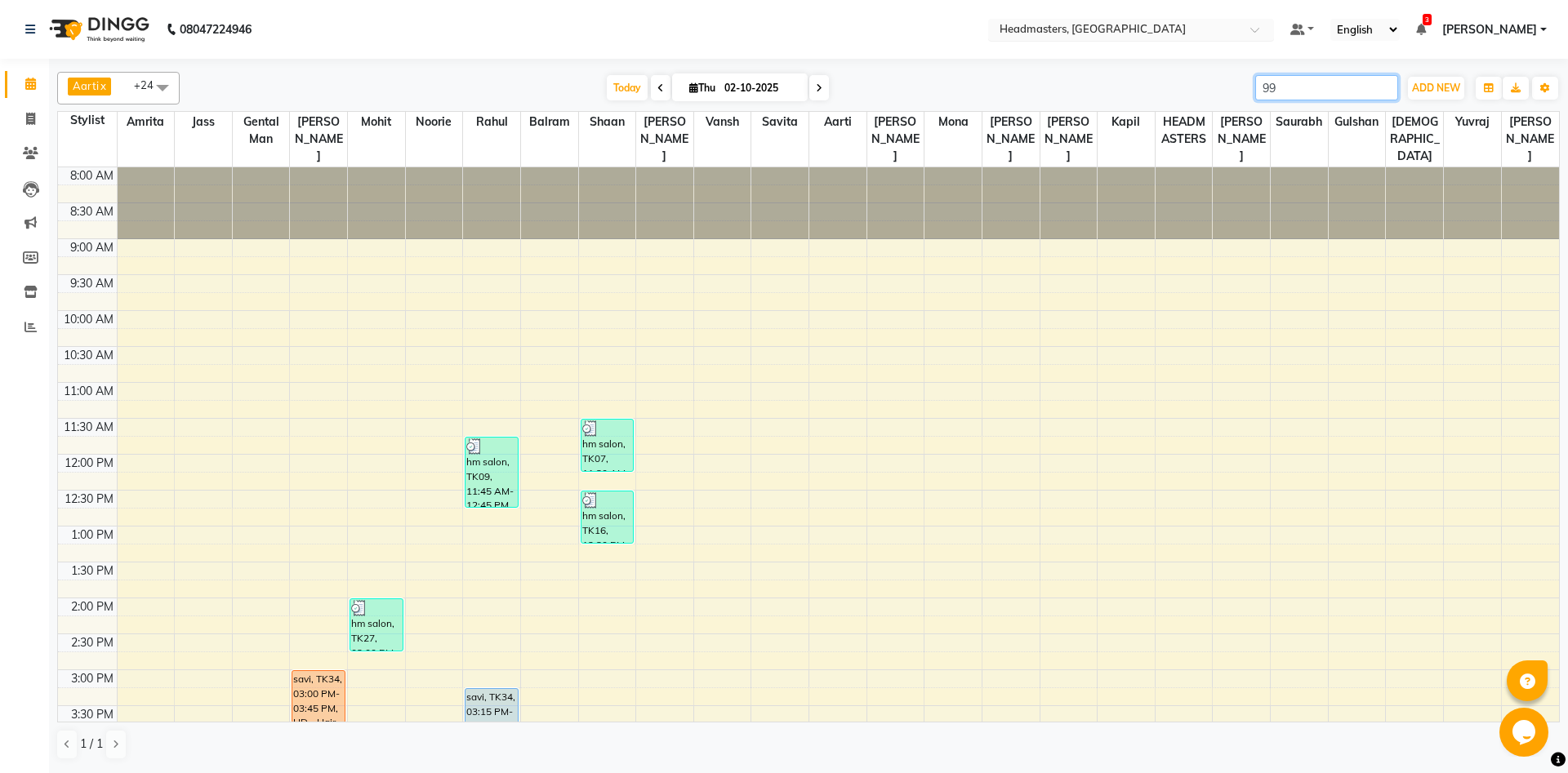
type input "9"
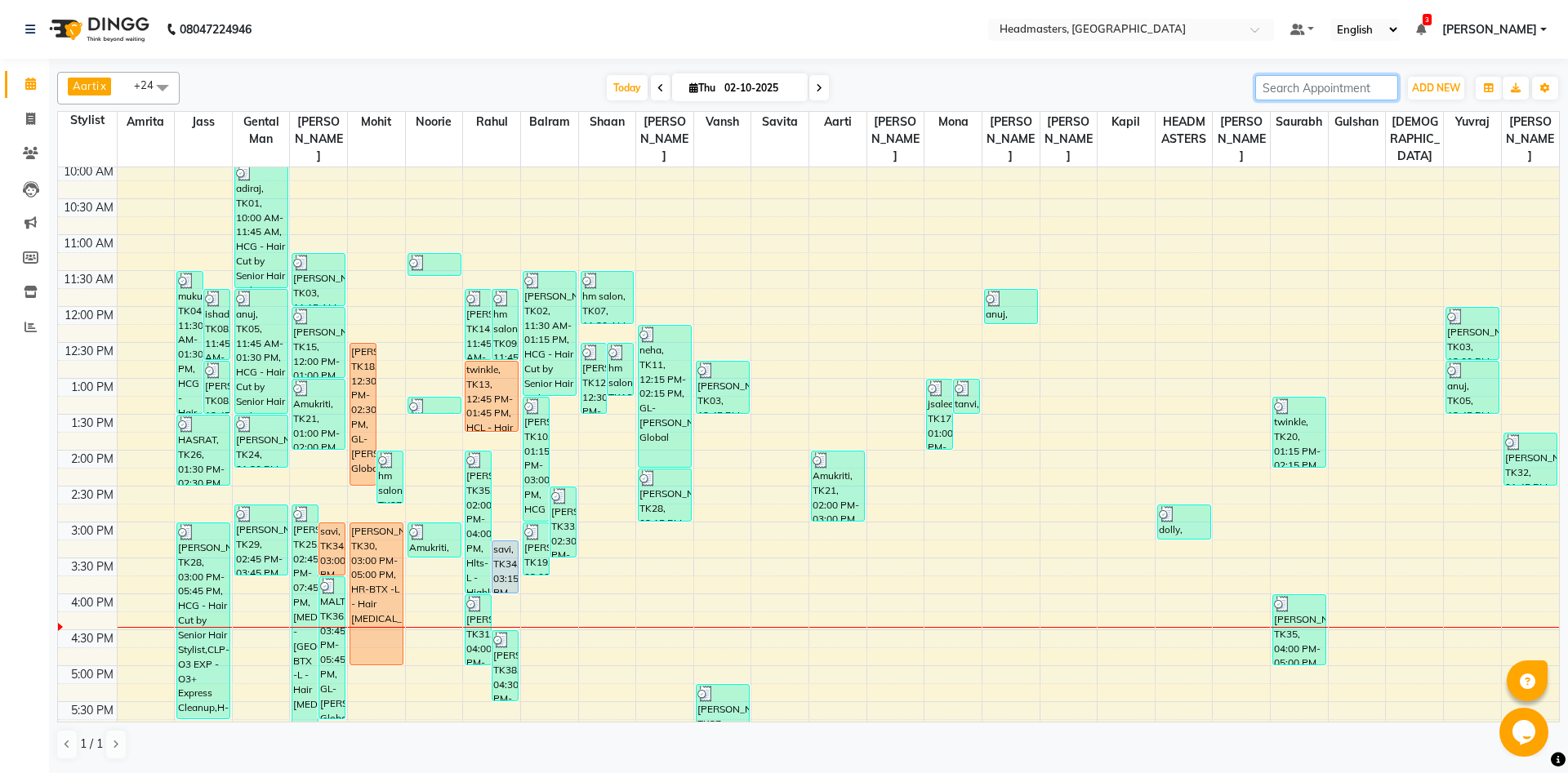
scroll to position [265, 0]
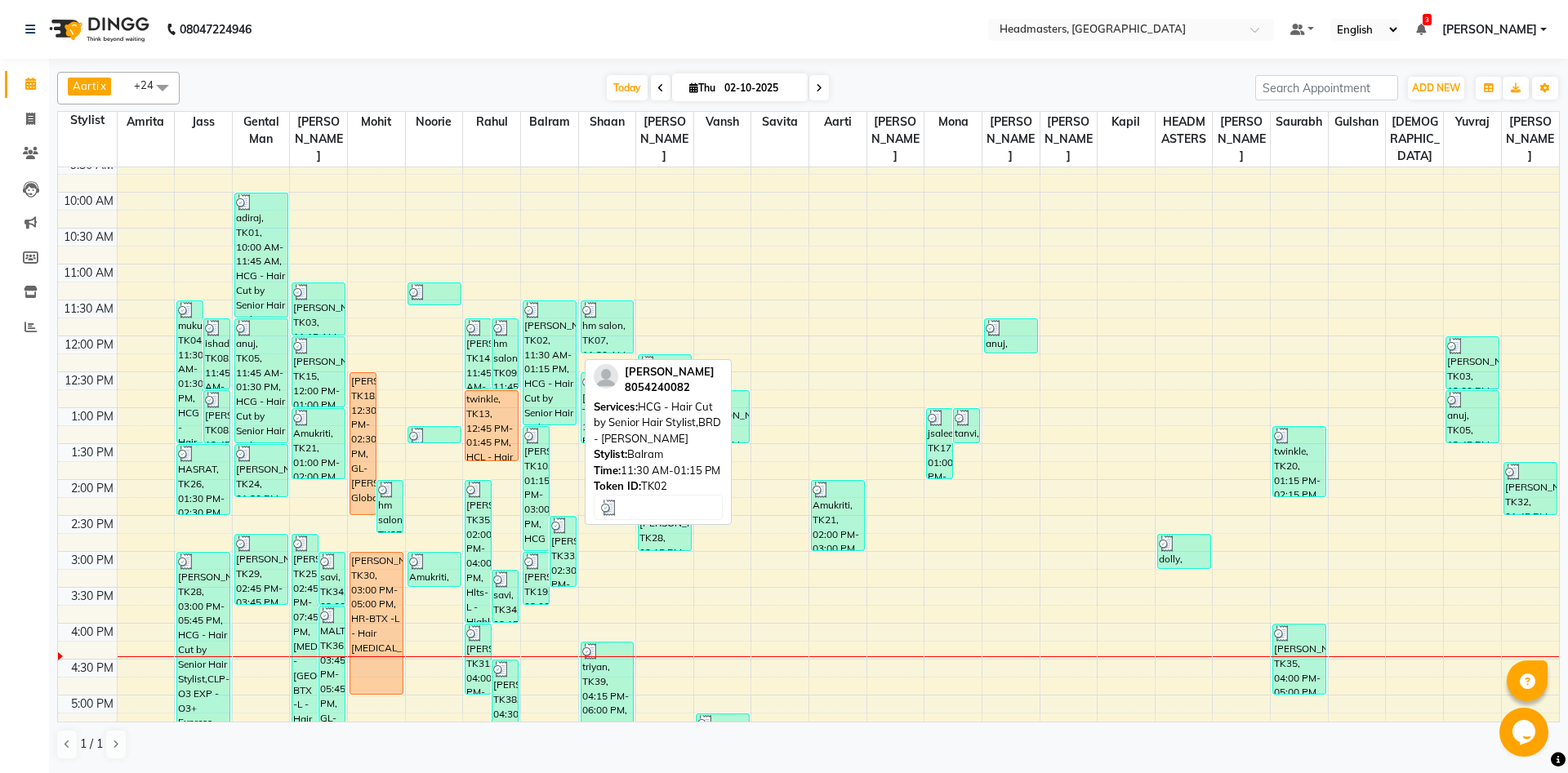
scroll to position [88, 0]
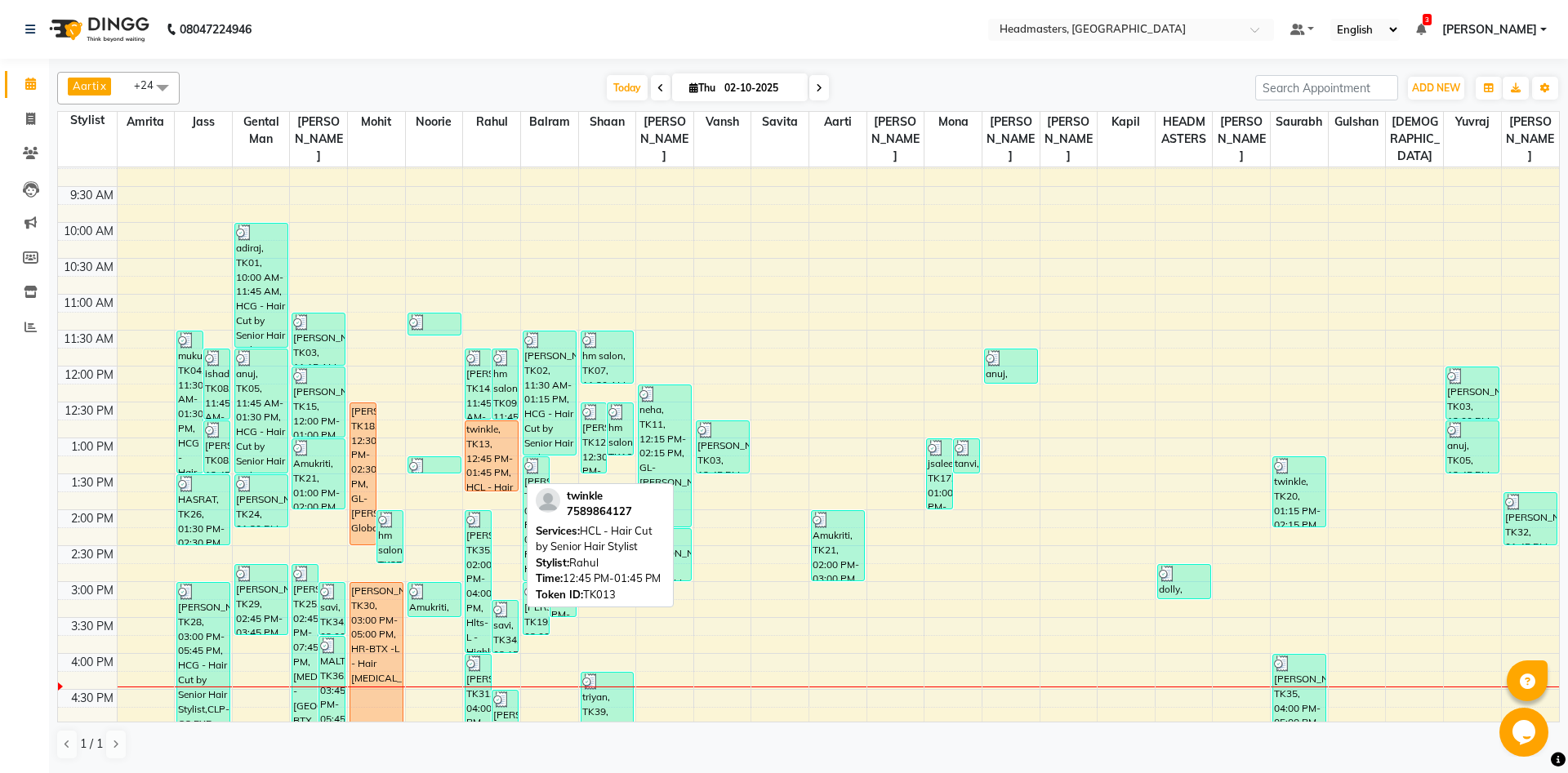
click at [510, 449] on div "twinkle, TK13, 12:45 PM-01:45 PM, HCL - Hair Cut by Senior Hair Stylist" at bounding box center [491, 456] width 52 height 69
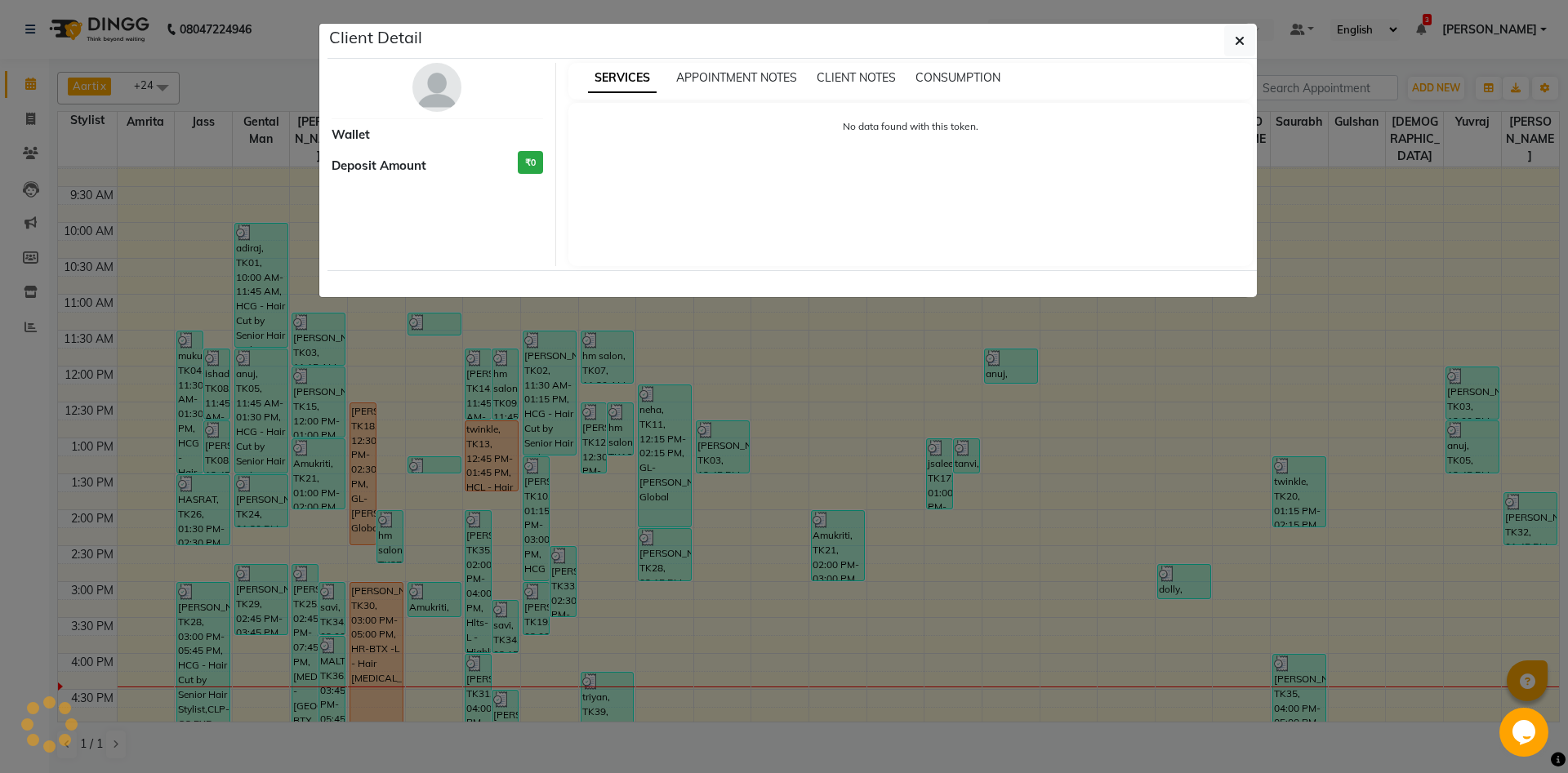
select select "1"
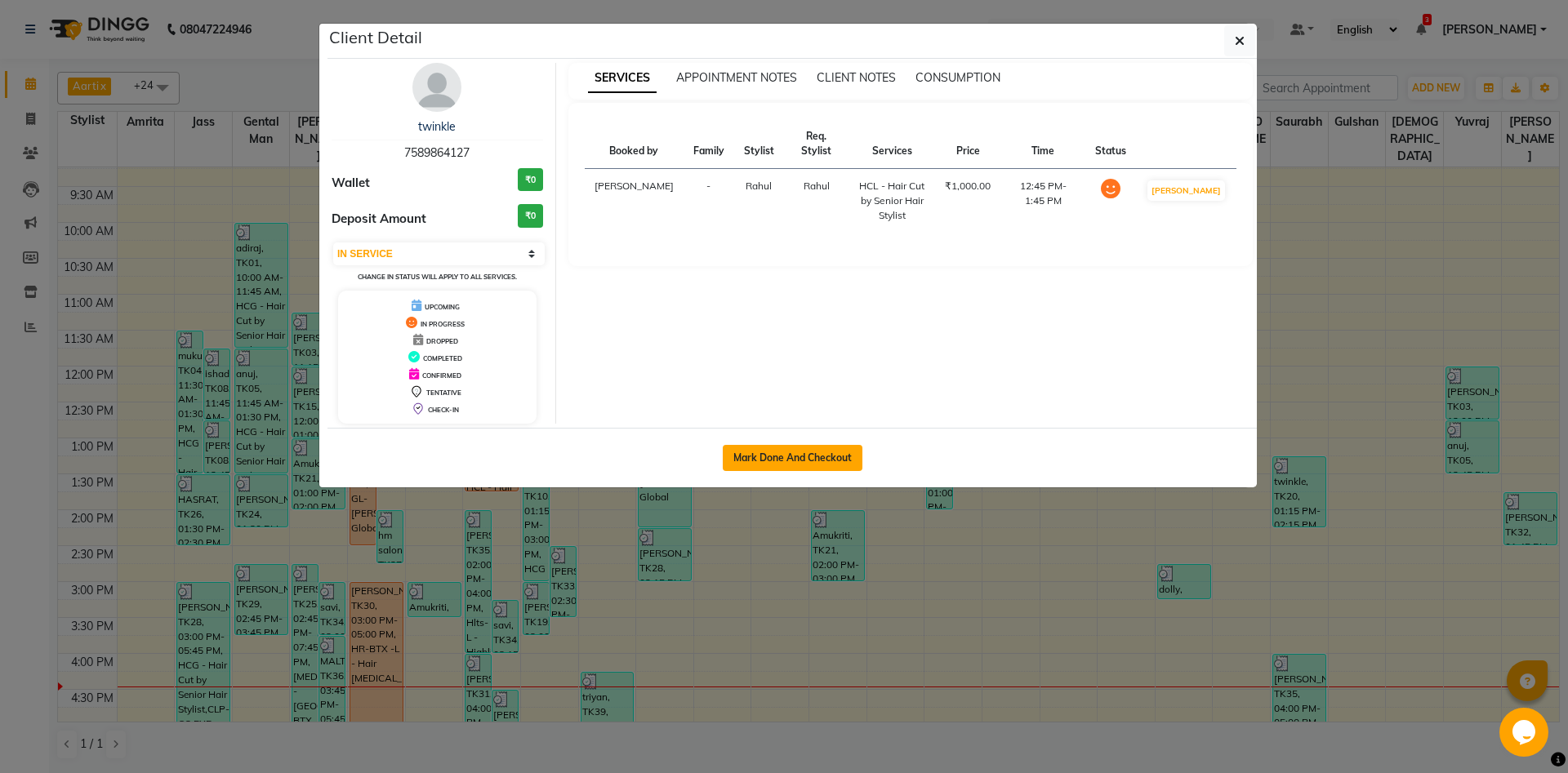
click at [773, 461] on button "Mark Done And Checkout" at bounding box center [792, 459] width 140 height 27
select select "service"
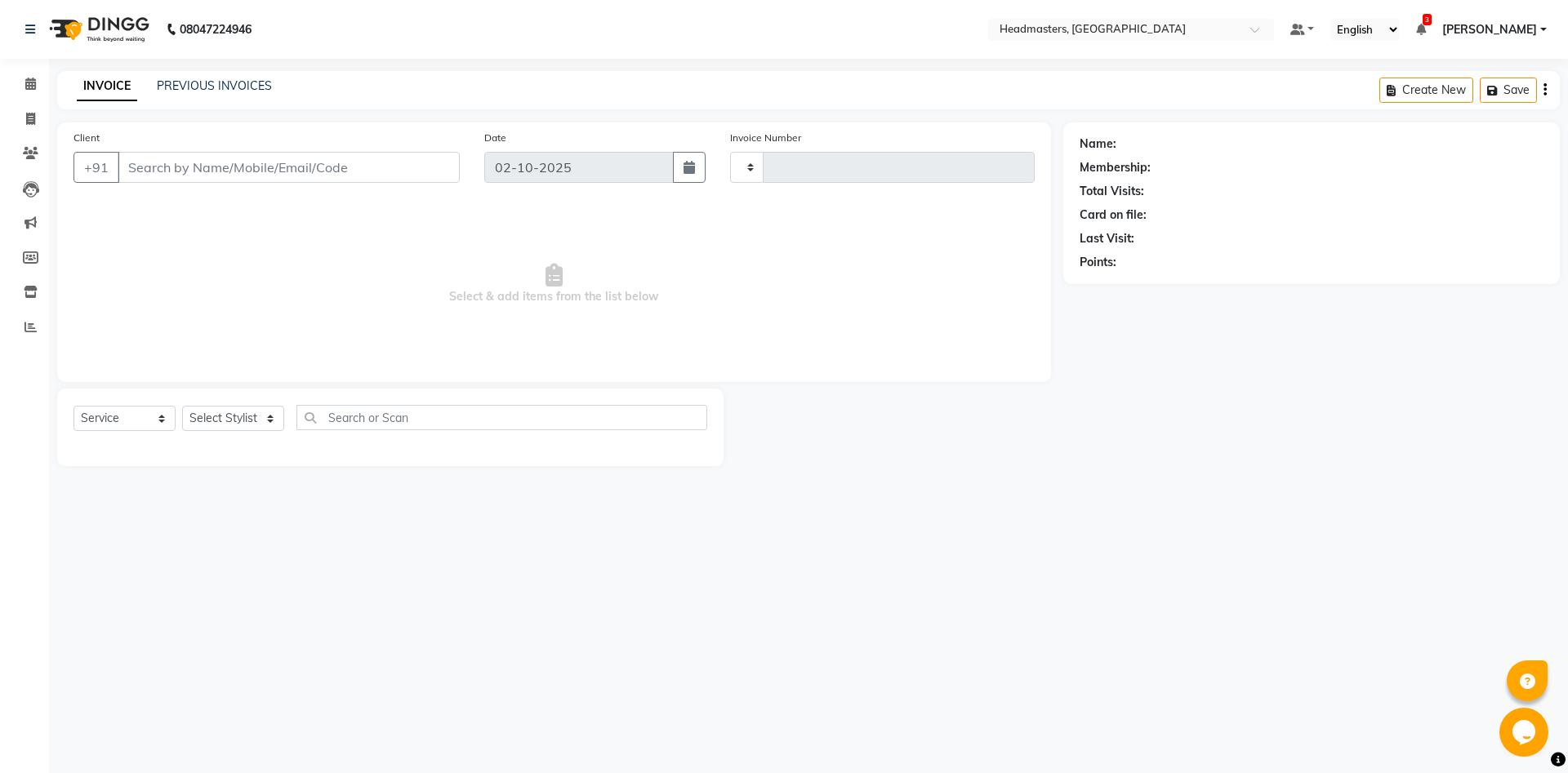
type input "6988"
select select "7130"
type input "7589864127"
select select "60725"
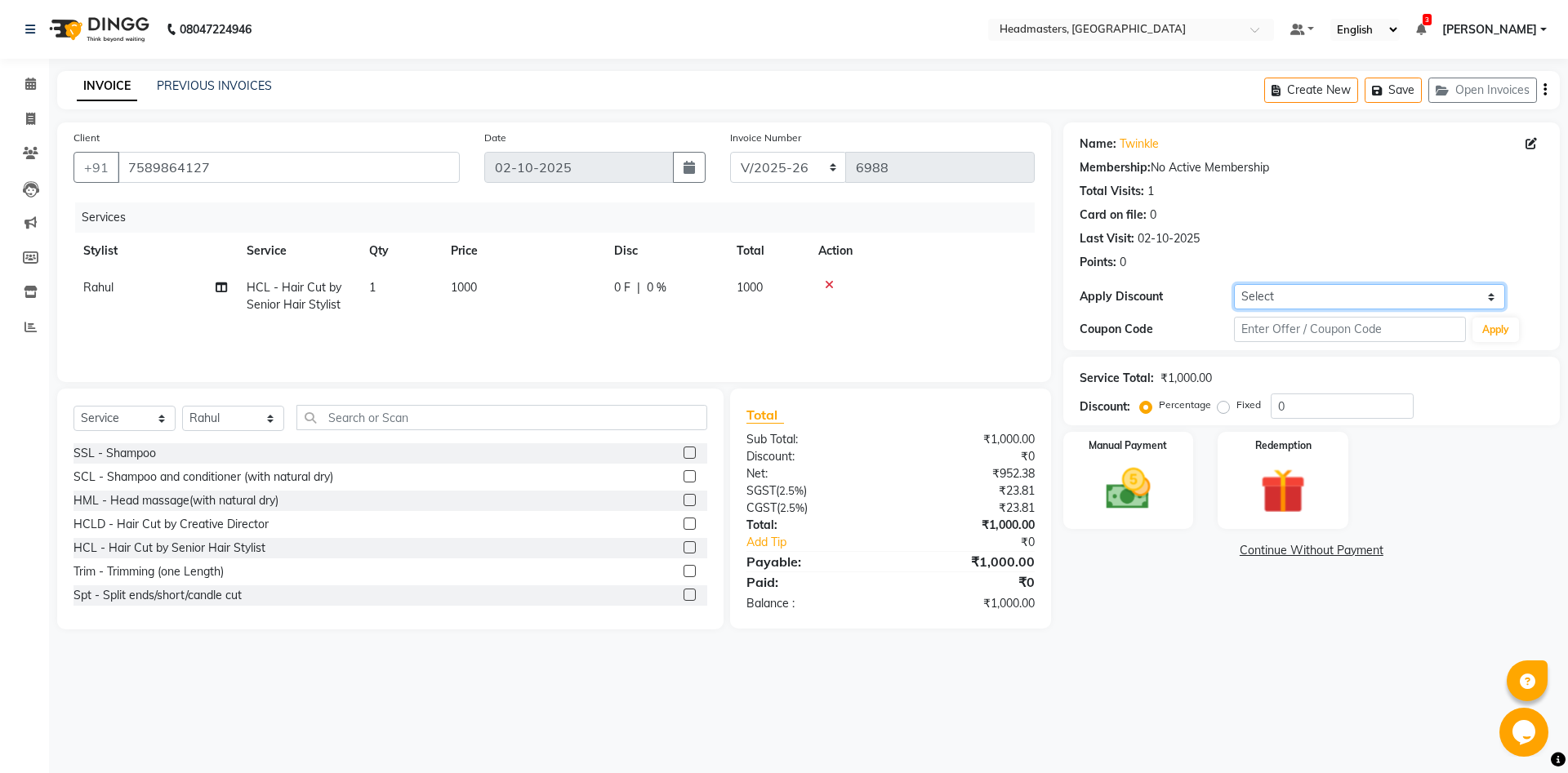
select select "12: Object"
click option "Coupon → Double Job Card" at bounding box center [0, 0] width 0 height 0
type input "100"
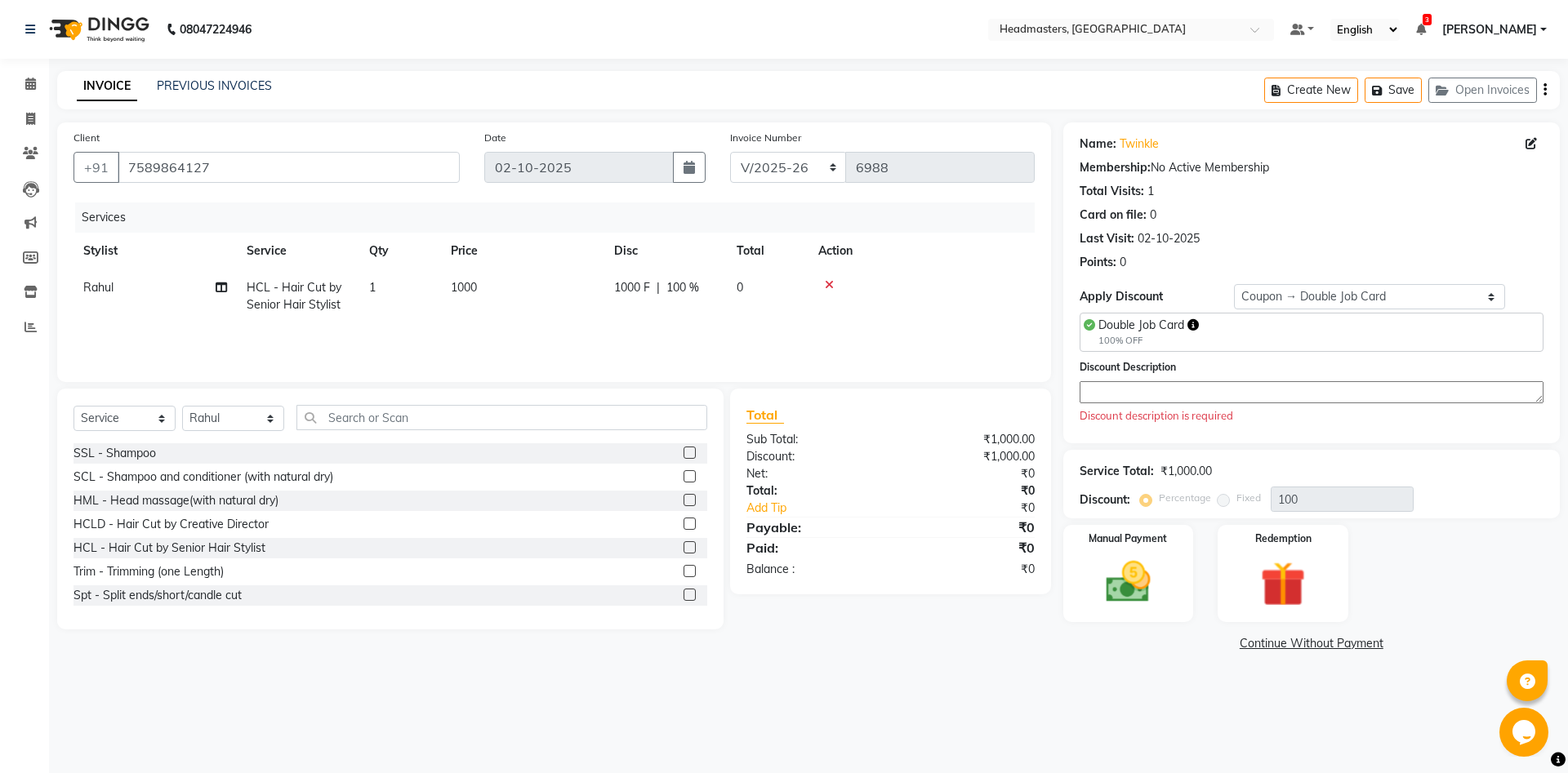
click at [1169, 386] on textarea at bounding box center [1312, 392] width 463 height 22
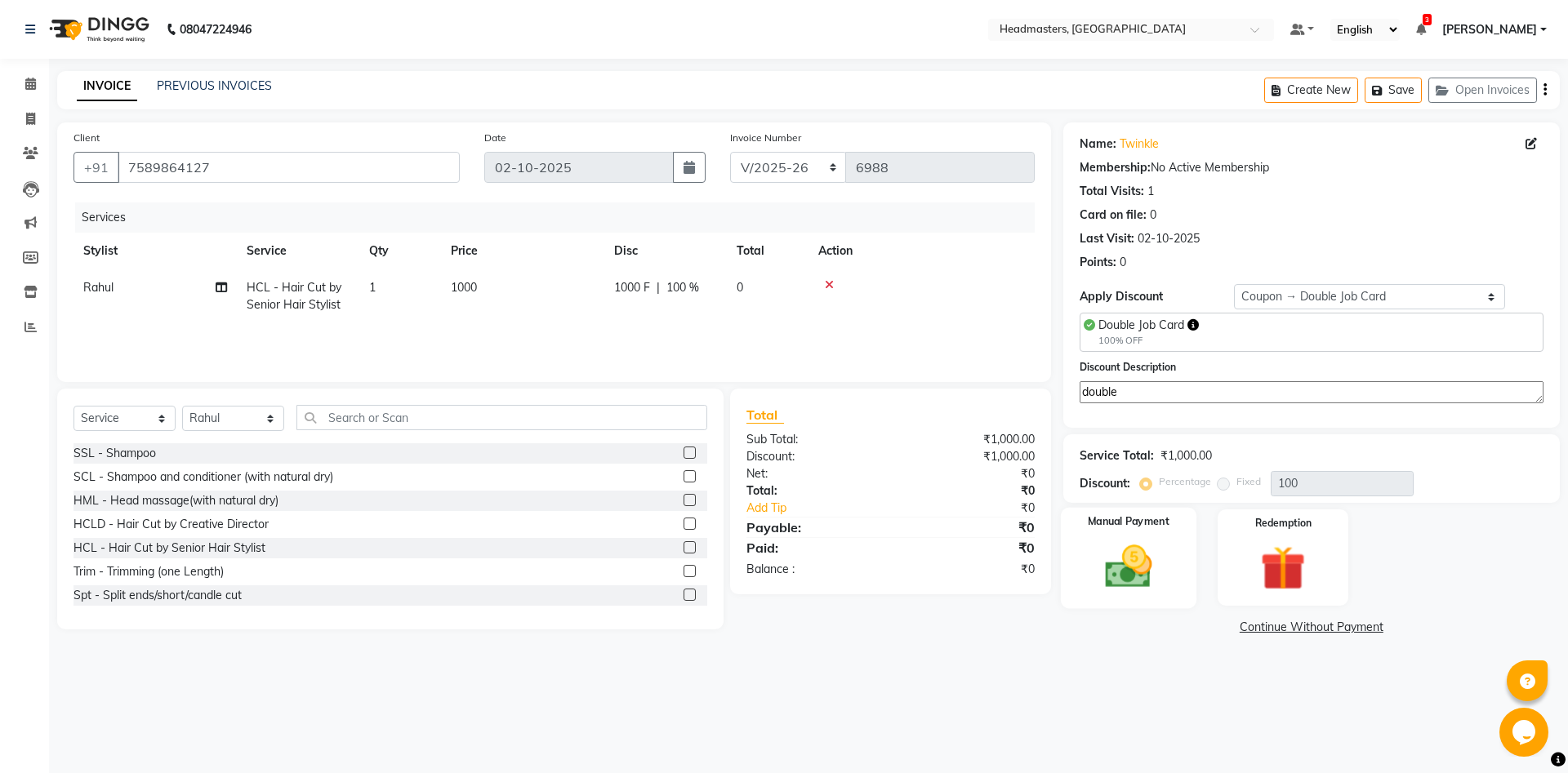
type textarea "double"
click at [1130, 528] on div "Manual Payment" at bounding box center [1127, 557] width 136 height 101
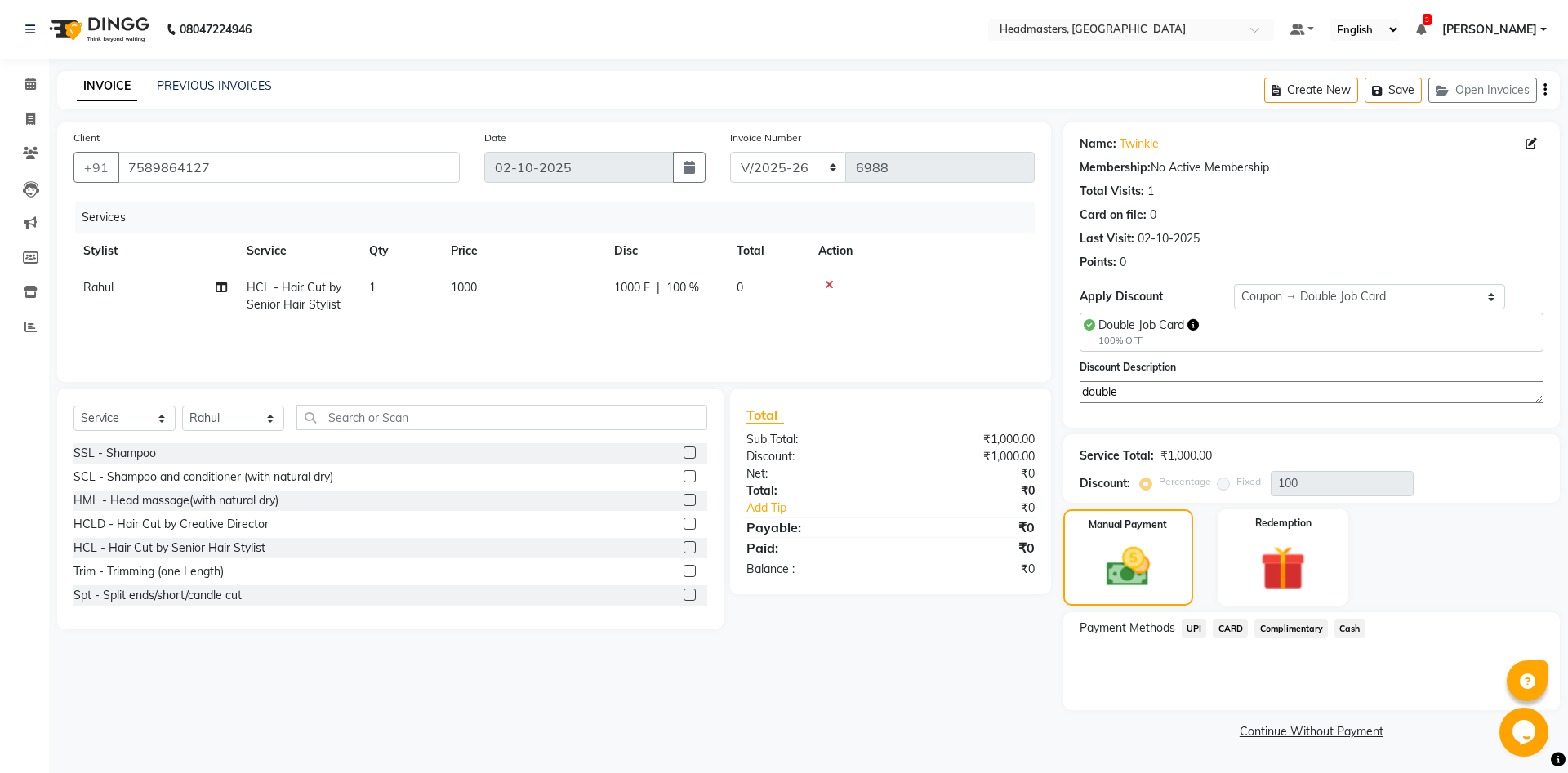
click at [1272, 620] on span "Complimentary" at bounding box center [1291, 629] width 73 height 19
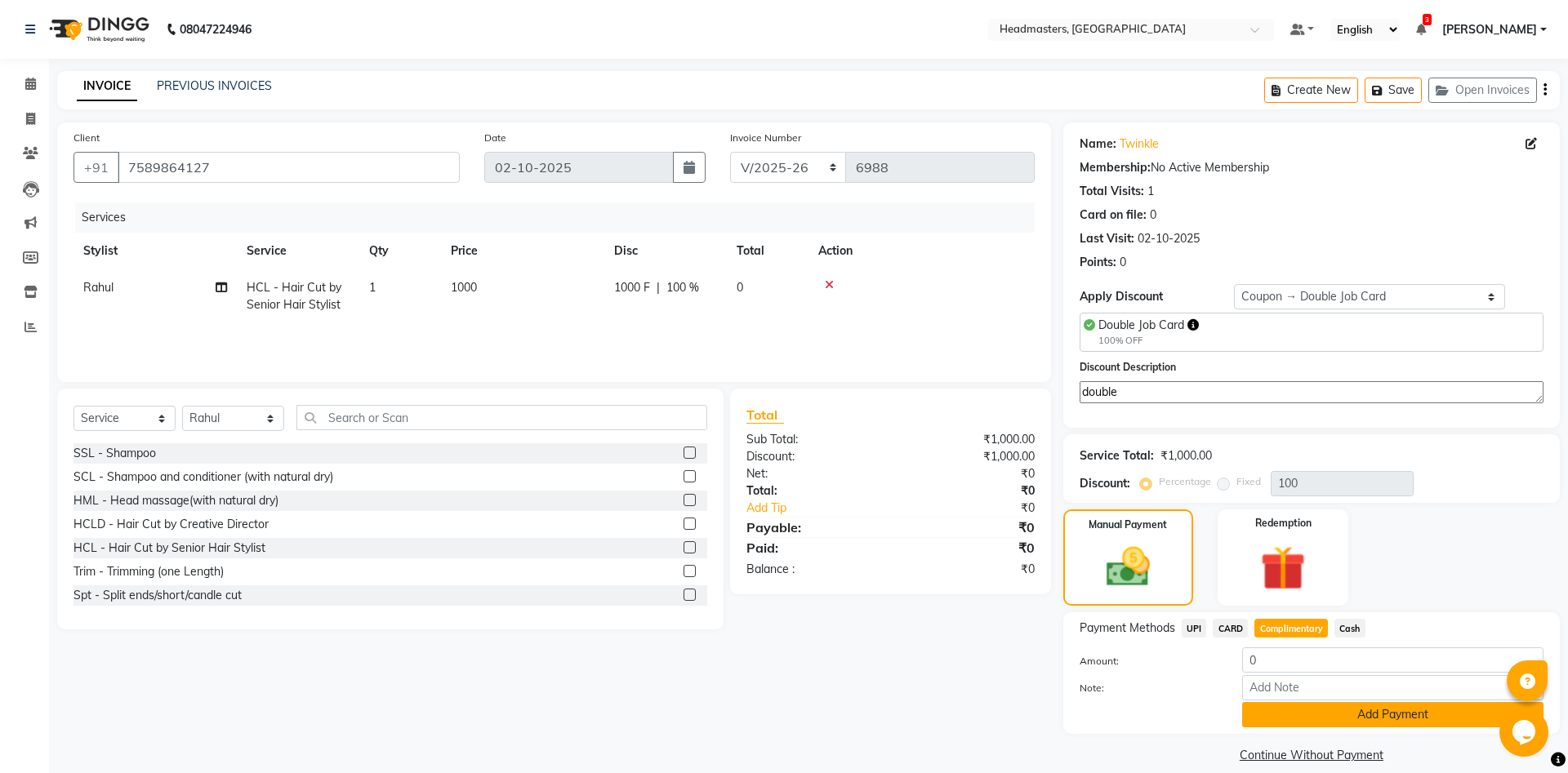
click at [1306, 712] on button "Add Payment" at bounding box center [1392, 714] width 301 height 26
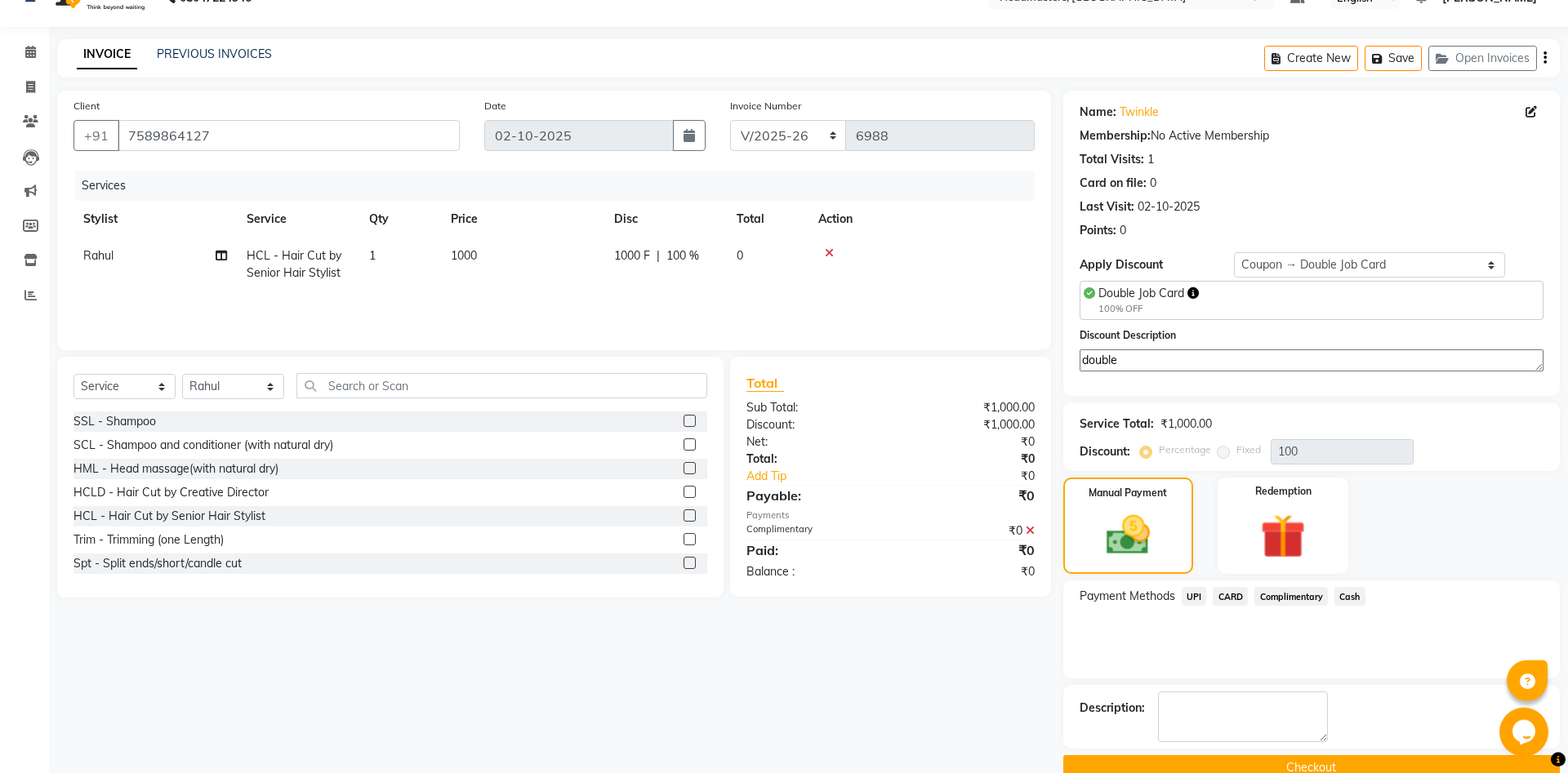
scroll to position [62, 0]
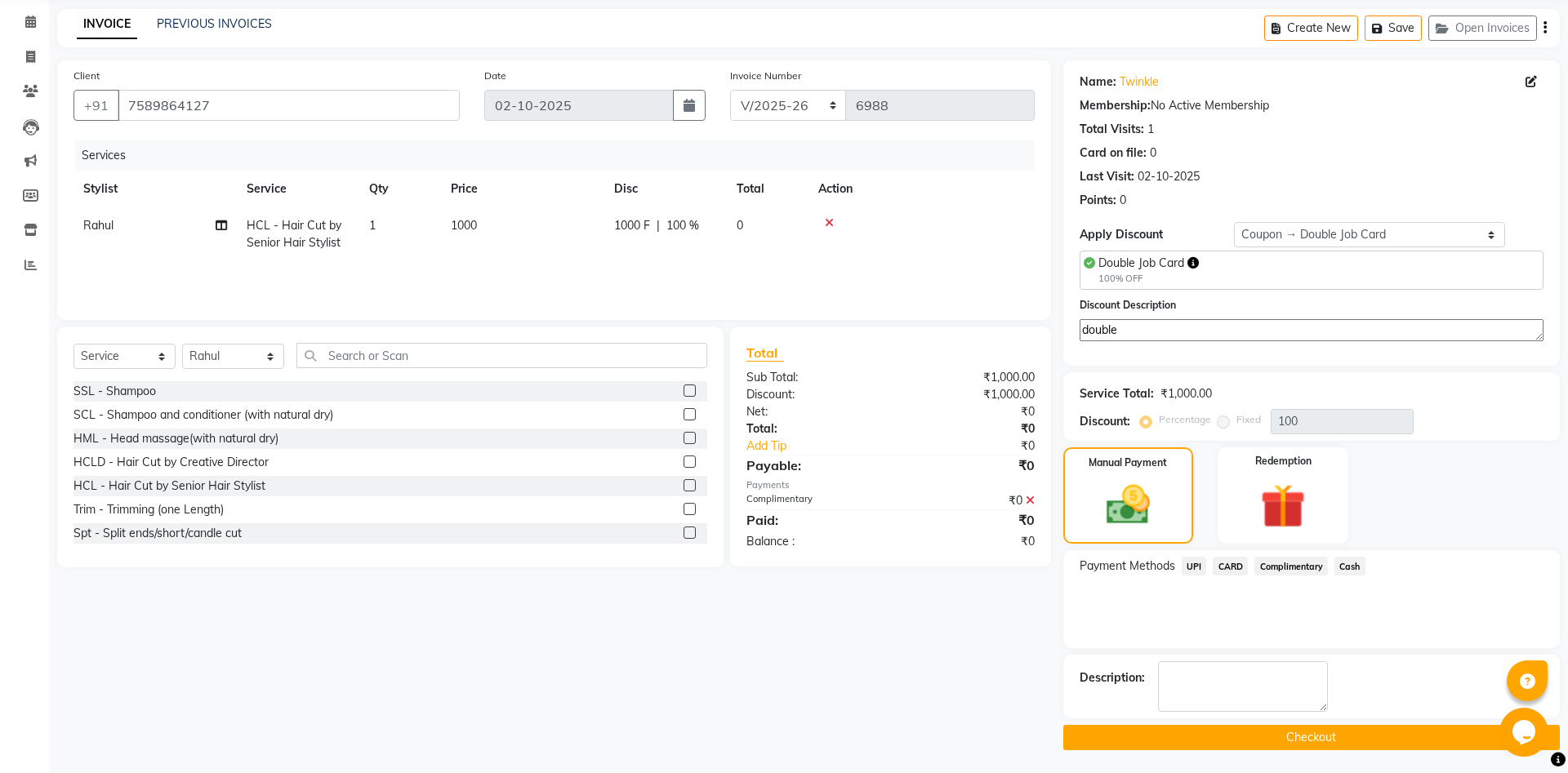
click at [1313, 739] on button "Checkout" at bounding box center [1311, 738] width 497 height 26
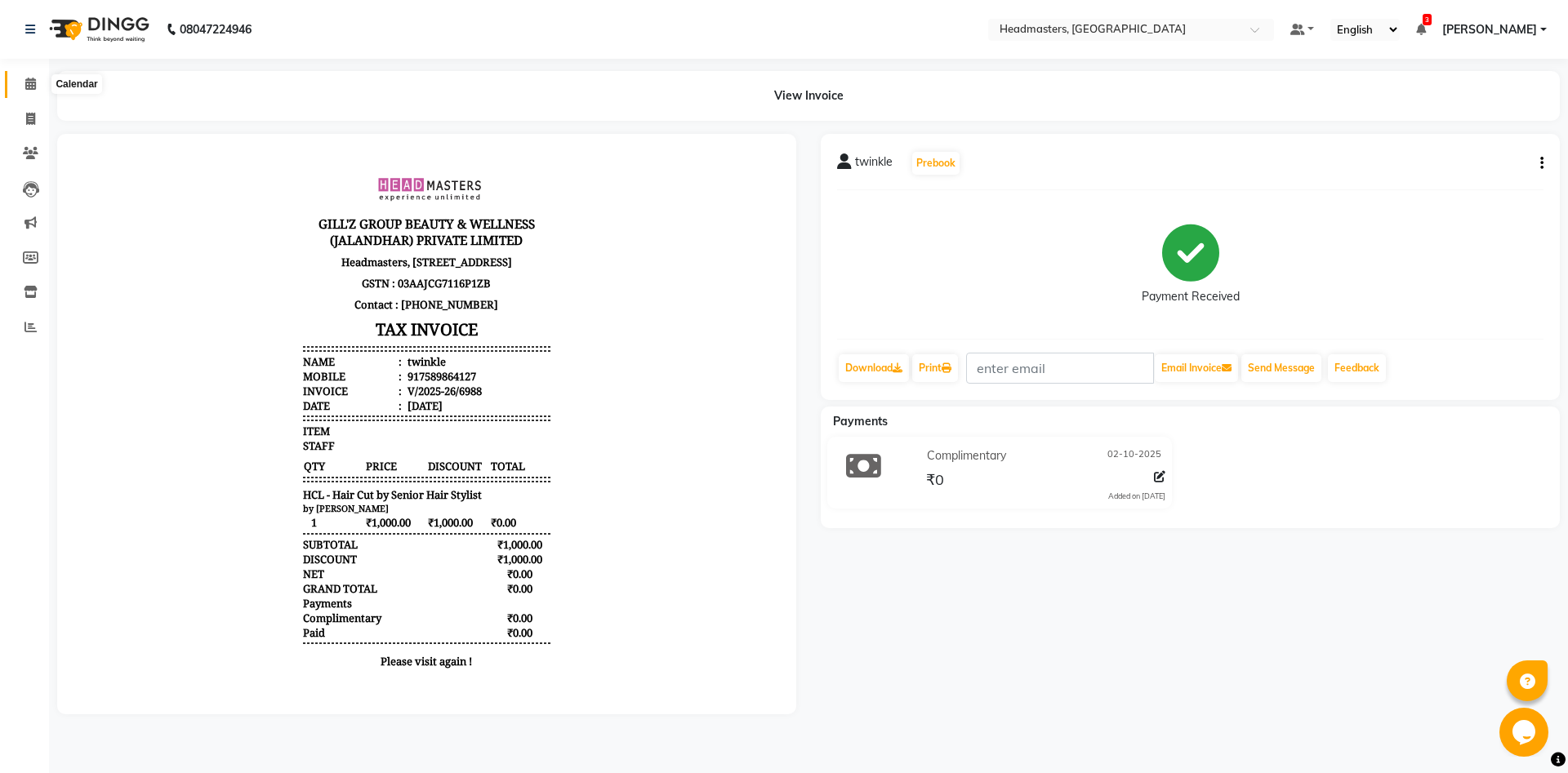
click at [28, 86] on icon at bounding box center [30, 84] width 10 height 12
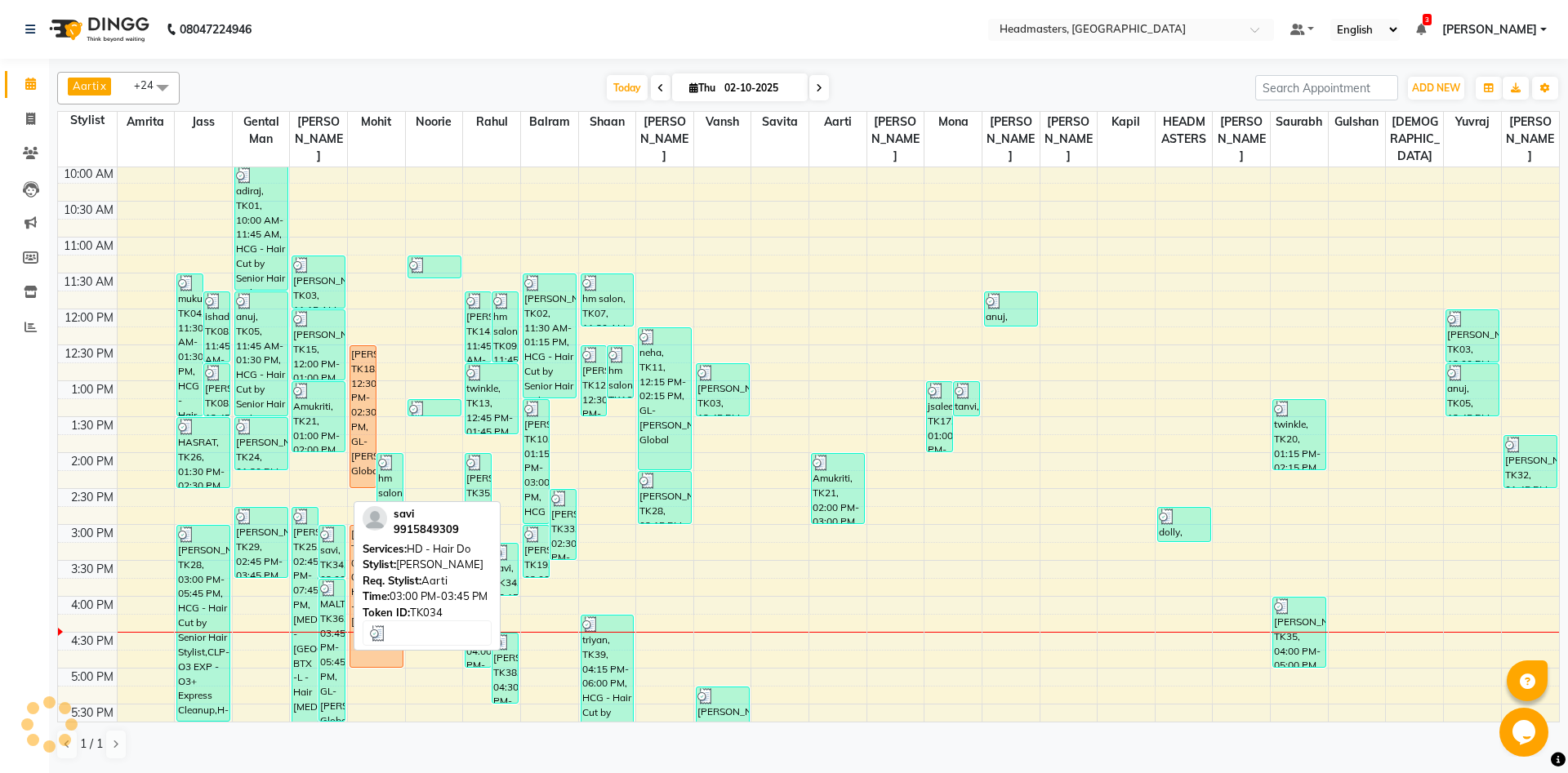
scroll to position [177, 0]
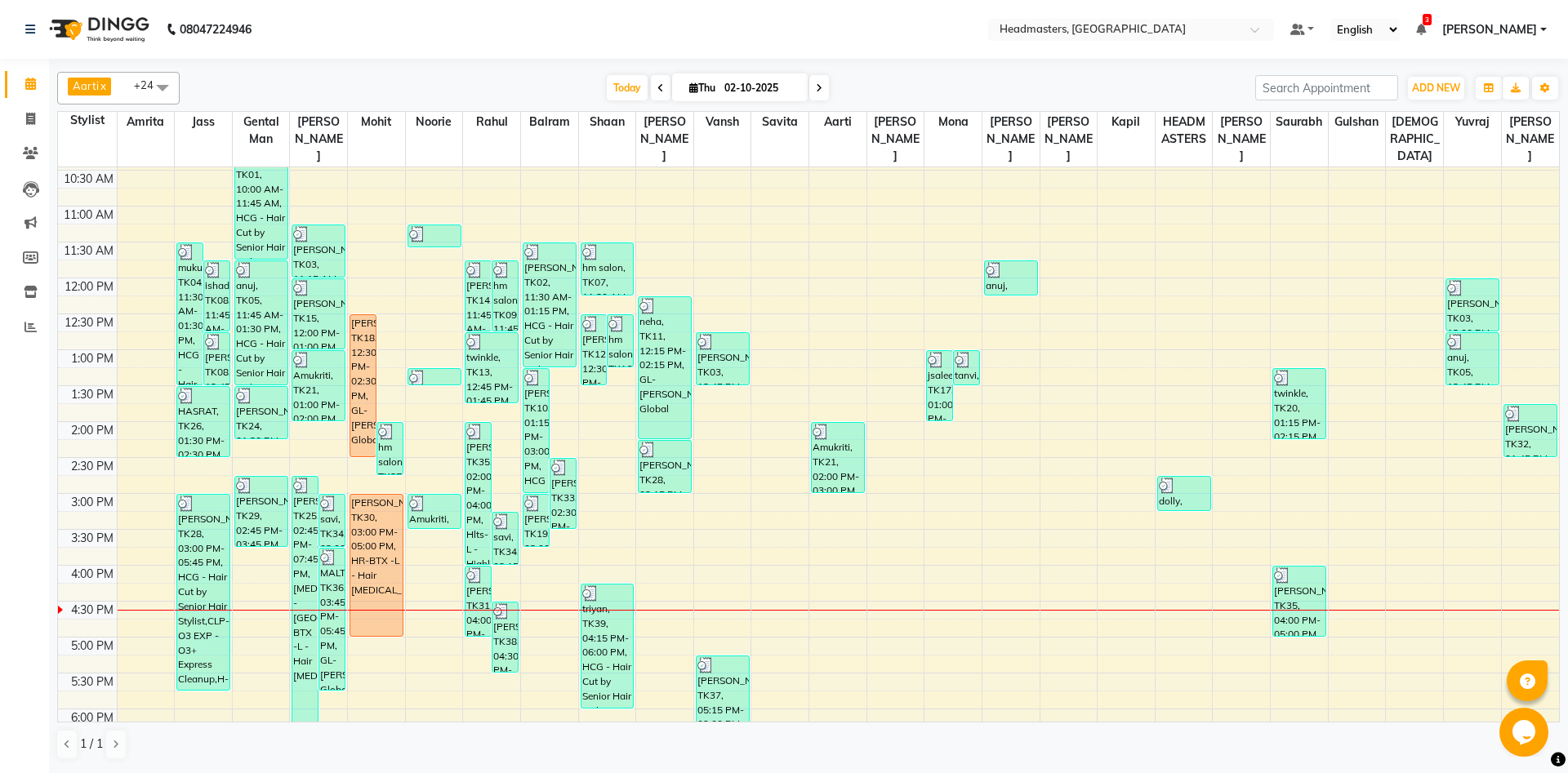
click at [383, 365] on div "8:00 AM 8:30 AM 9:00 AM 9:30 AM 10:00 AM 10:30 AM 11:00 AM 11:30 AM 12:00 PM 12…" at bounding box center [808, 494] width 1501 height 1005
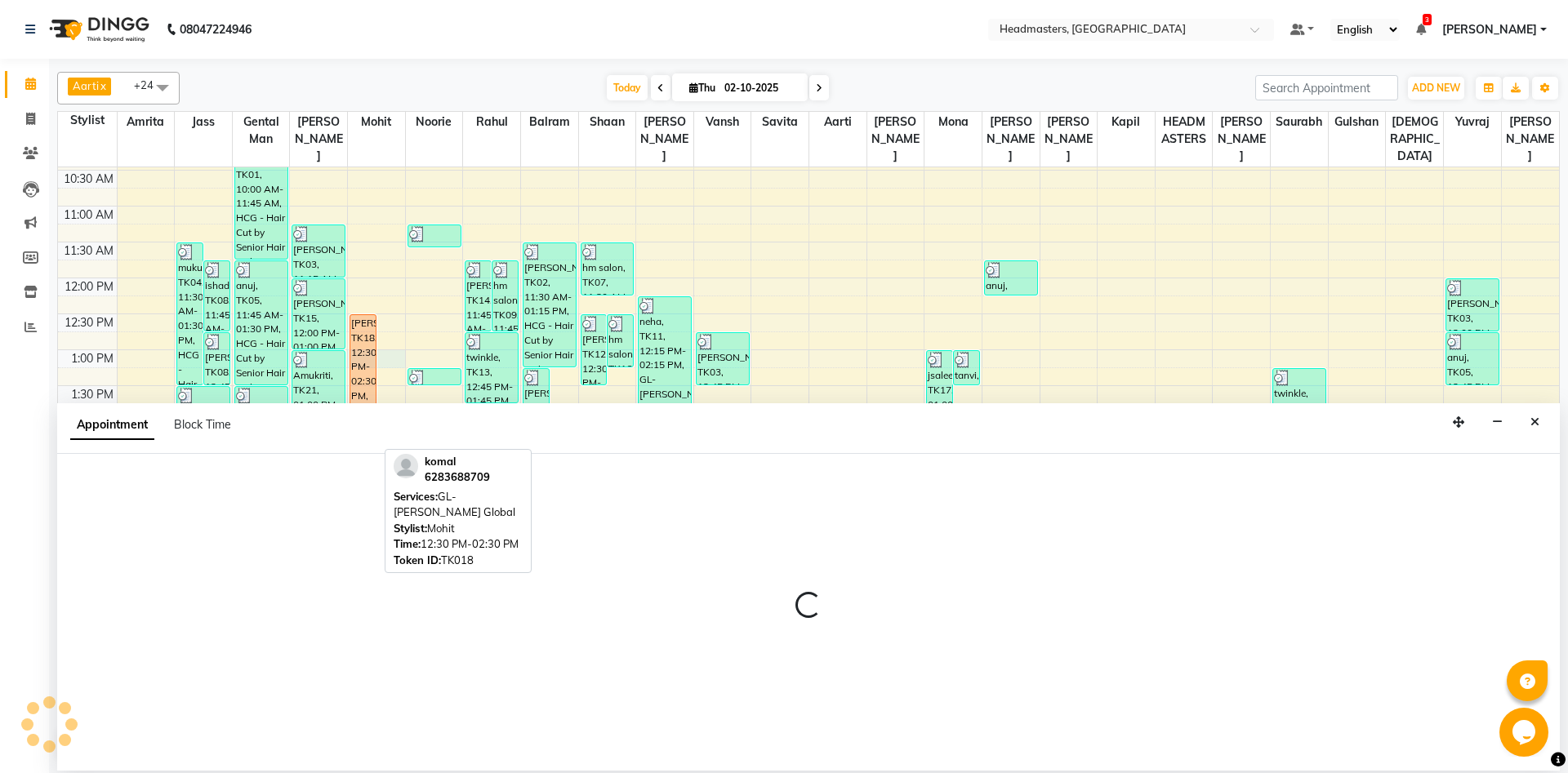
click at [366, 368] on div "[PERSON_NAME], TK18, 12:30 PM-02:30 PM, GL-[PERSON_NAME] Global" at bounding box center [363, 386] width 26 height 141
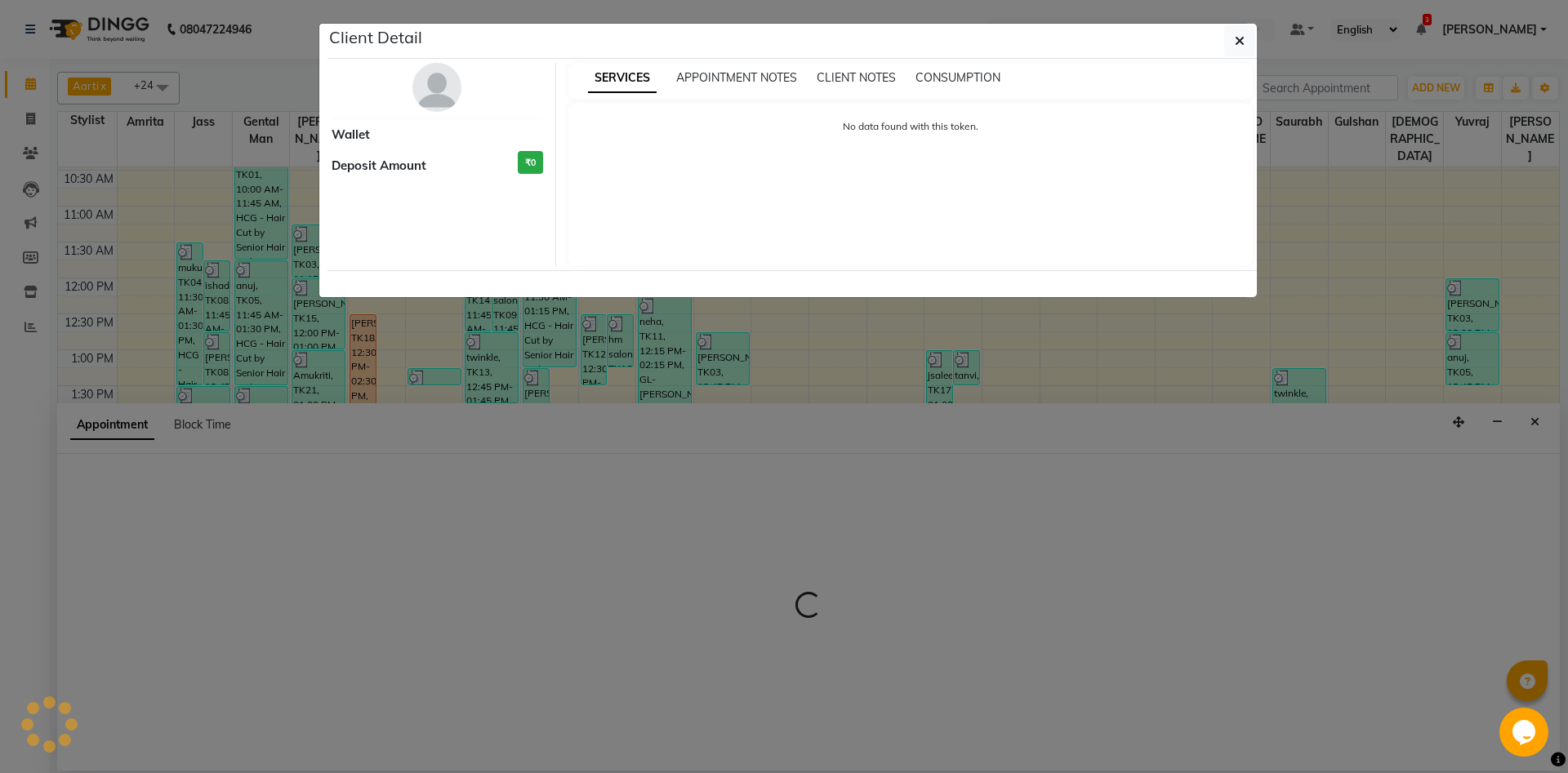
select select "60723"
select select "tentative"
select select "1"
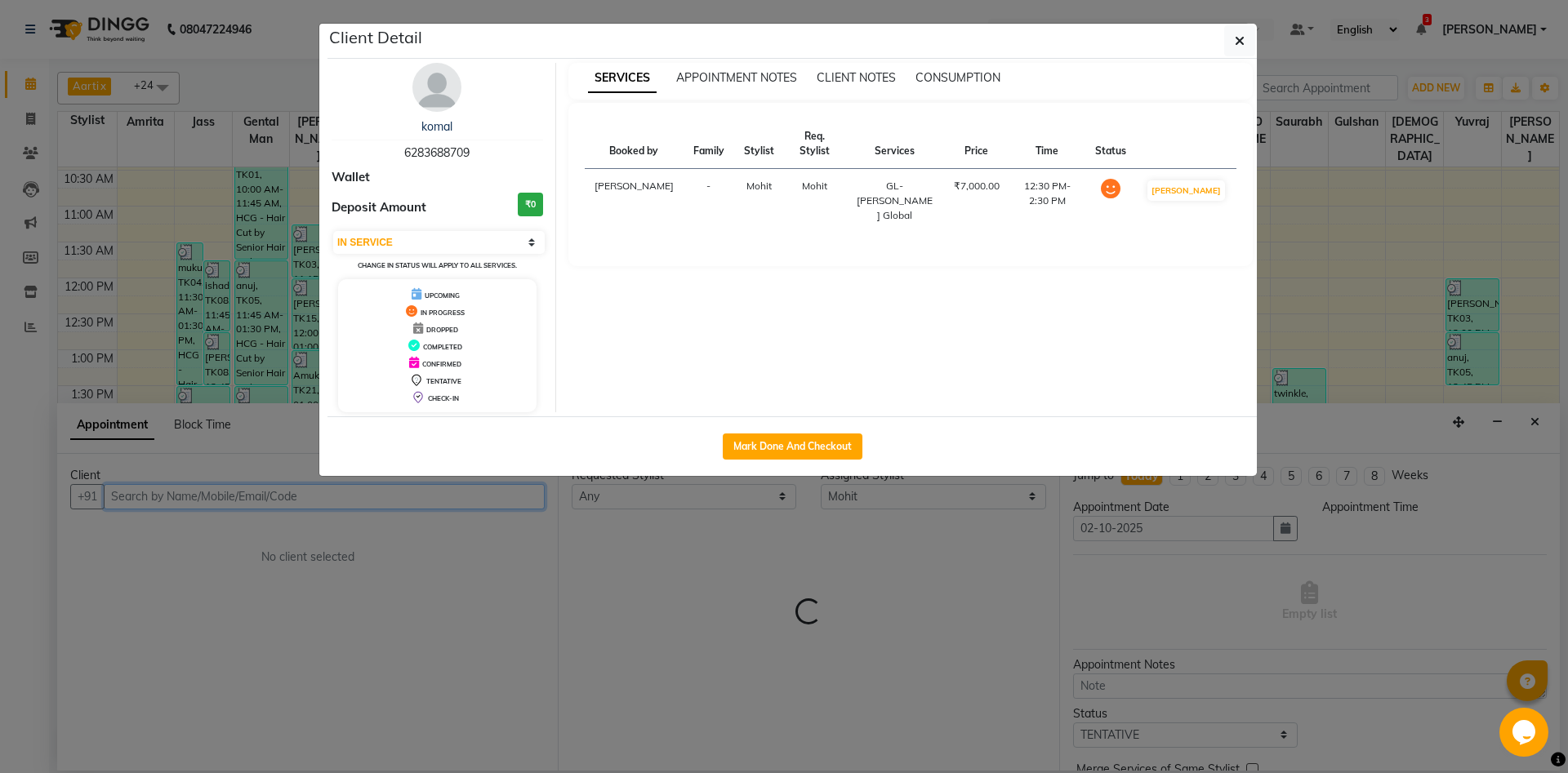
select select "780"
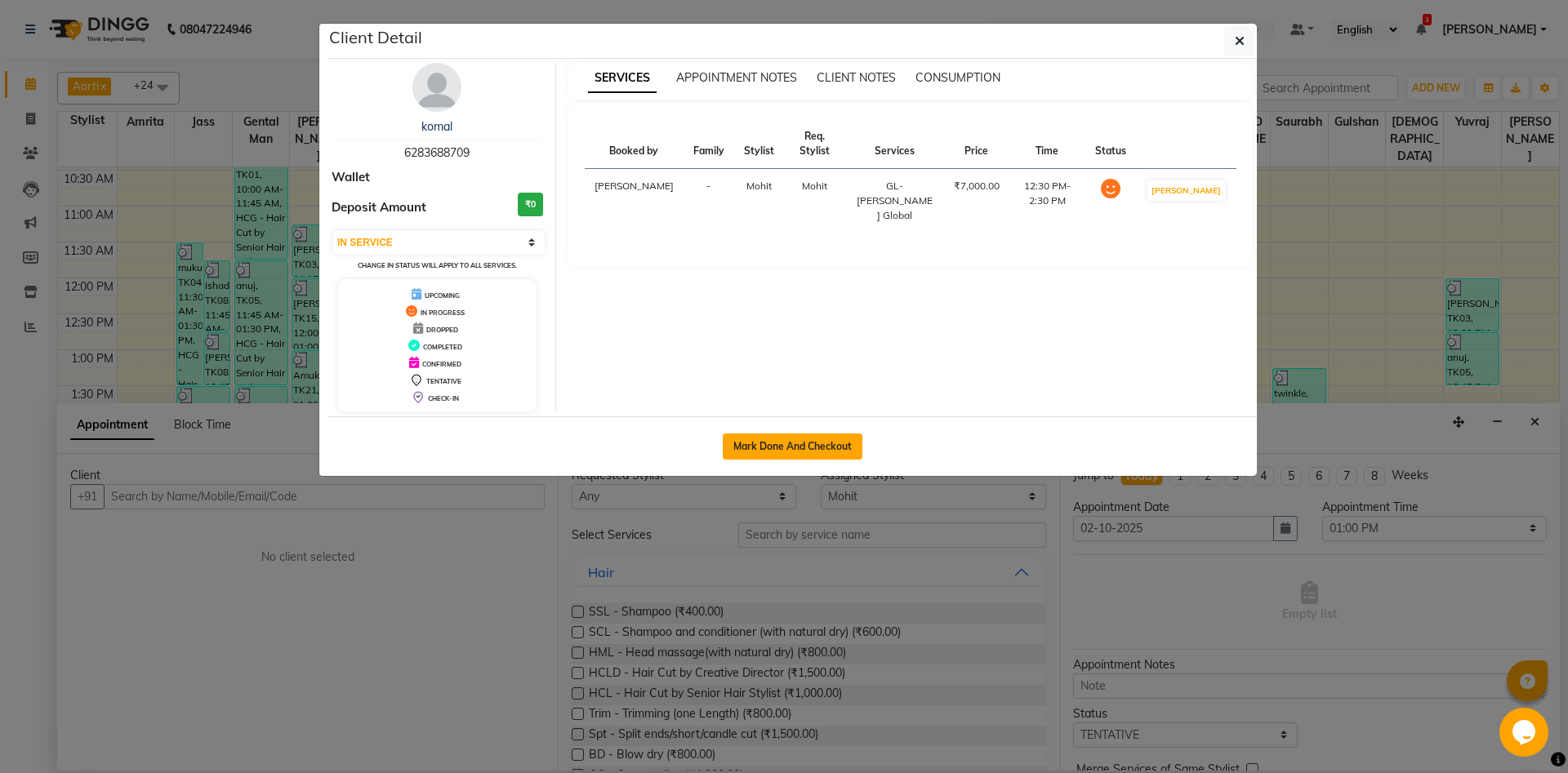
click at [789, 441] on button "Mark Done And Checkout" at bounding box center [792, 447] width 140 height 27
select select "service"
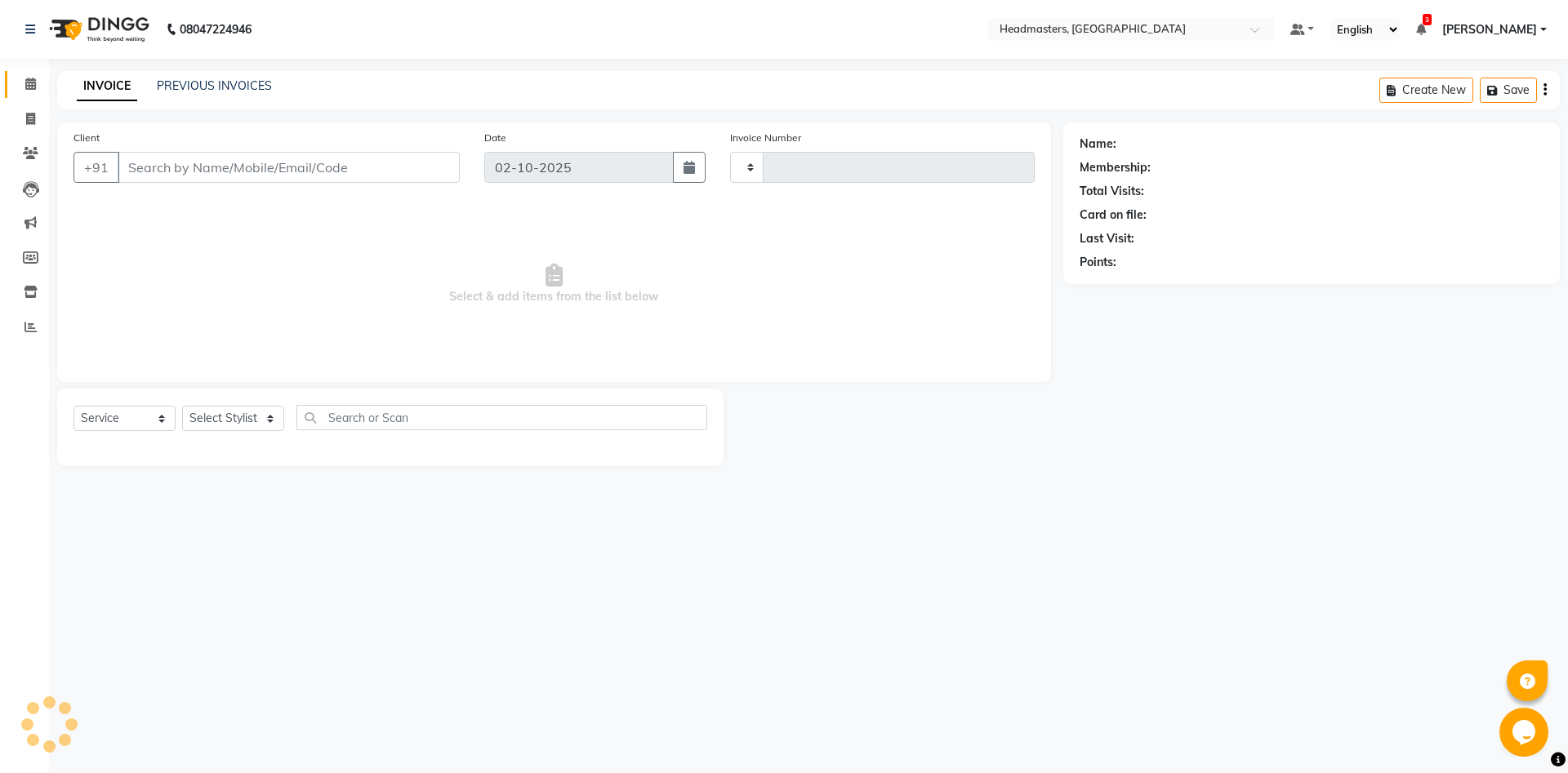
type input "6989"
select select "7130"
type input "6283688709"
select select "60723"
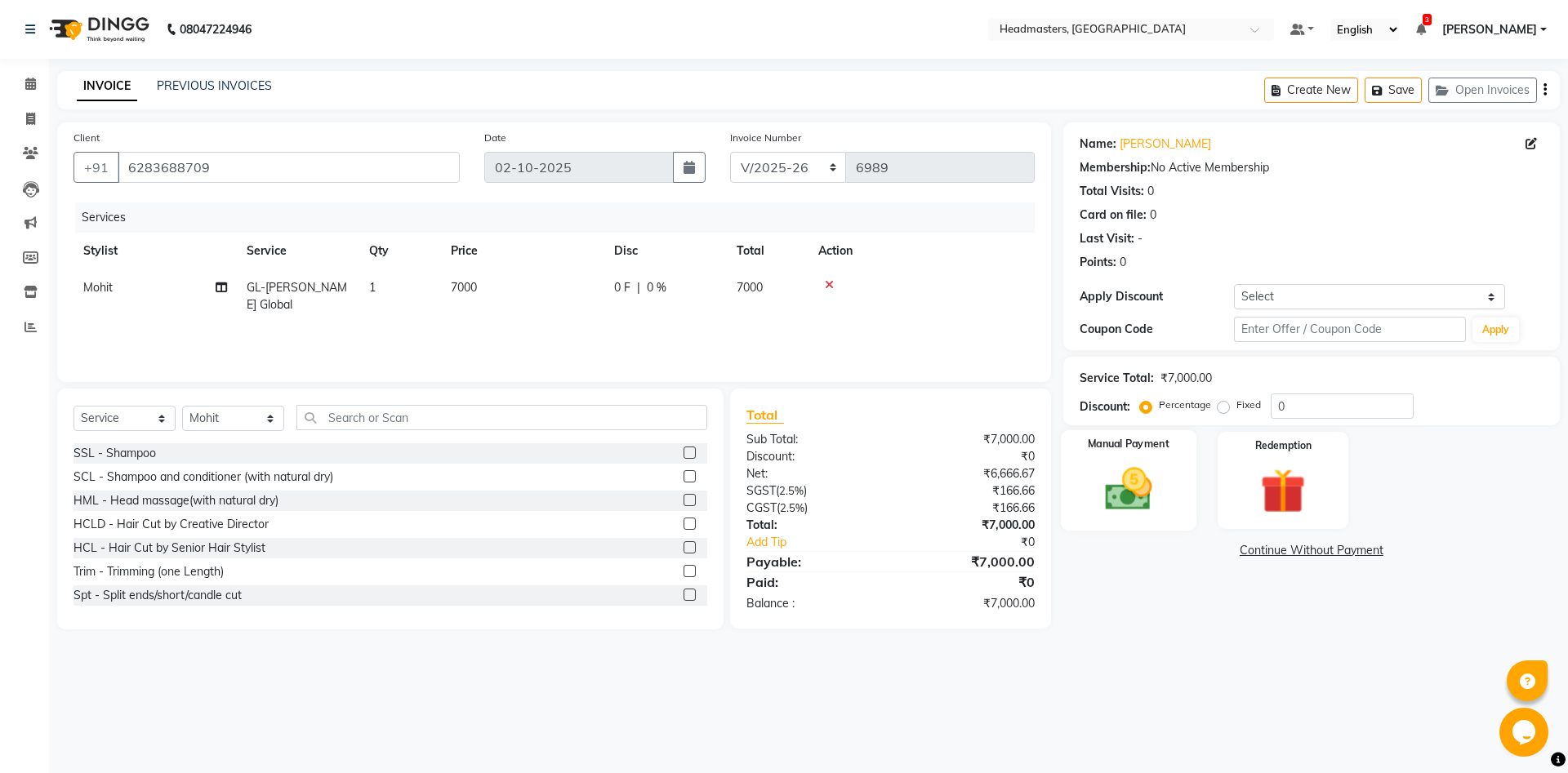
click at [1151, 457] on div "Manual Payment" at bounding box center [1127, 481] width 136 height 101
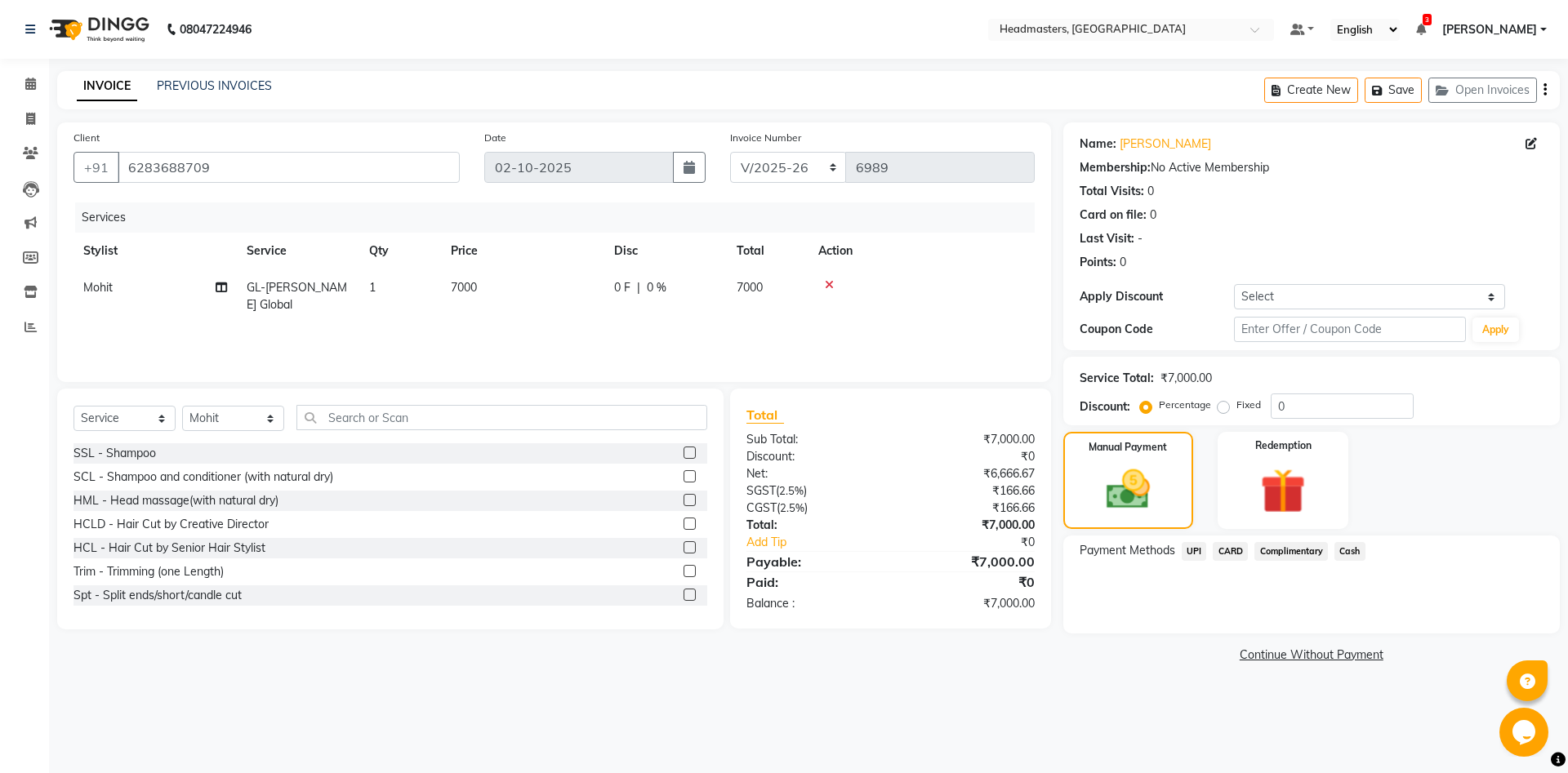
click at [1350, 554] on span "Cash" at bounding box center [1350, 552] width 31 height 19
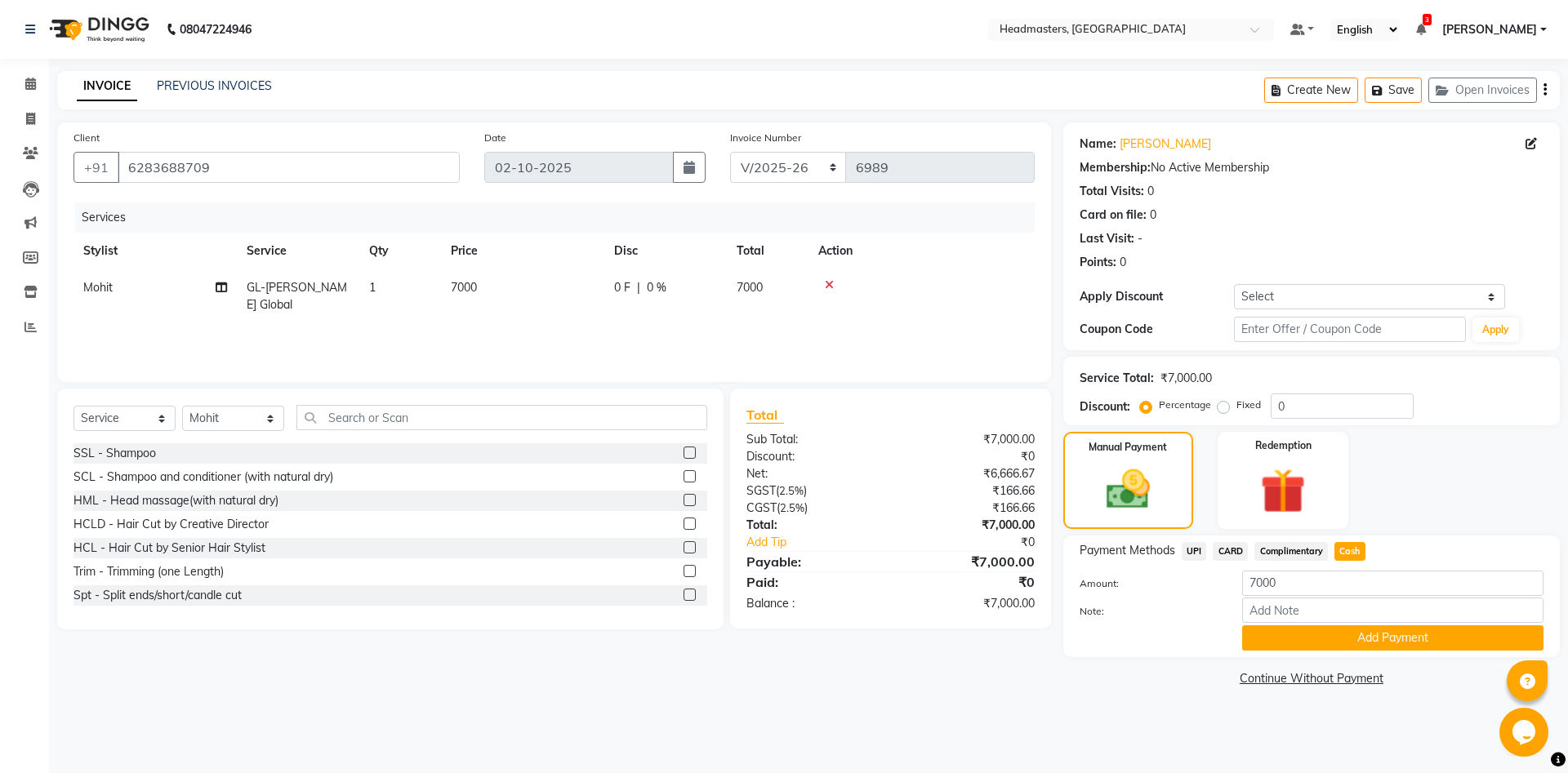
click at [1366, 636] on button "Add Payment" at bounding box center [1392, 638] width 301 height 26
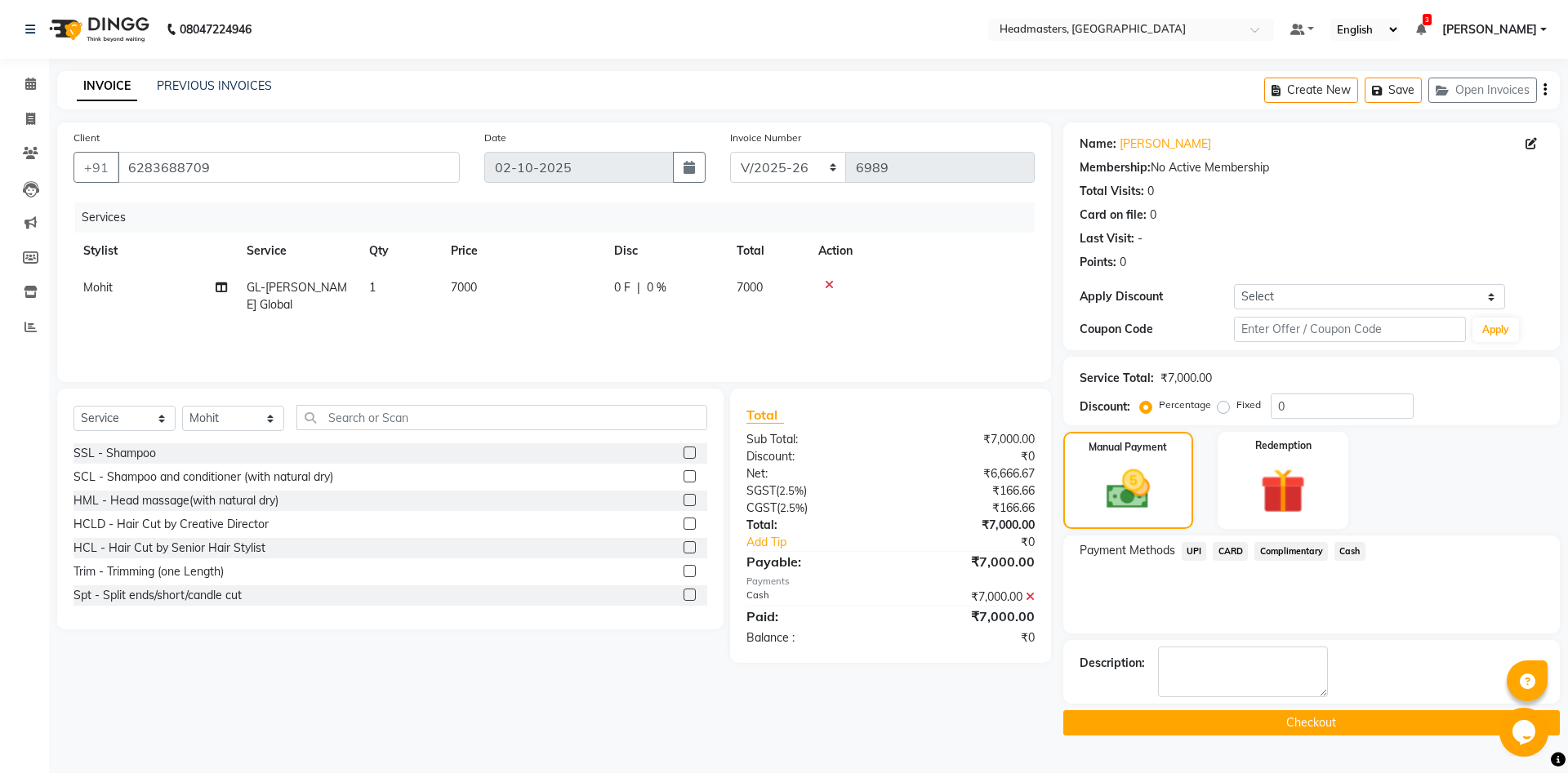
click at [1328, 725] on button "Checkout" at bounding box center [1311, 723] width 497 height 26
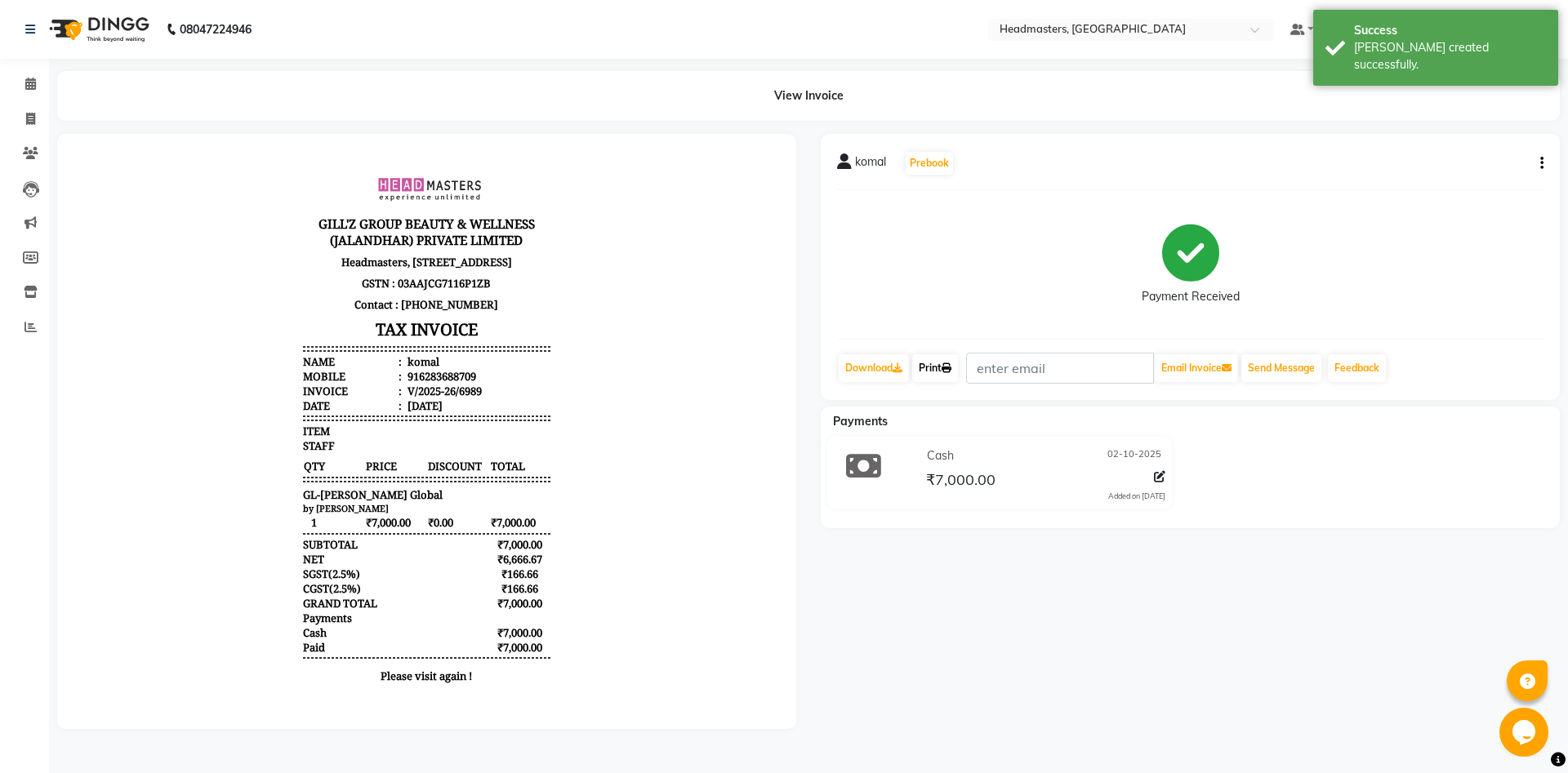
click at [935, 364] on link "Print" at bounding box center [935, 368] width 46 height 28
click at [952, 372] on icon at bounding box center [946, 368] width 9 height 9
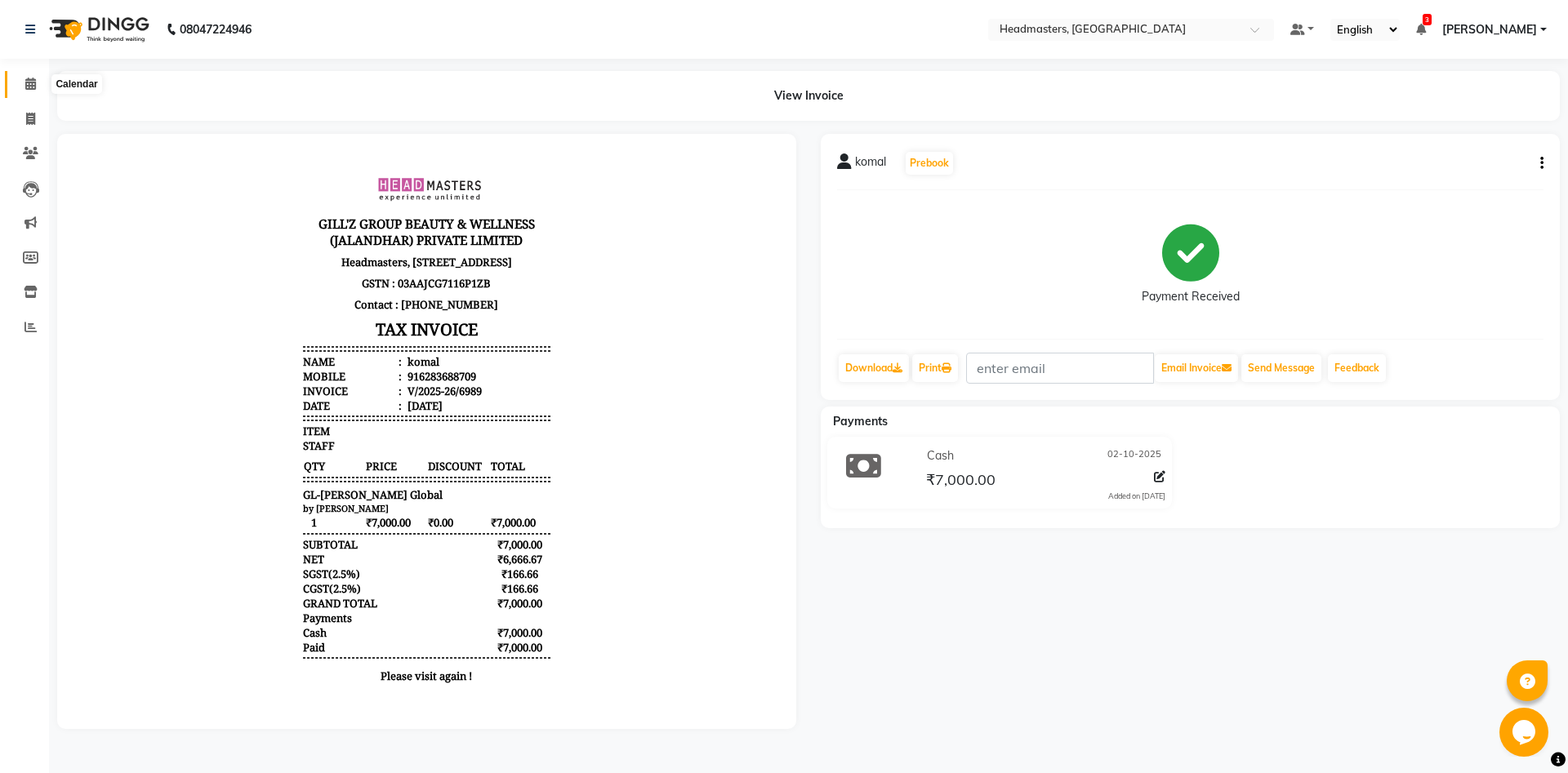
click at [22, 86] on span at bounding box center [30, 85] width 28 height 19
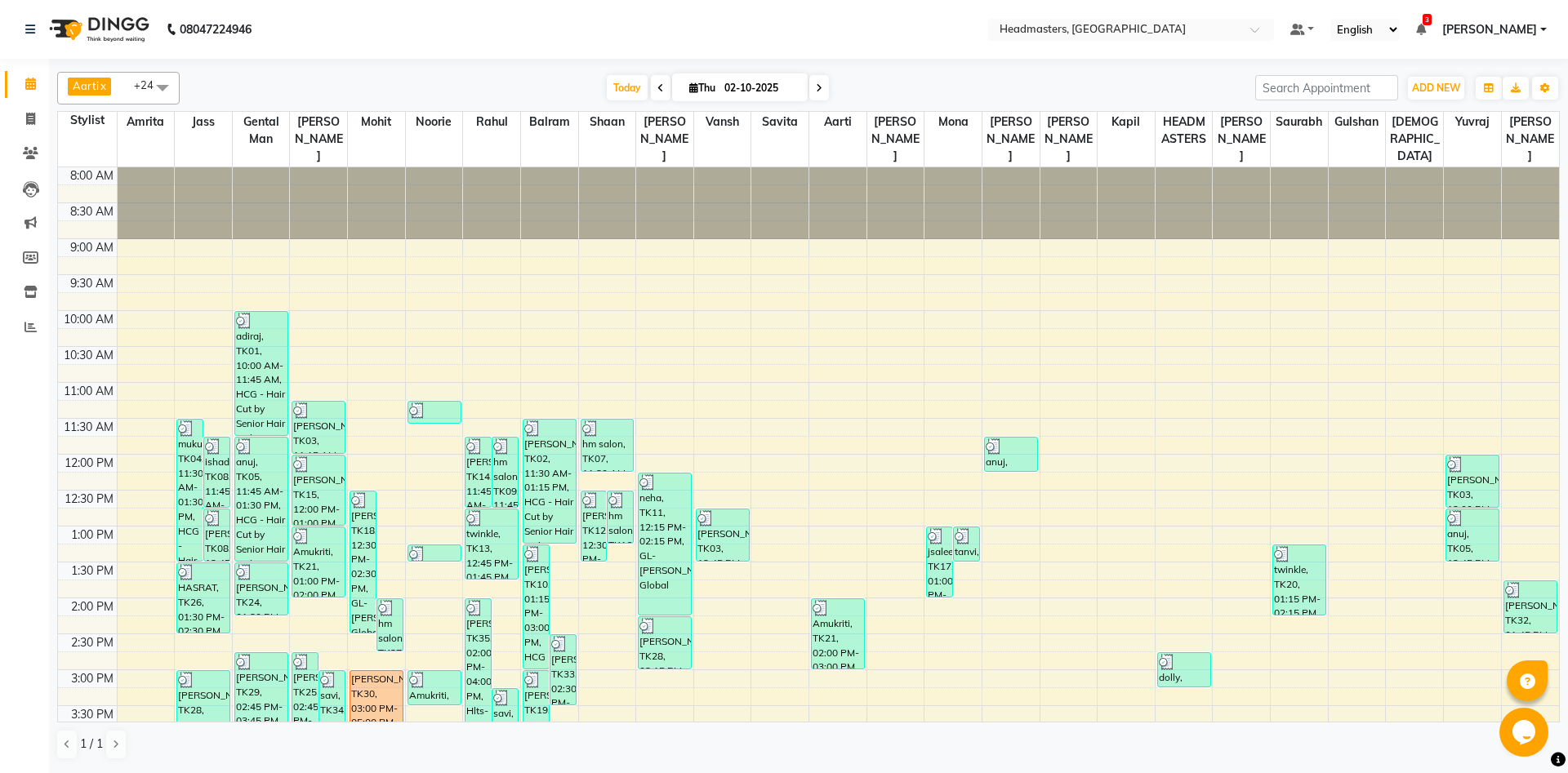
scroll to position [352, 0]
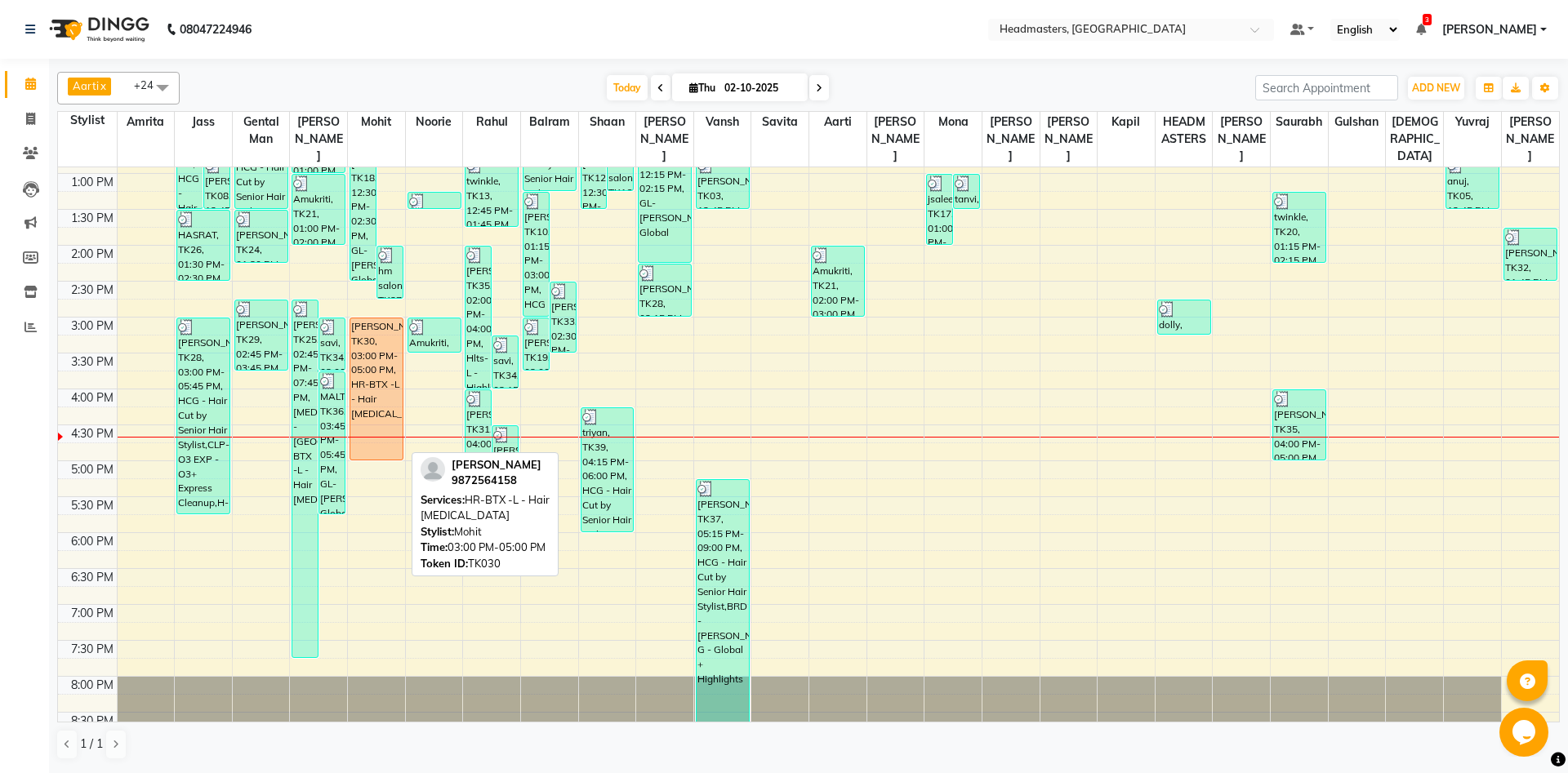
click at [376, 386] on div "[PERSON_NAME], TK30, 03:00 PM-05:00 PM, HR-BTX -L - Hair [MEDICAL_DATA]" at bounding box center [376, 388] width 52 height 141
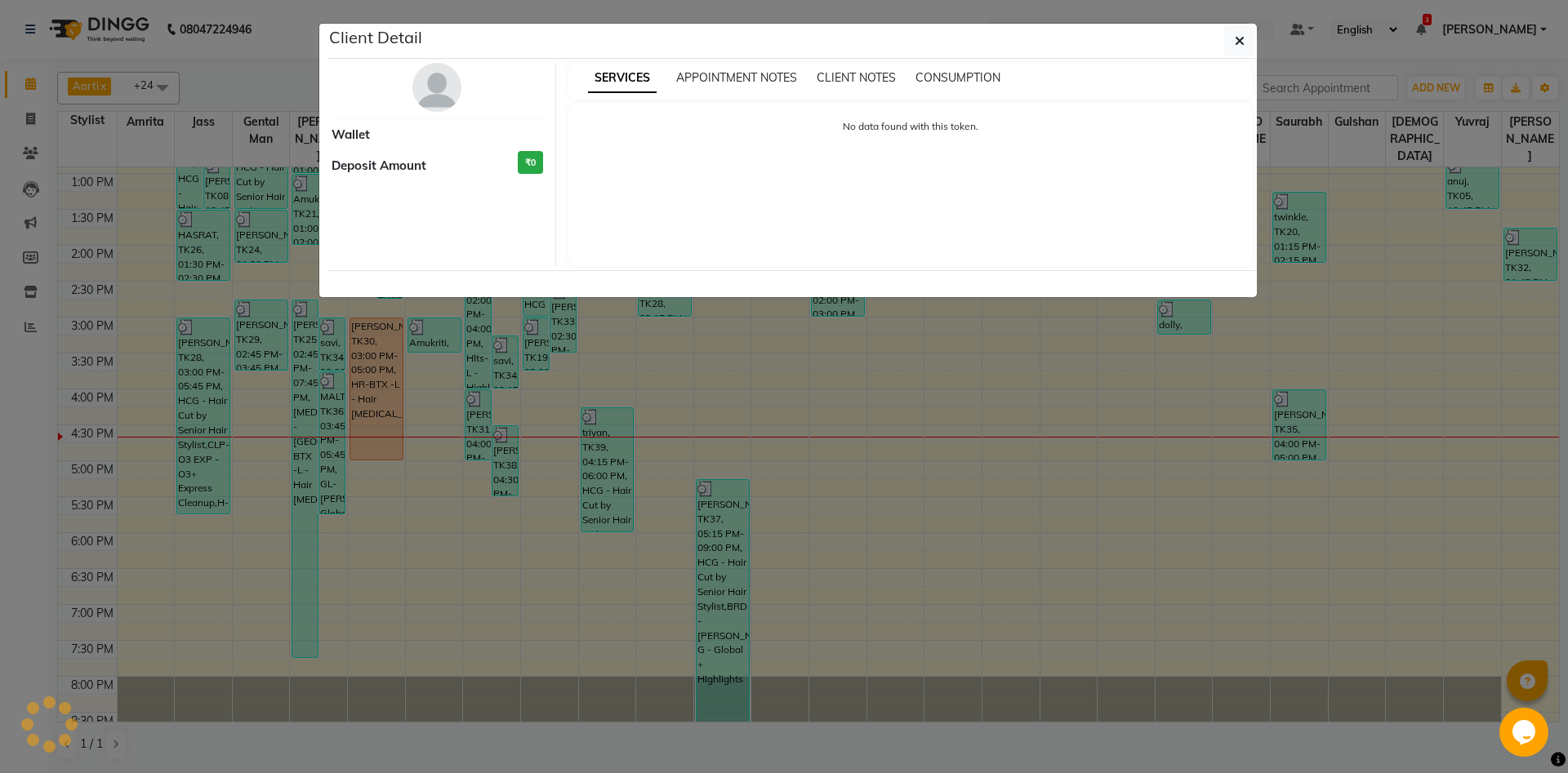
select select "1"
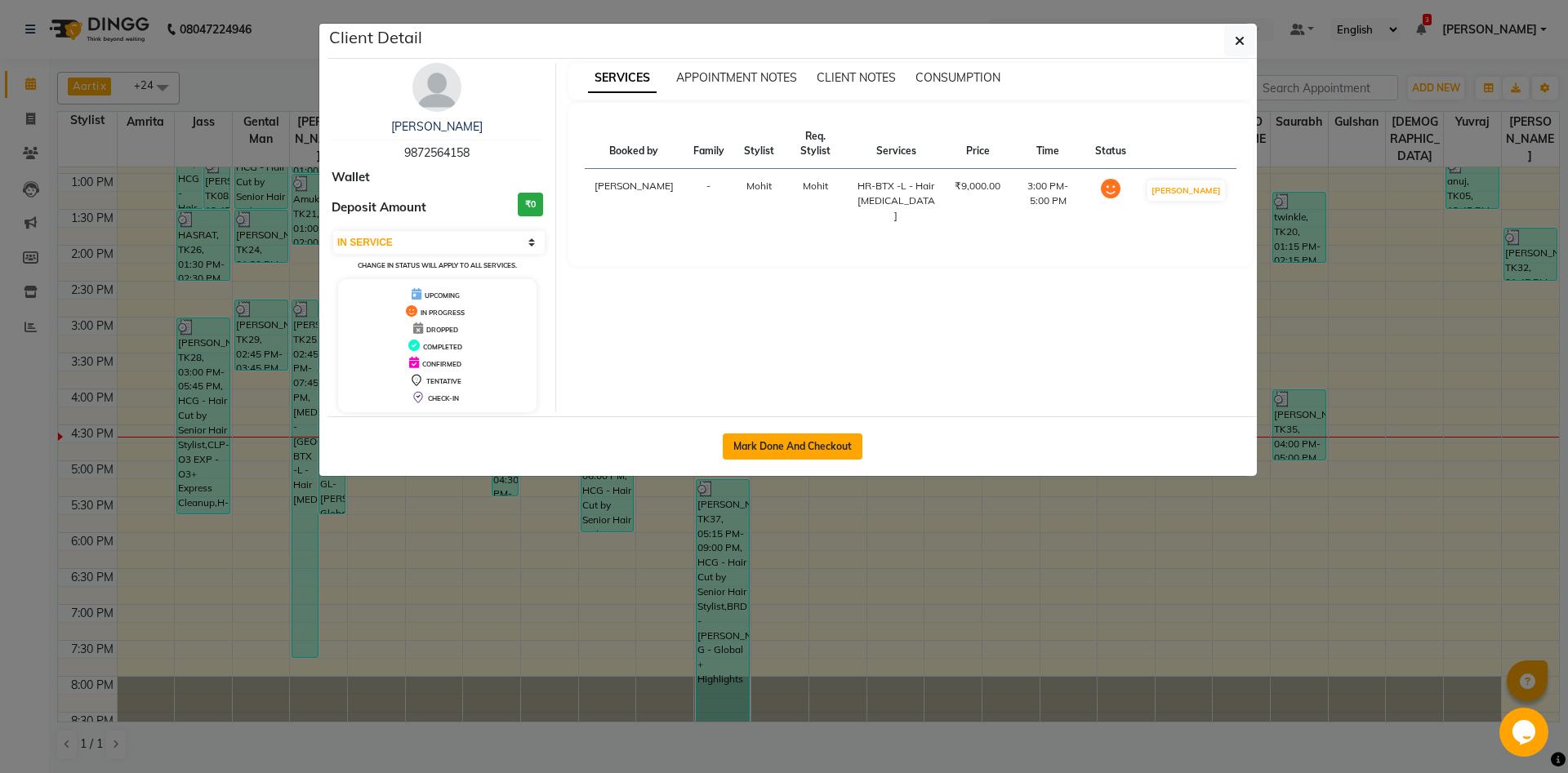
click at [747, 446] on button "Mark Done And Checkout" at bounding box center [792, 447] width 140 height 27
select select "service"
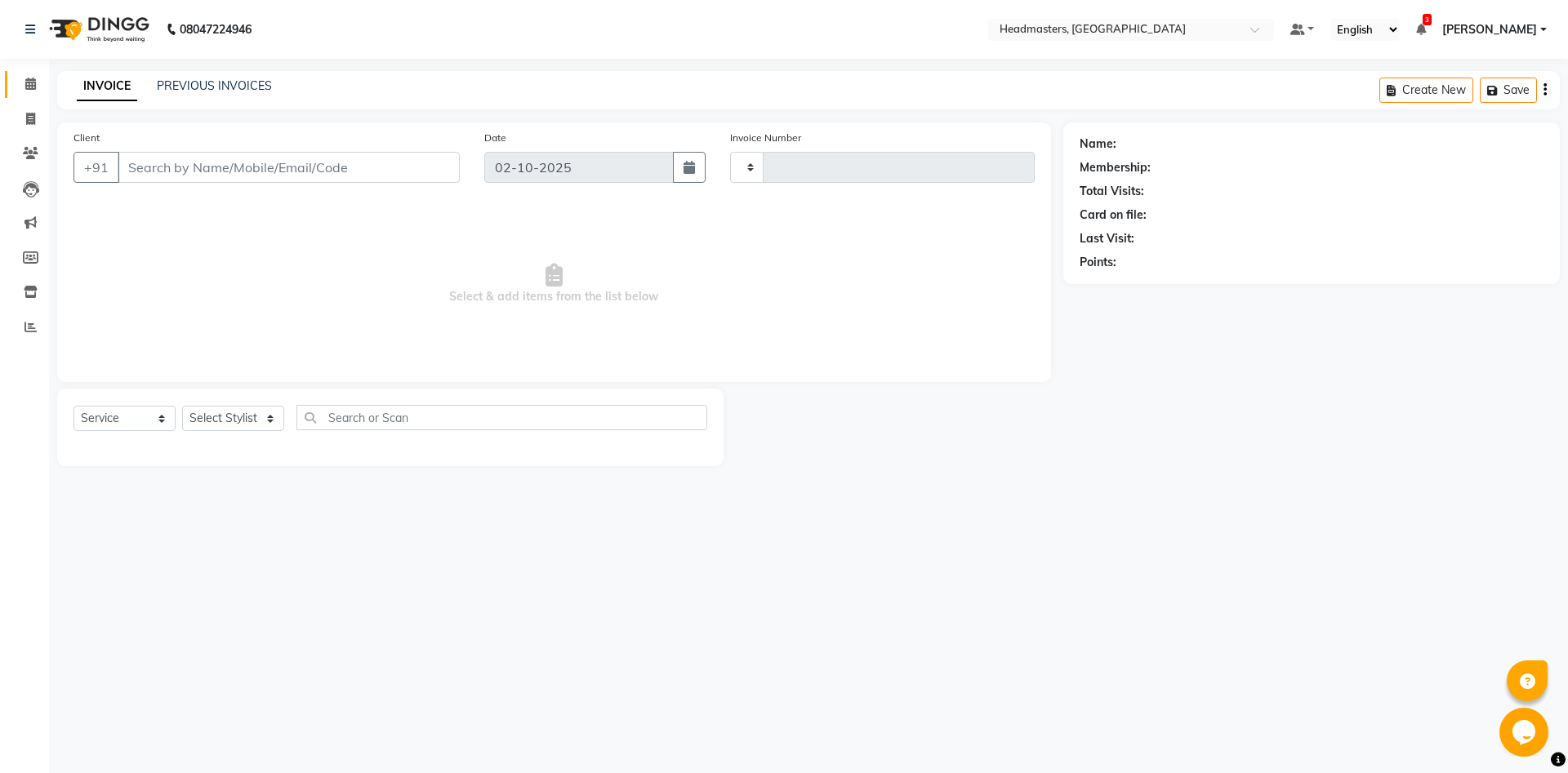
type input "6990"
select select "7130"
type input "9872564158"
select select "60723"
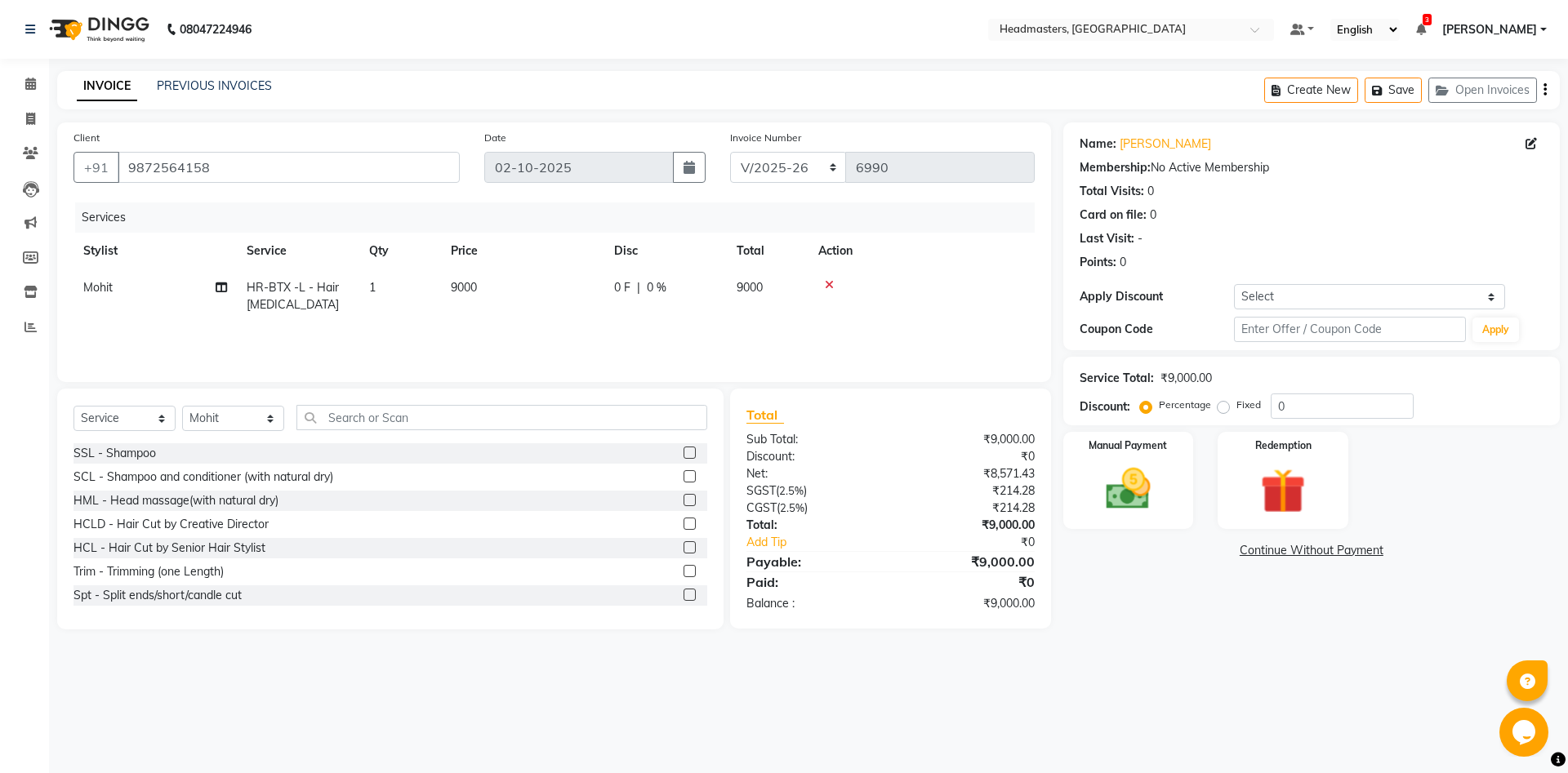
click at [626, 288] on span "0 F" at bounding box center [622, 288] width 16 height 17
select select "60723"
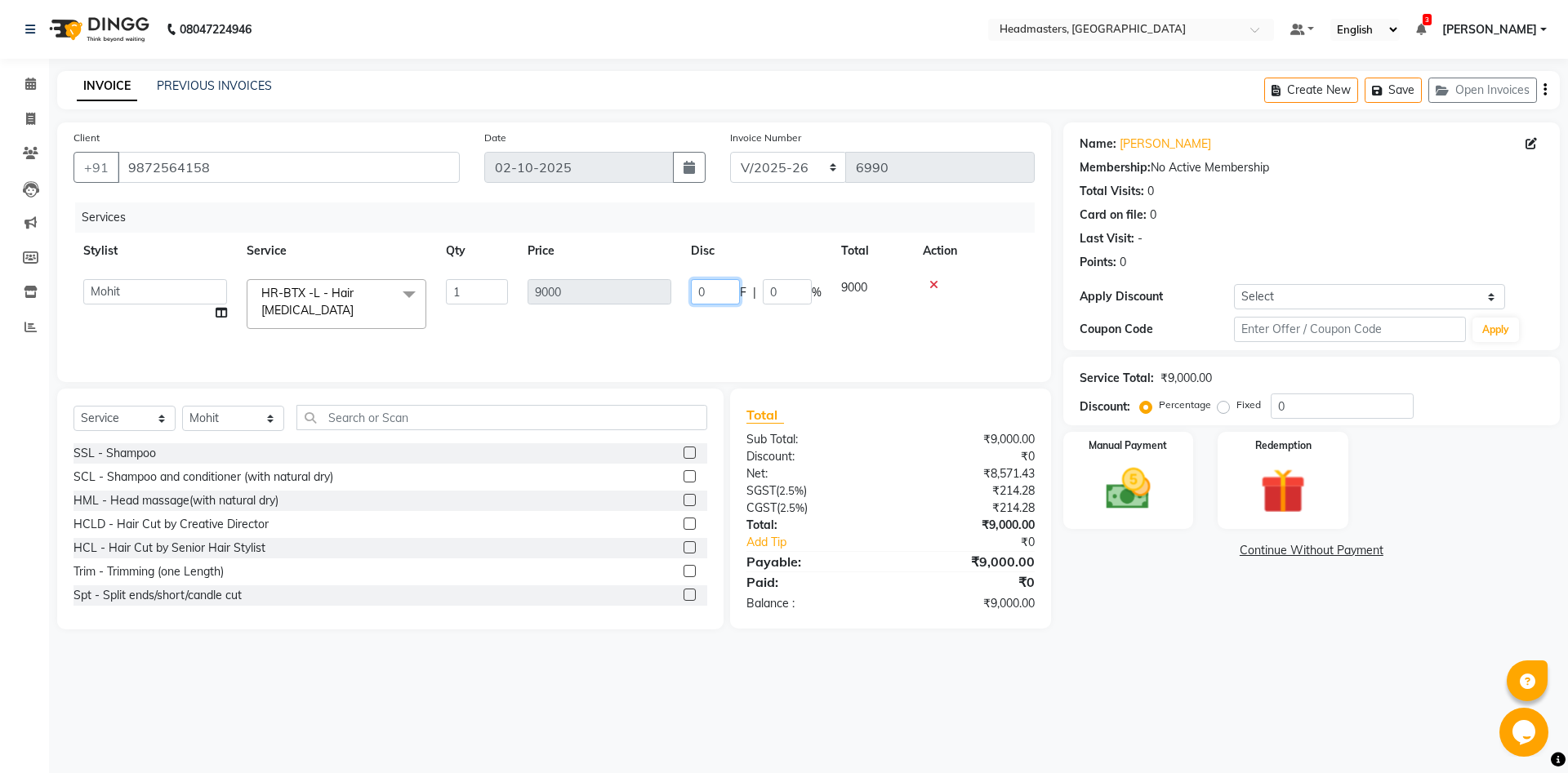
click at [707, 293] on input "0" at bounding box center [715, 292] width 49 height 26
type input "1000"
click at [1203, 661] on div "08047224946 Select Location × Headmasters, [GEOGRAPHIC_DATA] Default Panel My P…" at bounding box center [784, 386] width 1568 height 773
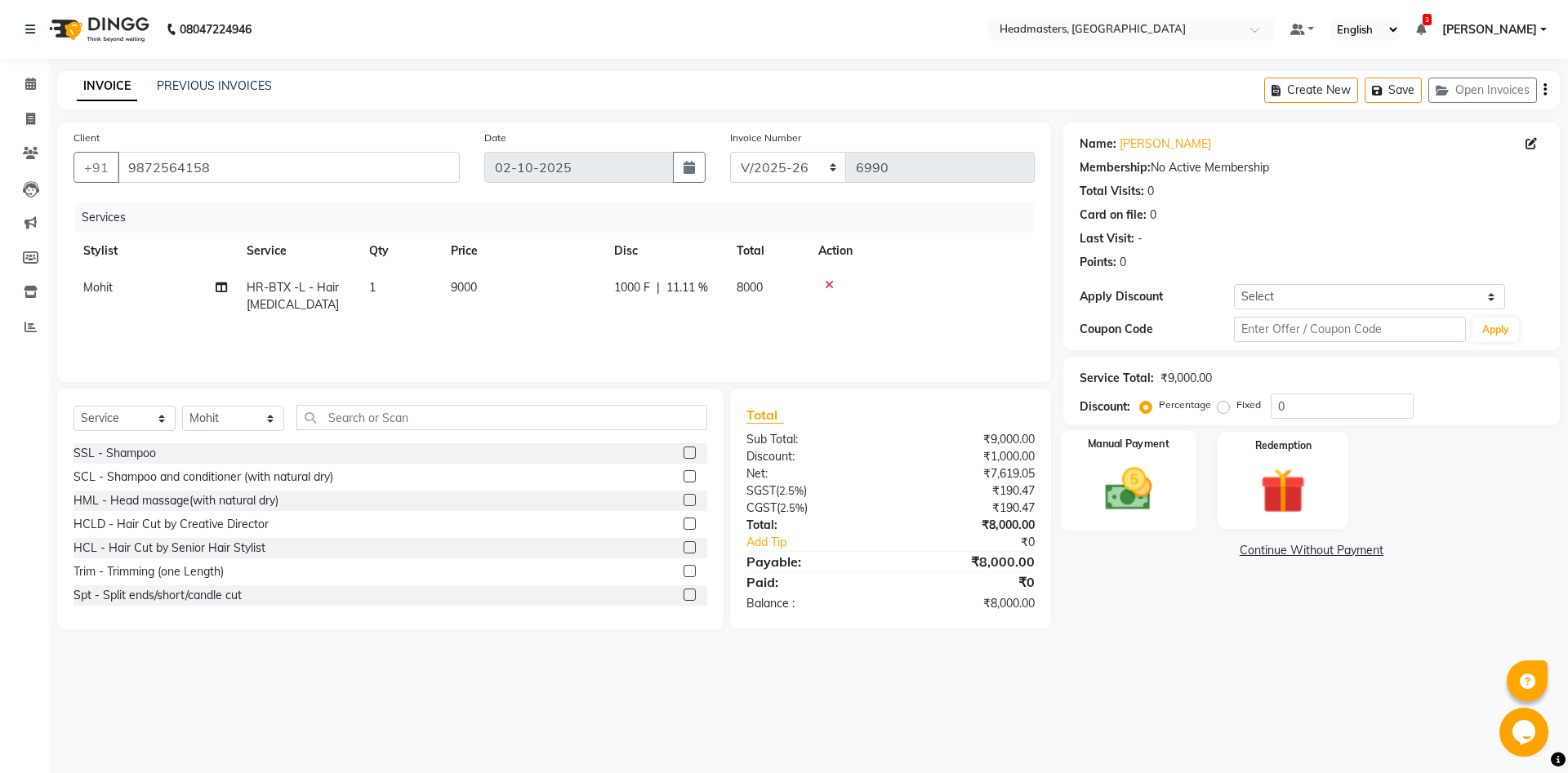
click at [1153, 488] on img at bounding box center [1128, 489] width 76 height 54
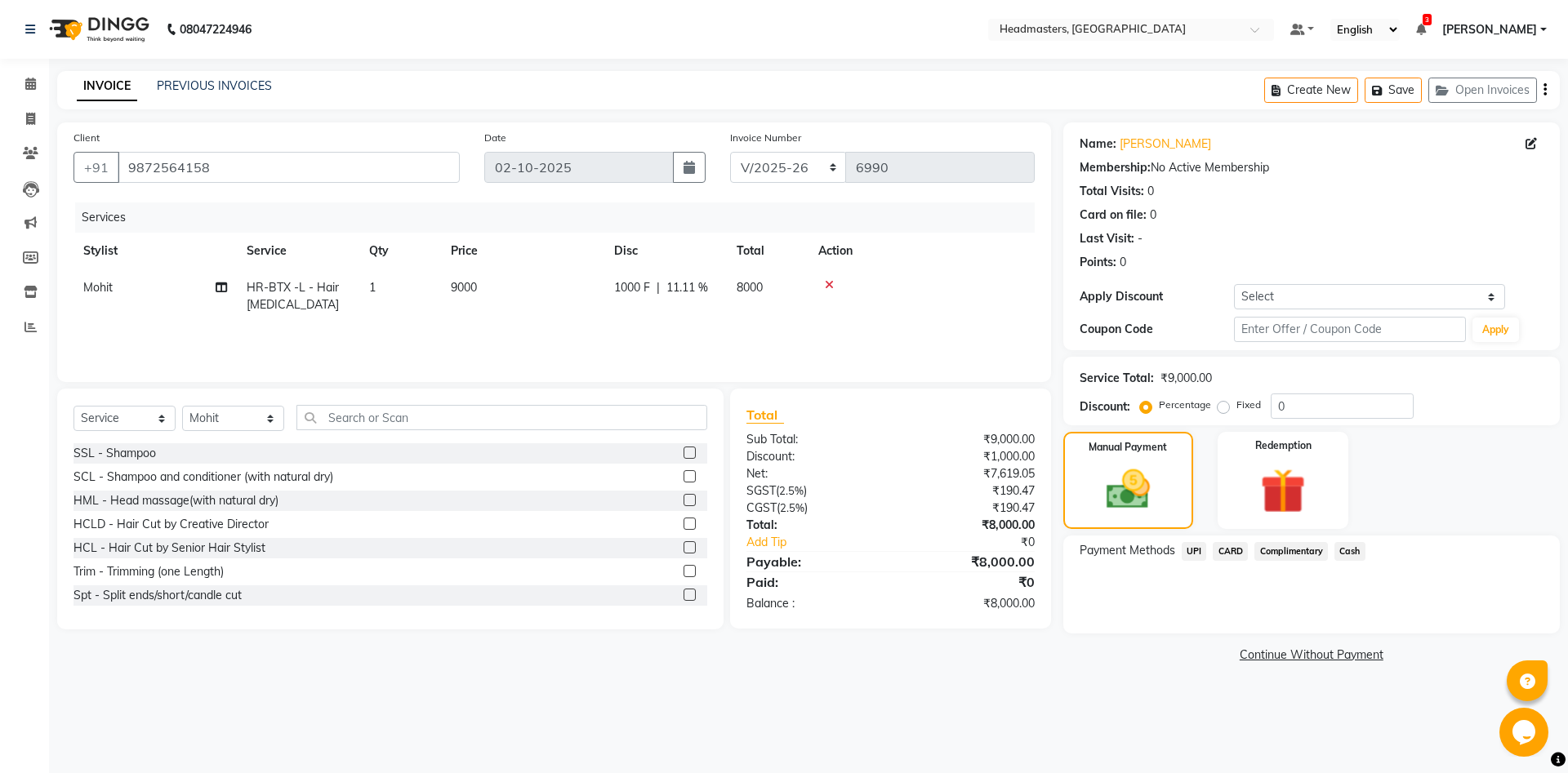
click at [1235, 549] on span "CARD" at bounding box center [1230, 552] width 35 height 19
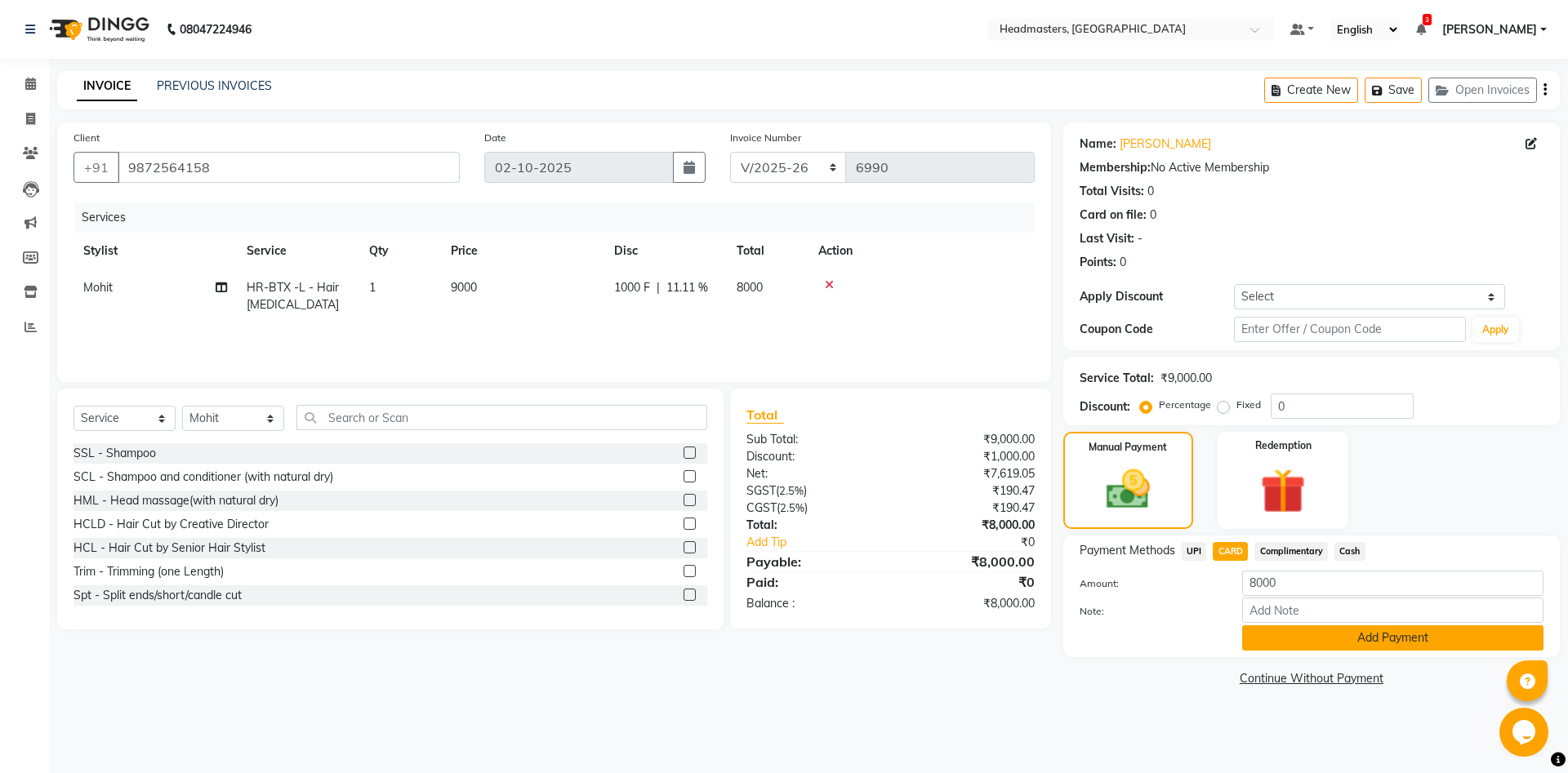
click at [1284, 631] on button "Add Payment" at bounding box center [1392, 638] width 301 height 26
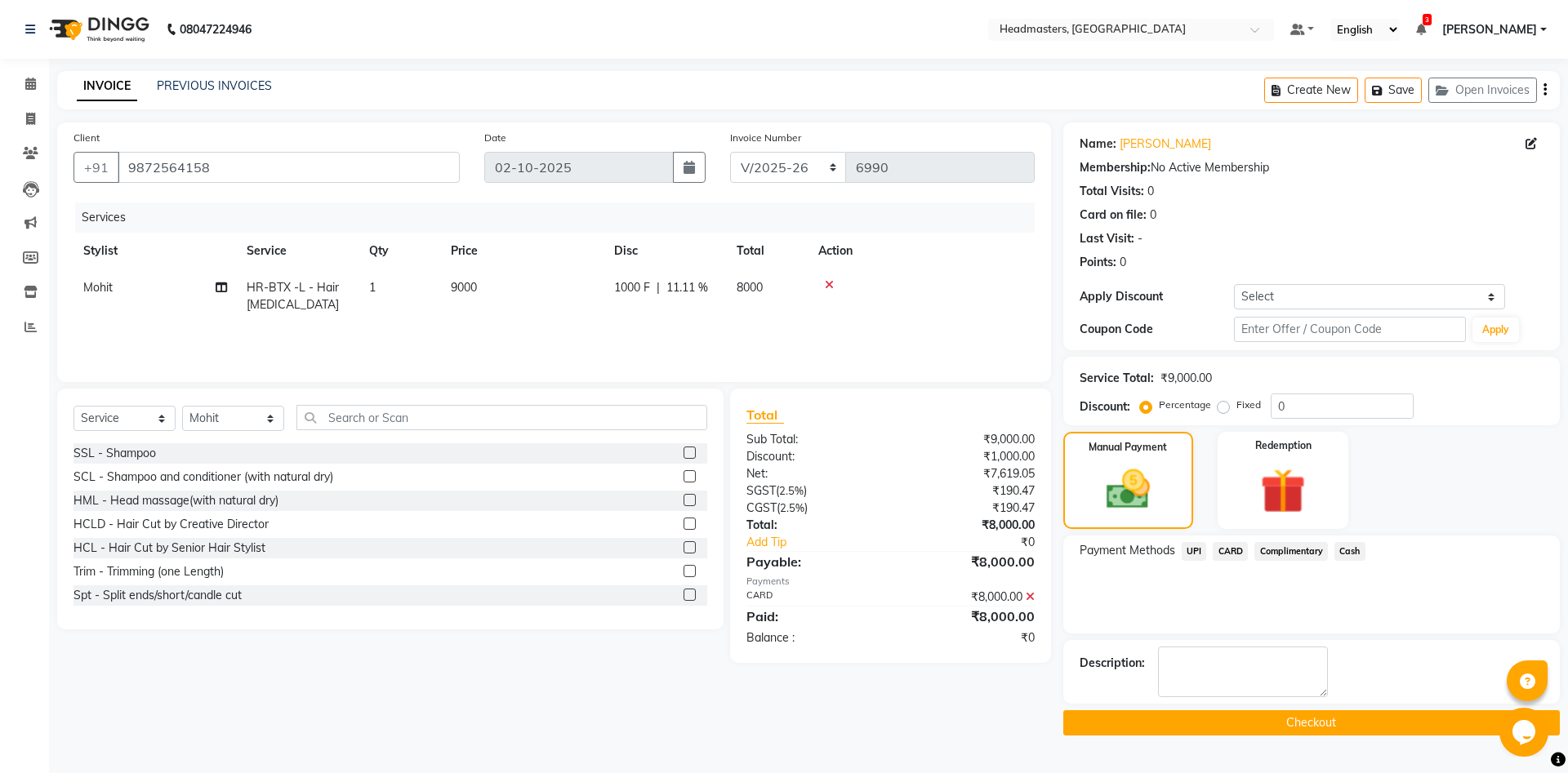
click at [1155, 719] on button "Checkout" at bounding box center [1311, 723] width 497 height 26
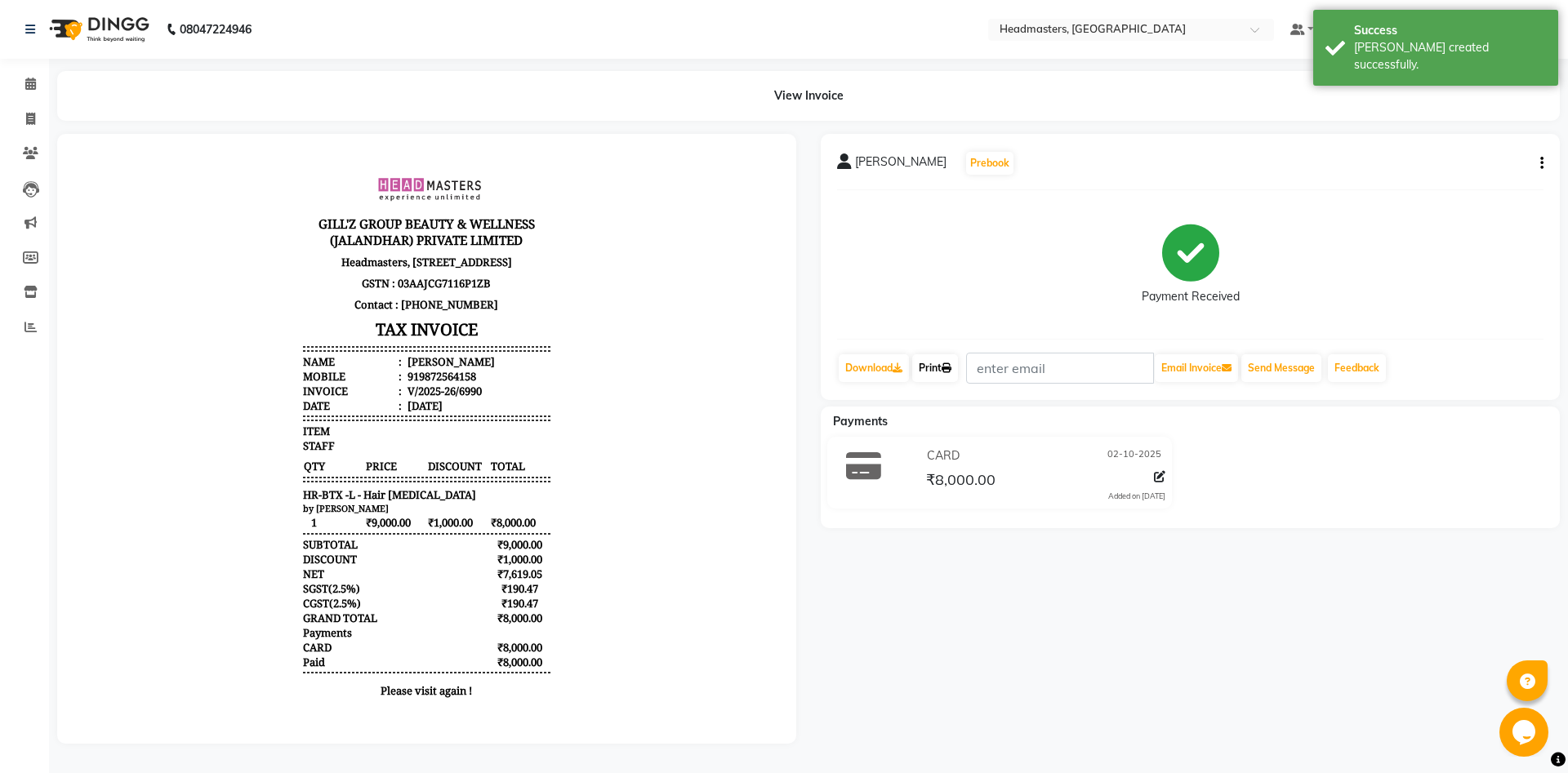
click at [946, 370] on link "Print" at bounding box center [935, 368] width 46 height 28
click at [946, 371] on link "Print" at bounding box center [935, 368] width 46 height 28
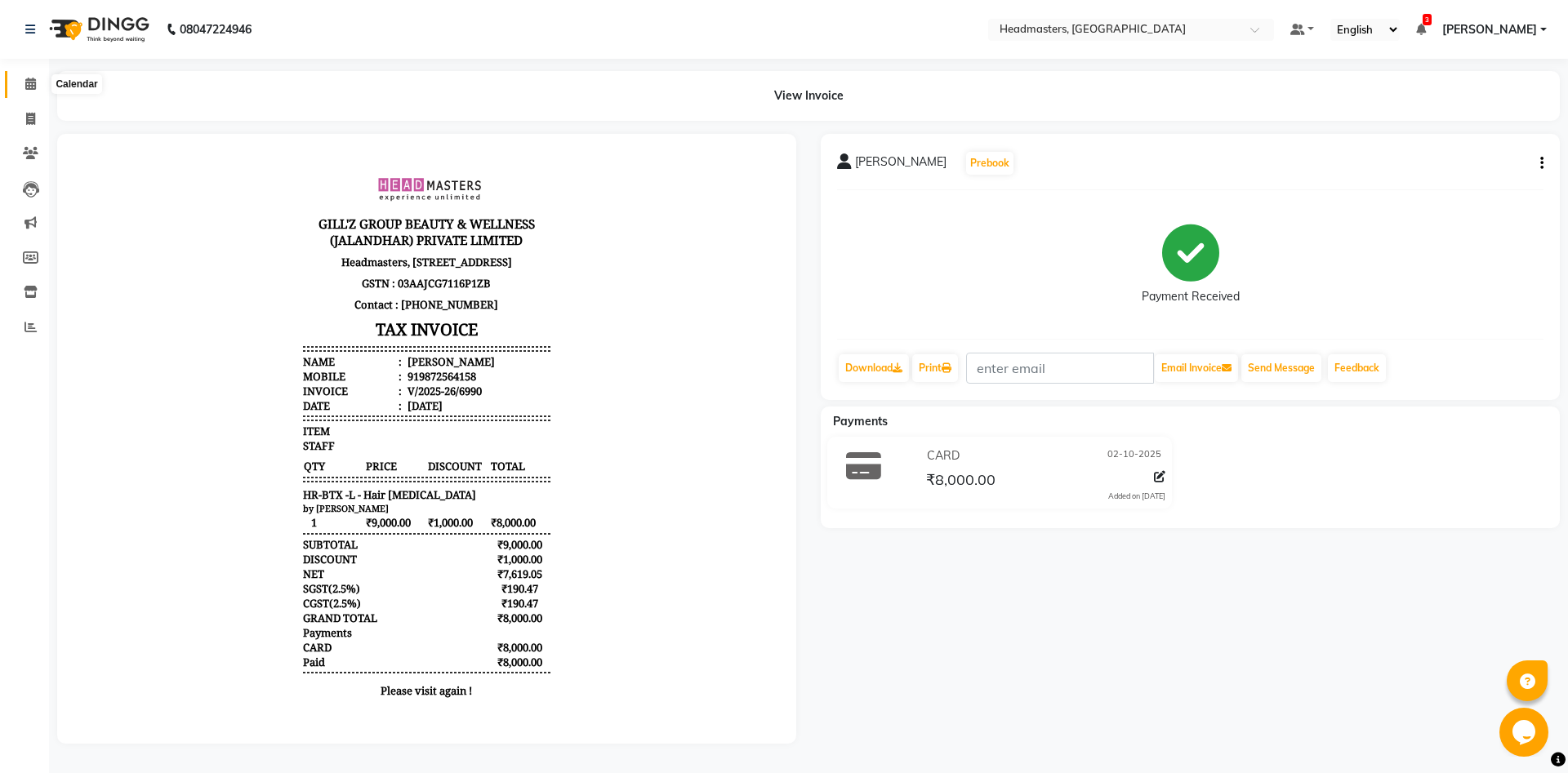
click at [37, 77] on span at bounding box center [30, 85] width 28 height 19
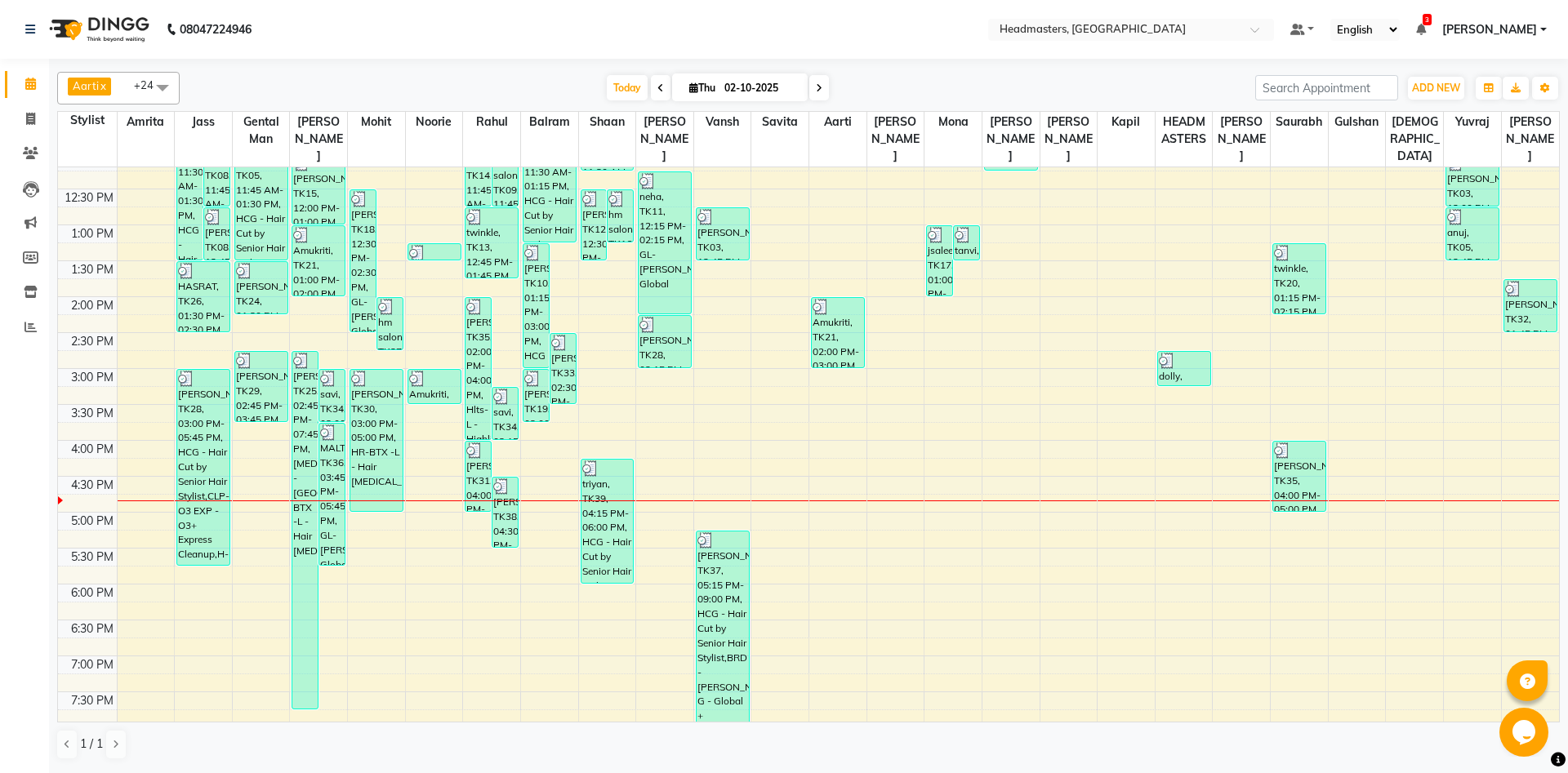
scroll to position [331, 0]
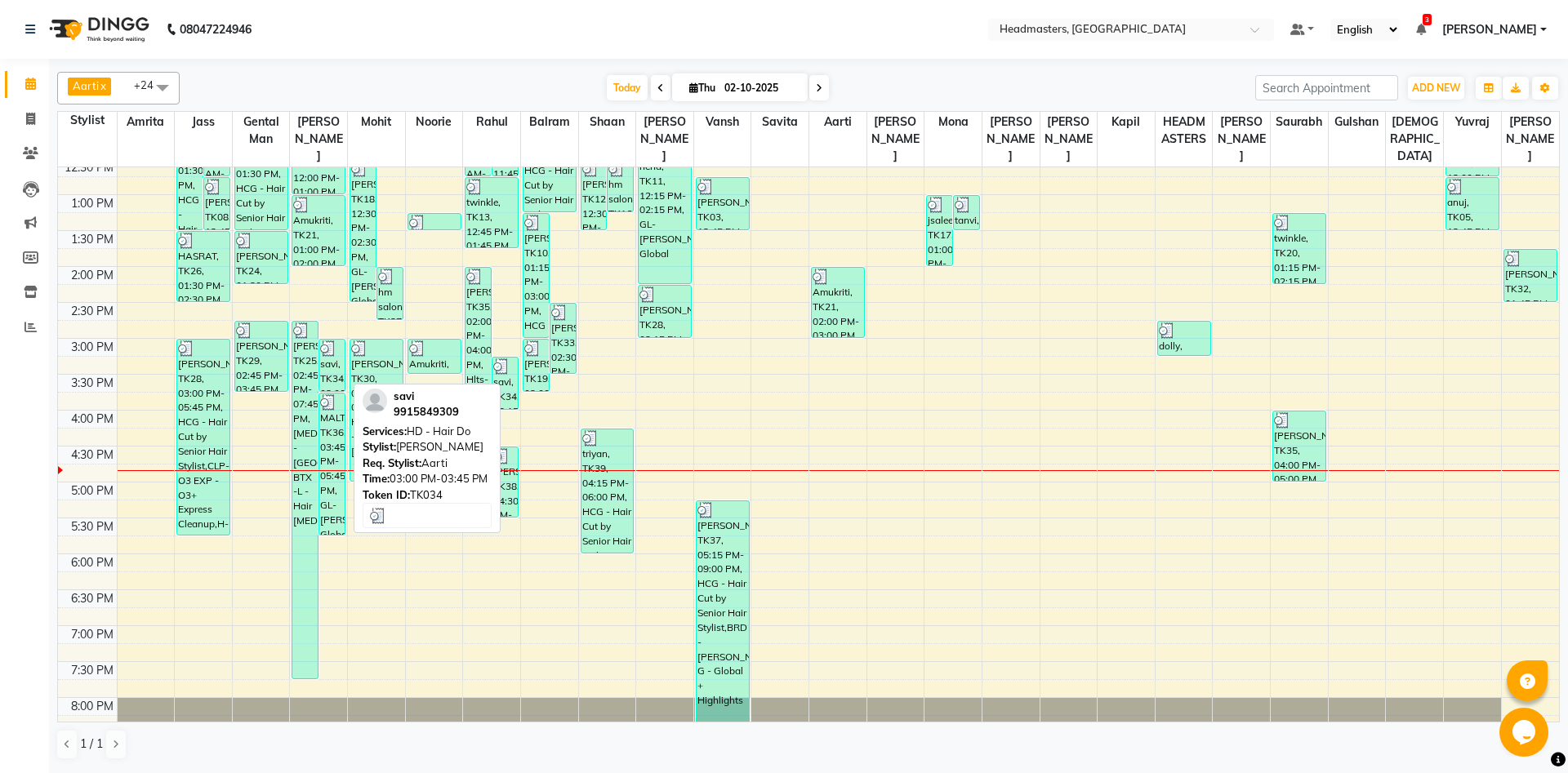
click at [335, 349] on img at bounding box center [328, 349] width 16 height 16
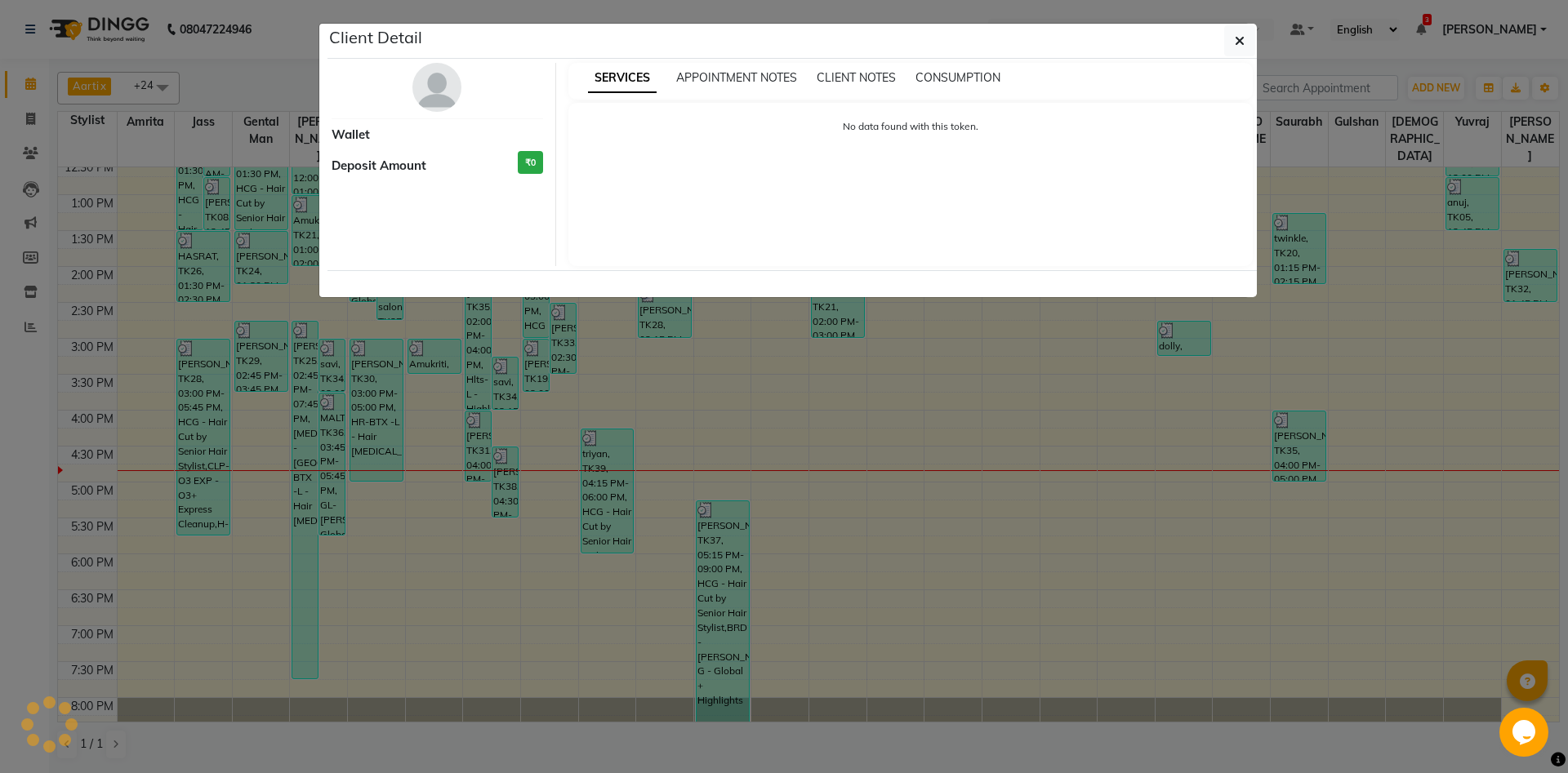
select select "3"
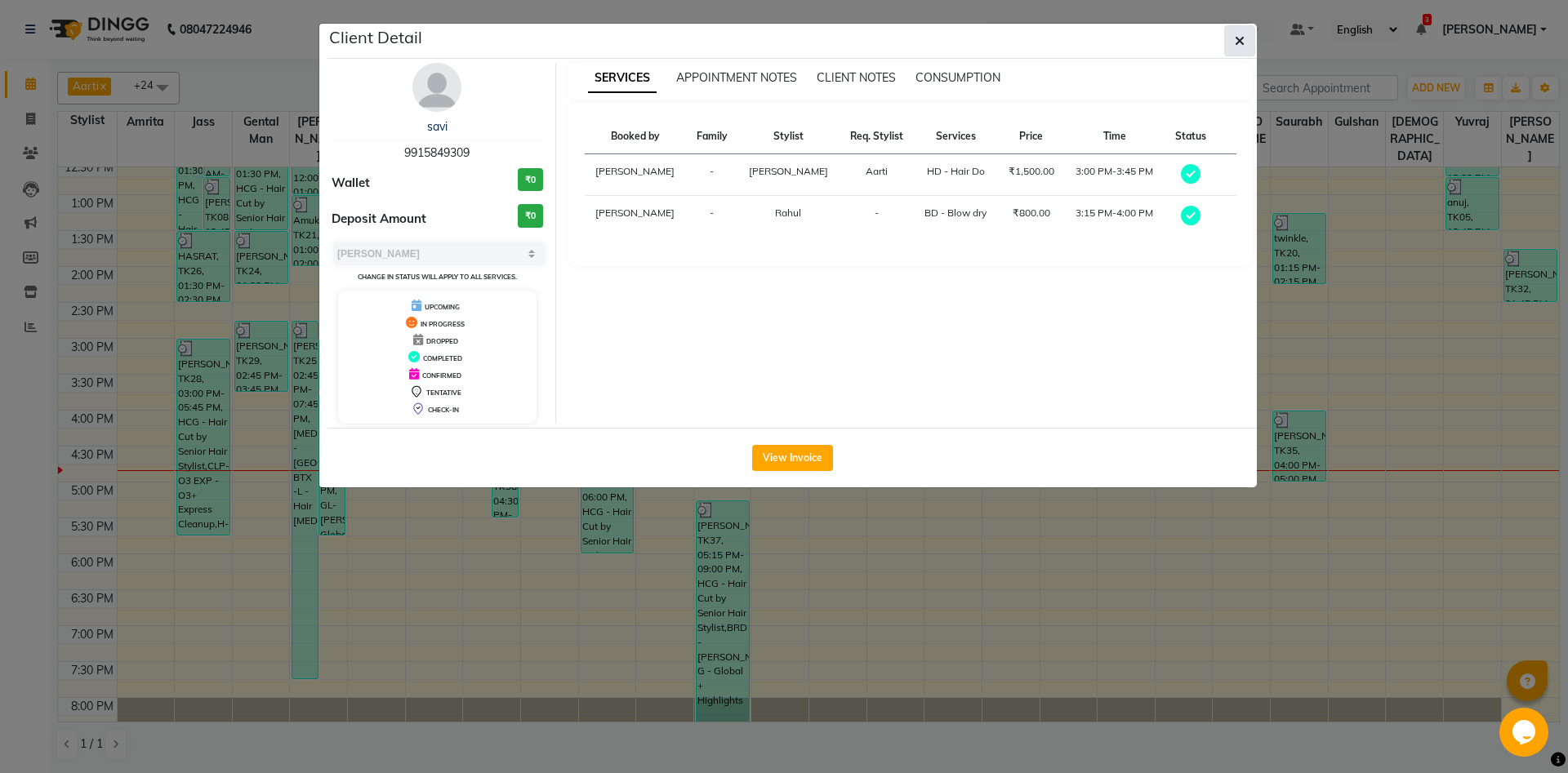
click at [1239, 38] on icon "button" at bounding box center [1239, 41] width 9 height 13
